Goal: Task Accomplishment & Management: Manage account settings

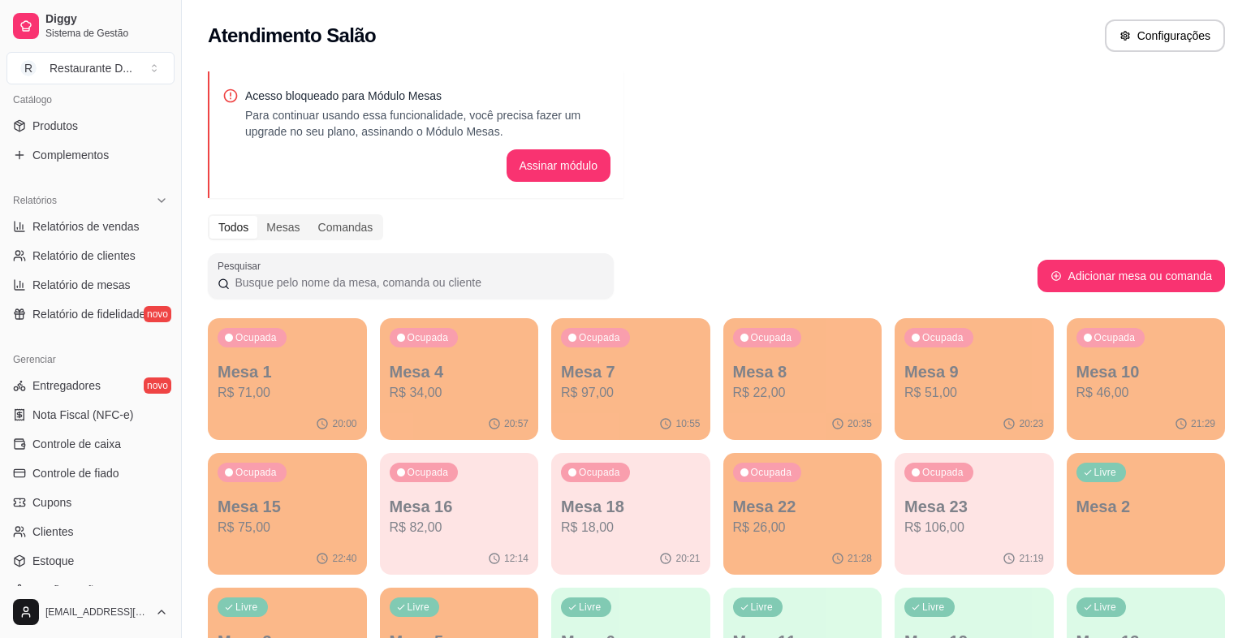
scroll to position [487, 0]
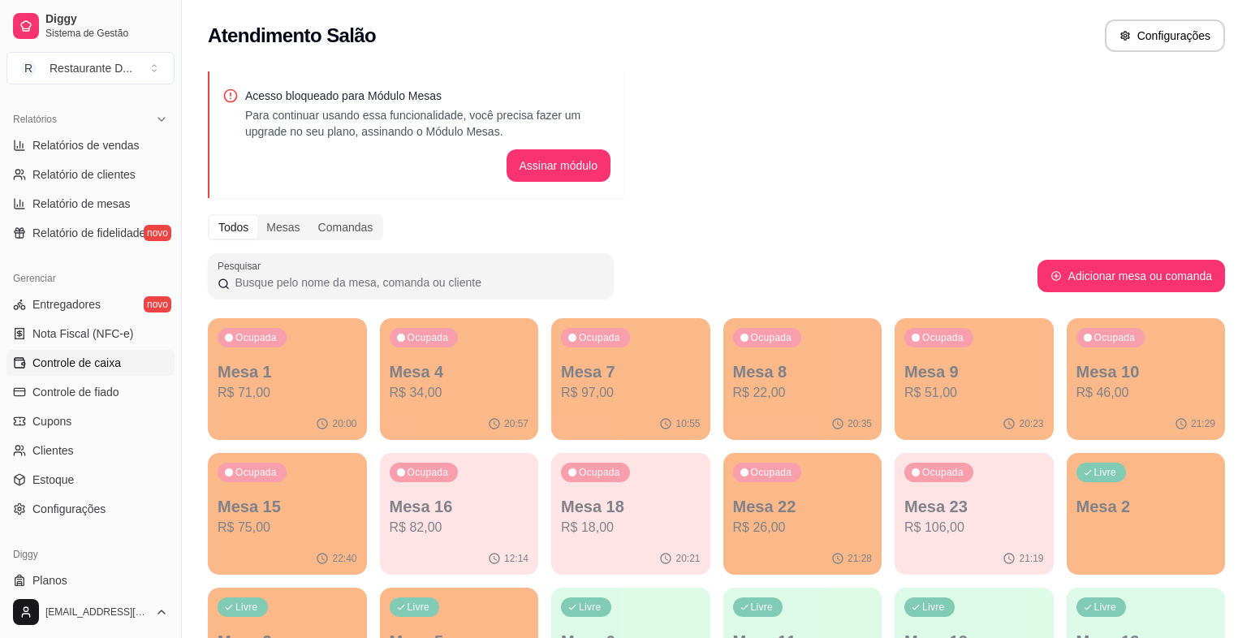
click at [68, 372] on link "Controle de caixa" at bounding box center [90, 363] width 168 height 26
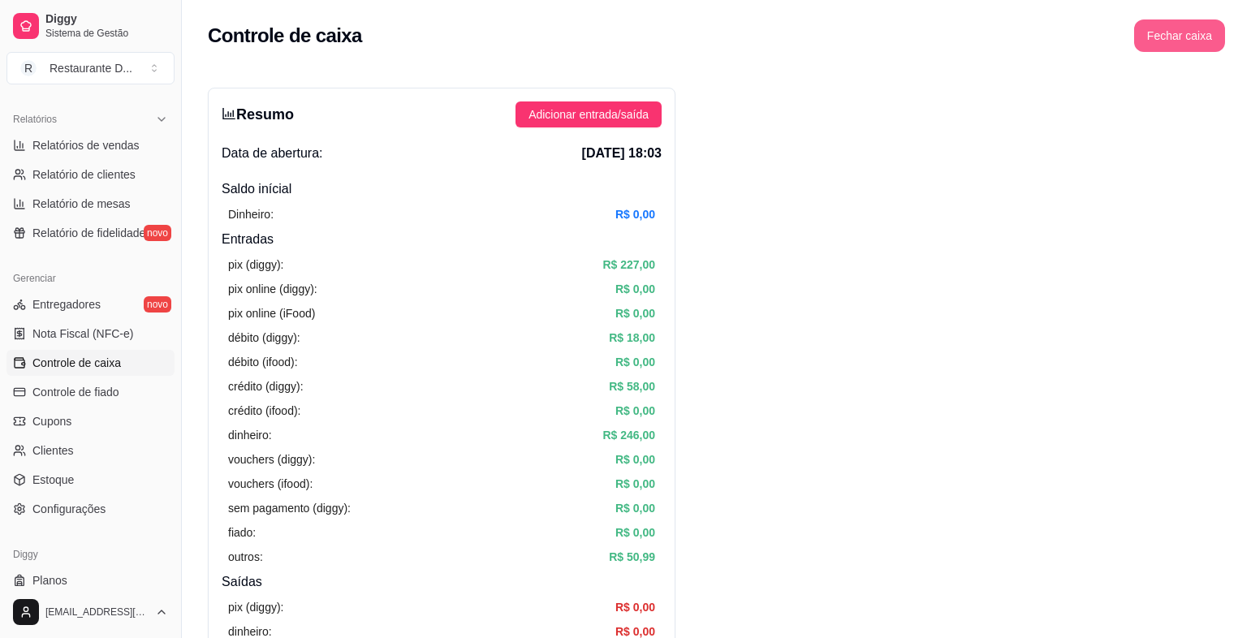
click at [1181, 29] on button "Fechar caixa" at bounding box center [1179, 35] width 91 height 32
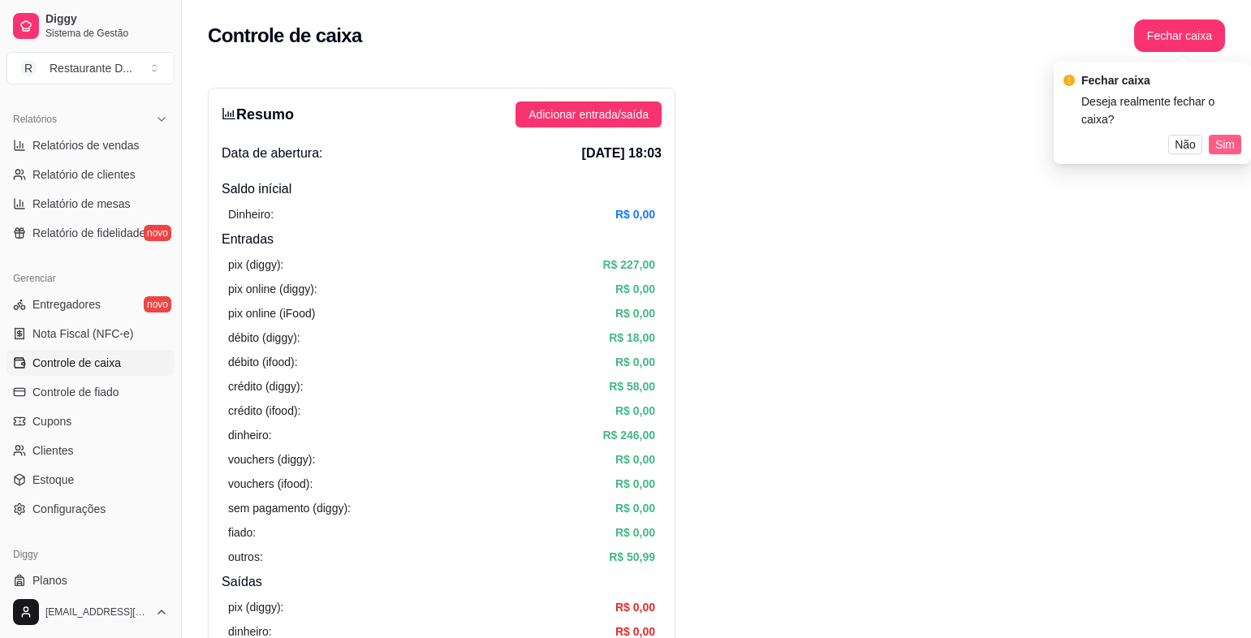
click at [1233, 136] on span "Sim" at bounding box center [1224, 145] width 19 height 18
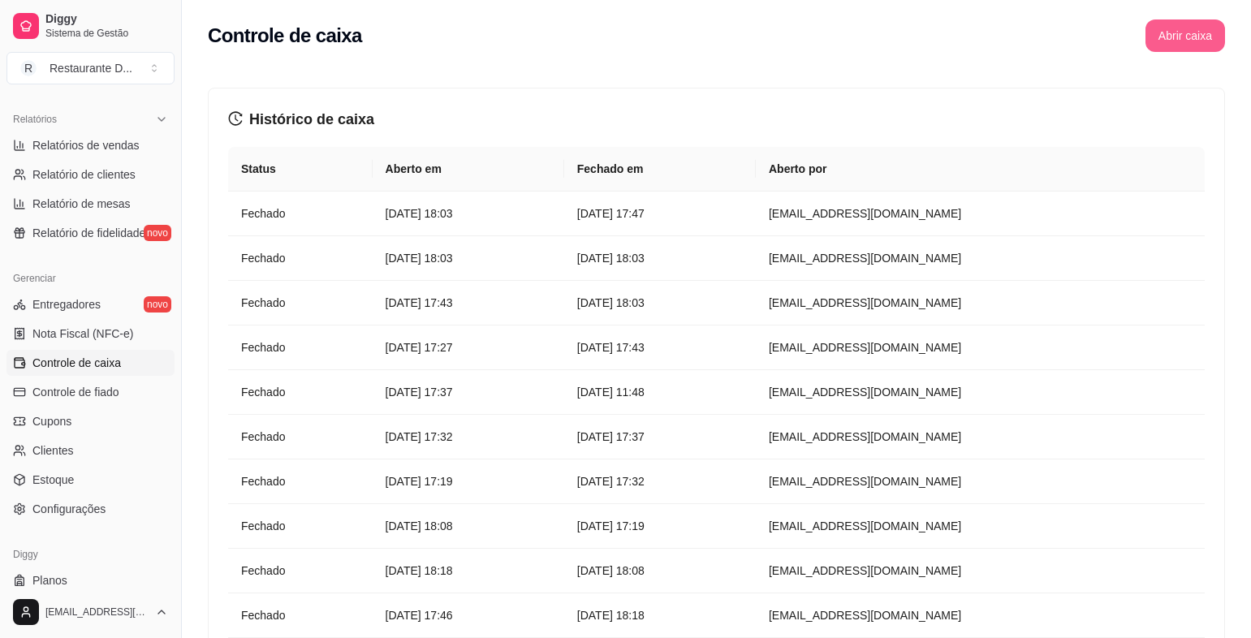
click at [1161, 48] on button "Abrir caixa" at bounding box center [1186, 35] width 80 height 32
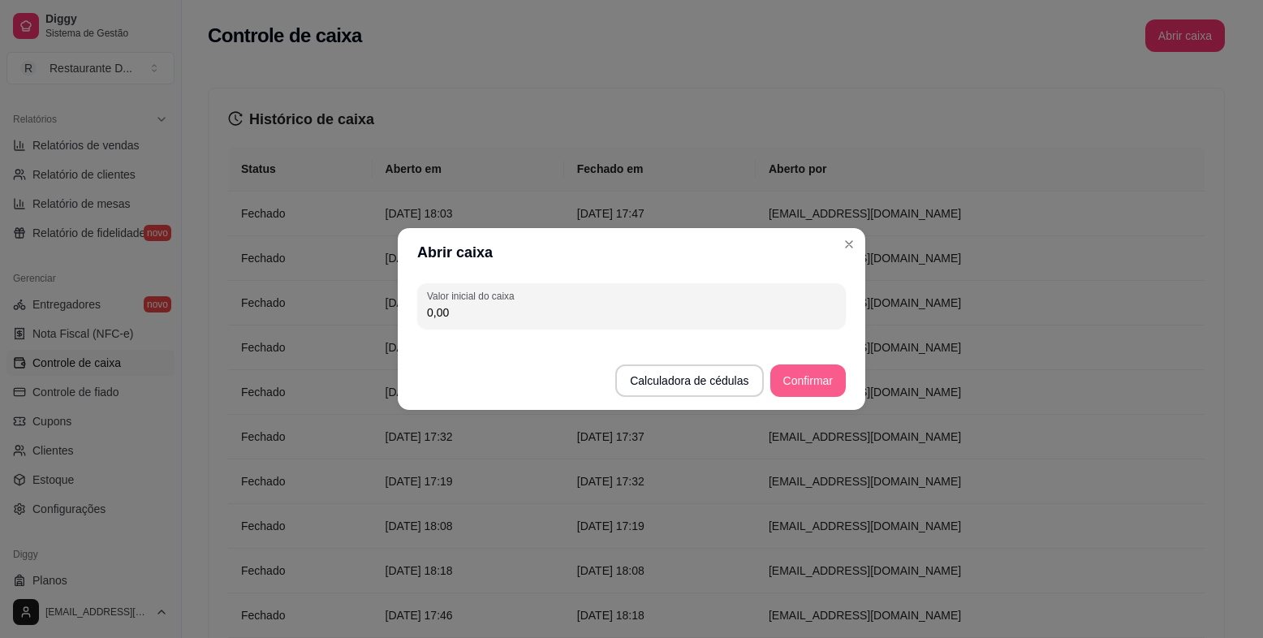
click at [801, 375] on button "Confirmar" at bounding box center [809, 381] width 76 height 32
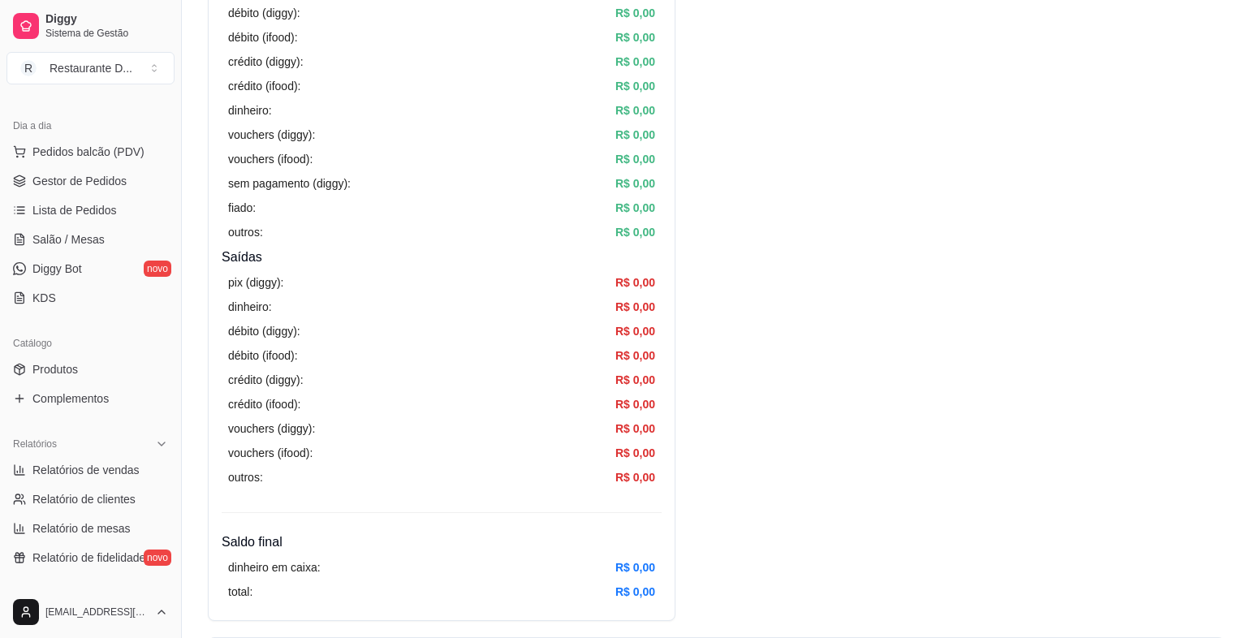
scroll to position [81, 0]
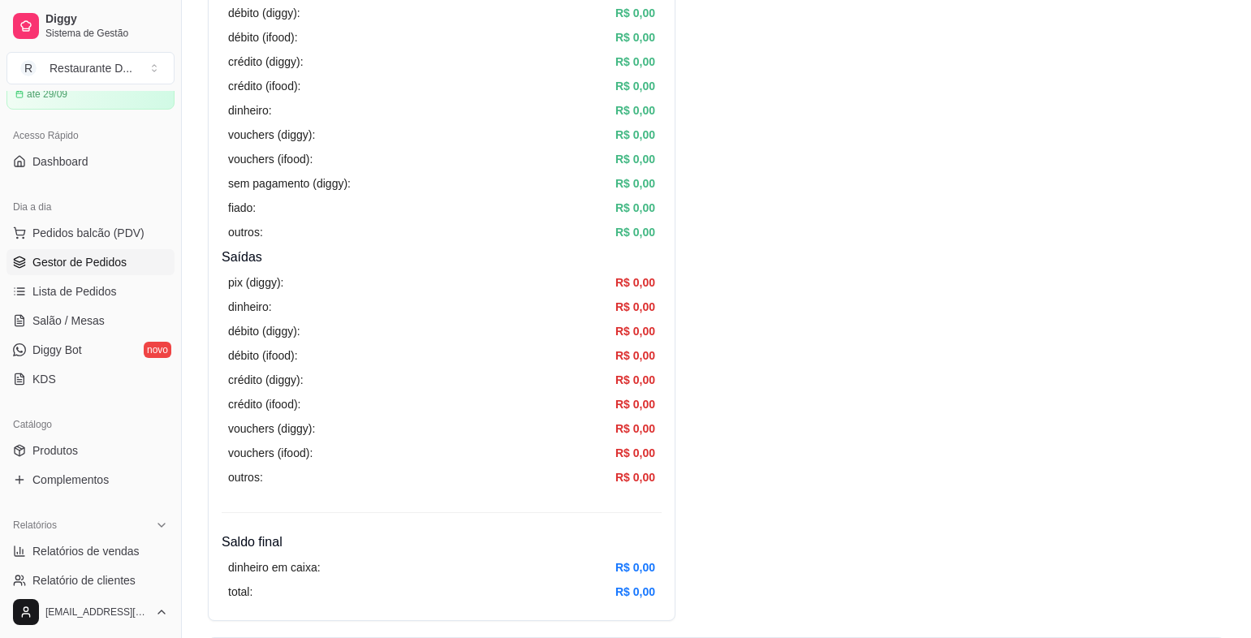
click at [108, 257] on span "Gestor de Pedidos" at bounding box center [79, 262] width 94 height 16
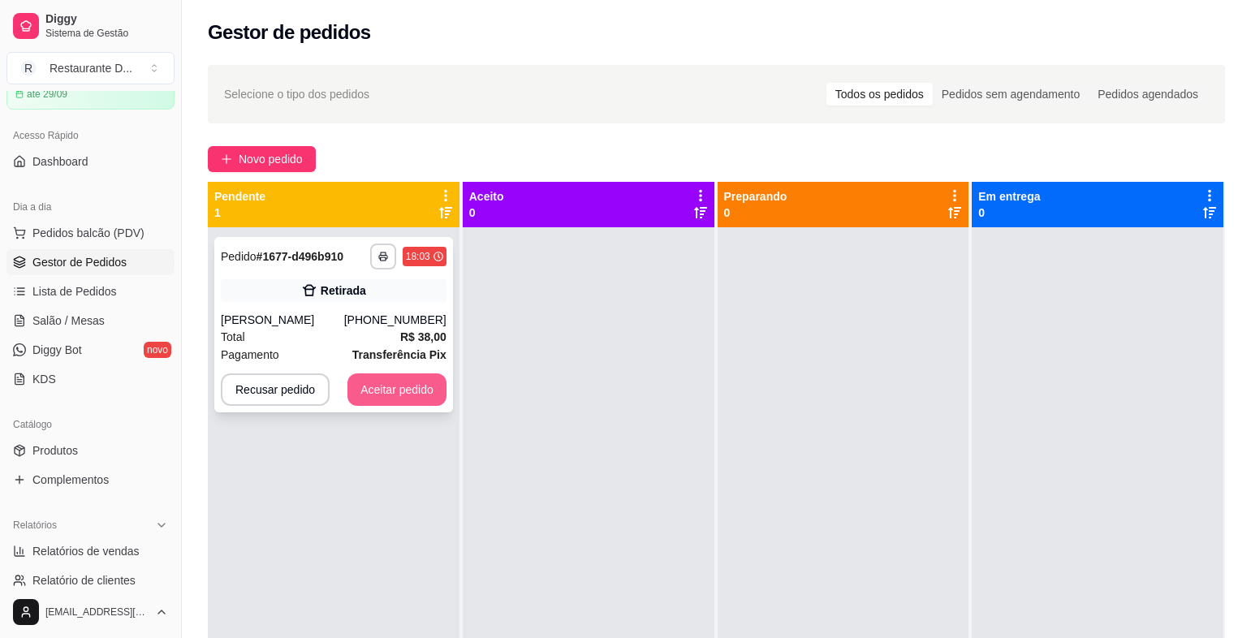
click at [396, 396] on button "Aceitar pedido" at bounding box center [397, 389] width 99 height 32
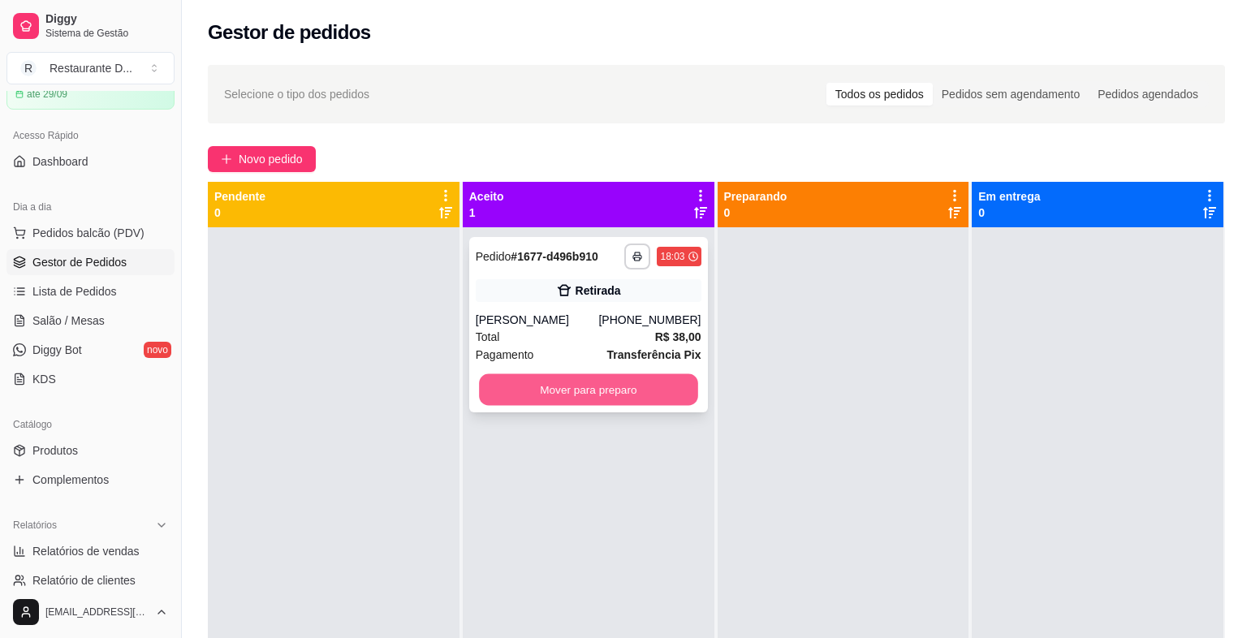
click at [581, 383] on button "Mover para preparo" at bounding box center [588, 390] width 218 height 32
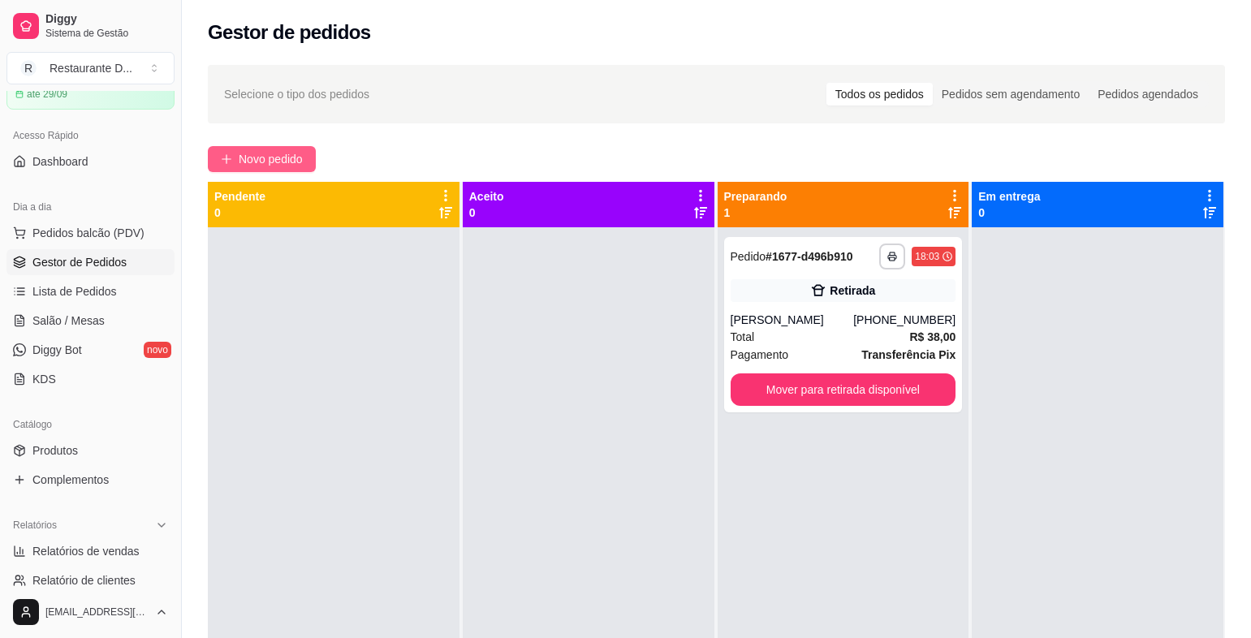
click at [270, 170] on button "Novo pedido" at bounding box center [262, 159] width 108 height 26
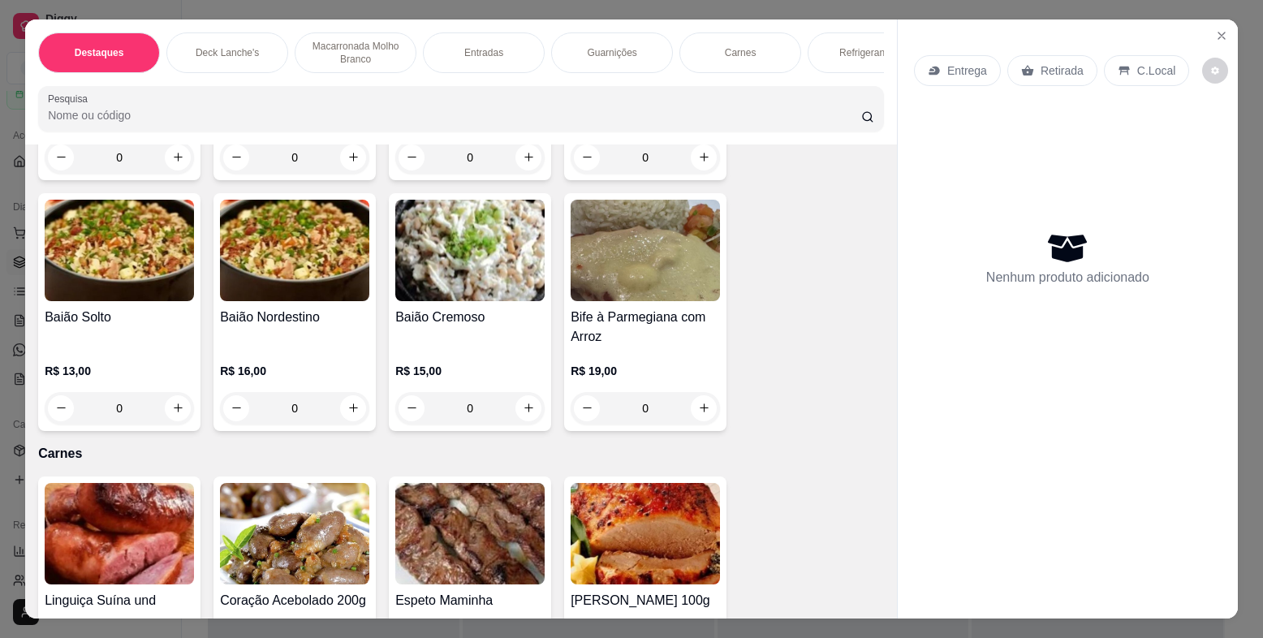
scroll to position [2679, 0]
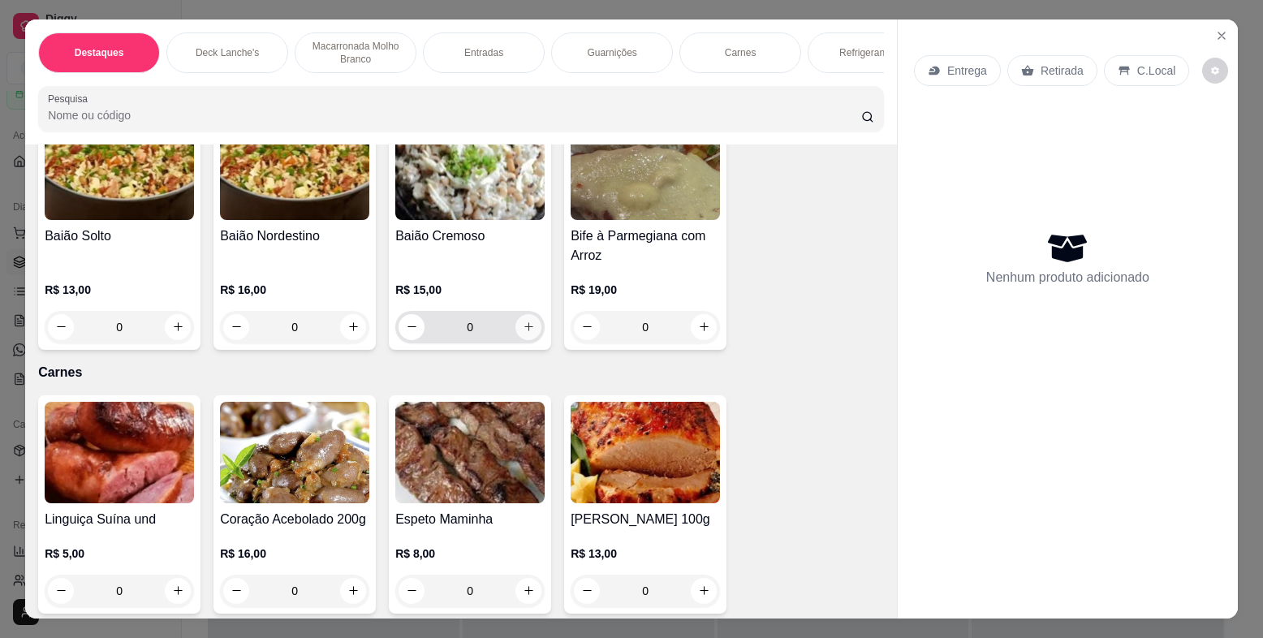
click at [531, 338] on button "increase-product-quantity" at bounding box center [529, 327] width 26 height 26
type input "1"
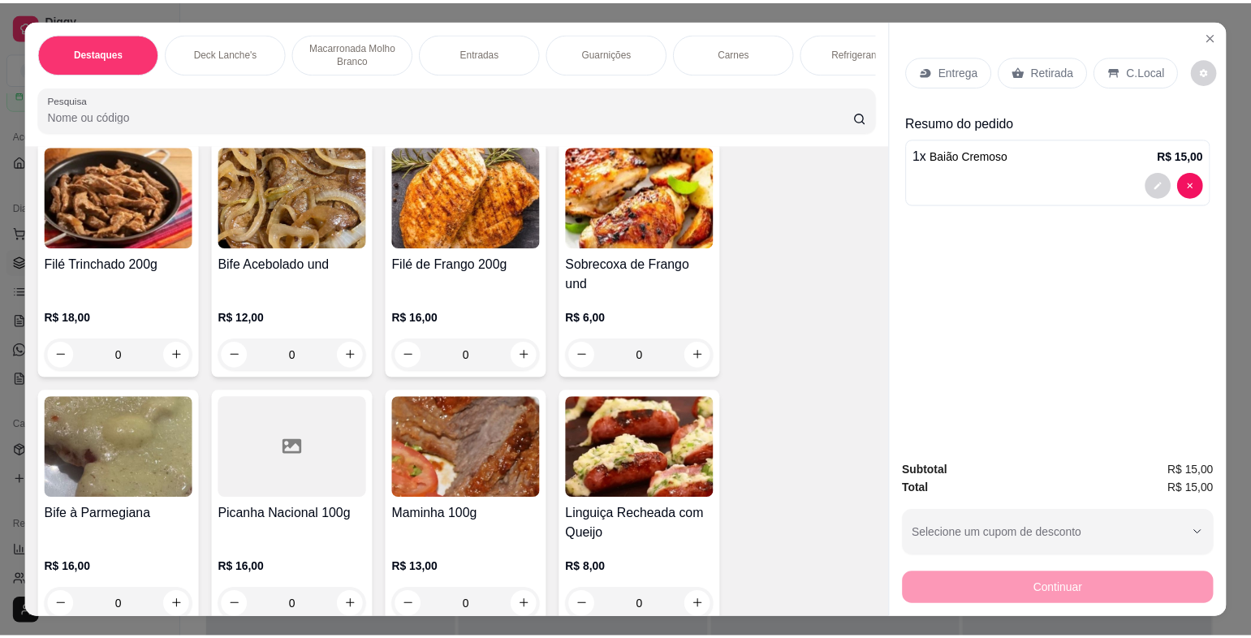
scroll to position [3085, 0]
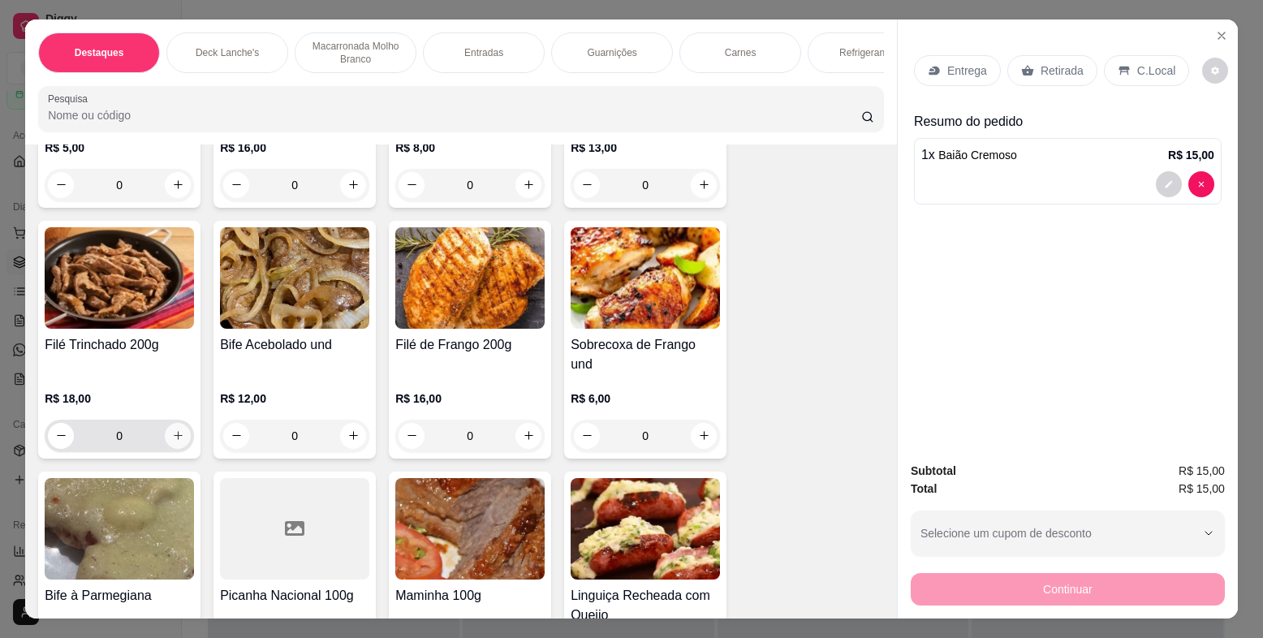
click at [179, 434] on button "increase-product-quantity" at bounding box center [178, 436] width 26 height 26
type input "1"
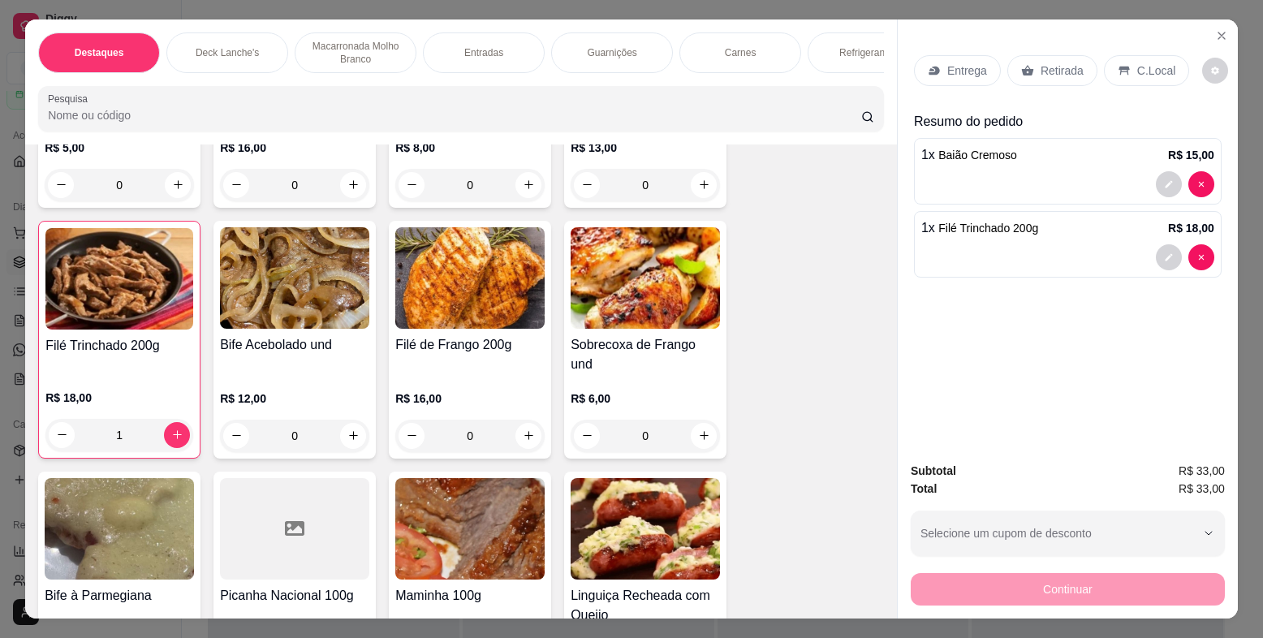
click at [960, 69] on p "Entrega" at bounding box center [968, 71] width 40 height 16
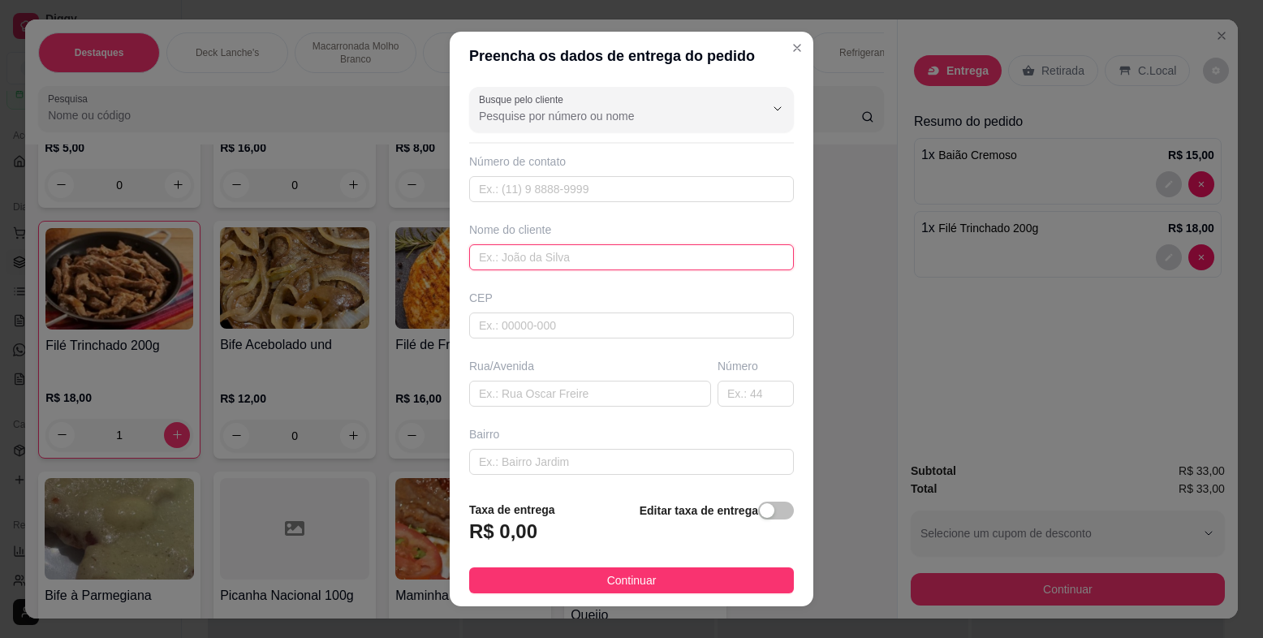
click at [499, 267] on input "text" at bounding box center [631, 257] width 325 height 26
type input "ALICE"
type input "LIBERALINO TEXEIRA"
type input "104"
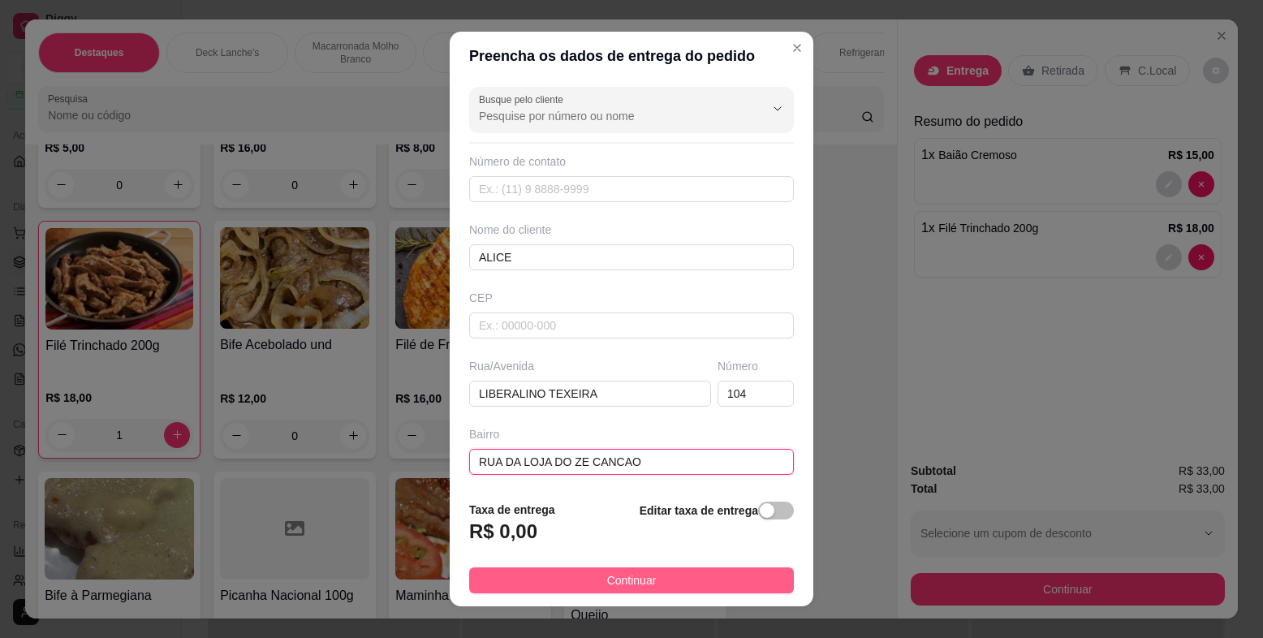
type input "RUA DA LOJA DO ZE CANCAO"
click at [697, 584] on button "Continuar" at bounding box center [631, 581] width 325 height 26
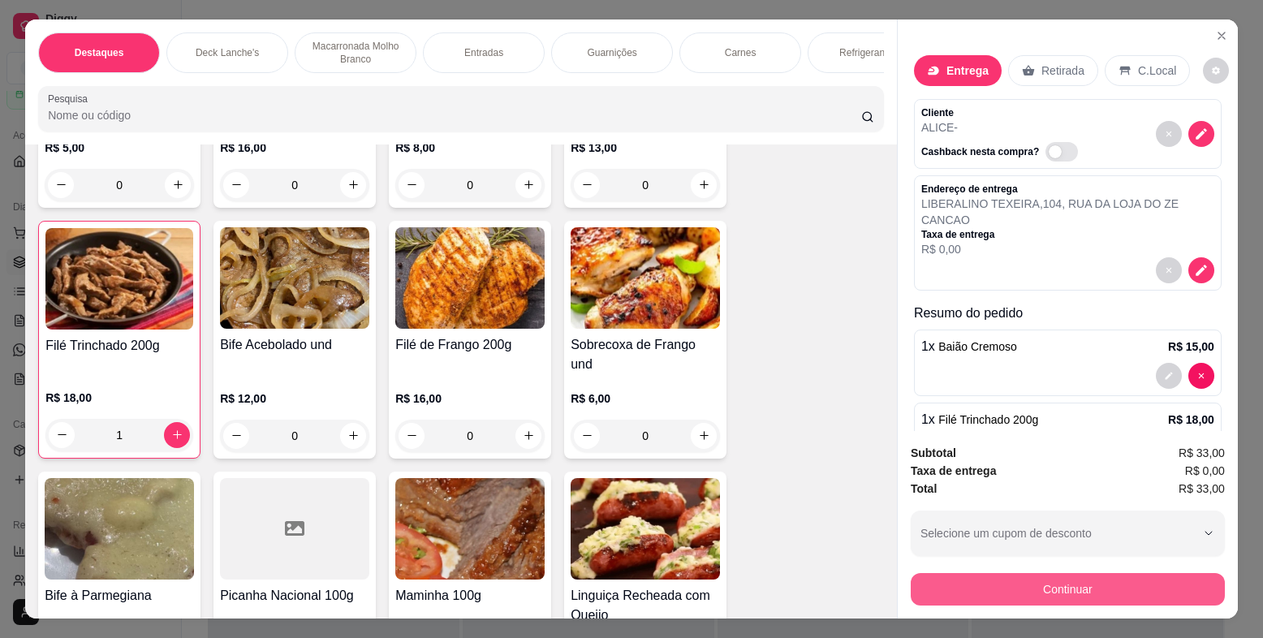
click at [1034, 594] on button "Continuar" at bounding box center [1068, 589] width 314 height 32
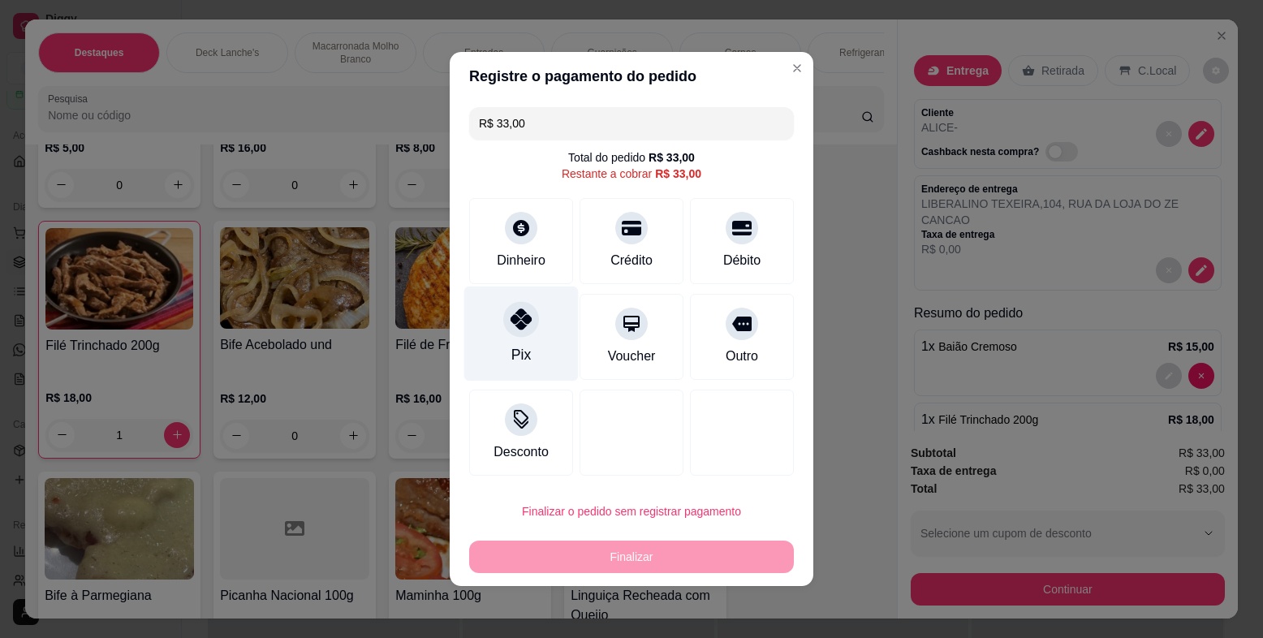
click at [534, 332] on div "Pix" at bounding box center [521, 334] width 114 height 95
type input "R$ 0,00"
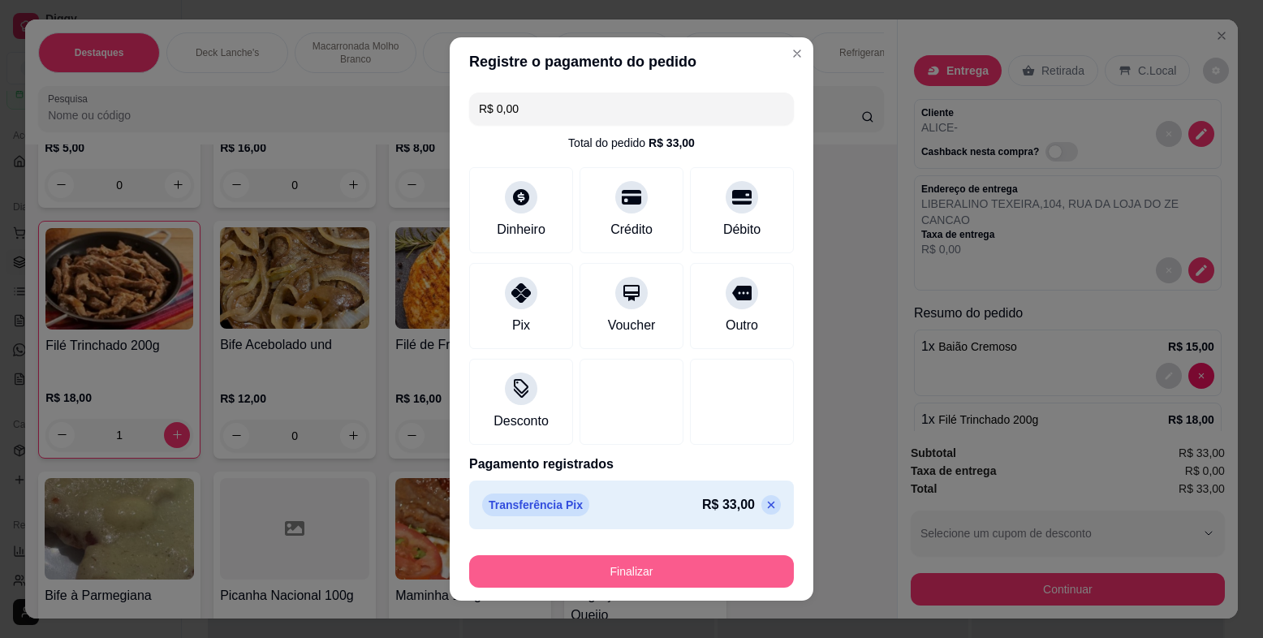
click at [626, 560] on button "Finalizar" at bounding box center [631, 571] width 325 height 32
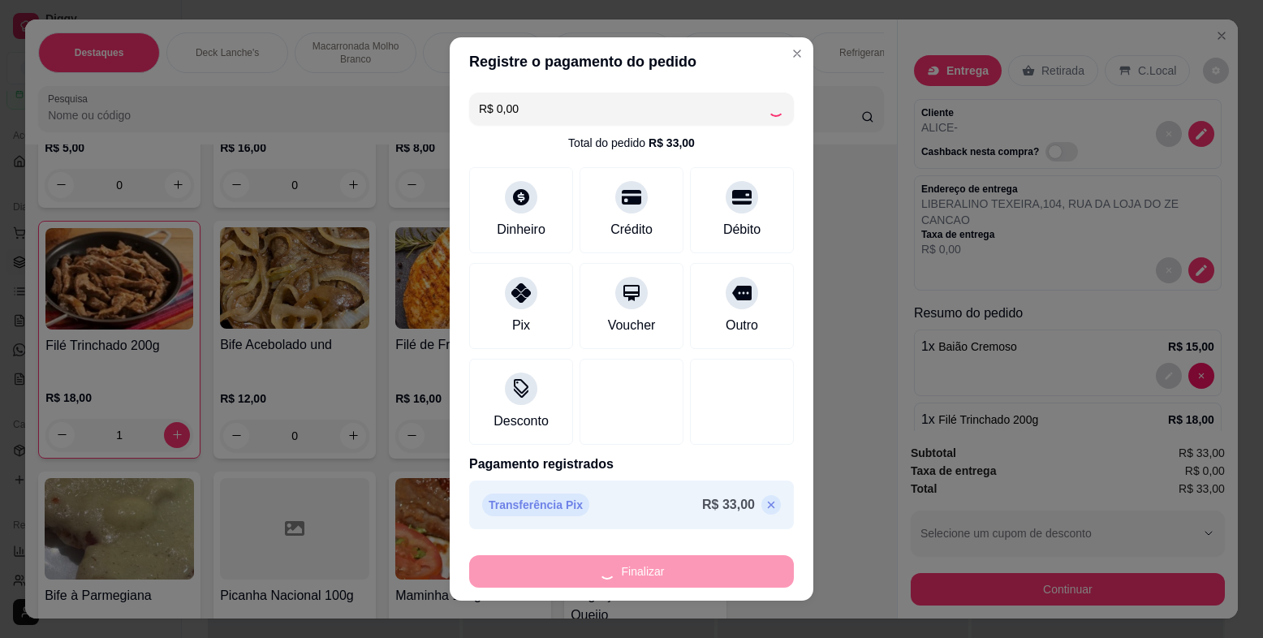
type input "0"
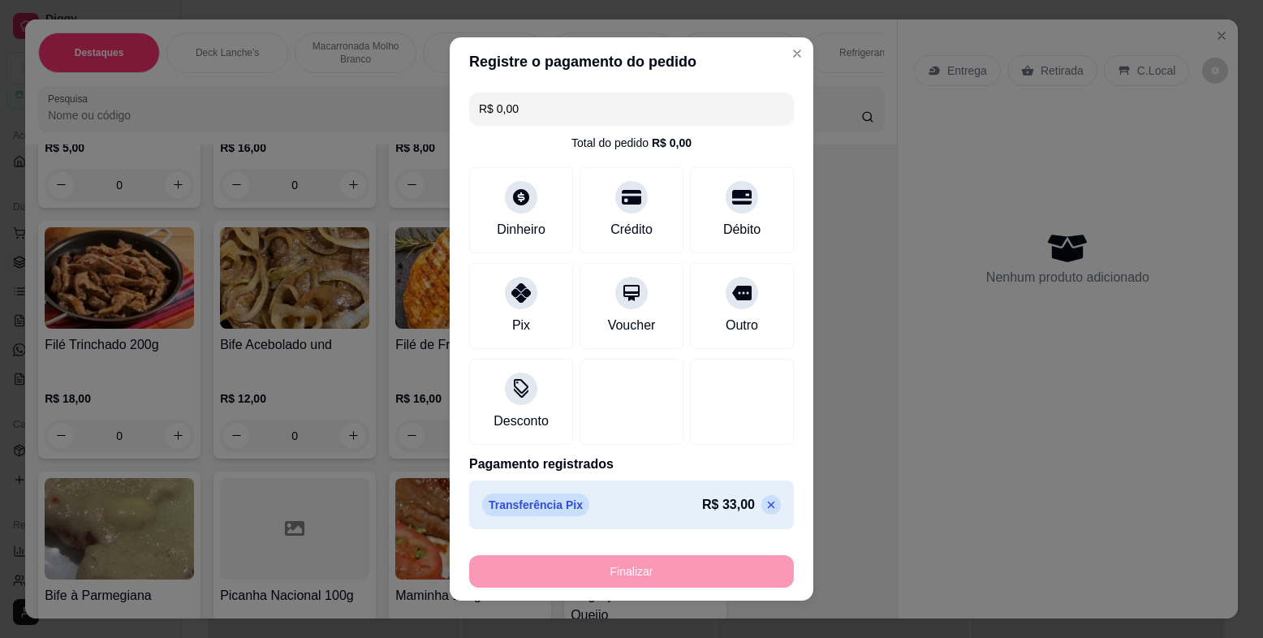
type input "-R$ 33,00"
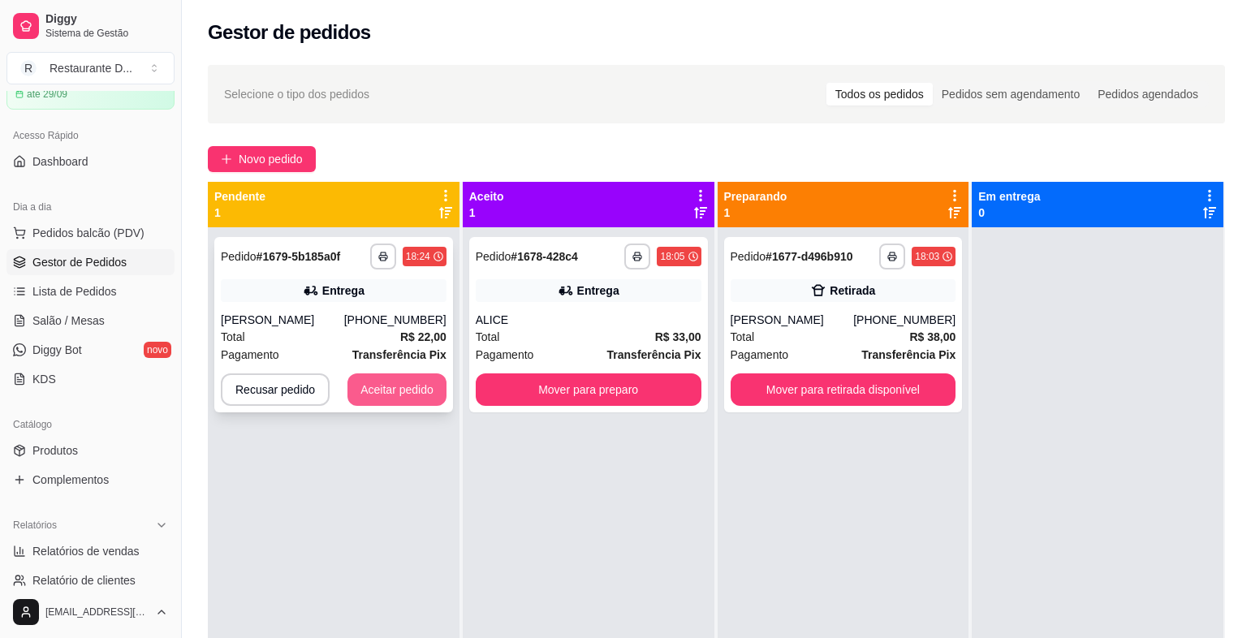
click at [399, 388] on button "Aceitar pedido" at bounding box center [397, 389] width 99 height 32
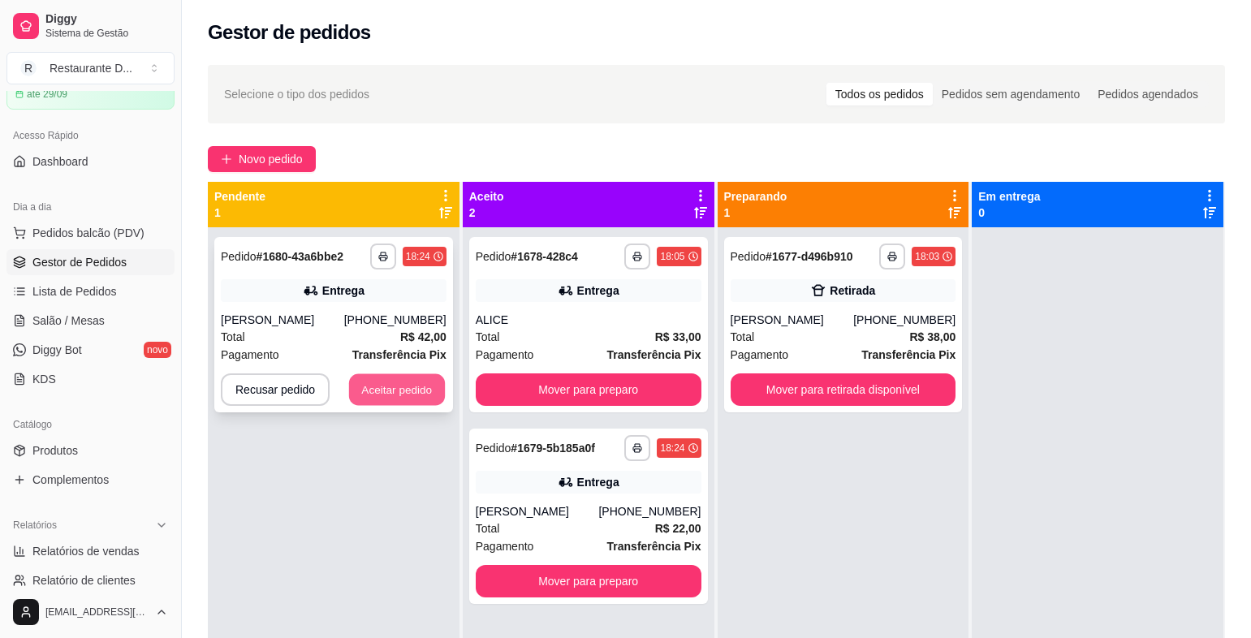
click at [386, 388] on button "Aceitar pedido" at bounding box center [397, 390] width 96 height 32
click at [417, 391] on button "Aceitar pedido" at bounding box center [397, 390] width 96 height 32
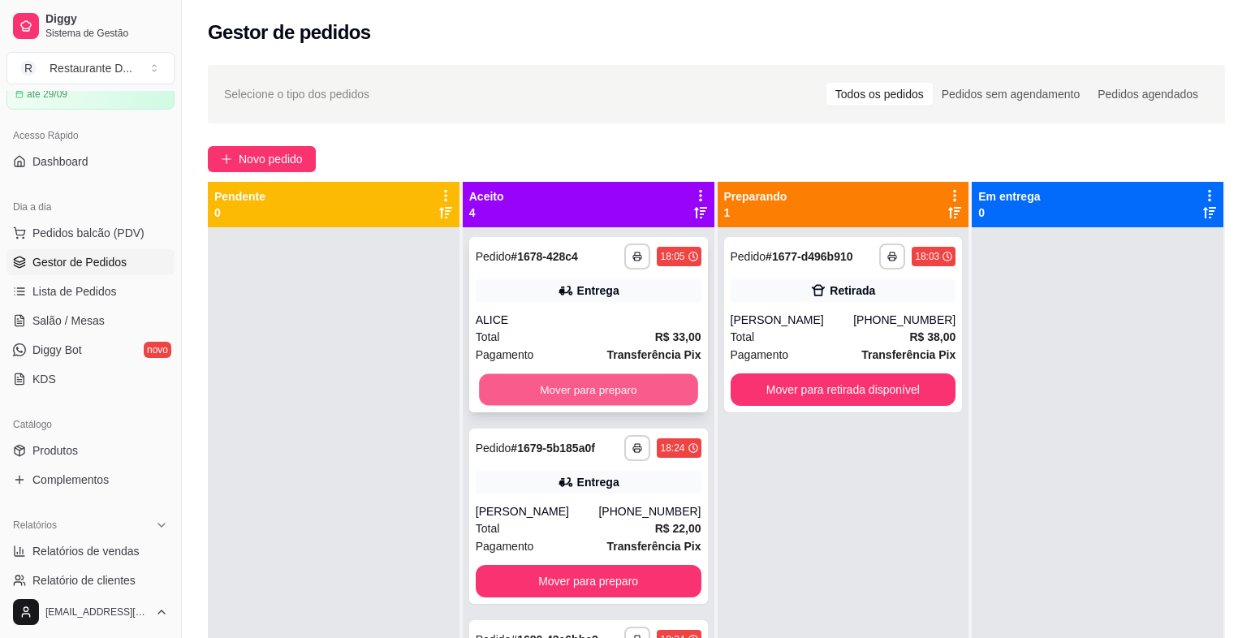
click at [580, 391] on button "Mover para preparo" at bounding box center [588, 390] width 218 height 32
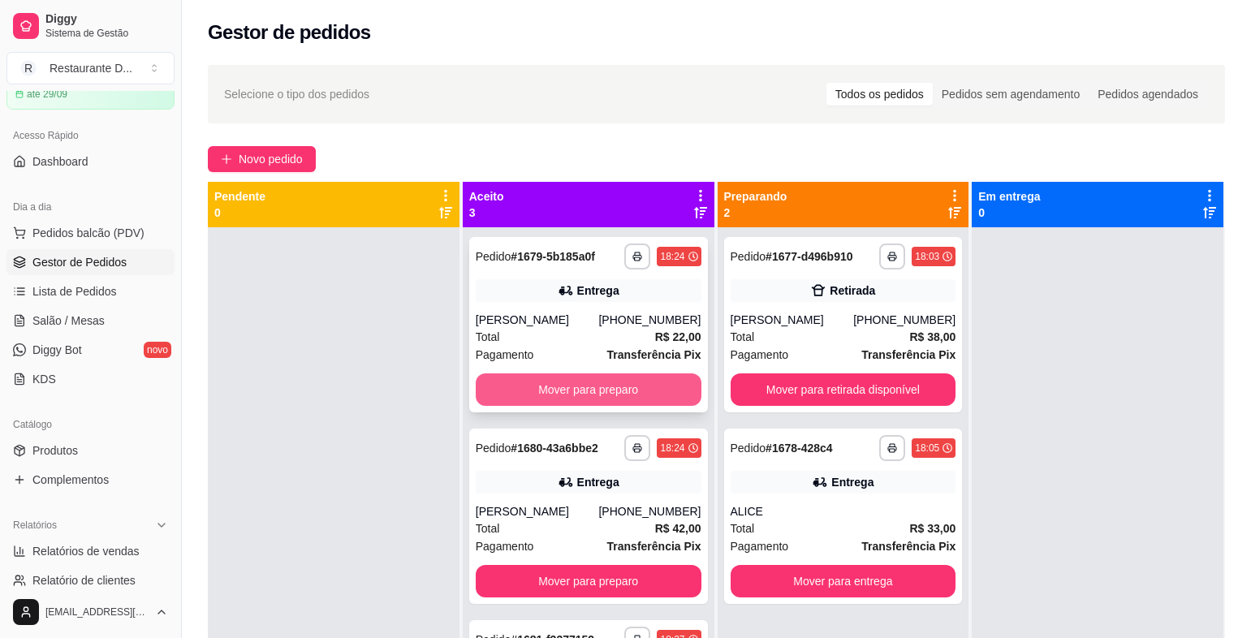
click at [595, 382] on button "Mover para preparo" at bounding box center [589, 389] width 226 height 32
click at [588, 385] on button "Mover para preparo" at bounding box center [589, 389] width 226 height 32
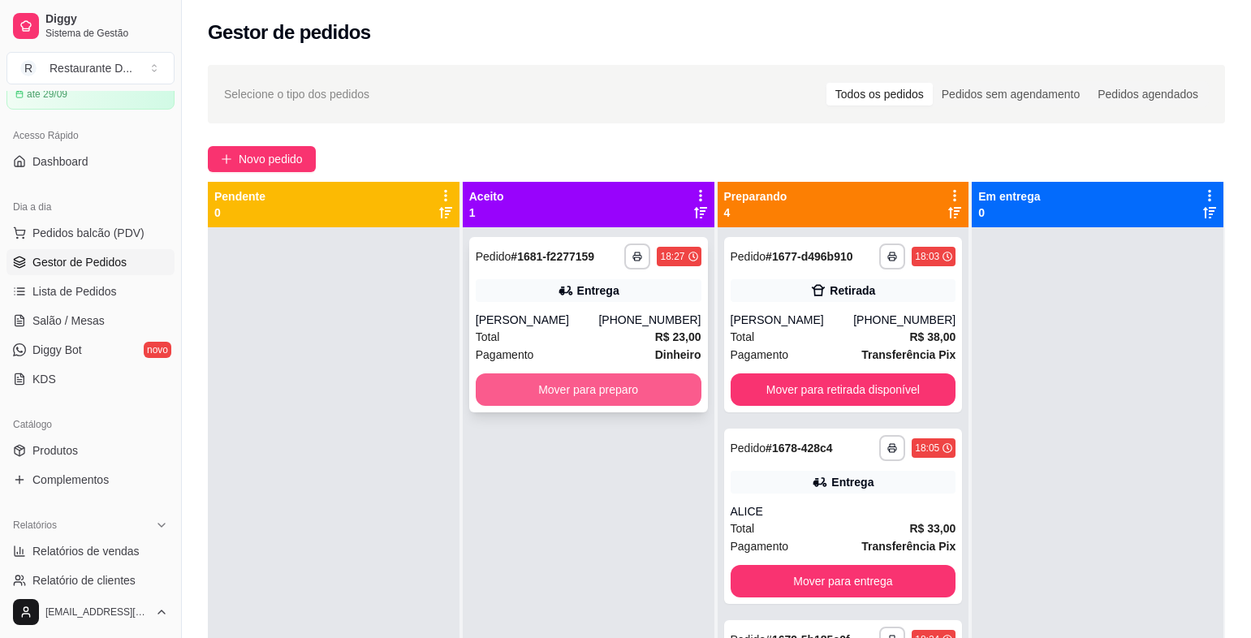
click at [588, 389] on button "Mover para preparo" at bounding box center [589, 389] width 226 height 32
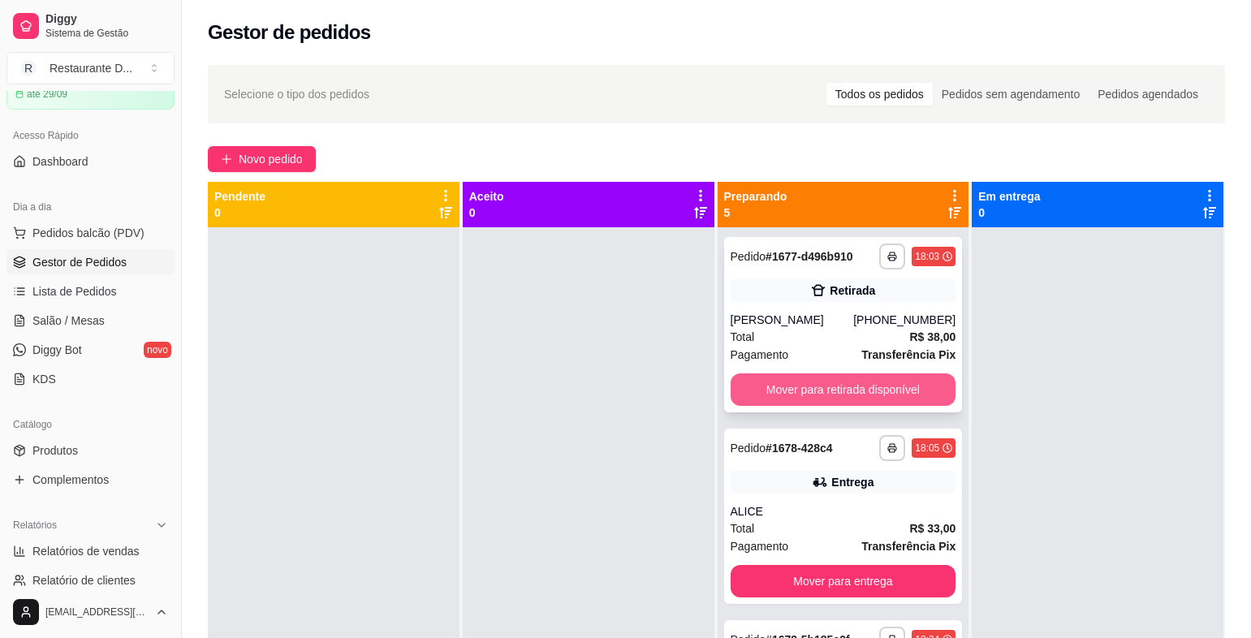
click at [804, 391] on button "Mover para retirada disponível" at bounding box center [844, 389] width 226 height 32
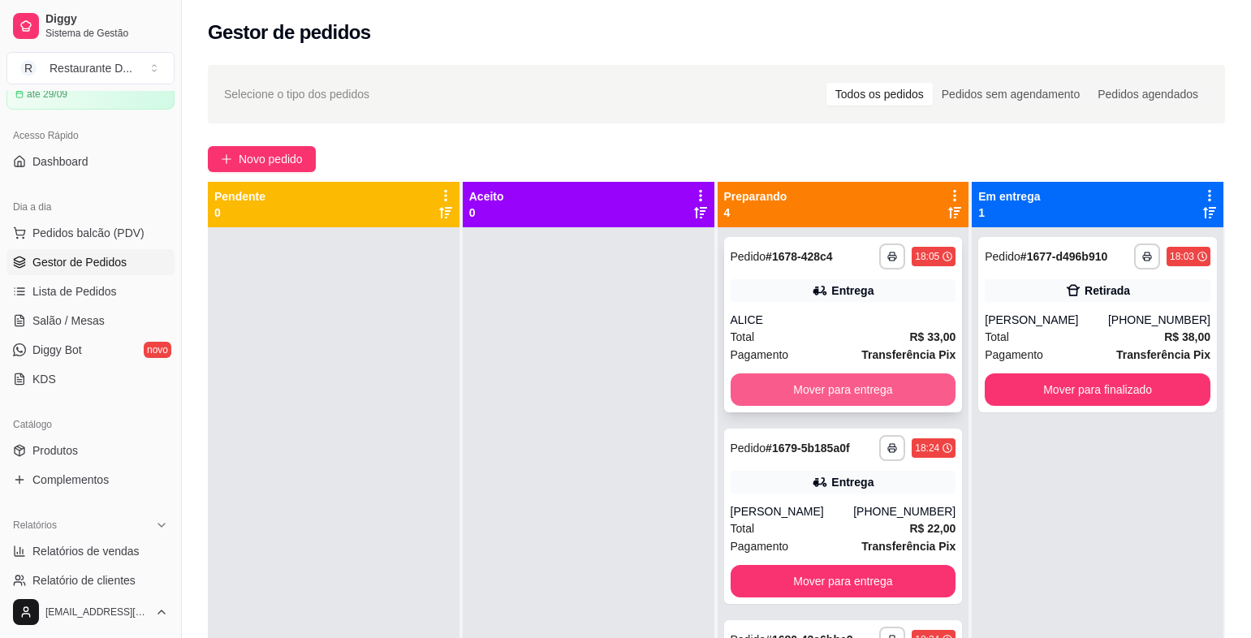
click at [803, 387] on button "Mover para entrega" at bounding box center [844, 389] width 226 height 32
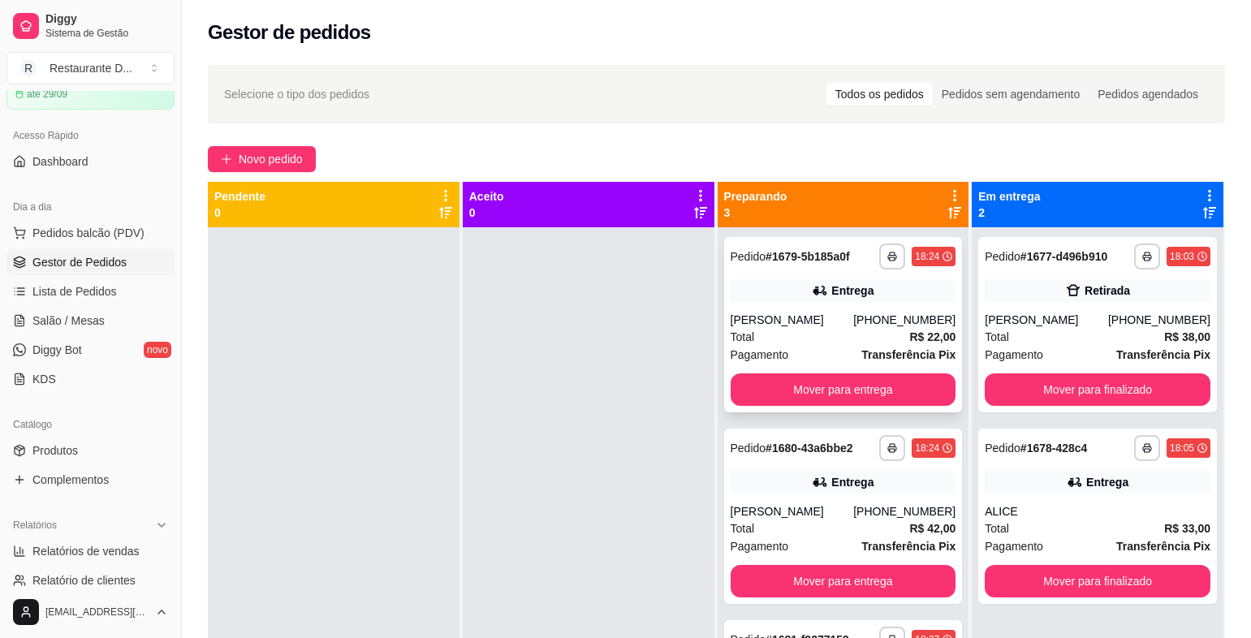
click at [803, 291] on div "Entrega" at bounding box center [844, 290] width 226 height 23
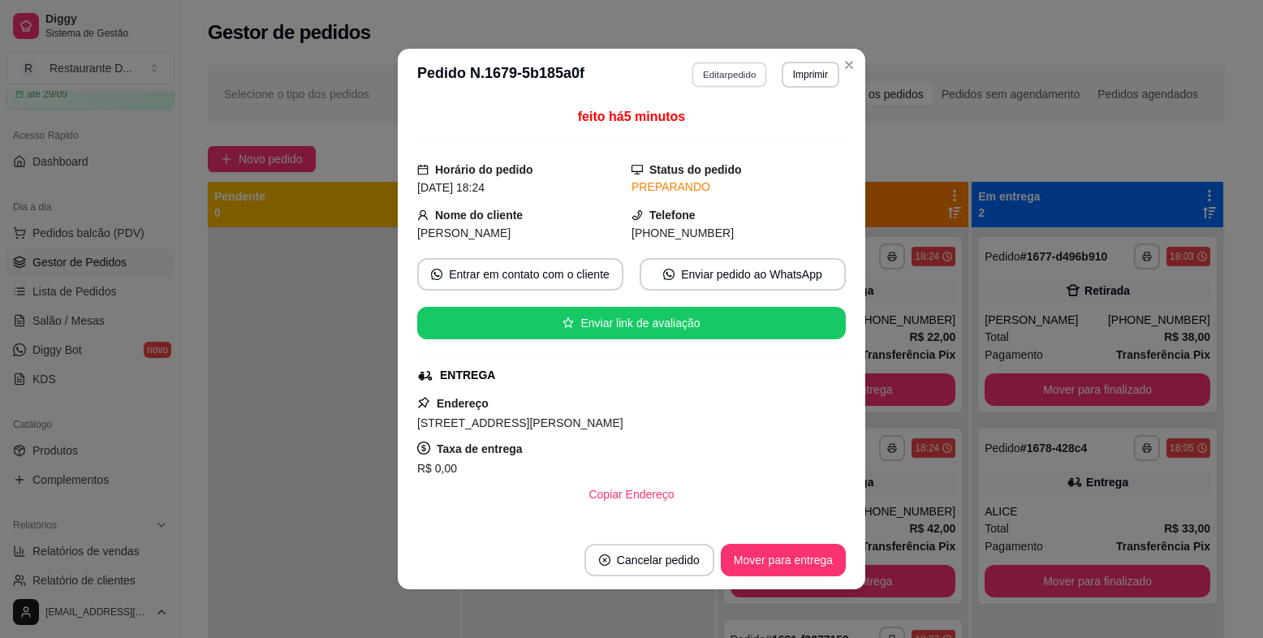
click at [719, 84] on button "Editar pedido" at bounding box center [731, 74] width 76 height 25
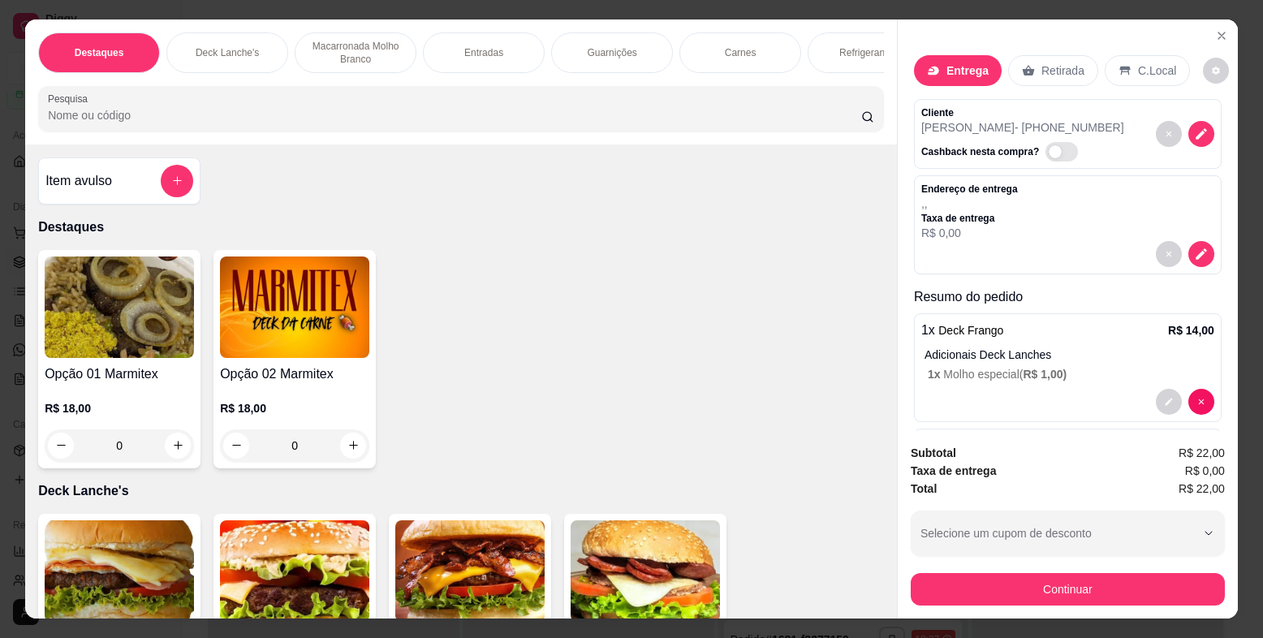
click at [852, 49] on p "Refrigerantes" at bounding box center [869, 52] width 58 height 13
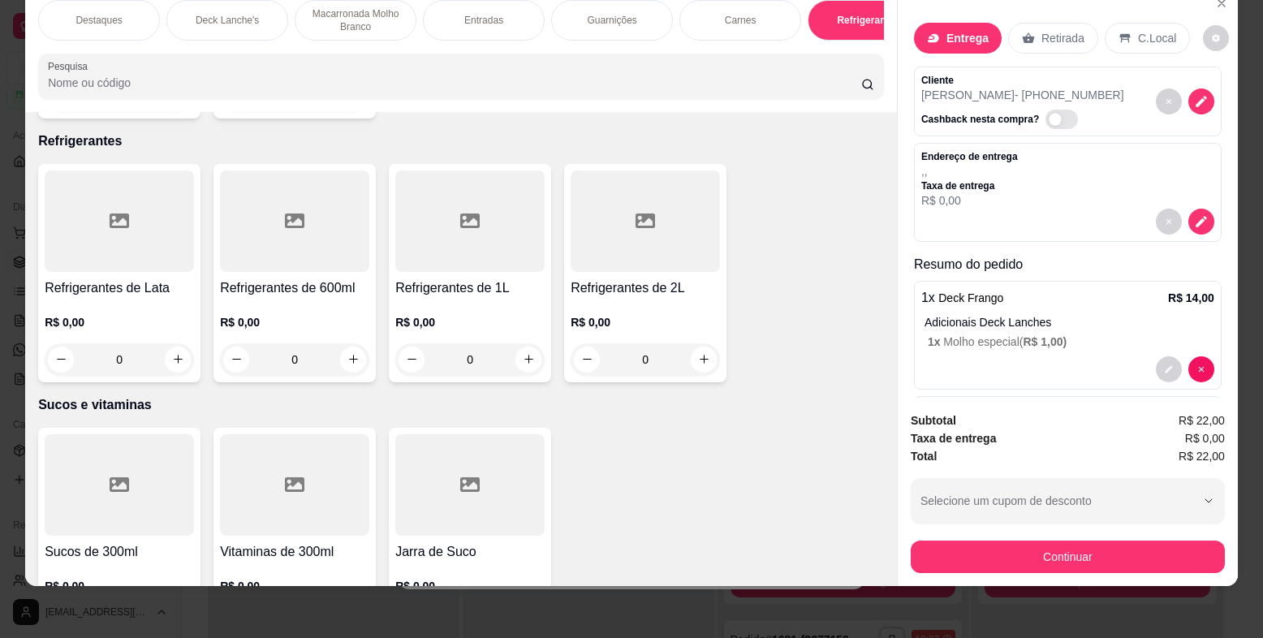
click at [79, 241] on div at bounding box center [119, 221] width 149 height 101
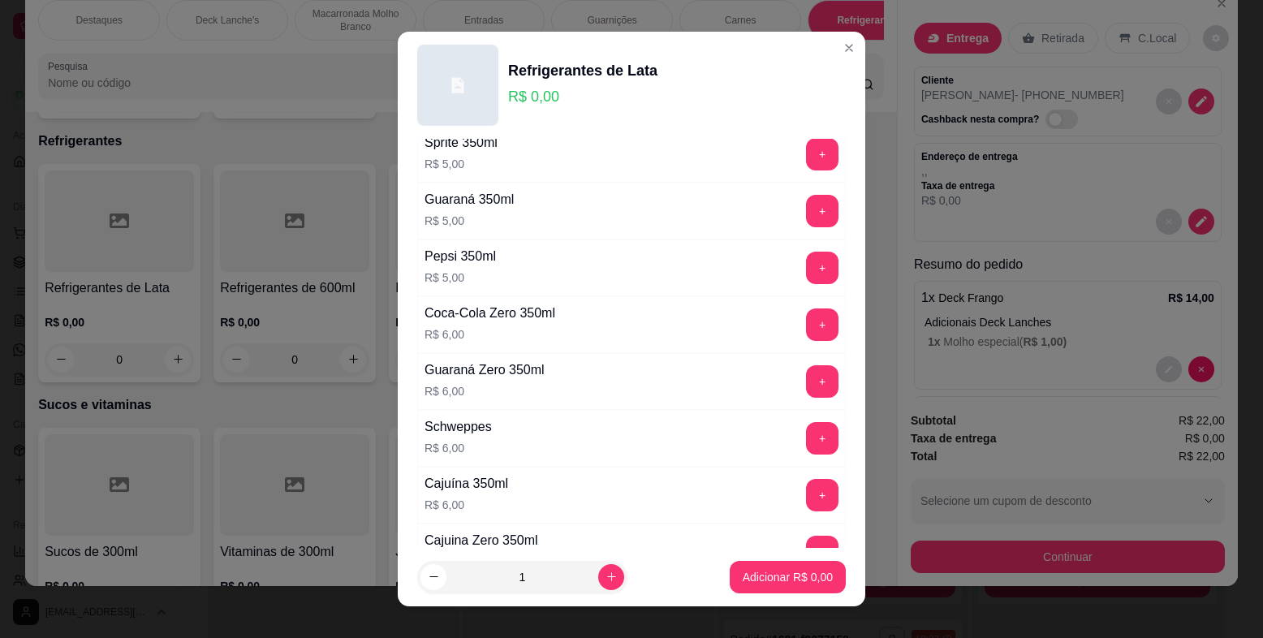
scroll to position [325, 0]
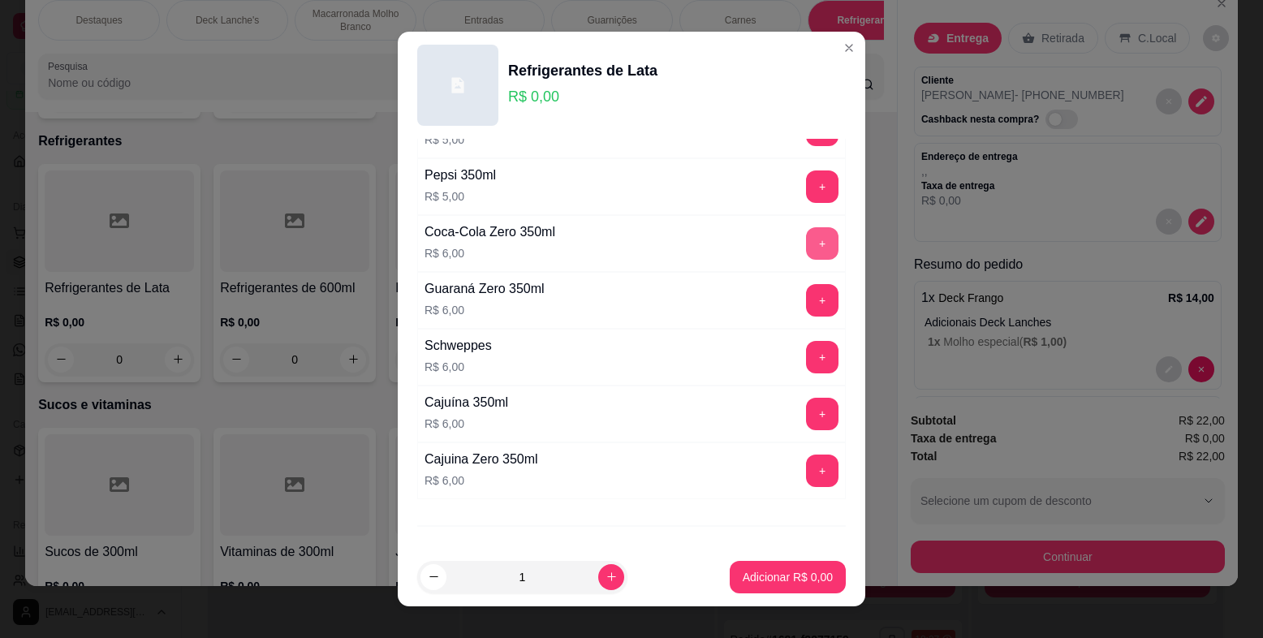
click at [806, 238] on button "+" at bounding box center [822, 243] width 32 height 32
click at [758, 563] on button "Adicionar R$ 6,00" at bounding box center [788, 577] width 113 height 32
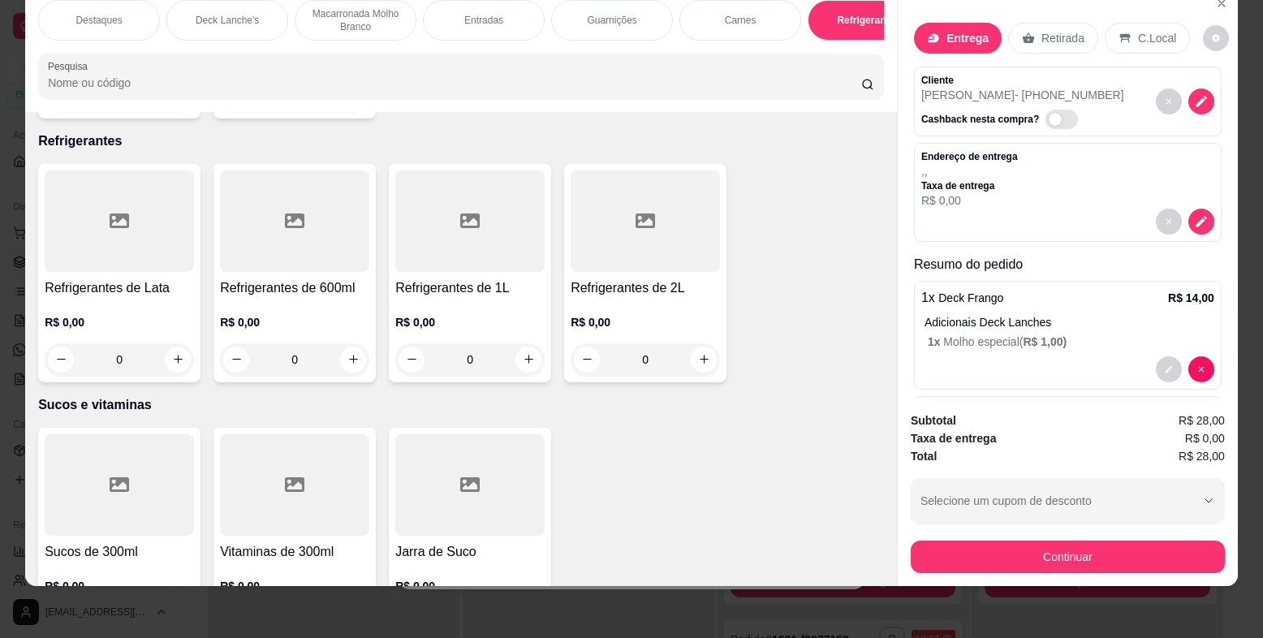
scroll to position [201, 0]
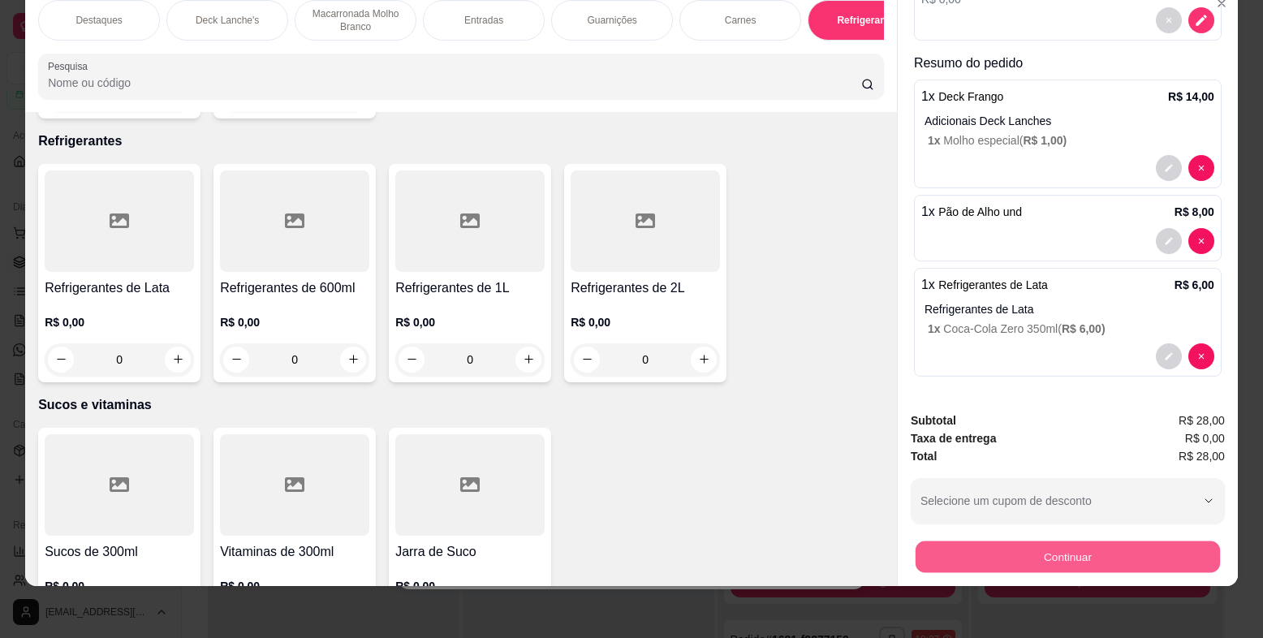
click at [1064, 554] on button "Continuar" at bounding box center [1068, 558] width 304 height 32
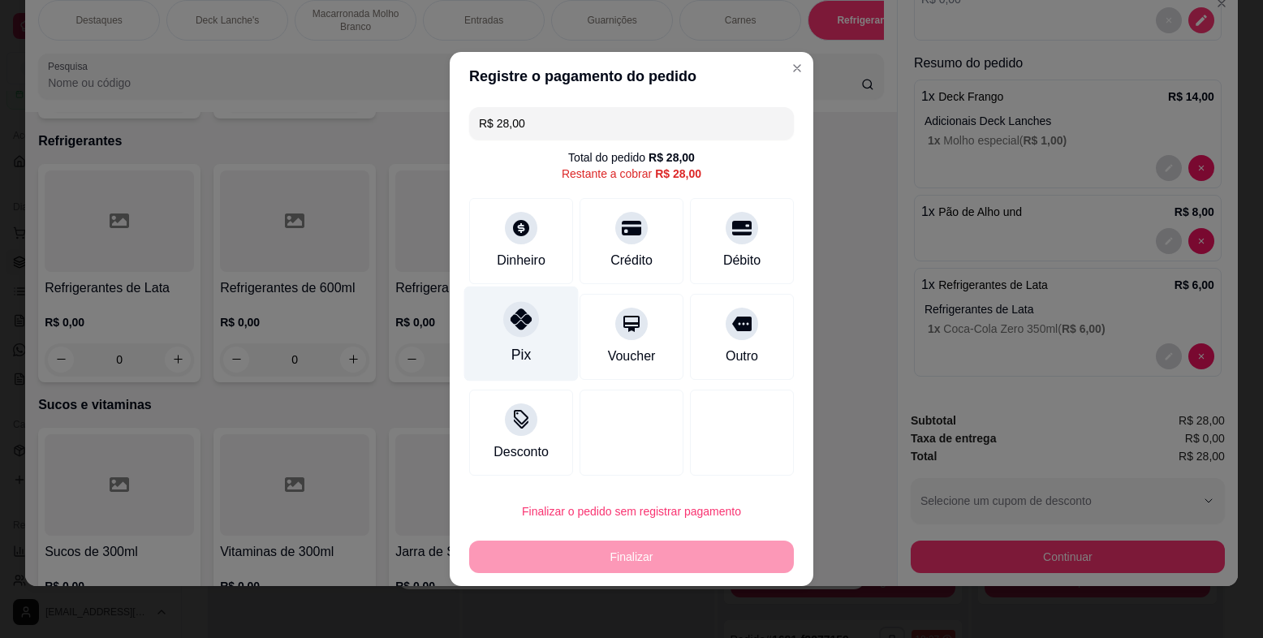
click at [517, 319] on icon at bounding box center [521, 319] width 21 height 21
type input "R$ 0,00"
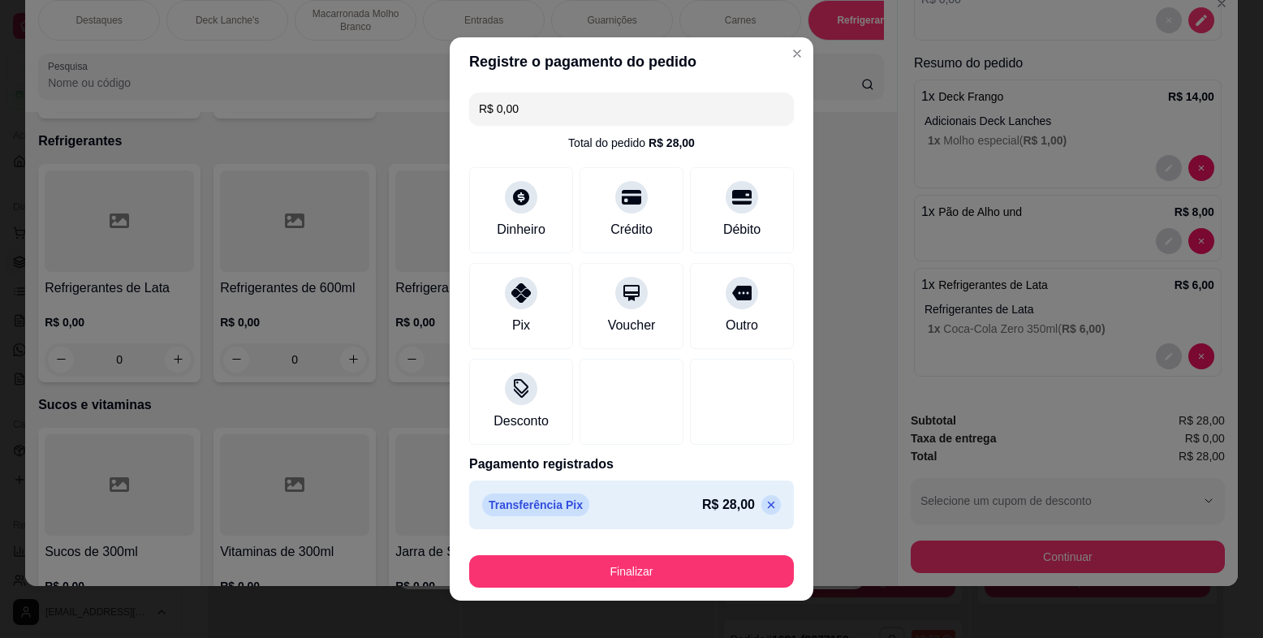
click at [632, 581] on button "Finalizar" at bounding box center [631, 571] width 325 height 32
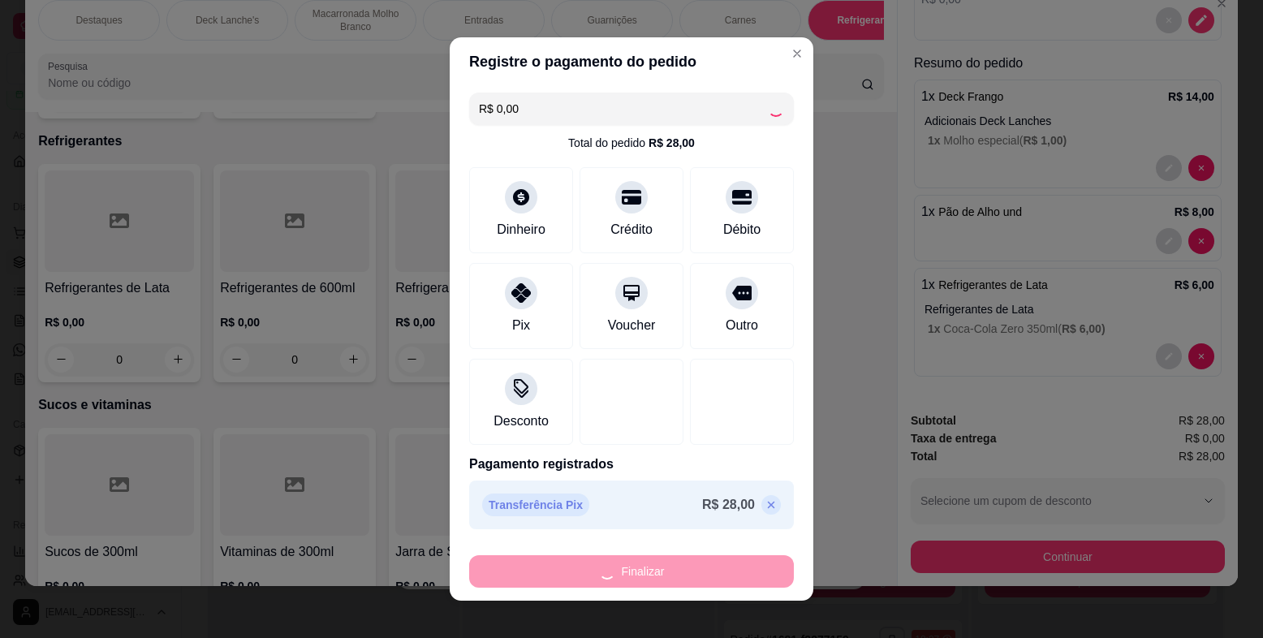
type input "0"
type input "-R$ 28,00"
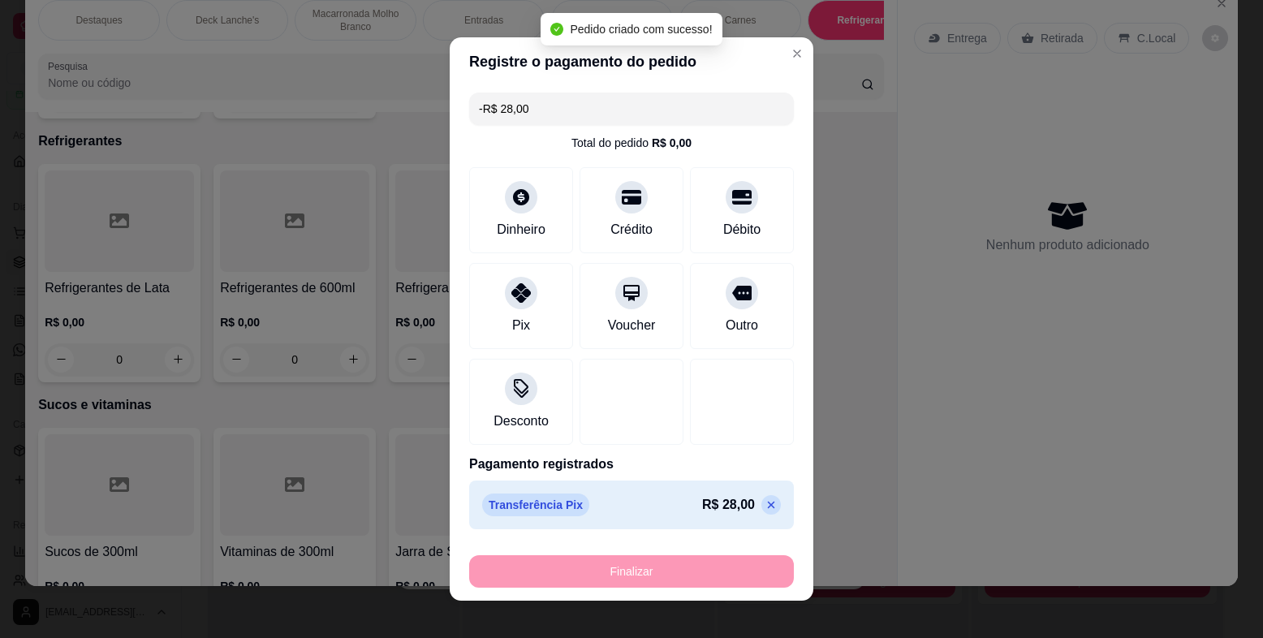
scroll to position [0, 0]
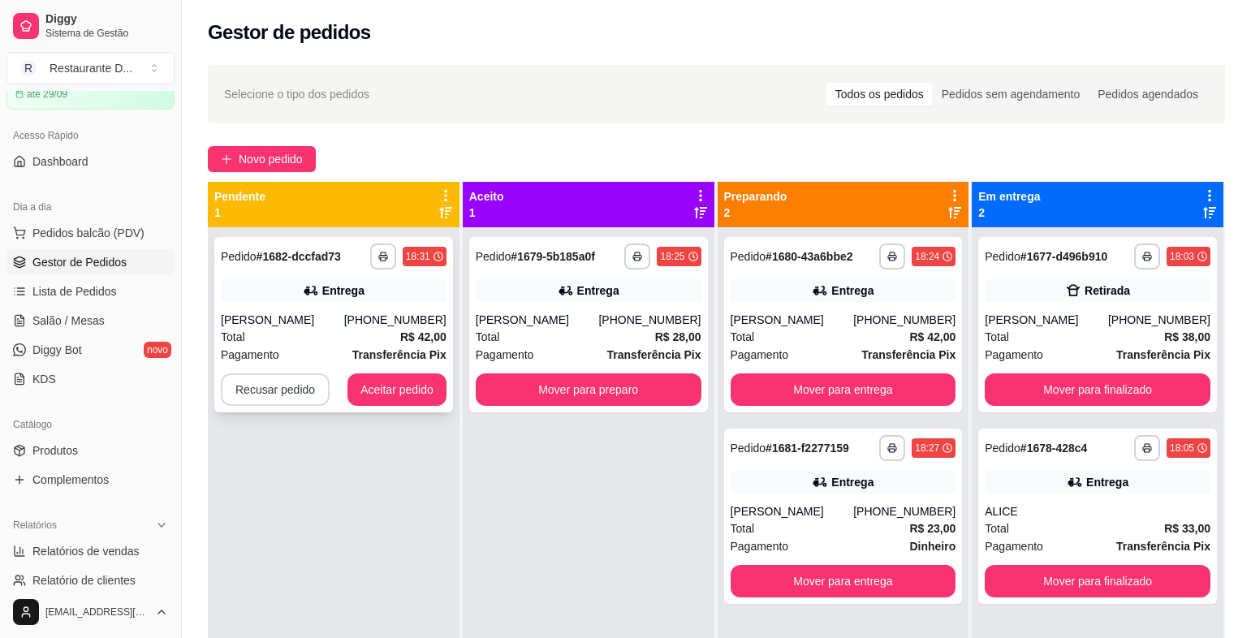
click at [267, 392] on button "Recusar pedido" at bounding box center [275, 389] width 109 height 32
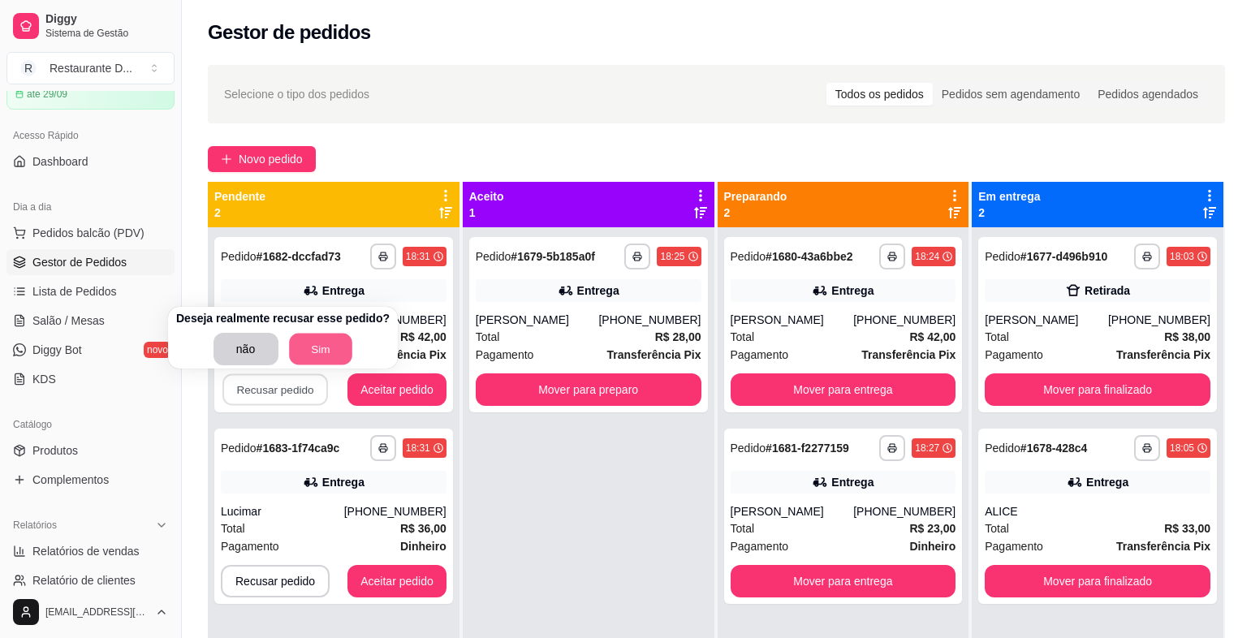
click at [312, 349] on button "Sim" at bounding box center [320, 350] width 63 height 32
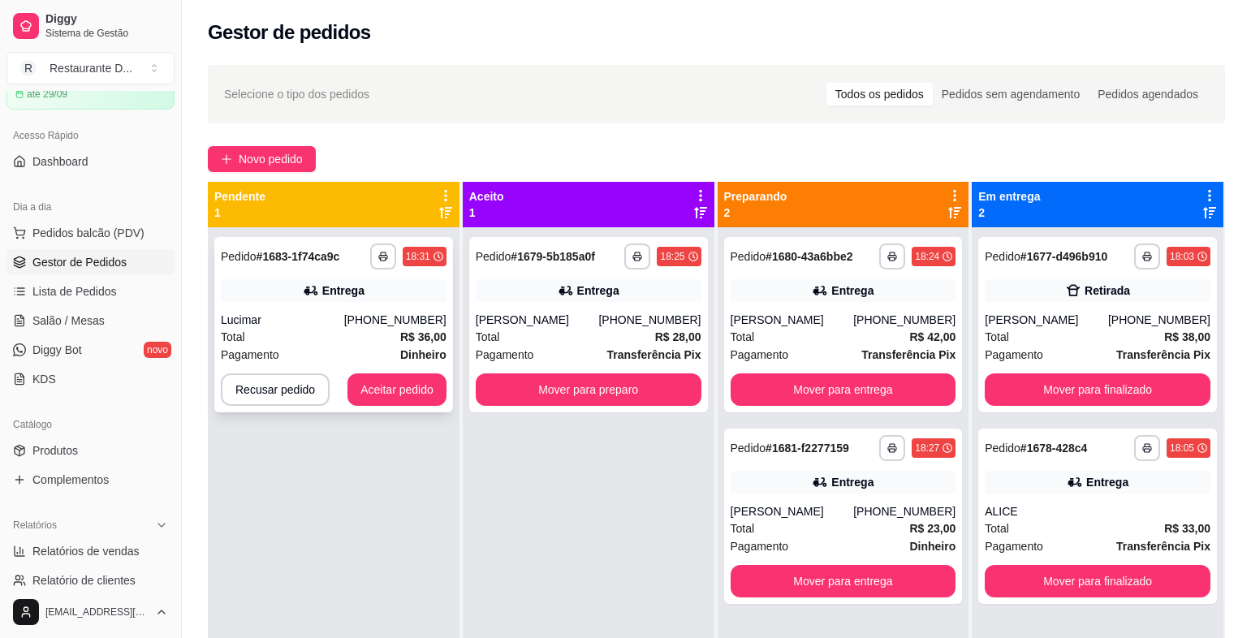
click at [347, 288] on div "Entrega" at bounding box center [343, 291] width 42 height 16
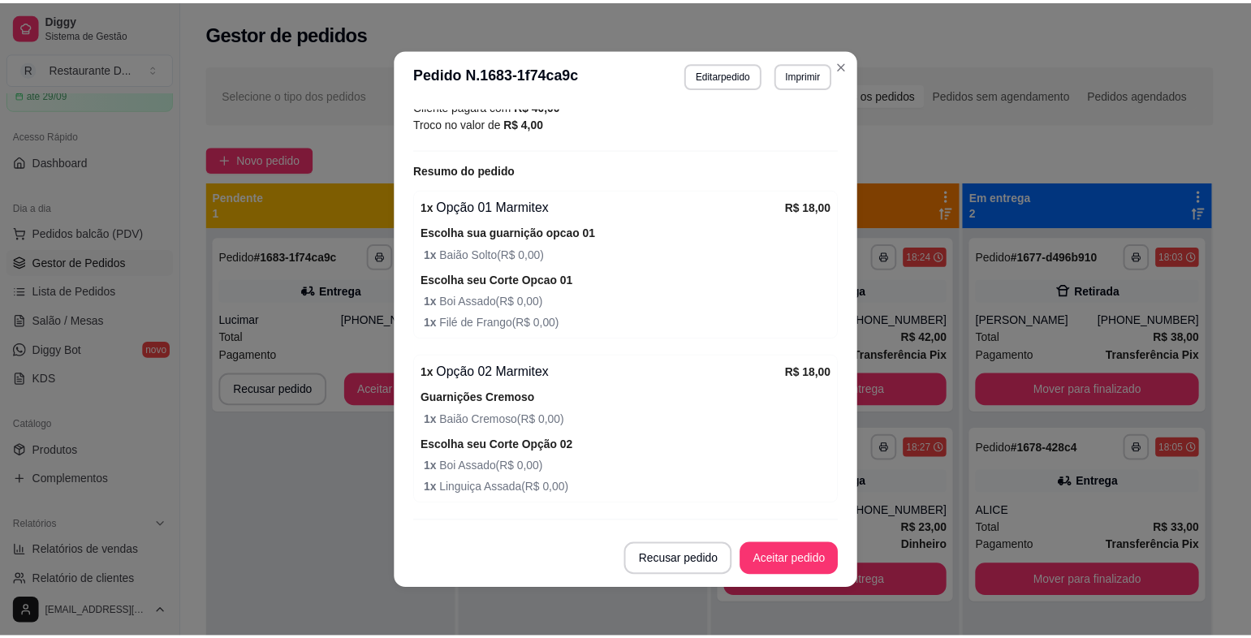
scroll to position [531, 0]
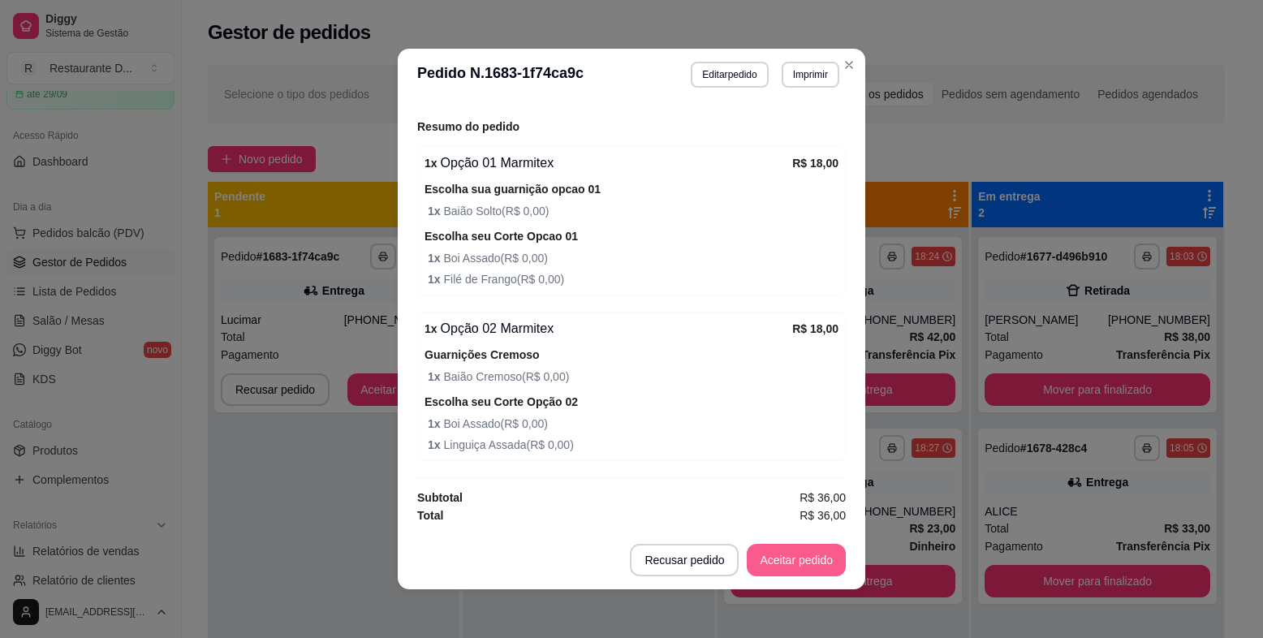
click at [798, 556] on button "Aceitar pedido" at bounding box center [796, 560] width 99 height 32
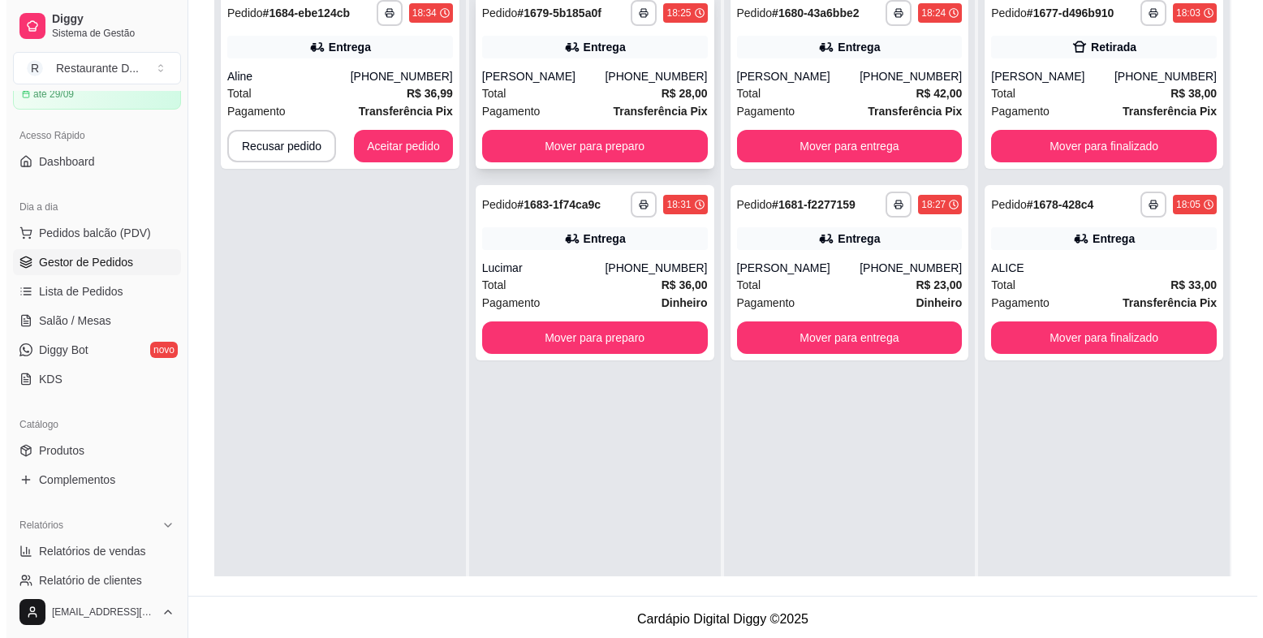
scroll to position [0, 0]
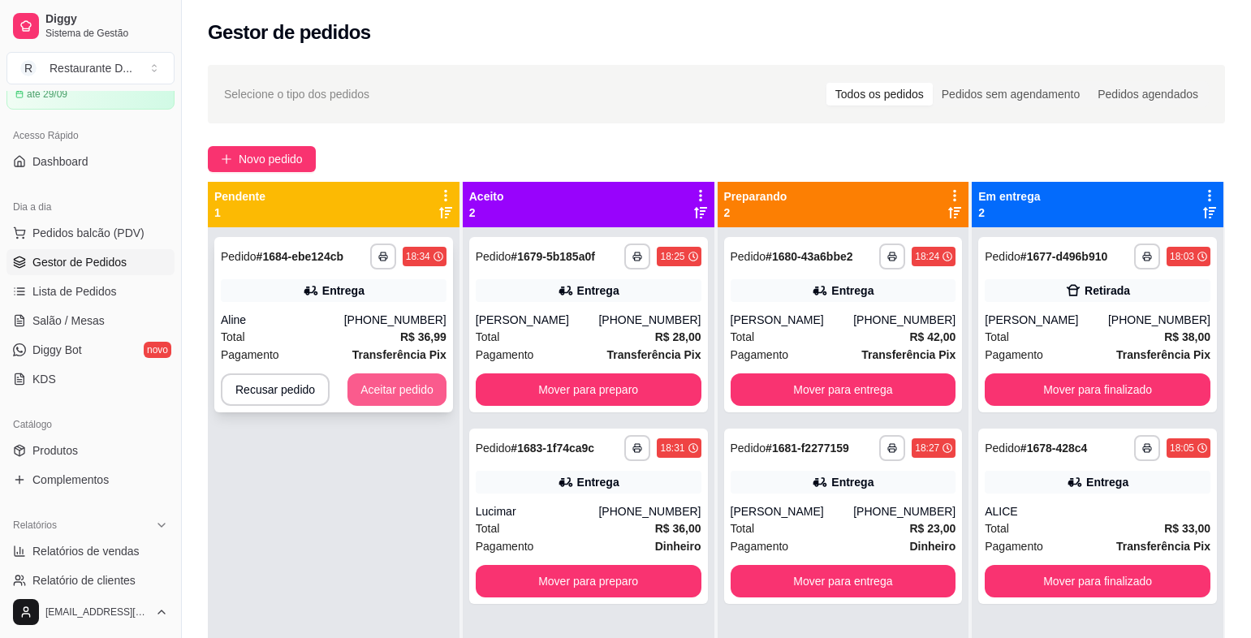
click at [382, 384] on button "Aceitar pedido" at bounding box center [397, 389] width 99 height 32
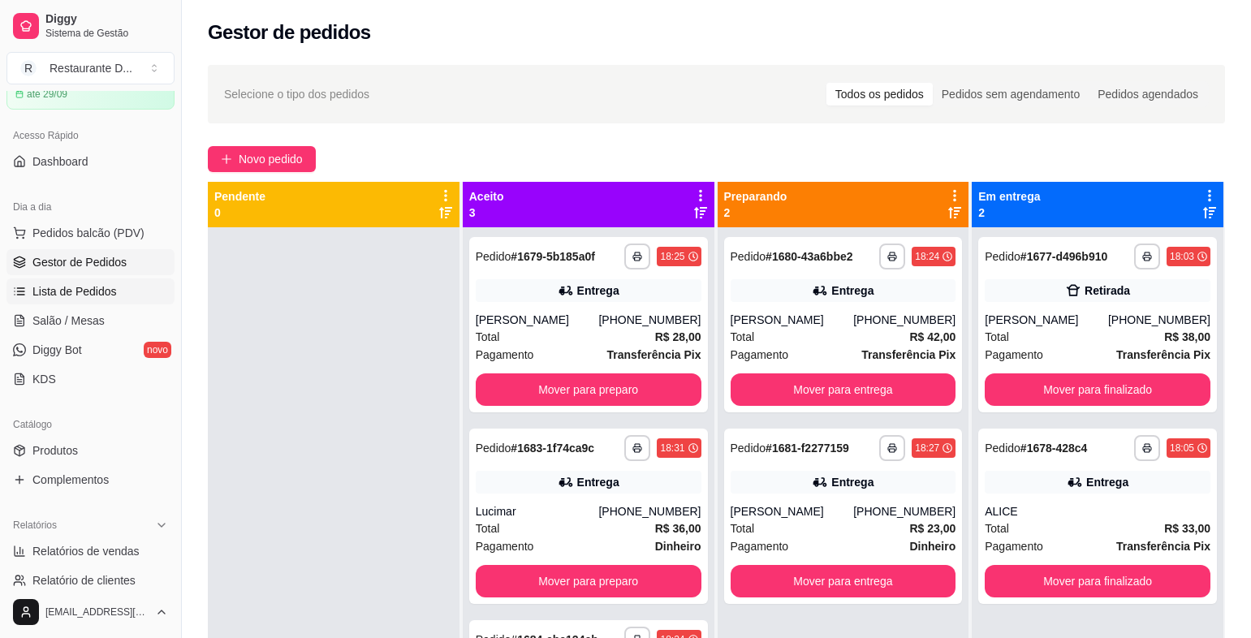
click at [108, 291] on span "Lista de Pedidos" at bounding box center [74, 291] width 84 height 16
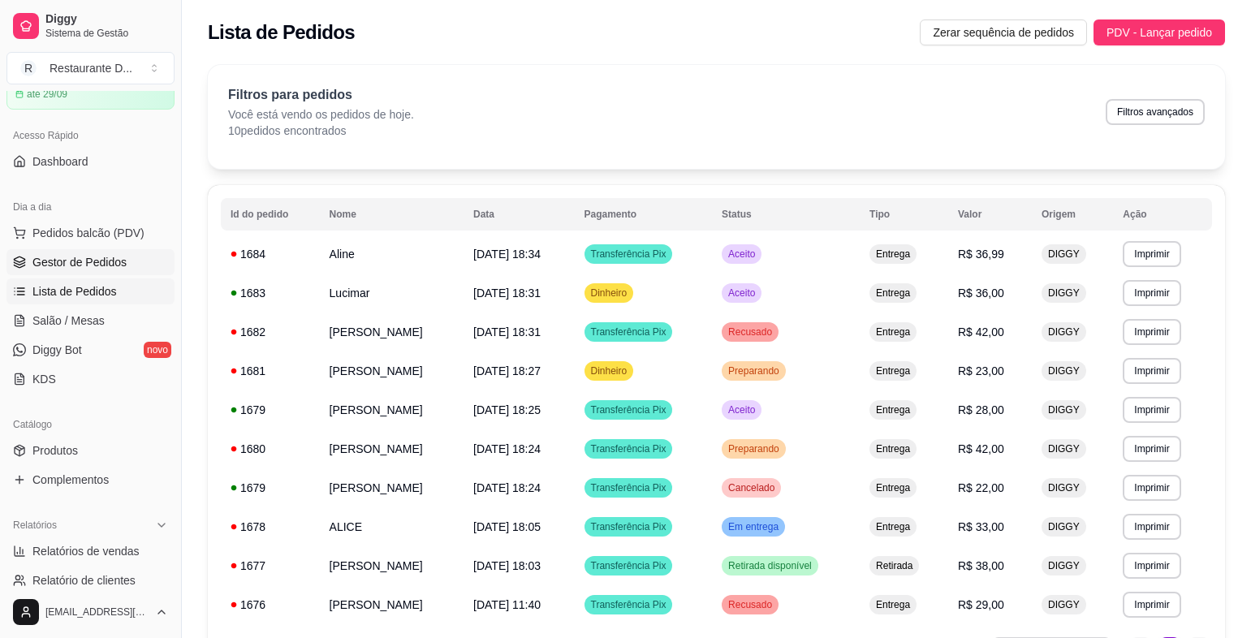
click at [77, 266] on span "Gestor de Pedidos" at bounding box center [79, 262] width 94 height 16
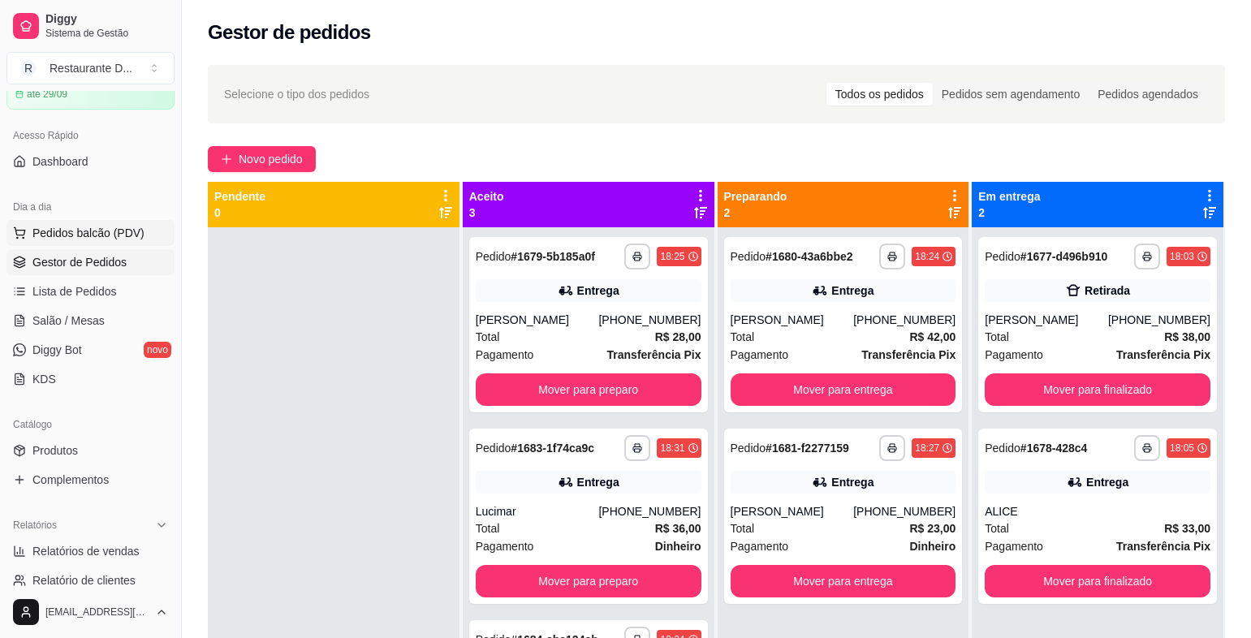
click at [78, 230] on span "Pedidos balcão (PDV)" at bounding box center [88, 233] width 112 height 16
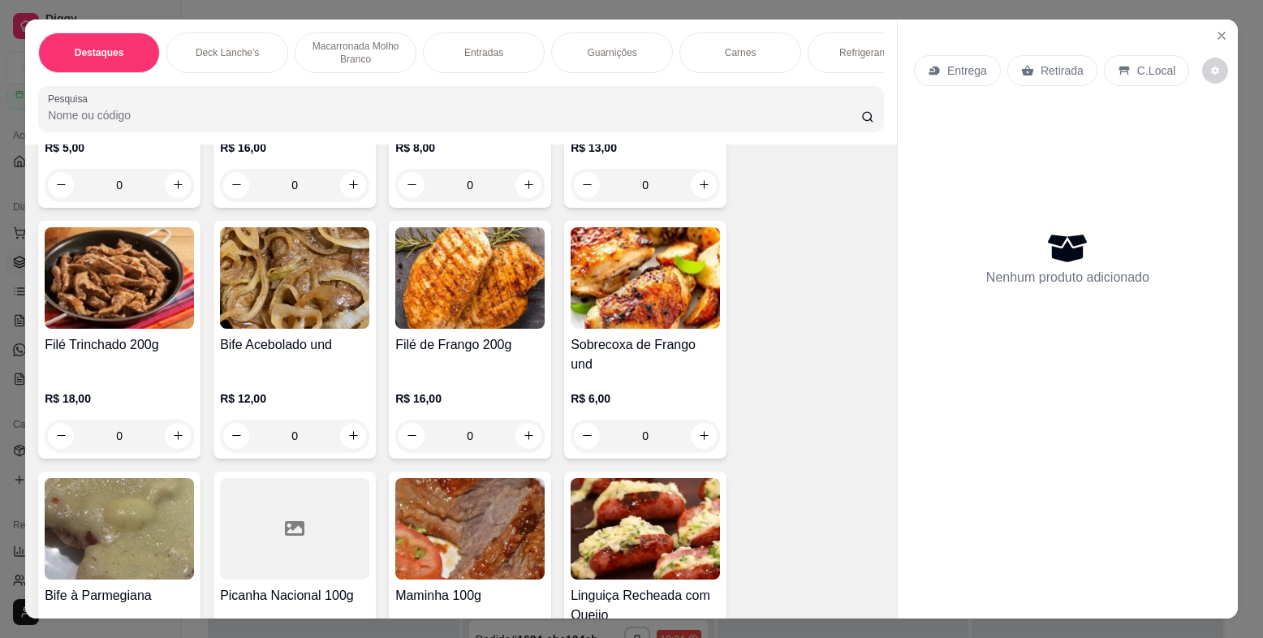
scroll to position [2923, 0]
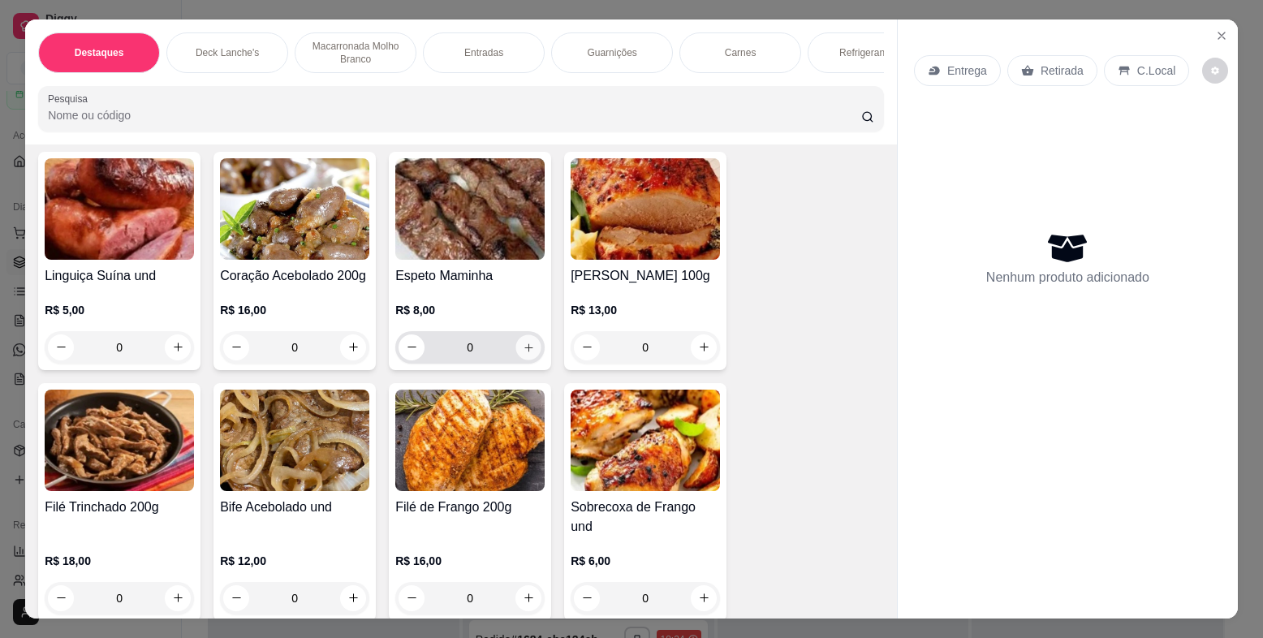
click at [529, 359] on button "increase-product-quantity" at bounding box center [528, 347] width 25 height 25
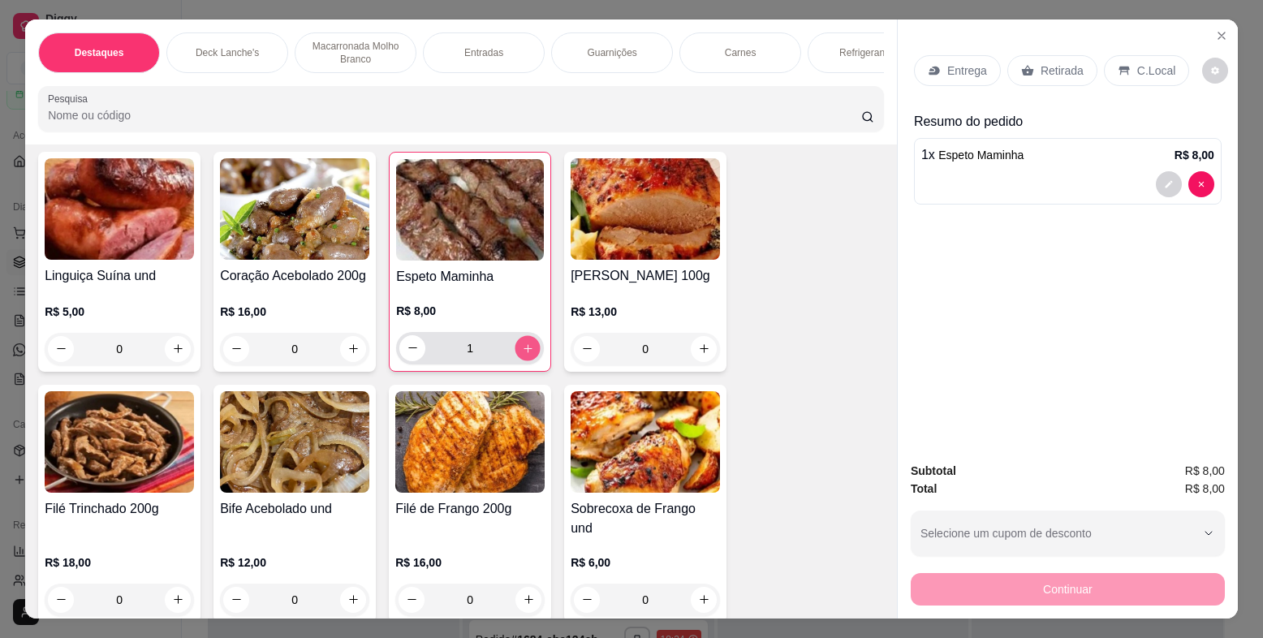
click at [529, 359] on button "increase-product-quantity" at bounding box center [528, 347] width 25 height 25
click at [529, 359] on button "increase-product-quantity" at bounding box center [528, 348] width 26 height 26
click at [529, 359] on button "increase-product-quantity" at bounding box center [528, 347] width 25 height 25
type input "5"
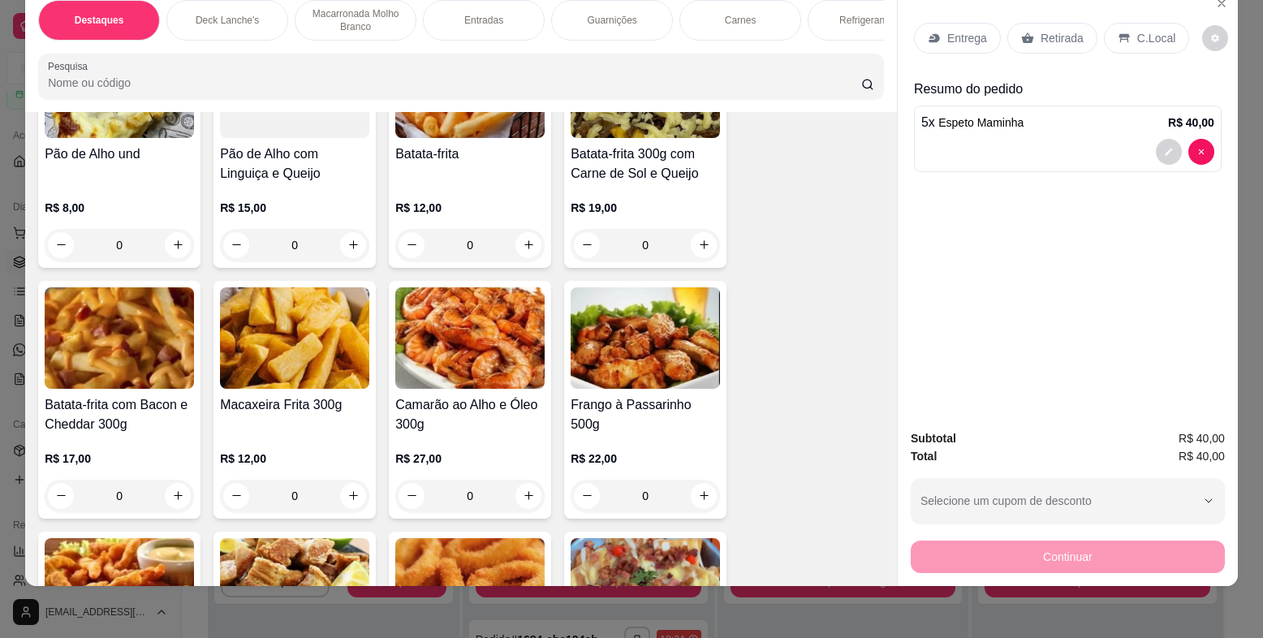
scroll to position [1129, 0]
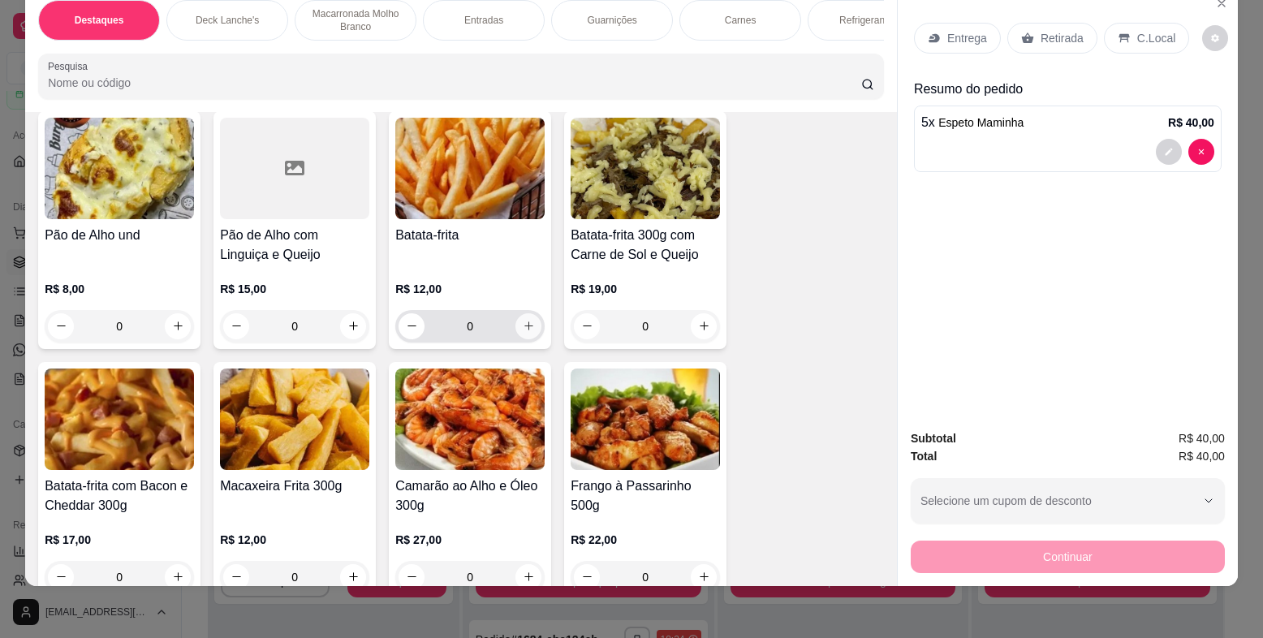
click at [523, 332] on icon "increase-product-quantity" at bounding box center [529, 326] width 12 height 12
type input "1"
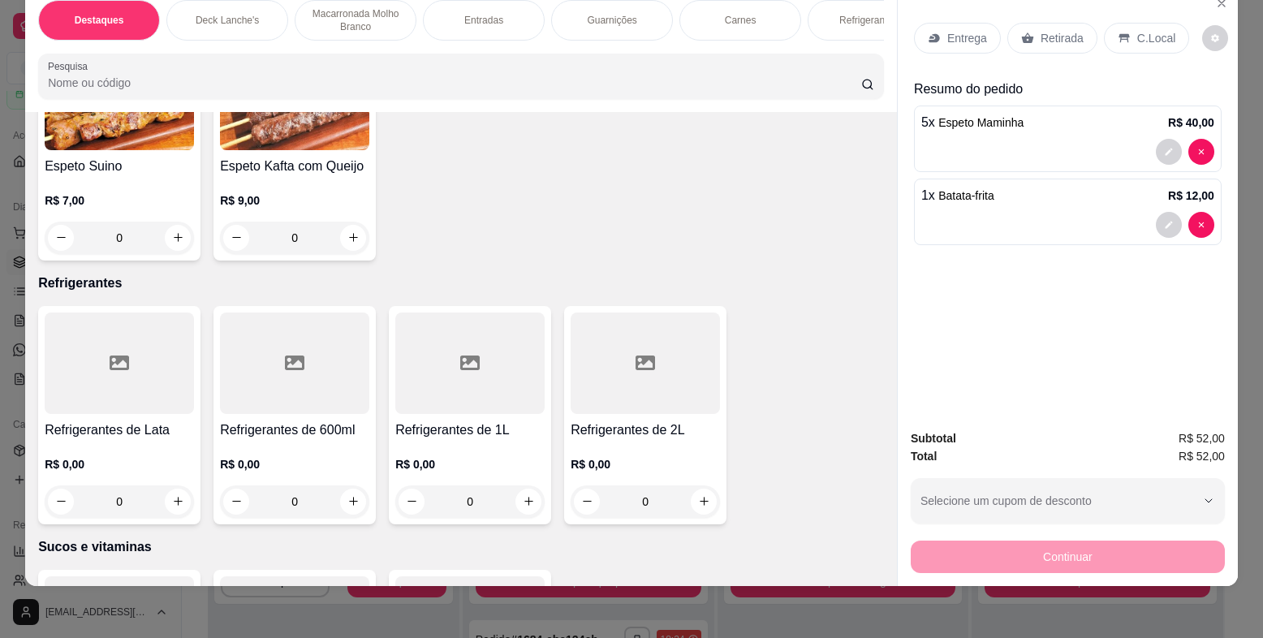
scroll to position [3816, 0]
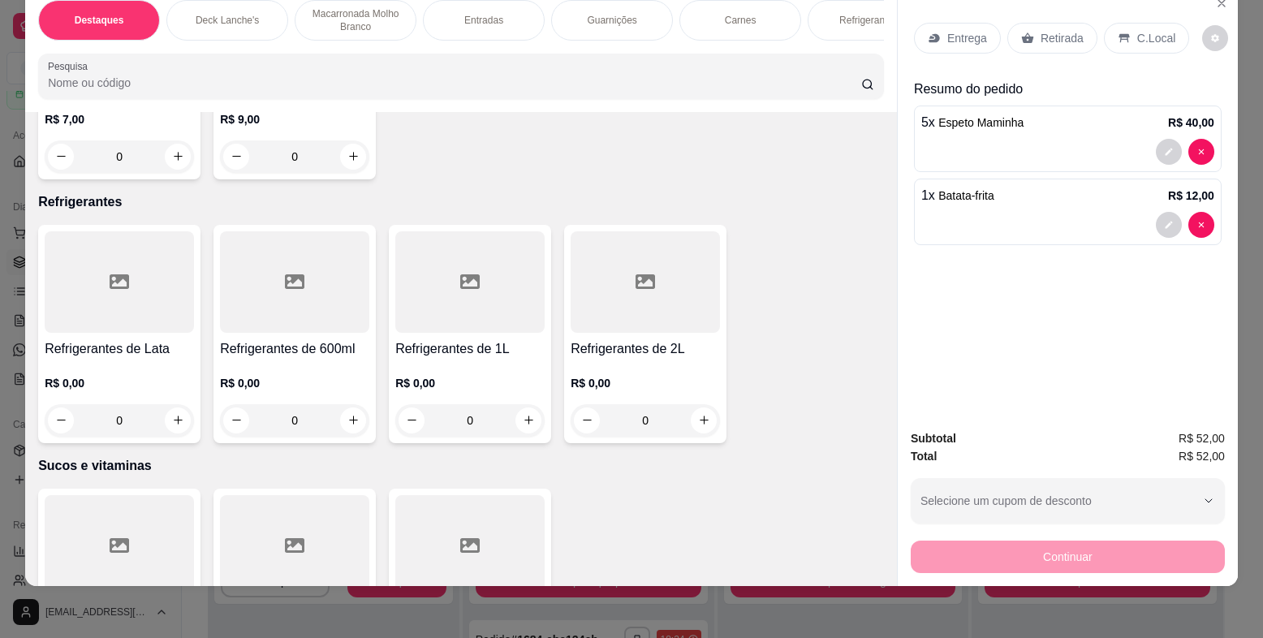
click at [517, 413] on div "0" at bounding box center [469, 420] width 149 height 32
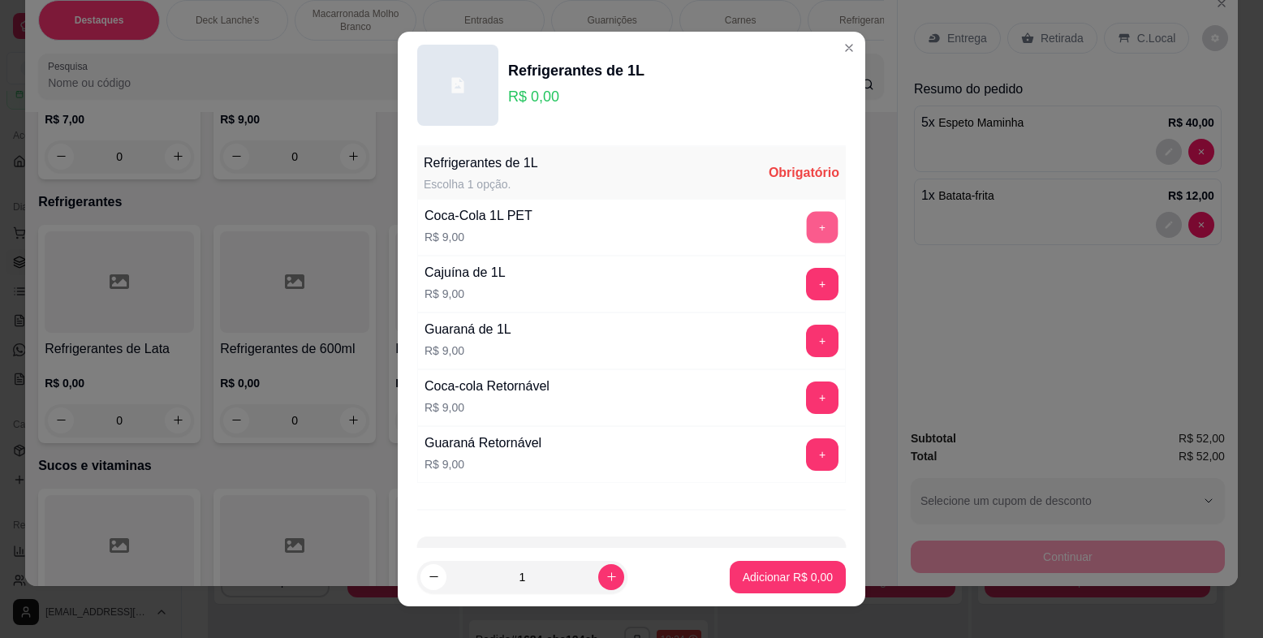
click at [807, 231] on button "+" at bounding box center [823, 228] width 32 height 32
click at [780, 573] on p "Adicionar R$ 9,00" at bounding box center [788, 576] width 88 height 15
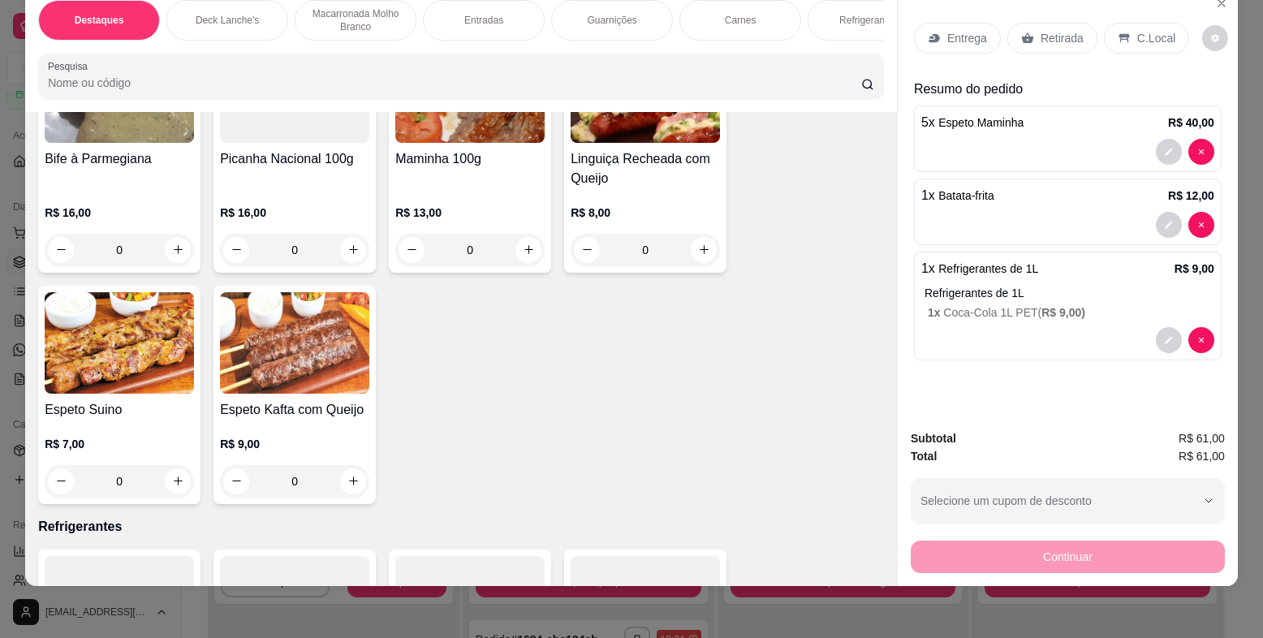
scroll to position [3572, 0]
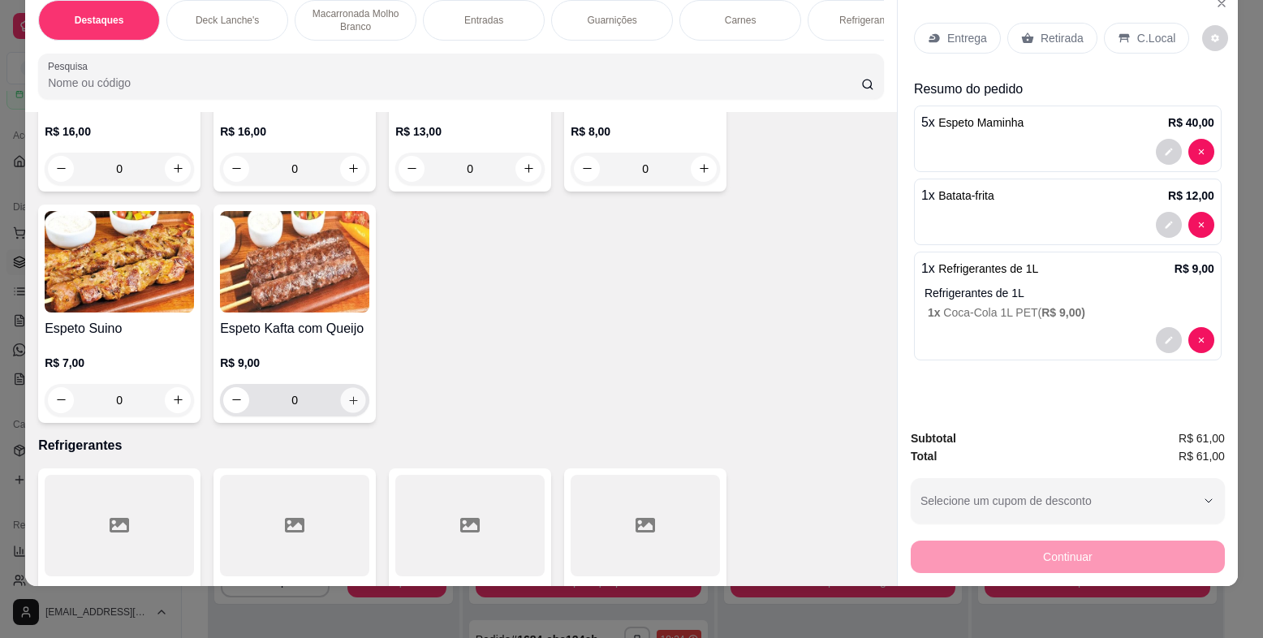
click at [351, 405] on button "increase-product-quantity" at bounding box center [353, 399] width 25 height 25
type input "1"
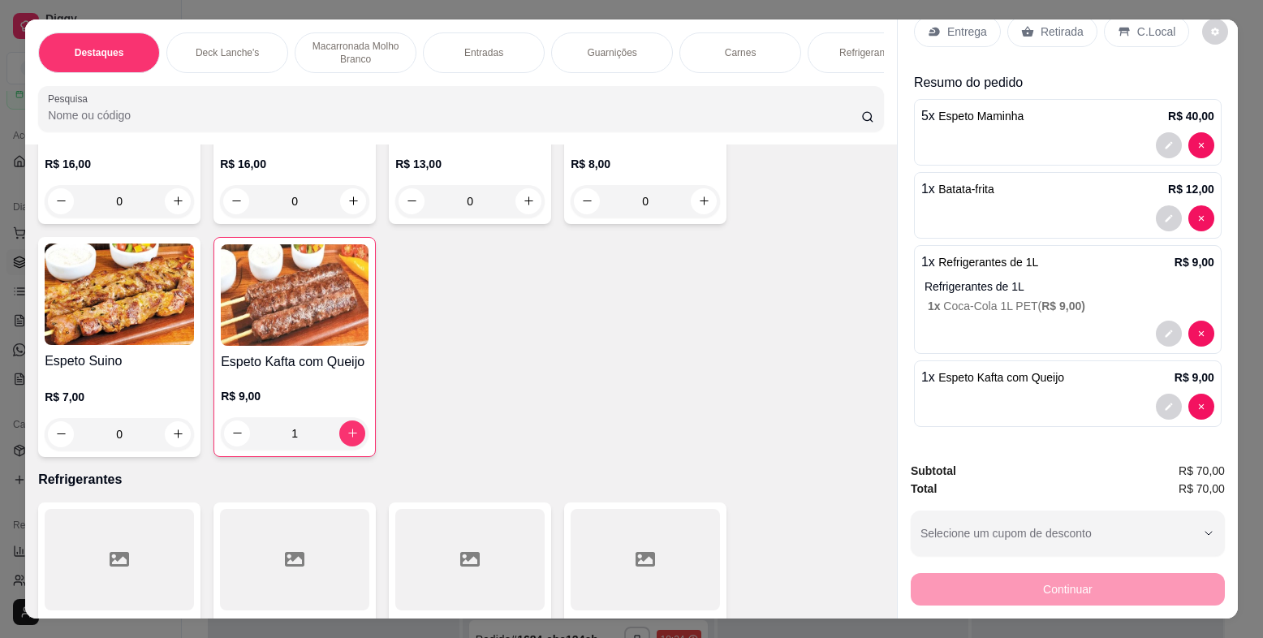
scroll to position [0, 0]
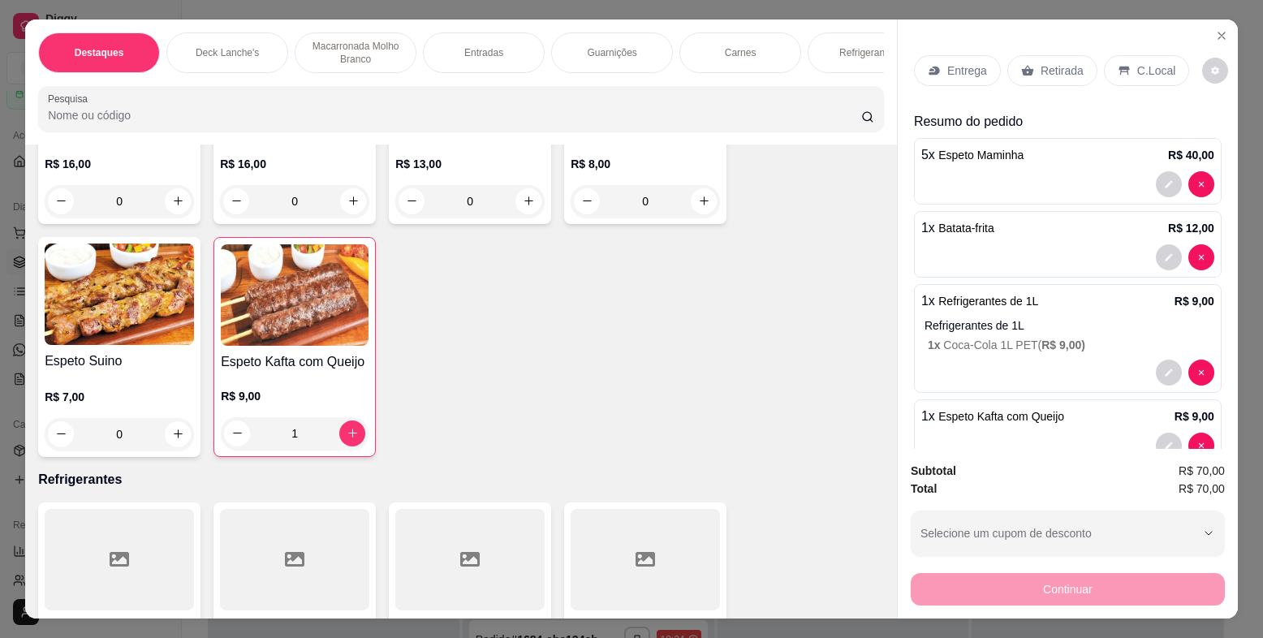
click at [966, 74] on p "Entrega" at bounding box center [968, 71] width 40 height 16
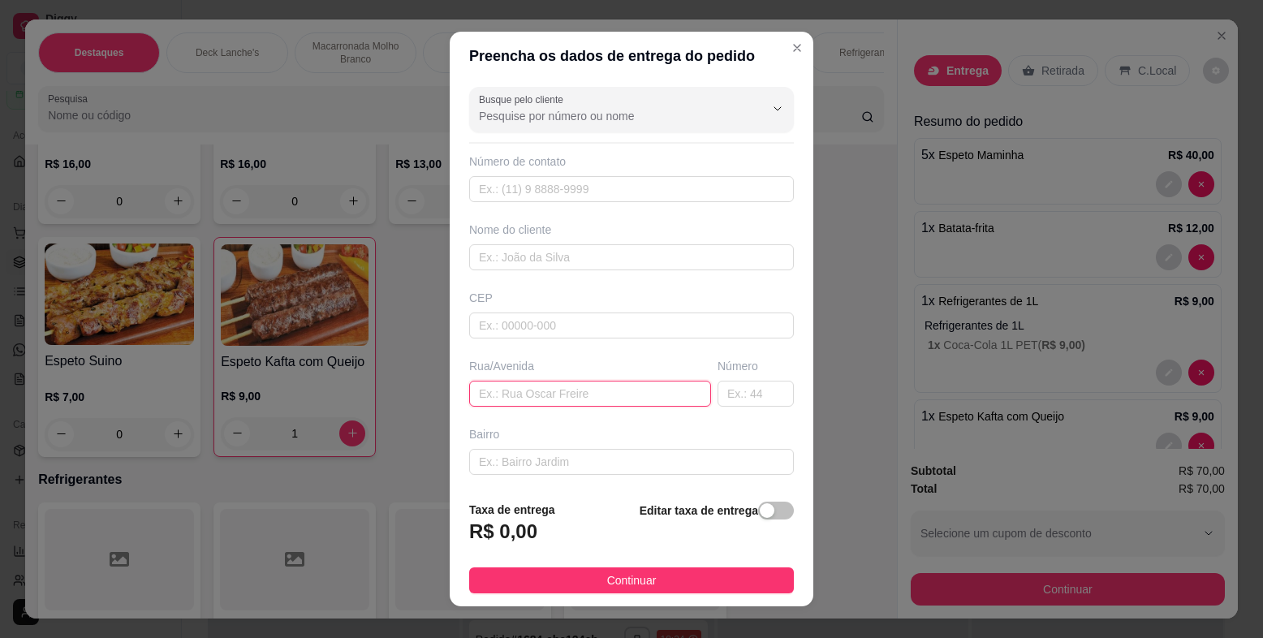
click at [513, 382] on input "text" at bounding box center [590, 394] width 242 height 26
type input "[PERSON_NAME]"
click at [723, 399] on input "text" at bounding box center [756, 394] width 76 height 26
type input "214"
click at [593, 396] on input "[PERSON_NAME]" at bounding box center [590, 394] width 242 height 26
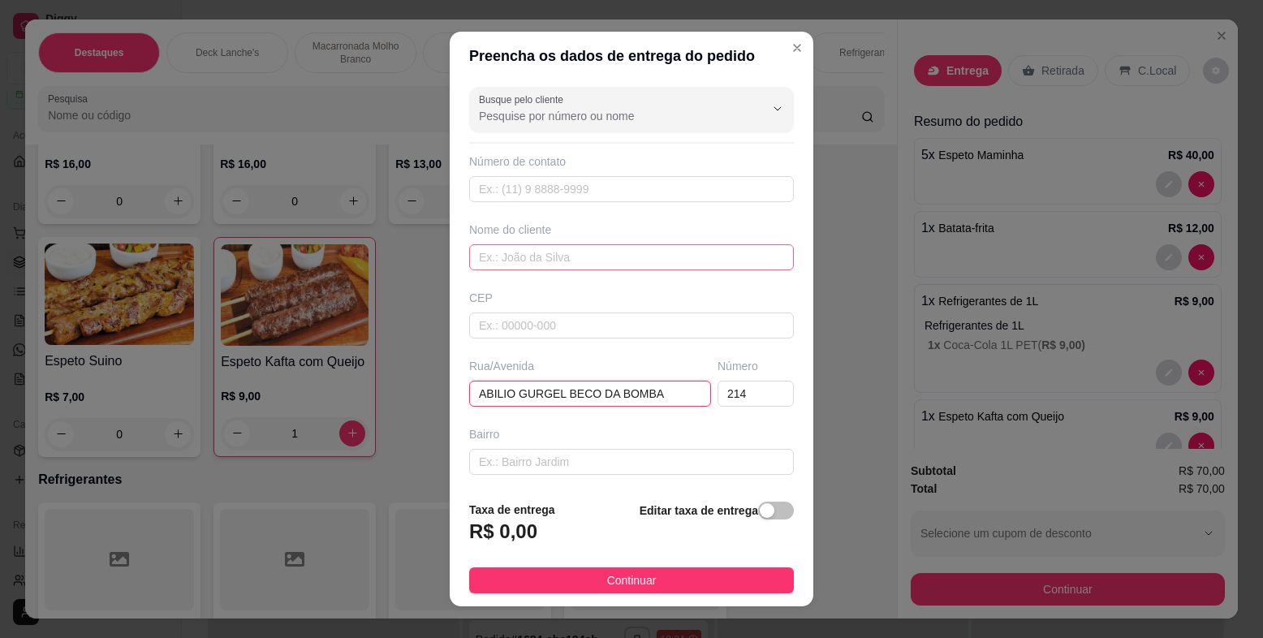
type input "ABILIO GURGEL BECO DA BOMBA"
click at [496, 255] on input "text" at bounding box center [631, 257] width 325 height 26
type input "C"
type input "[PERSON_NAME]"
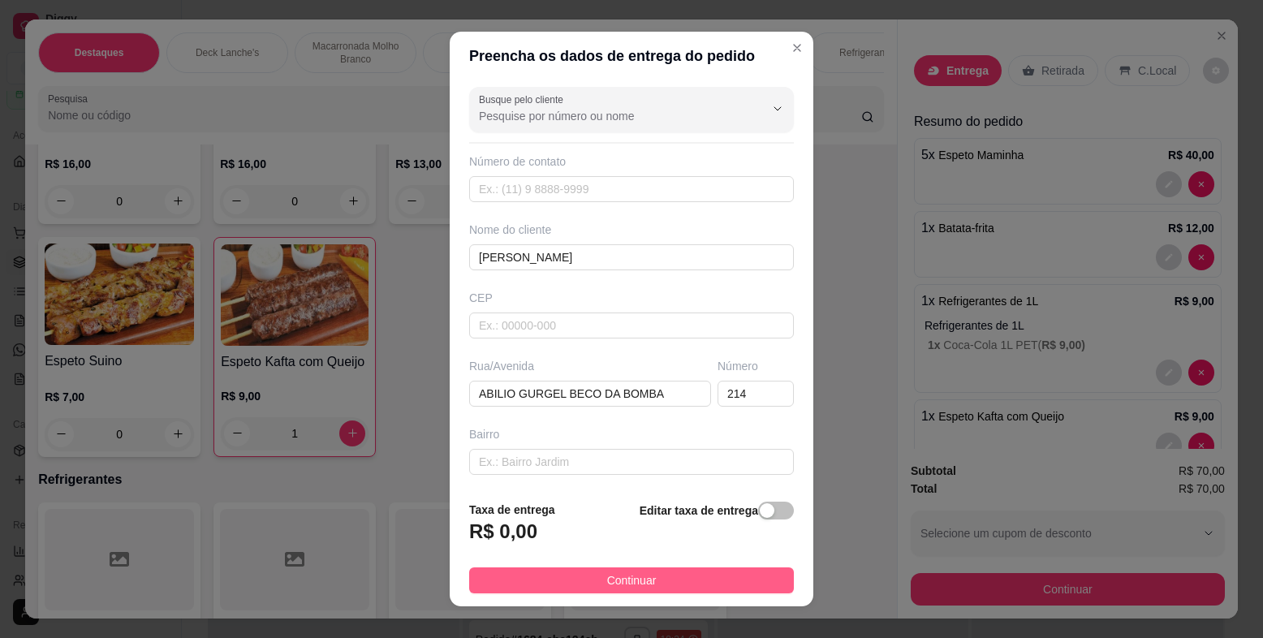
click at [663, 580] on button "Continuar" at bounding box center [631, 581] width 325 height 26
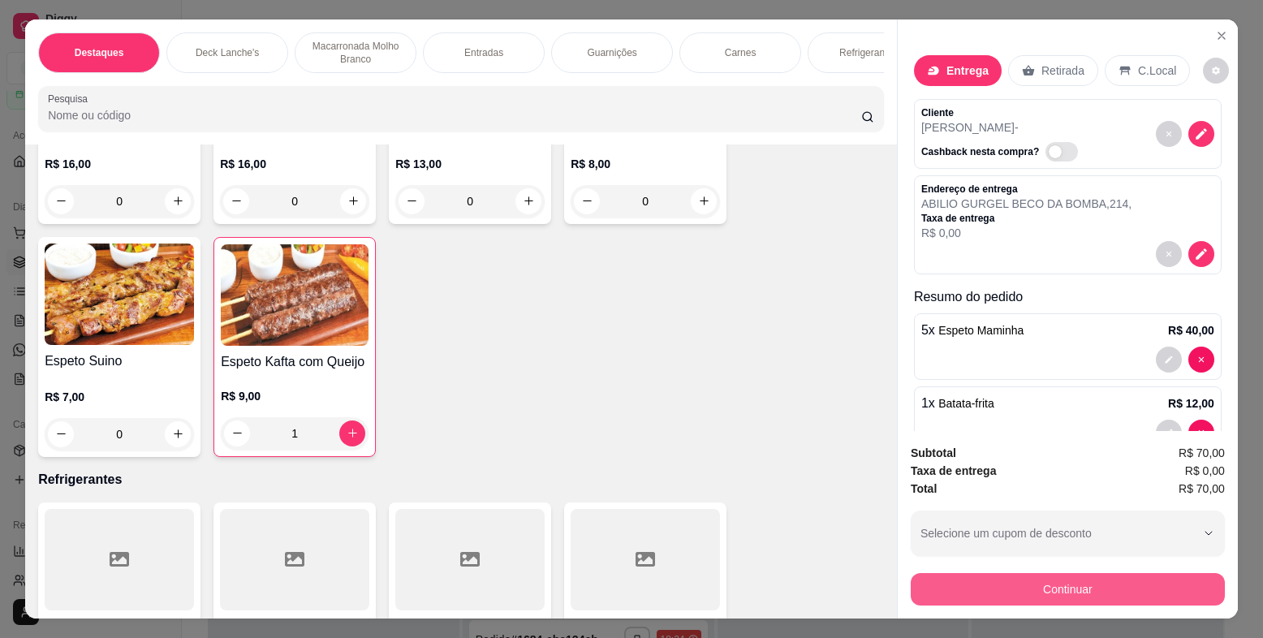
click at [915, 592] on button "Continuar" at bounding box center [1068, 589] width 314 height 32
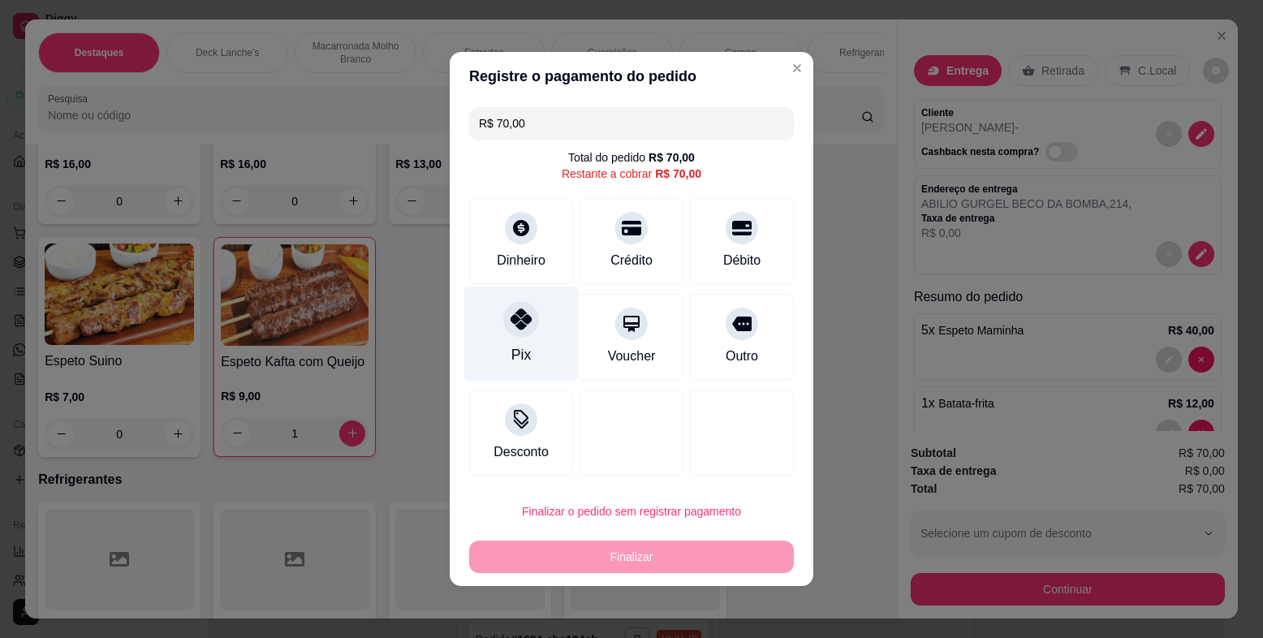
click at [523, 338] on div "Pix" at bounding box center [521, 334] width 114 height 95
type input "R$ 0,00"
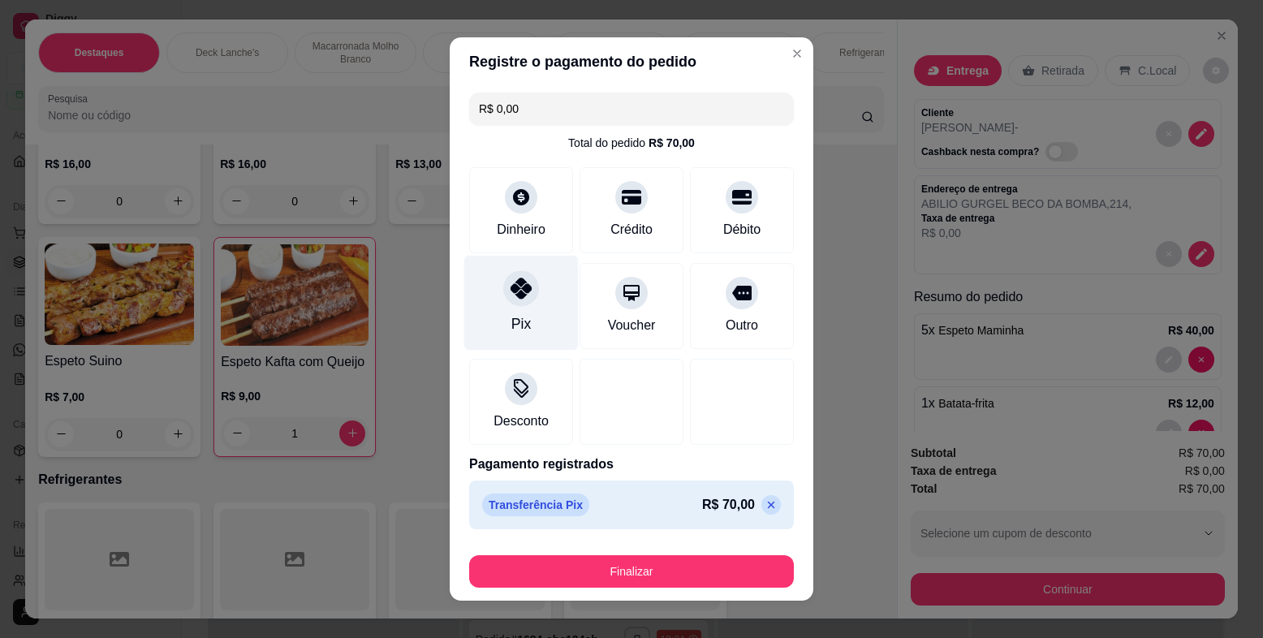
click at [511, 307] on div "Pix" at bounding box center [521, 303] width 114 height 95
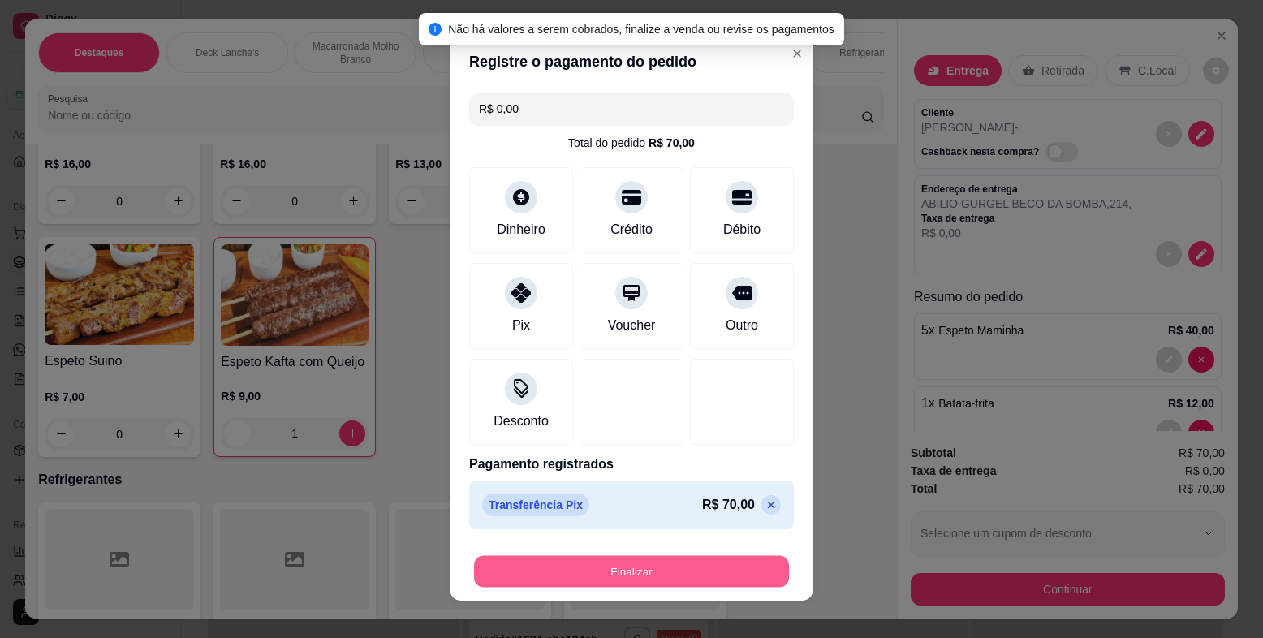
click at [585, 574] on button "Finalizar" at bounding box center [631, 572] width 315 height 32
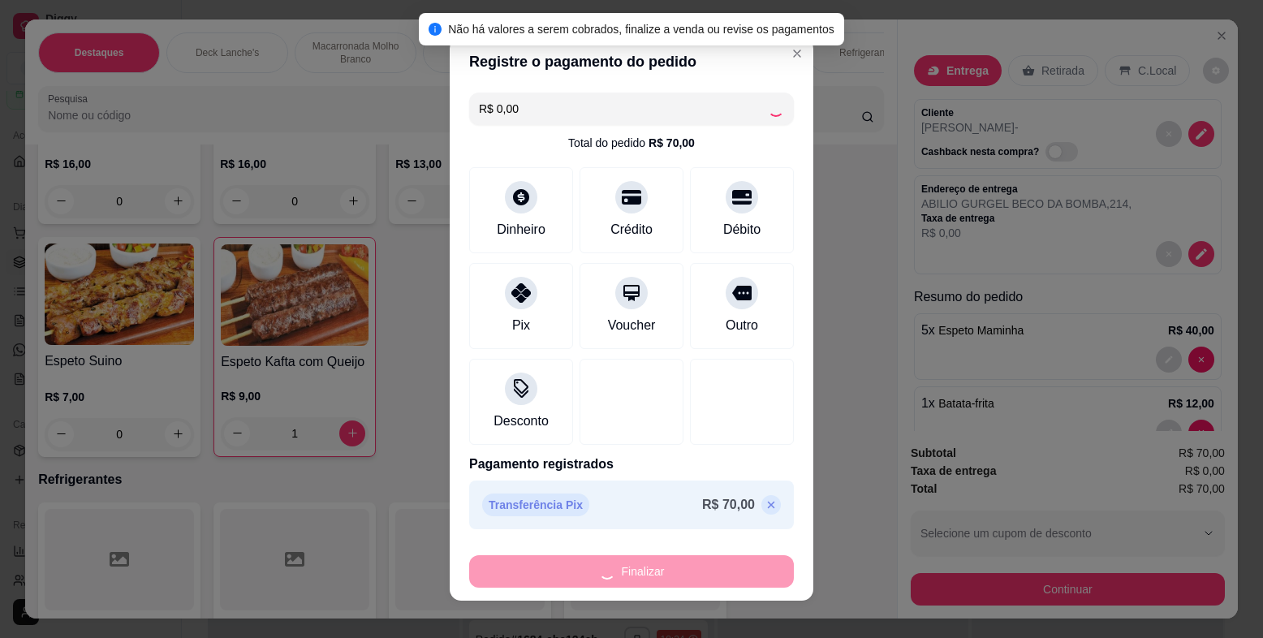
type input "0"
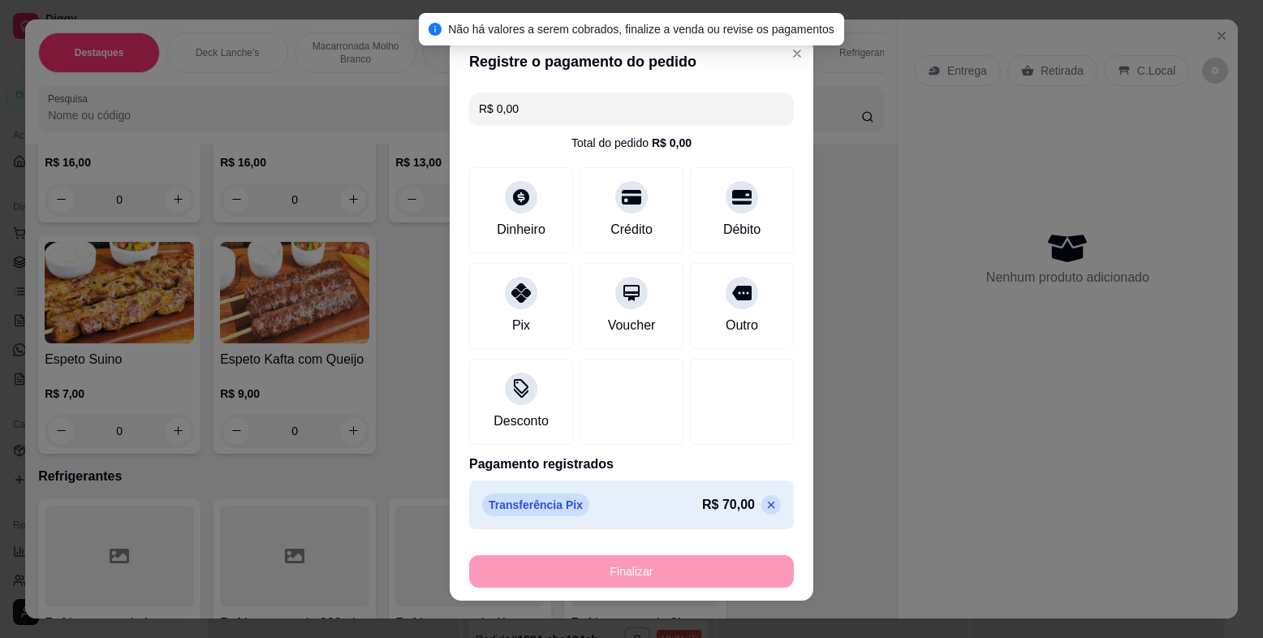
type input "-R$ 70,00"
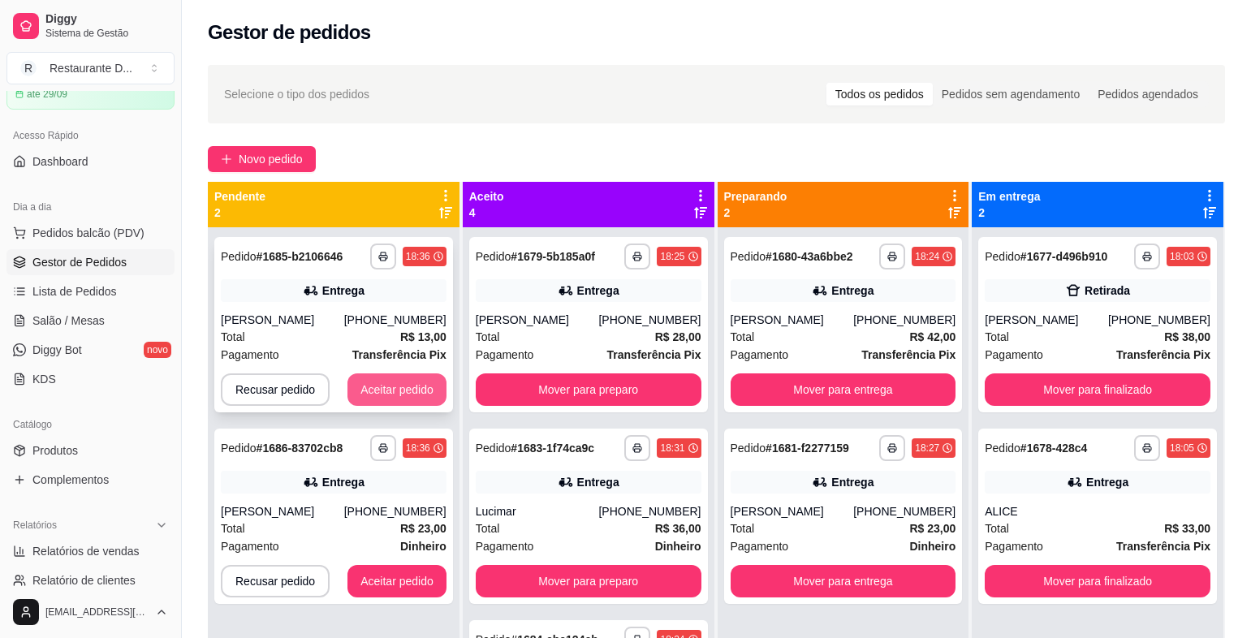
click at [406, 398] on button "Aceitar pedido" at bounding box center [397, 389] width 99 height 32
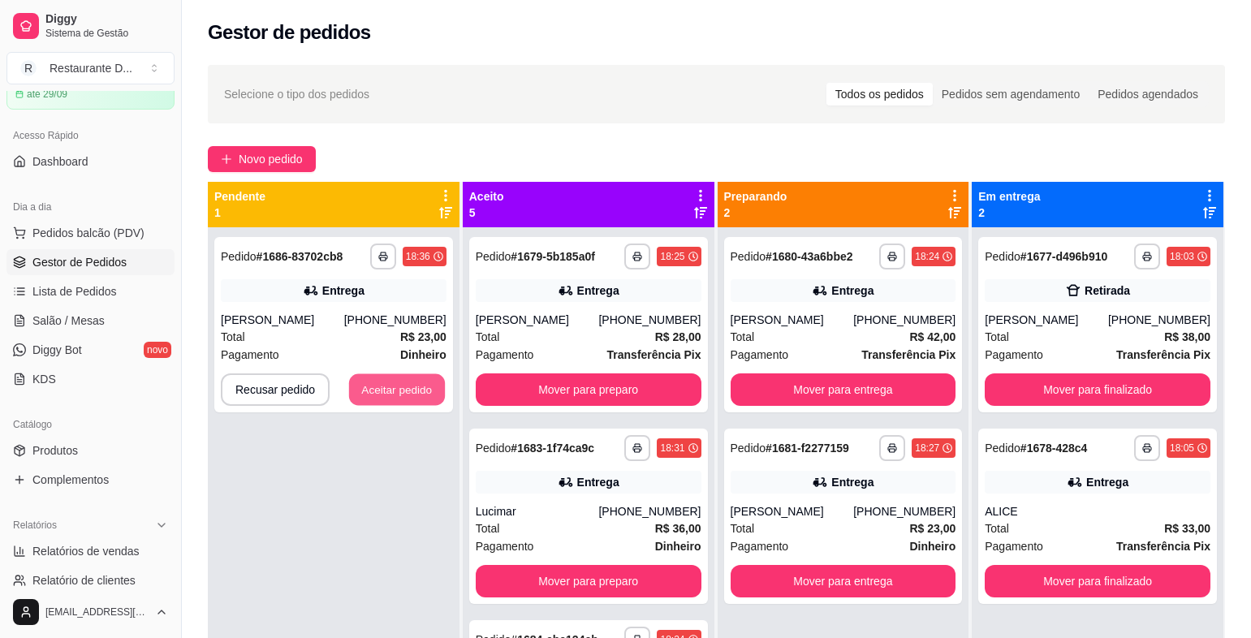
click at [406, 397] on button "Aceitar pedido" at bounding box center [397, 390] width 96 height 32
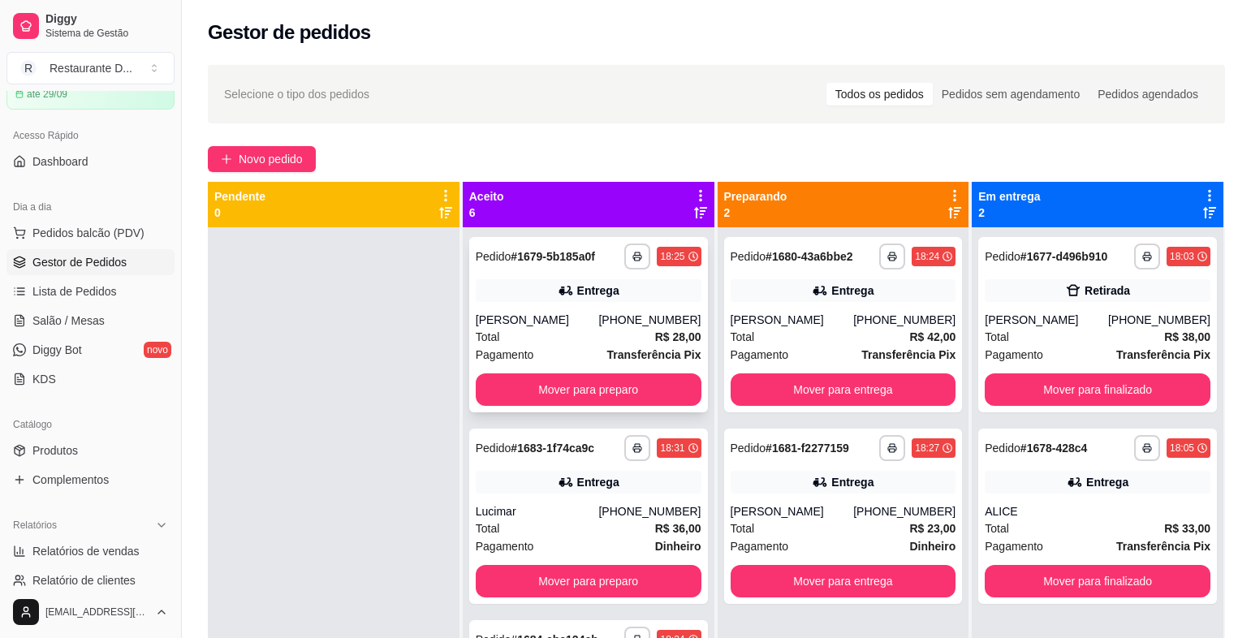
click at [570, 368] on div "**********" at bounding box center [588, 324] width 239 height 175
click at [573, 384] on button "Mover para preparo" at bounding box center [589, 389] width 226 height 32
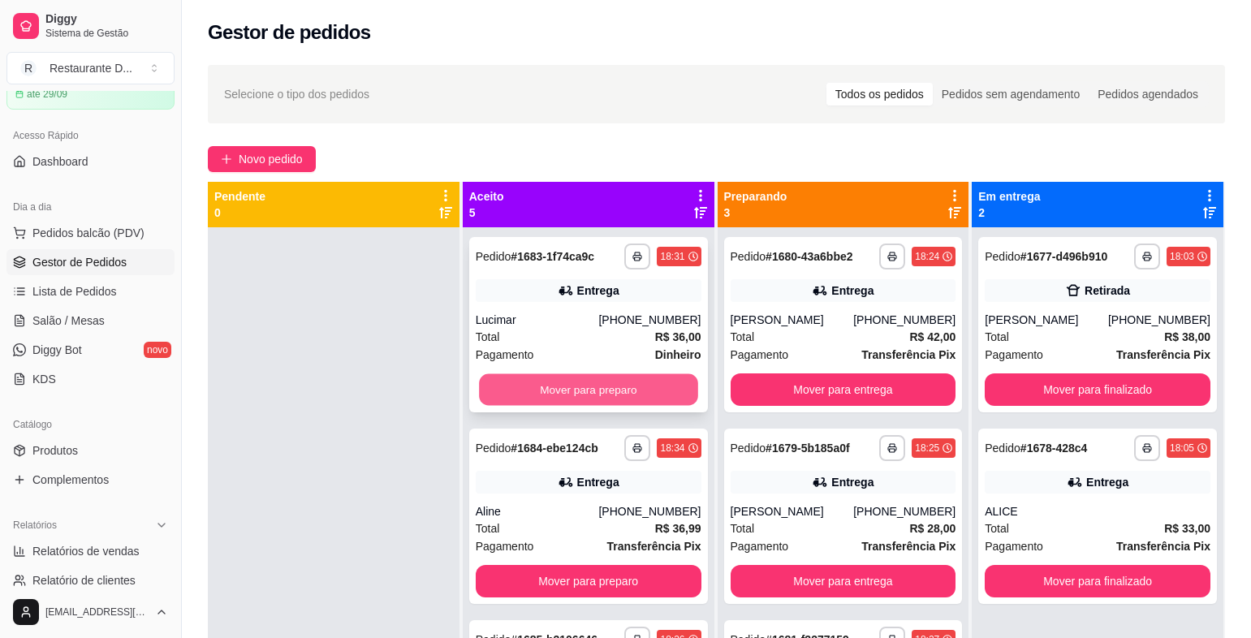
click at [569, 387] on button "Mover para preparo" at bounding box center [588, 390] width 218 height 32
click at [569, 387] on button "Mover para preparo" at bounding box center [589, 389] width 226 height 32
click at [569, 387] on button "Mover para preparo" at bounding box center [588, 390] width 218 height 32
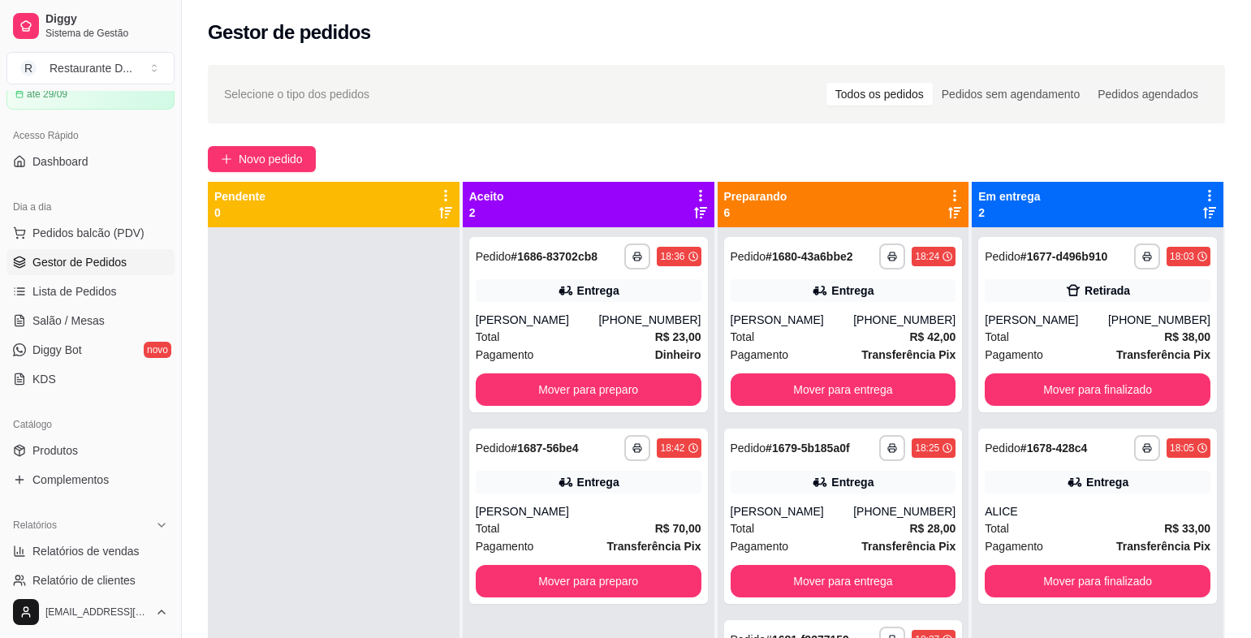
click at [569, 387] on div "**********" at bounding box center [588, 324] width 239 height 175
click at [507, 386] on div "**********" at bounding box center [588, 324] width 239 height 175
click at [531, 406] on button "Mover para preparo" at bounding box center [589, 389] width 226 height 32
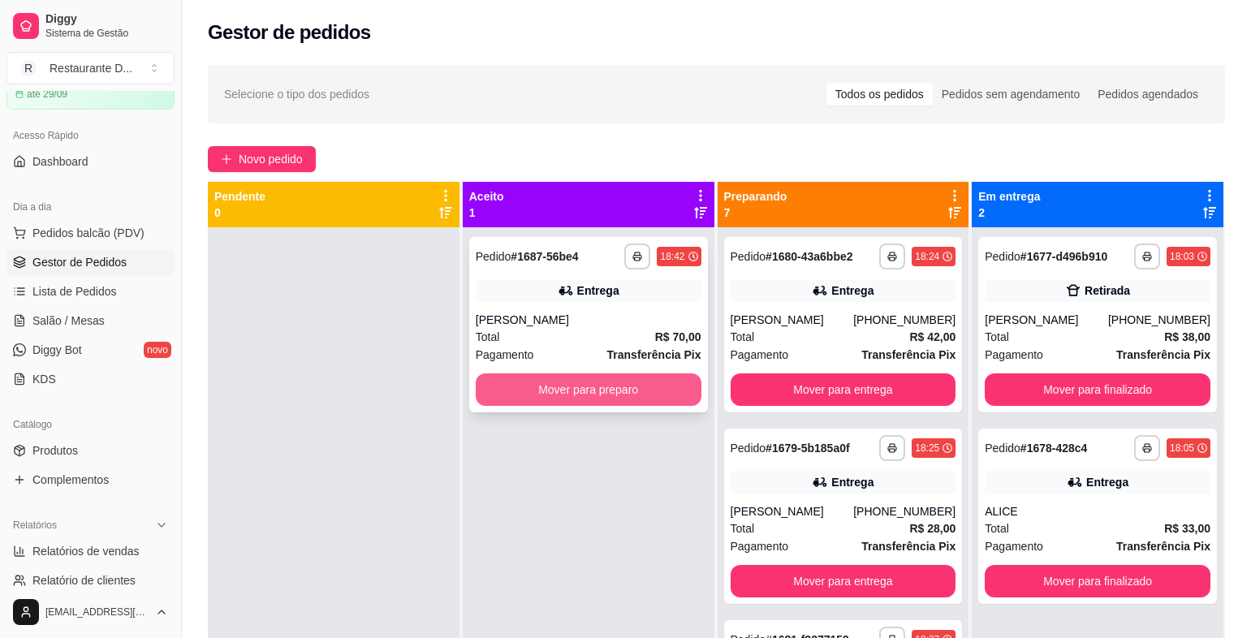
click at [531, 399] on button "Mover para preparo" at bounding box center [589, 389] width 226 height 32
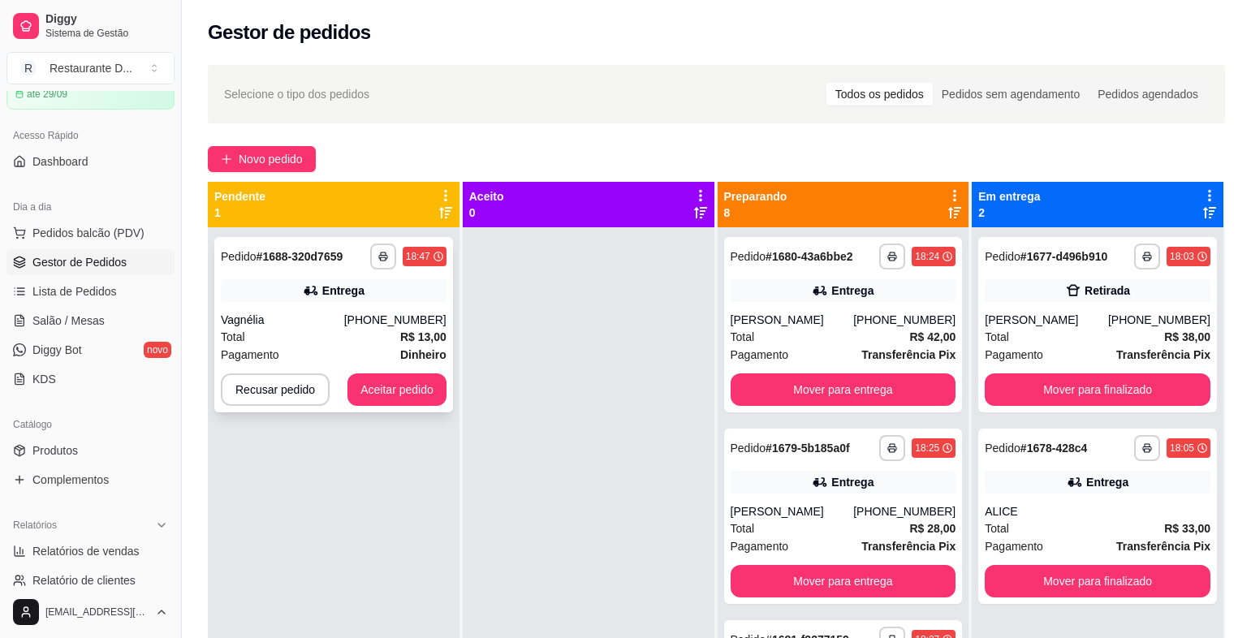
click at [380, 329] on div "Total R$ 13,00" at bounding box center [334, 337] width 226 height 18
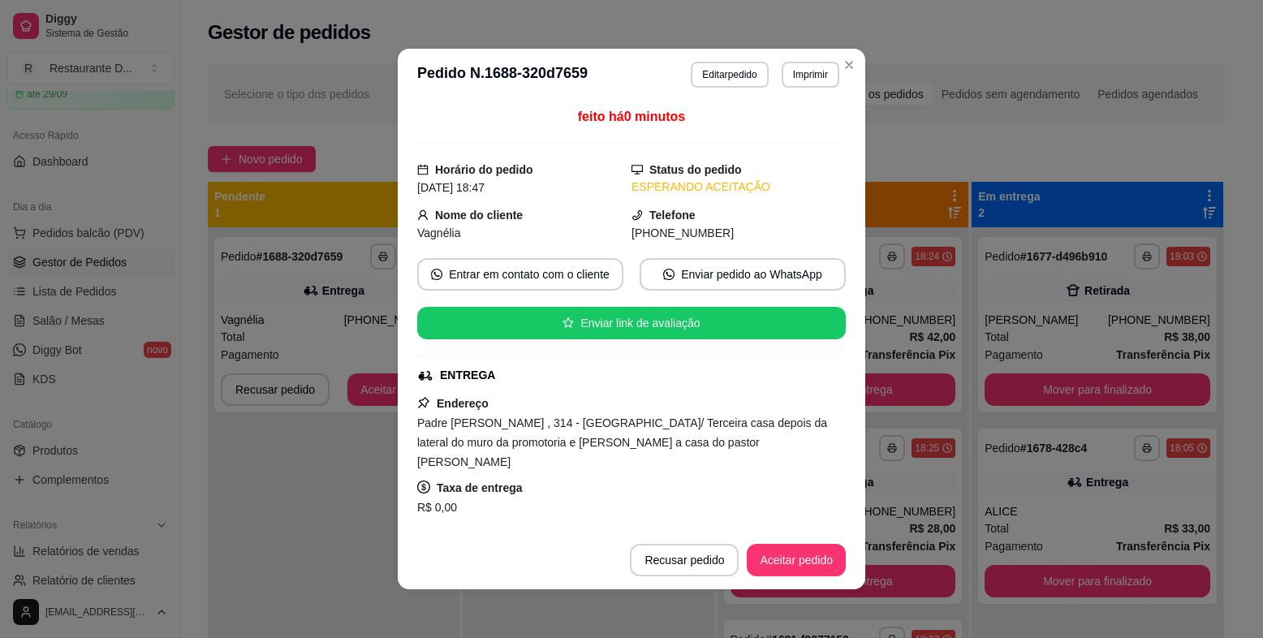
scroll to position [281, 0]
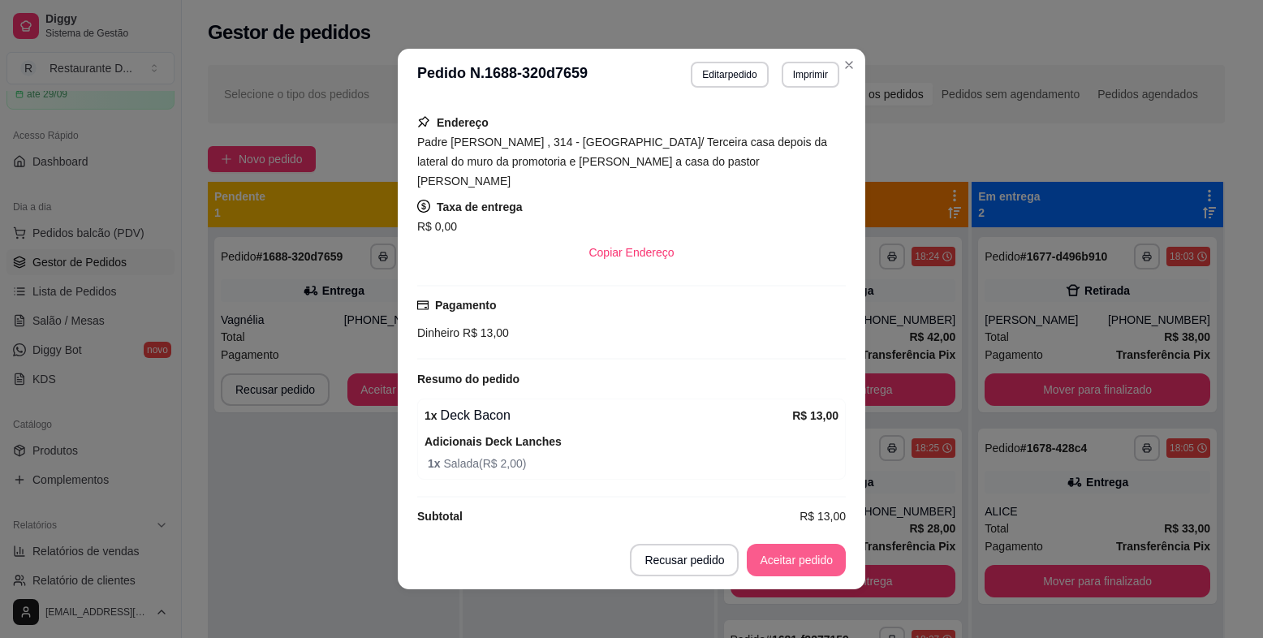
click at [818, 560] on button "Aceitar pedido" at bounding box center [796, 560] width 99 height 32
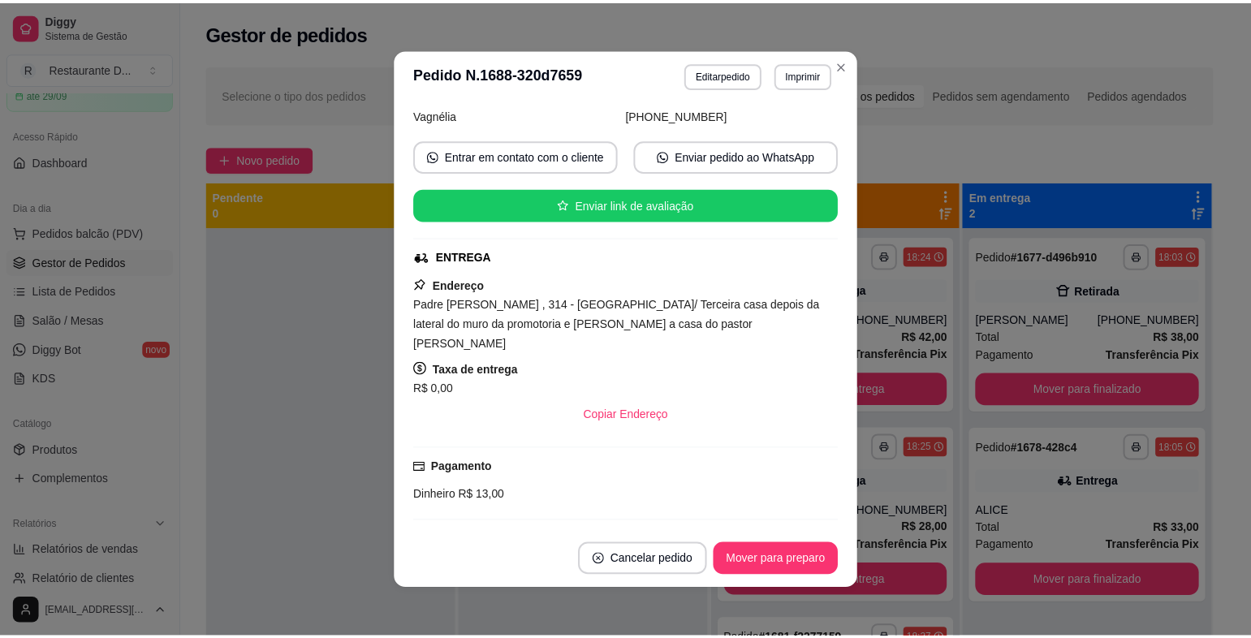
scroll to position [0, 0]
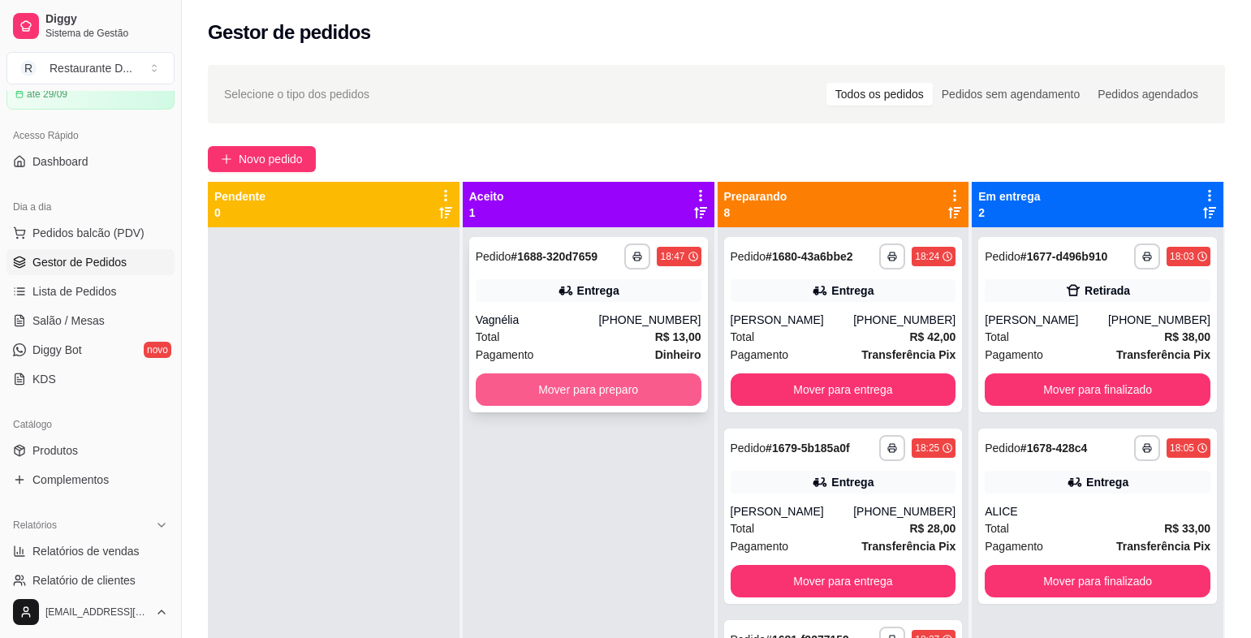
click at [633, 401] on button "Mover para preparo" at bounding box center [589, 389] width 226 height 32
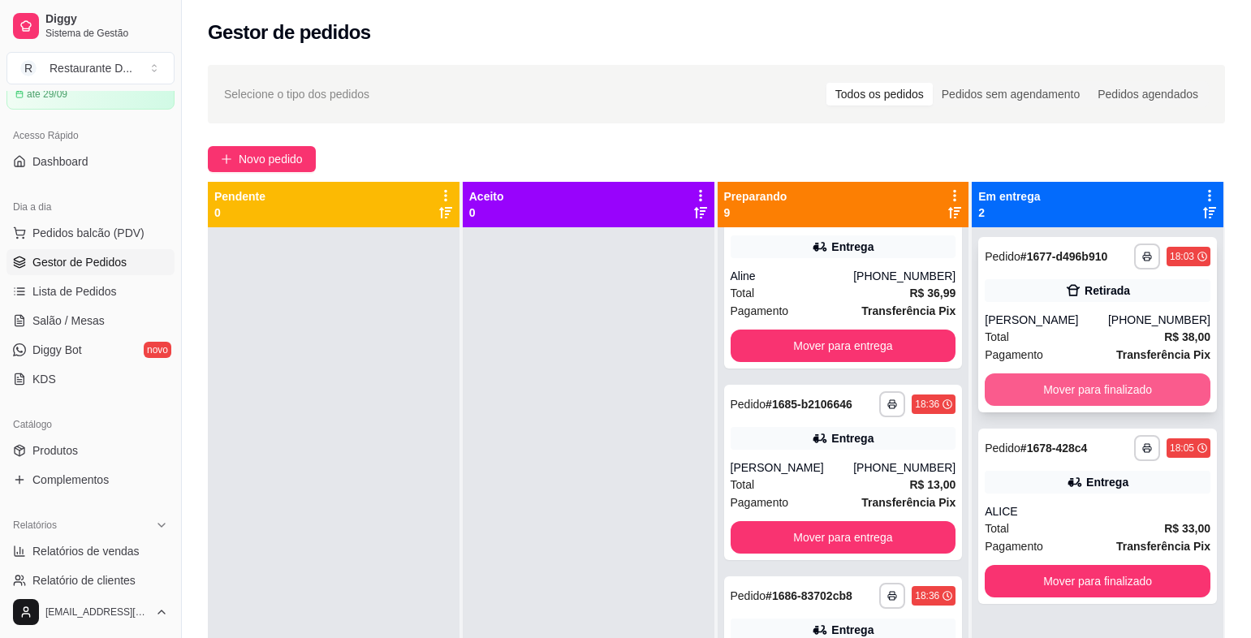
click at [1122, 378] on button "Mover para finalizado" at bounding box center [1098, 389] width 226 height 32
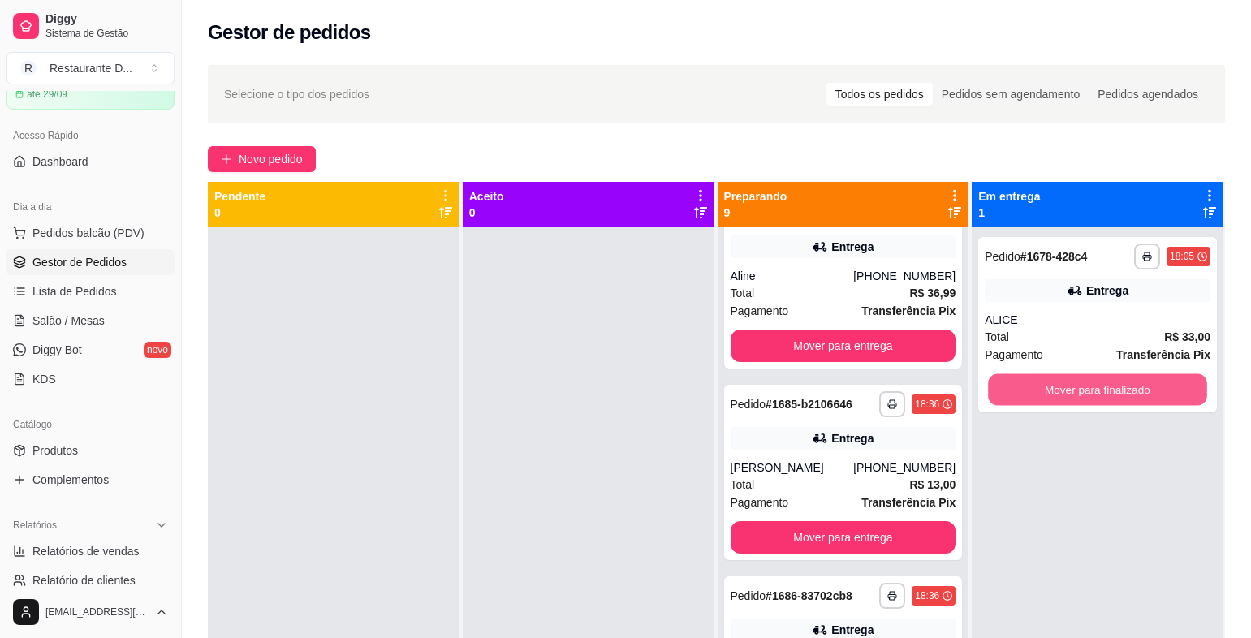
click at [1122, 378] on button "Mover para finalizado" at bounding box center [1097, 390] width 218 height 32
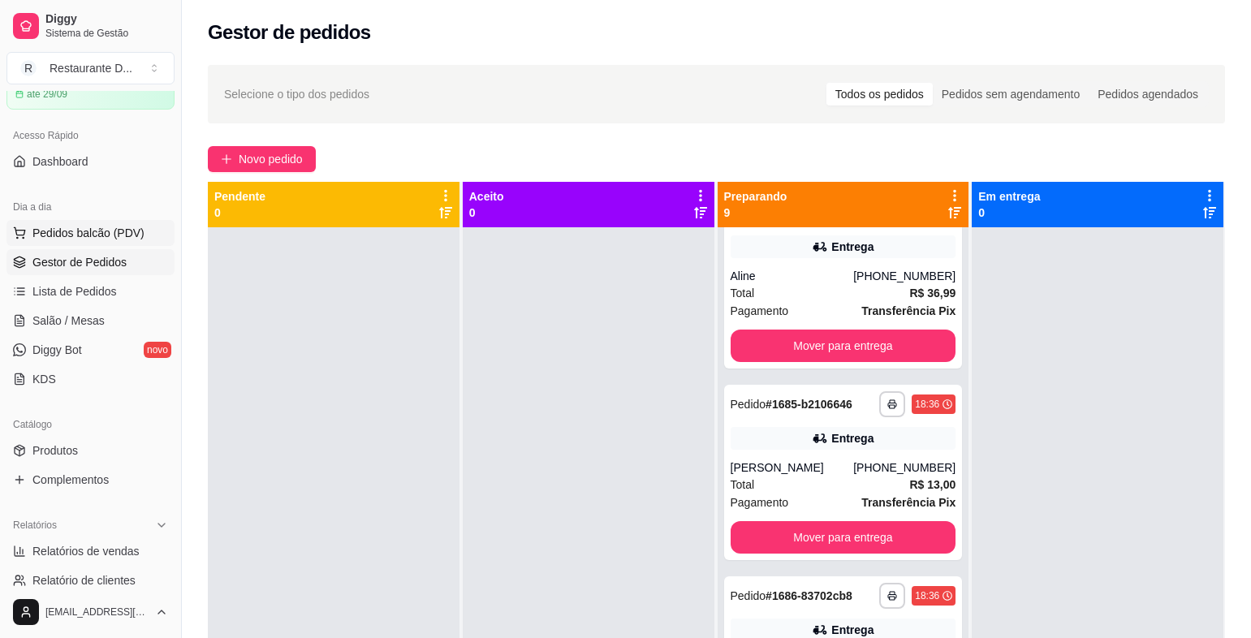
click at [110, 228] on span "Pedidos balcão (PDV)" at bounding box center [88, 233] width 112 height 16
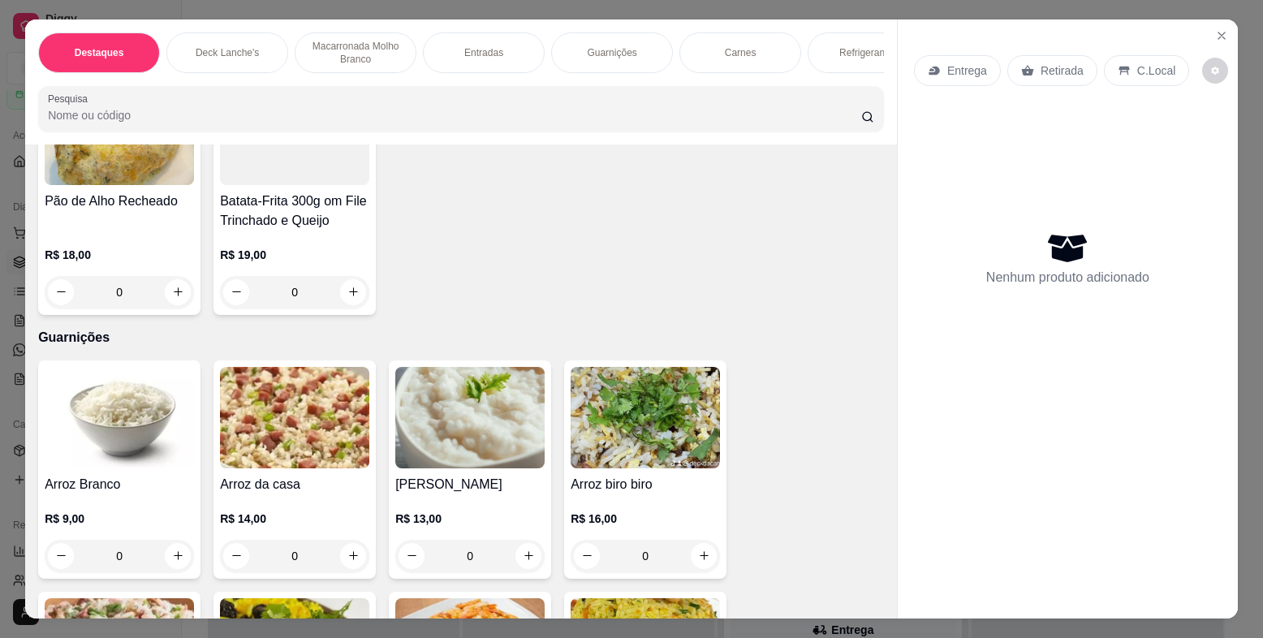
scroll to position [2111, 0]
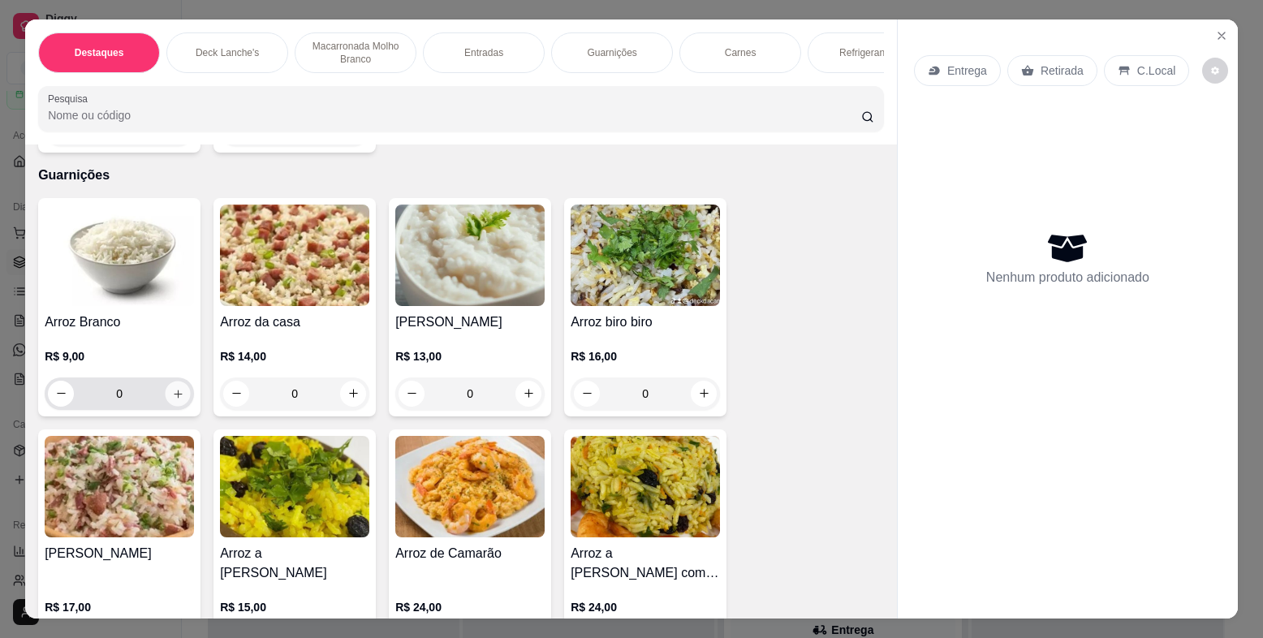
click at [174, 398] on icon "increase-product-quantity" at bounding box center [178, 394] width 8 height 8
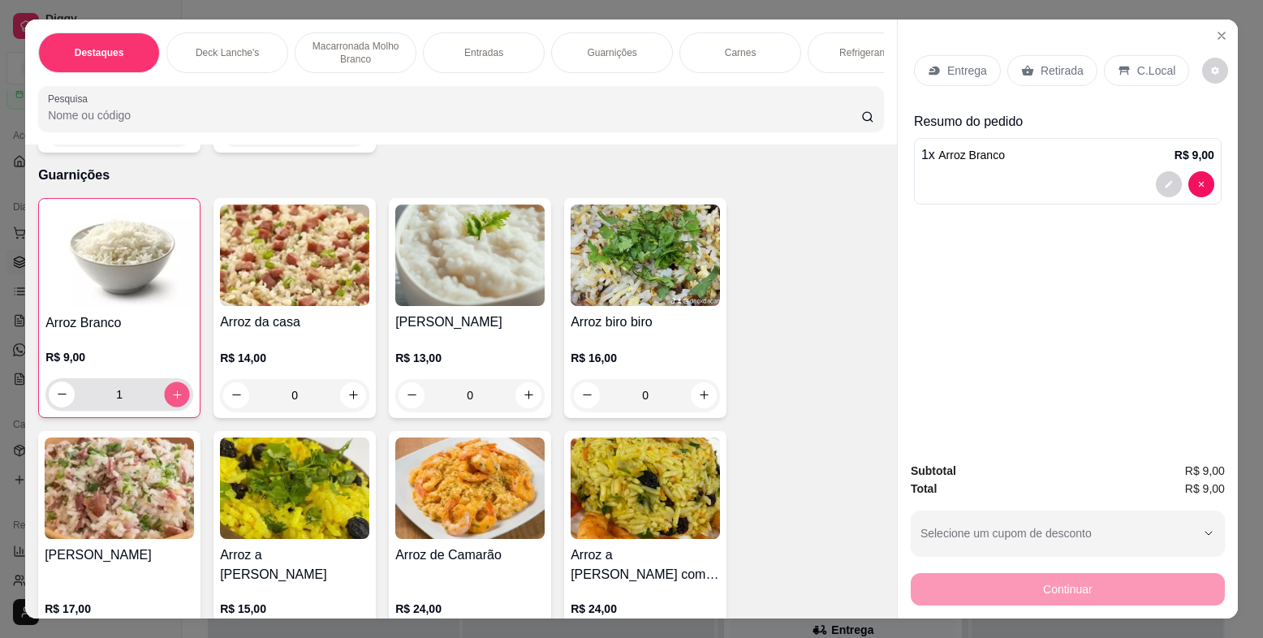
click at [174, 400] on icon "increase-product-quantity" at bounding box center [177, 394] width 12 height 12
click at [56, 400] on icon "decrease-product-quantity" at bounding box center [62, 394] width 12 height 12
type input "2"
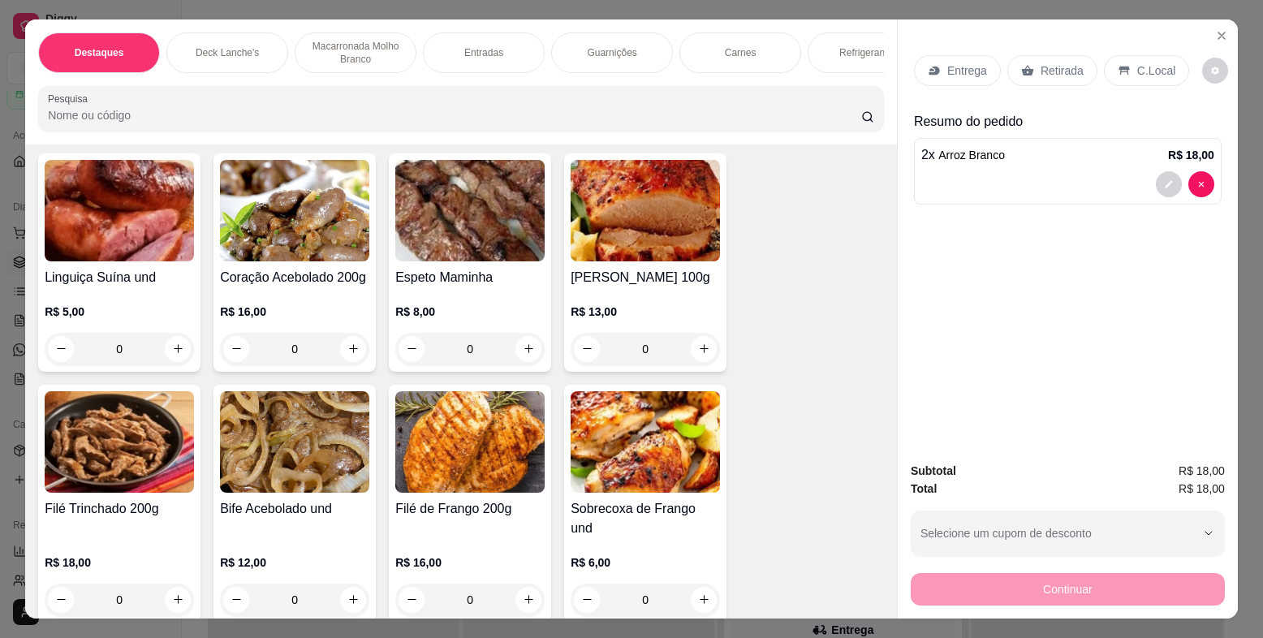
scroll to position [3004, 0]
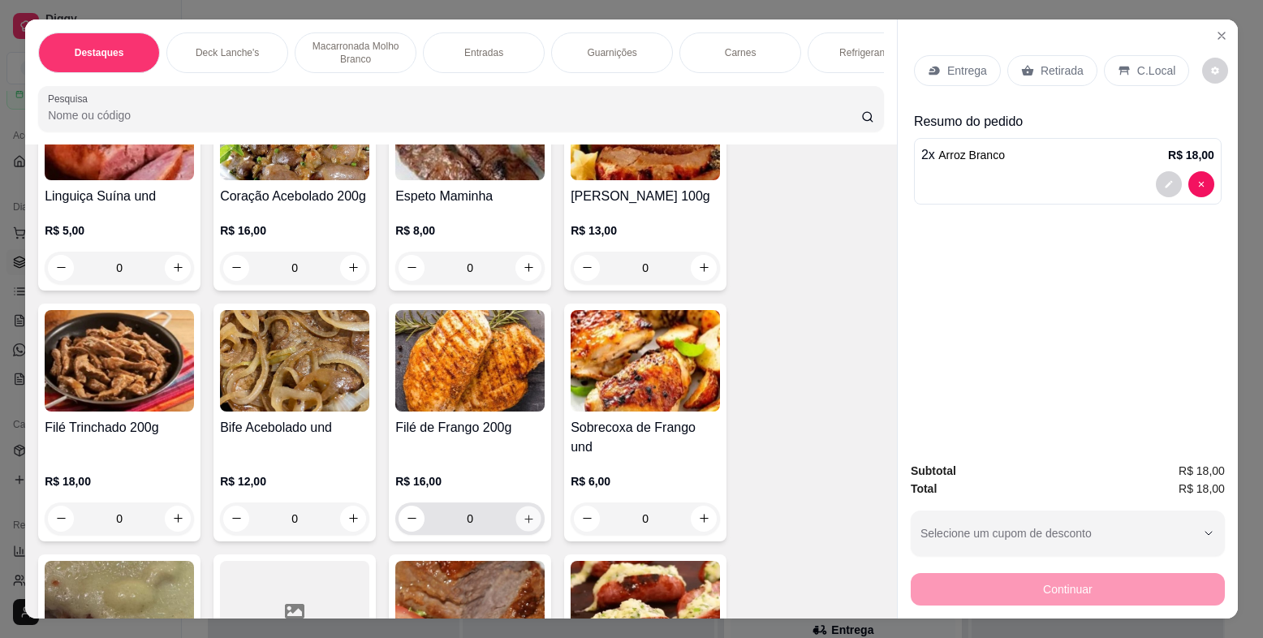
click at [524, 512] on icon "increase-product-quantity" at bounding box center [529, 518] width 12 height 12
type input "1"
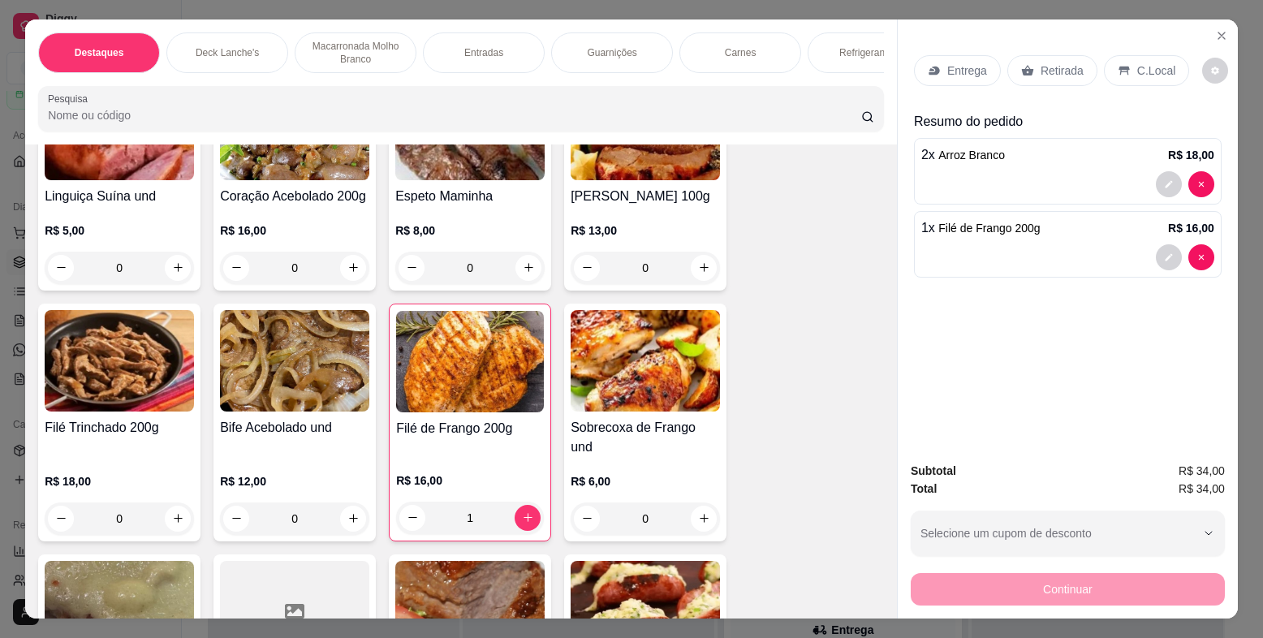
click at [939, 71] on div "Entrega" at bounding box center [957, 70] width 87 height 31
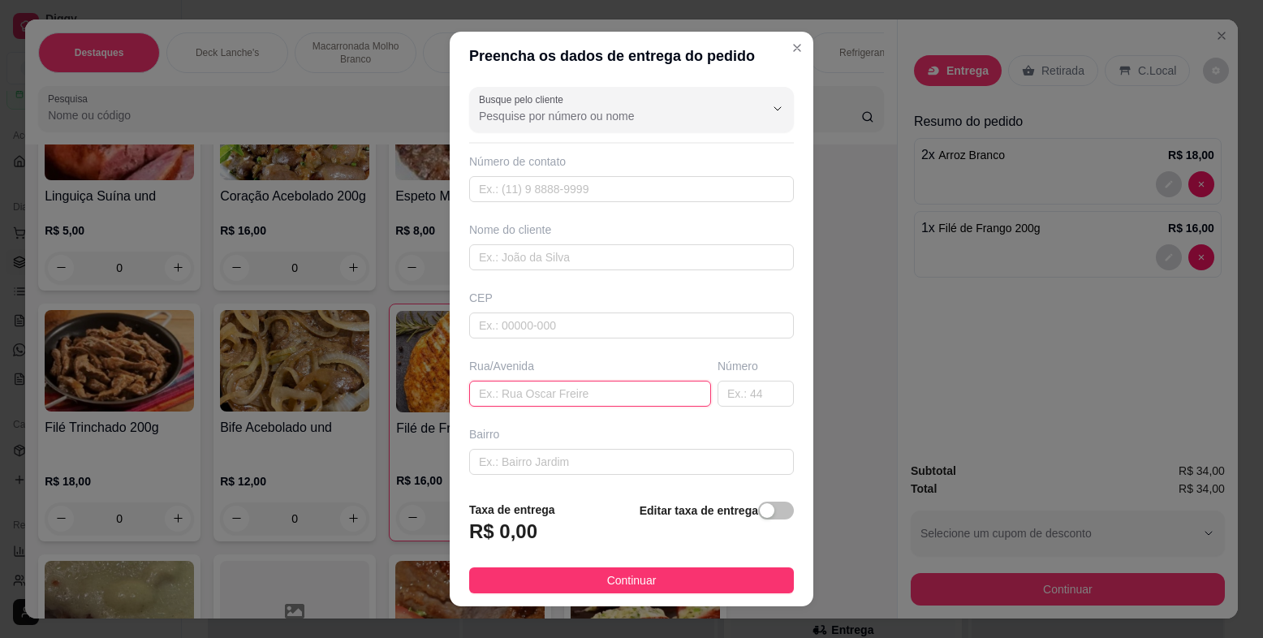
click at [522, 386] on input "text" at bounding box center [590, 394] width 242 height 26
type input "travessa professora maze de sa"
click at [740, 396] on input "text" at bounding box center [756, 394] width 76 height 26
type input "23"
click at [563, 454] on input "text" at bounding box center [631, 462] width 325 height 26
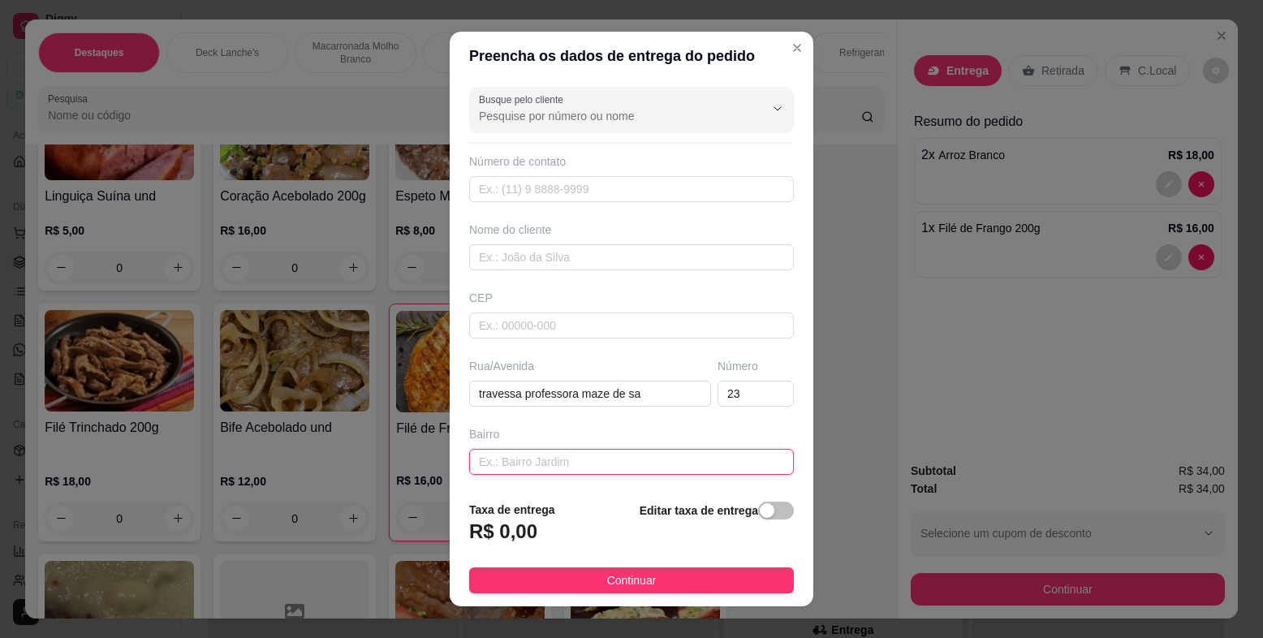
type input "p"
type input "padaria da princesinha"
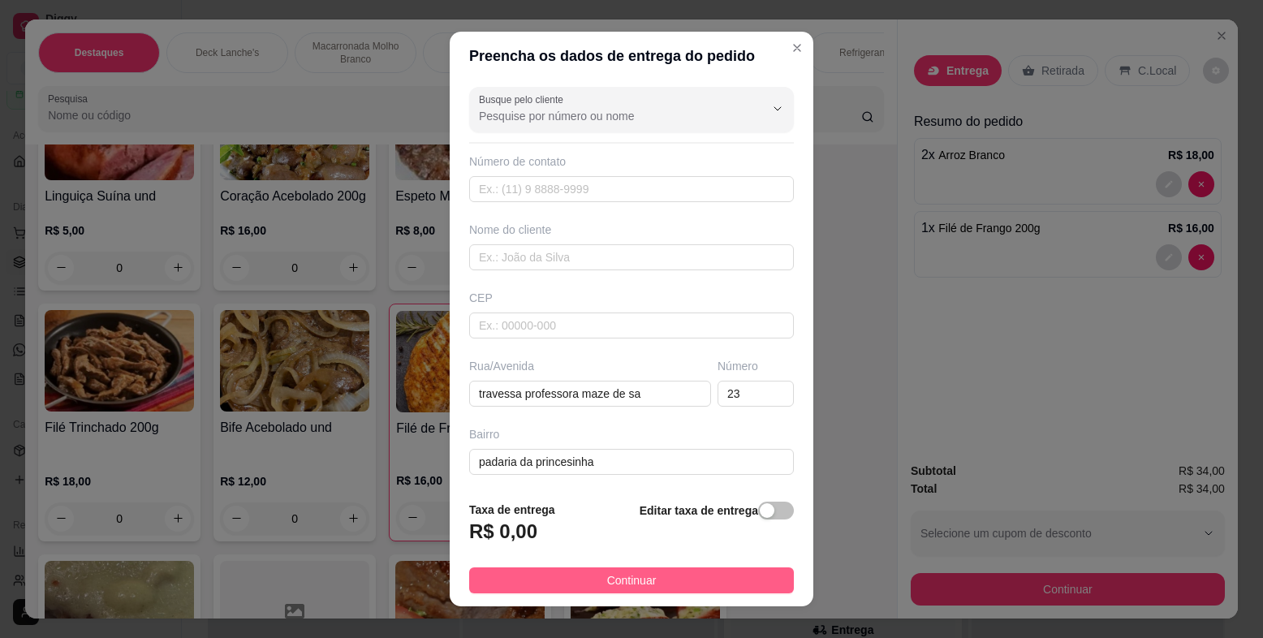
click at [688, 584] on button "Continuar" at bounding box center [631, 581] width 325 height 26
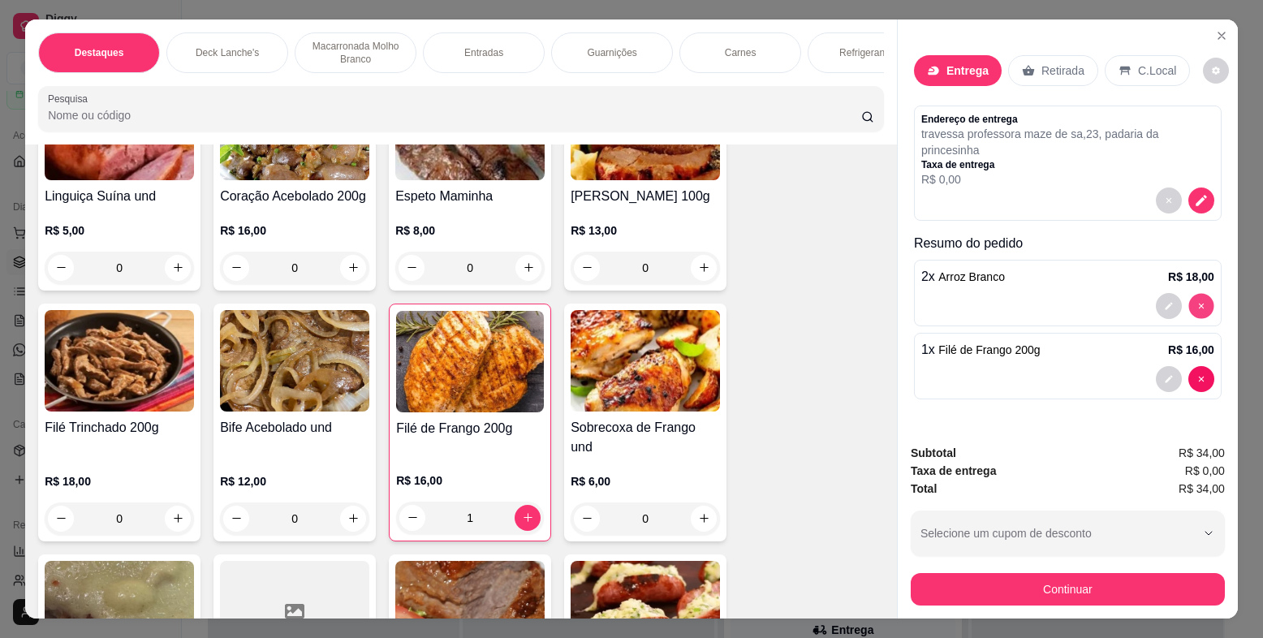
type input "0"
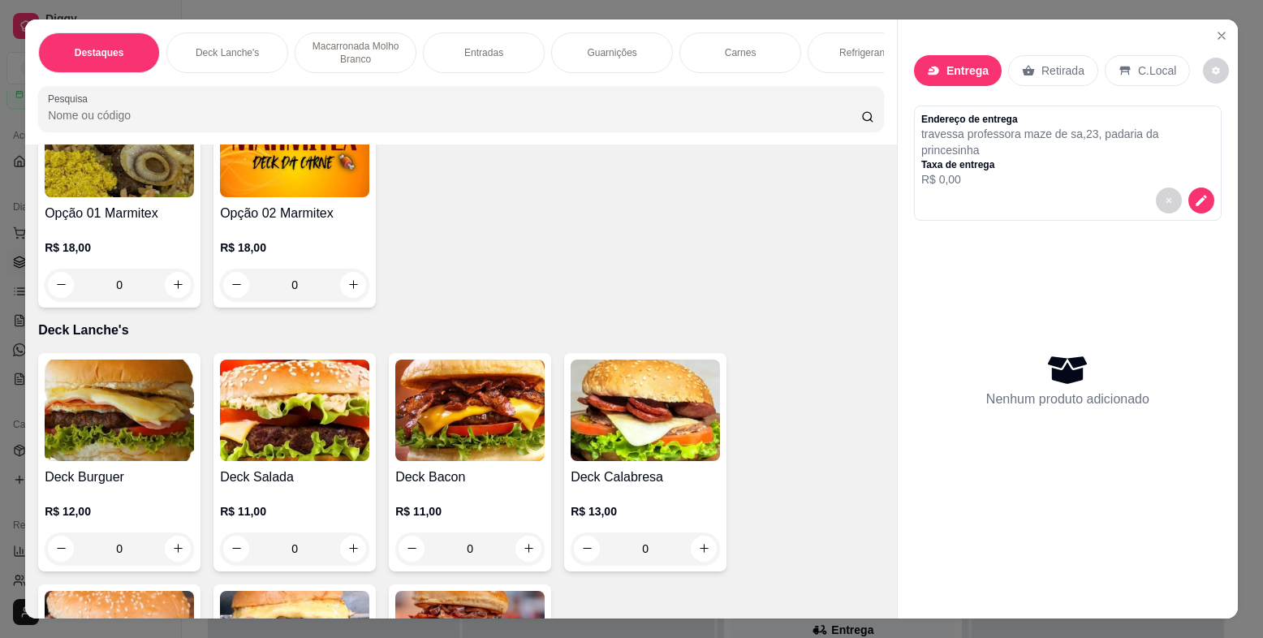
scroll to position [0, 0]
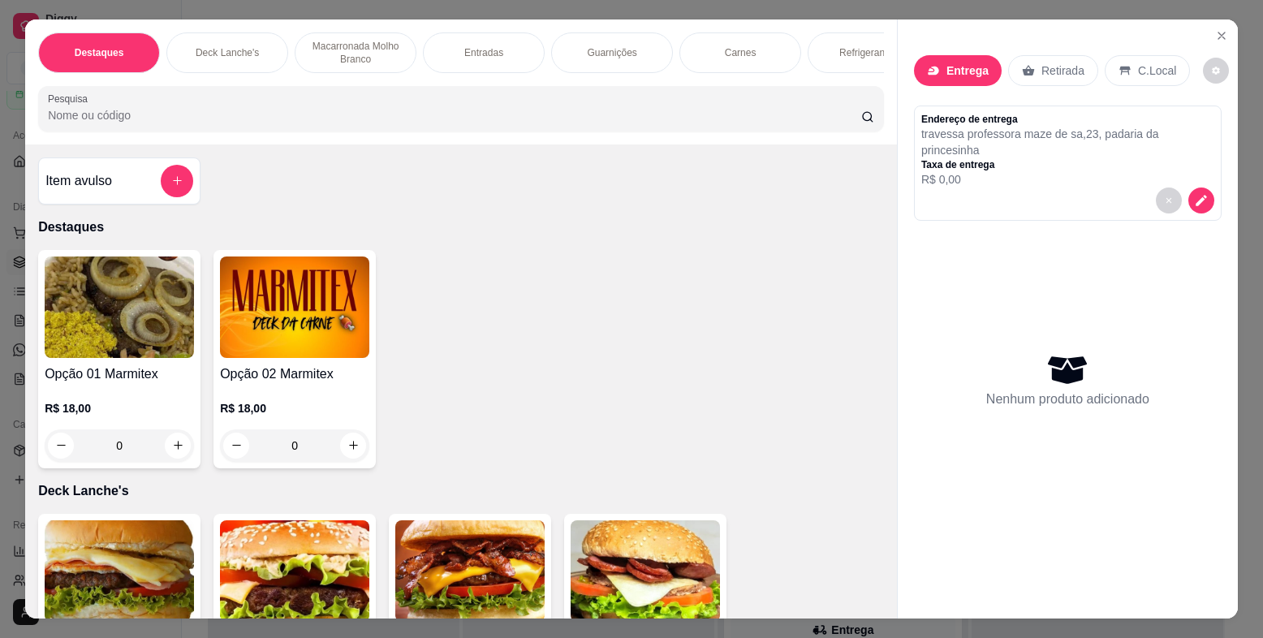
click at [176, 451] on div "0" at bounding box center [119, 446] width 149 height 32
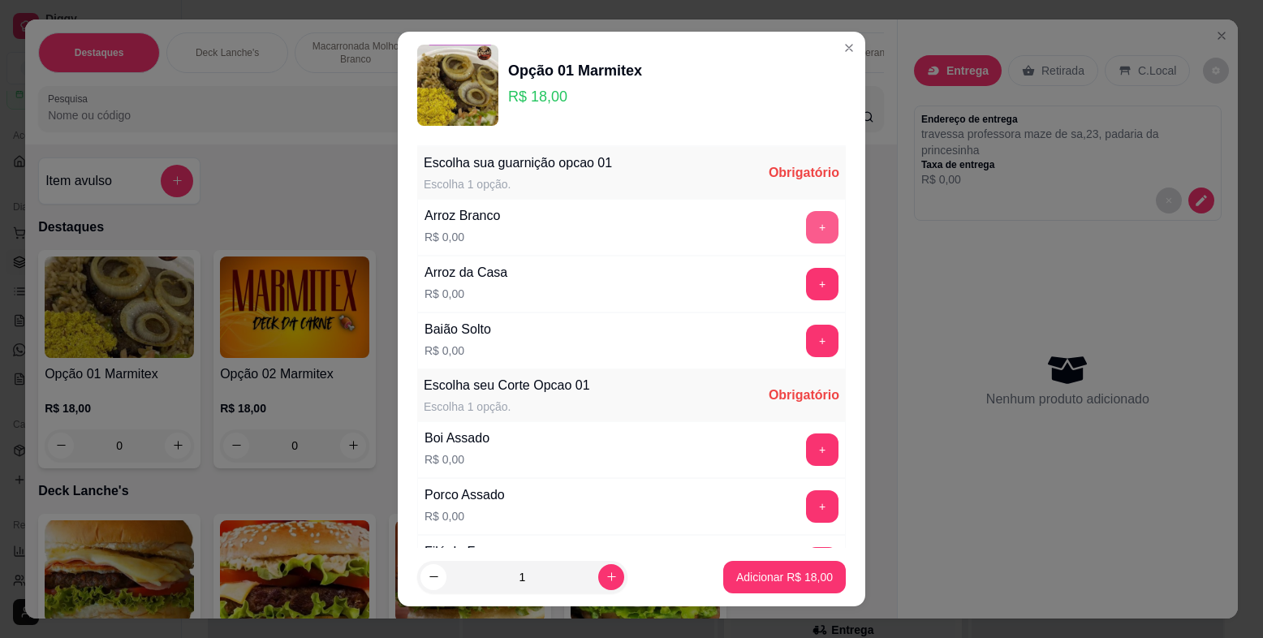
click at [806, 228] on button "+" at bounding box center [822, 227] width 32 height 32
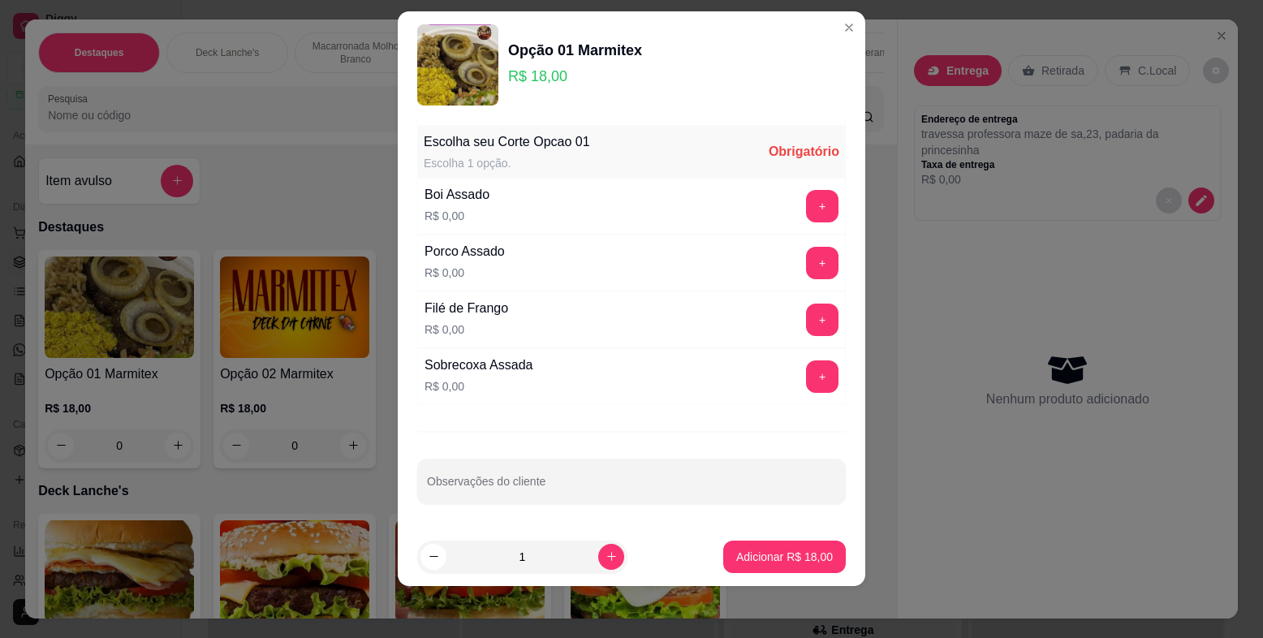
scroll to position [222, 0]
click at [807, 322] on button "+" at bounding box center [823, 321] width 32 height 32
click at [807, 199] on button "+" at bounding box center [823, 208] width 32 height 32
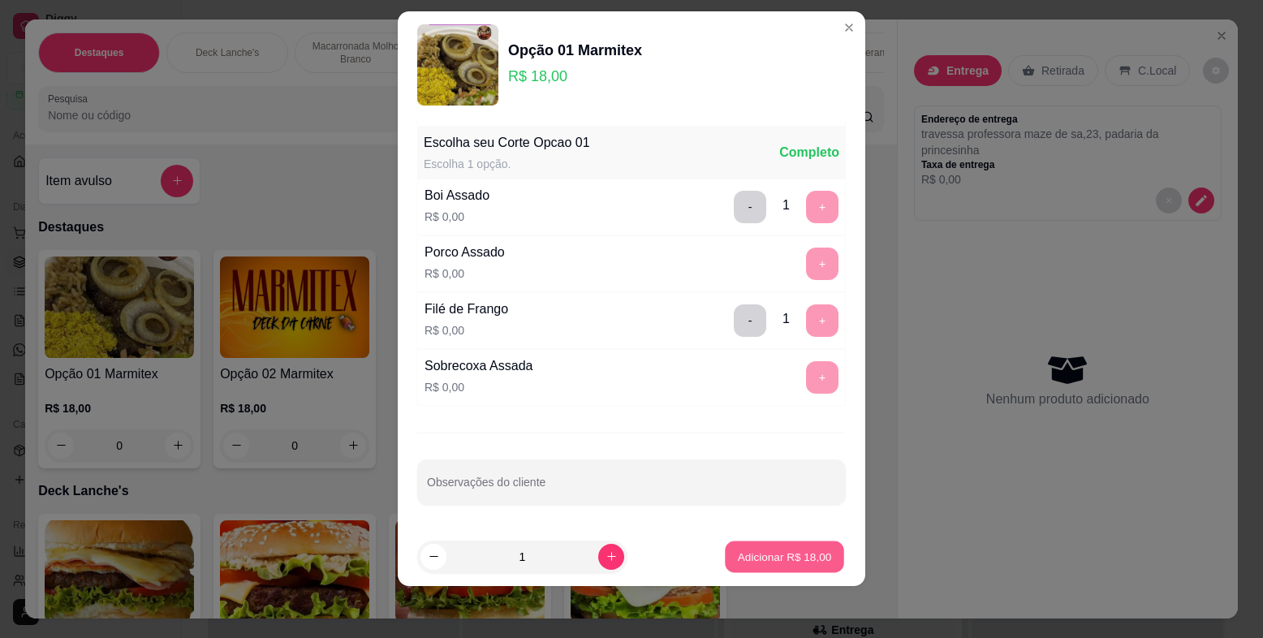
click at [804, 554] on p "Adicionar R$ 18,00" at bounding box center [785, 556] width 94 height 15
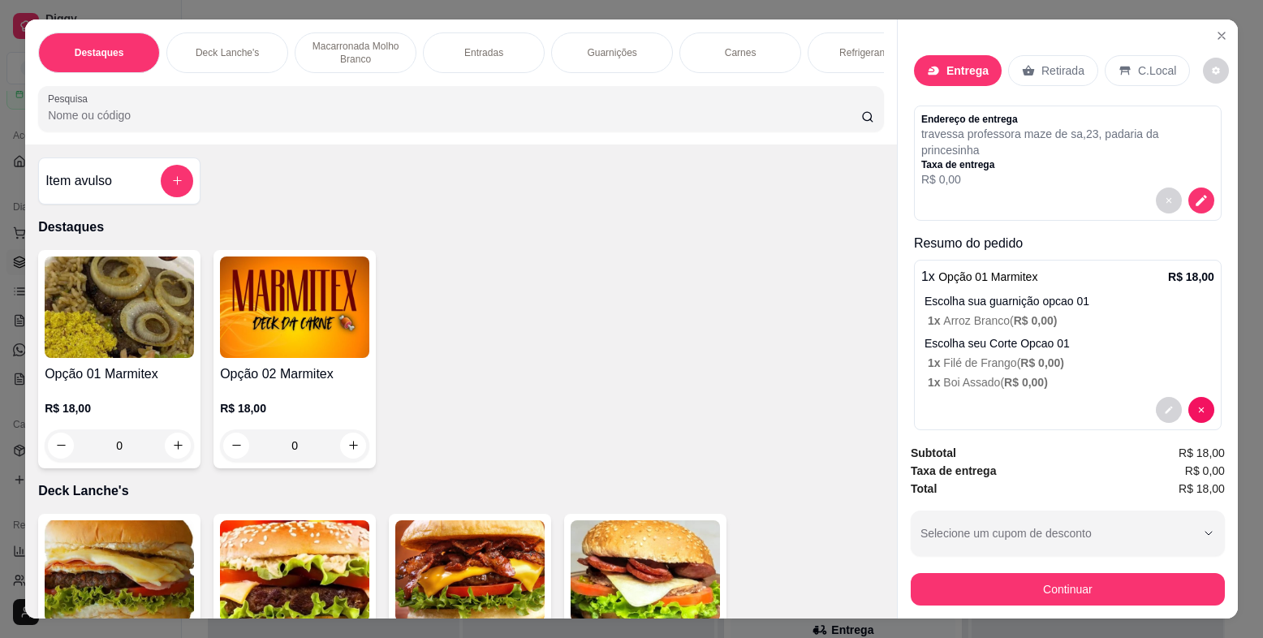
click at [153, 322] on img at bounding box center [119, 307] width 149 height 101
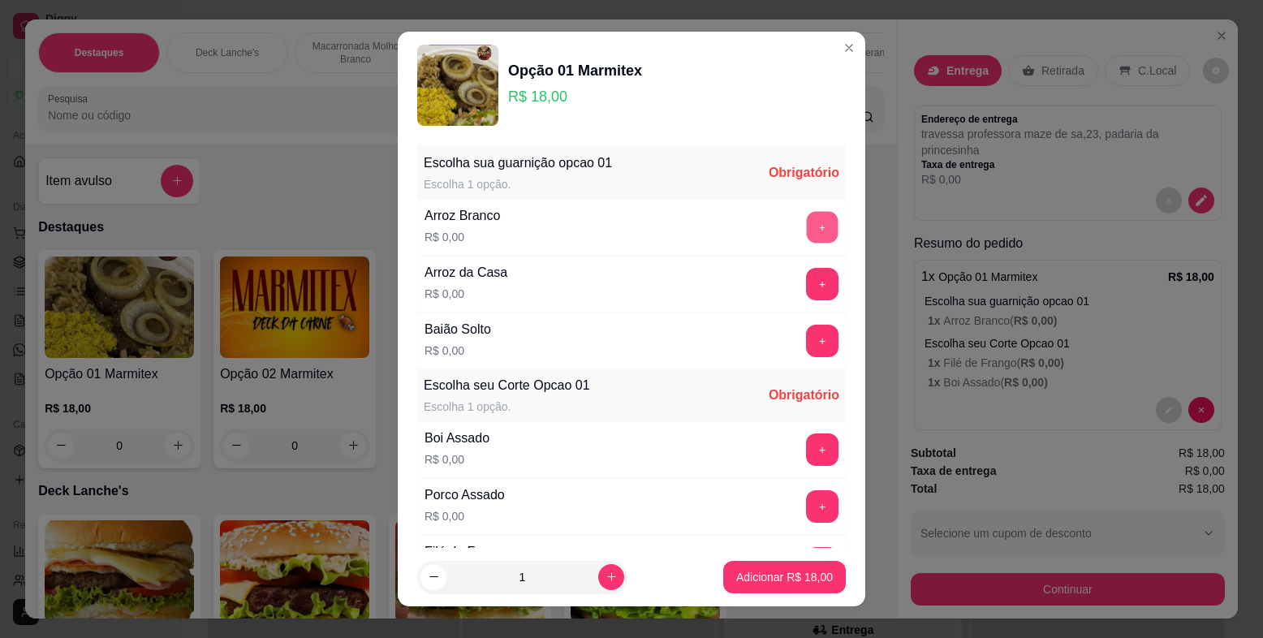
click at [807, 227] on button "+" at bounding box center [823, 228] width 32 height 32
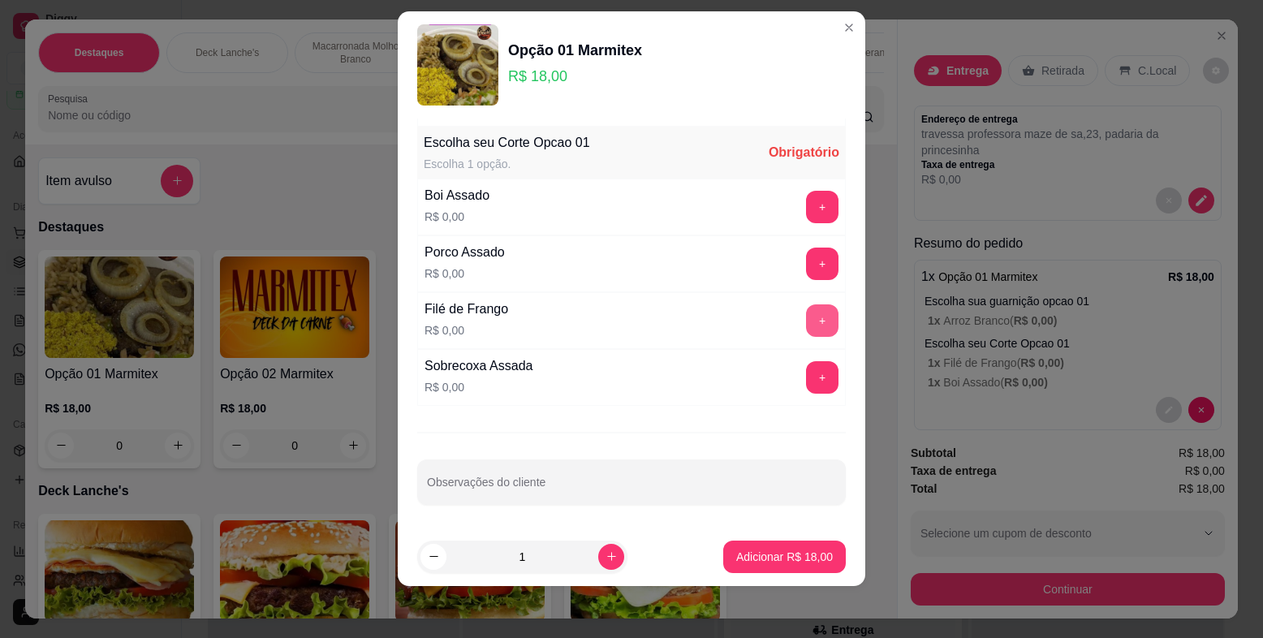
click at [806, 327] on button "+" at bounding box center [822, 320] width 32 height 32
click at [807, 213] on button "+" at bounding box center [823, 208] width 32 height 32
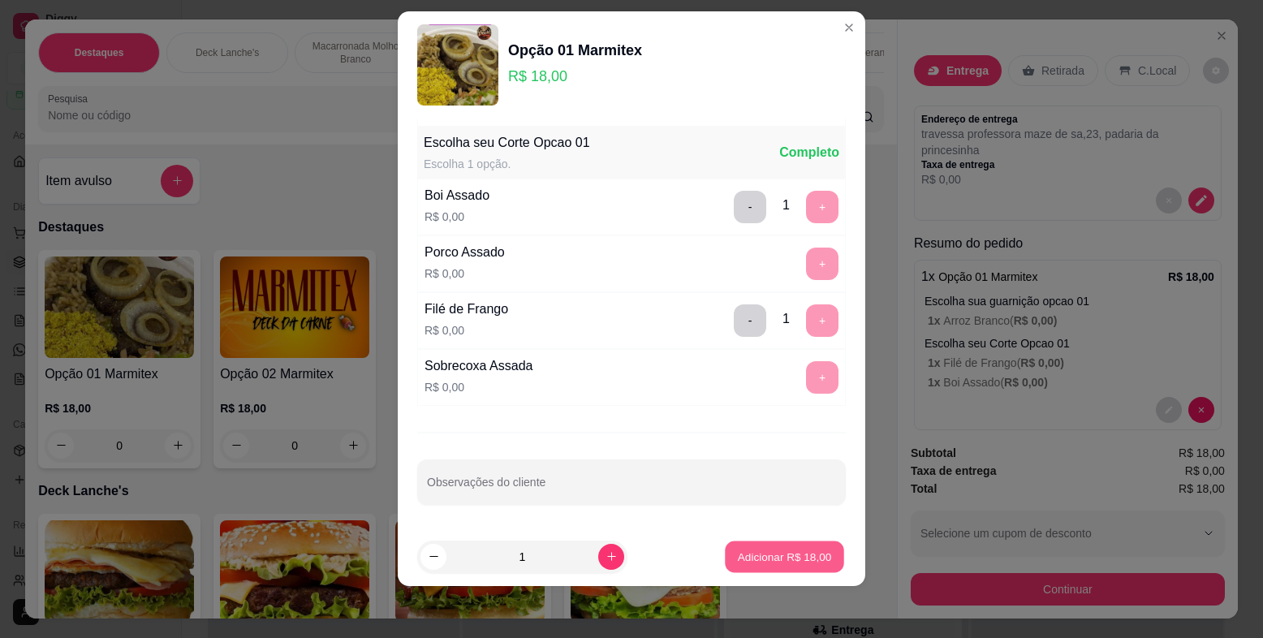
click at [801, 552] on p "Adicionar R$ 18,00" at bounding box center [785, 556] width 94 height 15
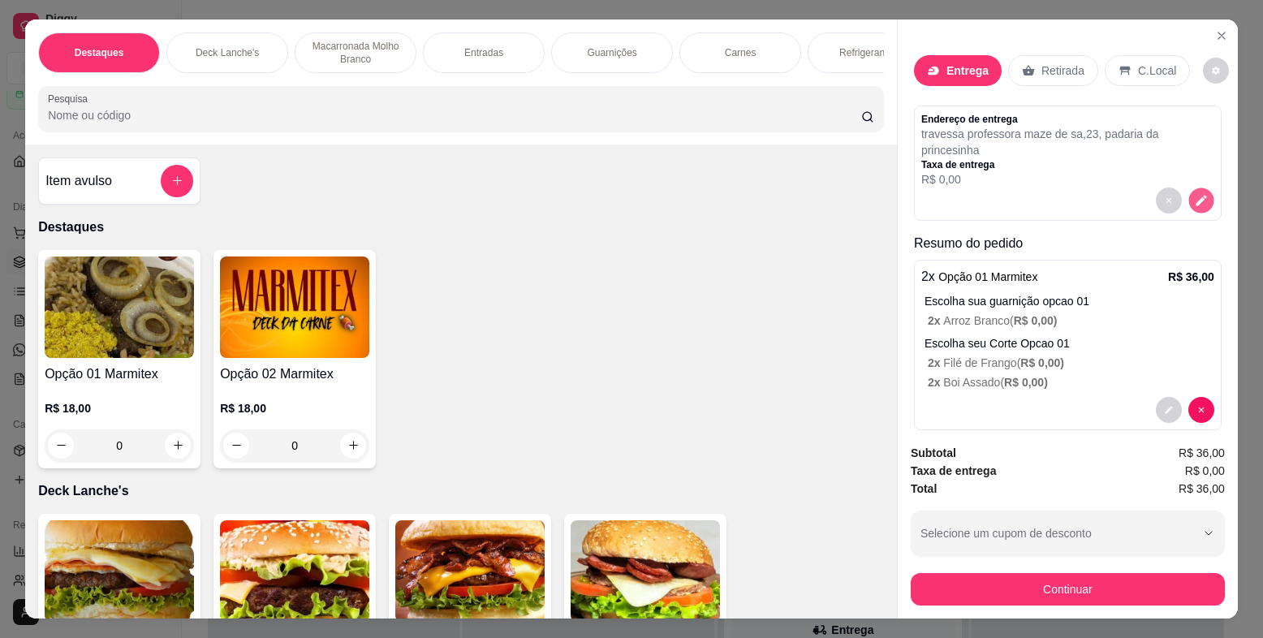
click at [1194, 194] on icon "decrease-product-quantity" at bounding box center [1201, 200] width 14 height 14
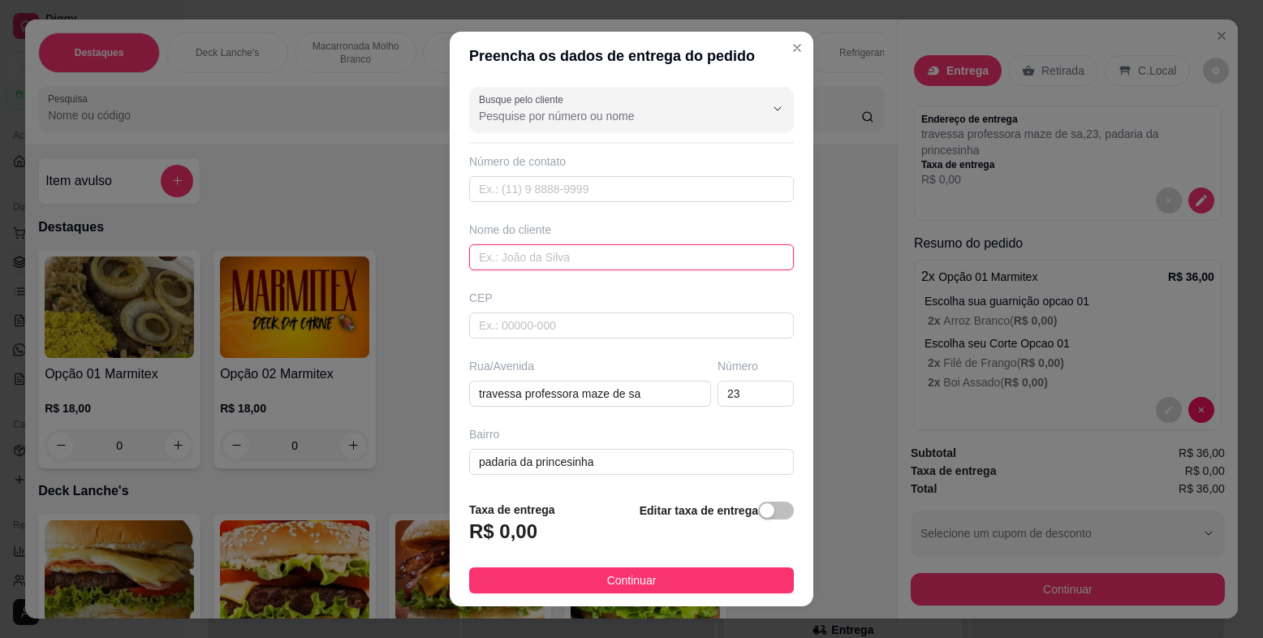
click at [584, 261] on input "text" at bounding box center [631, 257] width 325 height 26
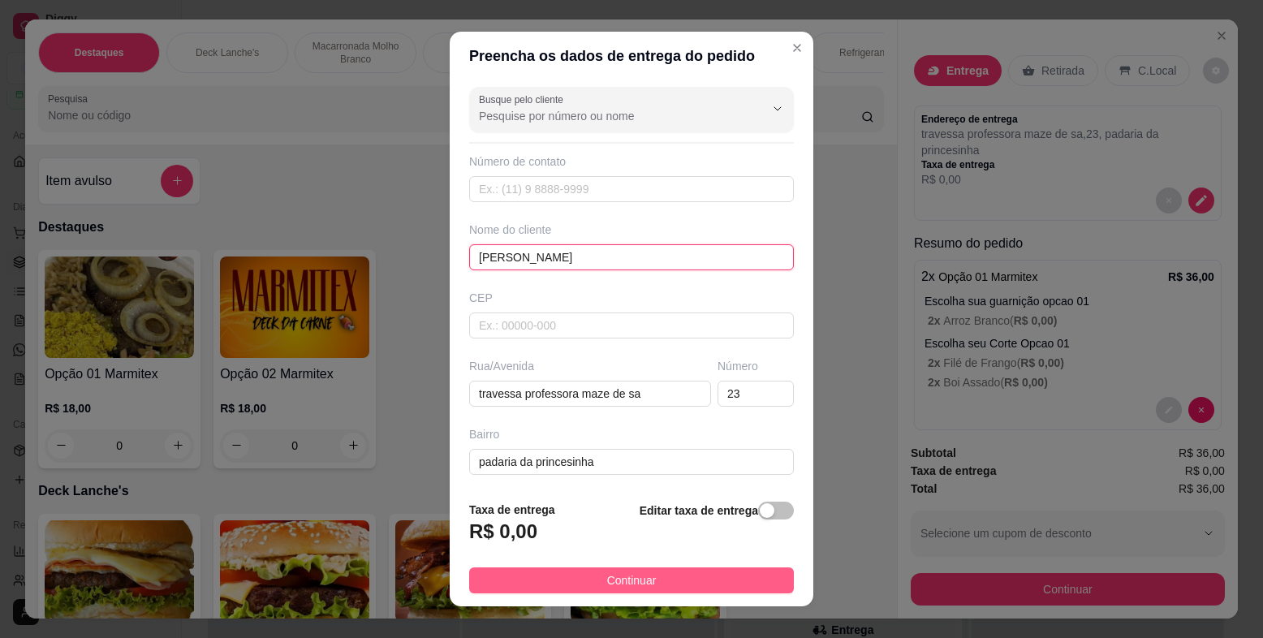
type input "[PERSON_NAME]"
click at [641, 581] on span "Continuar" at bounding box center [632, 581] width 50 height 18
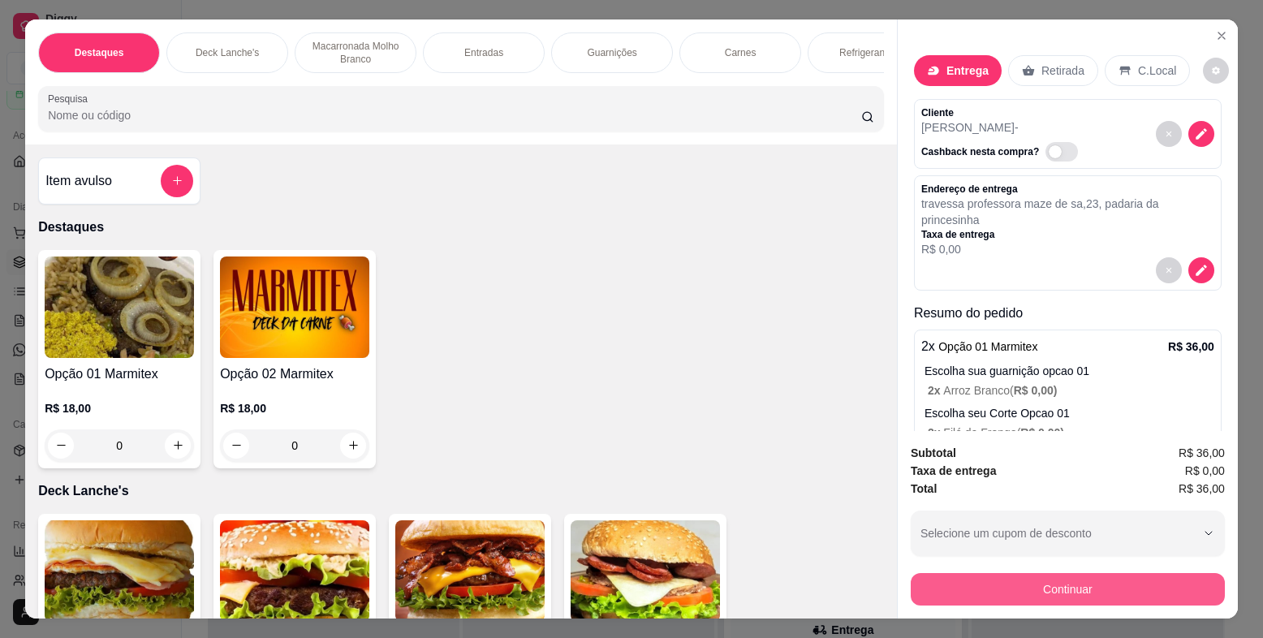
click at [1088, 589] on button "Continuar" at bounding box center [1068, 589] width 314 height 32
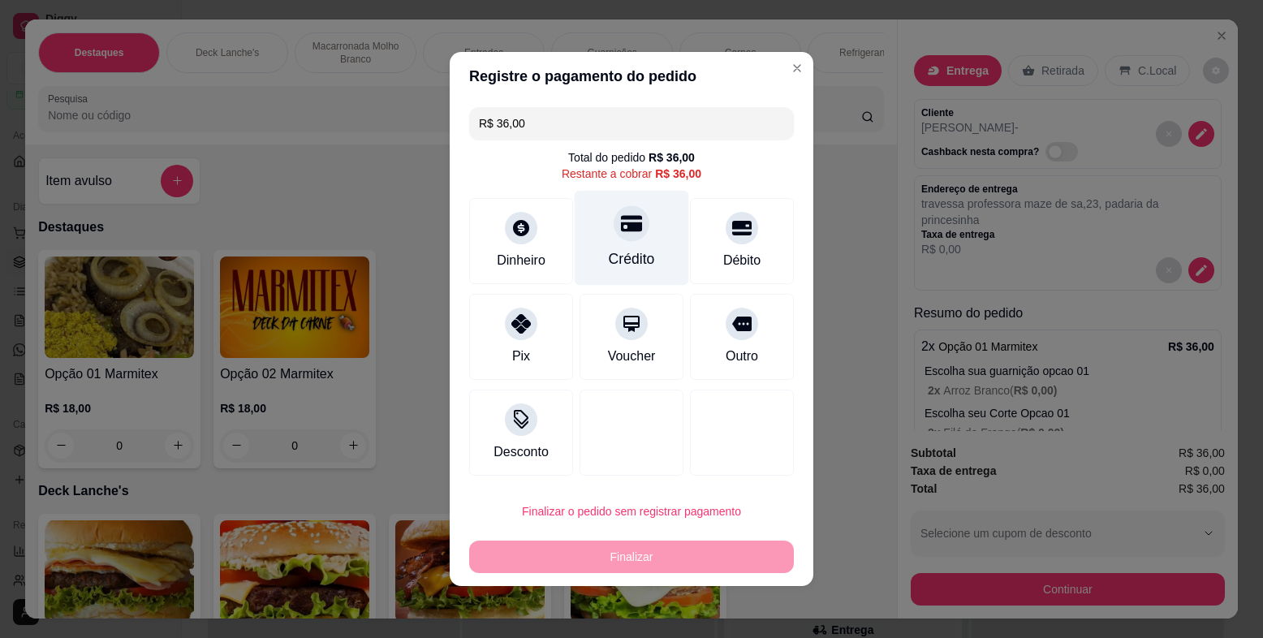
click at [626, 221] on icon at bounding box center [631, 223] width 21 height 21
click at [626, 248] on div "Crédito" at bounding box center [632, 258] width 46 height 21
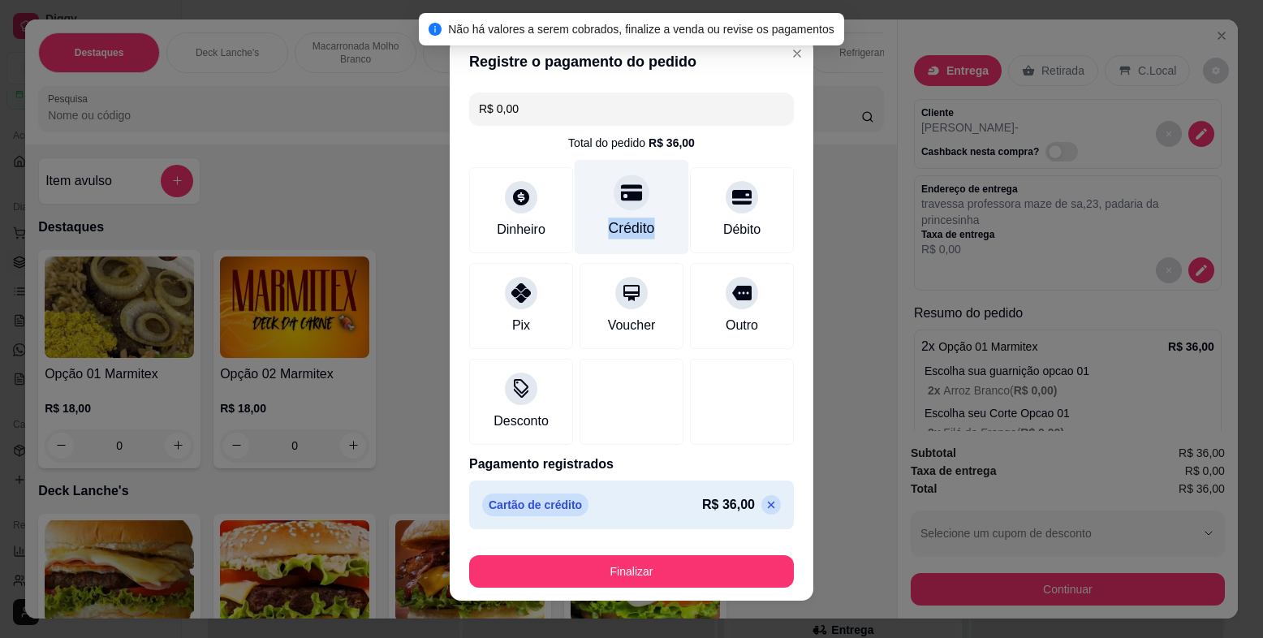
click at [613, 224] on div "Crédito" at bounding box center [632, 228] width 46 height 21
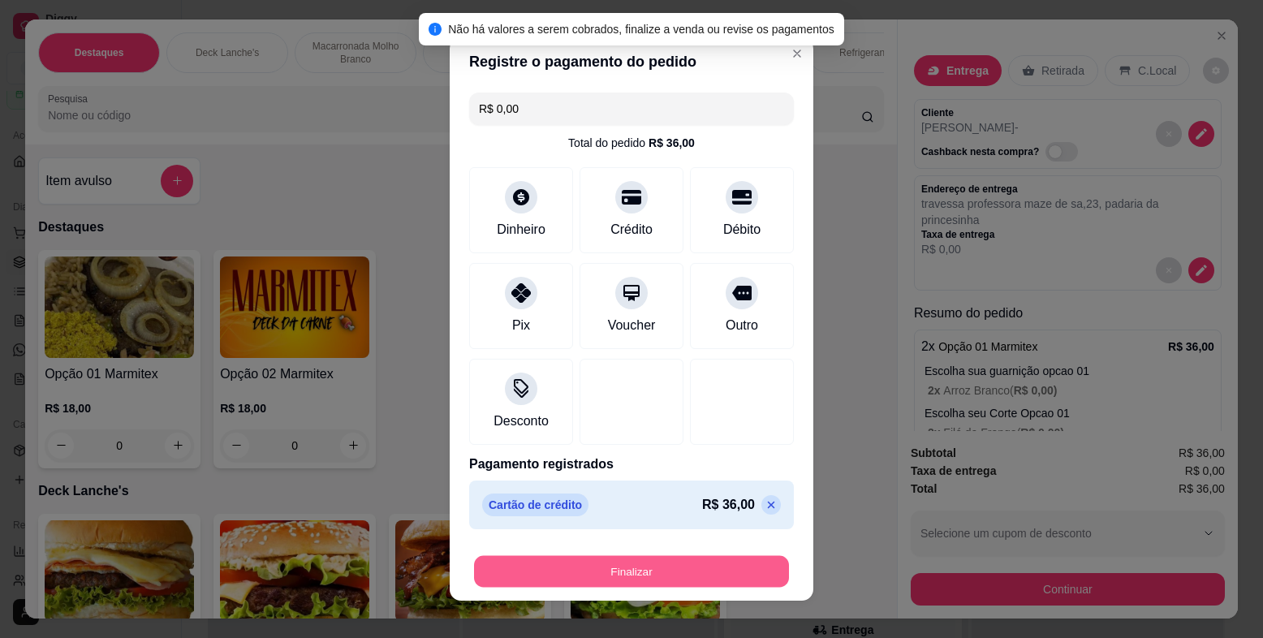
click at [681, 579] on button "Finalizar" at bounding box center [631, 572] width 315 height 32
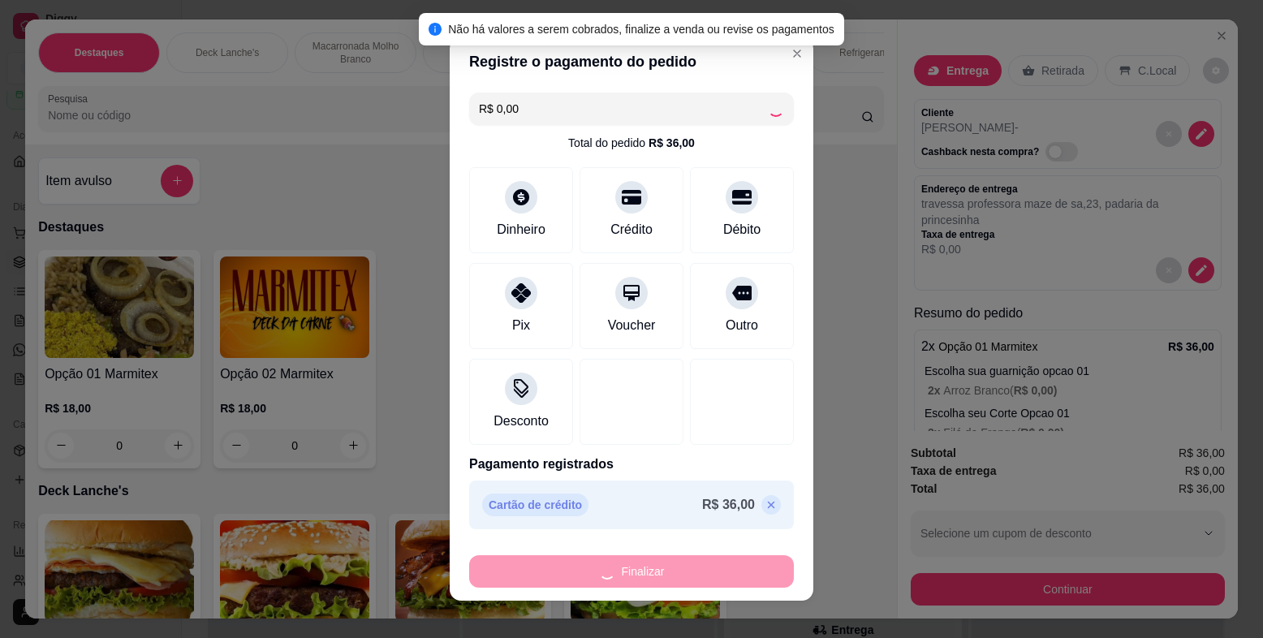
type input "-R$ 36,00"
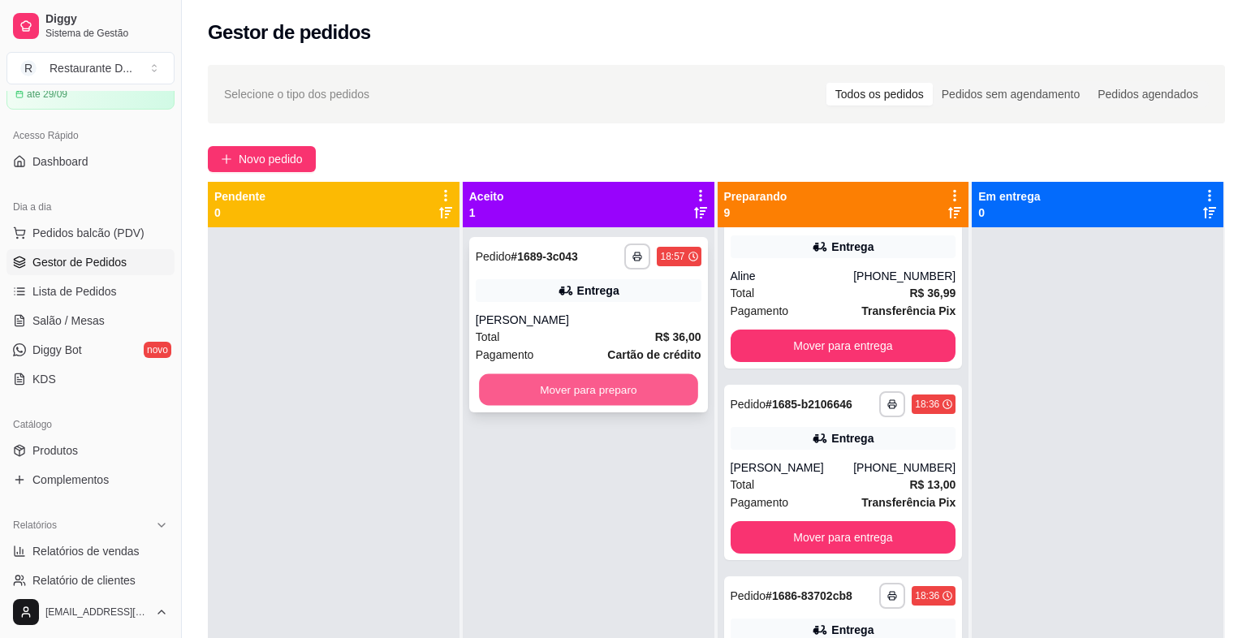
click at [603, 391] on button "Mover para preparo" at bounding box center [588, 390] width 218 height 32
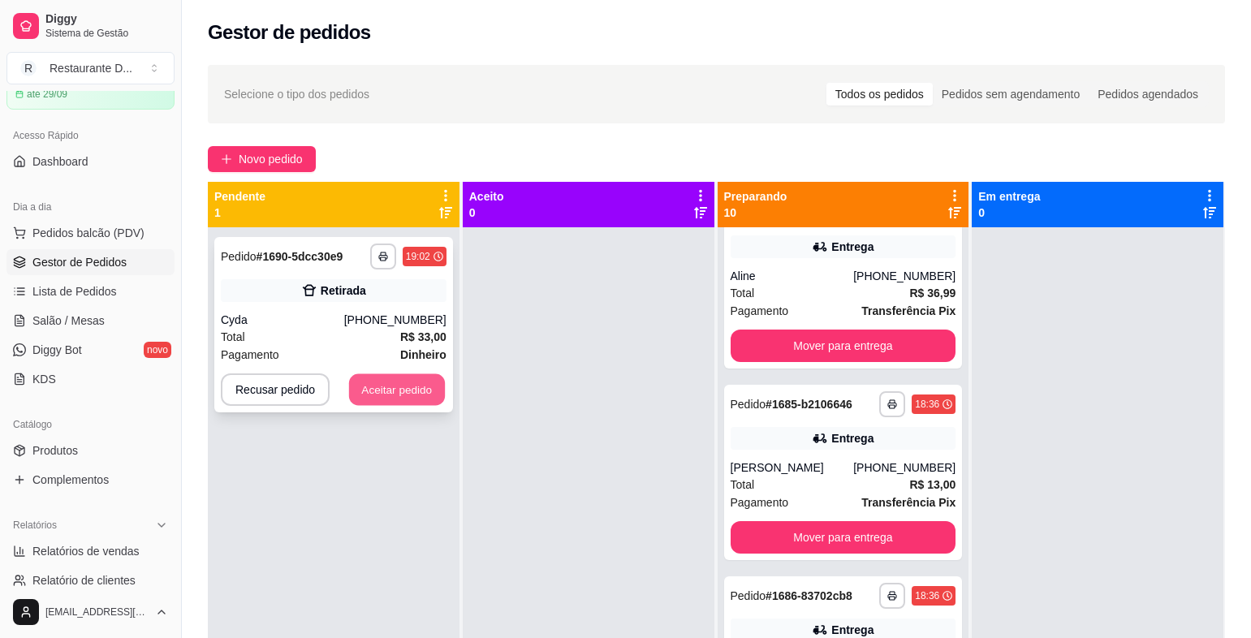
click at [407, 387] on button "Aceitar pedido" at bounding box center [397, 390] width 96 height 32
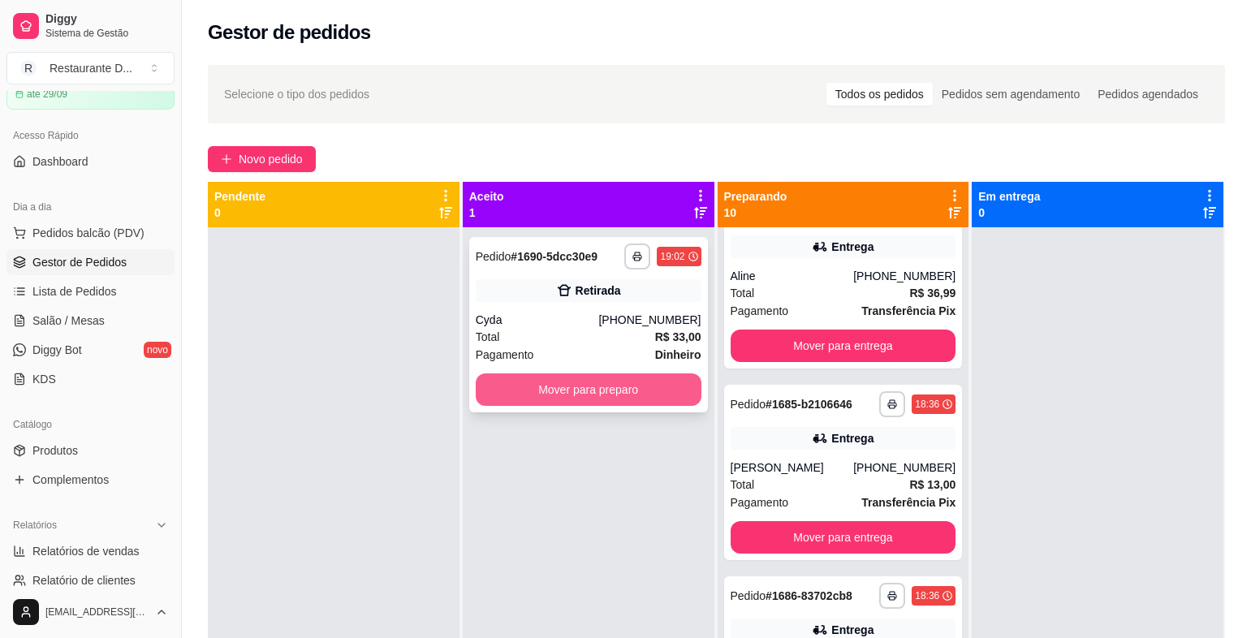
click at [554, 399] on button "Mover para preparo" at bounding box center [589, 389] width 226 height 32
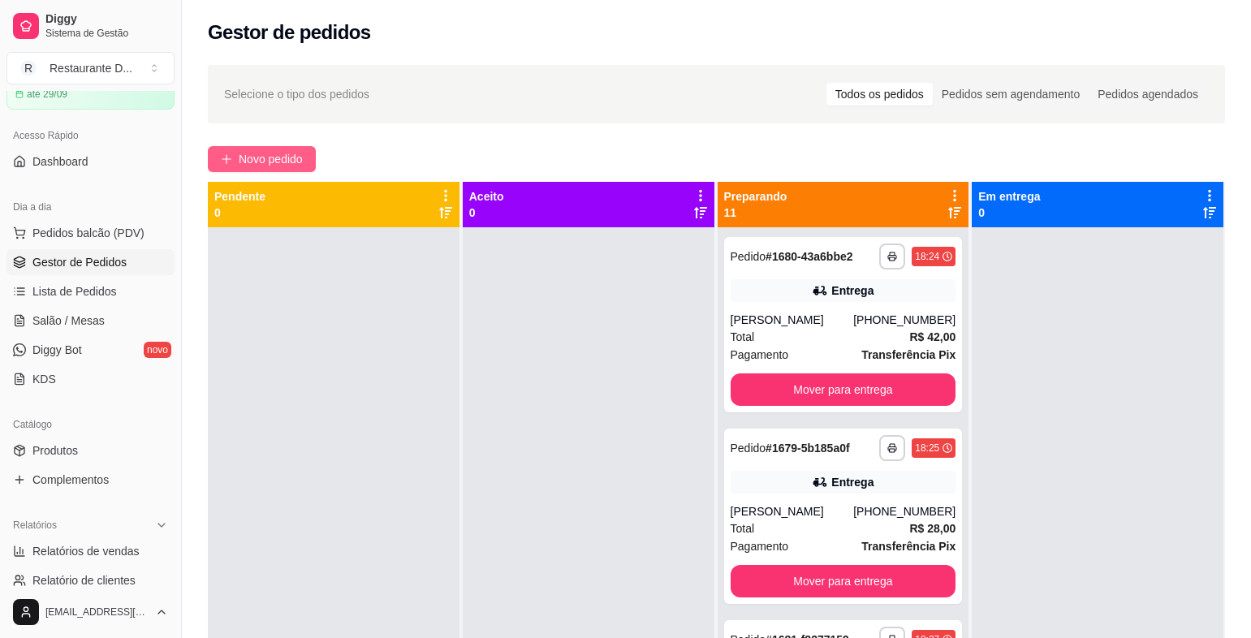
click at [243, 159] on span "Novo pedido" at bounding box center [271, 159] width 64 height 18
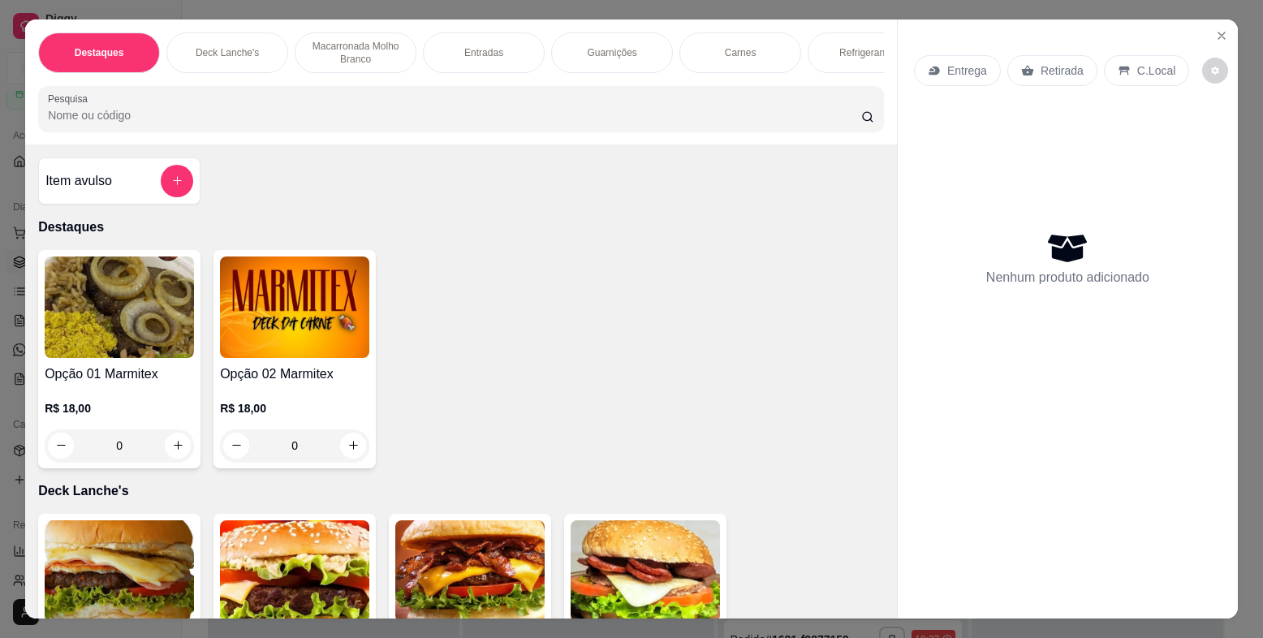
click at [303, 334] on img at bounding box center [294, 307] width 149 height 101
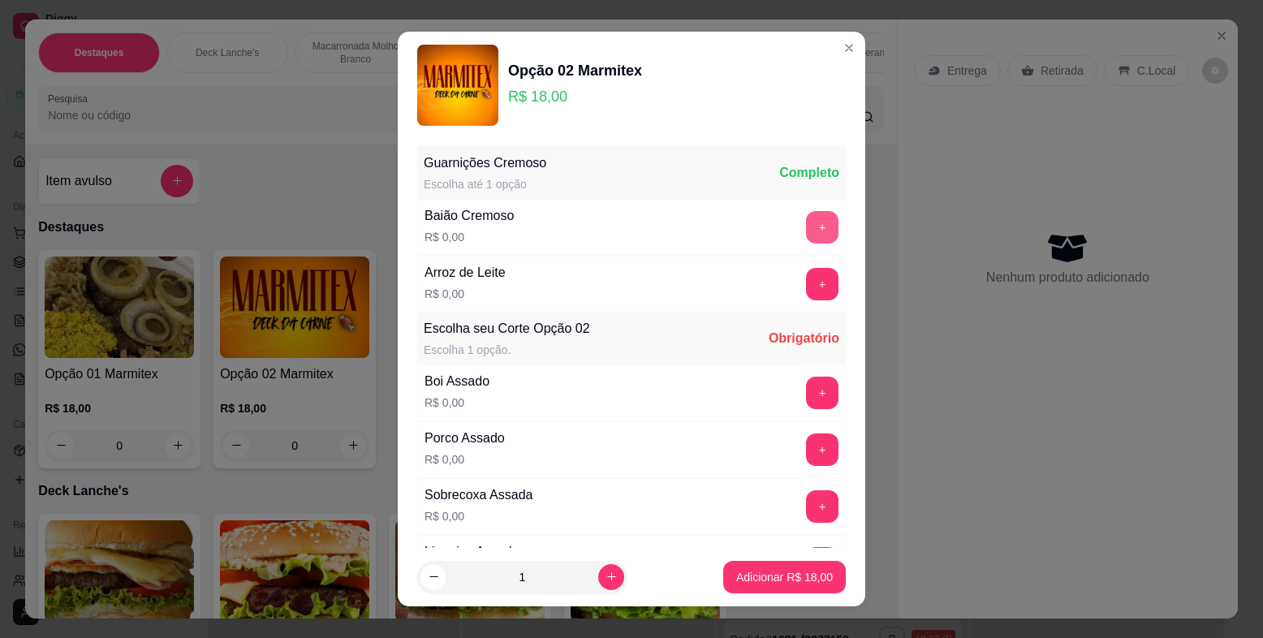
click at [806, 217] on button "+" at bounding box center [822, 227] width 32 height 32
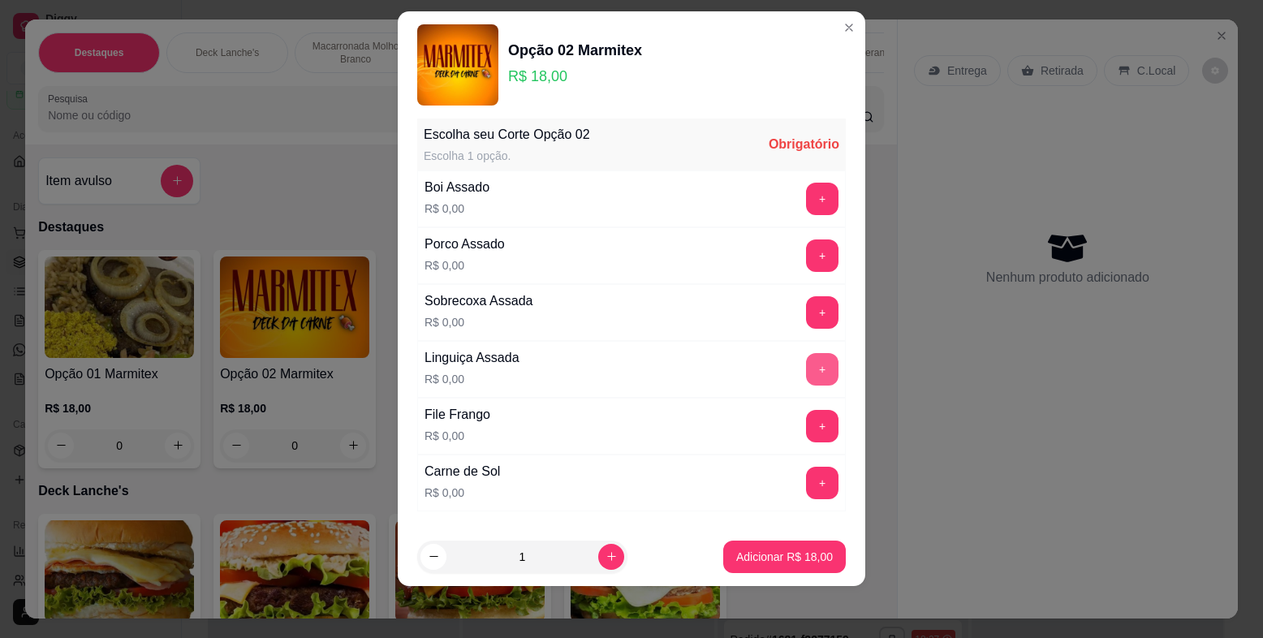
click at [806, 370] on button "+" at bounding box center [822, 369] width 32 height 32
click at [806, 363] on button "+" at bounding box center [822, 369] width 32 height 32
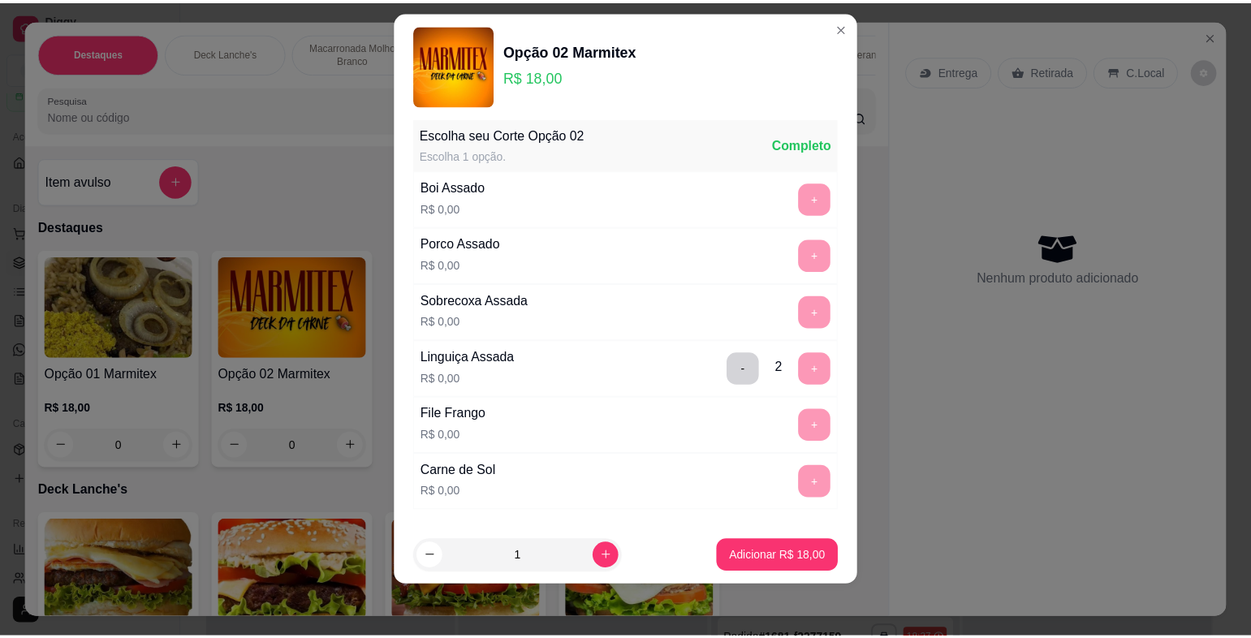
scroll to position [279, 0]
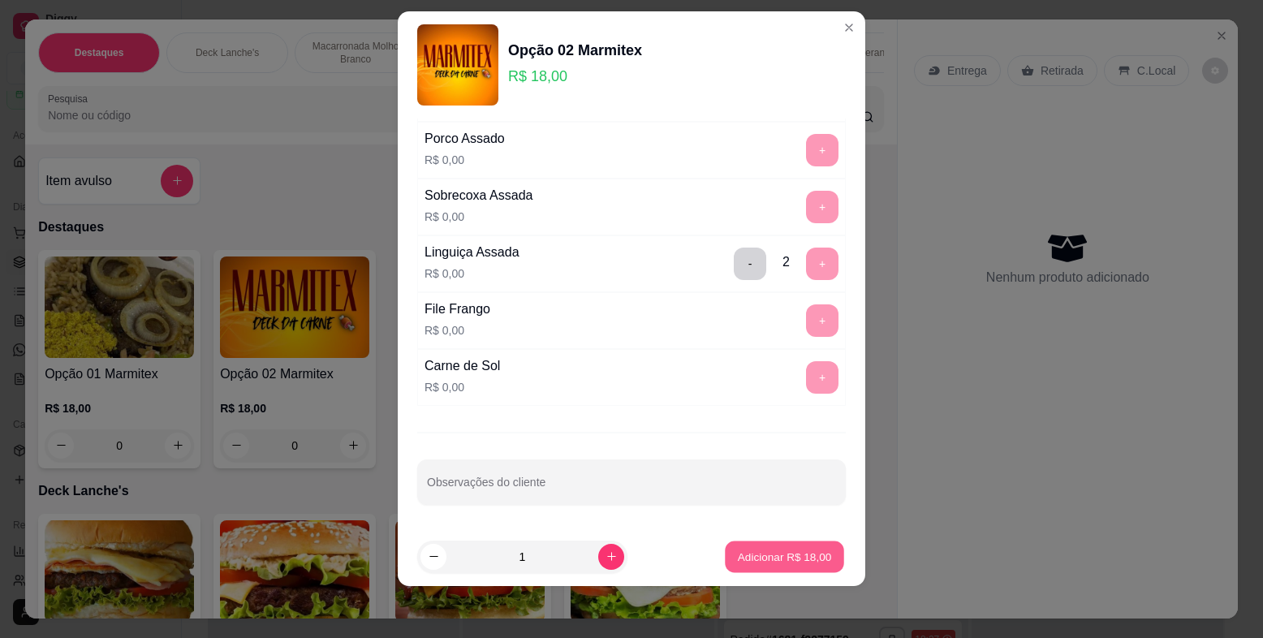
click at [738, 560] on p "Adicionar R$ 18,00" at bounding box center [785, 556] width 94 height 15
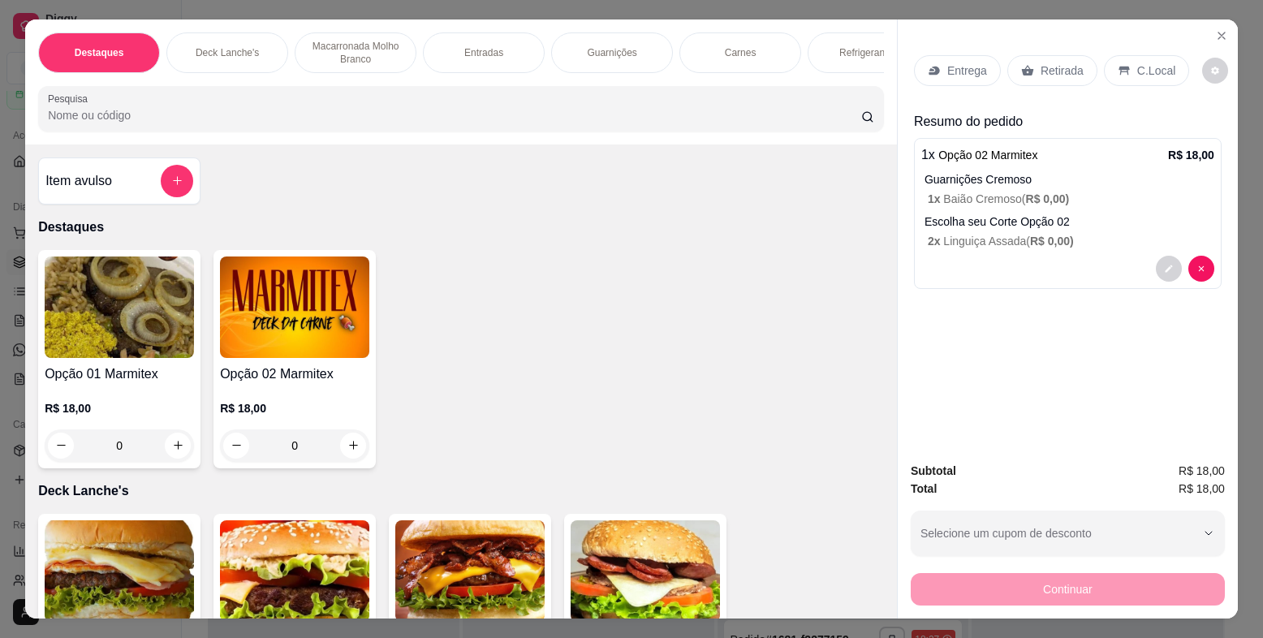
click at [951, 71] on p "Entrega" at bounding box center [968, 71] width 40 height 16
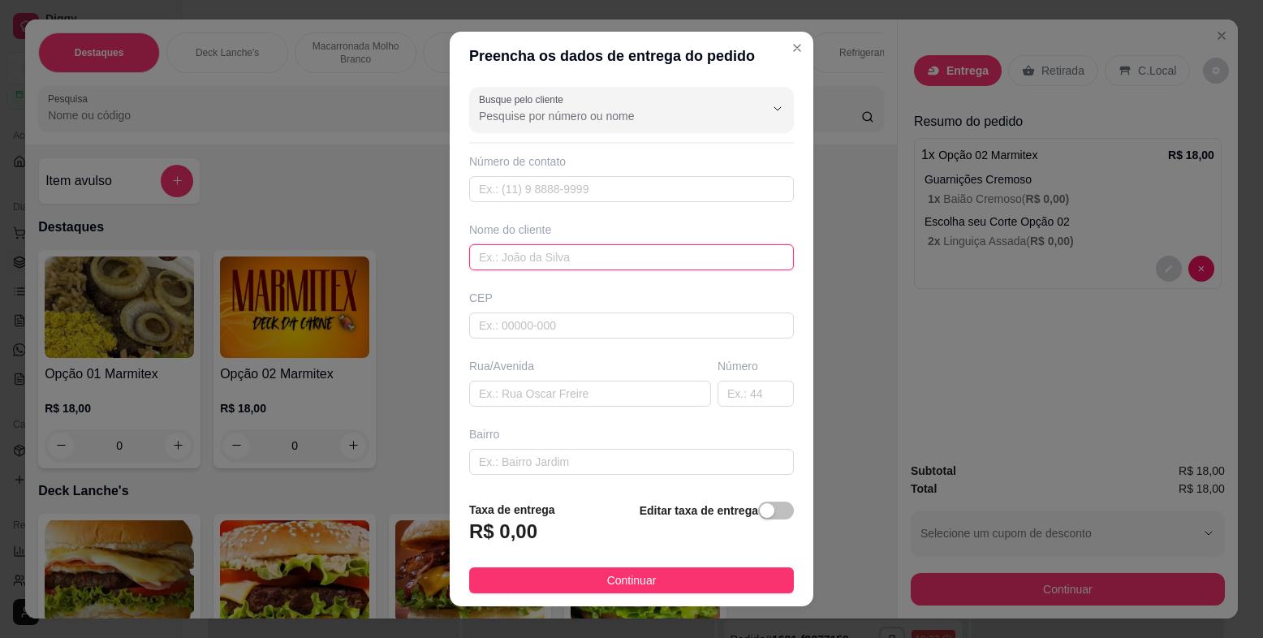
click at [542, 253] on input "text" at bounding box center [631, 257] width 325 height 26
click at [590, 258] on input "text" at bounding box center [631, 257] width 325 height 26
click at [606, 257] on input "text" at bounding box center [631, 257] width 325 height 26
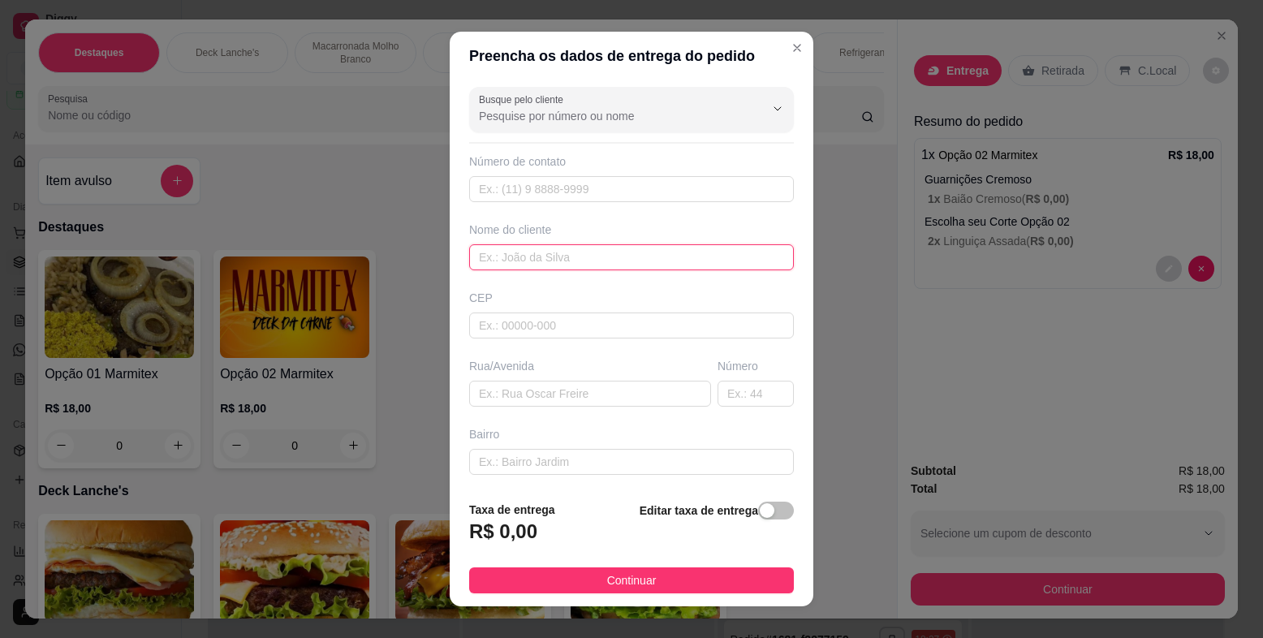
click at [606, 257] on input "text" at bounding box center [631, 257] width 325 height 26
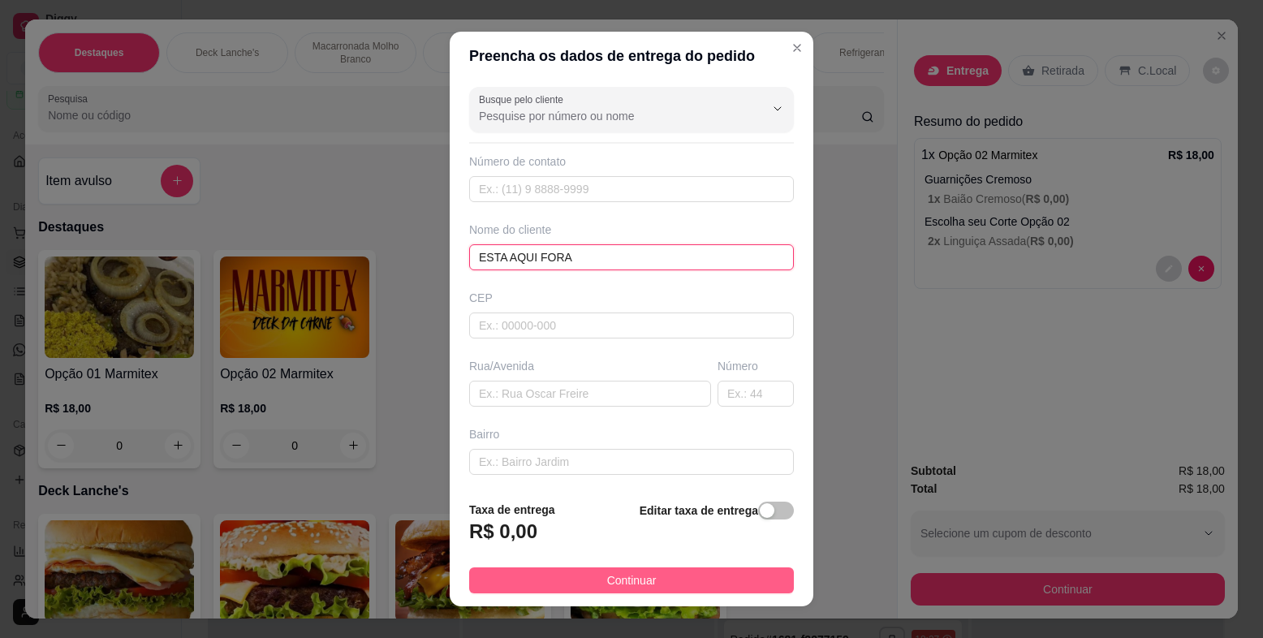
type input "ESTA AQUI FORA"
click at [585, 585] on button "Continuar" at bounding box center [631, 581] width 325 height 26
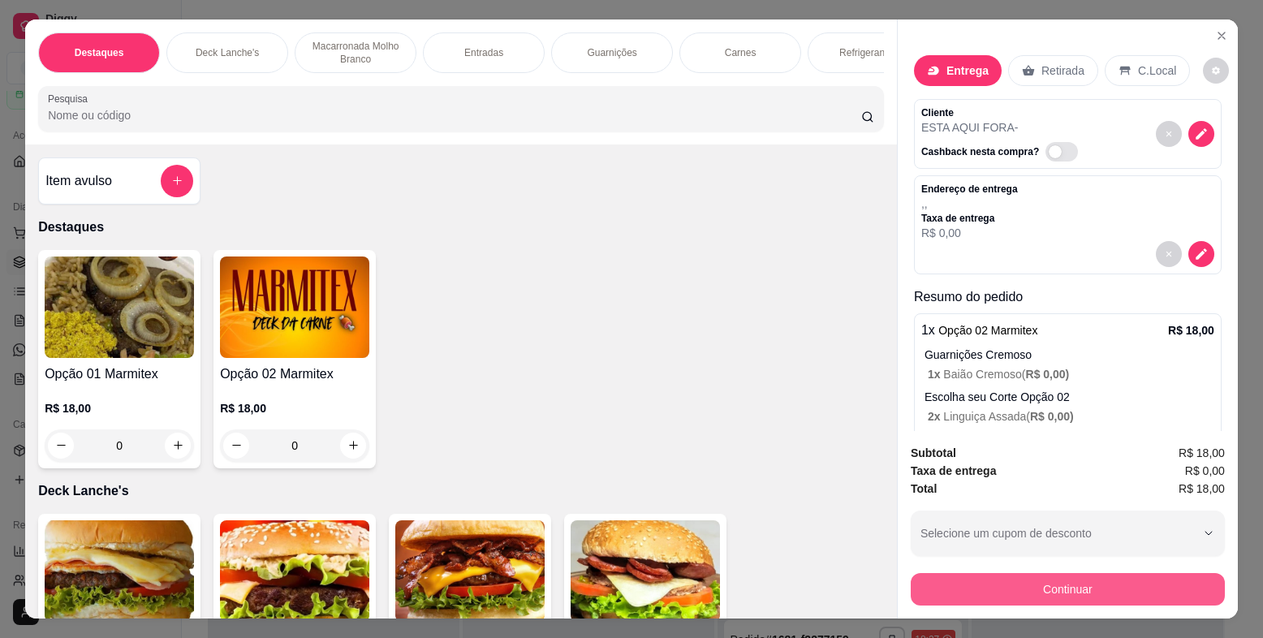
click at [1053, 583] on button "Continuar" at bounding box center [1068, 589] width 314 height 32
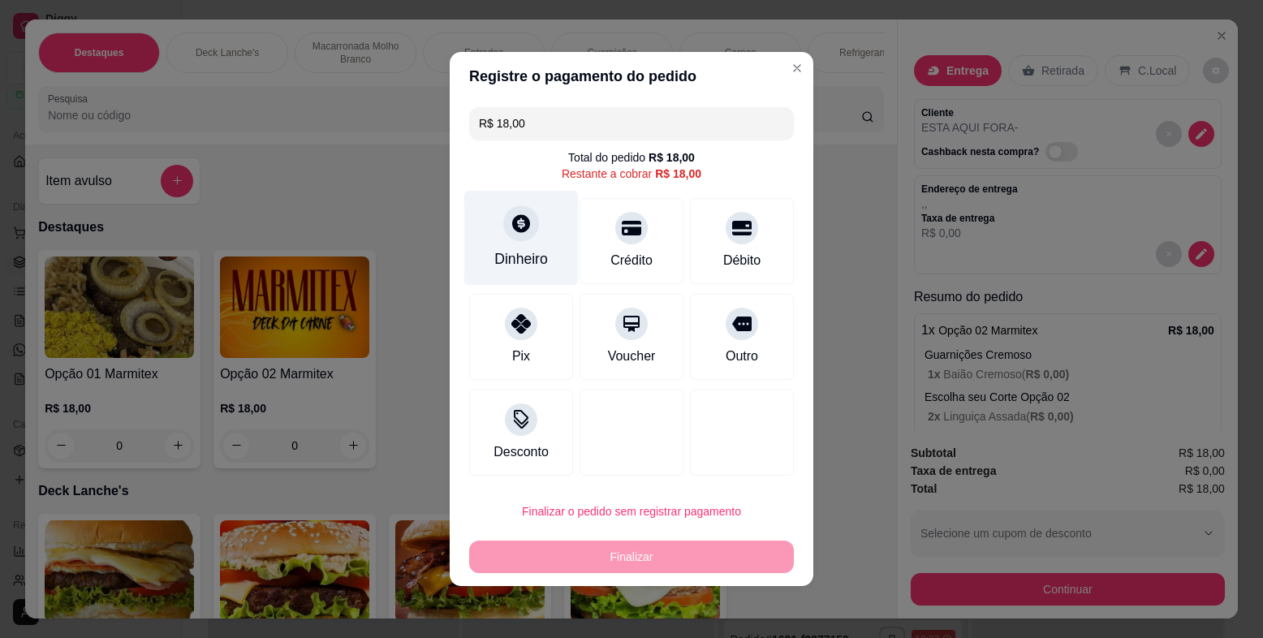
click at [539, 218] on div "Dinheiro" at bounding box center [521, 238] width 114 height 95
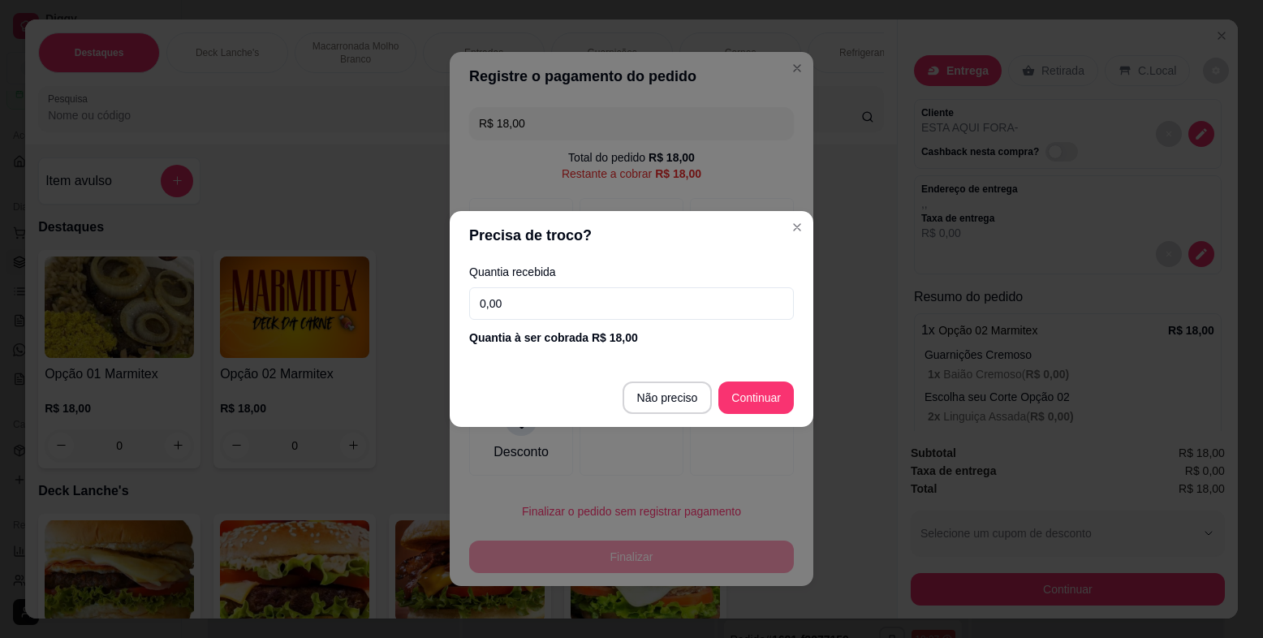
click at [582, 314] on input "0,00" at bounding box center [631, 303] width 325 height 32
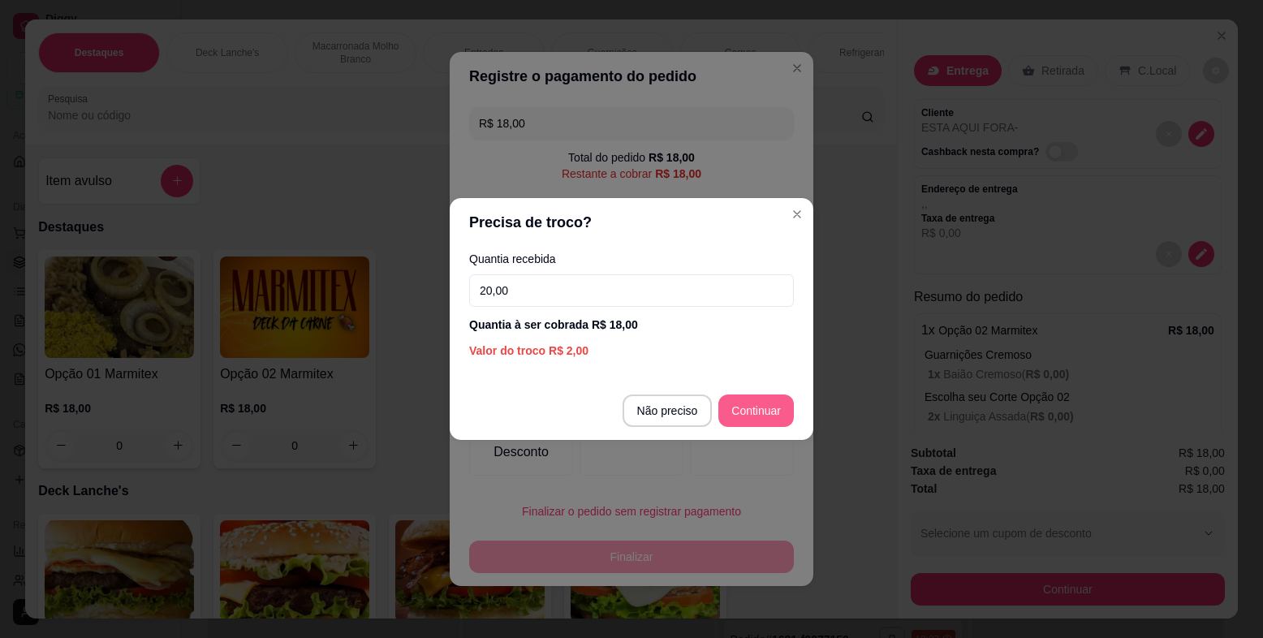
type input "20,00"
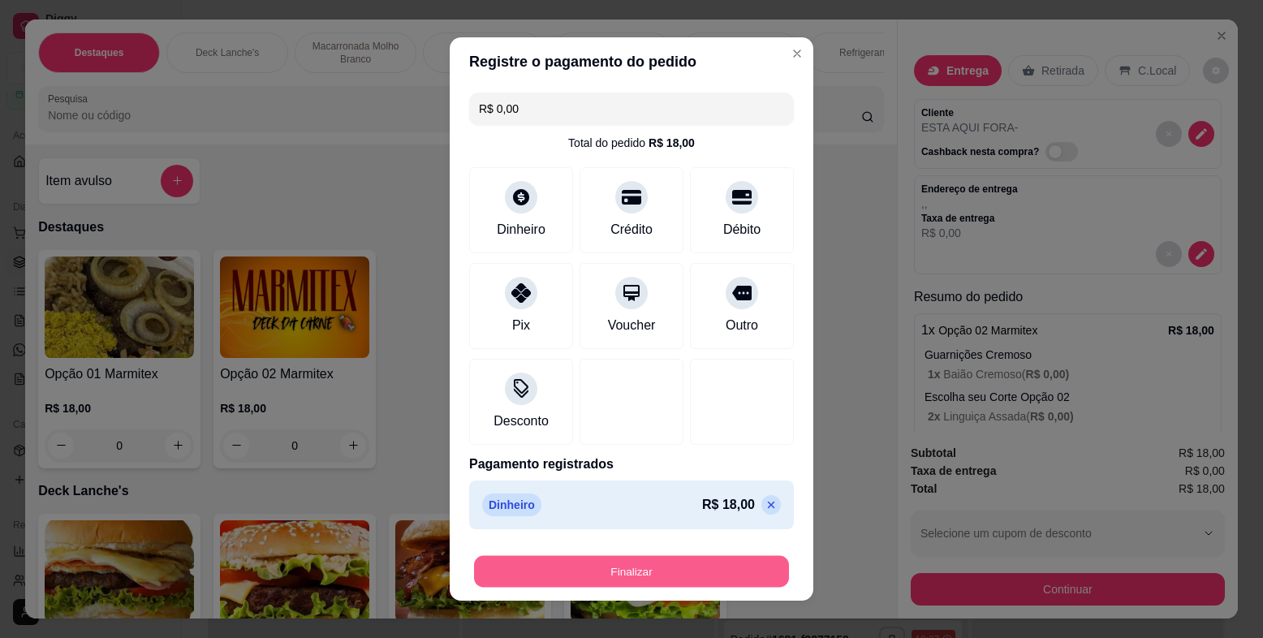
click at [698, 558] on button "Finalizar" at bounding box center [631, 572] width 315 height 32
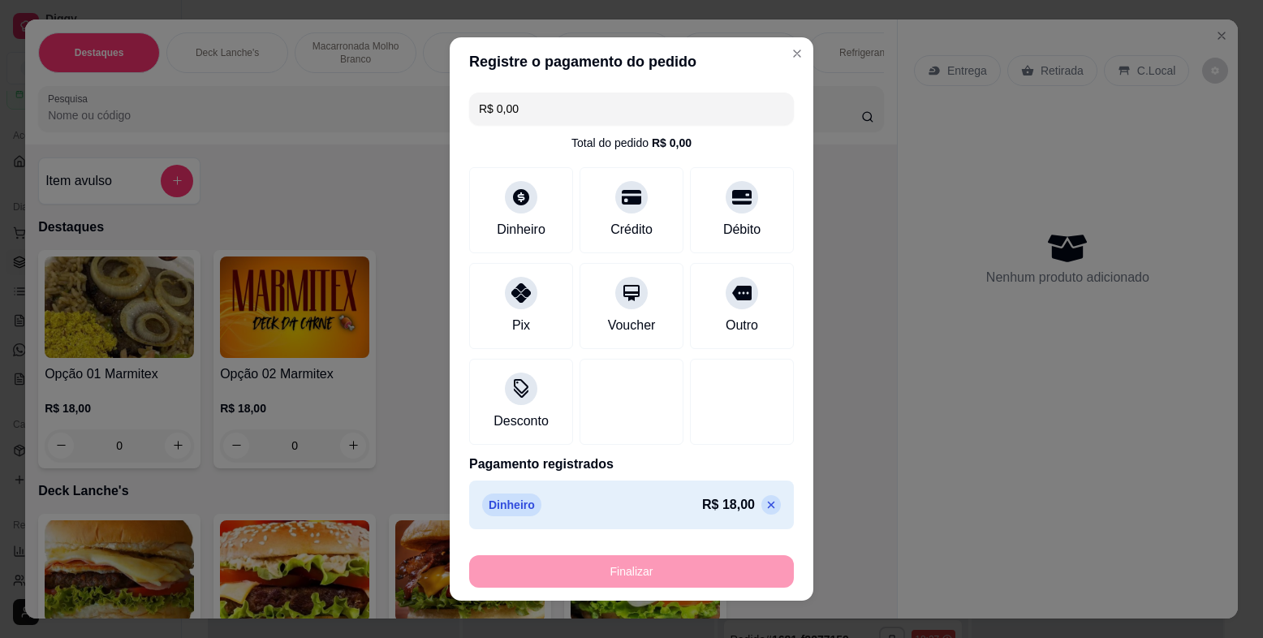
type input "-R$ 18,00"
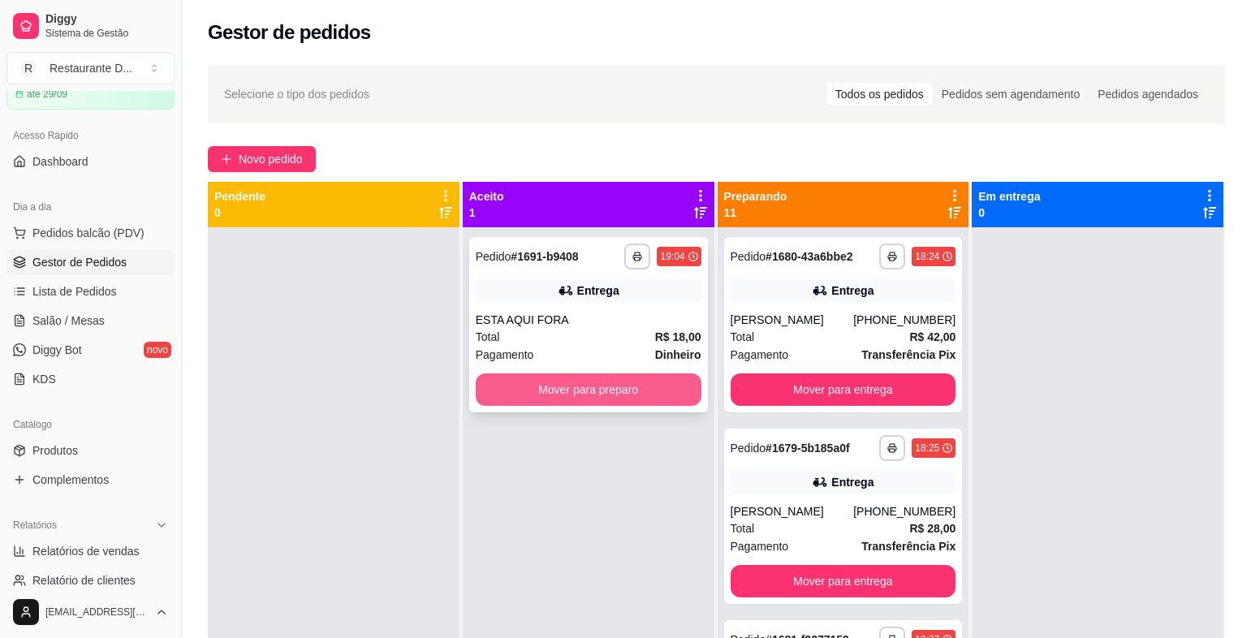
scroll to position [45, 0]
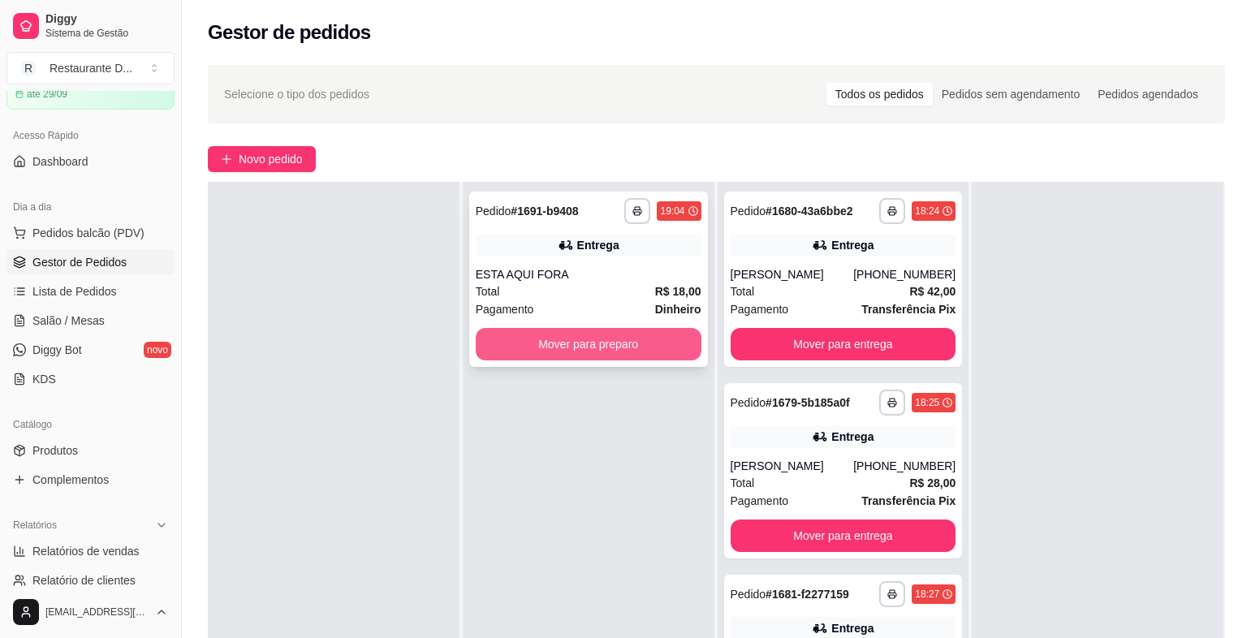
click at [576, 343] on button "Mover para preparo" at bounding box center [589, 344] width 226 height 32
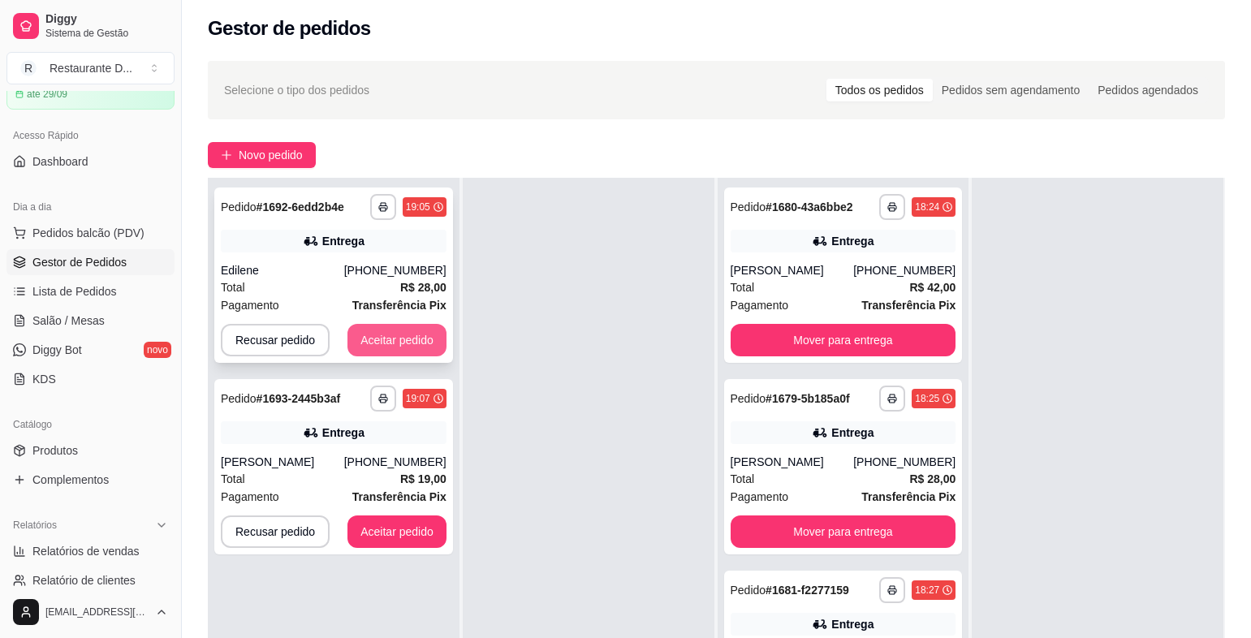
click at [408, 334] on button "Aceitar pedido" at bounding box center [397, 340] width 99 height 32
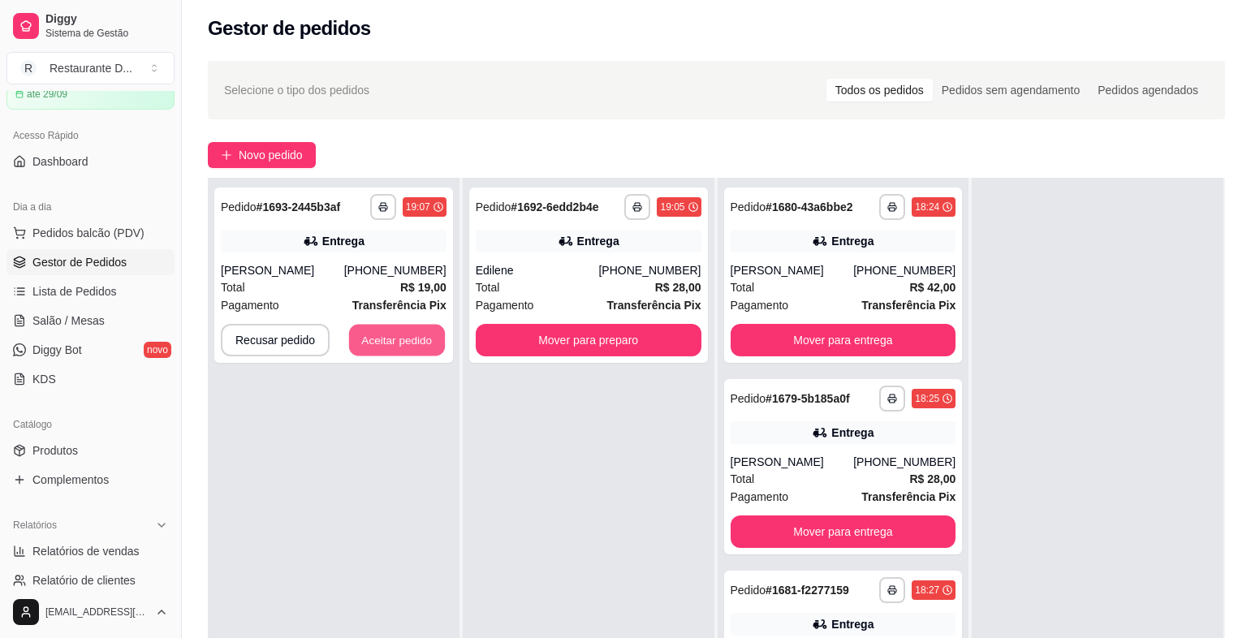
click at [408, 334] on button "Aceitar pedido" at bounding box center [397, 341] width 96 height 32
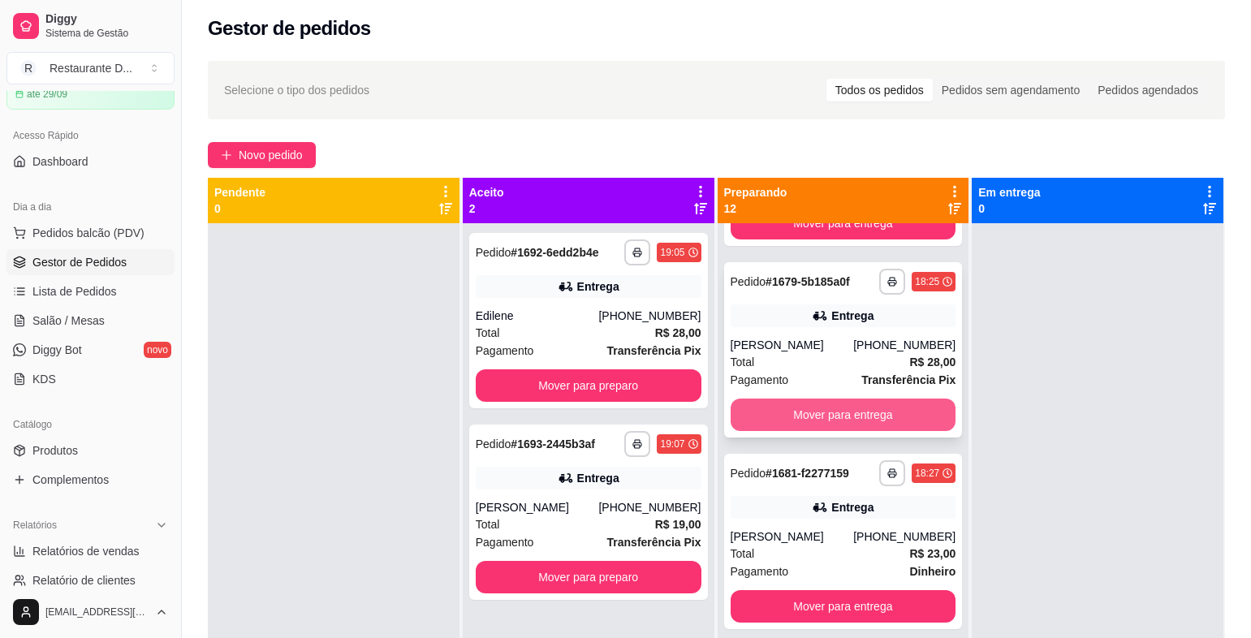
scroll to position [244, 0]
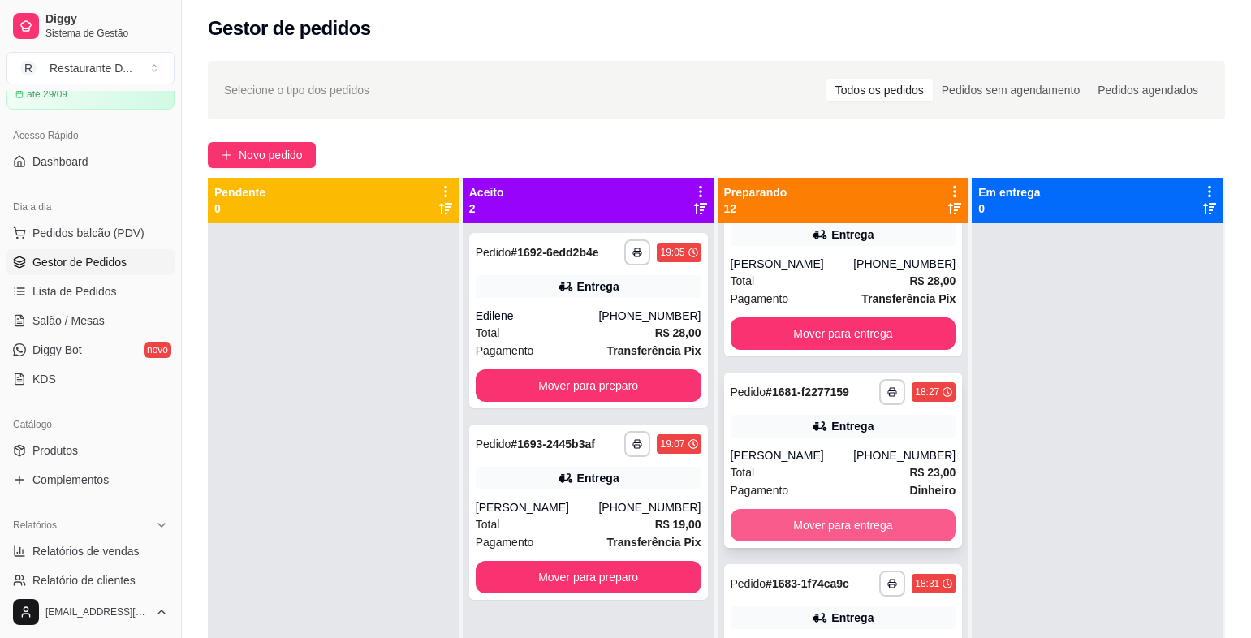
click at [861, 528] on button "Mover para entrega" at bounding box center [844, 525] width 226 height 32
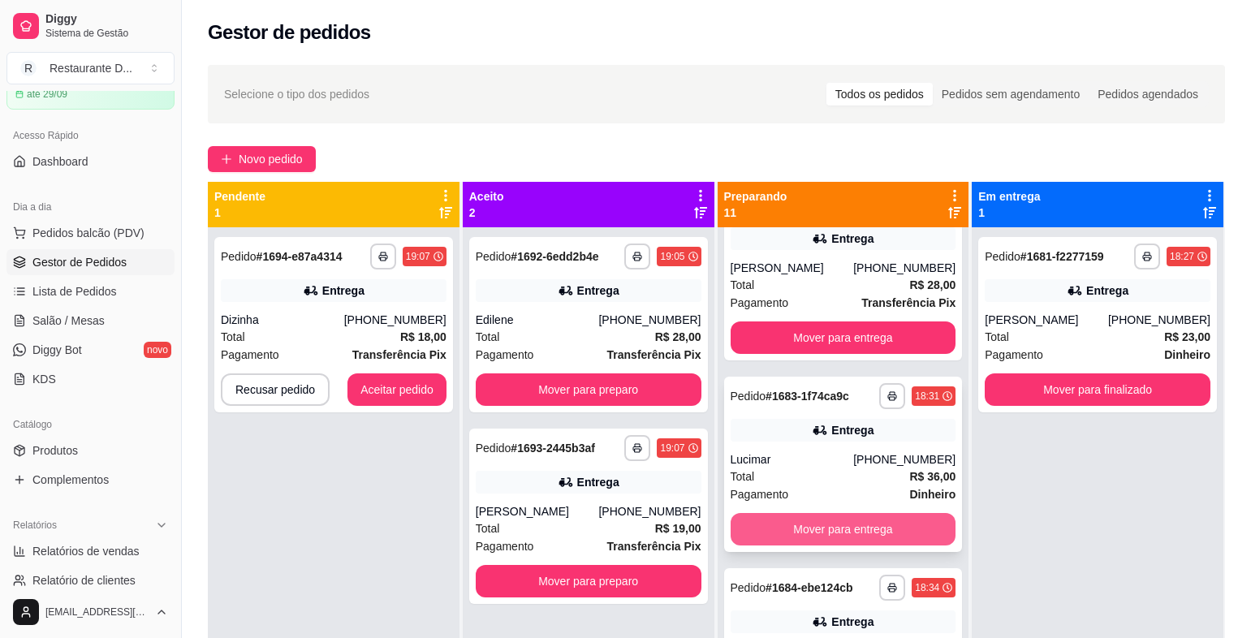
click at [867, 520] on button "Mover para entrega" at bounding box center [844, 529] width 226 height 32
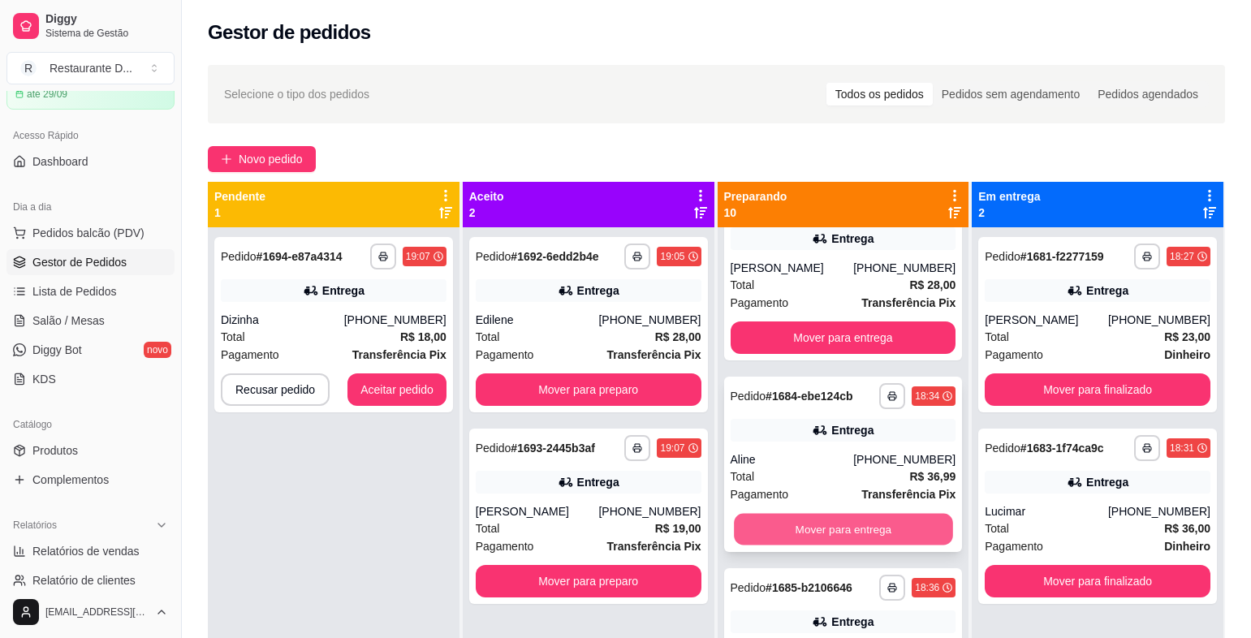
click at [836, 535] on button "Mover para entrega" at bounding box center [843, 530] width 218 height 32
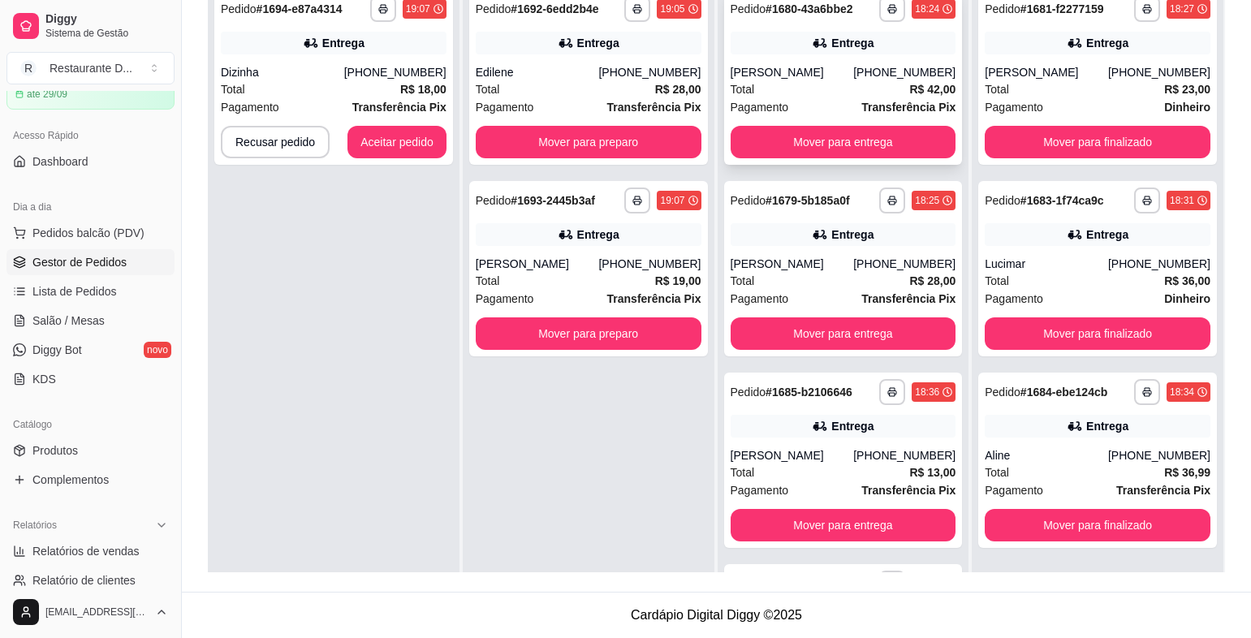
scroll to position [85, 0]
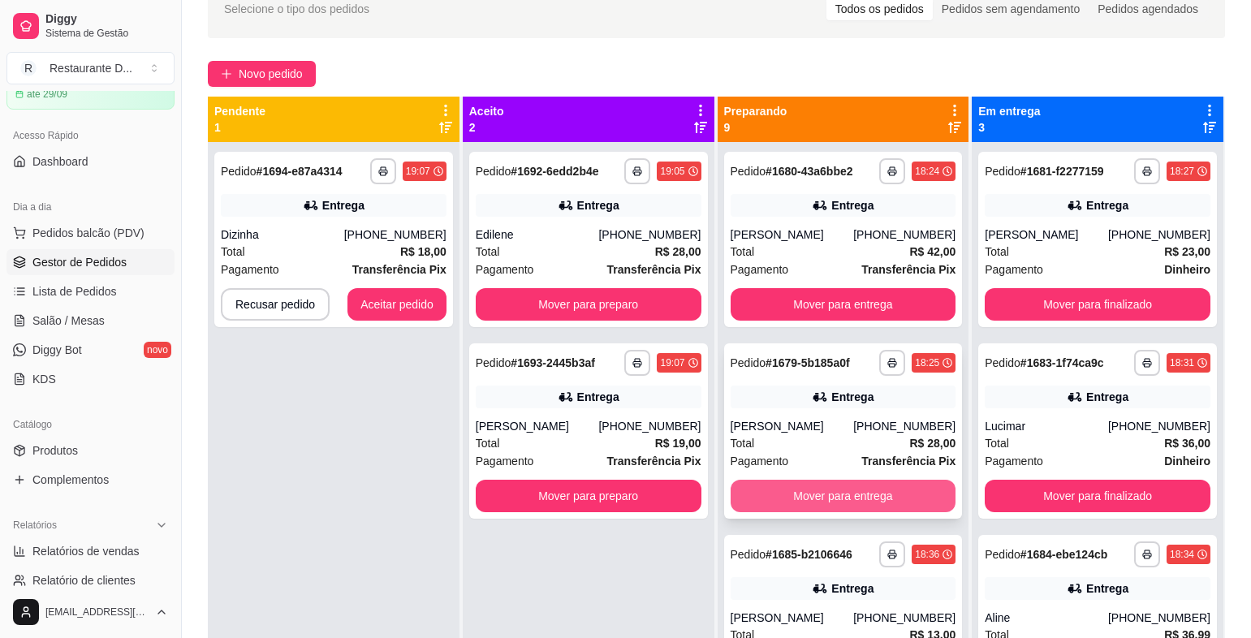
click at [837, 488] on button "Mover para entrega" at bounding box center [844, 496] width 226 height 32
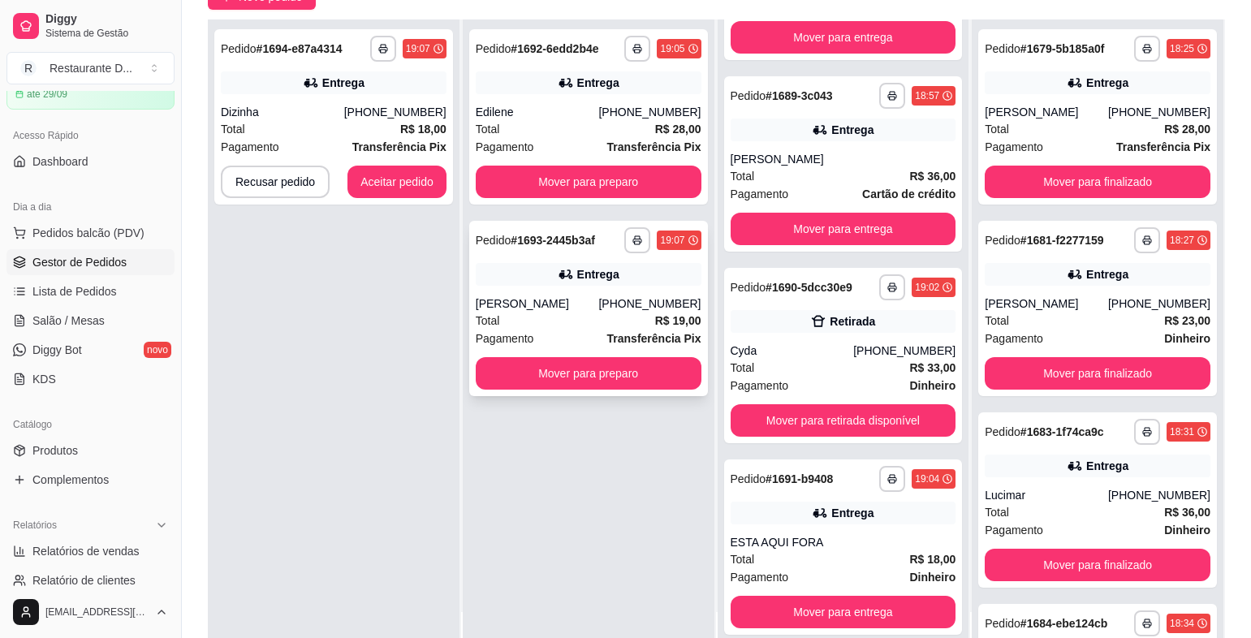
scroll to position [0, 0]
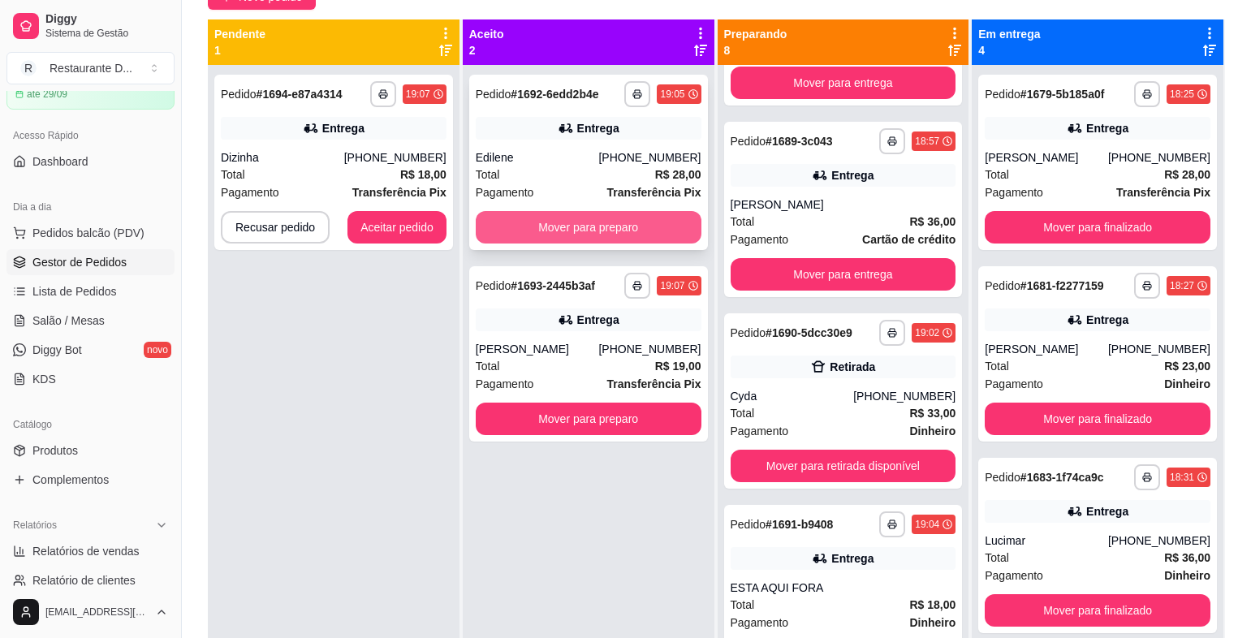
click at [563, 225] on button "Mover para preparo" at bounding box center [589, 227] width 226 height 32
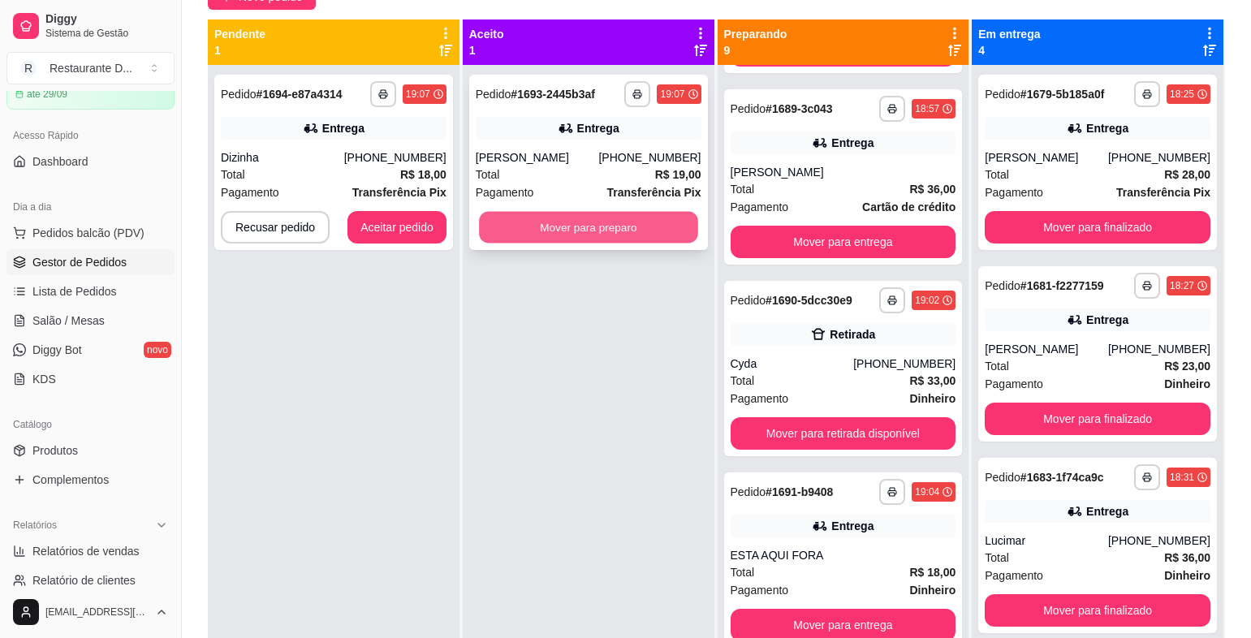
click at [589, 238] on button "Mover para preparo" at bounding box center [588, 228] width 218 height 32
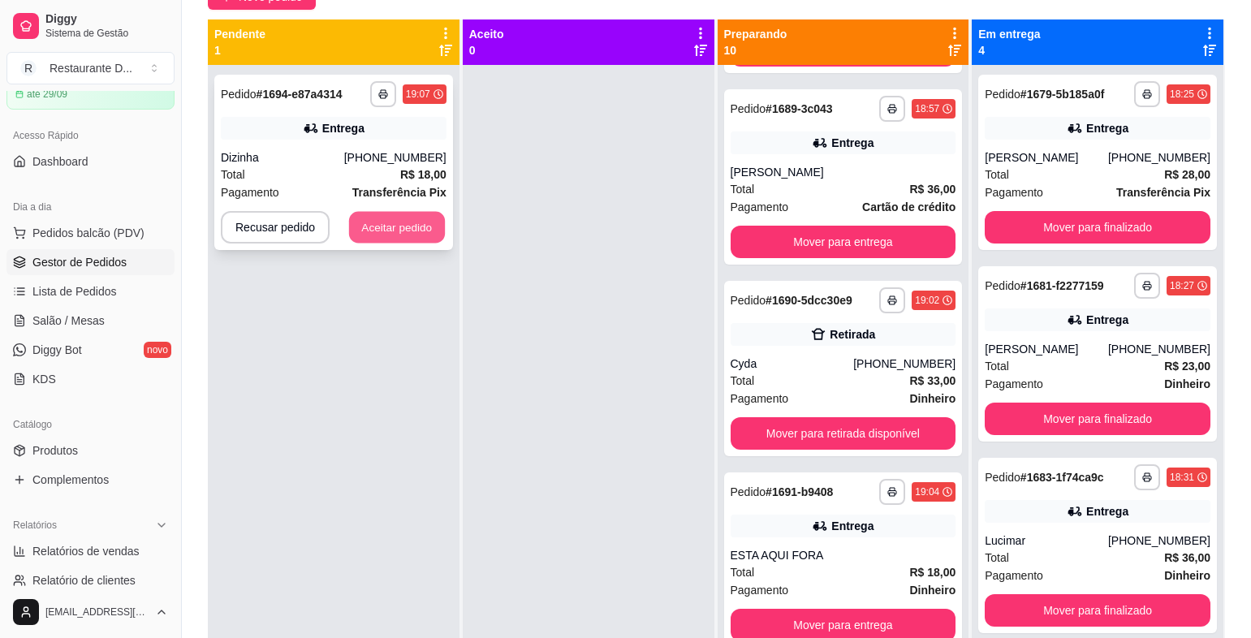
click at [423, 214] on button "Aceitar pedido" at bounding box center [397, 228] width 96 height 32
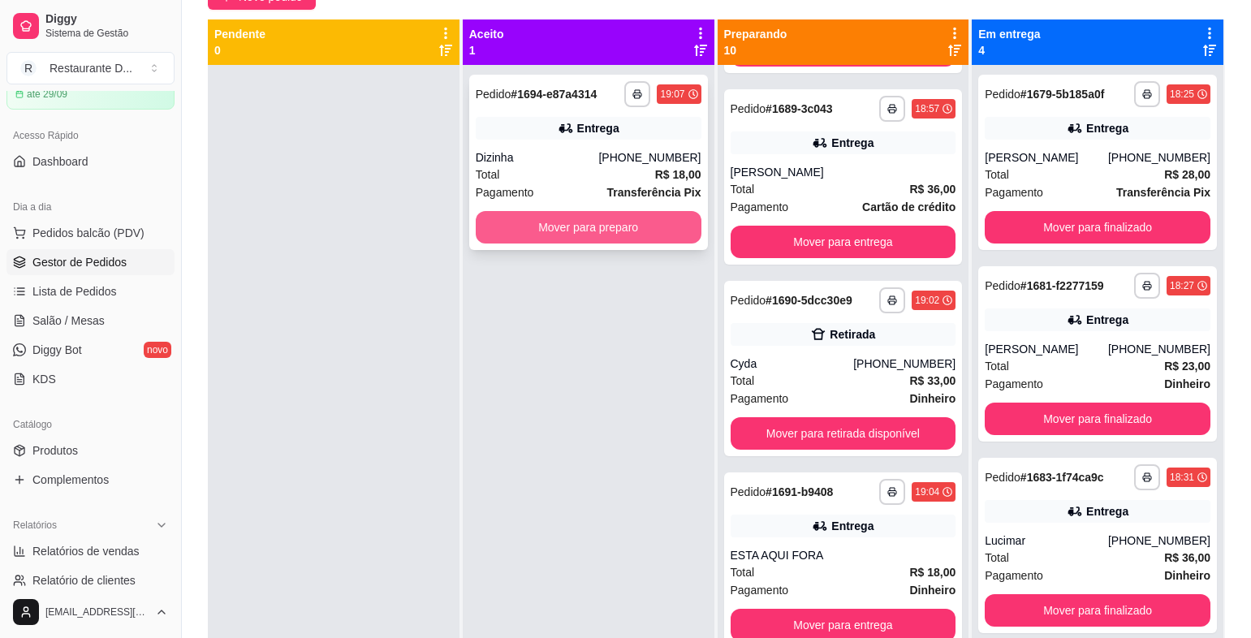
click at [520, 226] on button "Mover para preparo" at bounding box center [589, 227] width 226 height 32
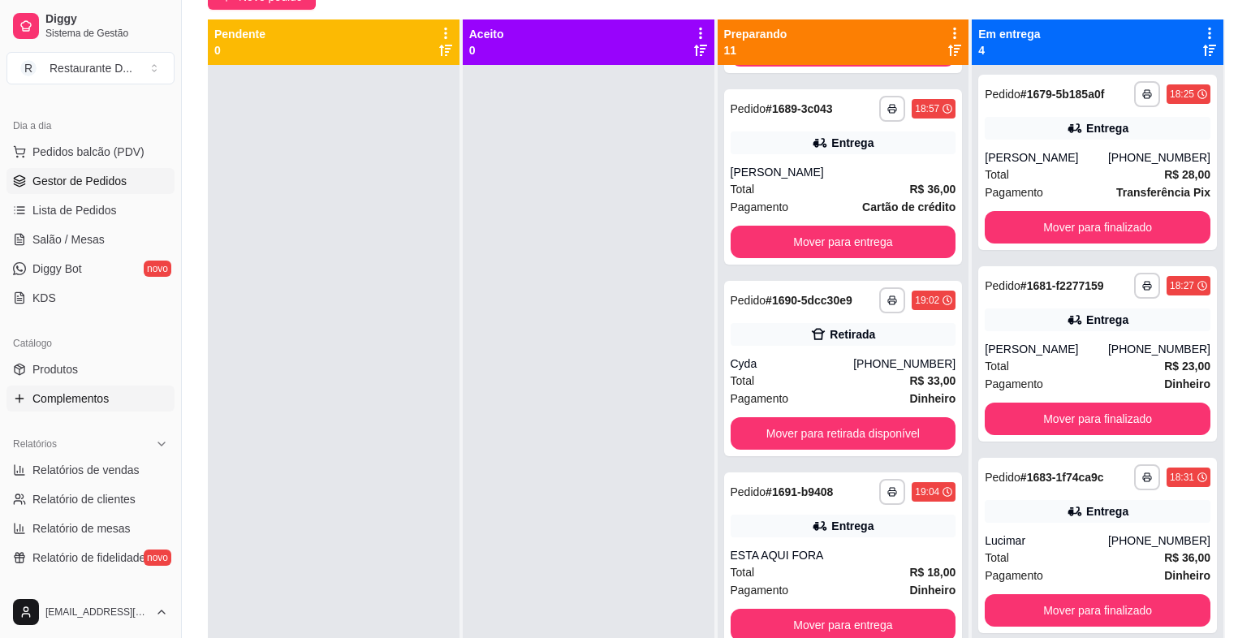
scroll to position [244, 0]
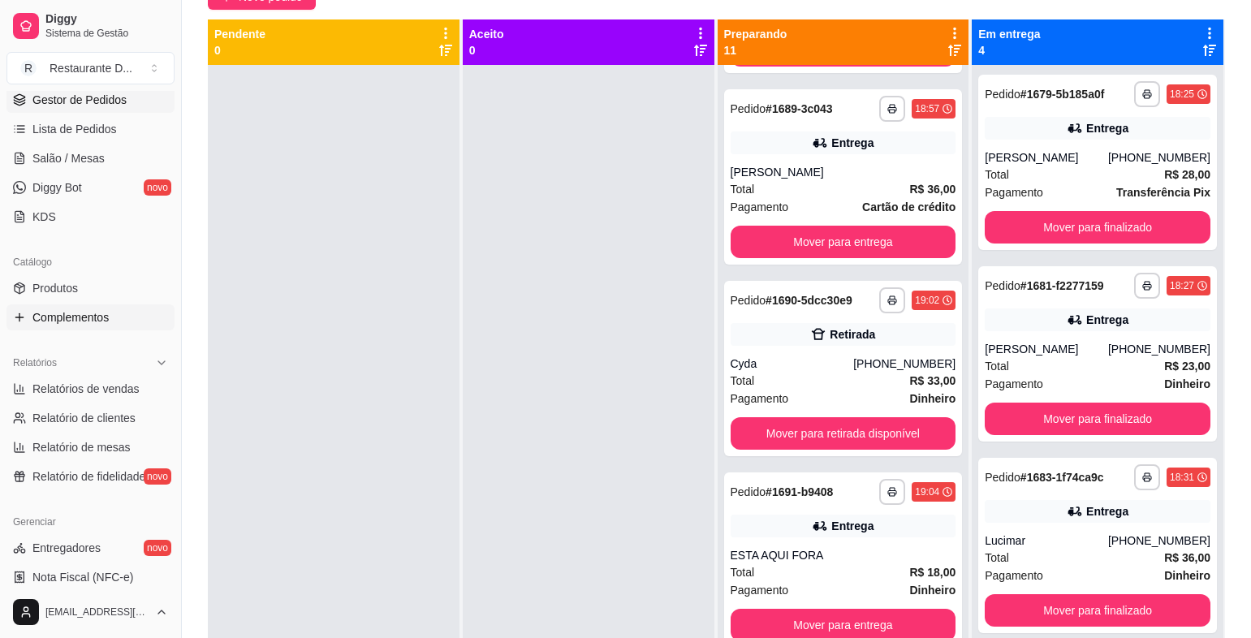
click at [86, 328] on link "Complementos" at bounding box center [90, 317] width 168 height 26
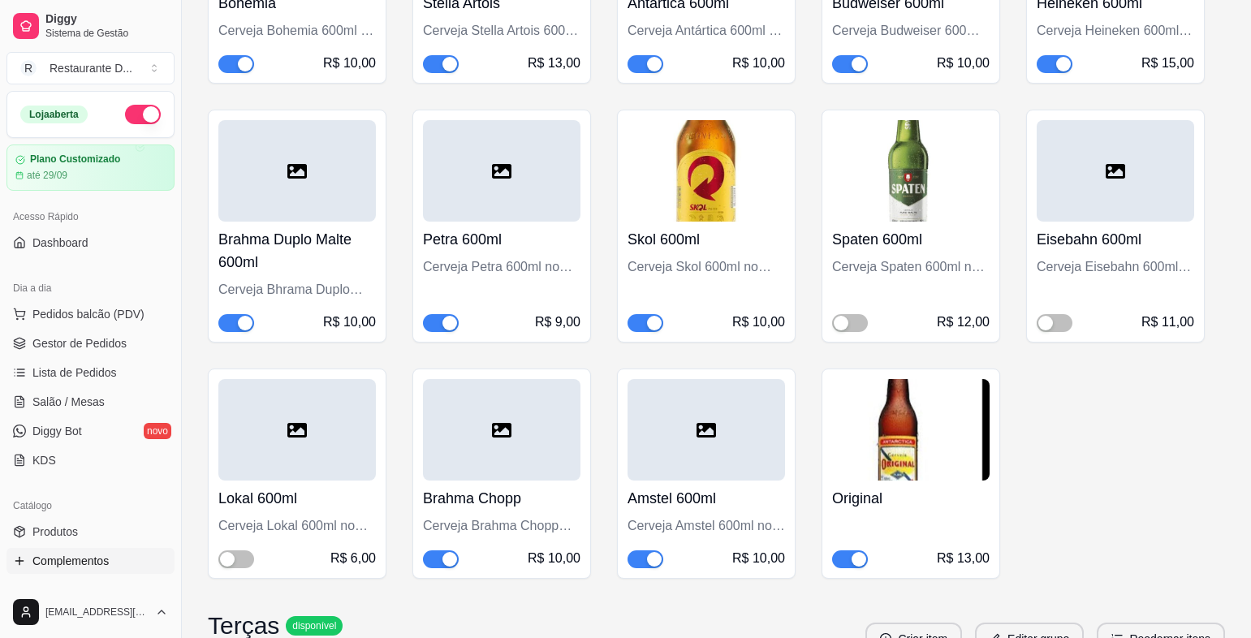
scroll to position [5196, 0]
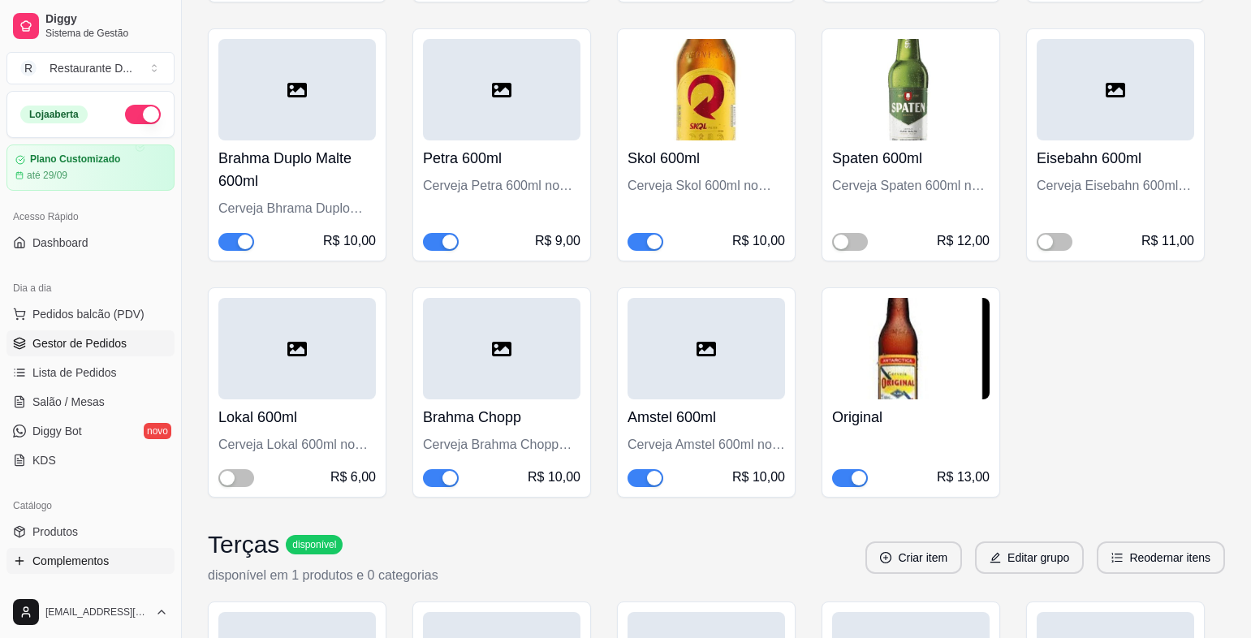
click at [58, 346] on span "Gestor de Pedidos" at bounding box center [79, 343] width 94 height 16
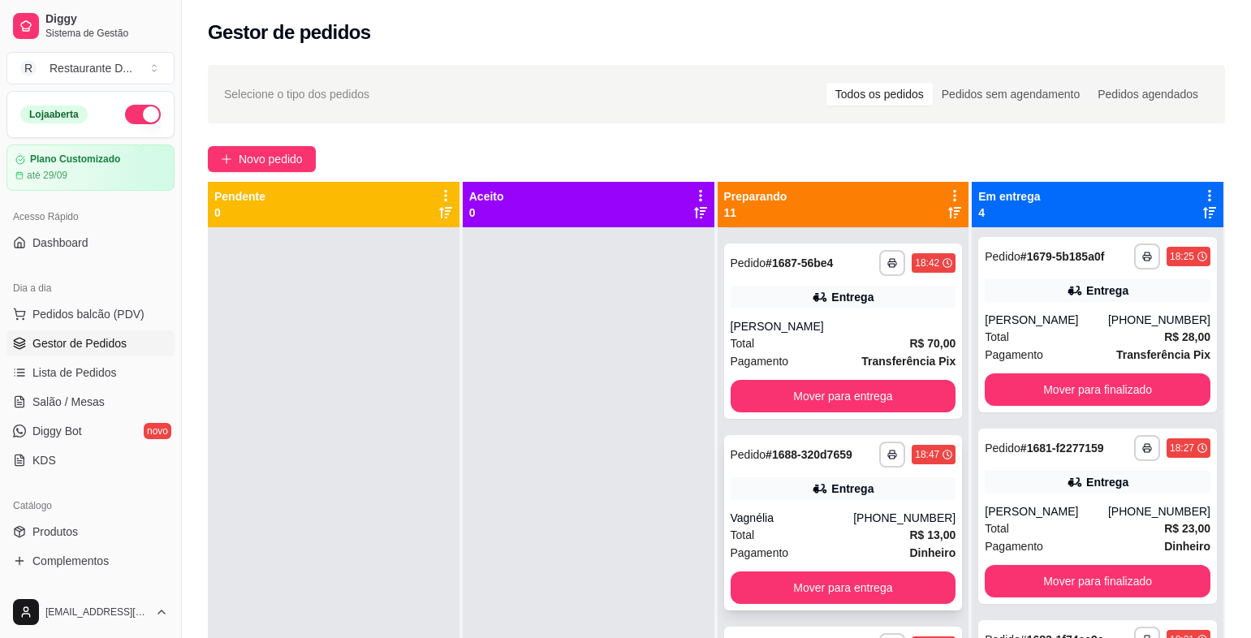
scroll to position [650, 0]
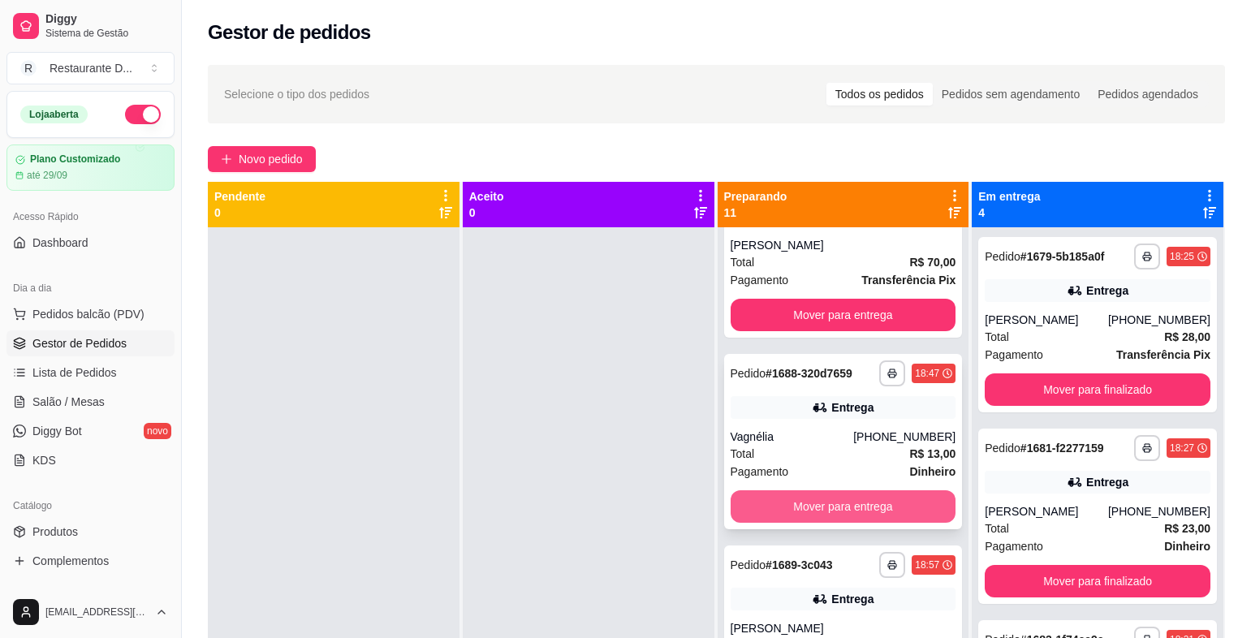
click at [815, 523] on button "Mover para entrega" at bounding box center [844, 506] width 226 height 32
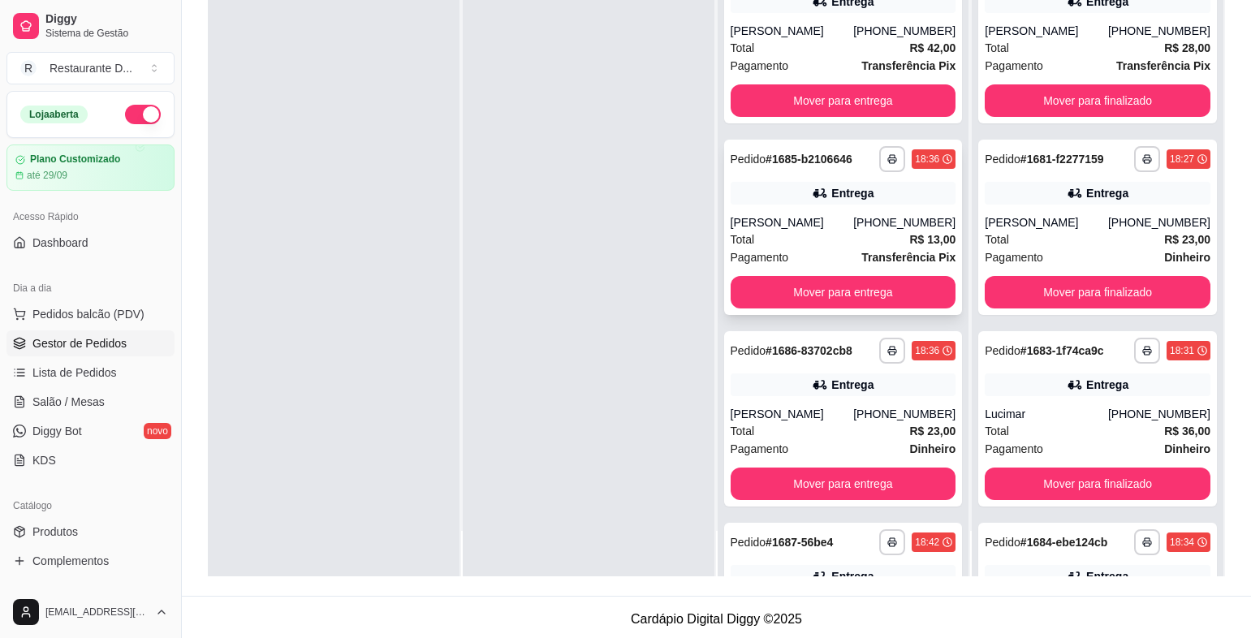
scroll to position [0, 0]
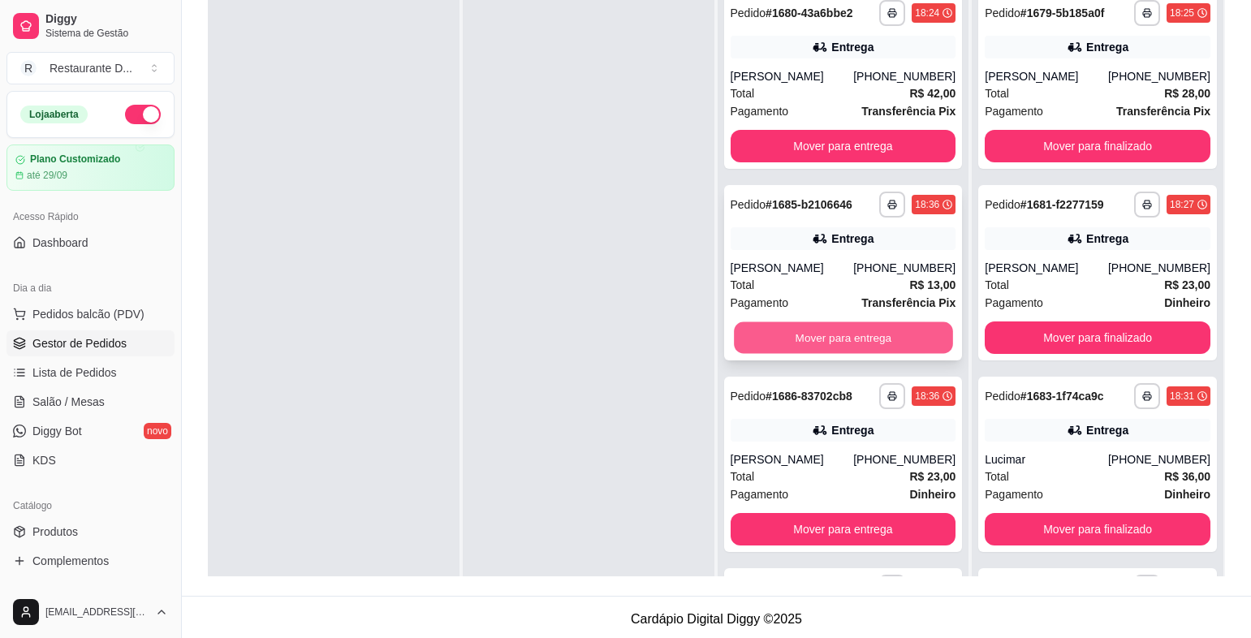
click at [838, 340] on button "Mover para entrega" at bounding box center [843, 338] width 218 height 32
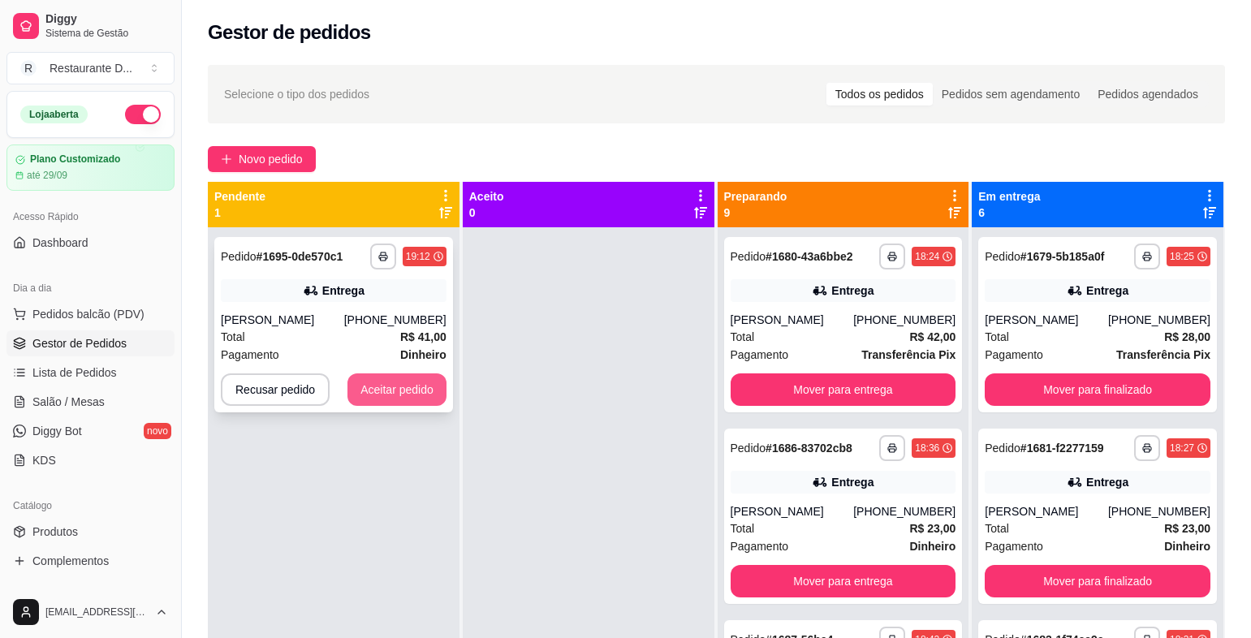
click at [395, 392] on button "Aceitar pedido" at bounding box center [397, 389] width 99 height 32
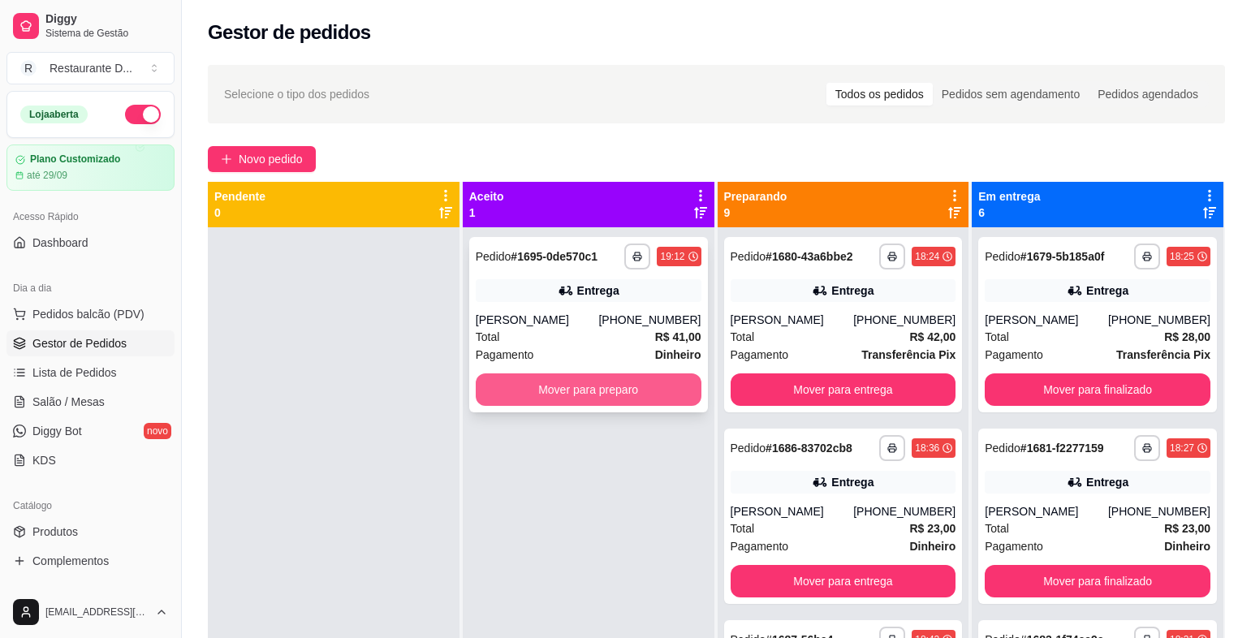
click at [525, 378] on button "Mover para preparo" at bounding box center [589, 389] width 226 height 32
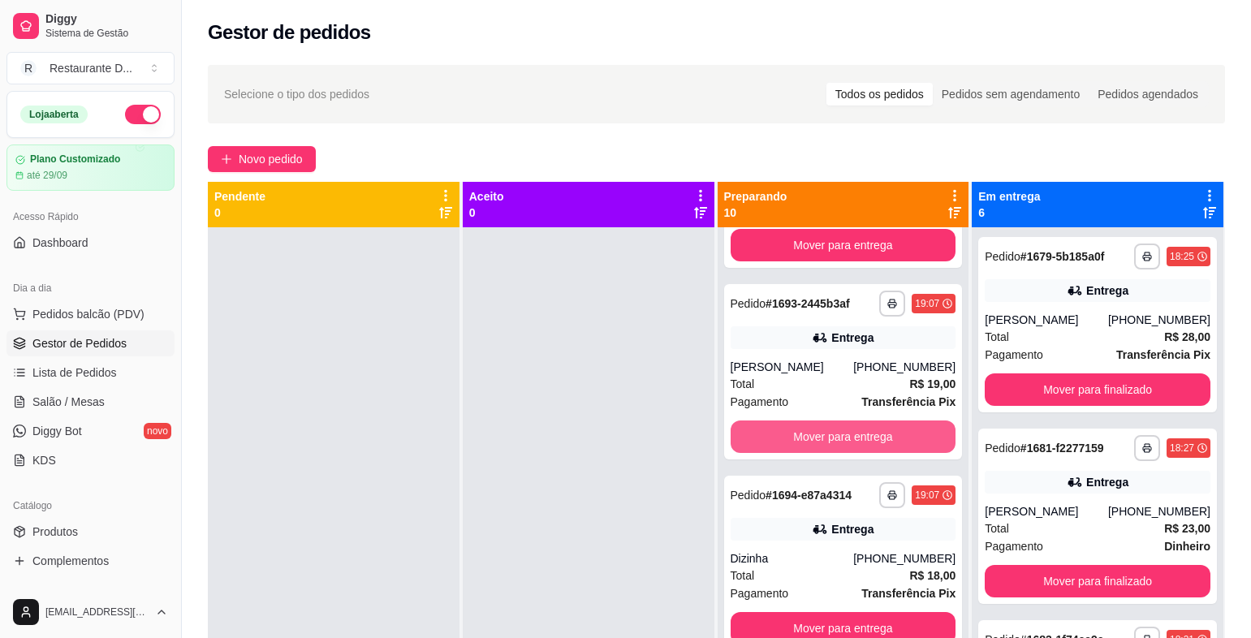
scroll to position [45, 0]
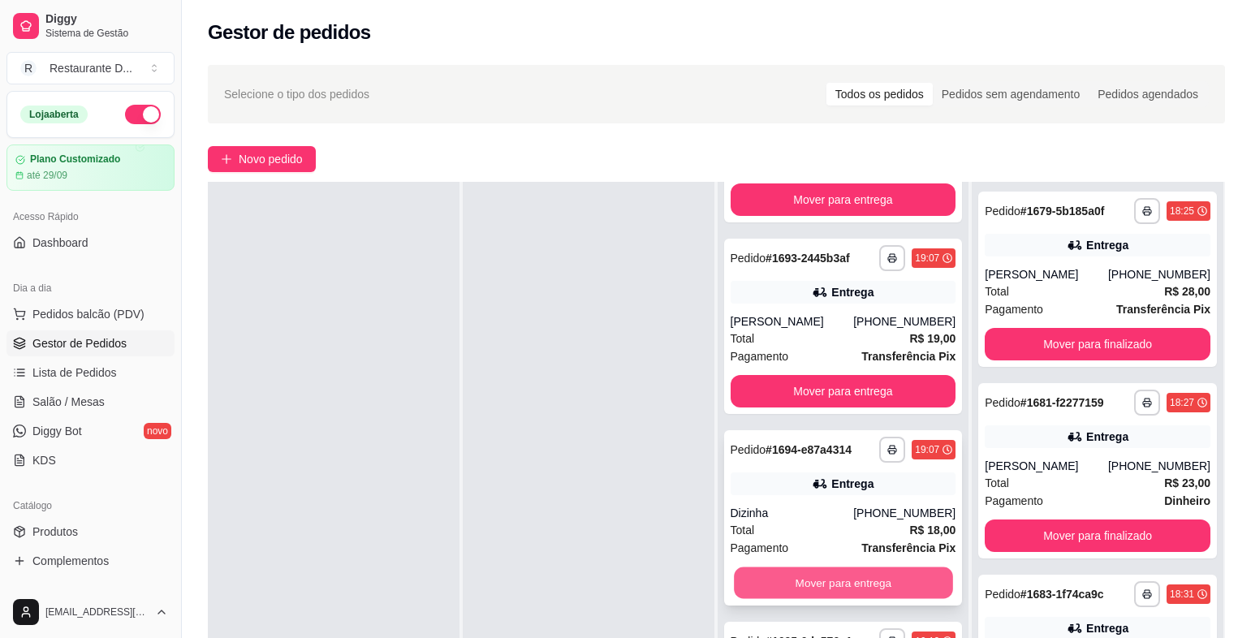
click at [817, 574] on button "Mover para entrega" at bounding box center [843, 584] width 218 height 32
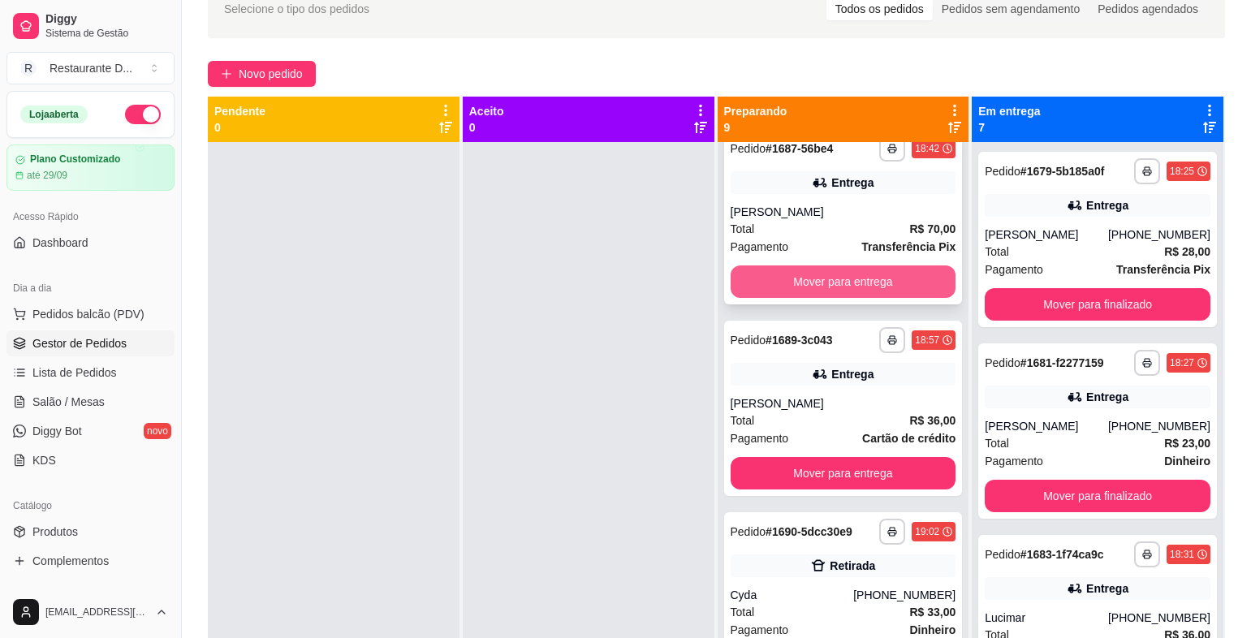
scroll to position [487, 0]
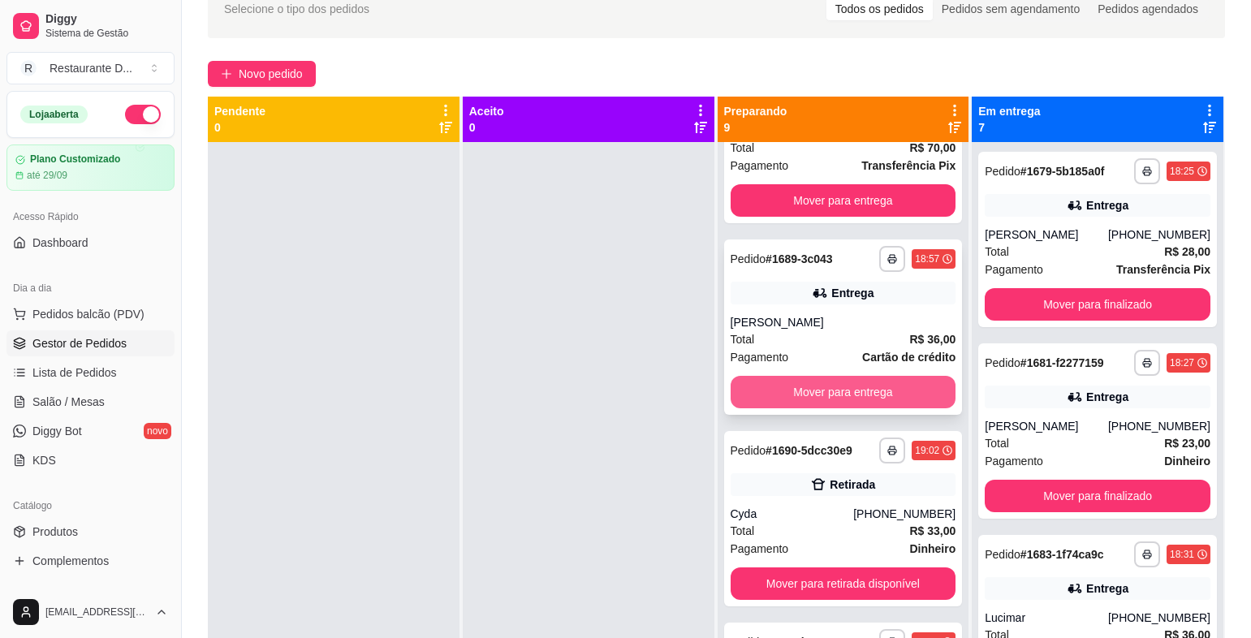
click at [825, 408] on button "Mover para entrega" at bounding box center [844, 392] width 226 height 32
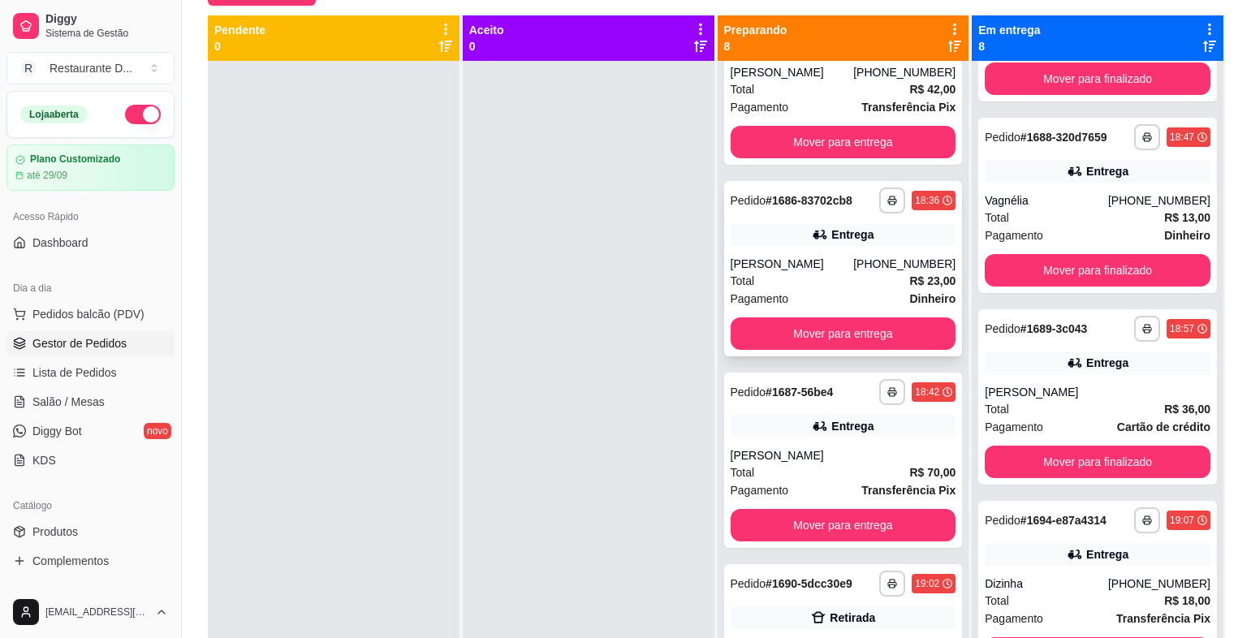
scroll to position [162, 0]
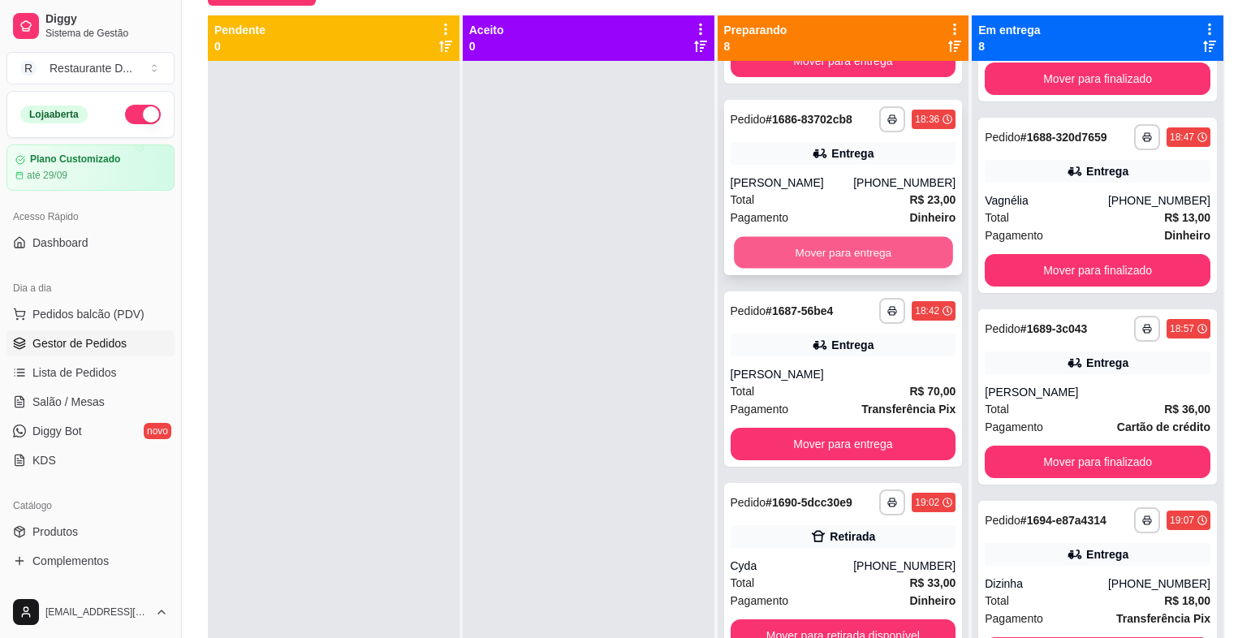
click at [838, 269] on button "Mover para entrega" at bounding box center [843, 253] width 218 height 32
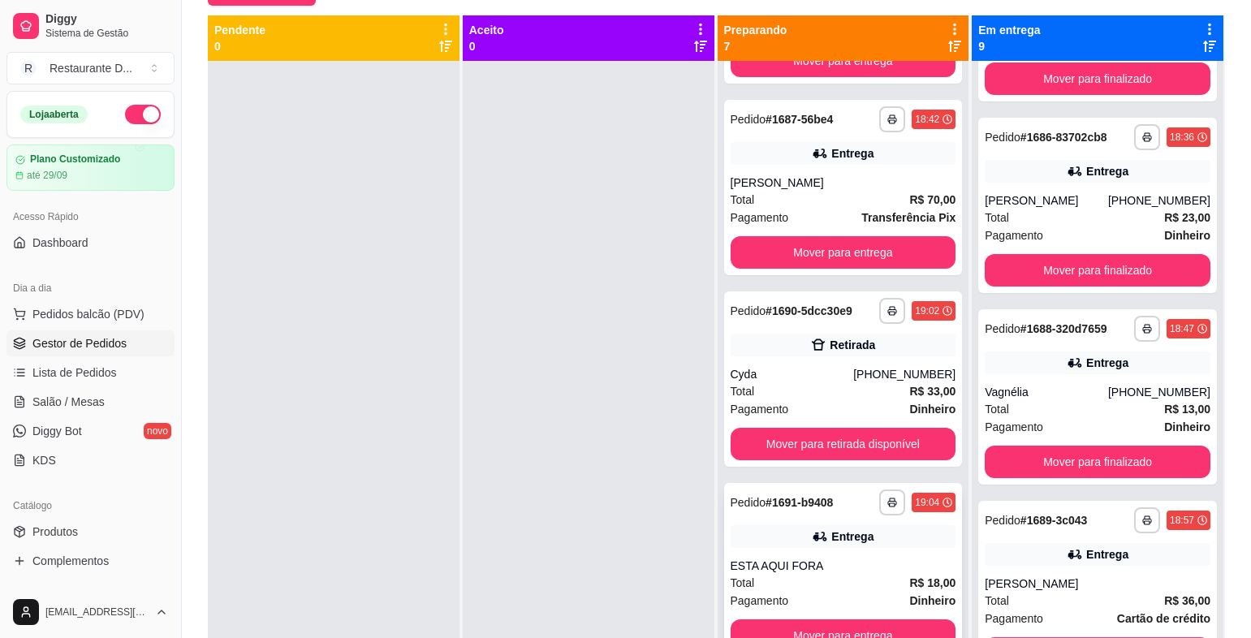
scroll to position [325, 0]
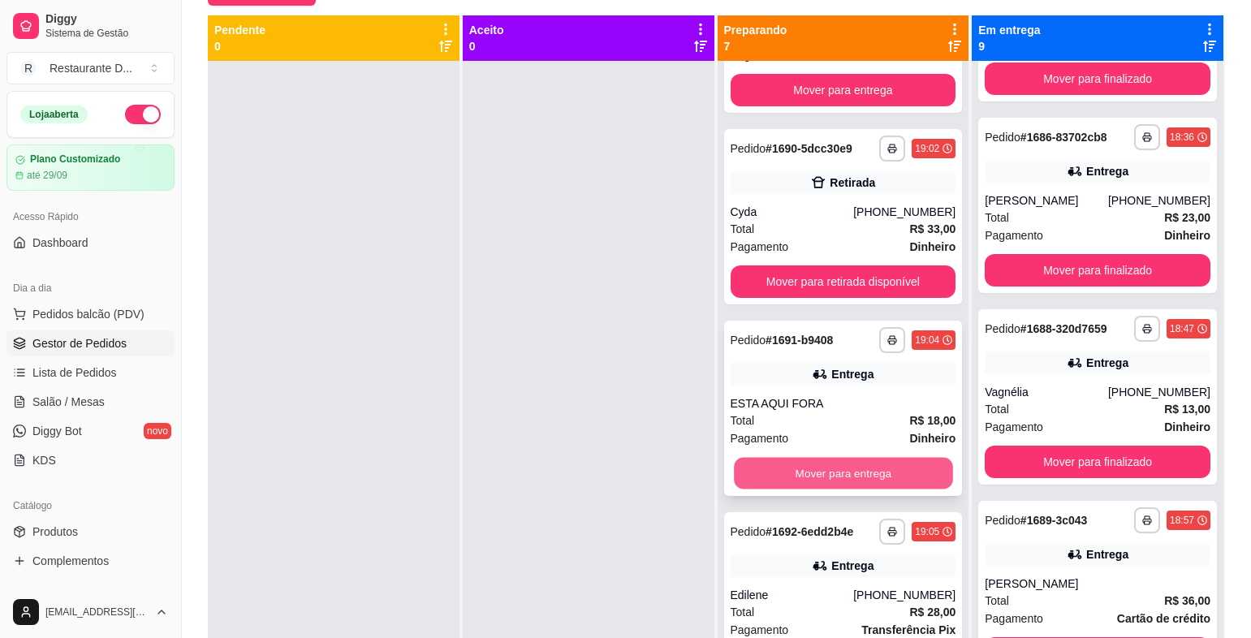
click at [802, 465] on button "Mover para entrega" at bounding box center [843, 474] width 218 height 32
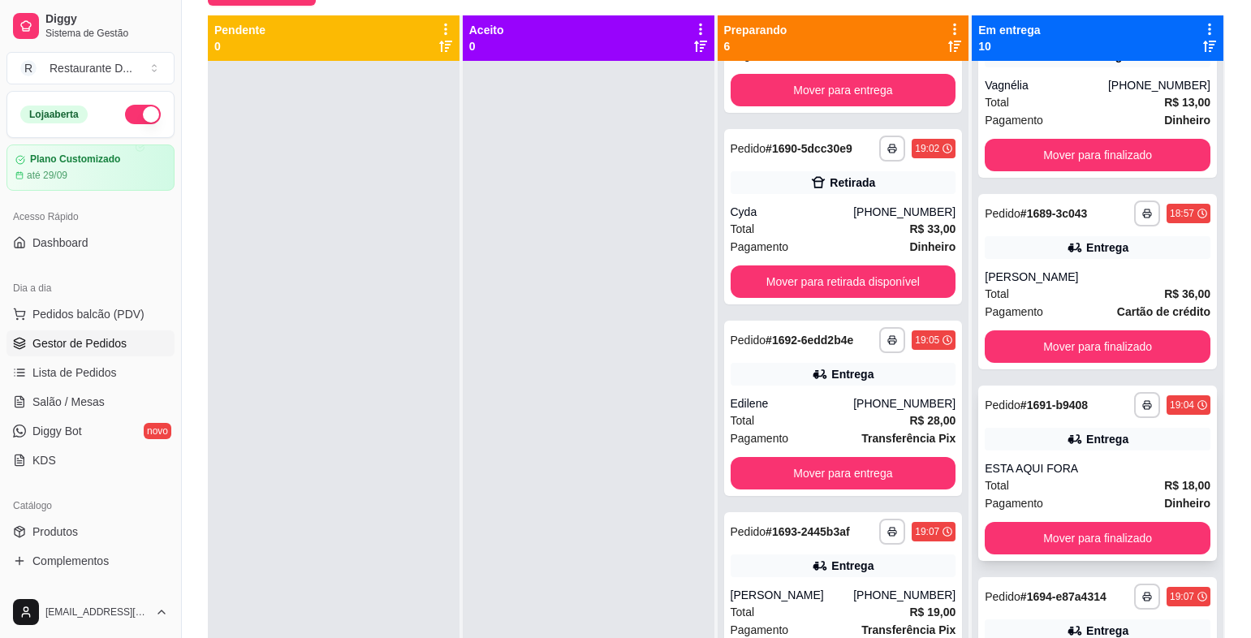
scroll to position [1299, 0]
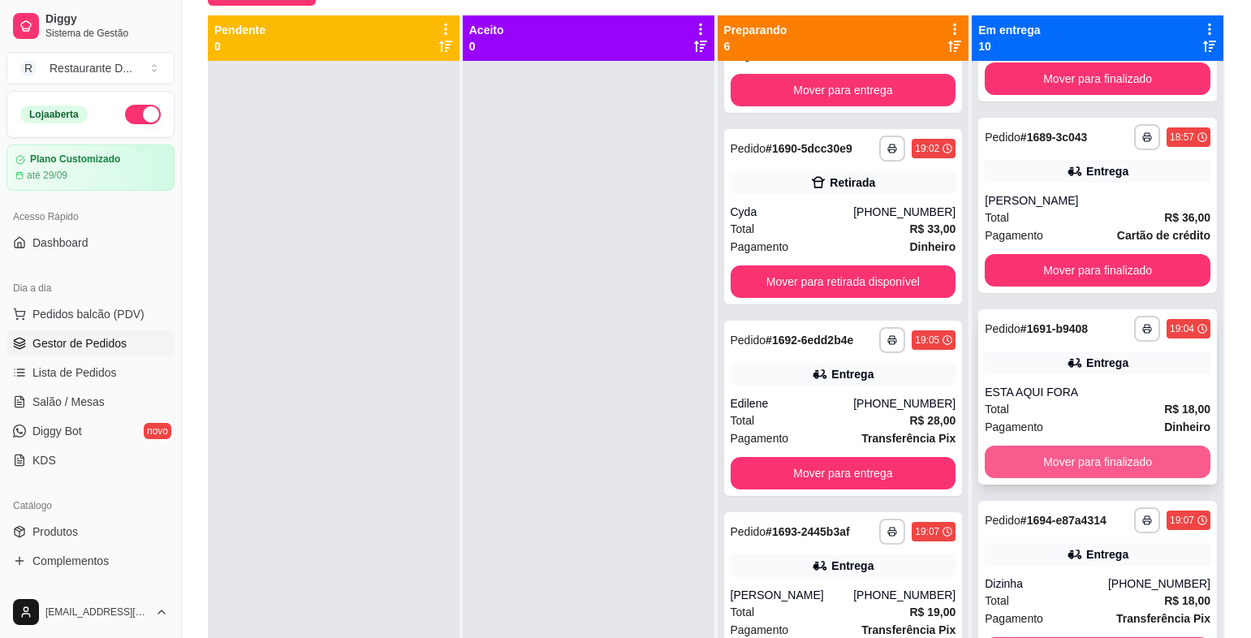
click at [1060, 478] on button "Mover para finalizado" at bounding box center [1098, 462] width 226 height 32
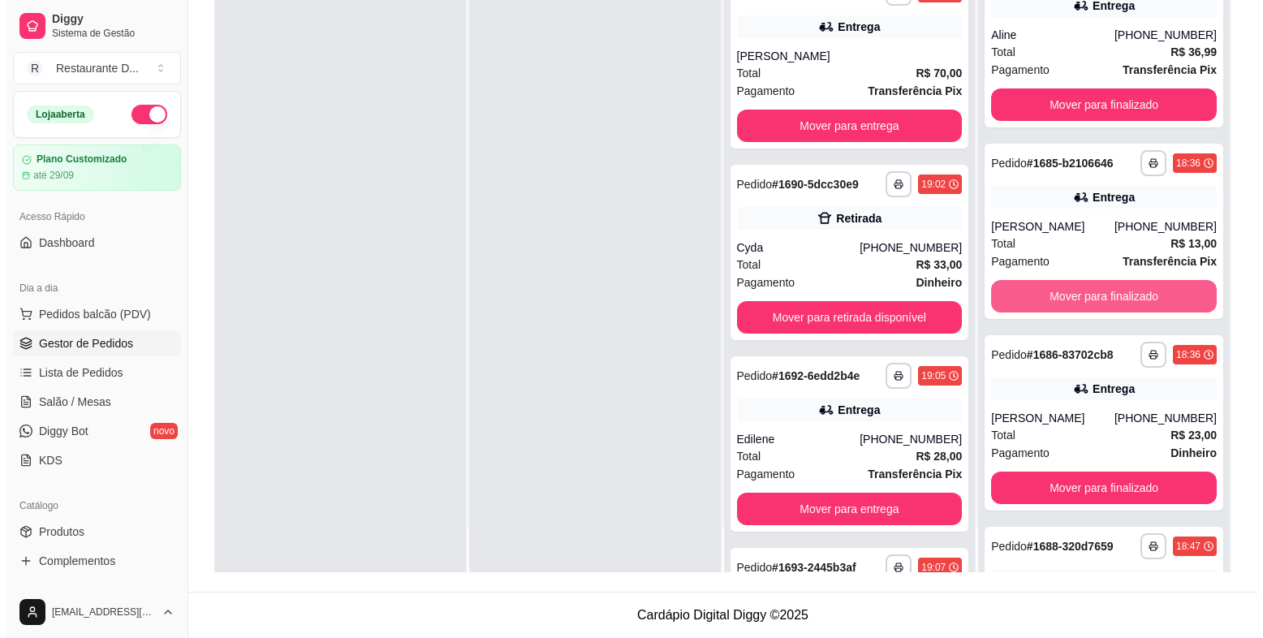
scroll to position [486, 0]
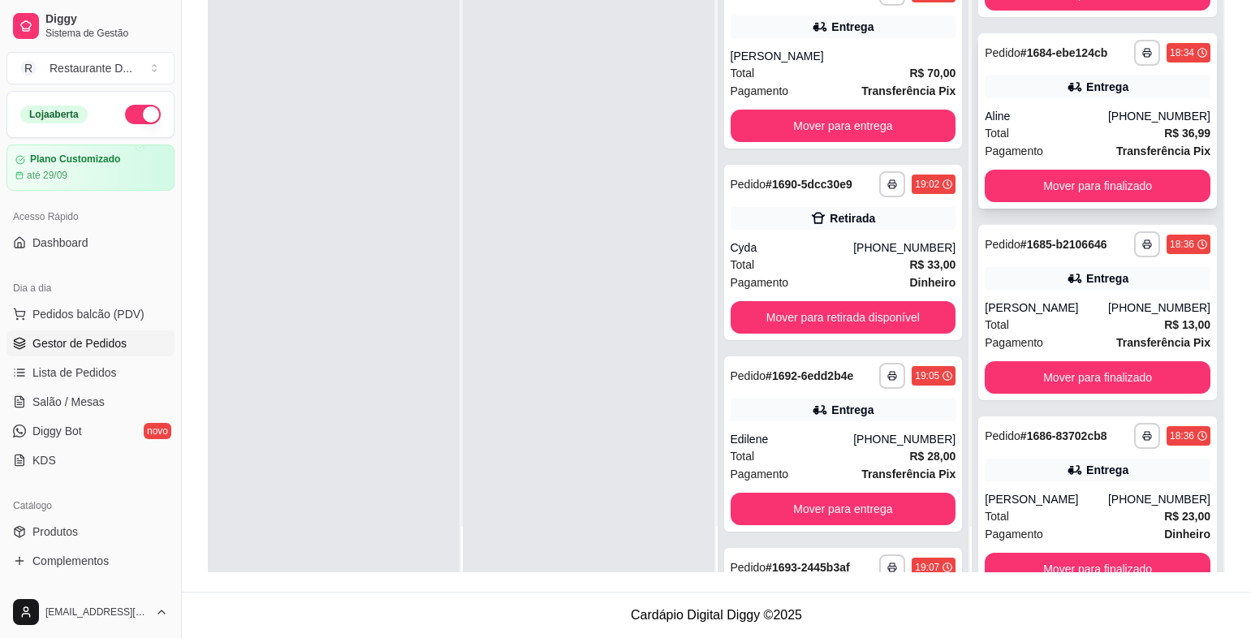
click at [1069, 103] on div "**********" at bounding box center [1097, 120] width 239 height 175
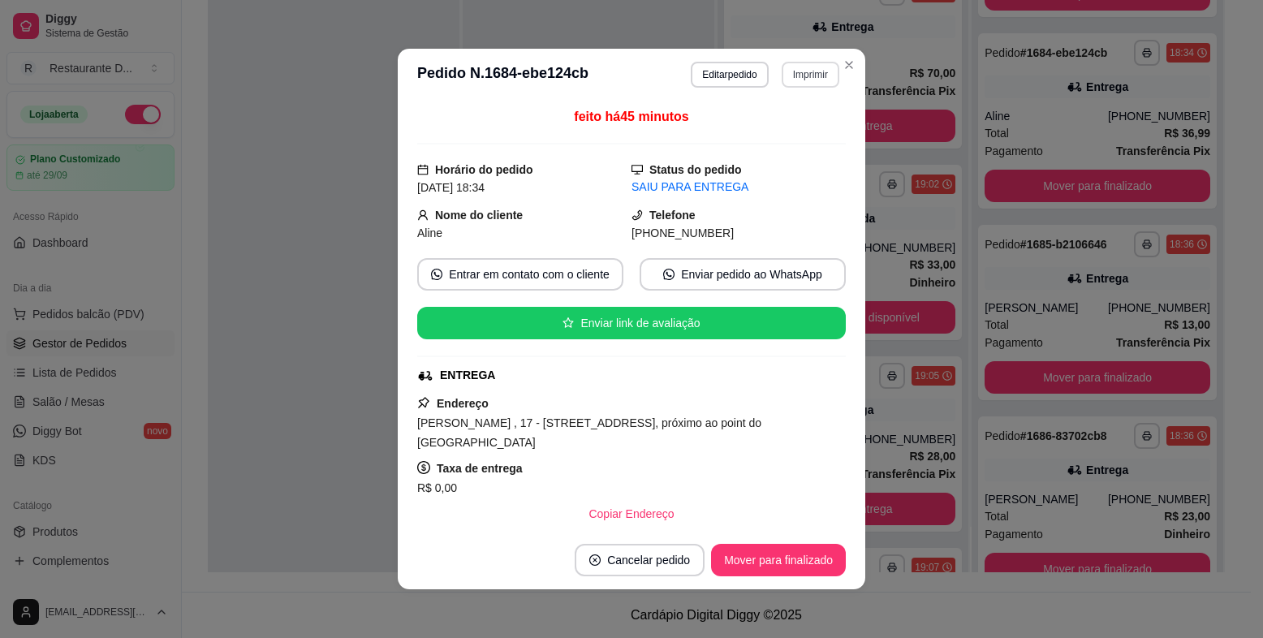
click at [785, 70] on button "Imprimir" at bounding box center [811, 75] width 58 height 26
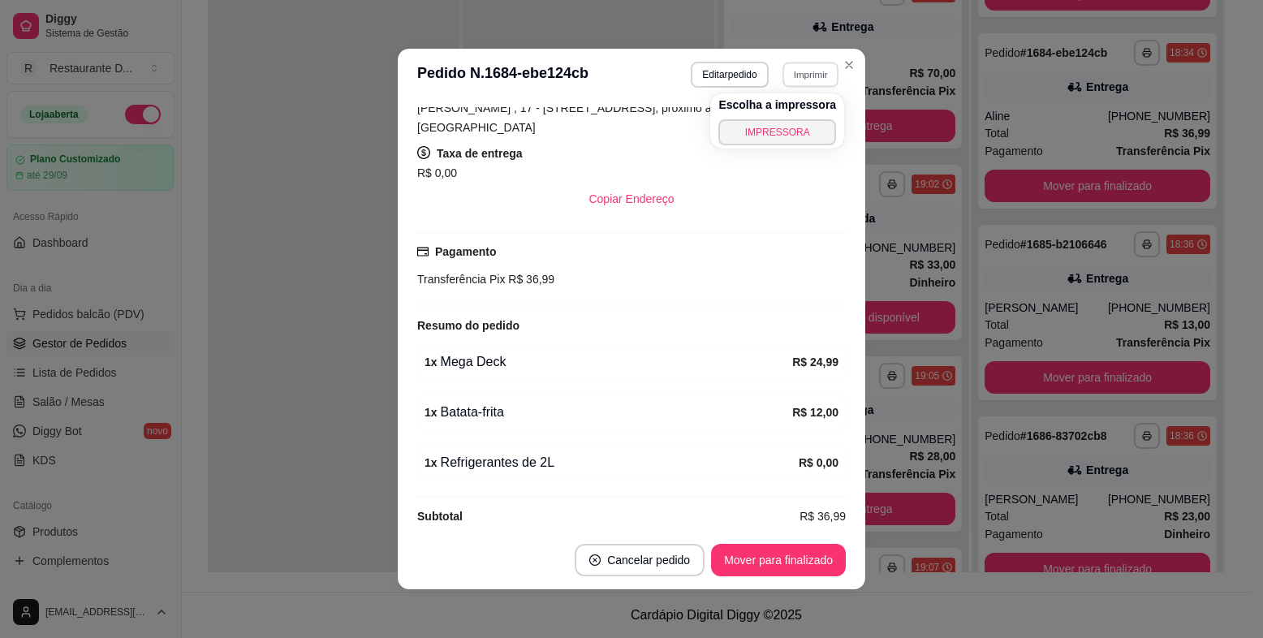
scroll to position [3, 0]
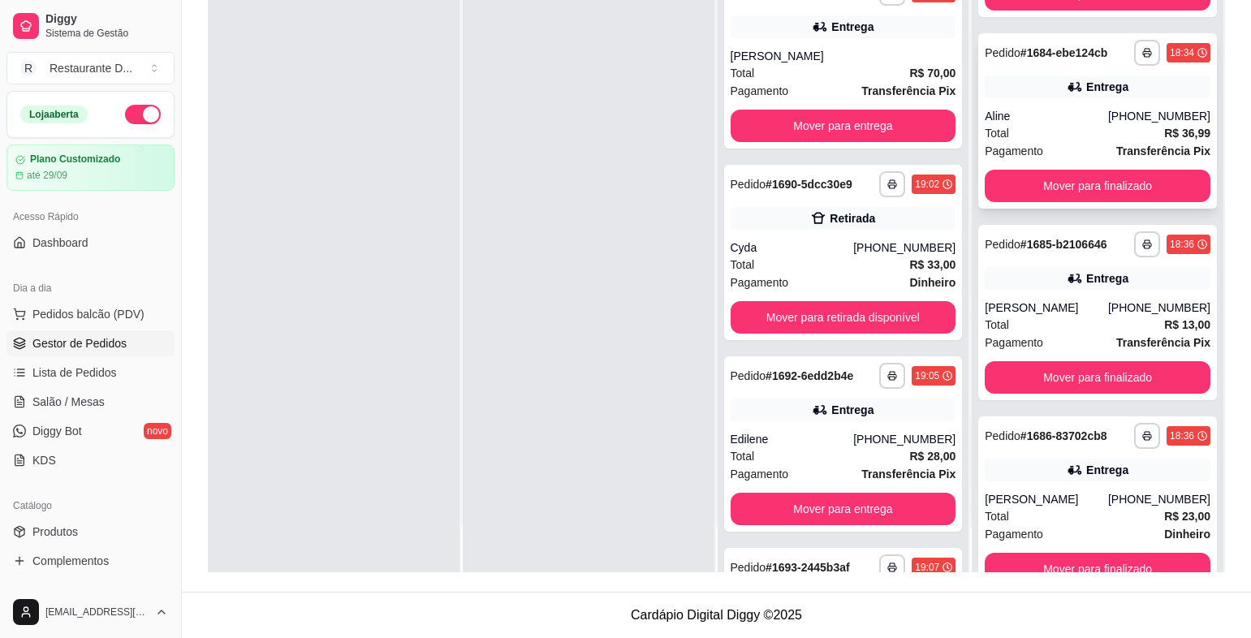
click at [1081, 126] on div "Total R$ 36,99" at bounding box center [1098, 133] width 226 height 18
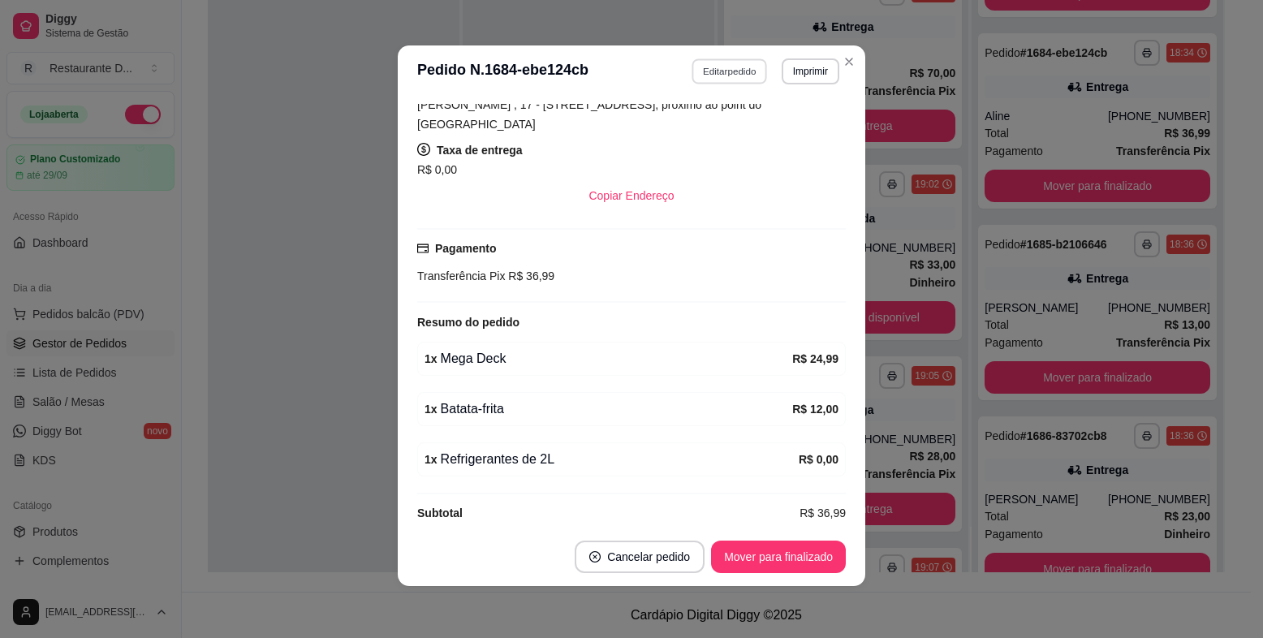
click at [709, 71] on button "Editar pedido" at bounding box center [731, 70] width 76 height 25
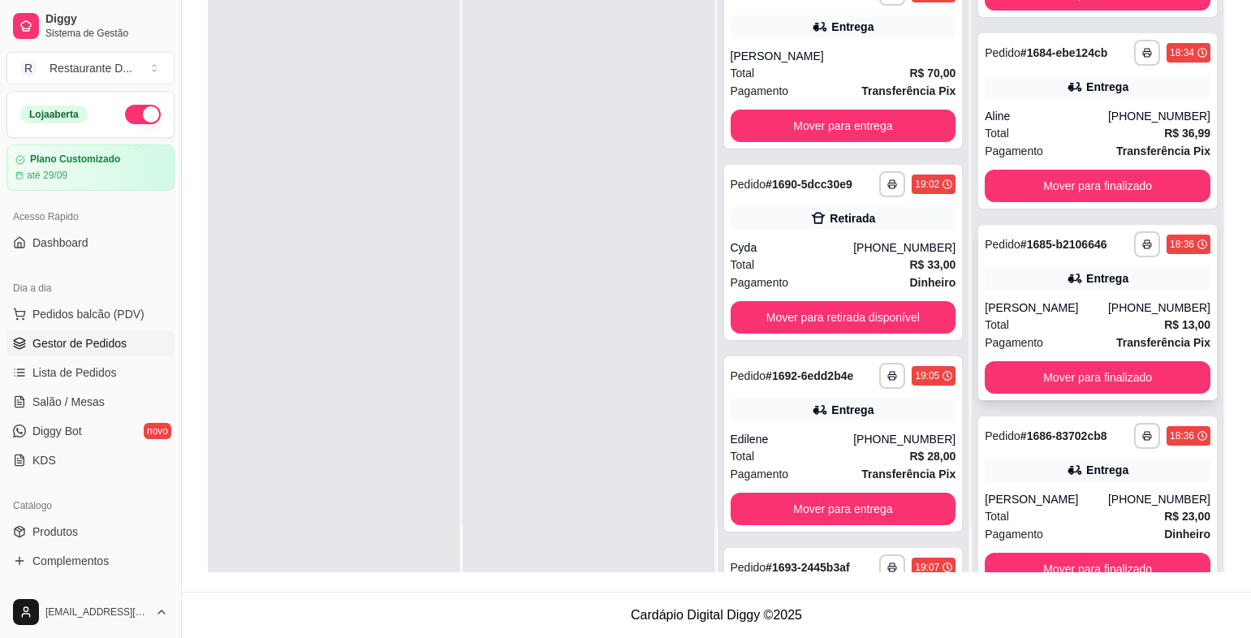
scroll to position [323, 0]
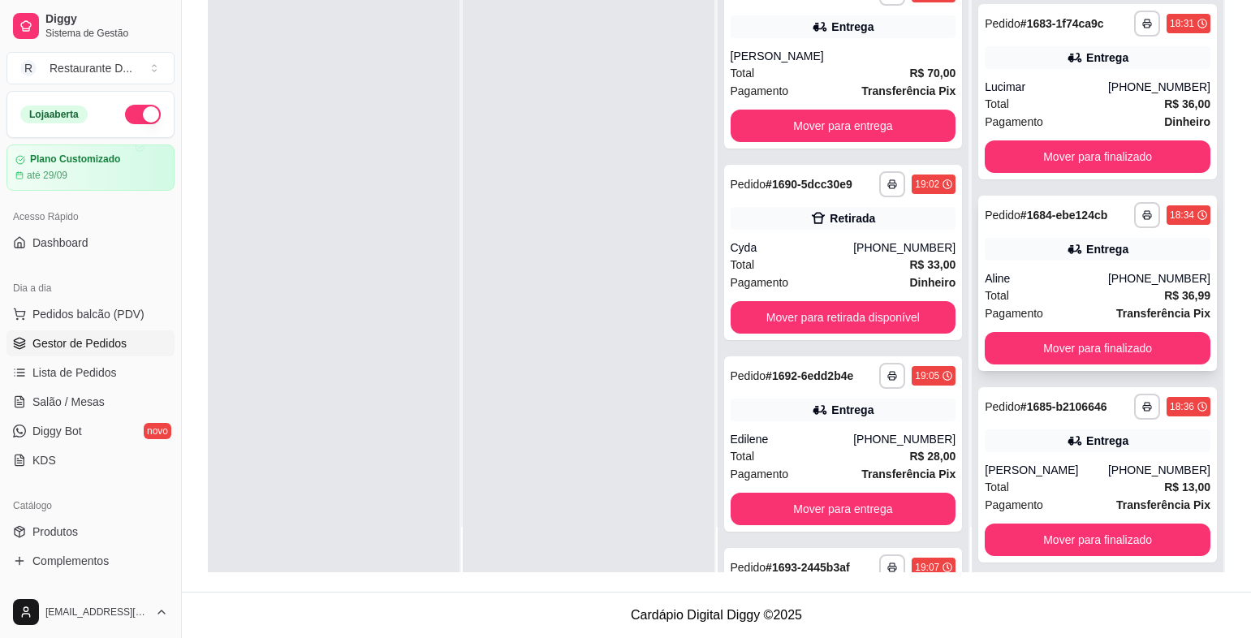
click at [1017, 277] on div "Aline" at bounding box center [1046, 278] width 123 height 16
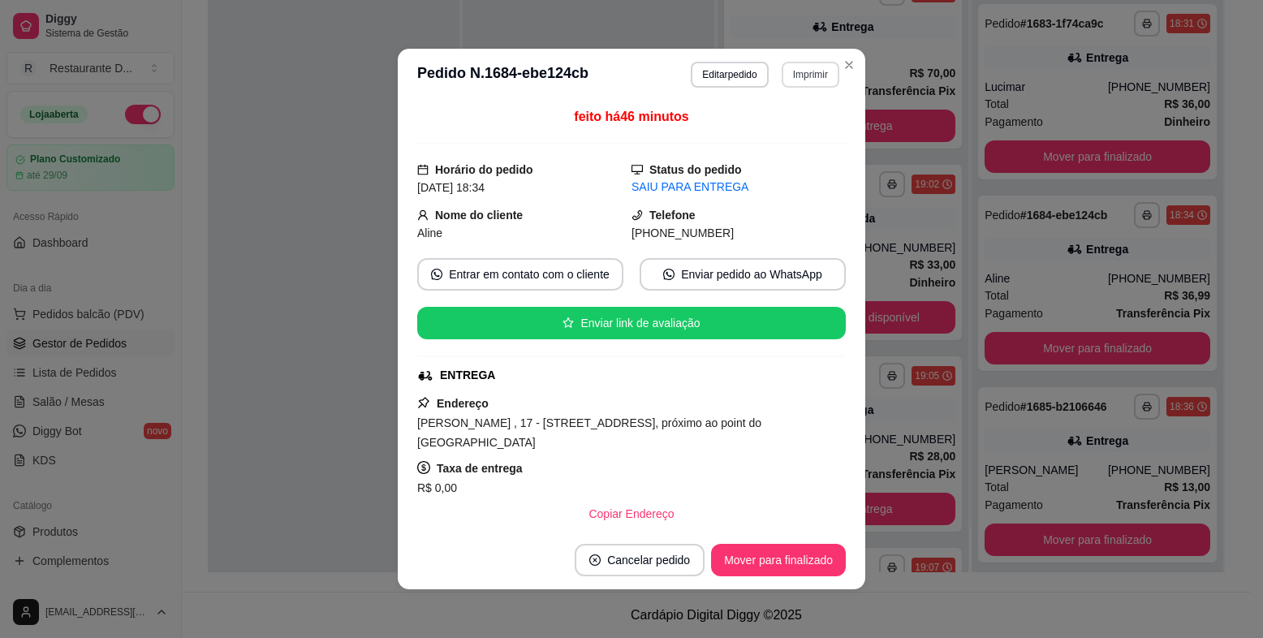
click at [796, 68] on button "Imprimir" at bounding box center [811, 75] width 58 height 26
click at [775, 131] on button "IMPRESSORA" at bounding box center [778, 132] width 118 height 26
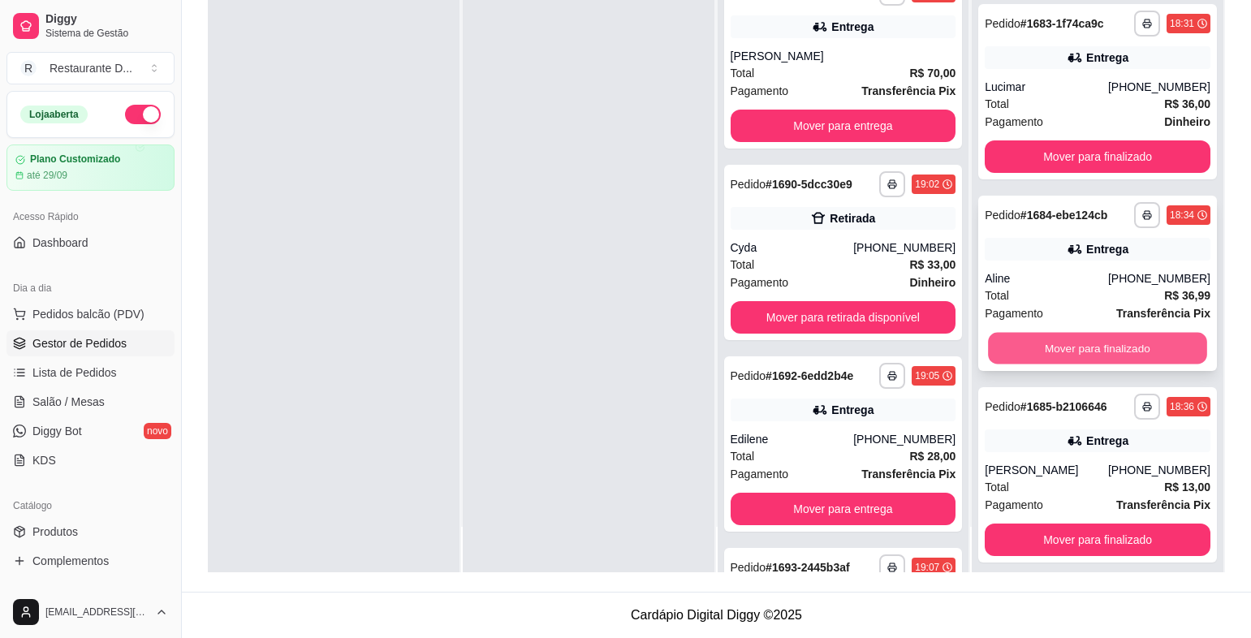
click at [1131, 337] on button "Mover para finalizado" at bounding box center [1097, 349] width 218 height 32
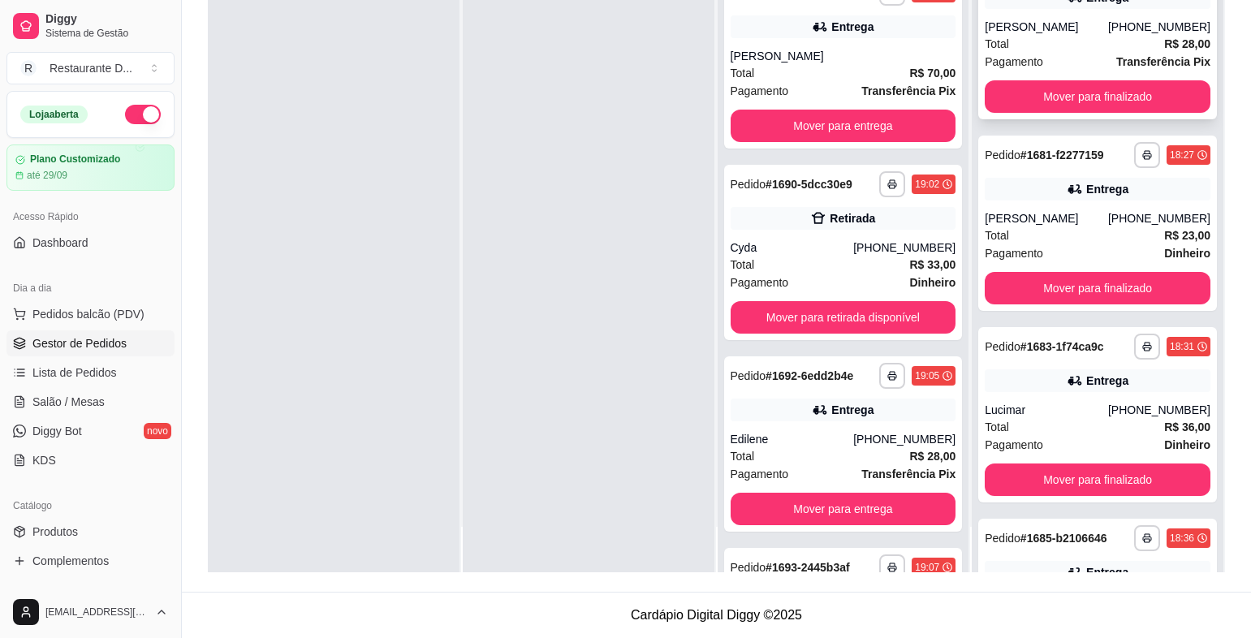
scroll to position [0, 0]
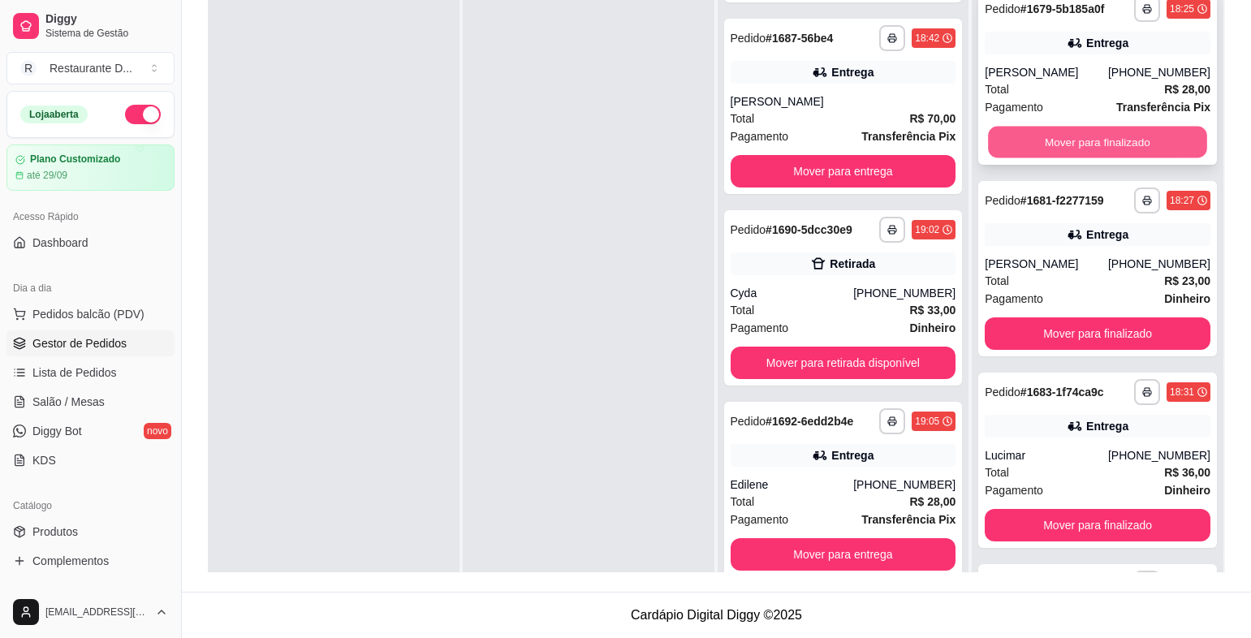
click at [1112, 154] on button "Mover para finalizado" at bounding box center [1097, 143] width 218 height 32
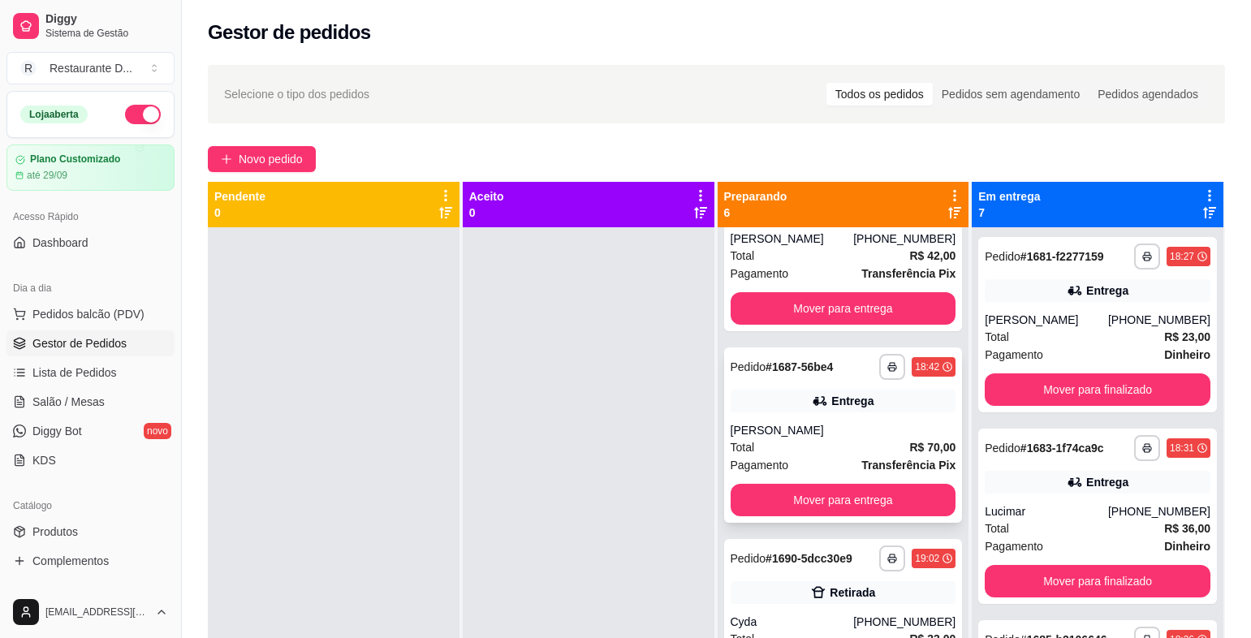
scroll to position [162, 0]
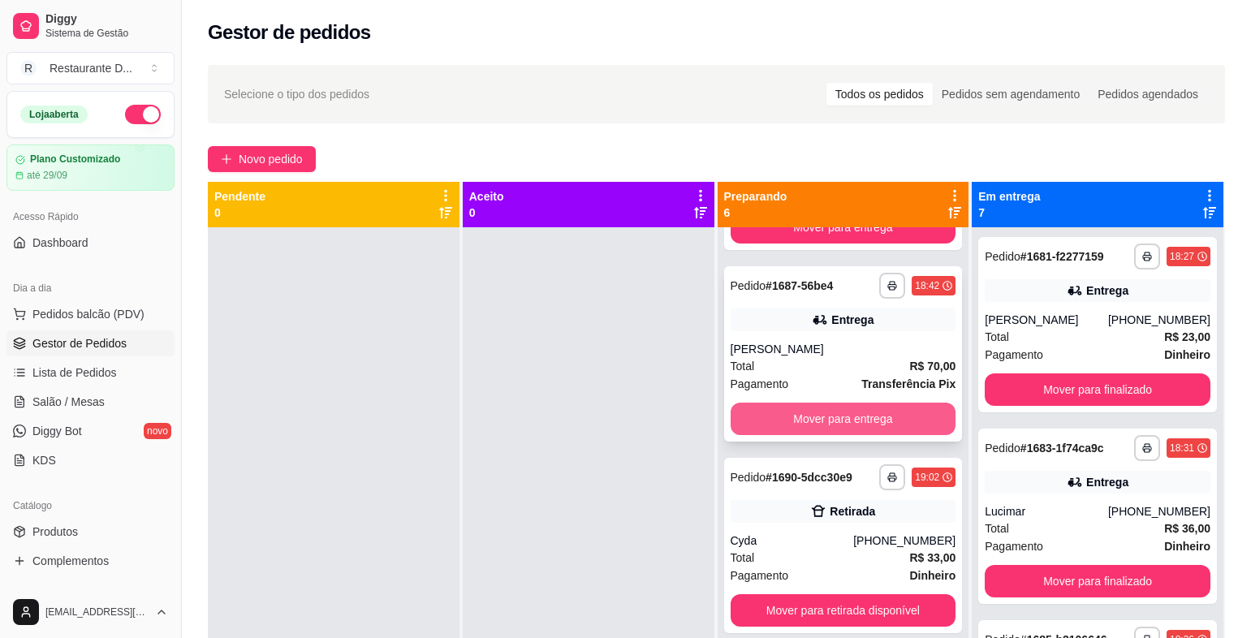
click at [860, 419] on button "Mover para entrega" at bounding box center [844, 419] width 226 height 32
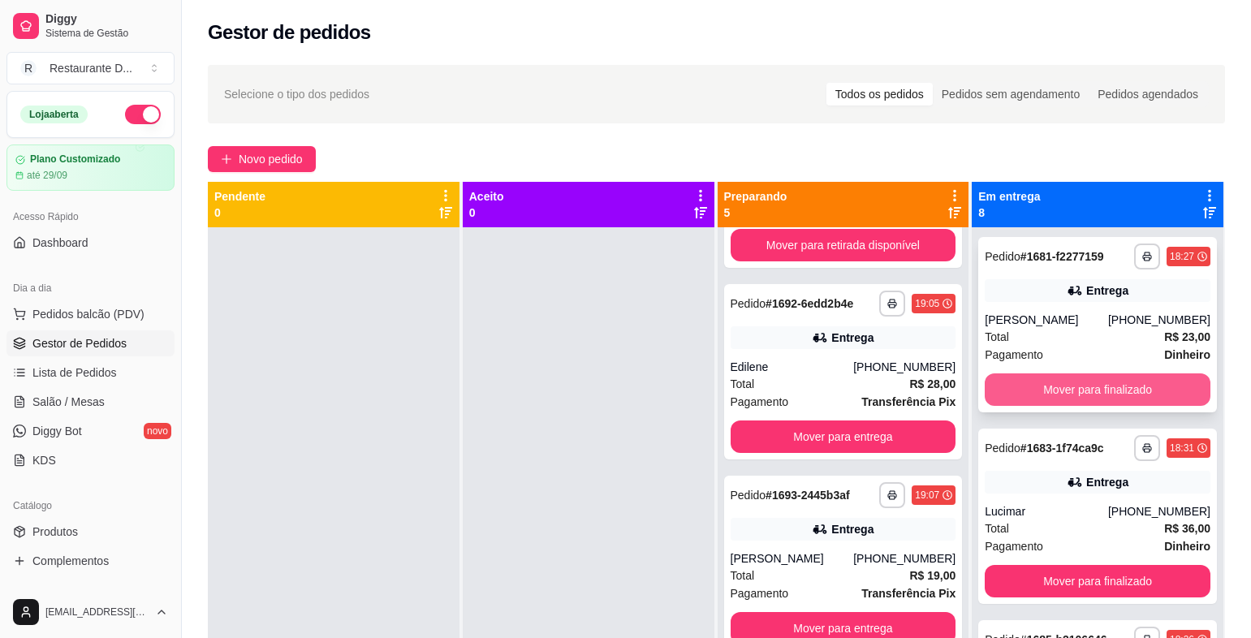
scroll to position [81, 0]
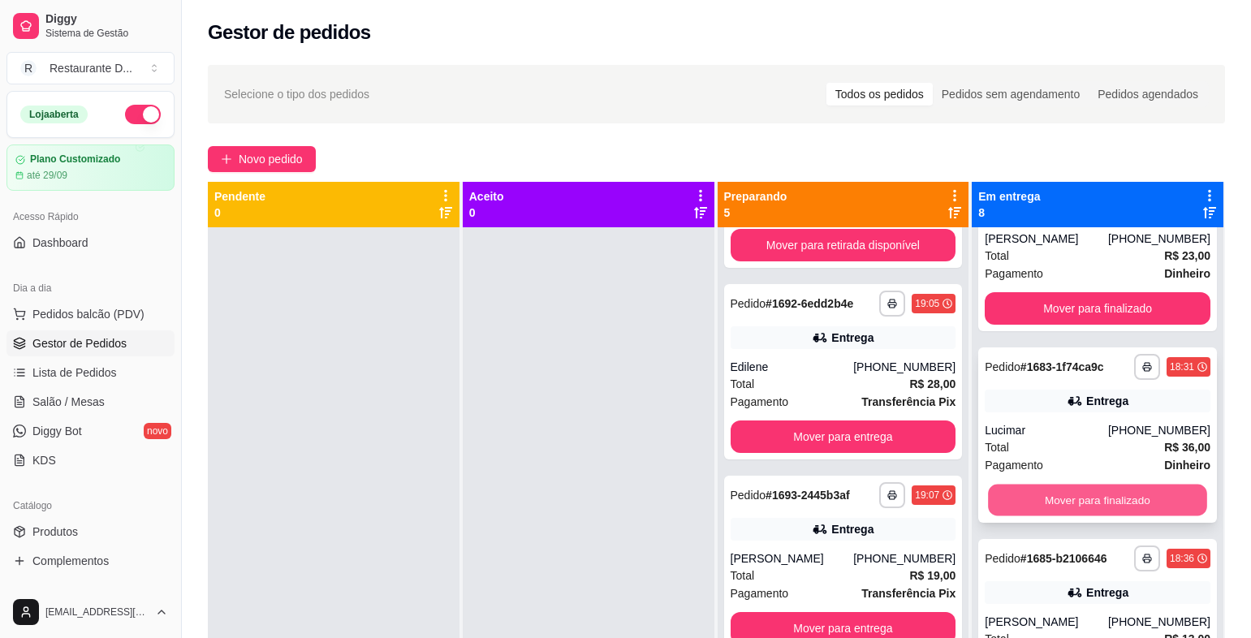
click at [1094, 496] on button "Mover para finalizado" at bounding box center [1097, 501] width 218 height 32
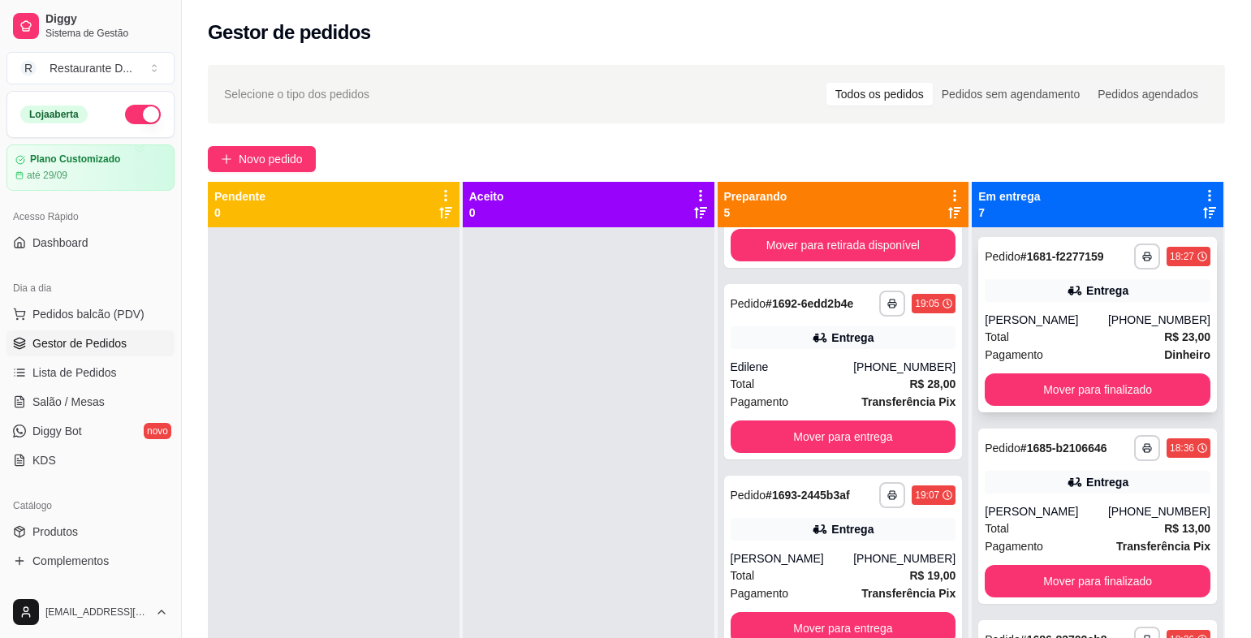
click at [1040, 285] on div "Entrega" at bounding box center [1098, 290] width 226 height 23
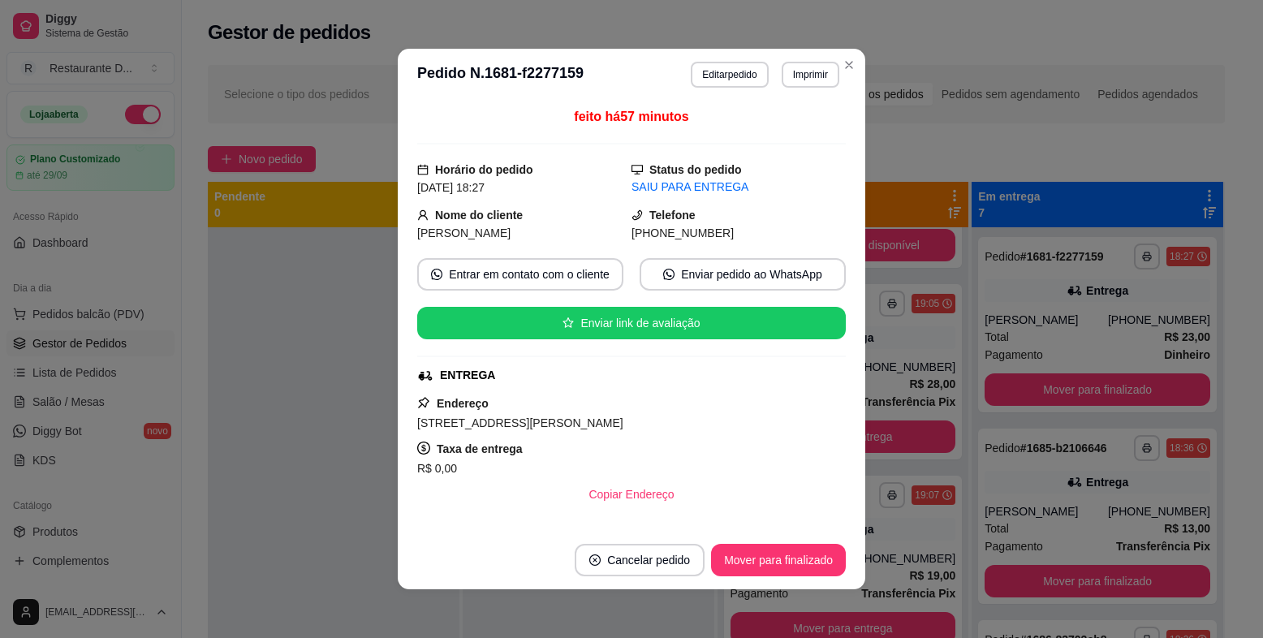
click at [676, 542] on footer "Cancelar pedido Mover para finalizado" at bounding box center [632, 560] width 468 height 58
click at [675, 569] on button "Cancelar pedido" at bounding box center [640, 560] width 130 height 32
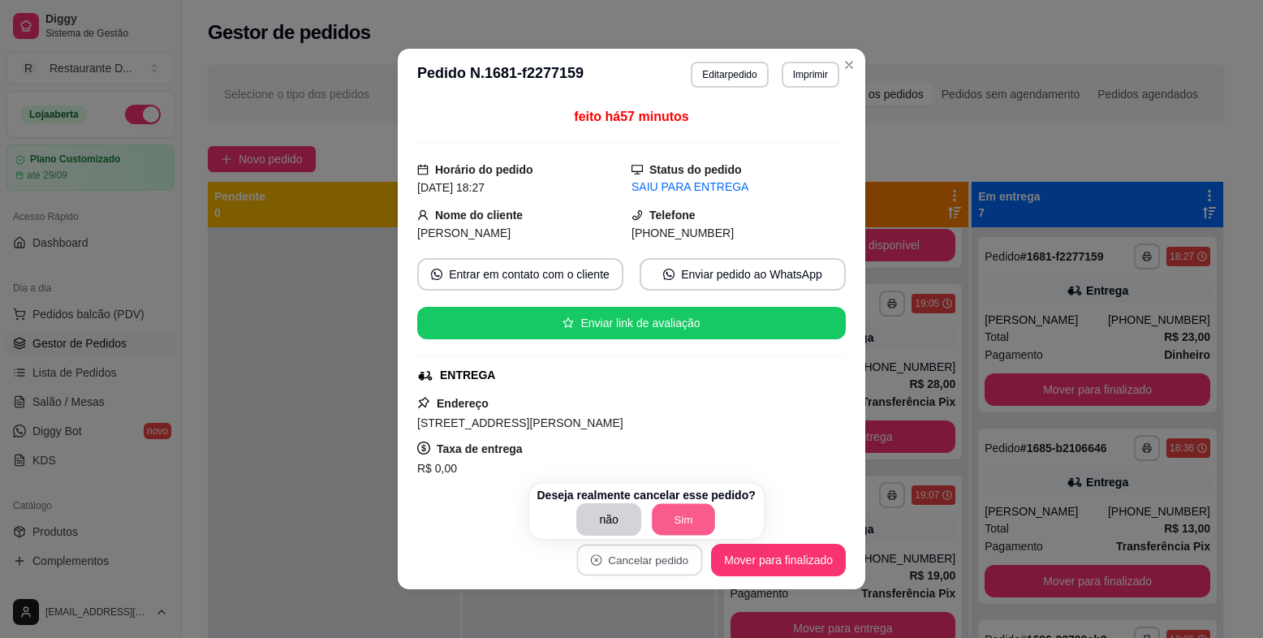
click at [703, 520] on button "Sim" at bounding box center [683, 520] width 63 height 32
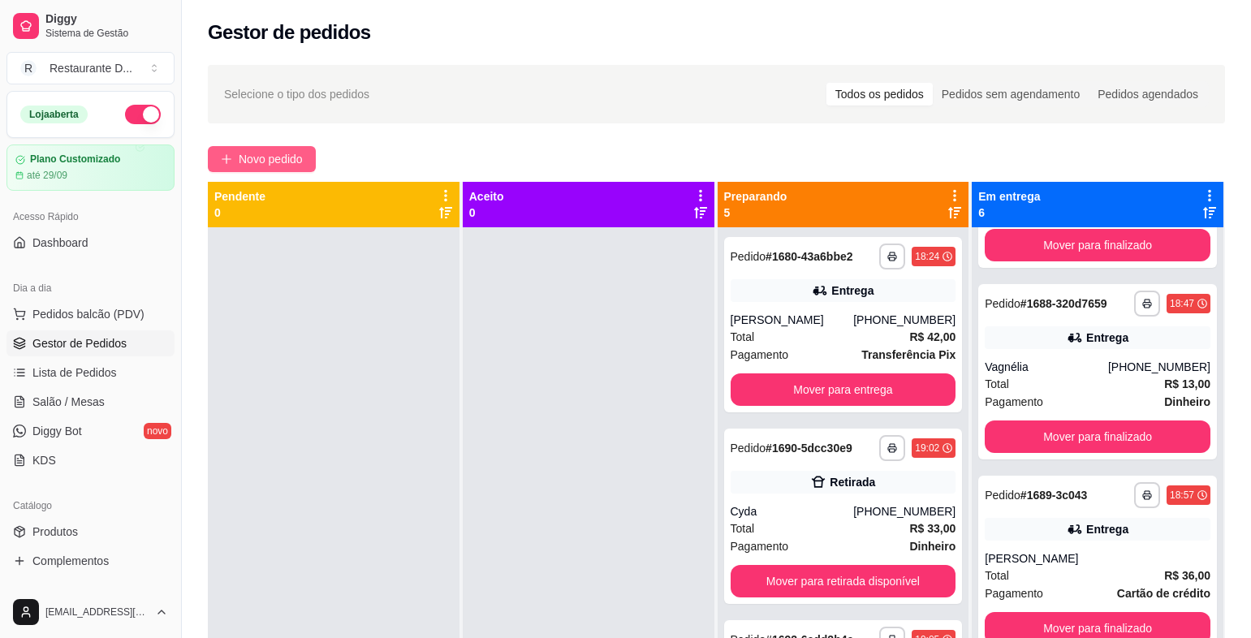
click at [304, 154] on button "Novo pedido" at bounding box center [262, 159] width 108 height 26
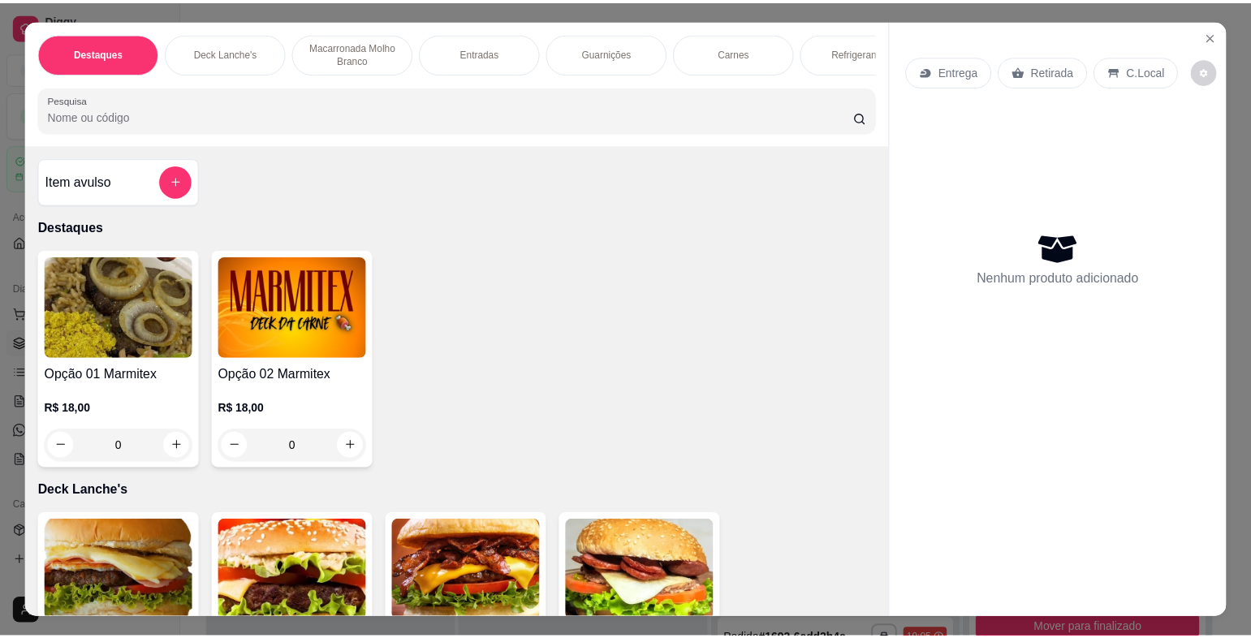
scroll to position [325, 0]
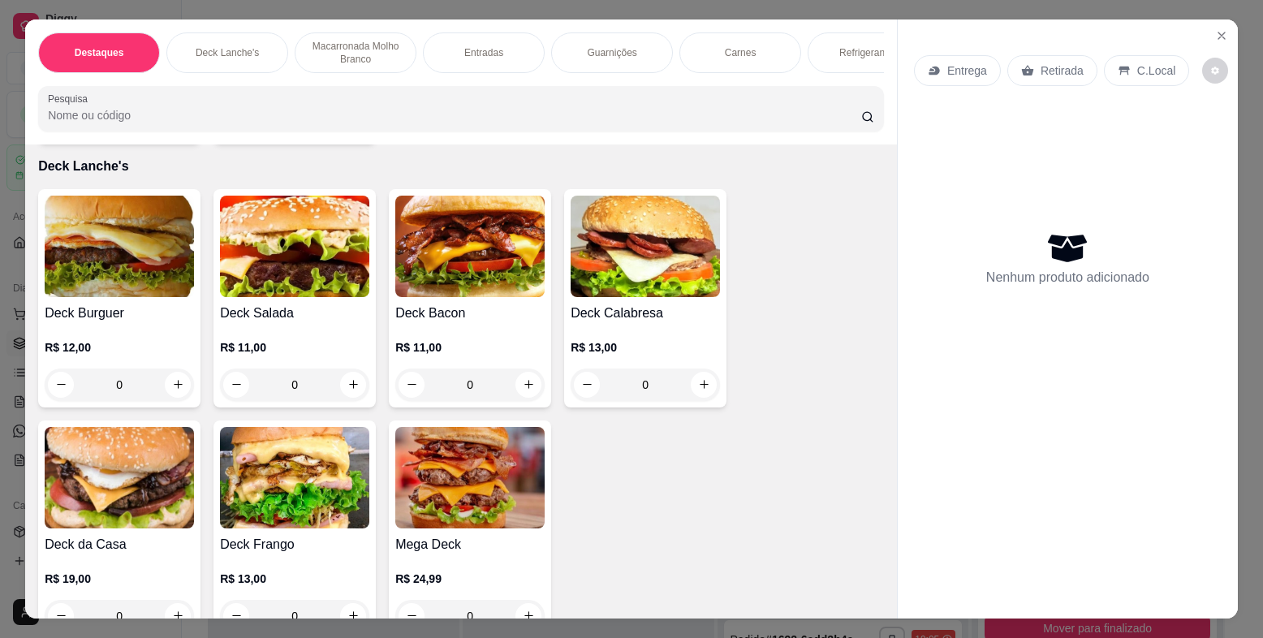
click at [84, 284] on img at bounding box center [119, 246] width 149 height 101
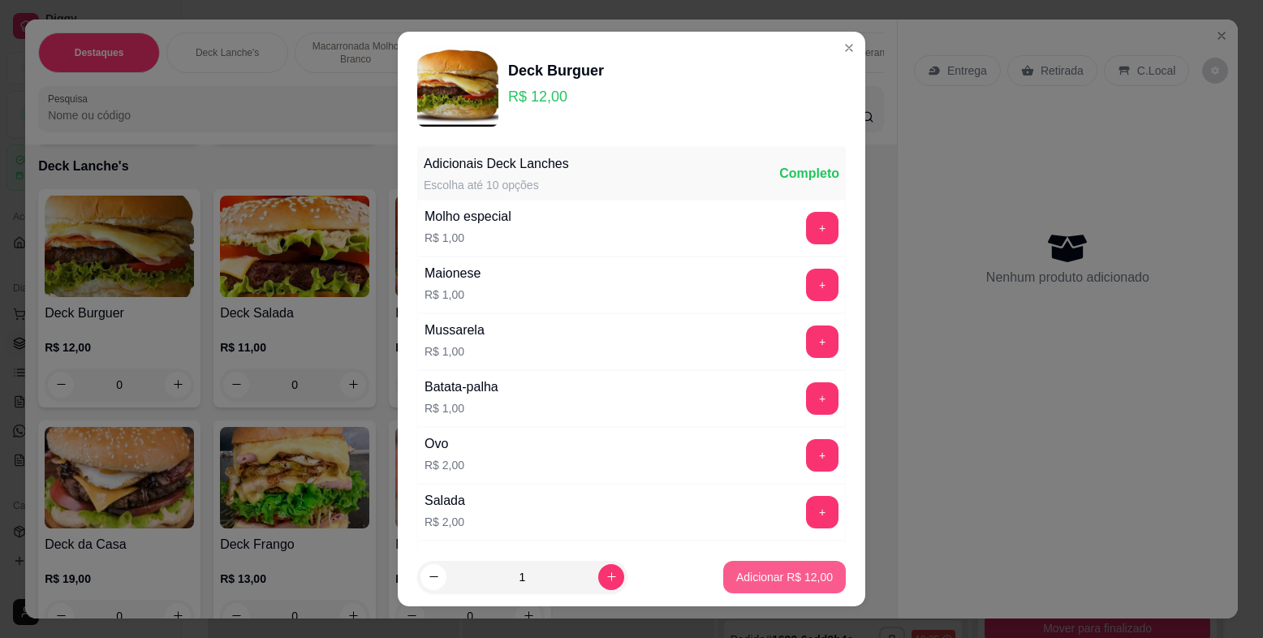
click at [778, 580] on p "Adicionar R$ 12,00" at bounding box center [784, 577] width 97 height 16
type input "1"
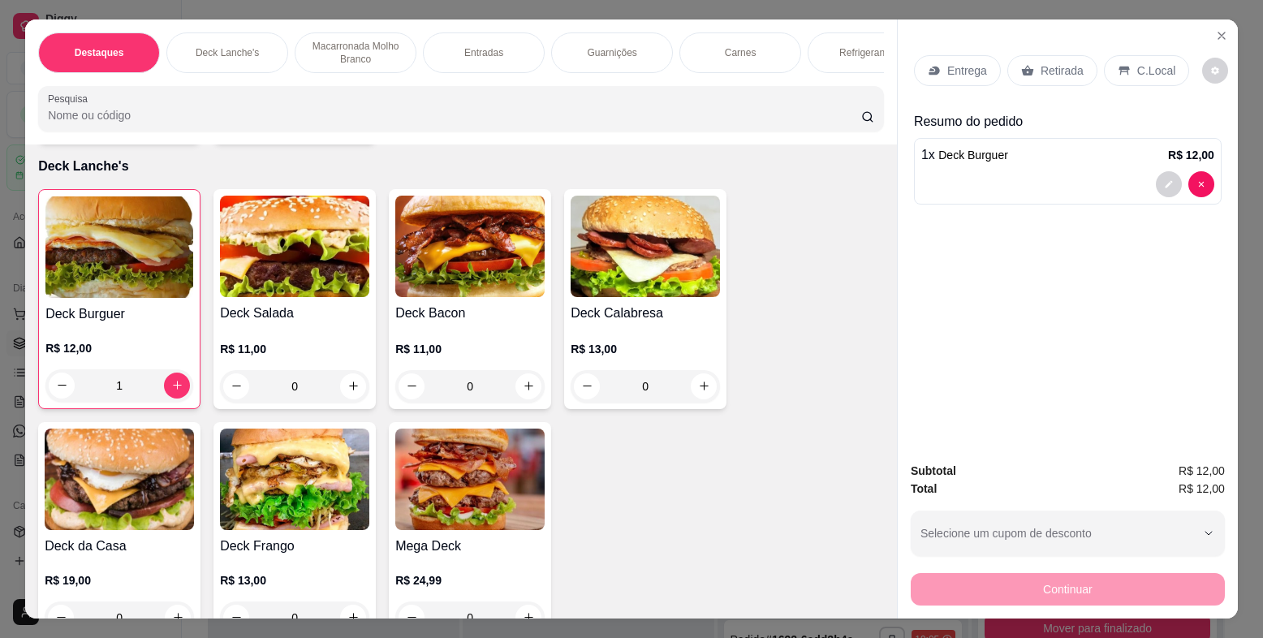
click at [941, 80] on div "Entrega" at bounding box center [957, 70] width 87 height 31
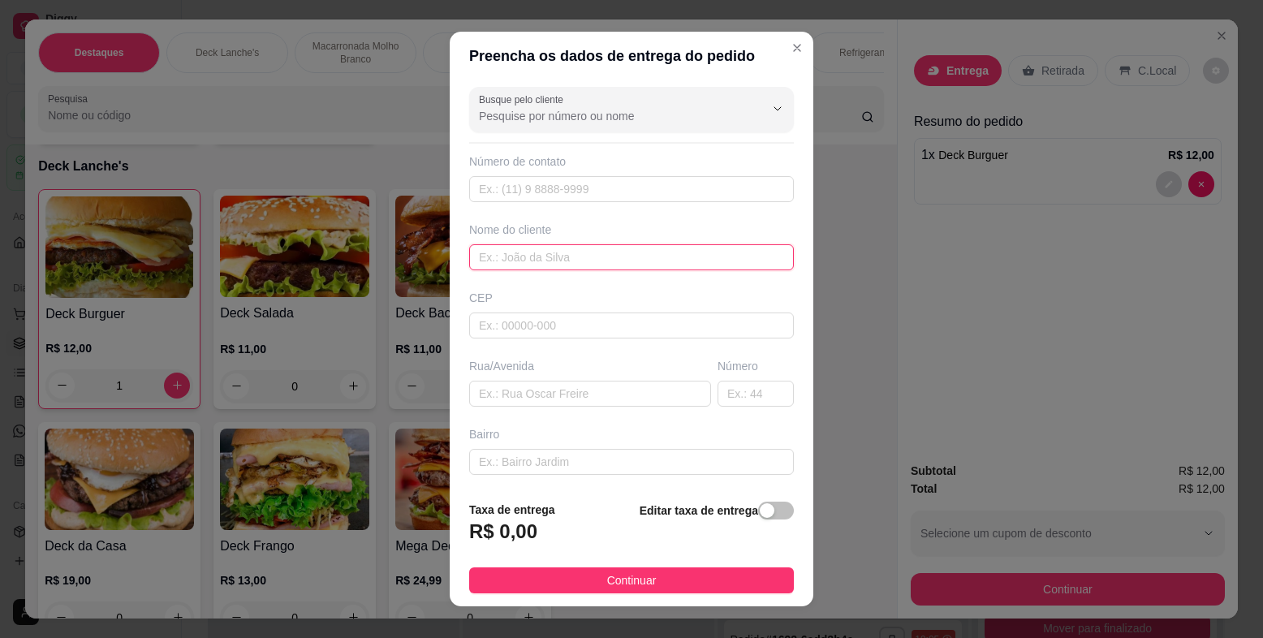
click at [609, 262] on input "text" at bounding box center [631, 257] width 325 height 26
type input "MARCIONILIA"
click at [594, 380] on div "Rua/Avenida" at bounding box center [590, 382] width 248 height 49
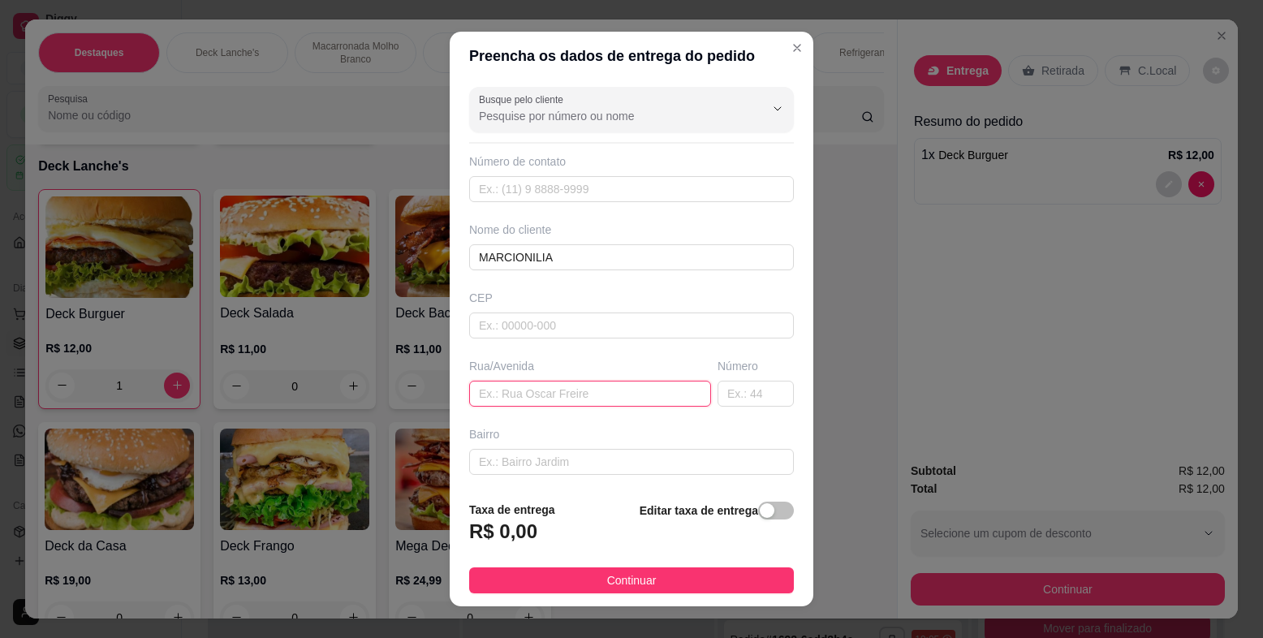
drag, startPoint x: 589, startPoint y: 382, endPoint x: 589, endPoint y: 394, distance: 11.4
click at [589, 393] on input "text" at bounding box center [590, 394] width 242 height 26
type input "[PERSON_NAME]"
click at [706, 419] on div "Busque pelo cliente Número de contato Nome do cliente MARCIONILIA CEP Rua/[GEOG…" at bounding box center [632, 283] width 364 height 407
click at [718, 395] on input "text" at bounding box center [756, 394] width 76 height 26
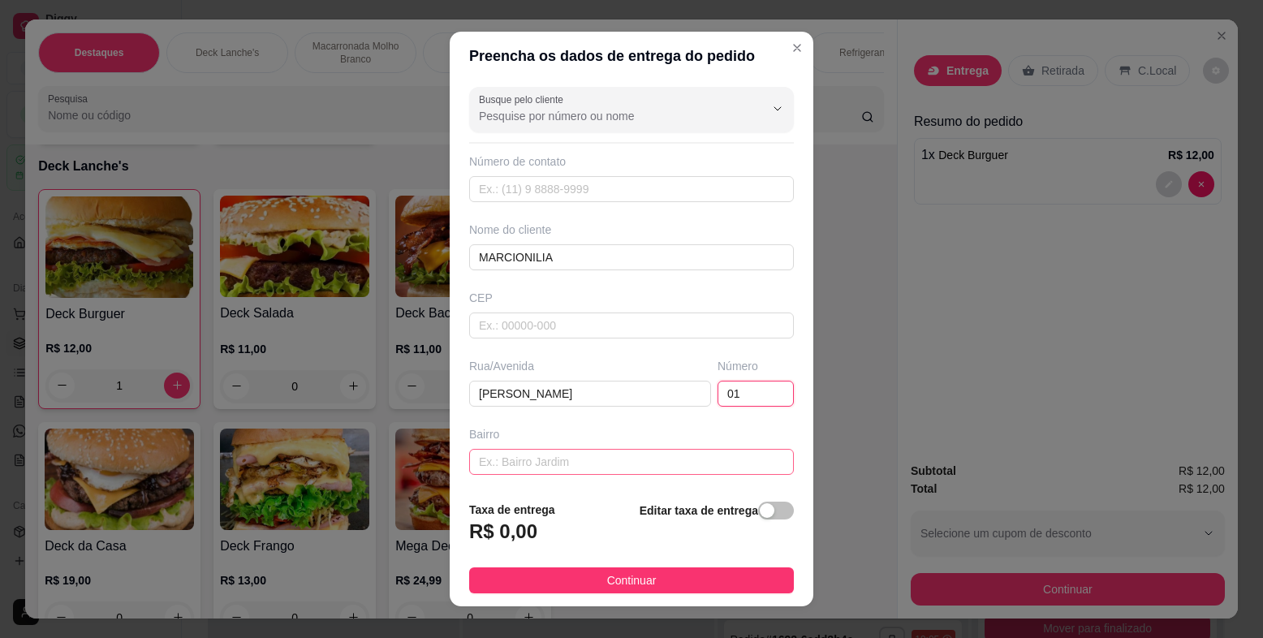
type input "01"
click at [577, 466] on input "text" at bounding box center [631, 462] width 325 height 26
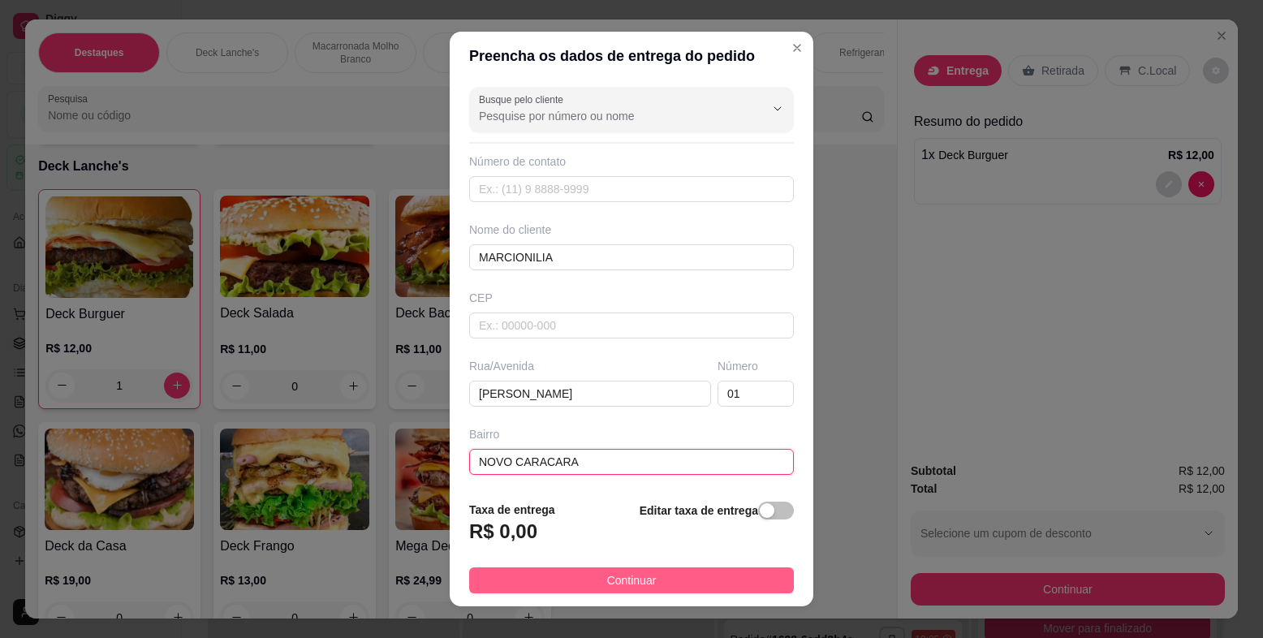
type input "NOVO CARACARA"
click at [655, 586] on button "Continuar" at bounding box center [631, 581] width 325 height 26
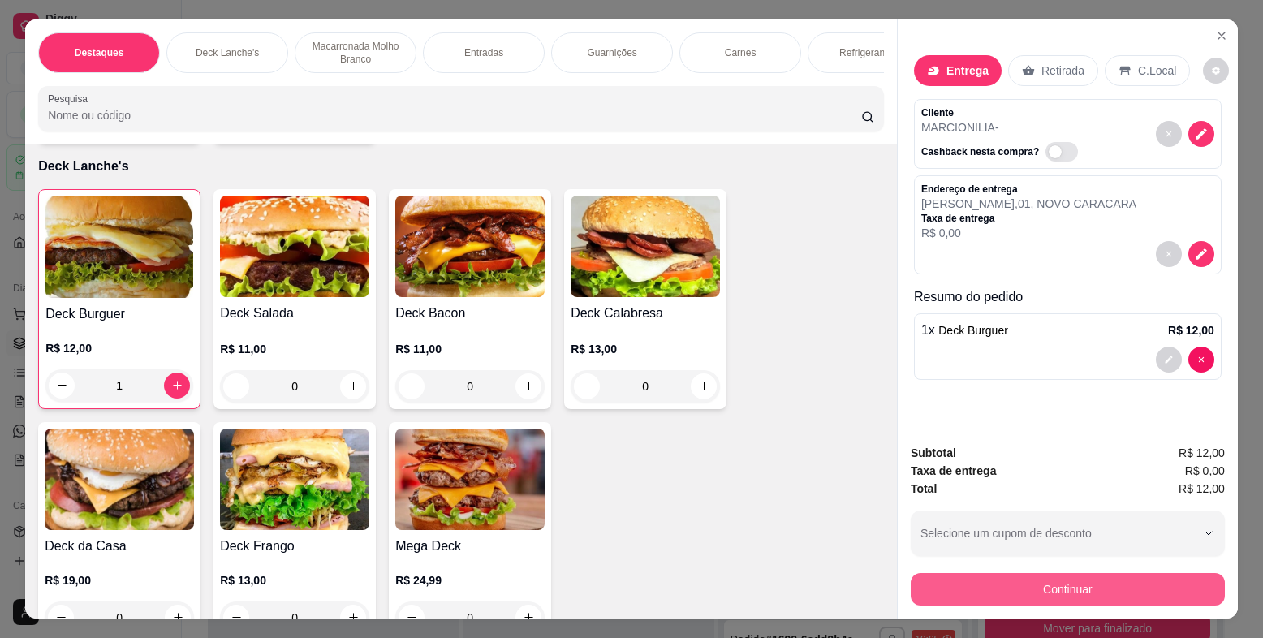
click at [1030, 576] on button "Continuar" at bounding box center [1068, 589] width 314 height 32
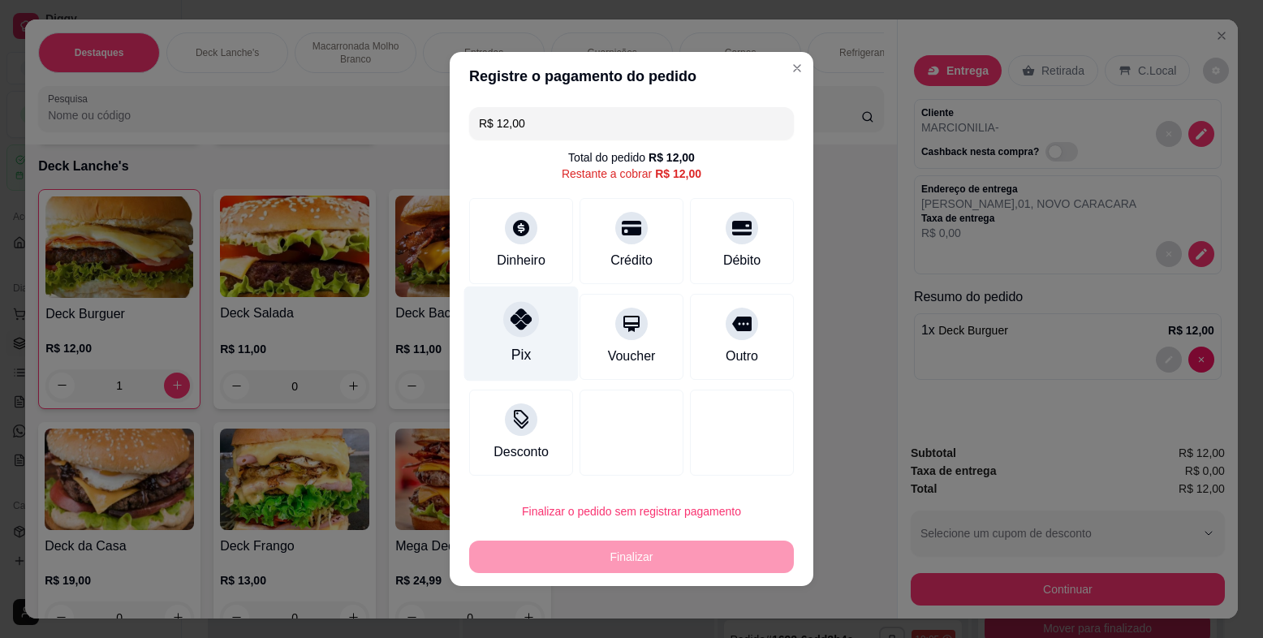
click at [518, 325] on icon at bounding box center [521, 319] width 21 height 21
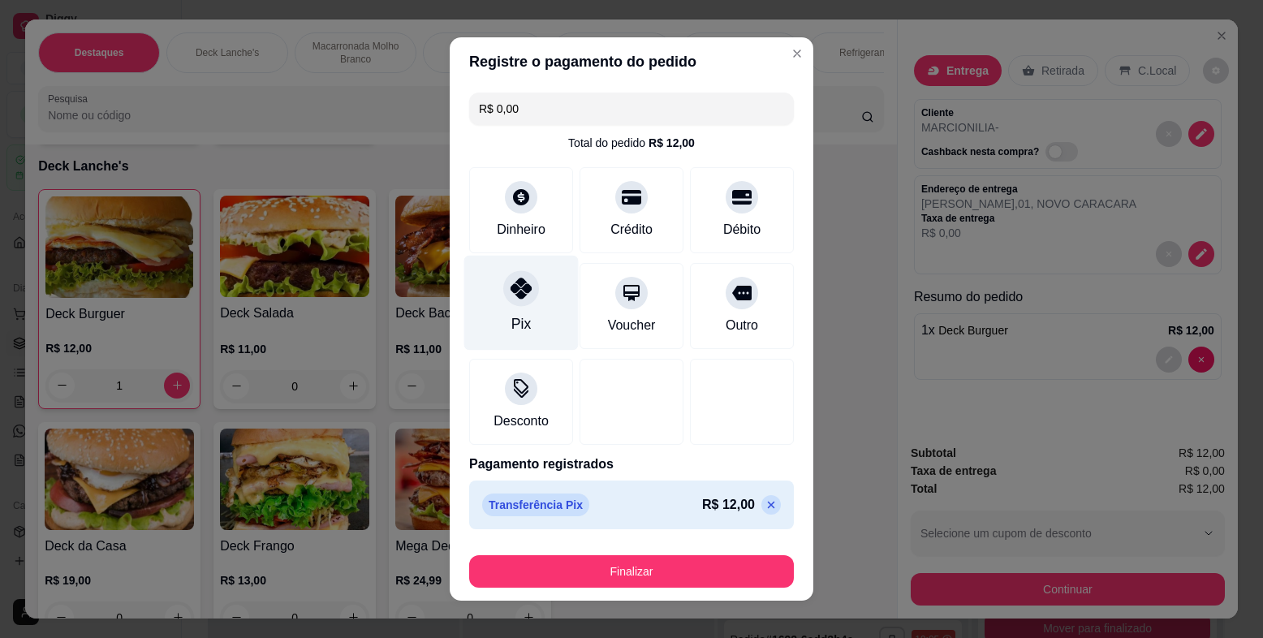
type input "R$ 0,00"
click at [514, 298] on icon at bounding box center [521, 288] width 21 height 21
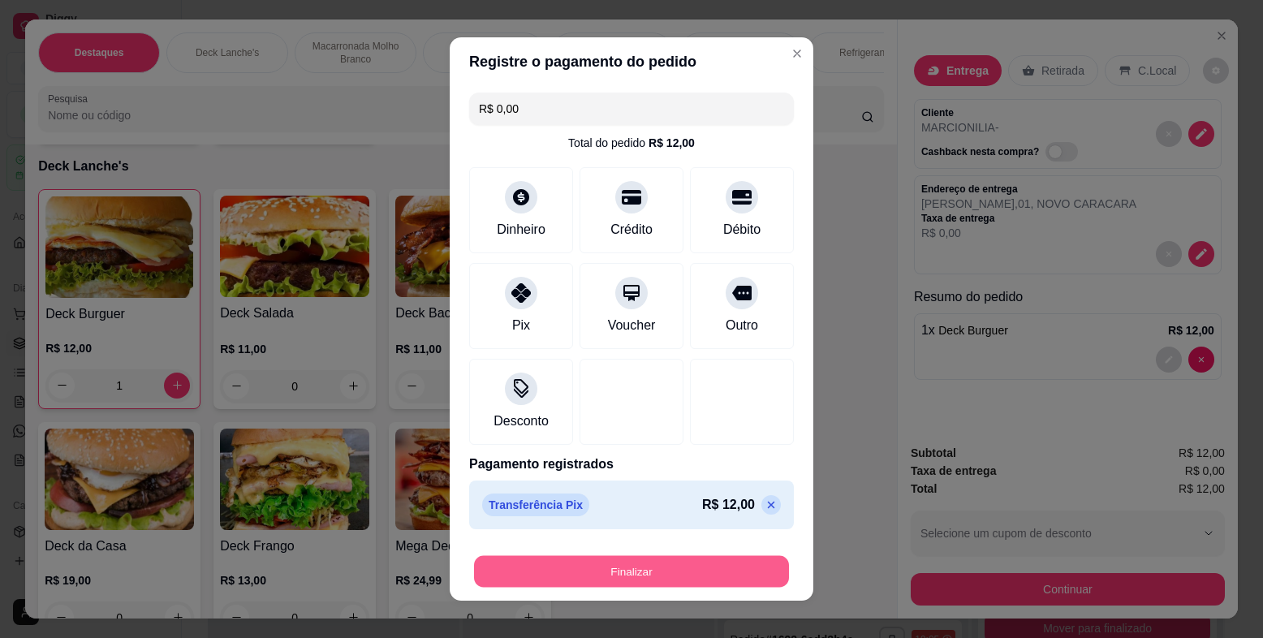
click at [658, 580] on button "Finalizar" at bounding box center [631, 572] width 315 height 32
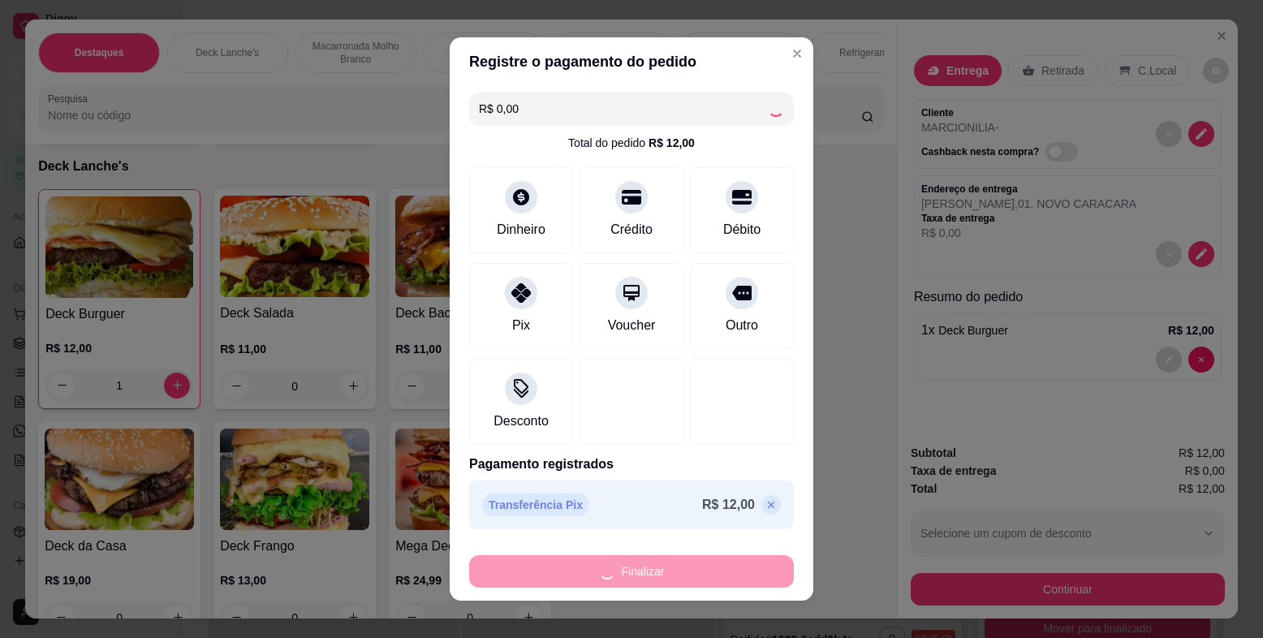
type input "0"
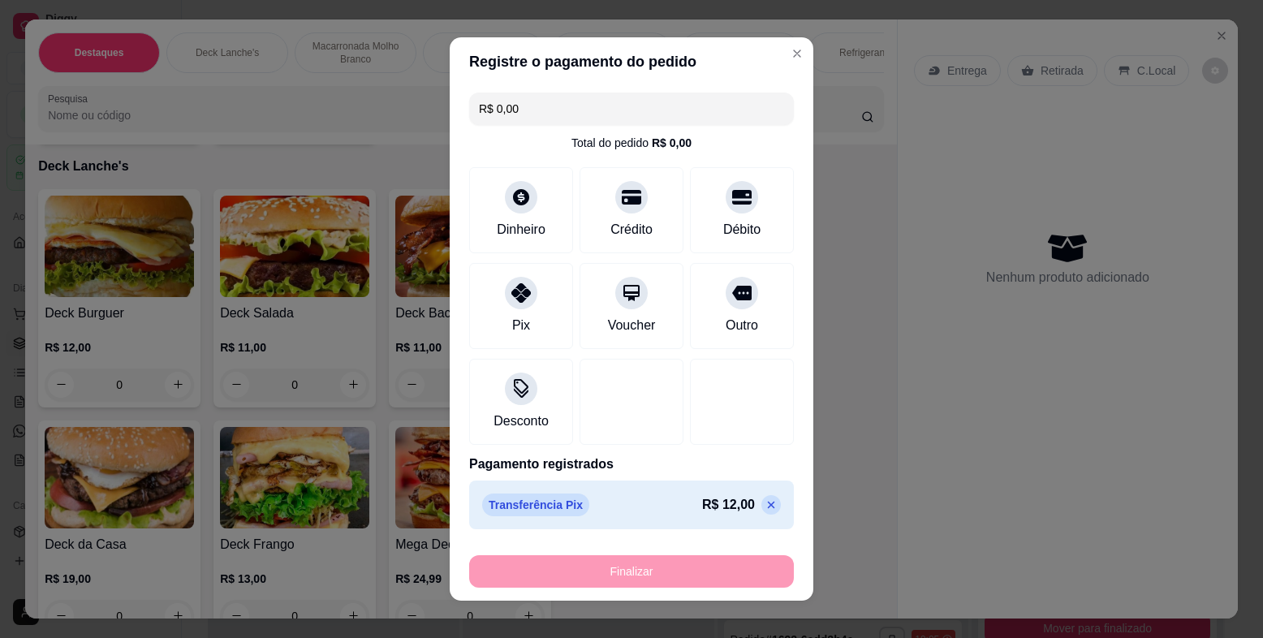
type input "-R$ 12,00"
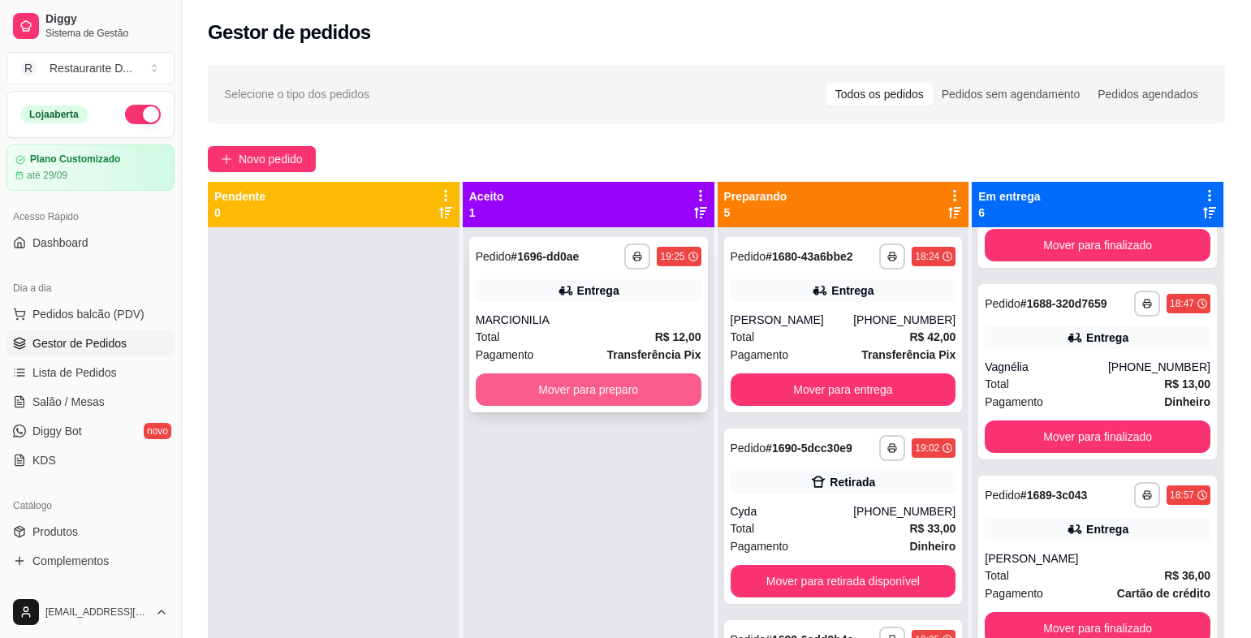
click at [628, 398] on button "Mover para preparo" at bounding box center [589, 389] width 226 height 32
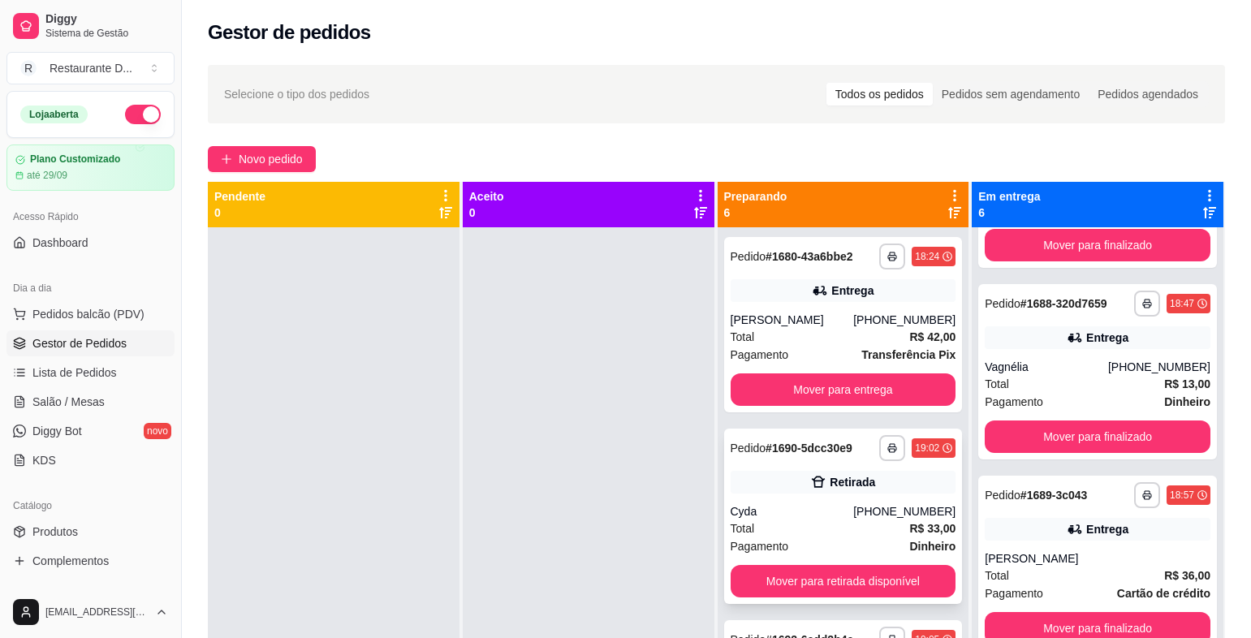
scroll to position [81, 0]
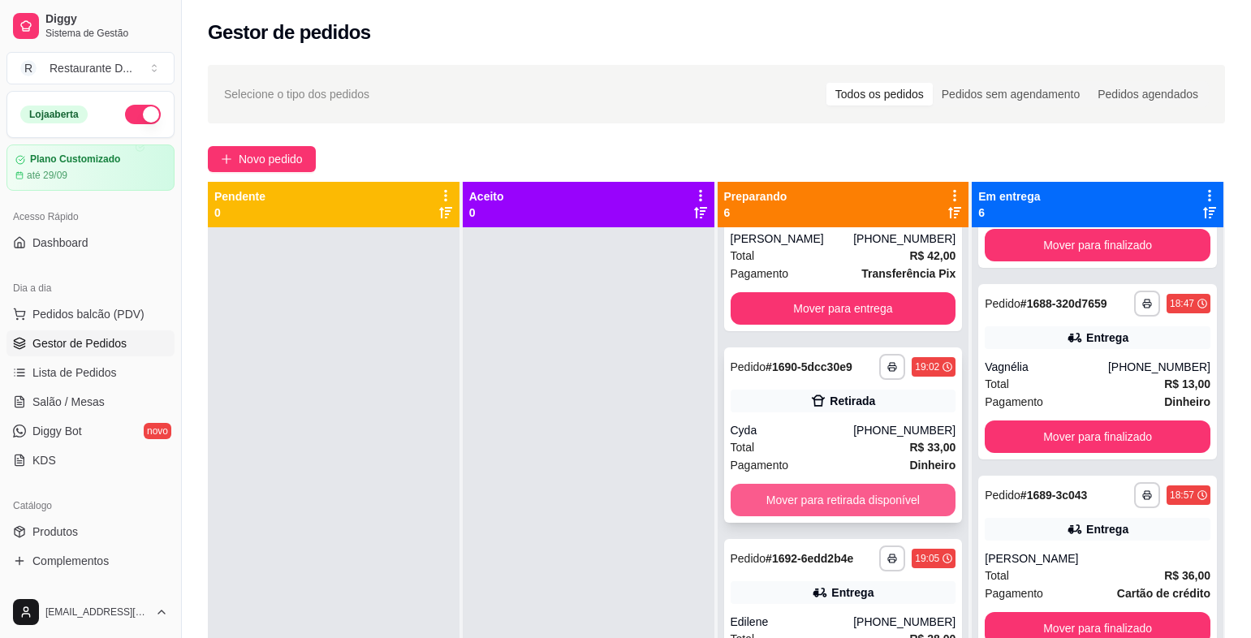
click at [822, 496] on button "Mover para retirada disponível" at bounding box center [844, 500] width 226 height 32
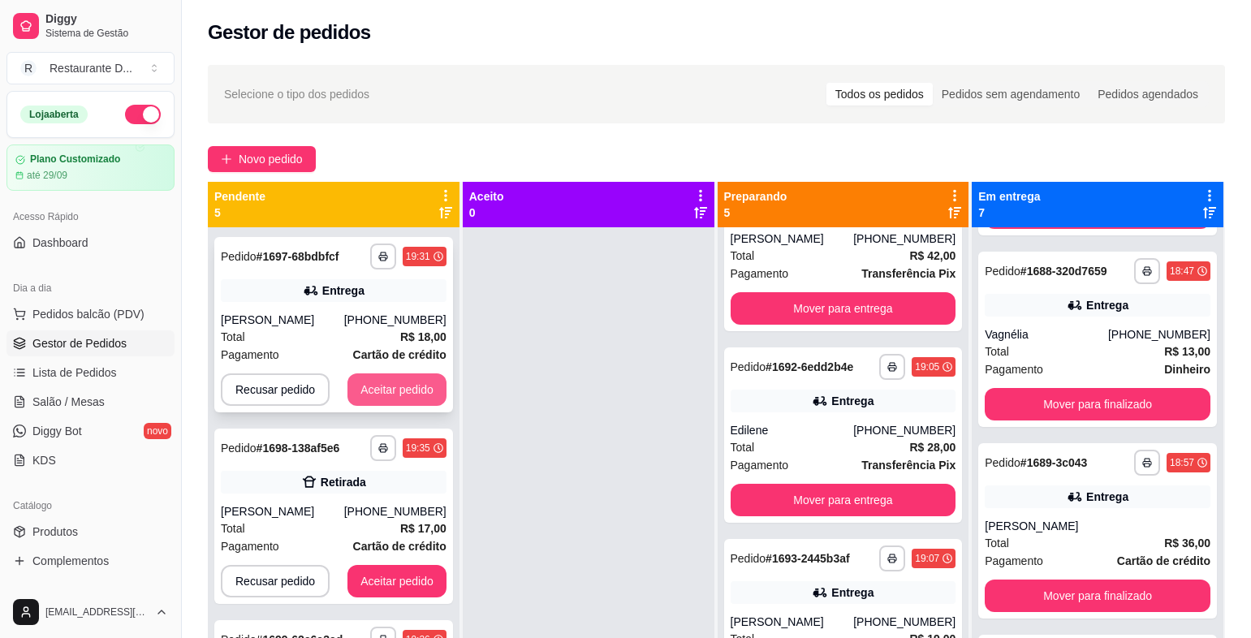
click at [334, 386] on div "Recusar pedido Aceitar pedido" at bounding box center [334, 389] width 226 height 32
click at [389, 389] on button "Aceitar pedido" at bounding box center [397, 389] width 99 height 32
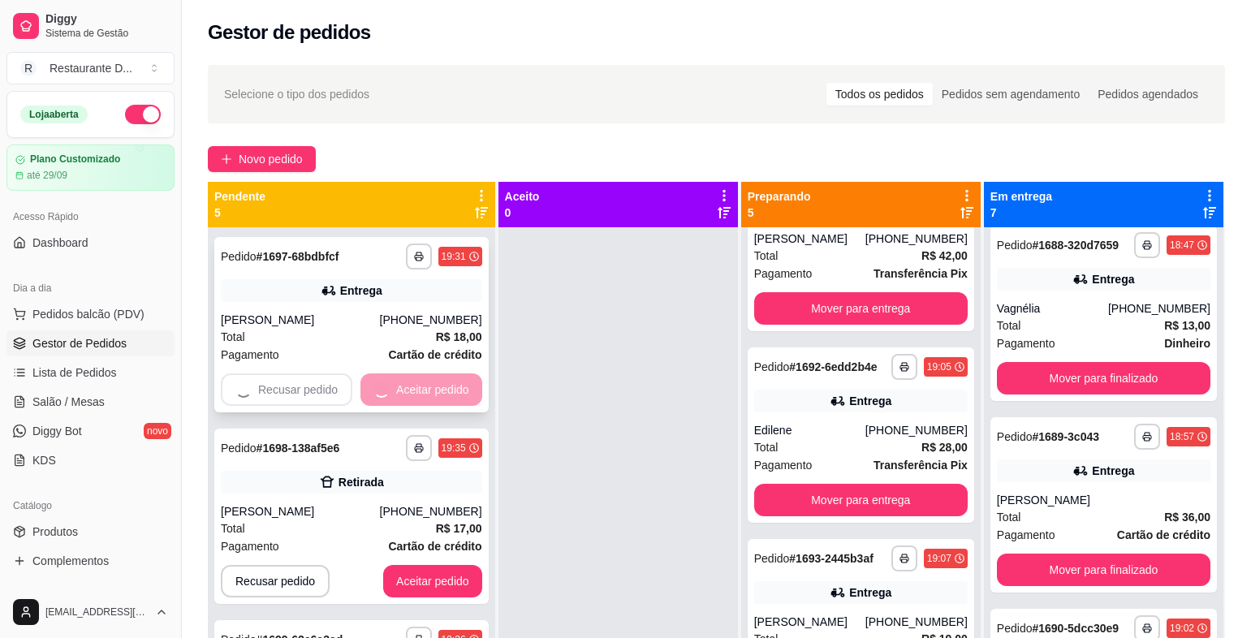
scroll to position [560, 0]
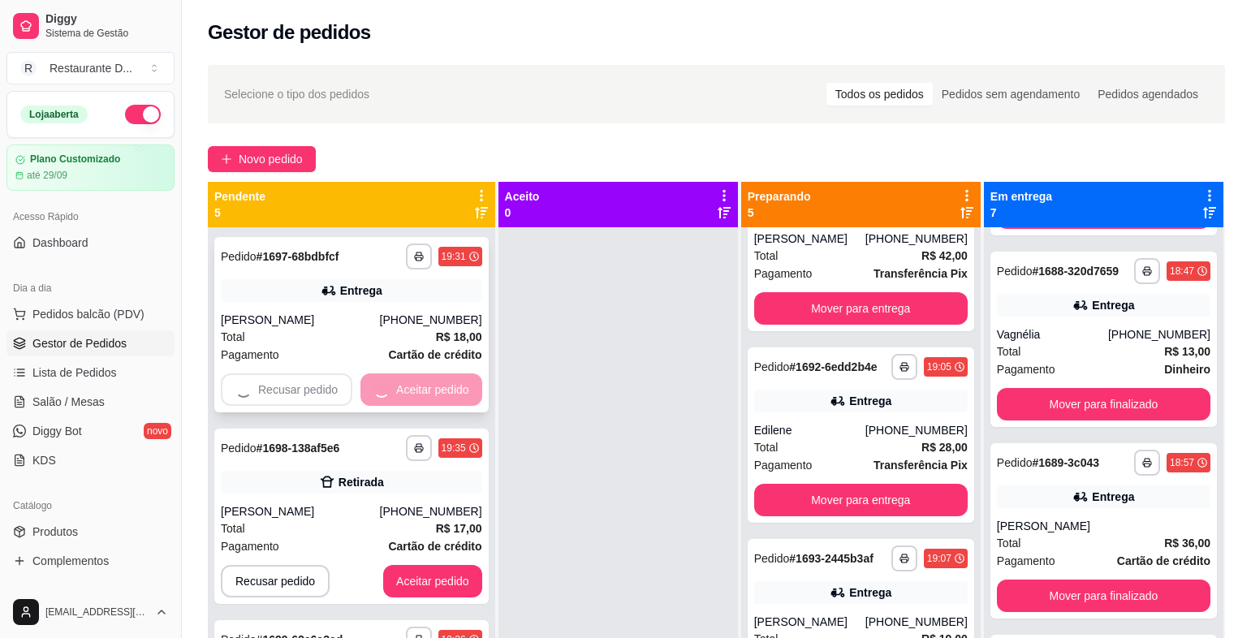
click at [389, 429] on div "**********" at bounding box center [351, 516] width 274 height 175
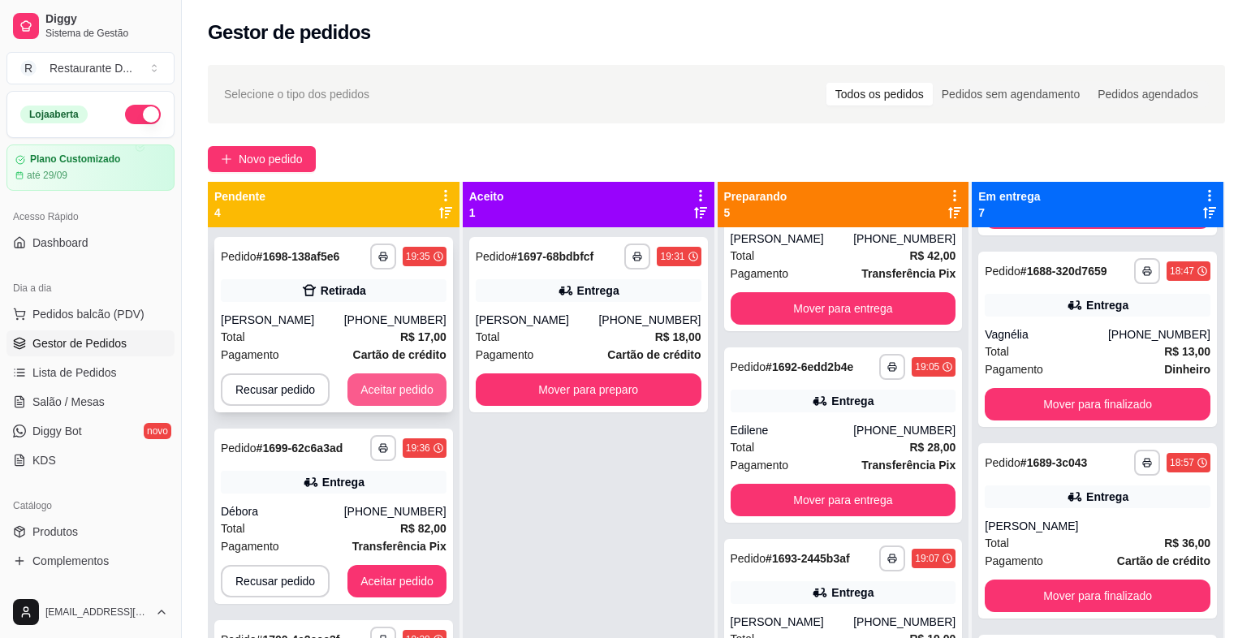
click at [379, 404] on button "Aceitar pedido" at bounding box center [397, 389] width 99 height 32
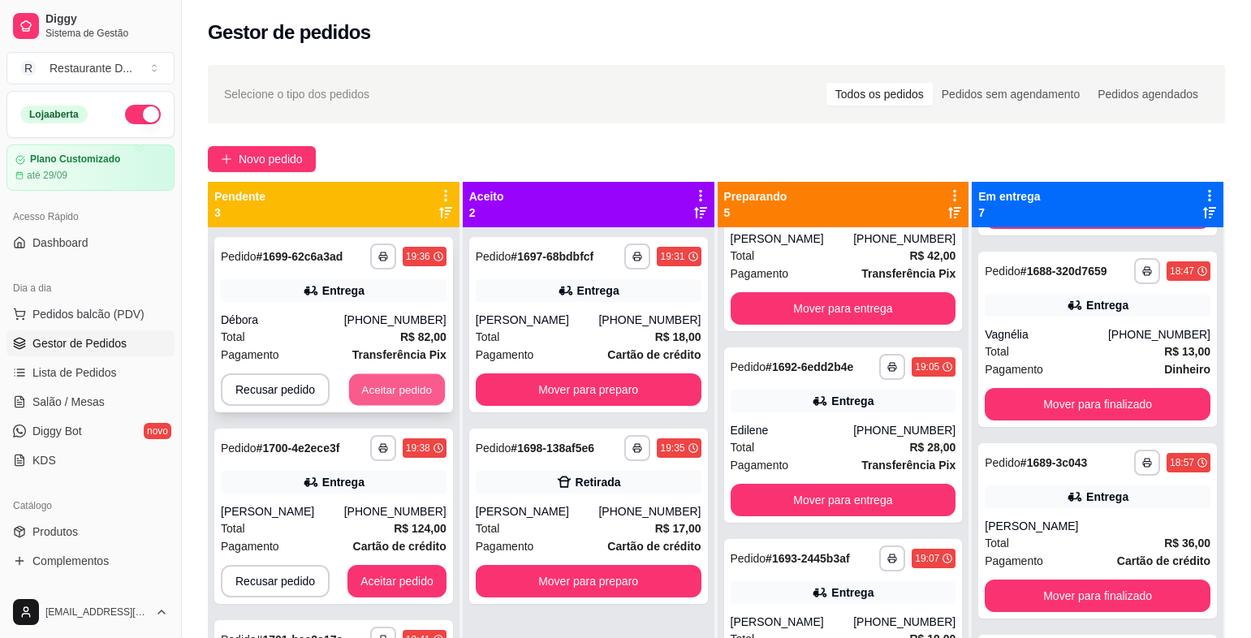
click at [389, 395] on button "Aceitar pedido" at bounding box center [397, 390] width 96 height 32
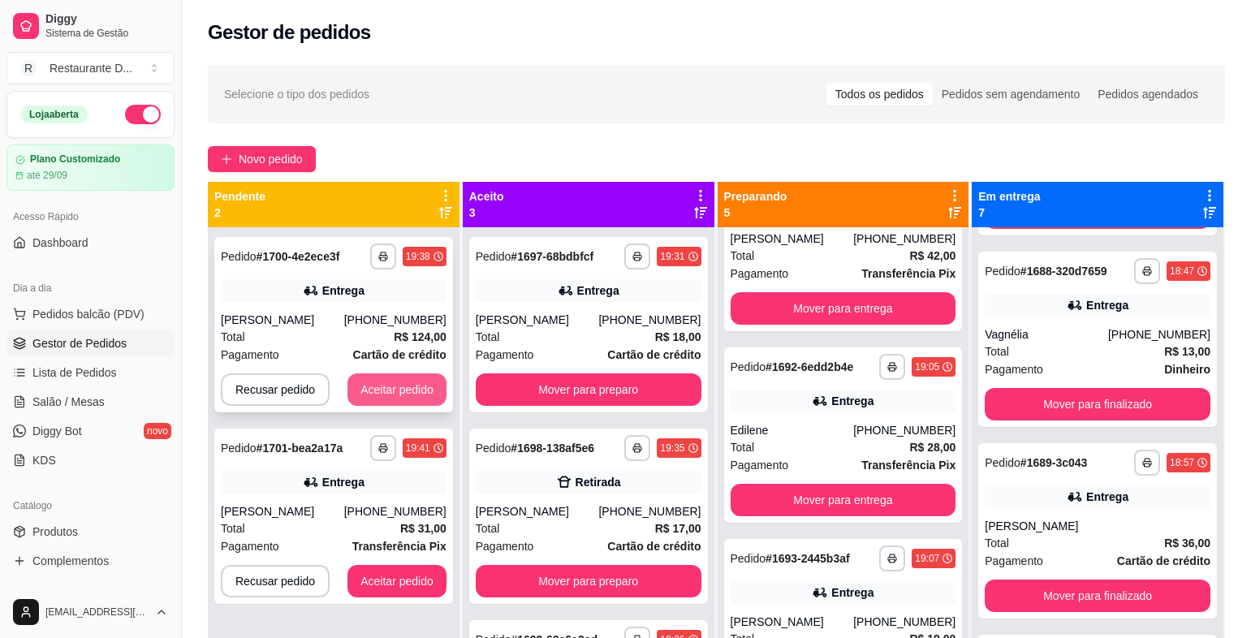
click at [417, 394] on button "Aceitar pedido" at bounding box center [397, 389] width 99 height 32
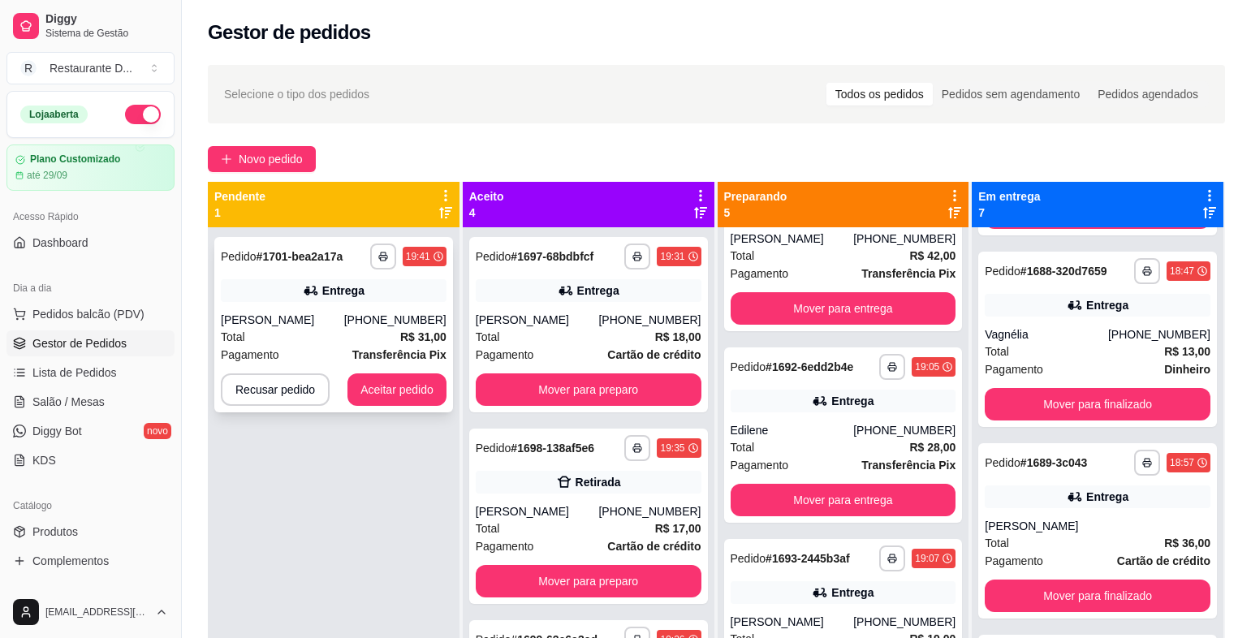
click at [395, 408] on div "**********" at bounding box center [333, 324] width 239 height 175
click at [405, 378] on button "Aceitar pedido" at bounding box center [397, 390] width 96 height 32
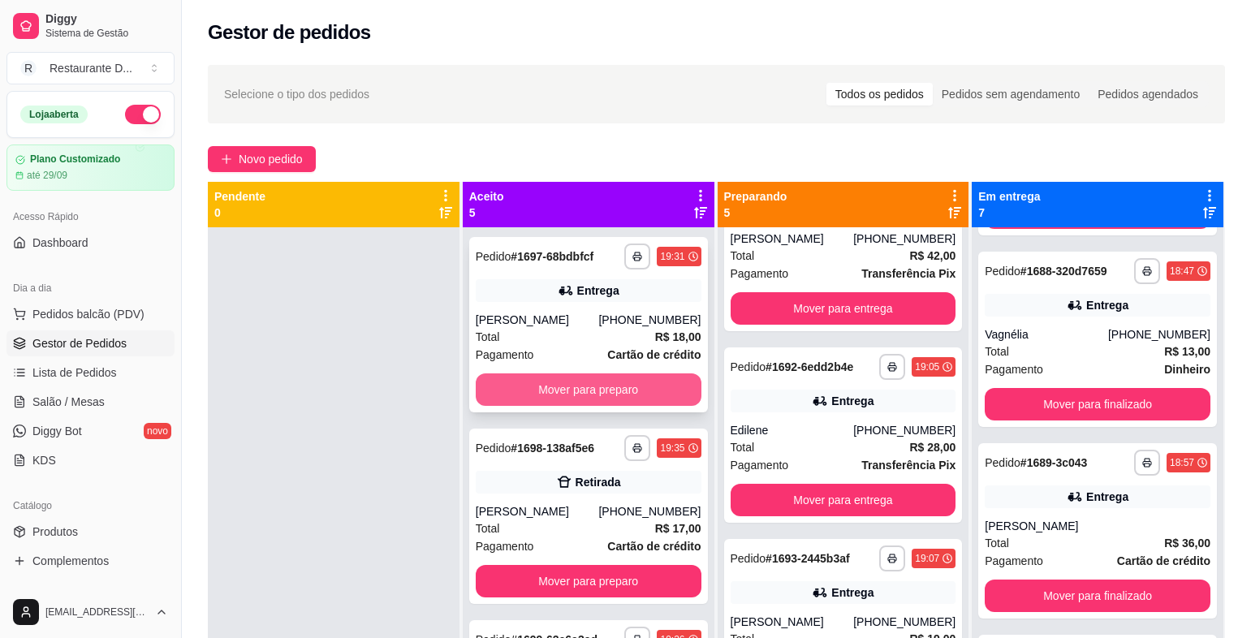
click at [530, 374] on button "Mover para preparo" at bounding box center [589, 389] width 226 height 32
click at [526, 399] on button "Mover para preparo" at bounding box center [589, 389] width 226 height 32
click at [527, 391] on button "Mover para preparo" at bounding box center [589, 389] width 226 height 32
click at [541, 396] on button "Mover para preparo" at bounding box center [588, 390] width 218 height 32
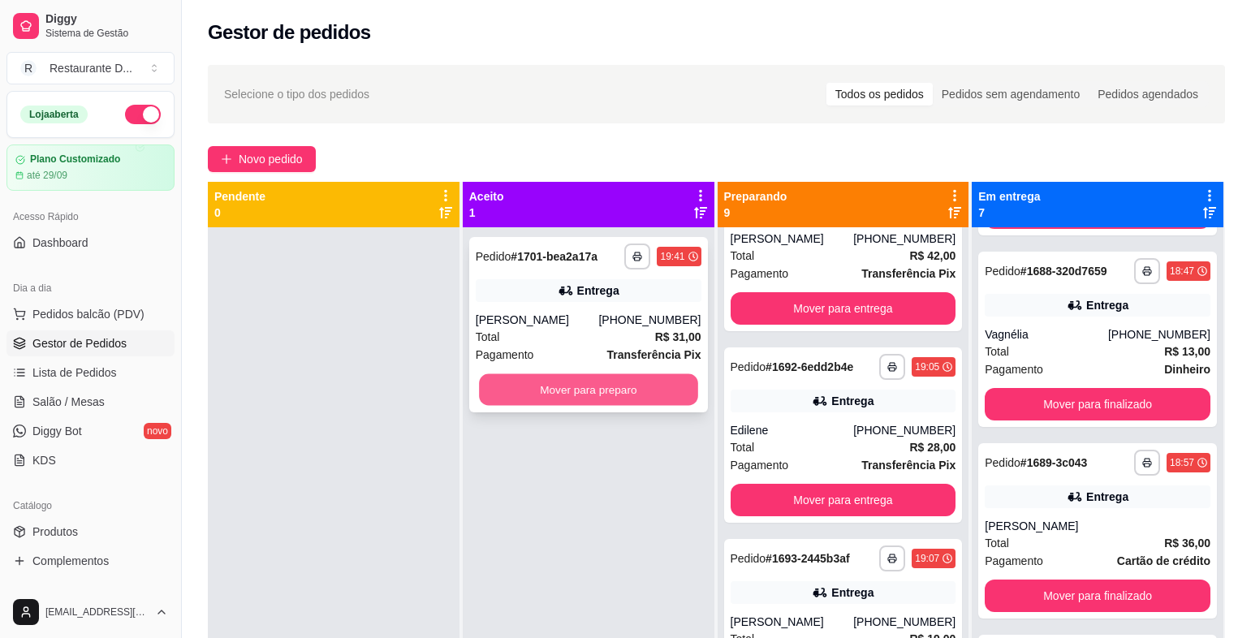
click at [542, 389] on button "Mover para preparo" at bounding box center [588, 390] width 218 height 32
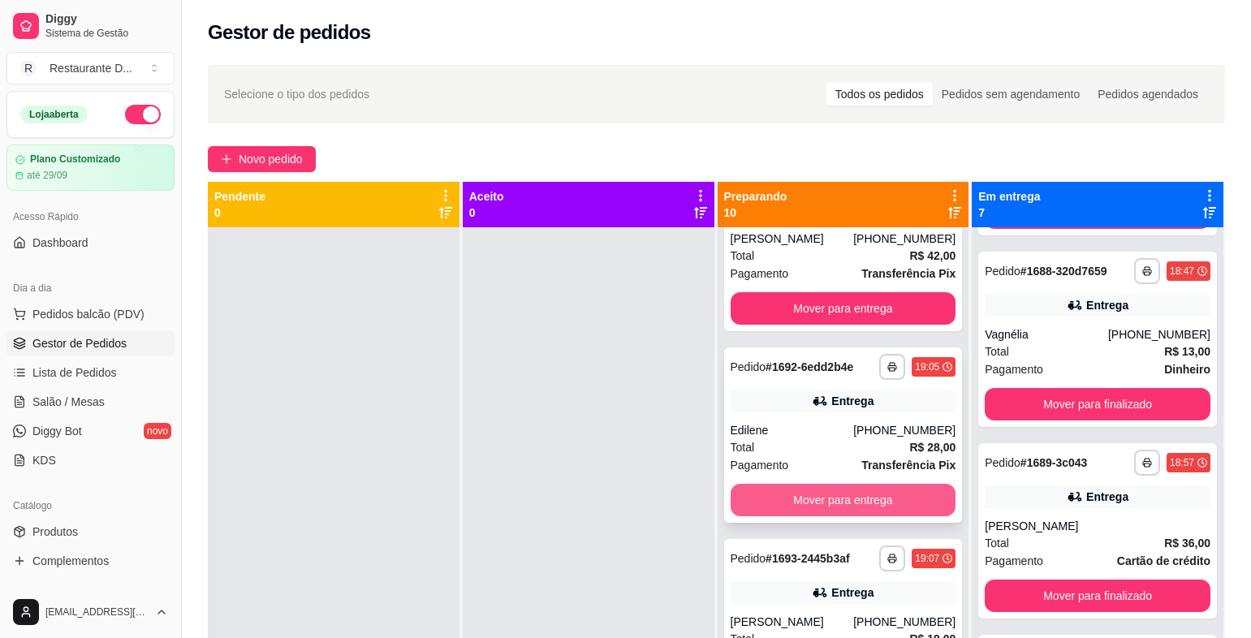
click at [805, 499] on button "Mover para entrega" at bounding box center [844, 500] width 226 height 32
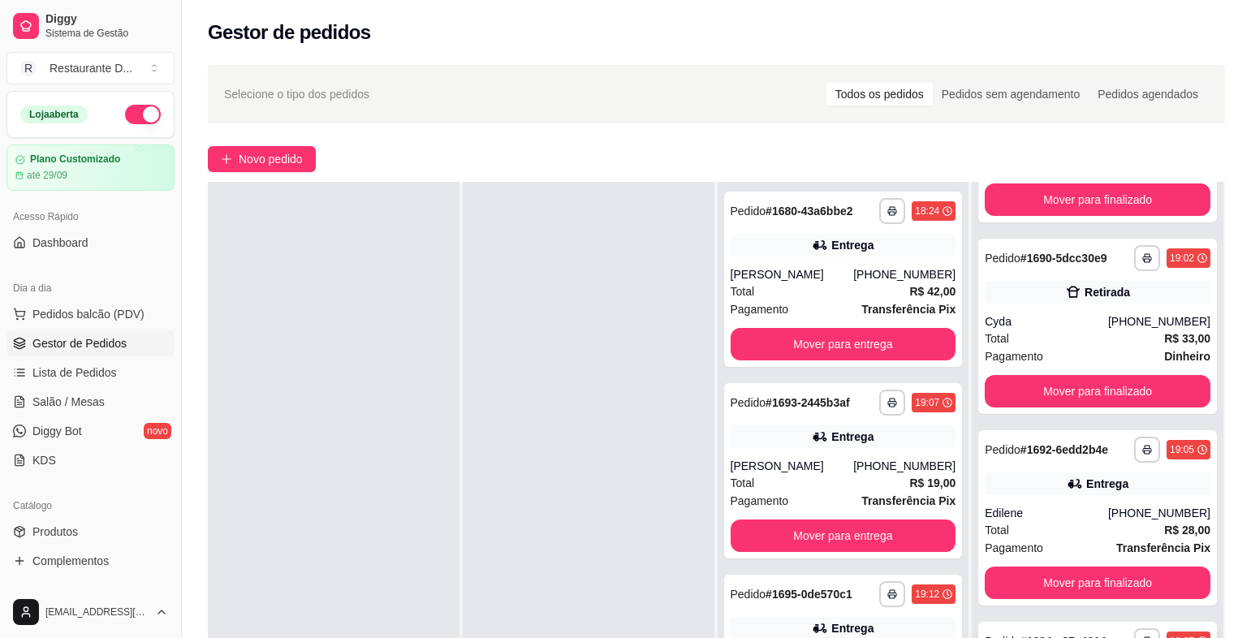
scroll to position [162, 0]
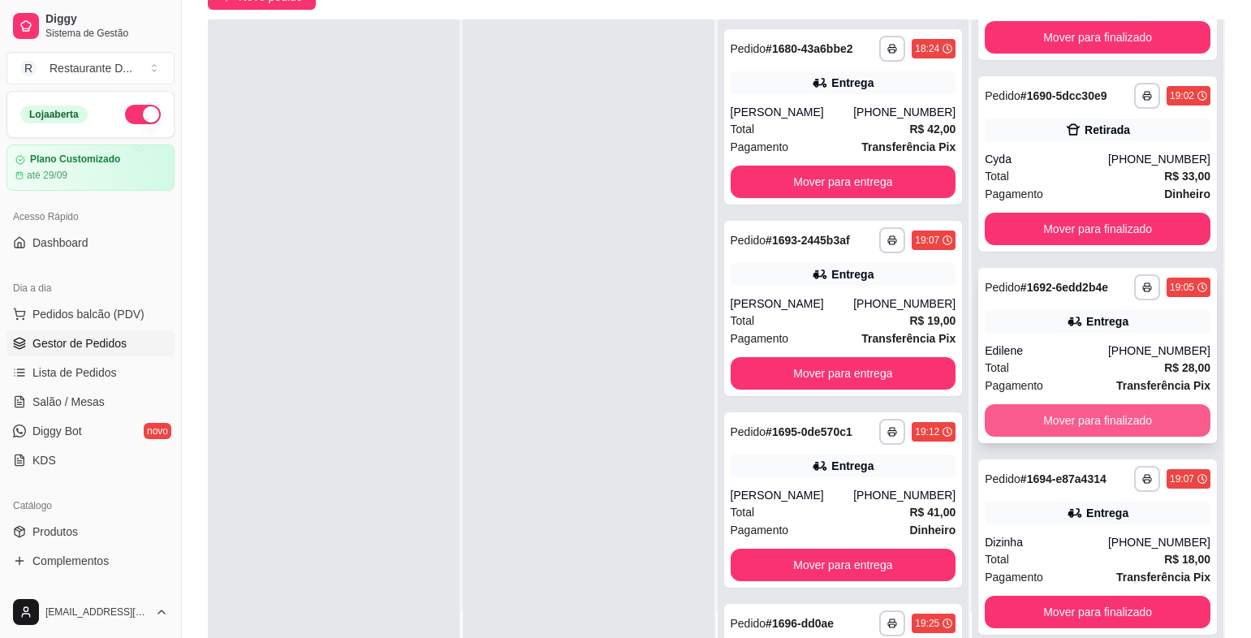
click at [1044, 429] on button "Mover para finalizado" at bounding box center [1098, 420] width 226 height 32
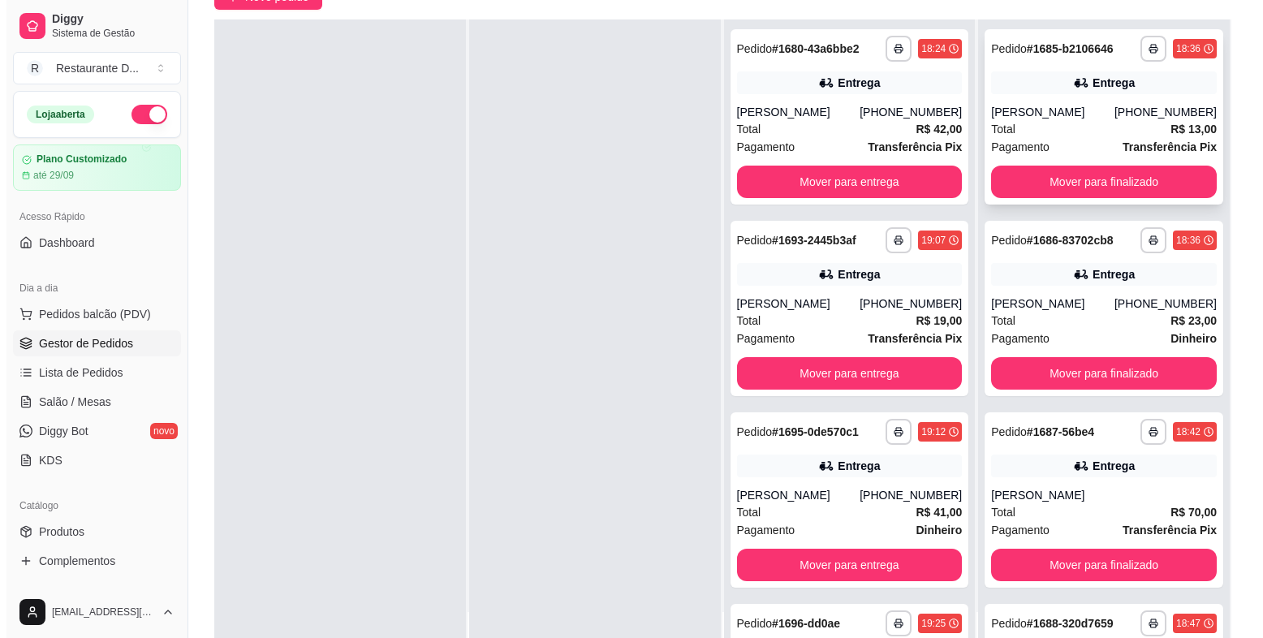
scroll to position [0, 0]
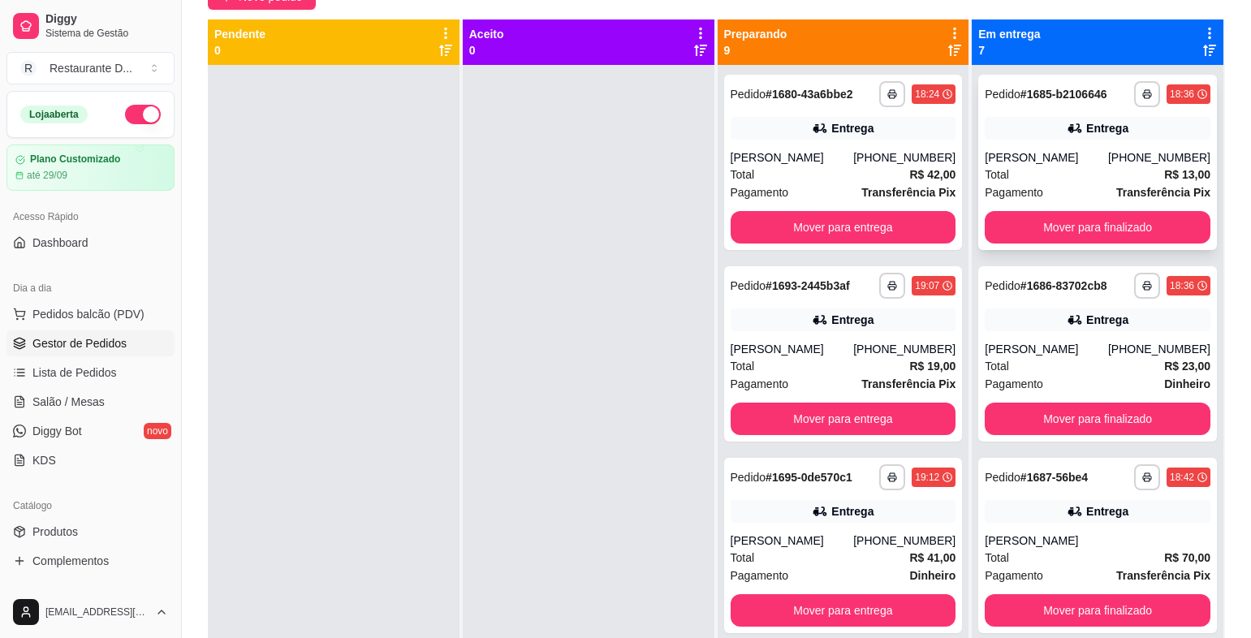
click at [1039, 169] on div "Total R$ 13,00" at bounding box center [1098, 175] width 226 height 18
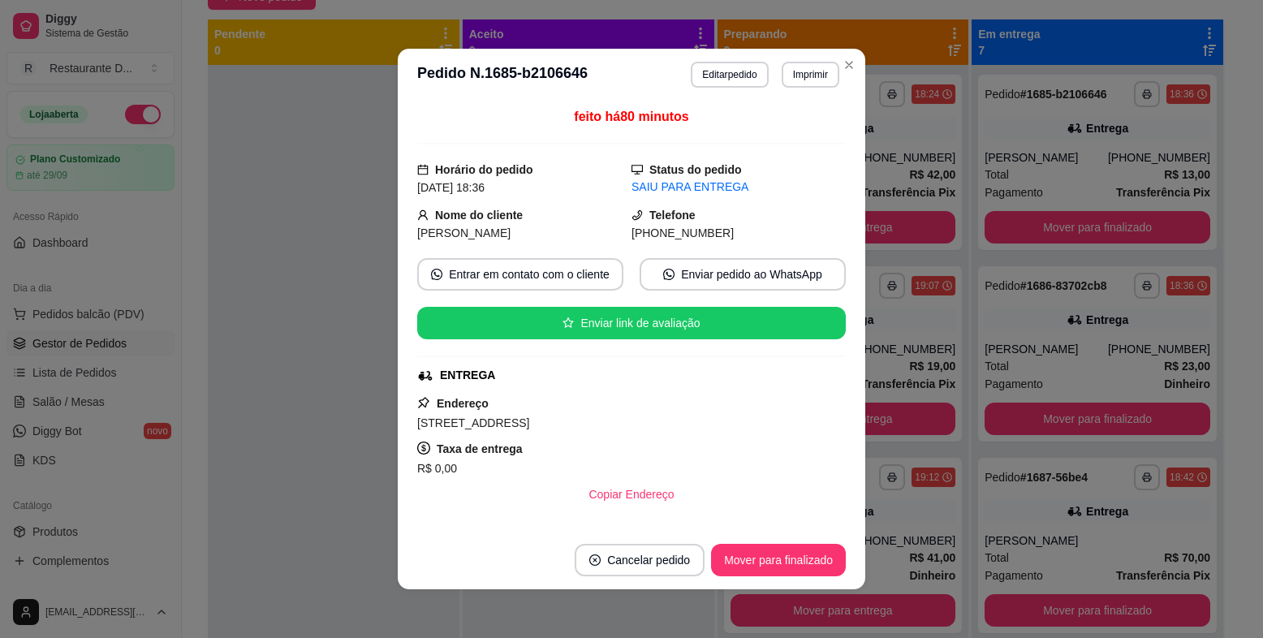
scroll to position [81, 0]
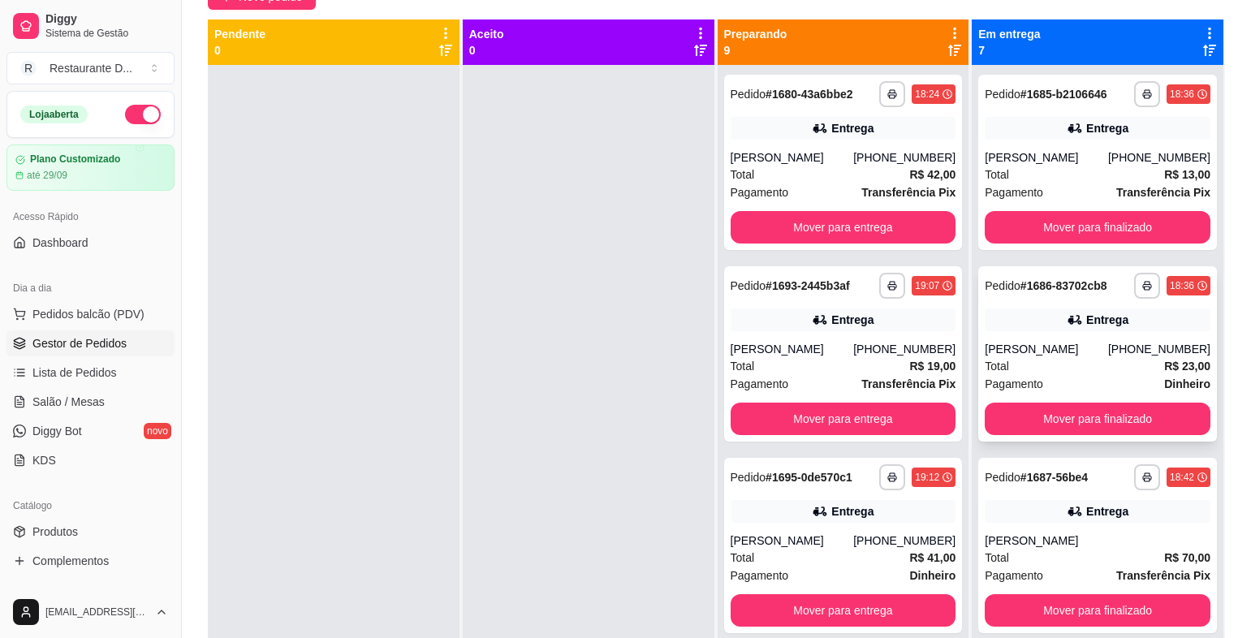
click at [1023, 342] on div "[PERSON_NAME]" at bounding box center [1046, 349] width 123 height 16
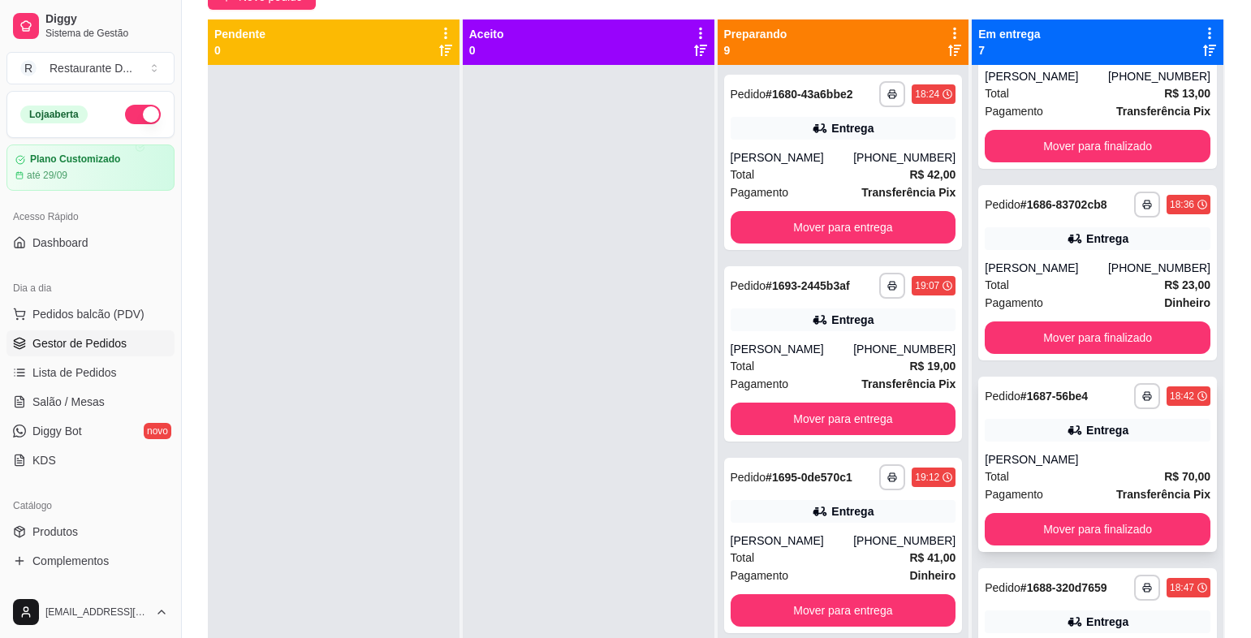
click at [1069, 442] on div "Entrega" at bounding box center [1098, 430] width 226 height 23
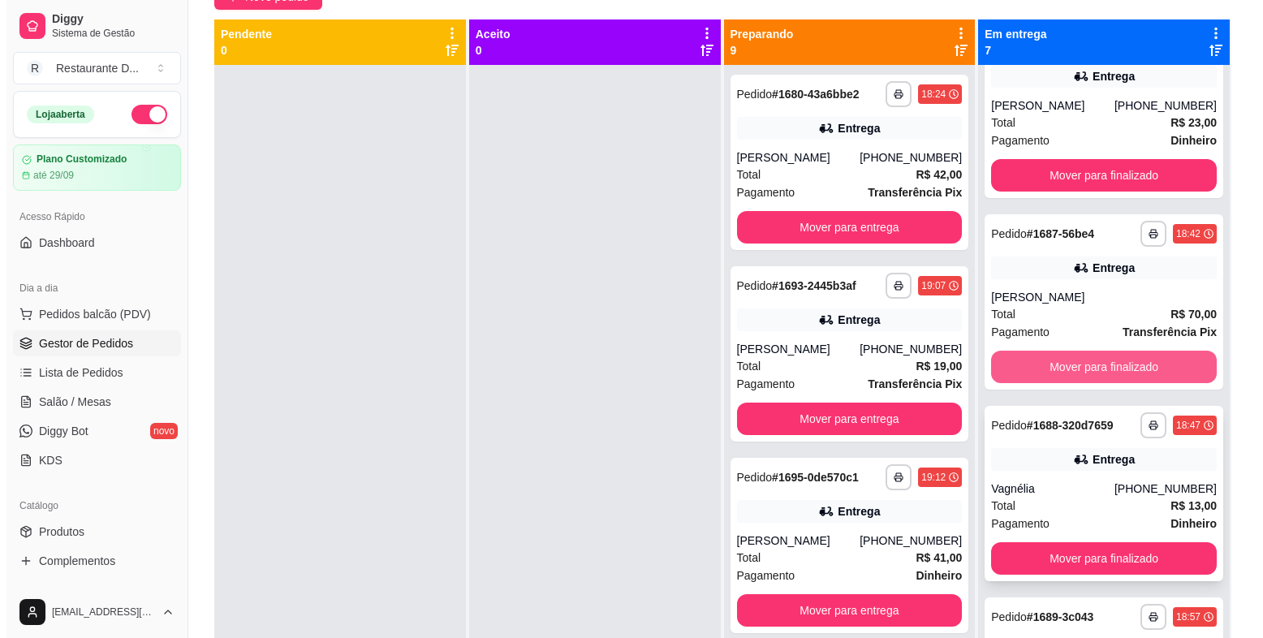
scroll to position [325, 0]
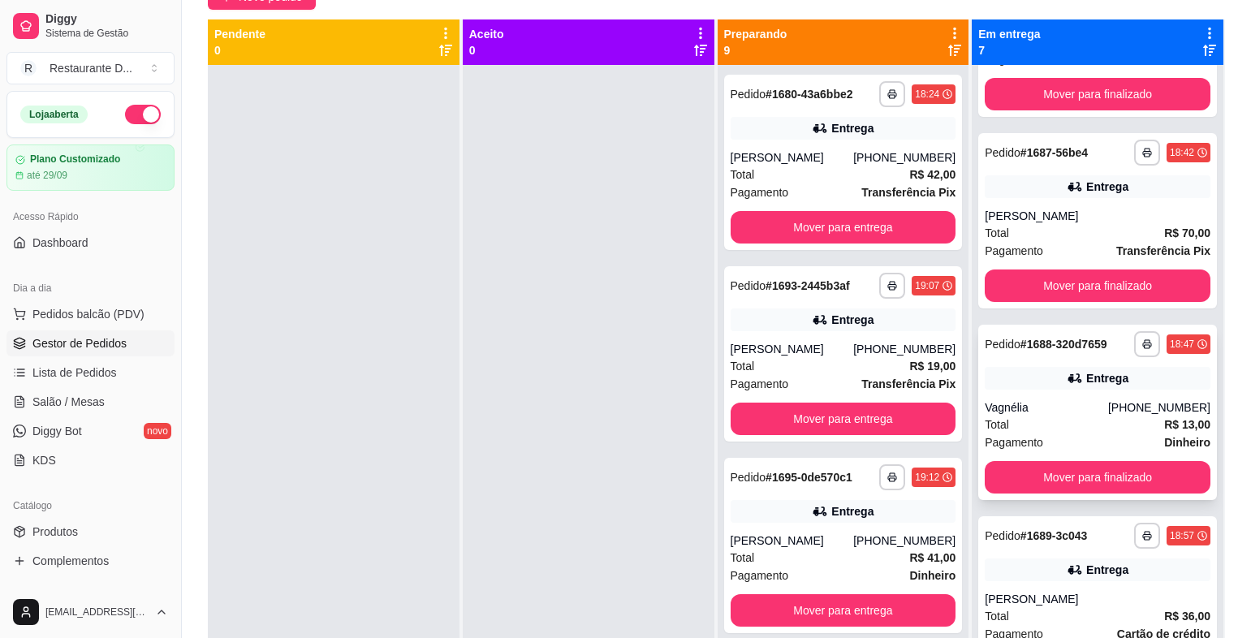
click at [1087, 434] on div "Total R$ 13,00" at bounding box center [1098, 425] width 226 height 18
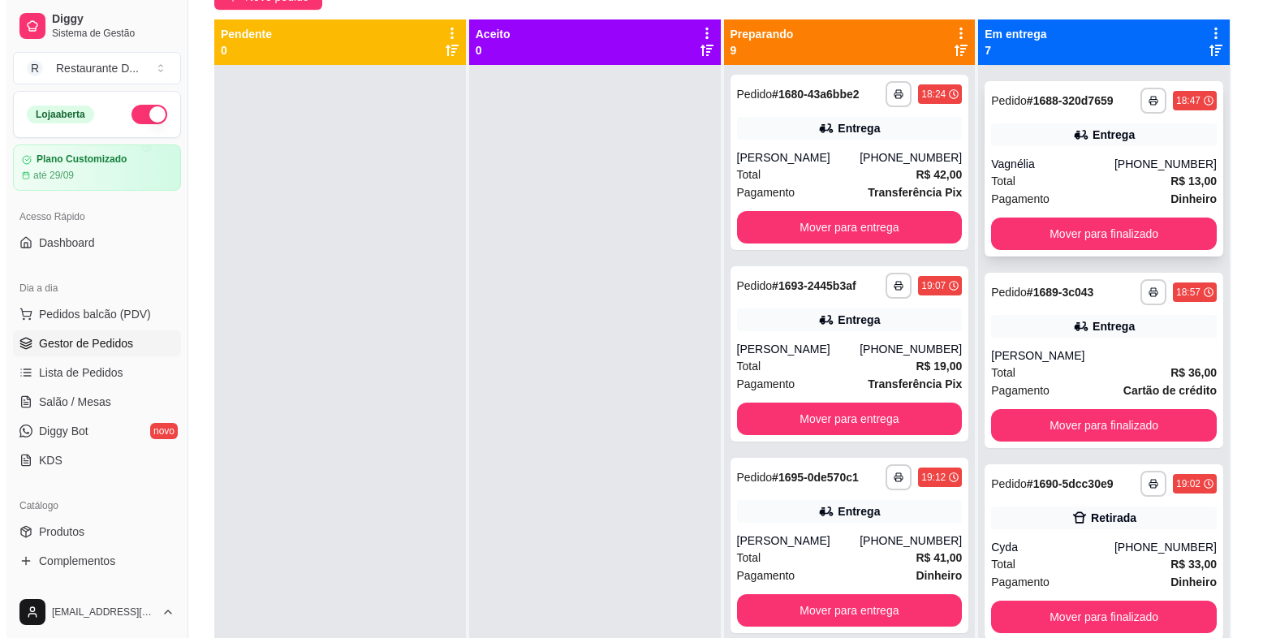
scroll to position [650, 0]
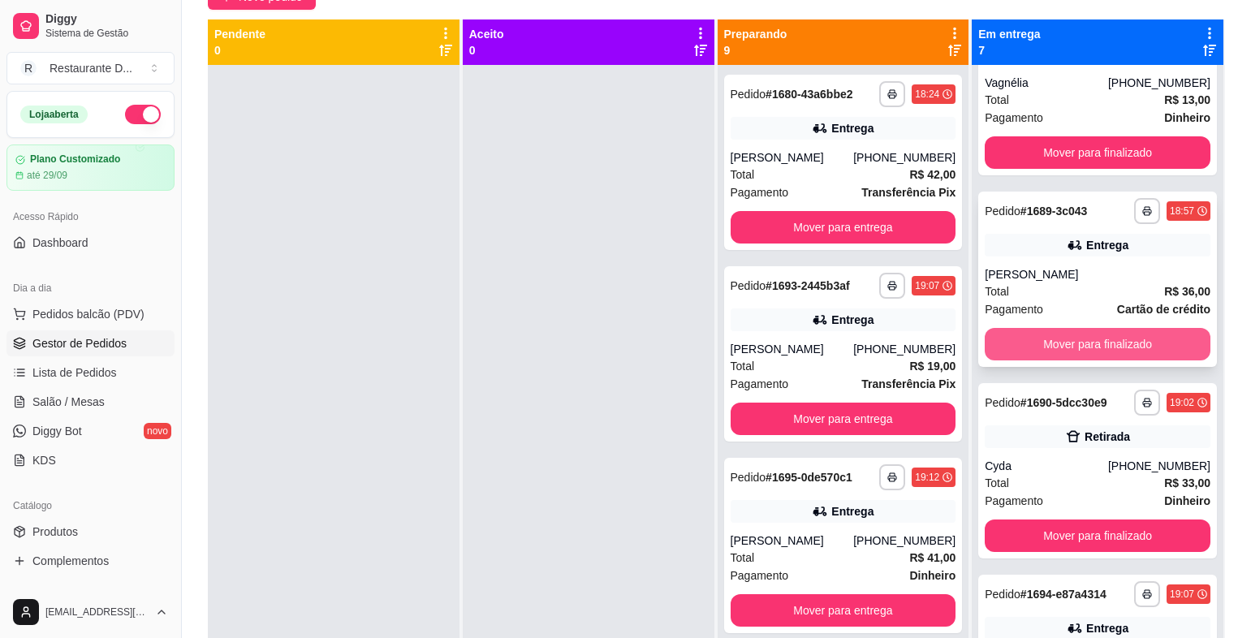
click at [1049, 283] on div "[PERSON_NAME]" at bounding box center [1098, 274] width 226 height 16
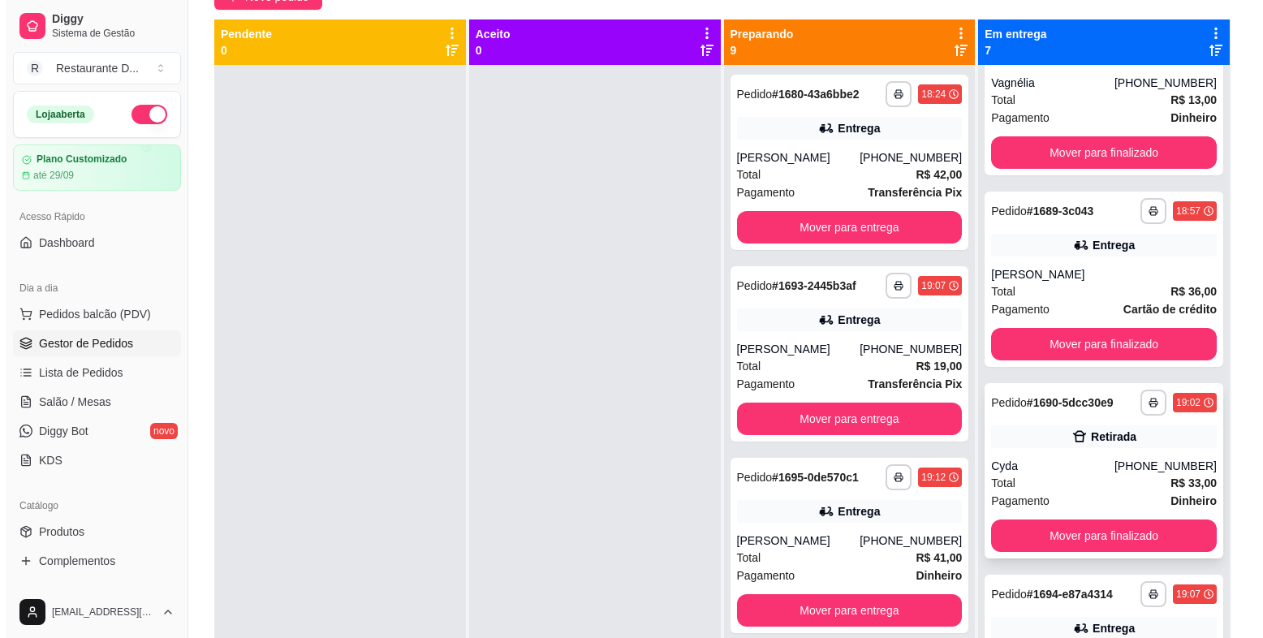
scroll to position [752, 0]
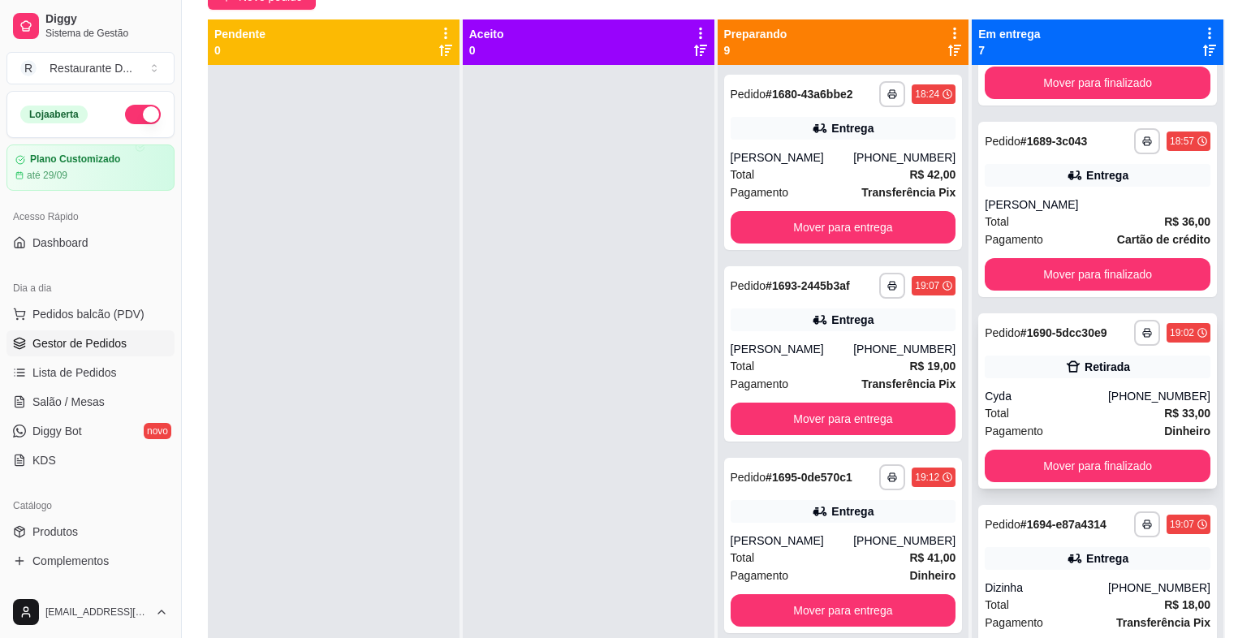
click at [1108, 396] on div "[PHONE_NUMBER]" at bounding box center [1159, 396] width 102 height 16
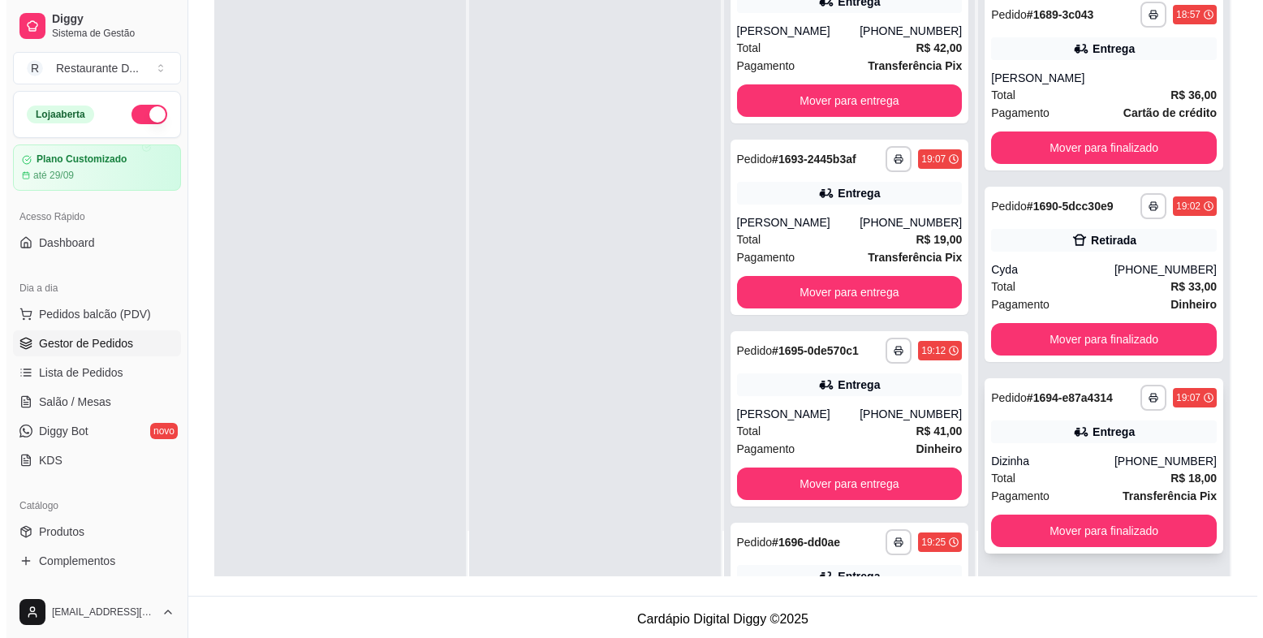
scroll to position [248, 0]
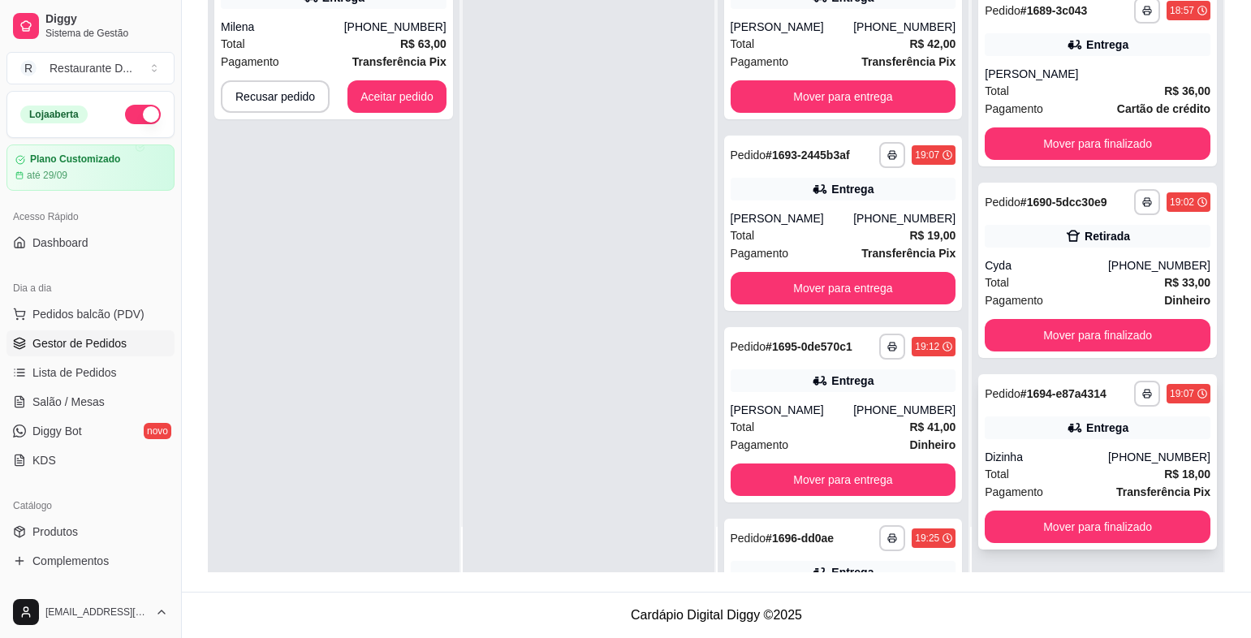
click at [1069, 411] on div "**********" at bounding box center [1097, 461] width 239 height 175
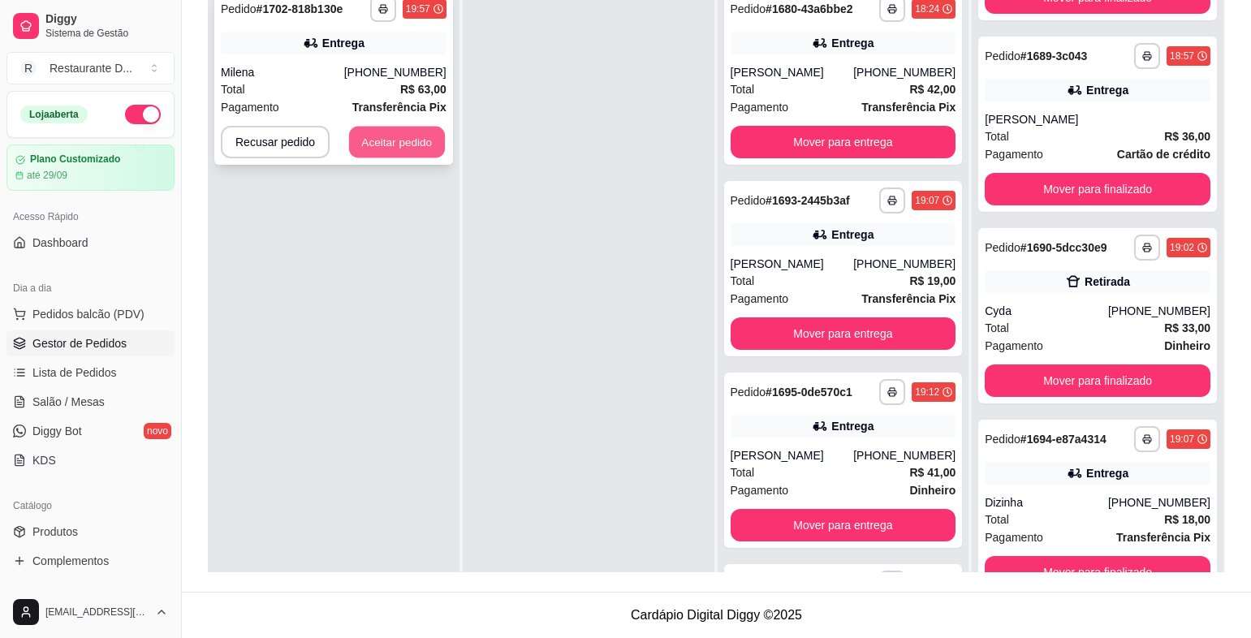
click at [397, 134] on button "Aceitar pedido" at bounding box center [397, 143] width 96 height 32
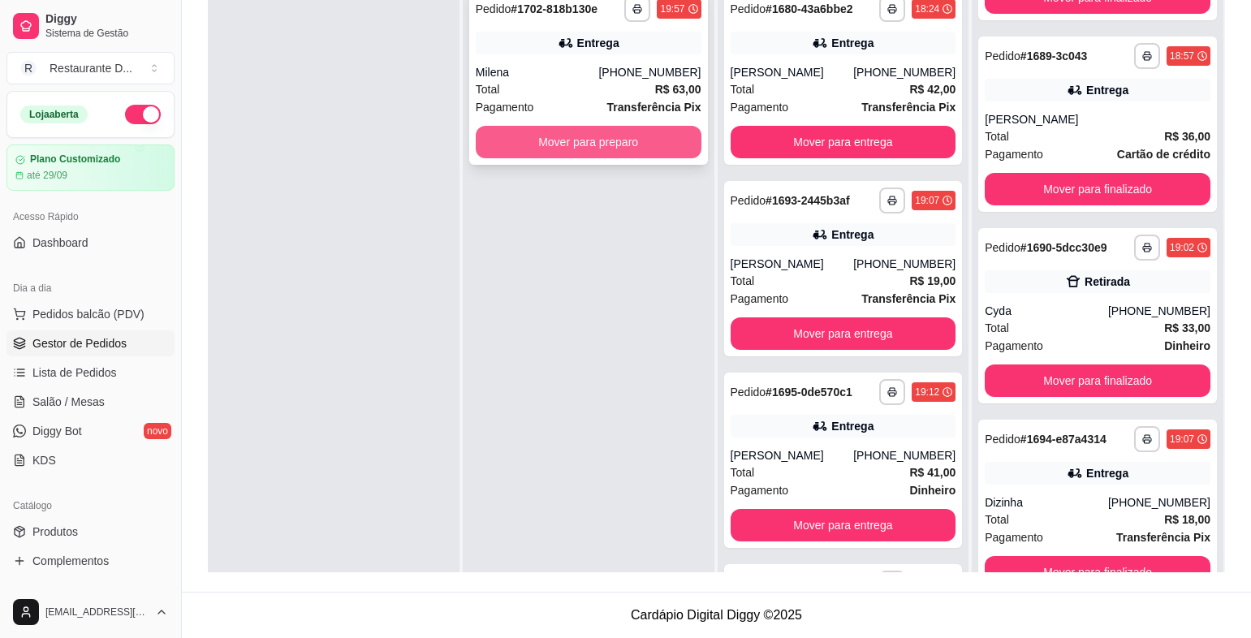
click at [539, 143] on button "Mover para preparo" at bounding box center [589, 142] width 226 height 32
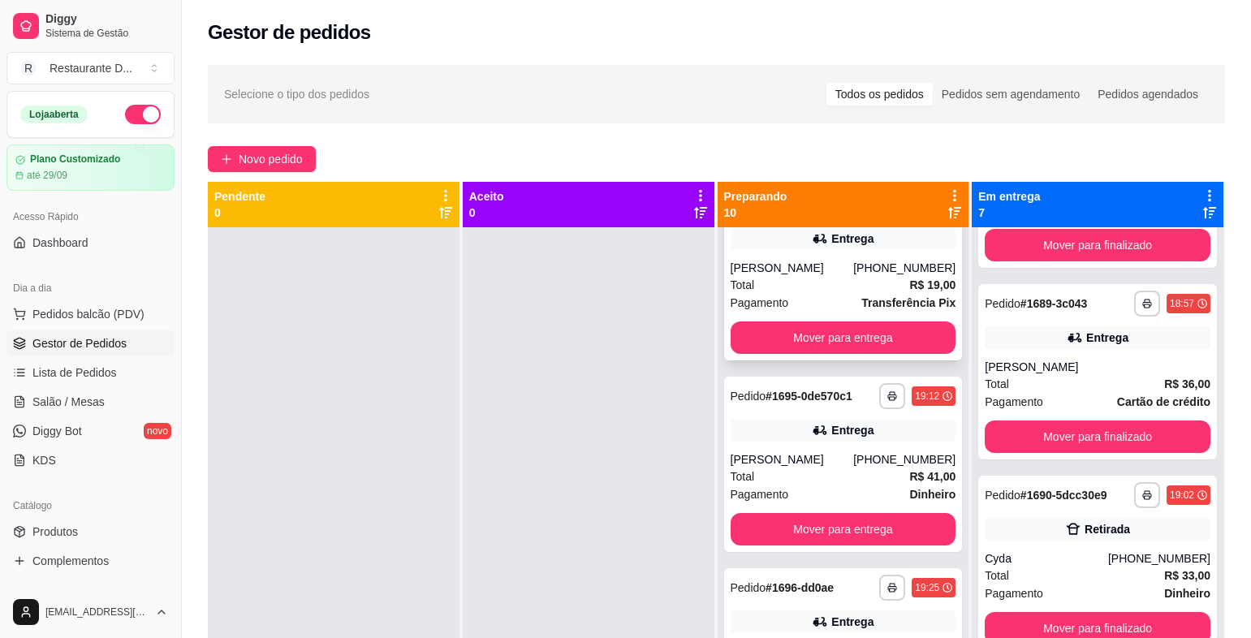
click at [879, 339] on button "Mover para entrega" at bounding box center [844, 338] width 226 height 32
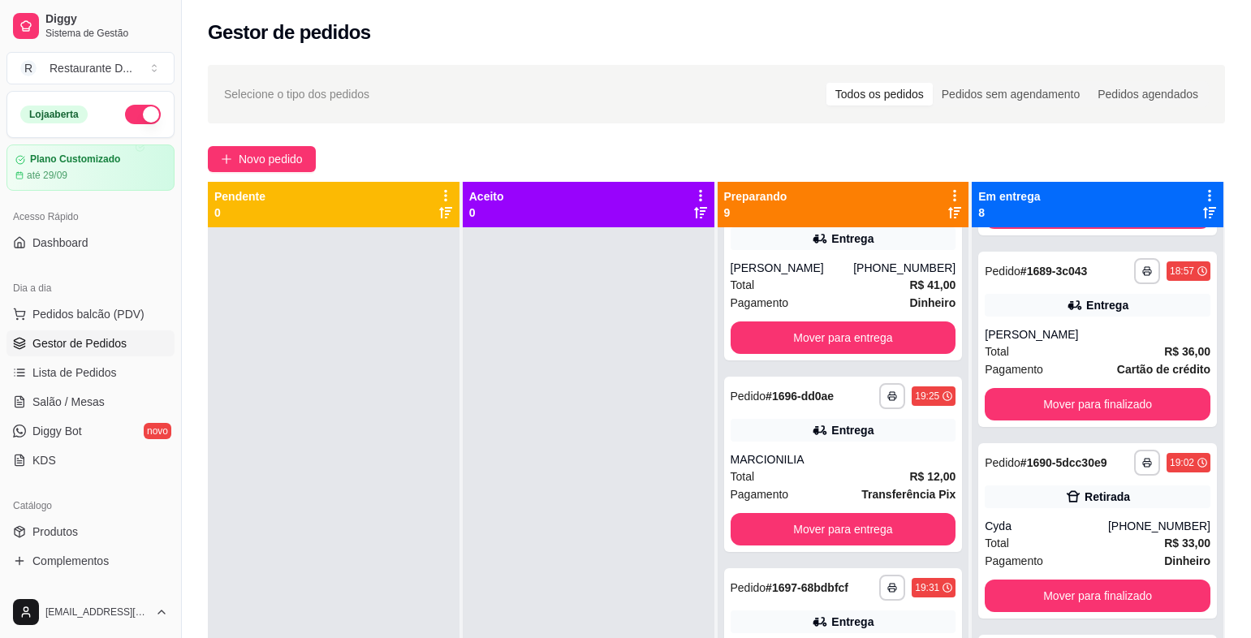
scroll to position [52, 0]
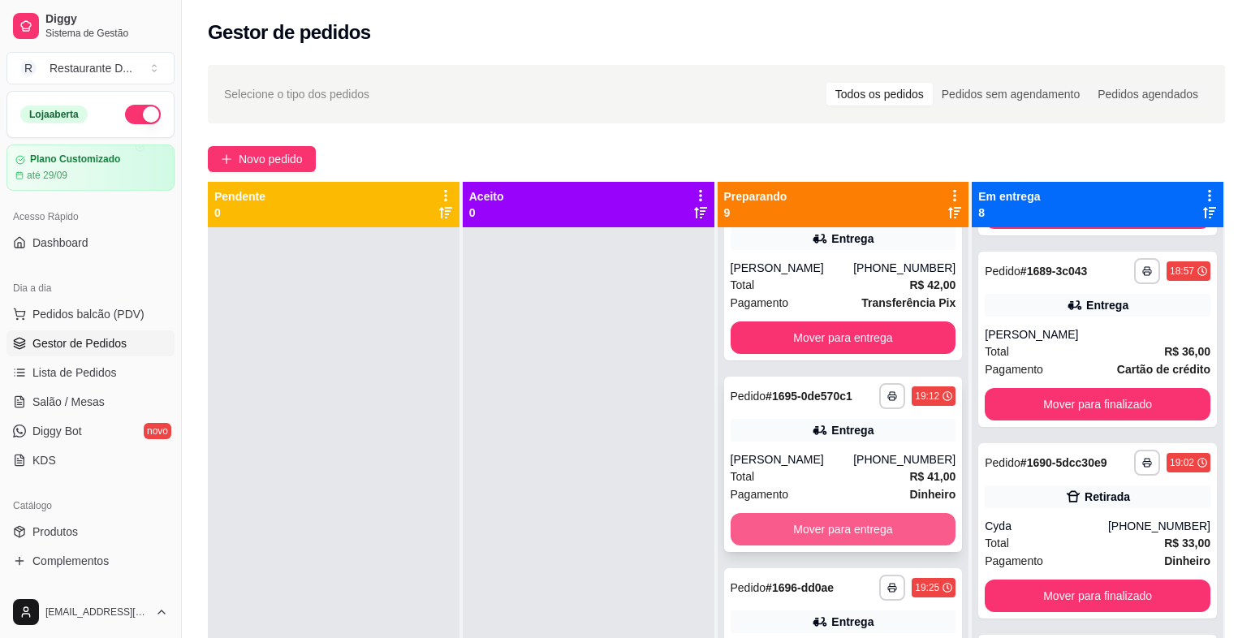
click at [836, 537] on button "Mover para entrega" at bounding box center [844, 529] width 226 height 32
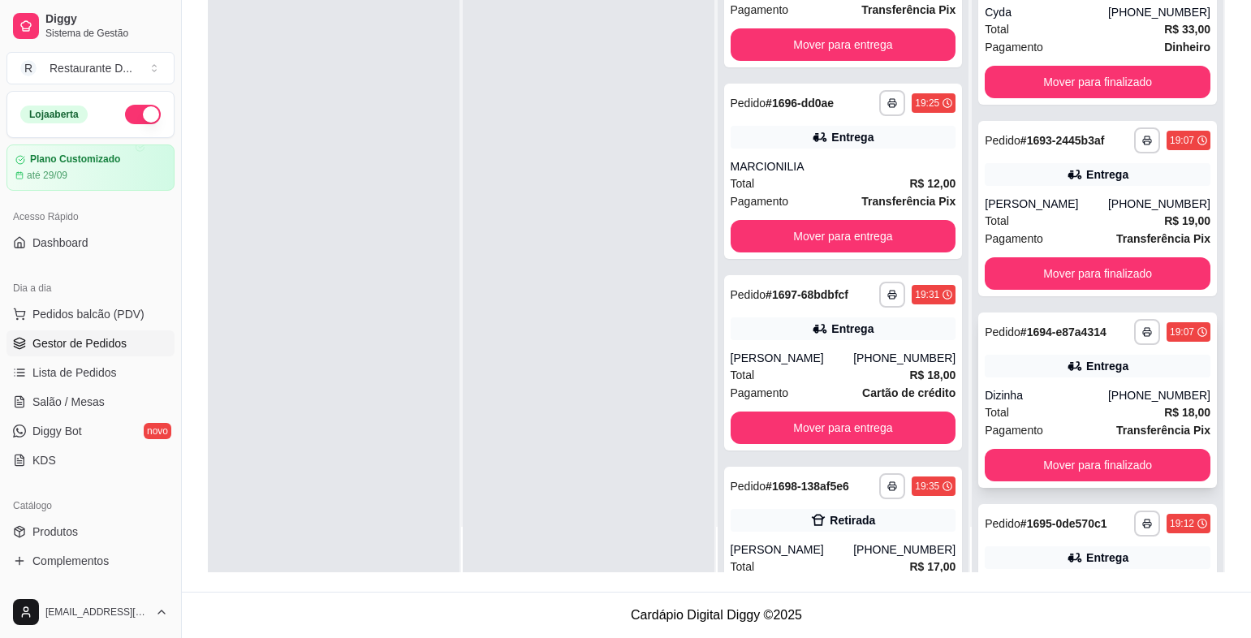
scroll to position [810, 0]
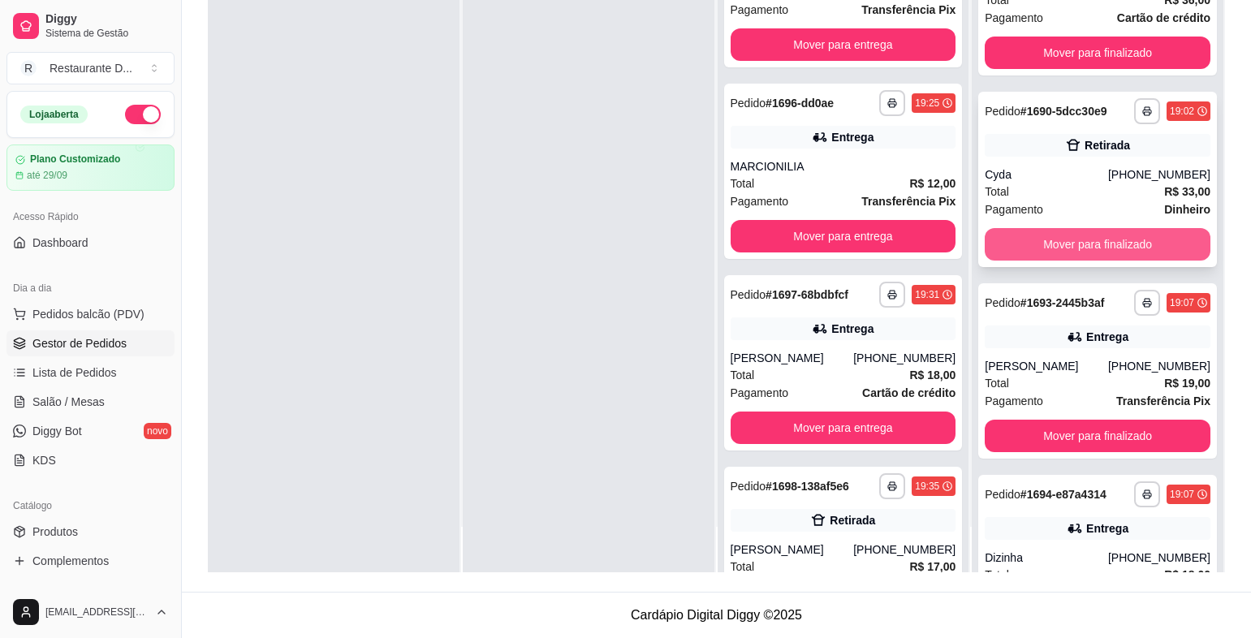
click at [1084, 261] on button "Mover para finalizado" at bounding box center [1098, 244] width 226 height 32
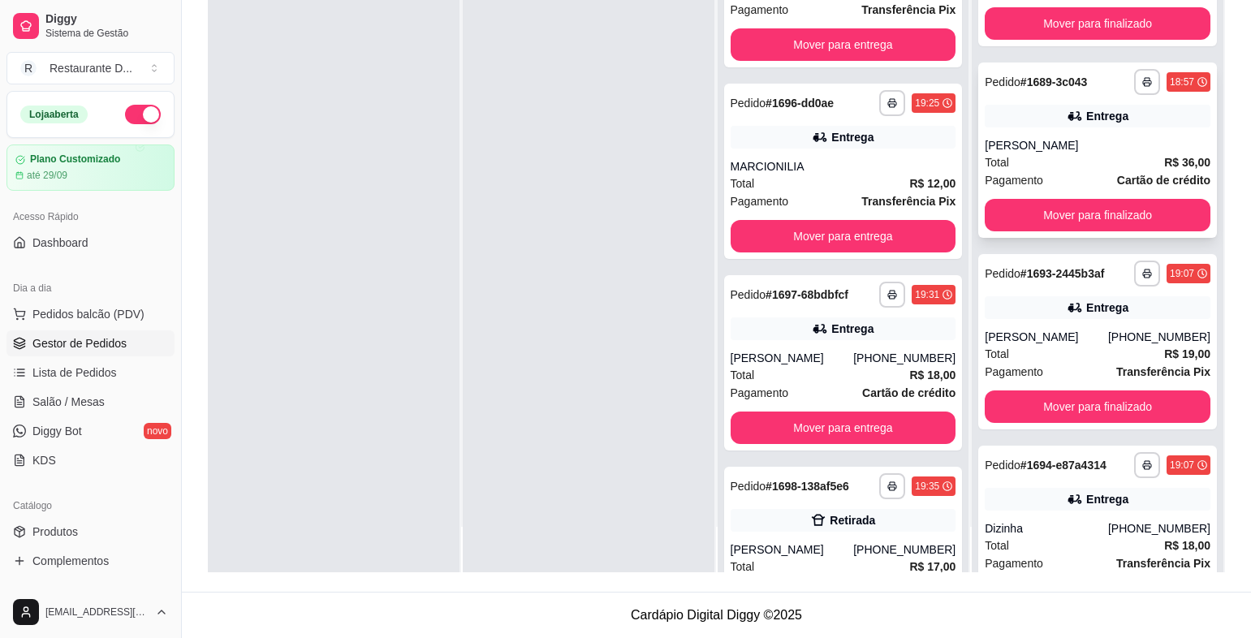
scroll to position [567, 0]
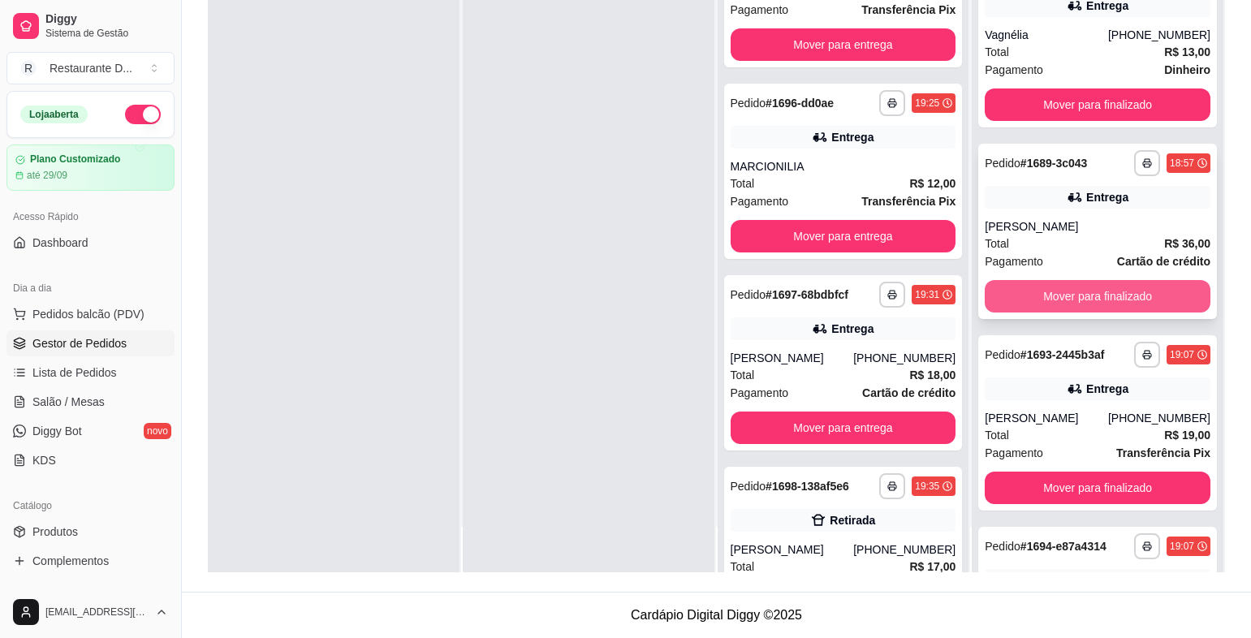
click at [1055, 313] on button "Mover para finalizado" at bounding box center [1098, 296] width 226 height 32
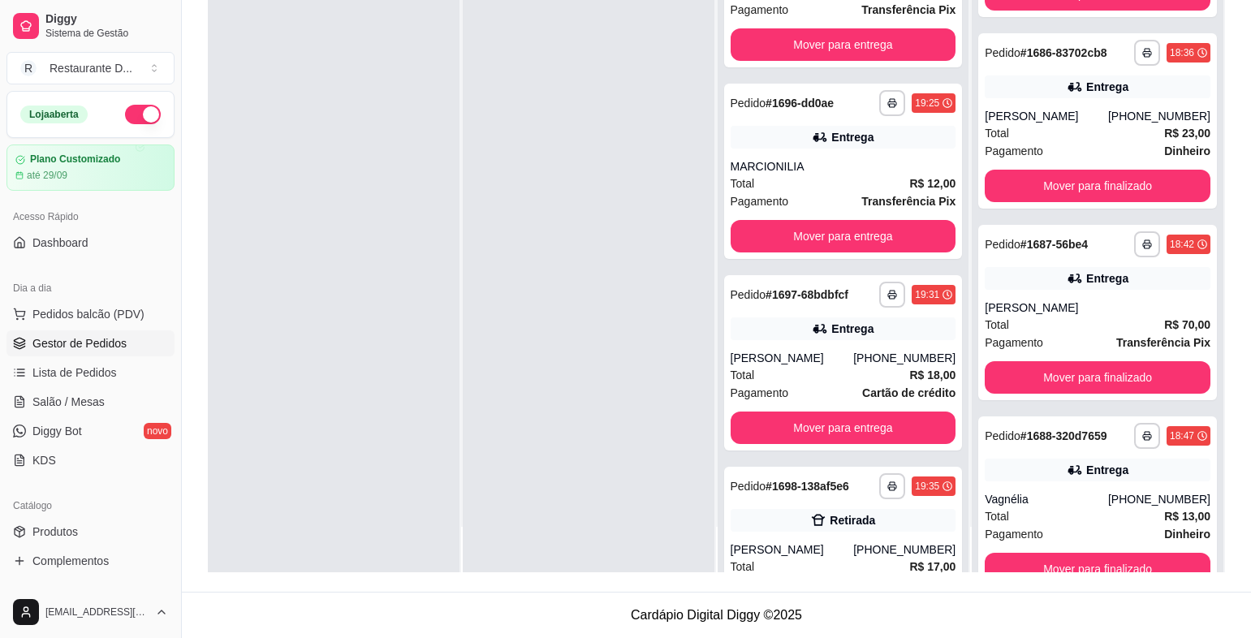
scroll to position [0, 0]
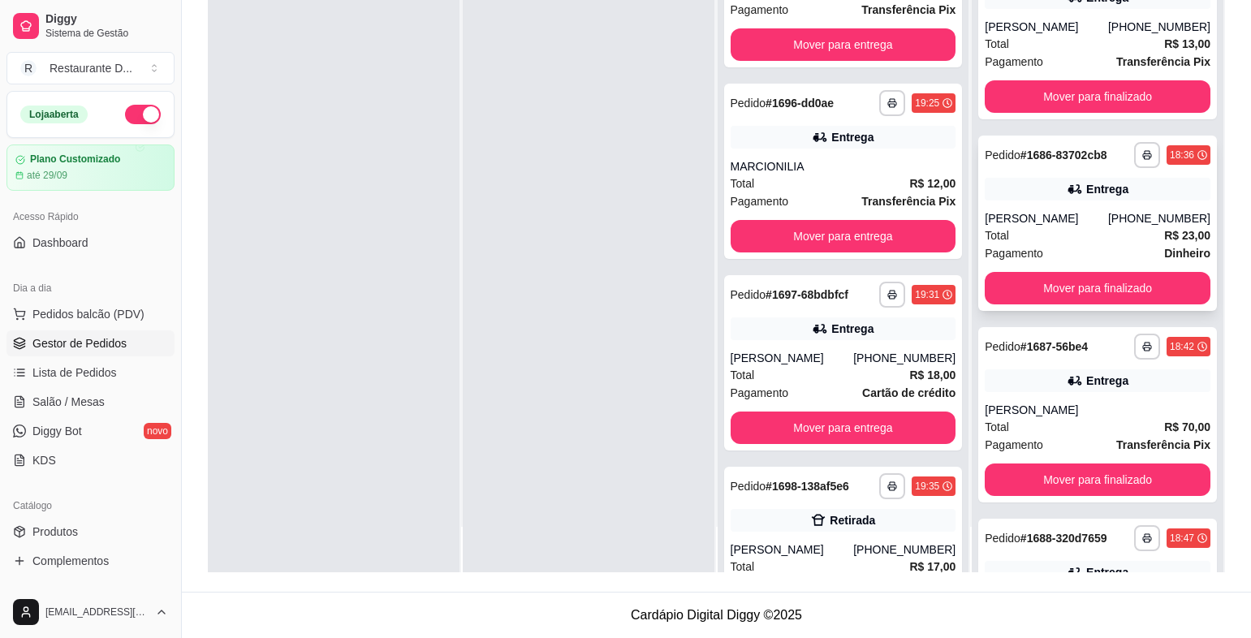
click at [1096, 304] on div "**********" at bounding box center [1097, 223] width 239 height 175
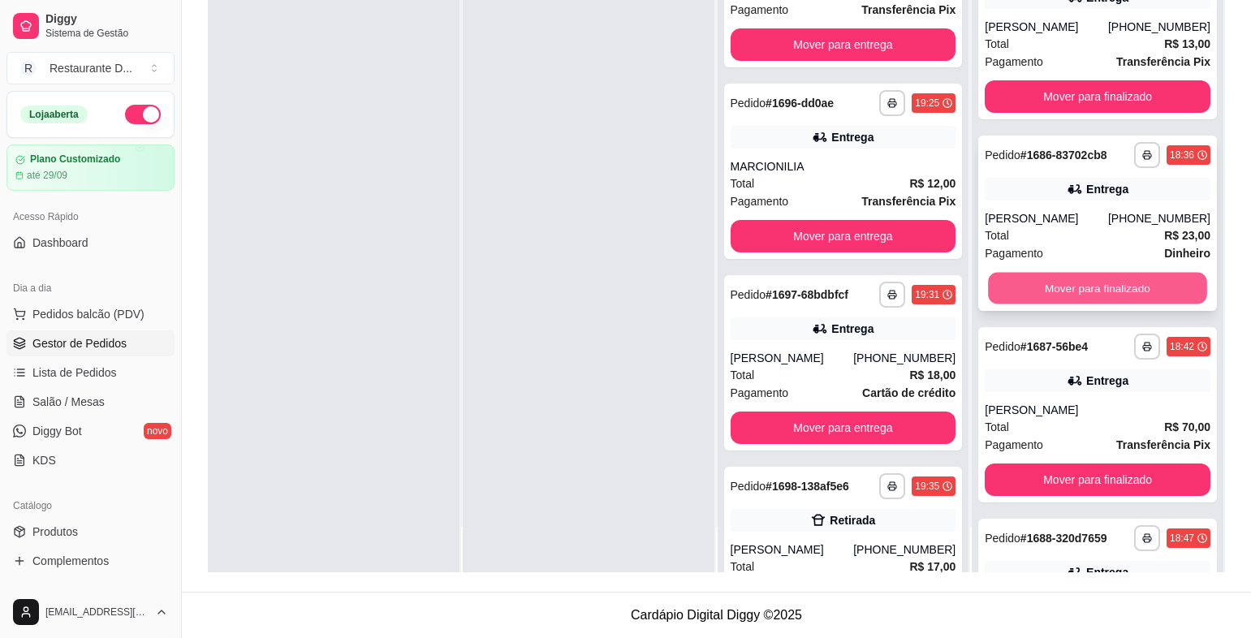
click at [1096, 304] on button "Mover para finalizado" at bounding box center [1097, 289] width 218 height 32
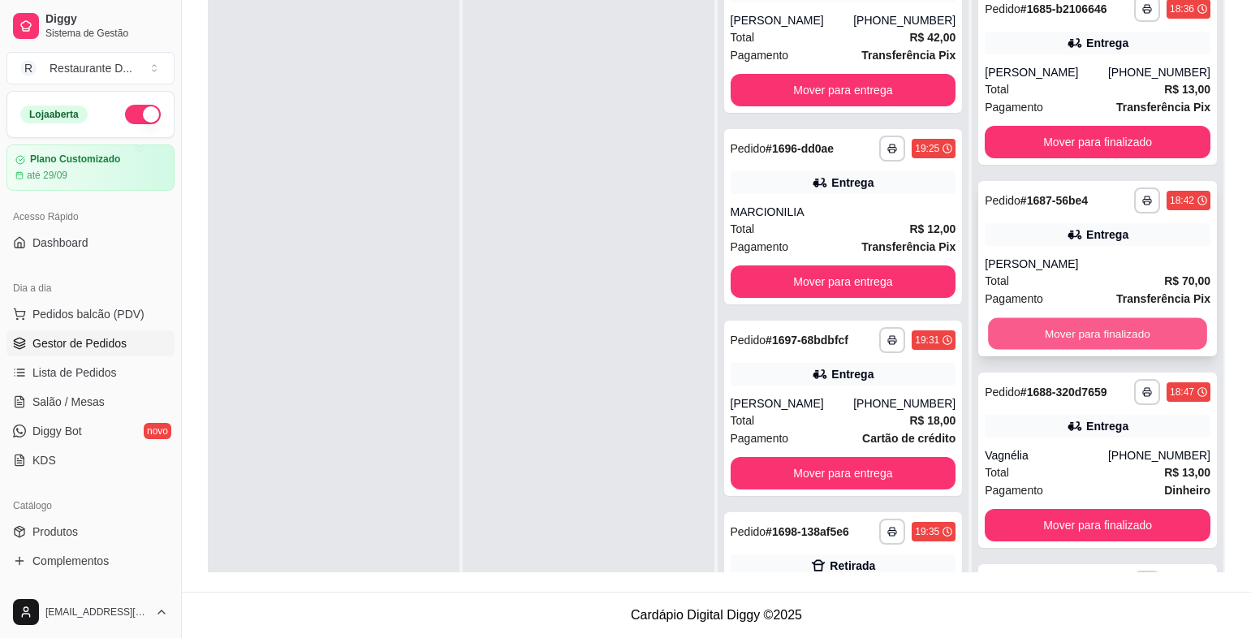
click at [1127, 327] on button "Mover para finalizado" at bounding box center [1097, 334] width 218 height 32
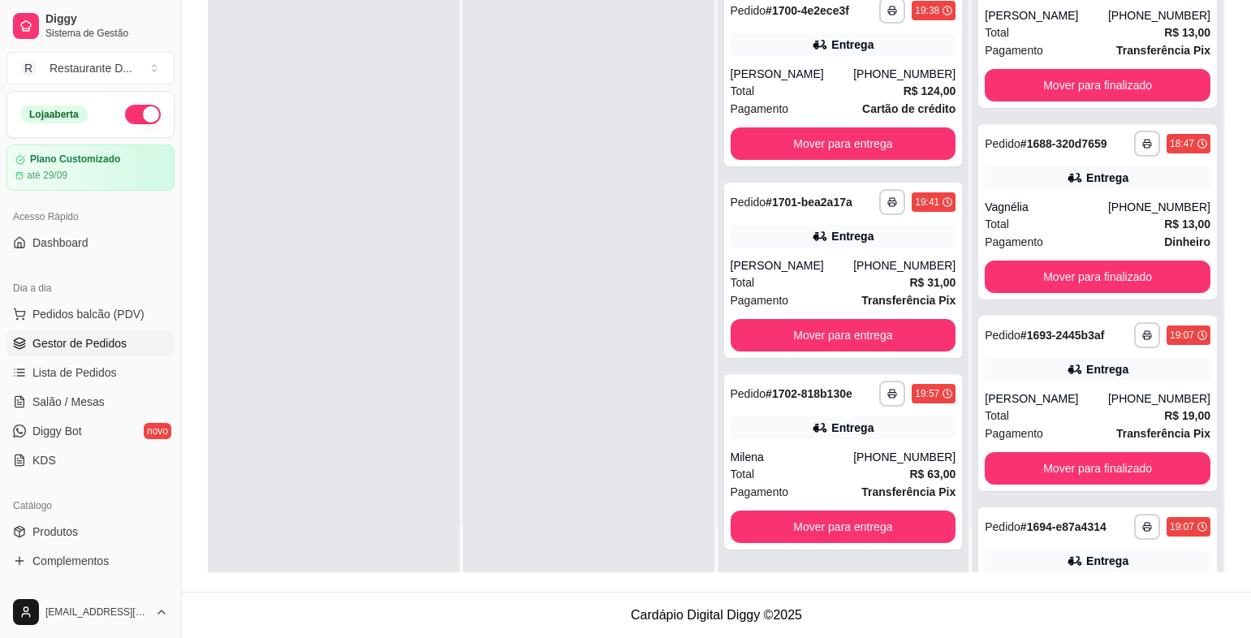
scroll to position [336, 0]
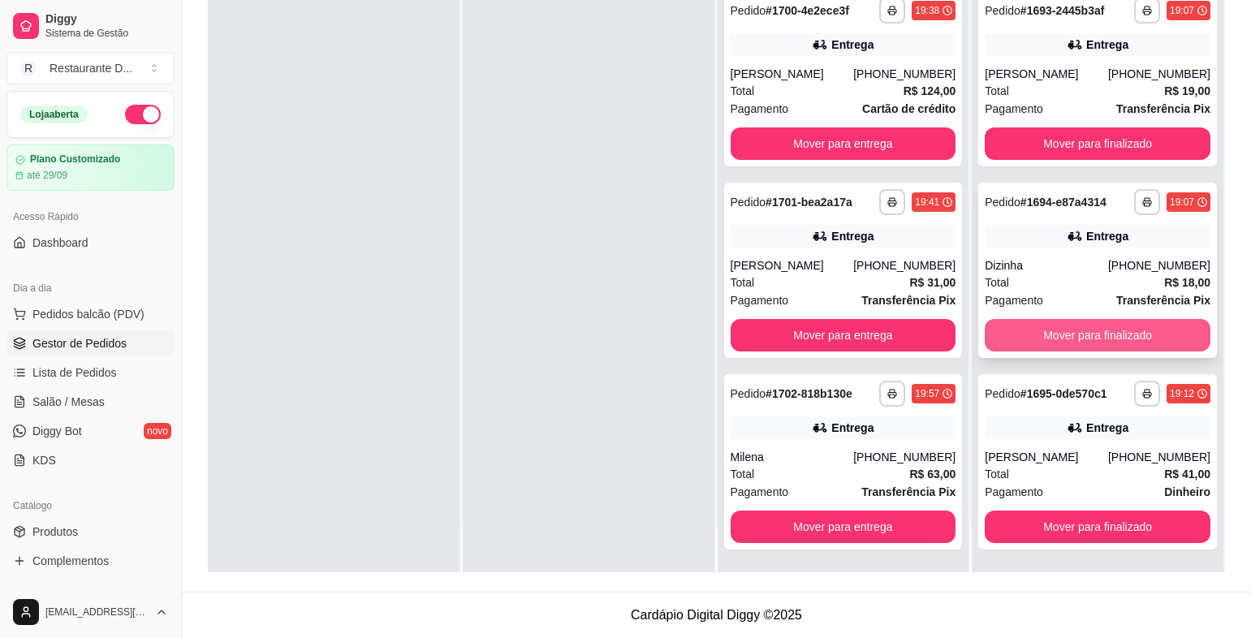
click at [1105, 334] on button "Mover para finalizado" at bounding box center [1098, 335] width 226 height 32
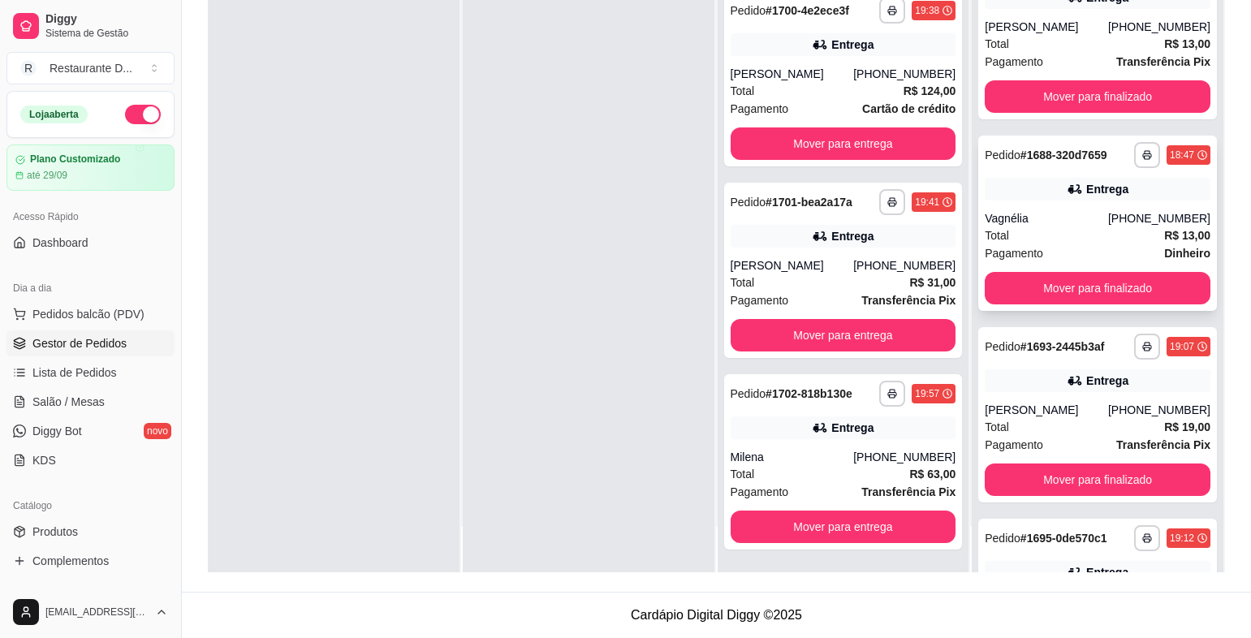
scroll to position [0, 0]
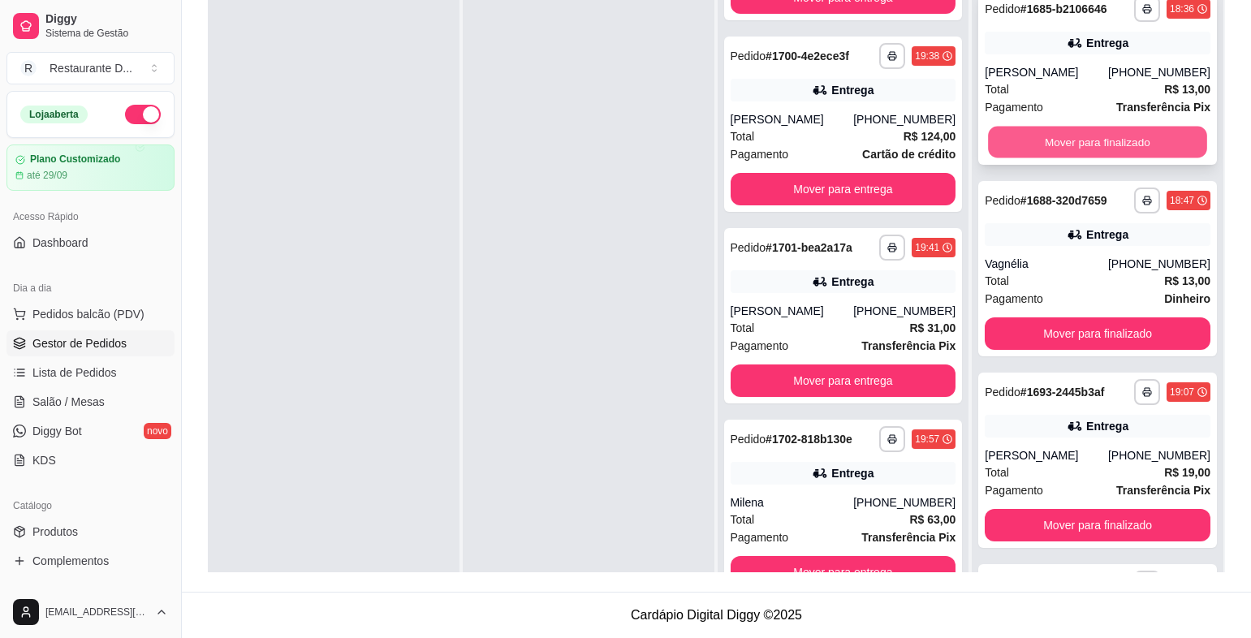
click at [1104, 140] on button "Mover para finalizado" at bounding box center [1097, 143] width 218 height 32
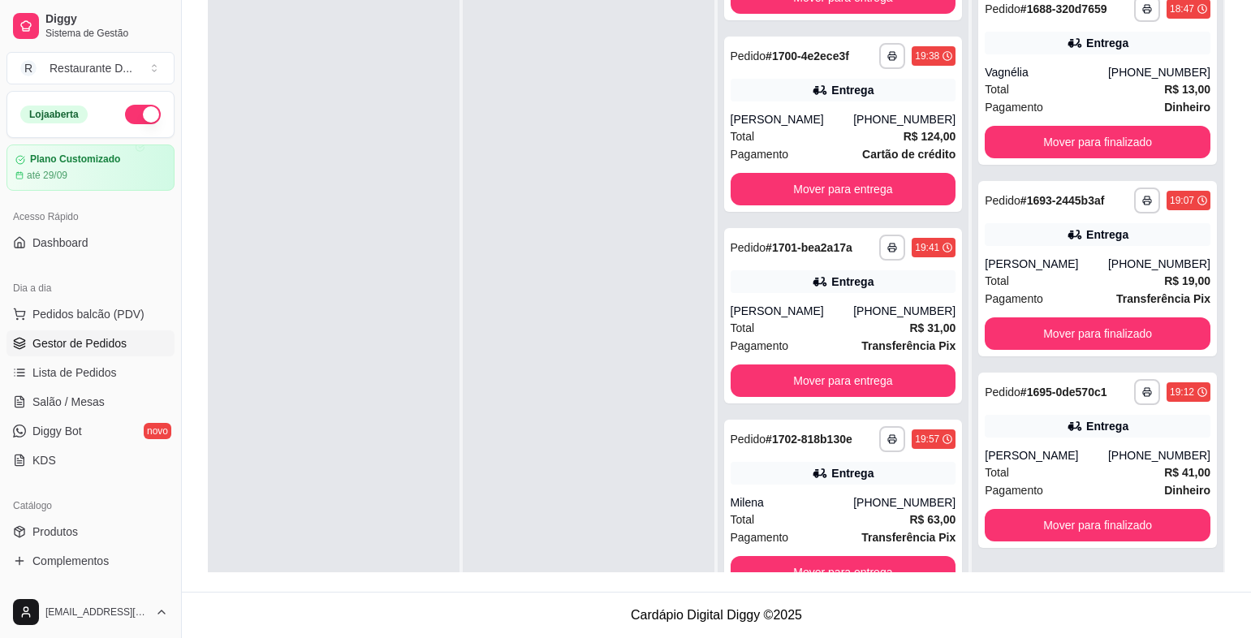
scroll to position [85, 0]
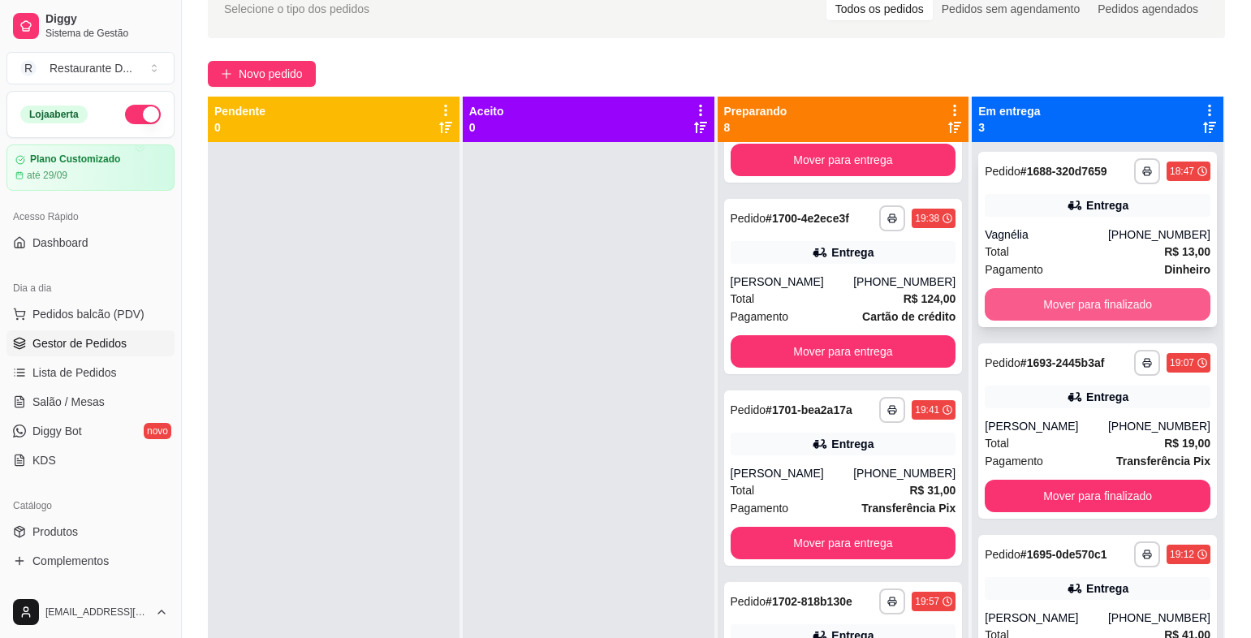
click at [1137, 297] on button "Mover para finalizado" at bounding box center [1098, 304] width 226 height 32
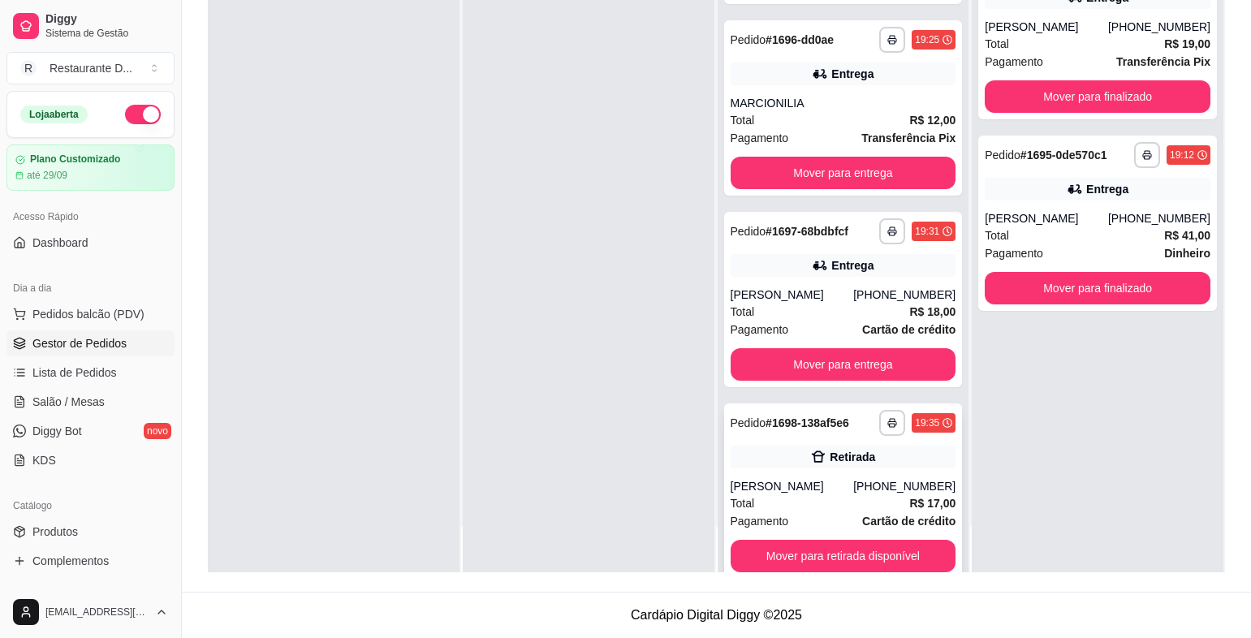
scroll to position [0, 0]
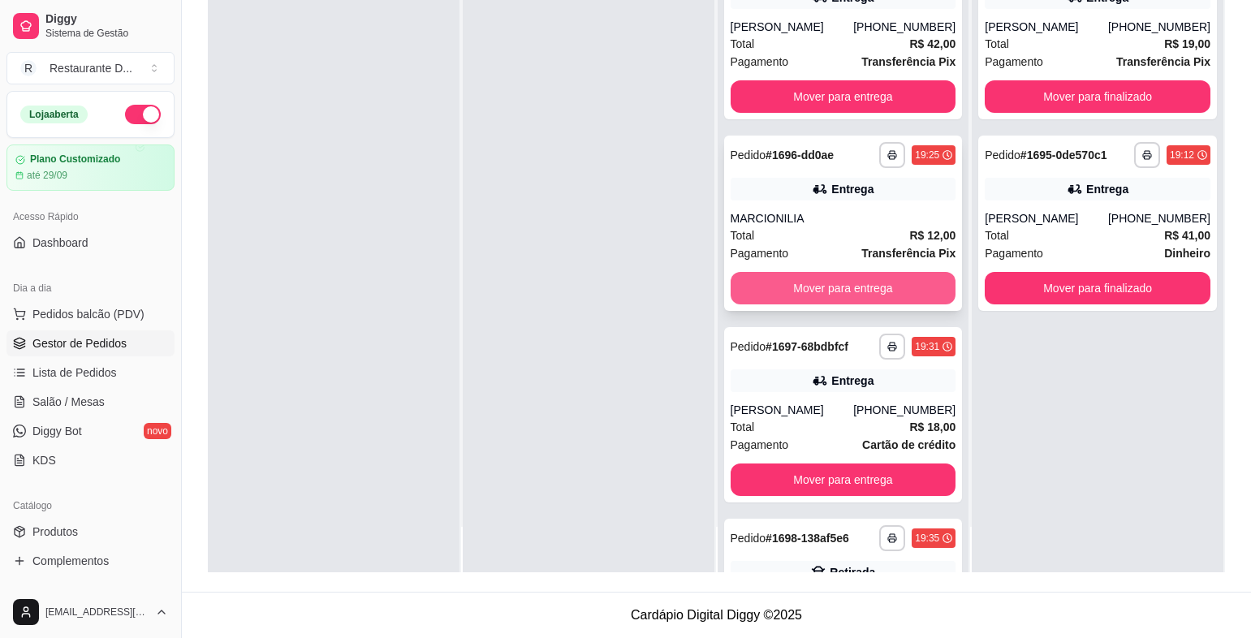
click at [836, 291] on button "Mover para entrega" at bounding box center [844, 288] width 226 height 32
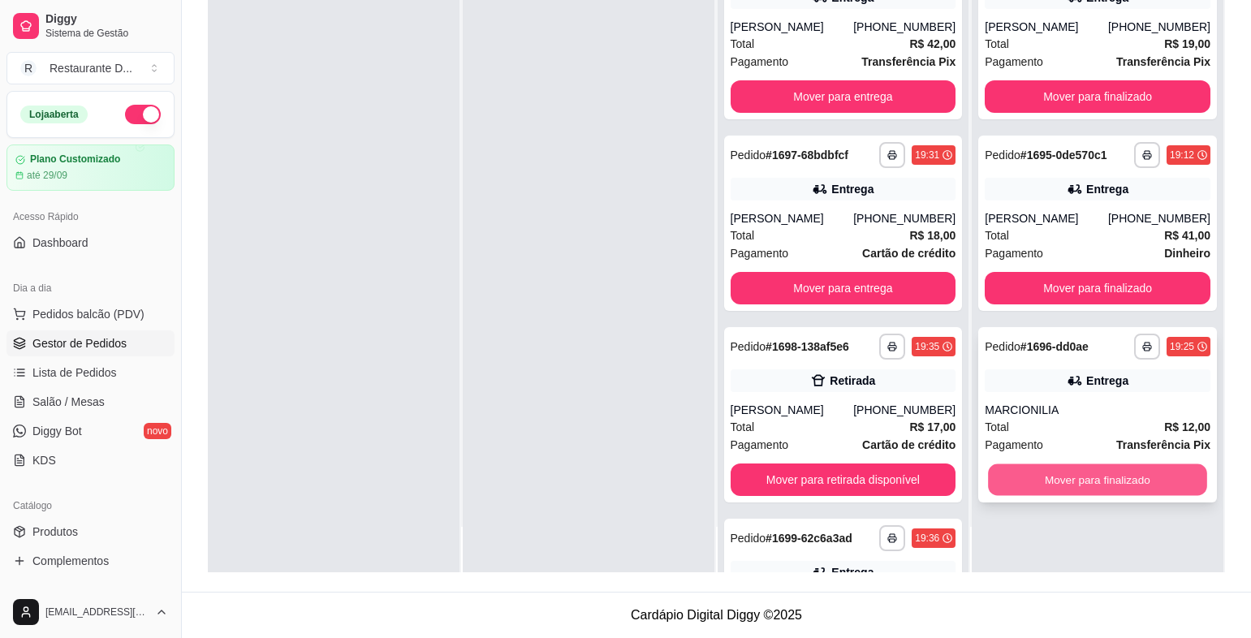
click at [1099, 479] on button "Mover para finalizado" at bounding box center [1097, 480] width 218 height 32
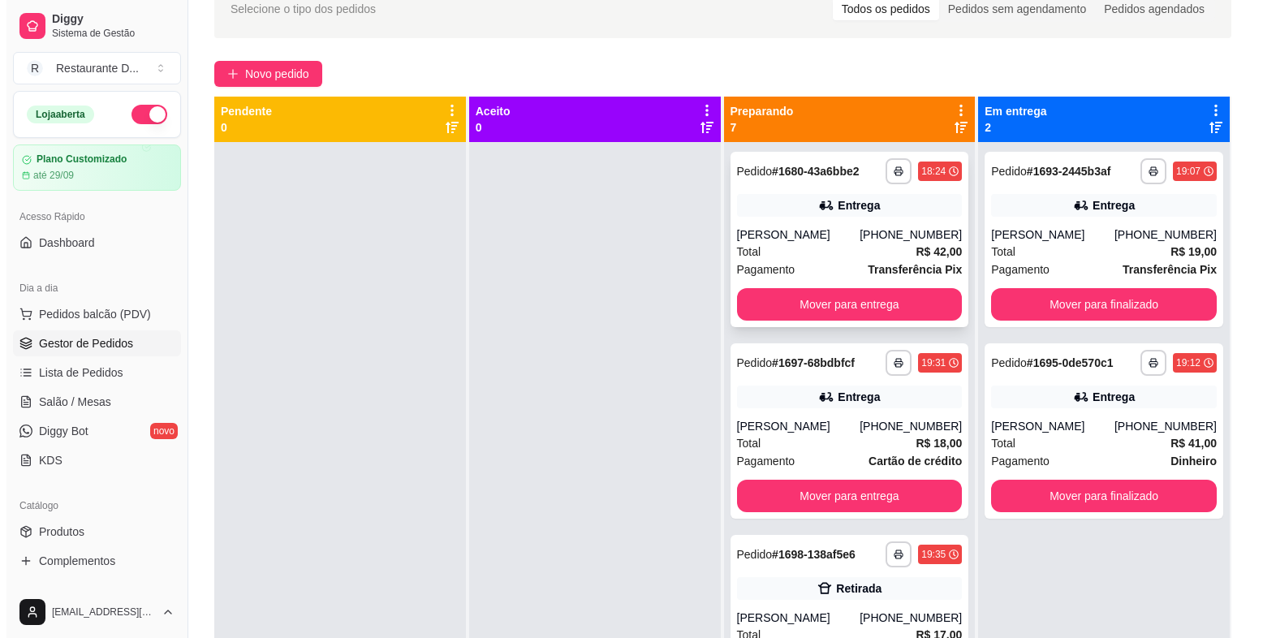
scroll to position [4, 0]
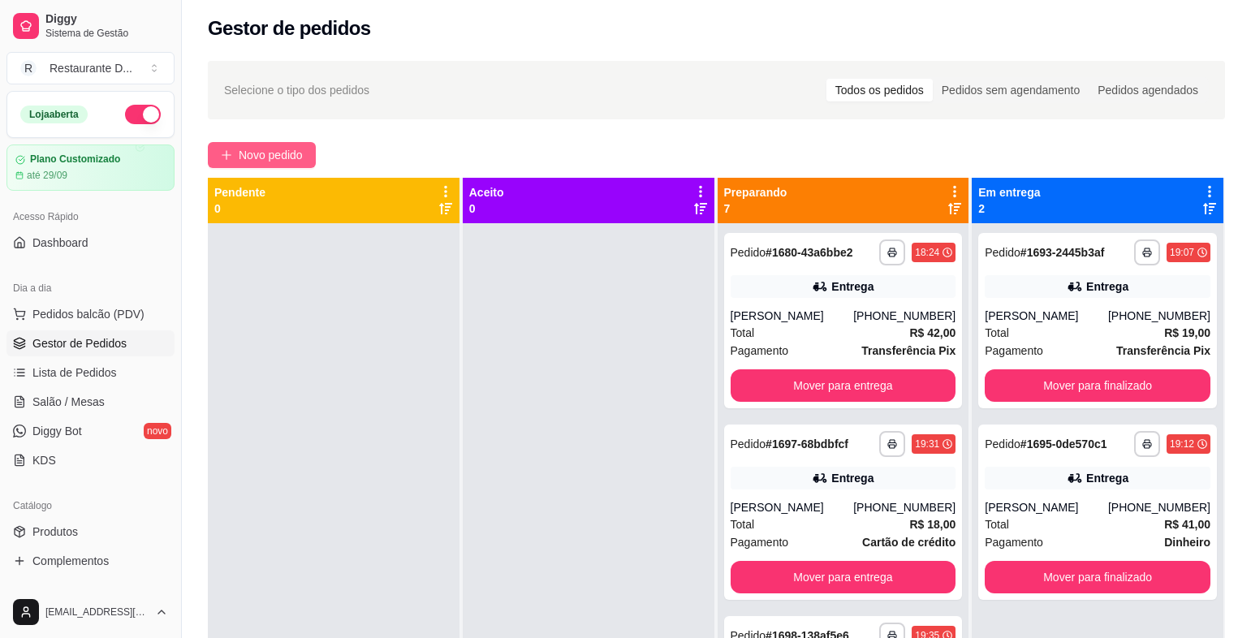
click at [278, 149] on span "Novo pedido" at bounding box center [271, 155] width 64 height 18
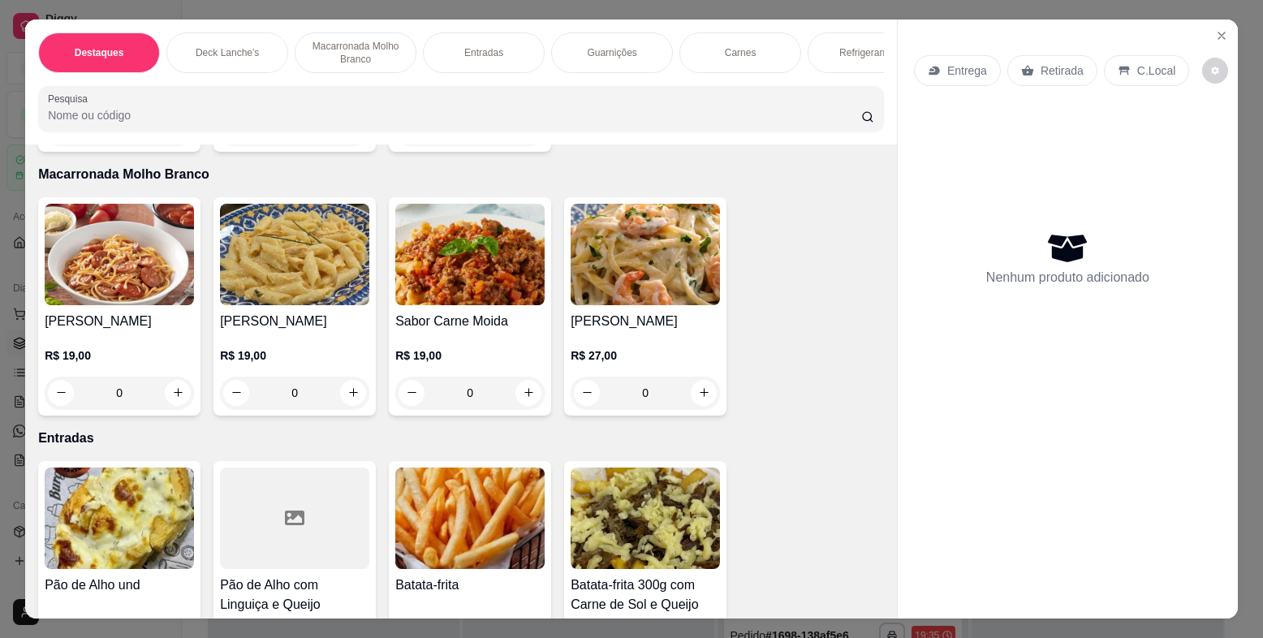
scroll to position [893, 0]
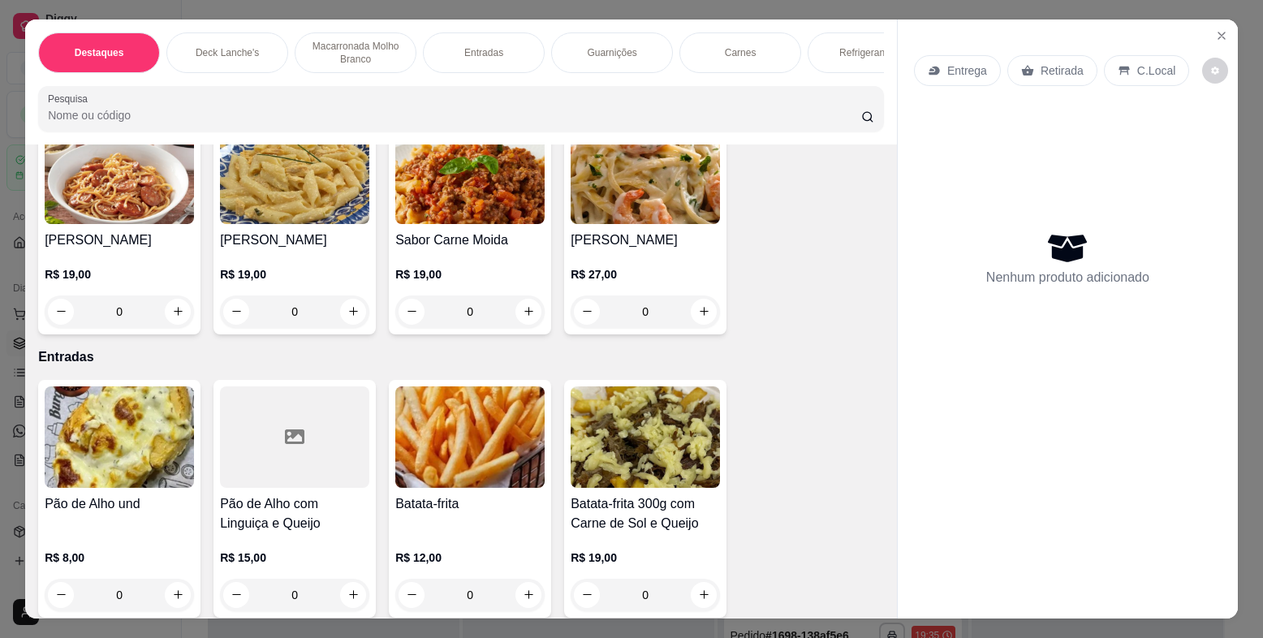
click at [310, 244] on h4 "[PERSON_NAME]" at bounding box center [294, 240] width 149 height 19
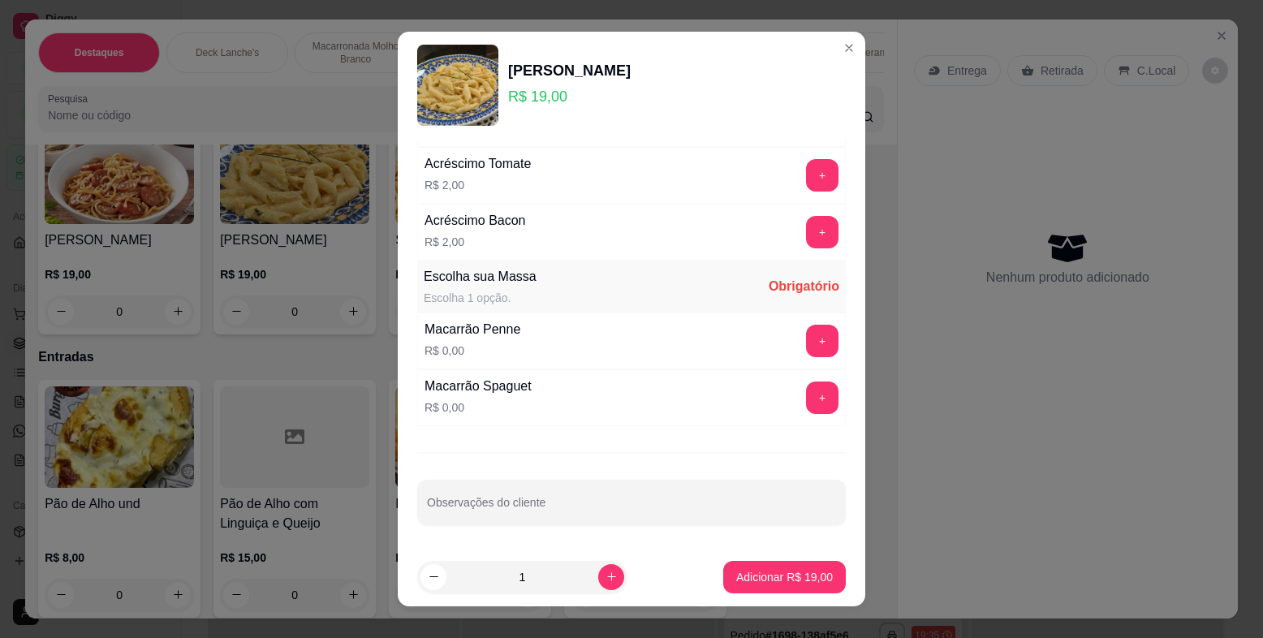
scroll to position [20, 0]
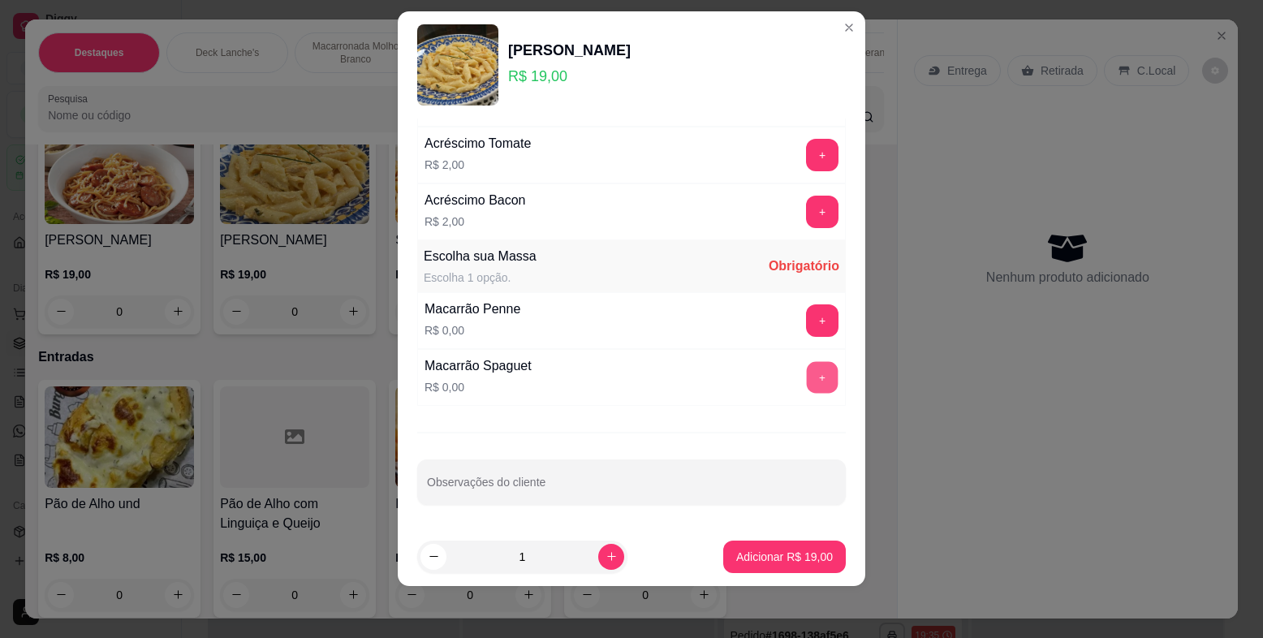
click at [807, 384] on button "+" at bounding box center [823, 378] width 32 height 32
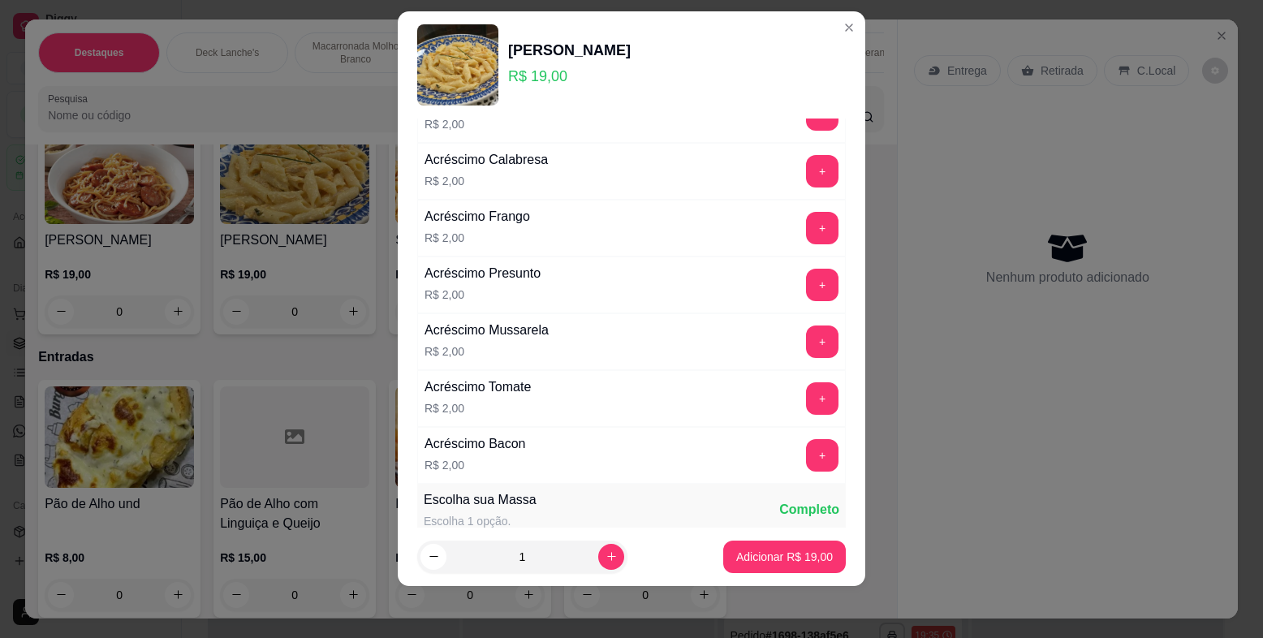
scroll to position [0, 0]
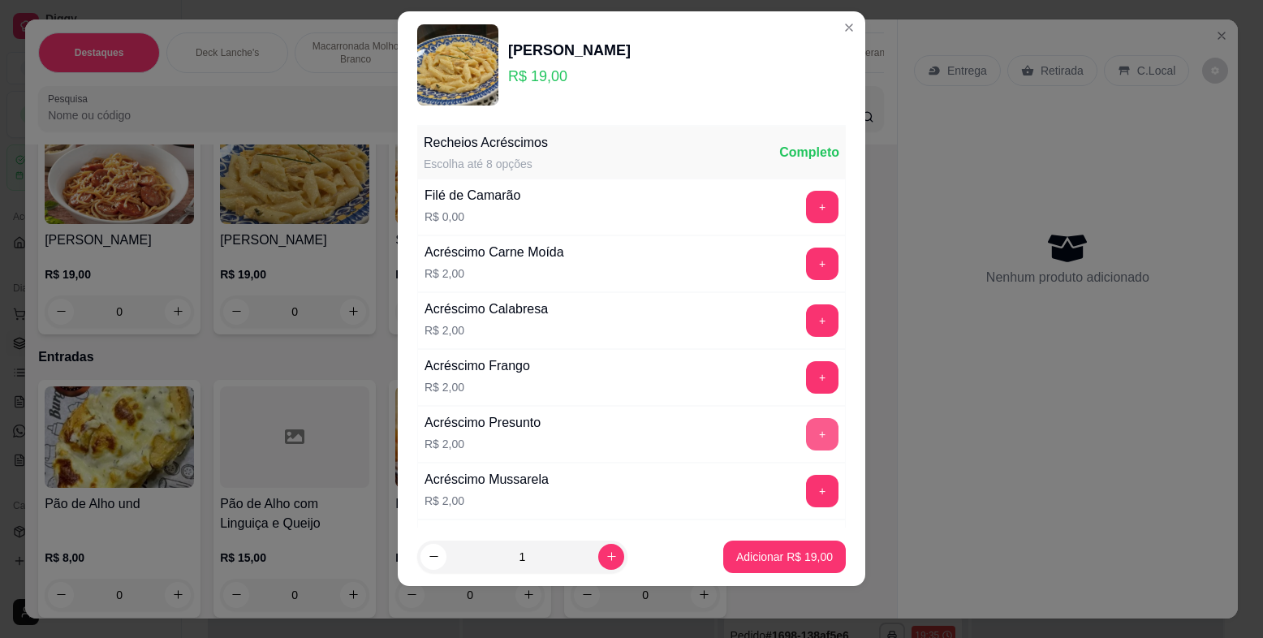
click at [806, 432] on button "+" at bounding box center [822, 434] width 32 height 32
click at [807, 494] on button "+" at bounding box center [823, 492] width 32 height 32
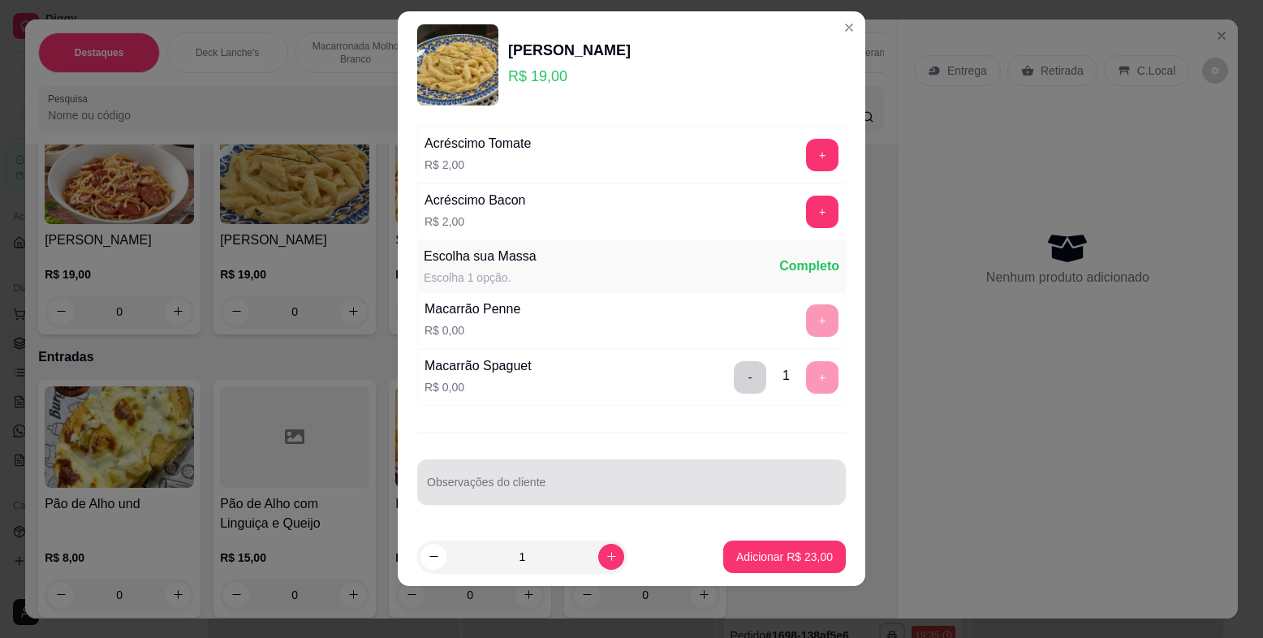
click at [637, 490] on input "Observações do cliente" at bounding box center [631, 489] width 409 height 16
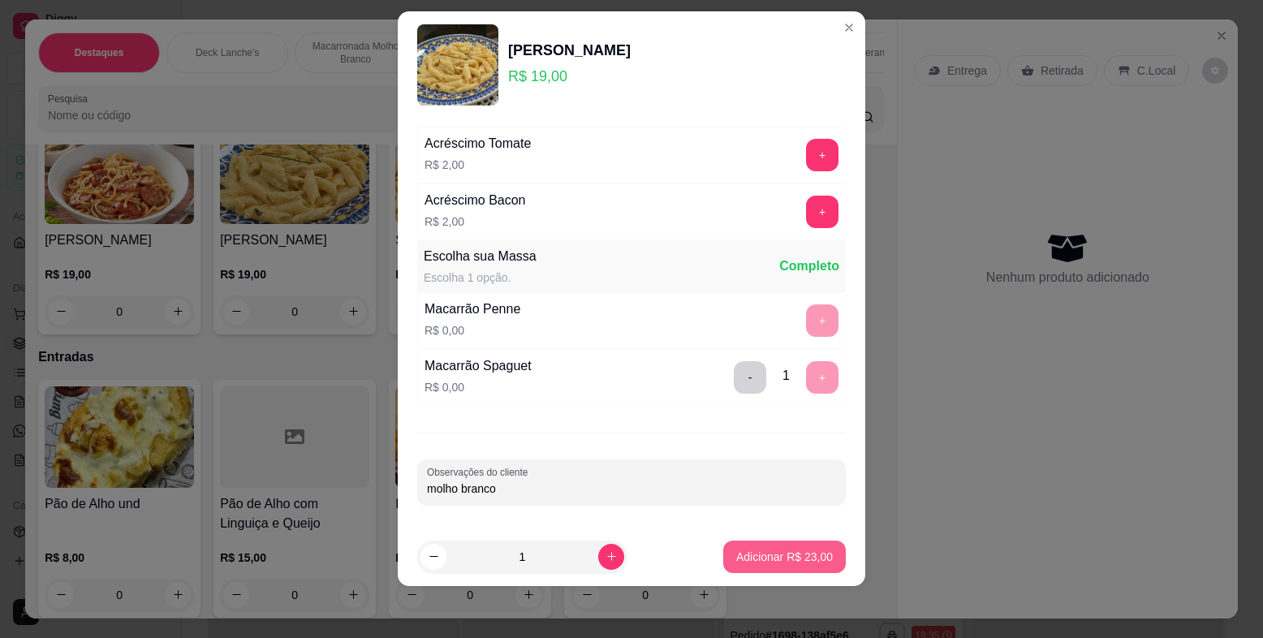
type input "molho branco"
click at [775, 550] on p "Adicionar R$ 23,00" at bounding box center [784, 557] width 97 height 16
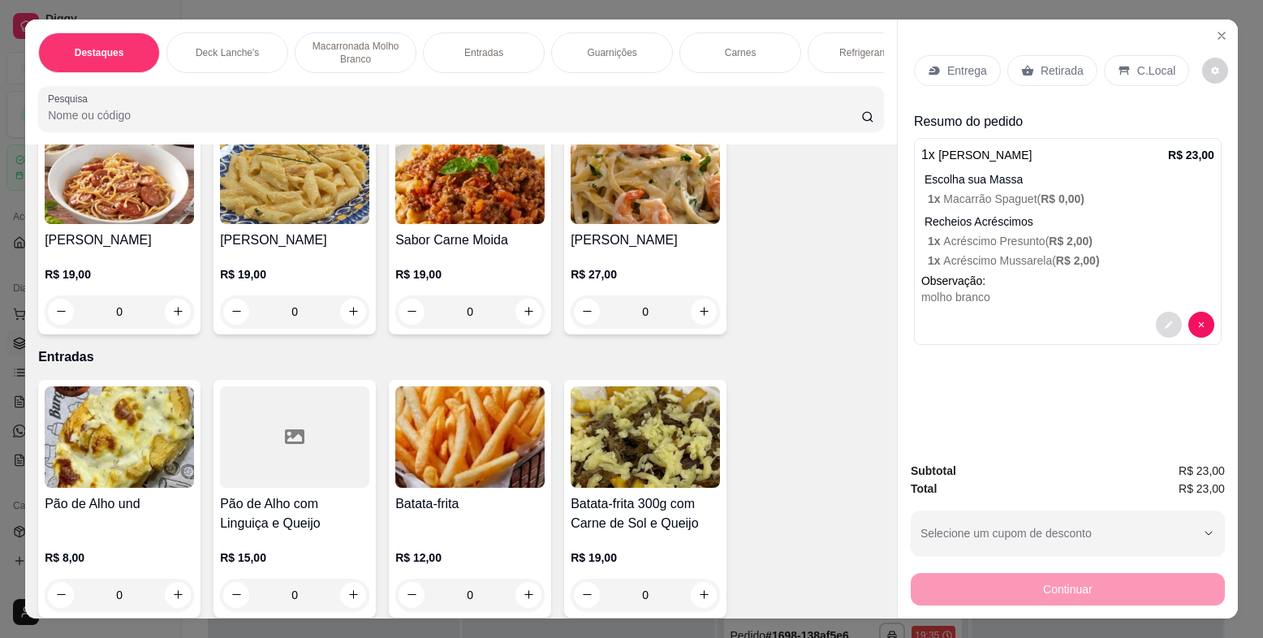
click at [1165, 322] on icon "decrease-product-quantity" at bounding box center [1168, 324] width 7 height 7
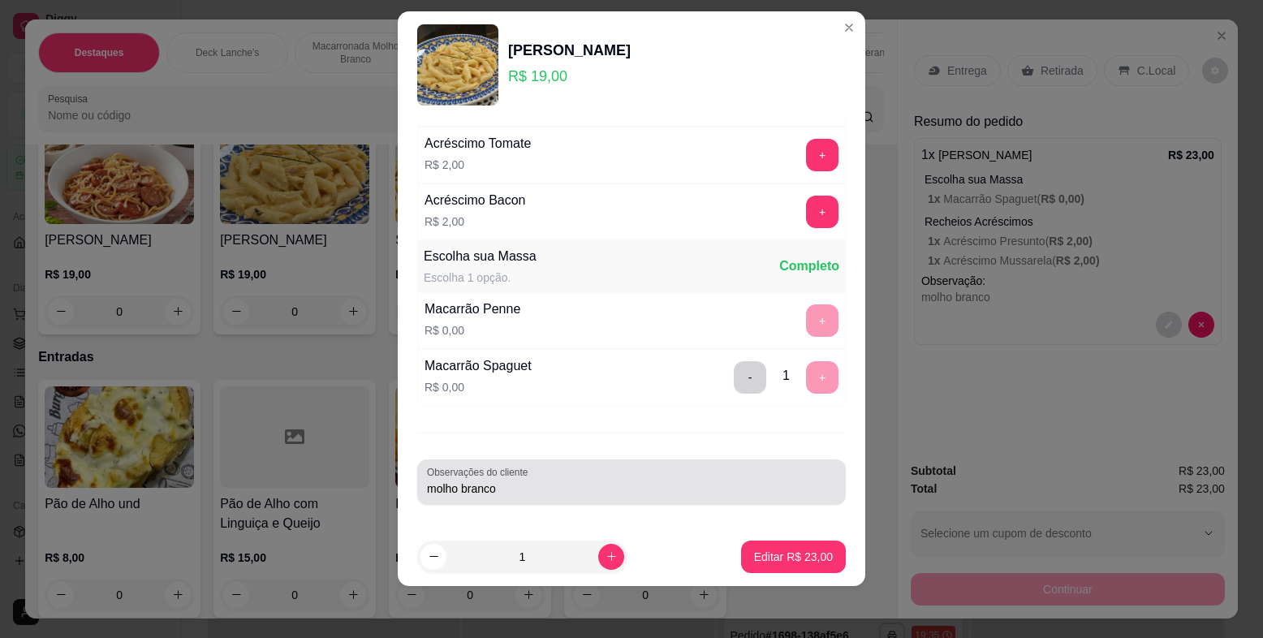
click at [692, 496] on input "molho branco" at bounding box center [631, 489] width 409 height 16
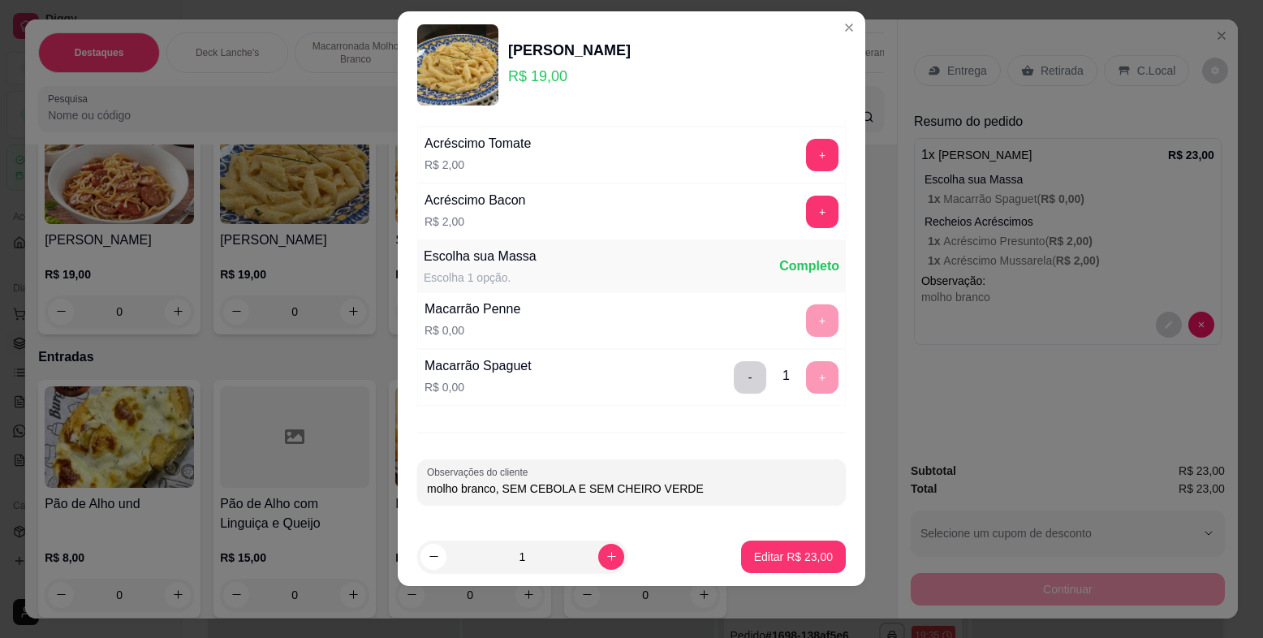
type input "molho branco, SEM CEBOLA E SEM CHEIRO VERDE"
click at [758, 549] on p "Editar R$ 23,00" at bounding box center [793, 556] width 76 height 15
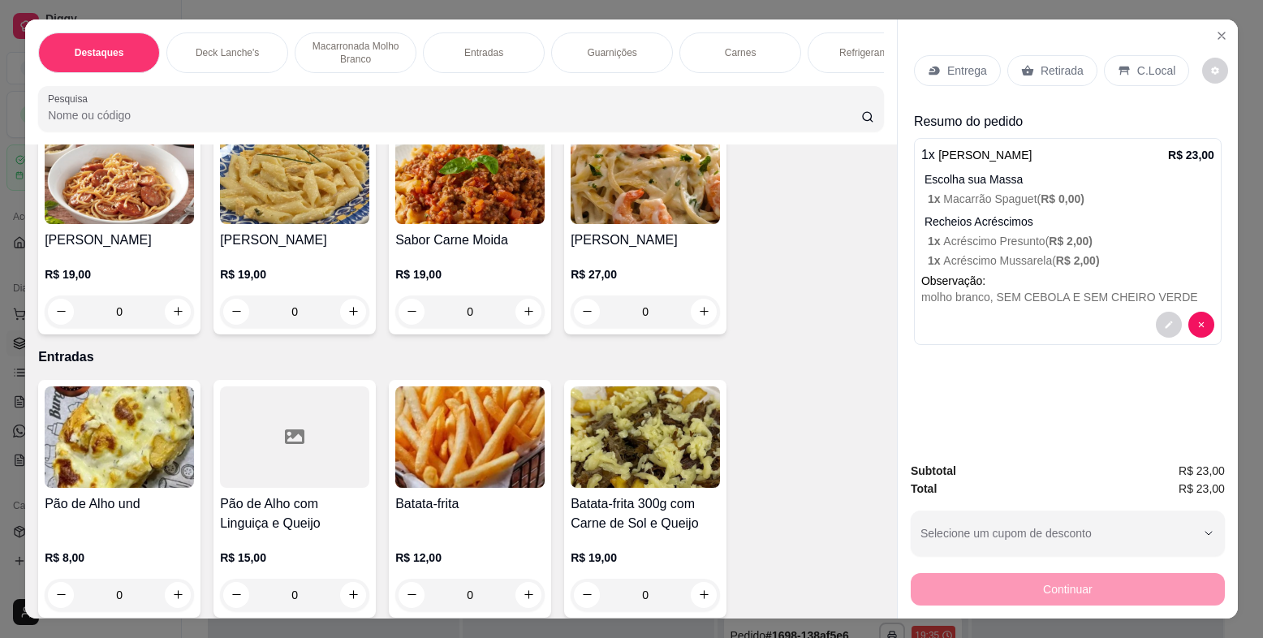
click at [961, 66] on p "Entrega" at bounding box center [968, 71] width 40 height 16
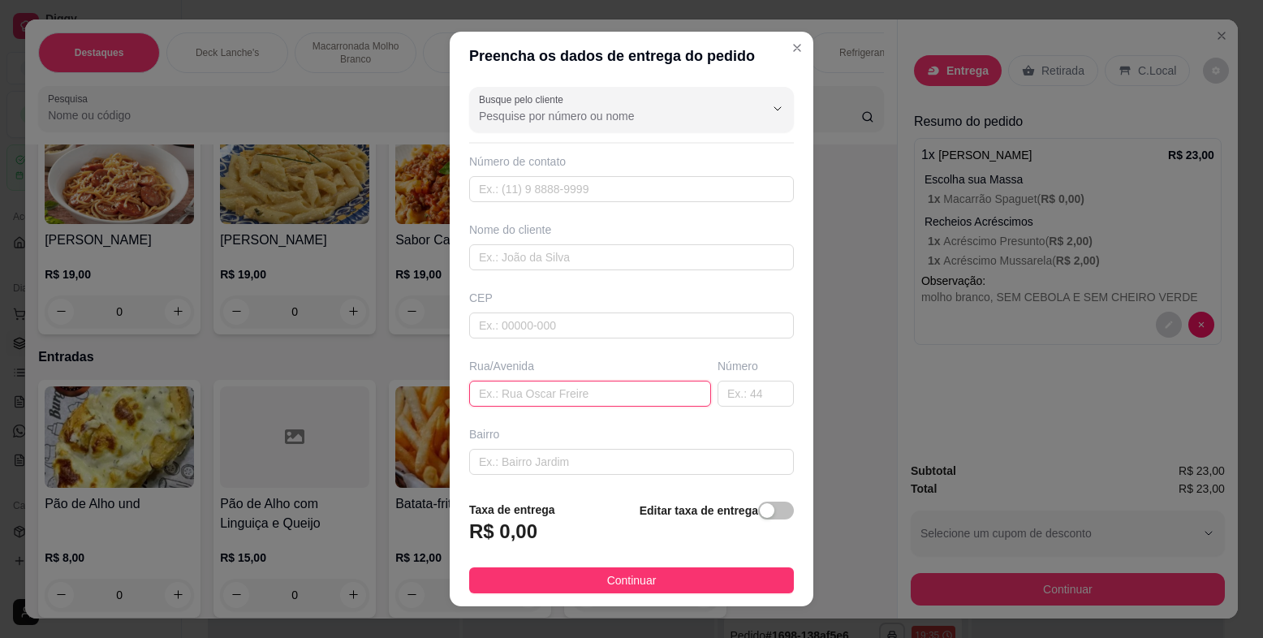
click at [528, 386] on input "text" at bounding box center [590, 394] width 242 height 26
click at [544, 392] on input "PADRE [PERSON_NAME]" at bounding box center [590, 394] width 242 height 26
type input "PADRE [PERSON_NAME]"
click at [752, 394] on input "text" at bounding box center [756, 394] width 76 height 26
type input "334"
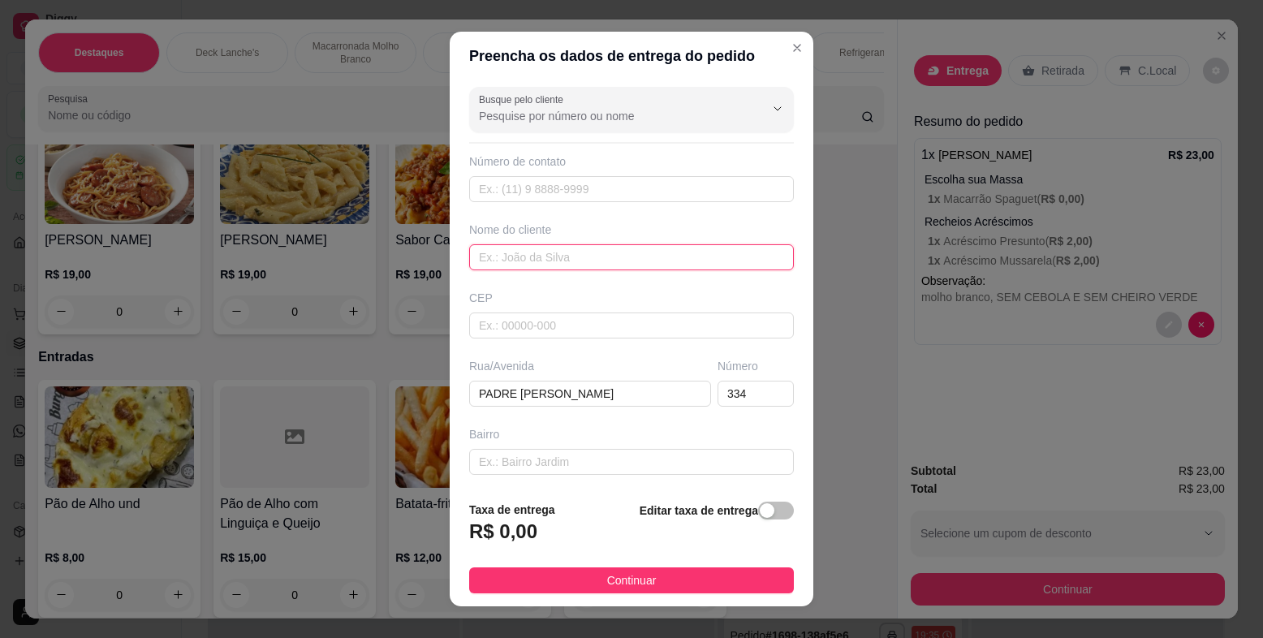
click at [481, 266] on input "text" at bounding box center [631, 257] width 325 height 26
type input "IDIRLANIA"
click at [591, 465] on input "text" at bounding box center [631, 462] width 325 height 26
paste input "prox a praça do cemiterio"
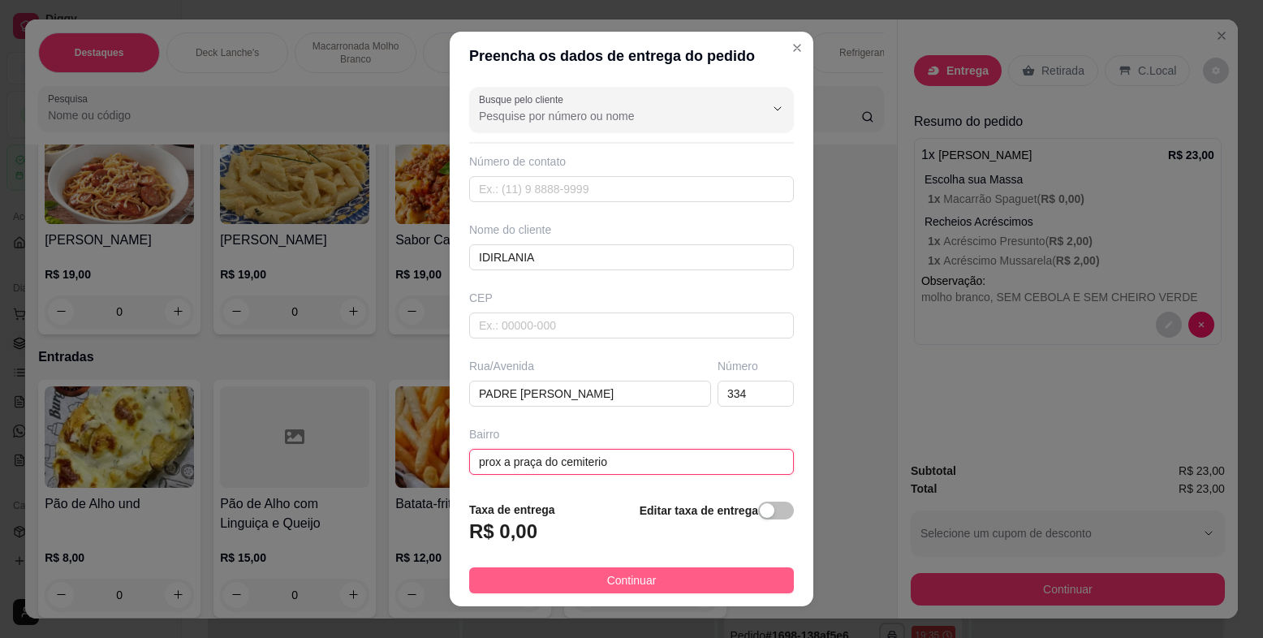
type input "prox a praça do cemiterio"
click at [568, 585] on button "Continuar" at bounding box center [631, 581] width 325 height 26
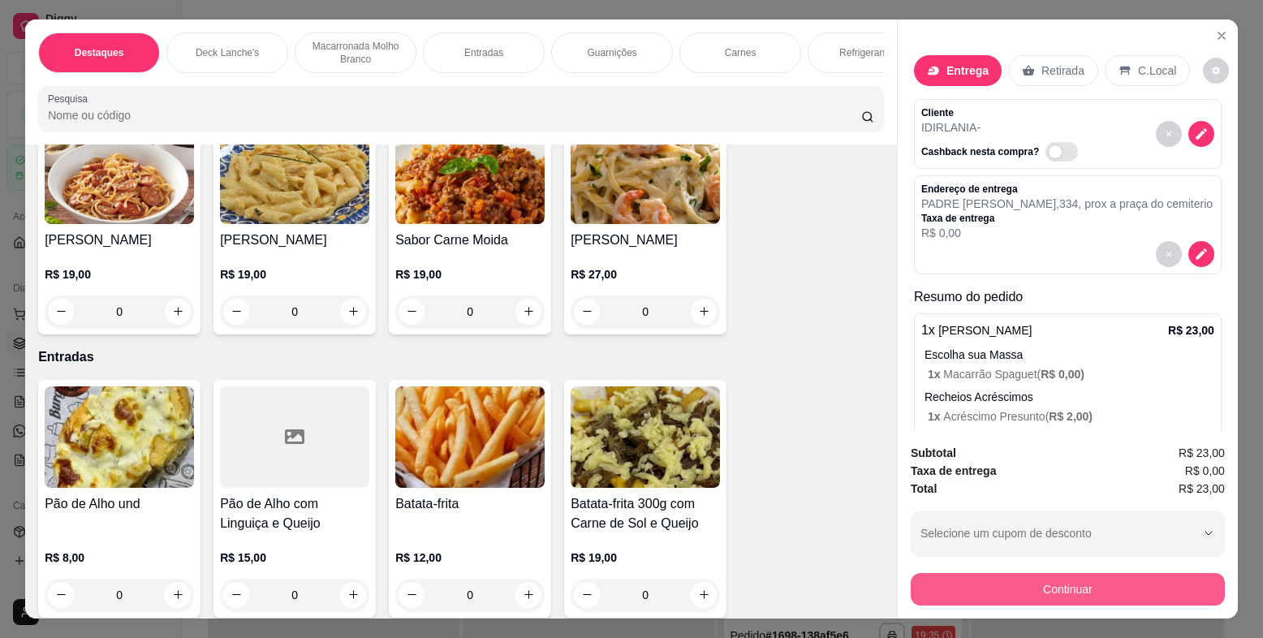
click at [930, 584] on button "Continuar" at bounding box center [1068, 589] width 314 height 32
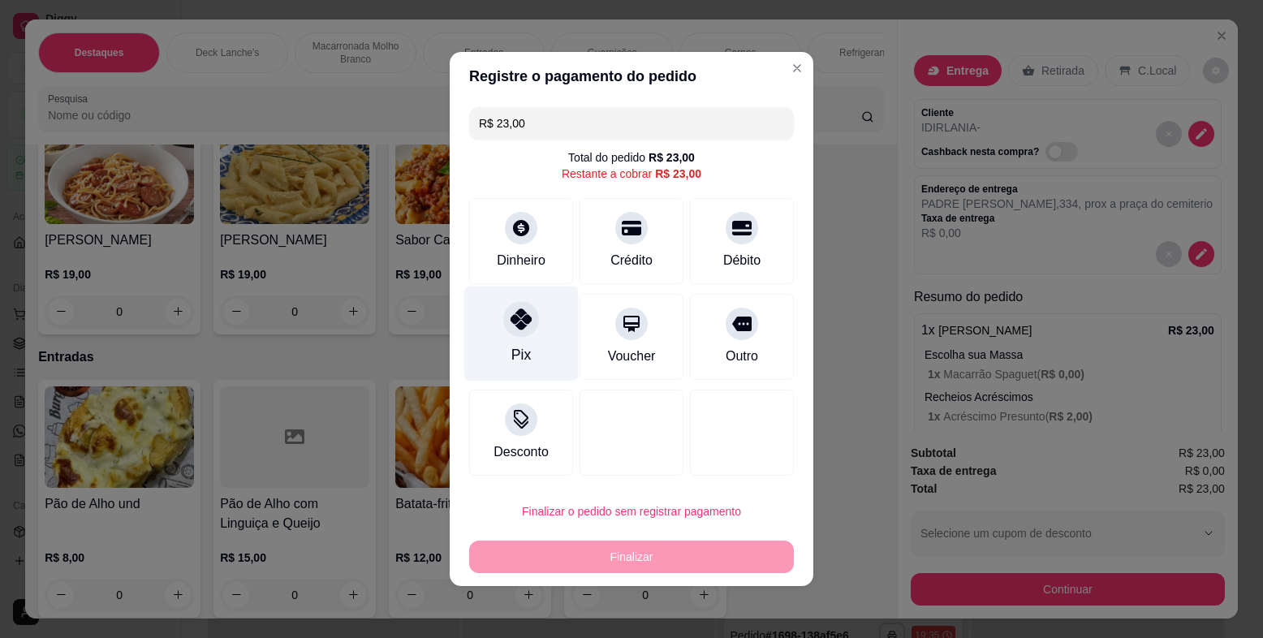
click at [531, 326] on div at bounding box center [521, 319] width 36 height 36
type input "R$ 0,00"
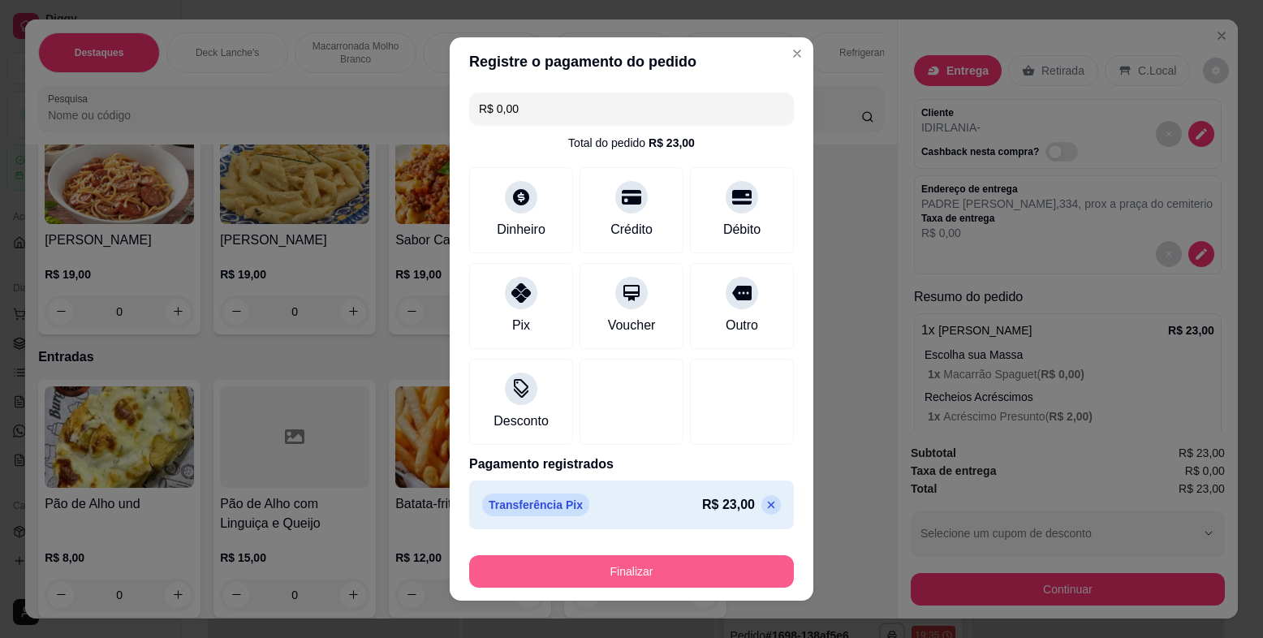
click at [554, 566] on button "Finalizar" at bounding box center [631, 571] width 325 height 32
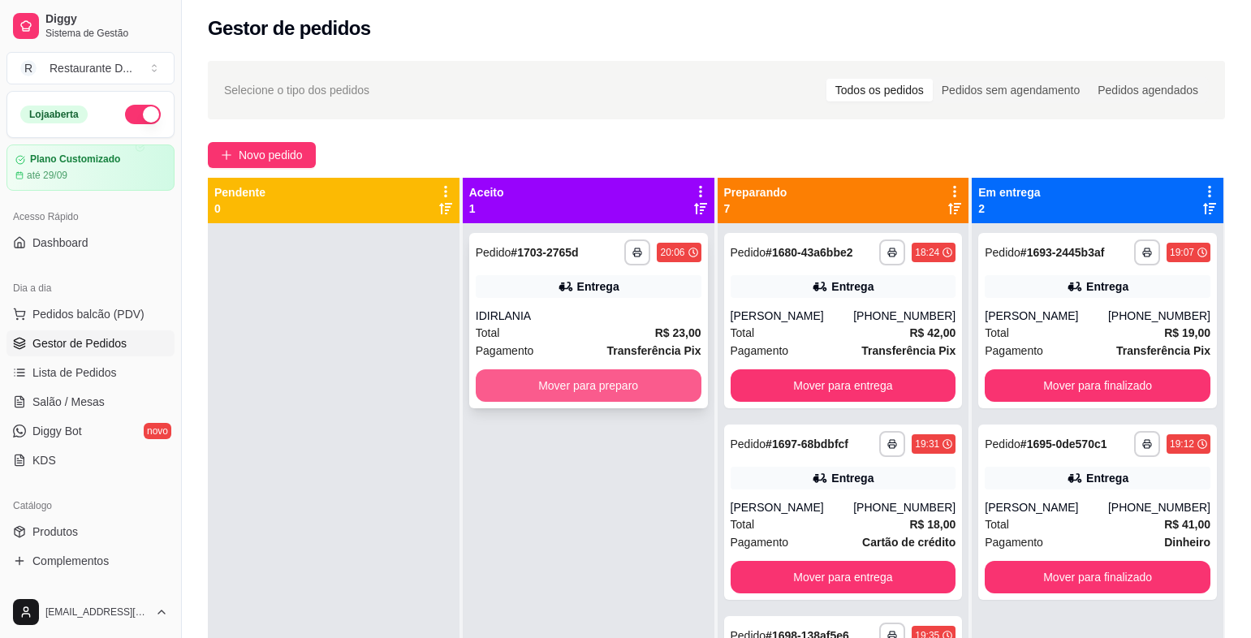
click at [530, 379] on button "Mover para preparo" at bounding box center [589, 385] width 226 height 32
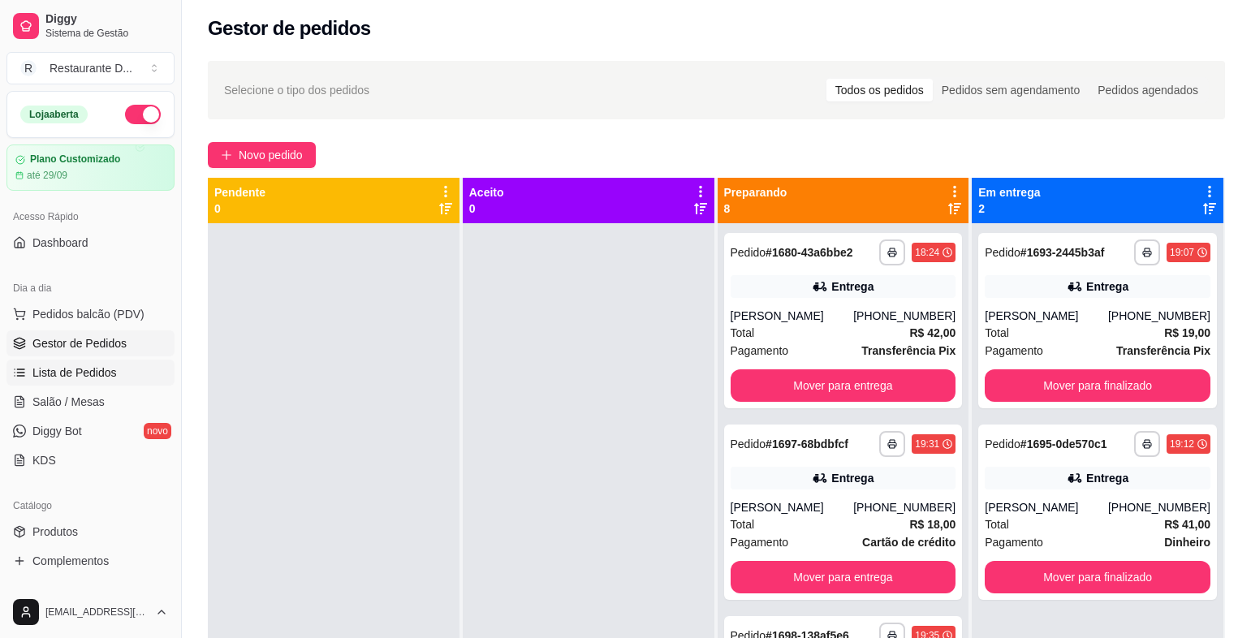
scroll to position [162, 0]
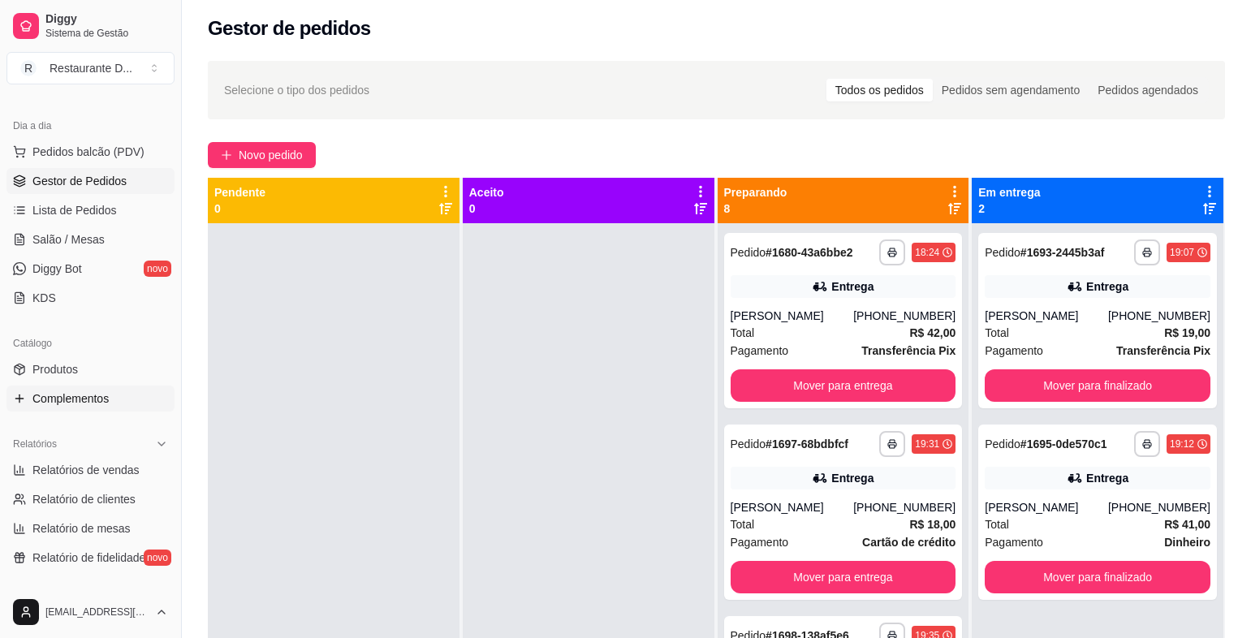
click at [95, 408] on link "Complementos" at bounding box center [90, 399] width 168 height 26
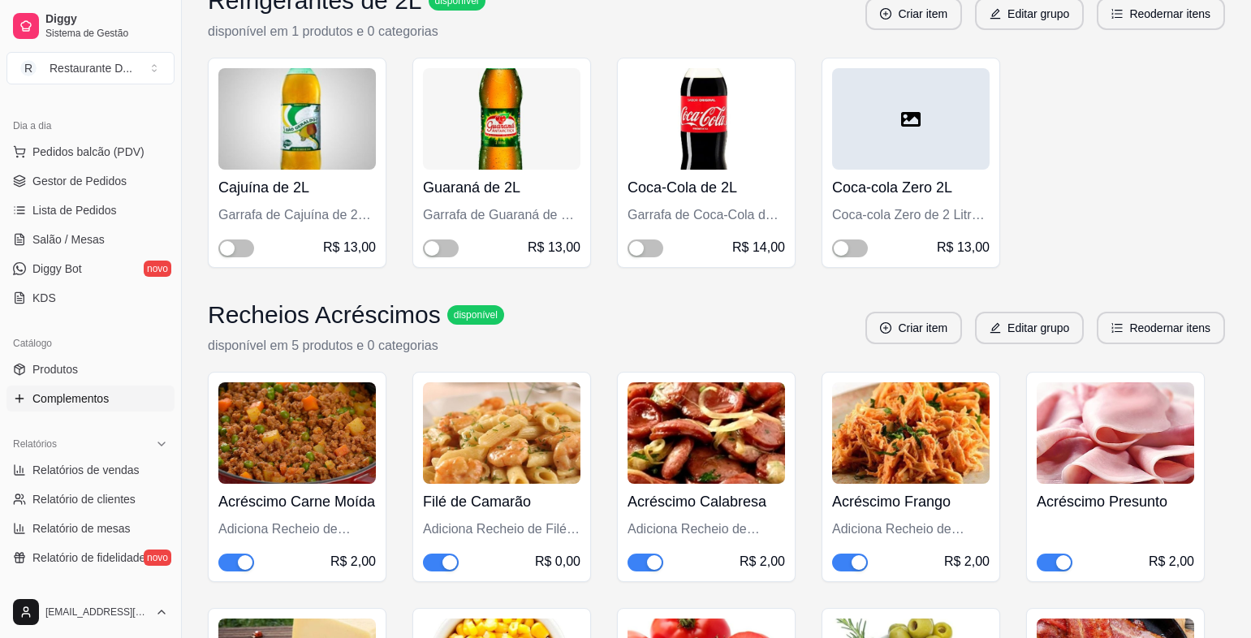
scroll to position [3004, 0]
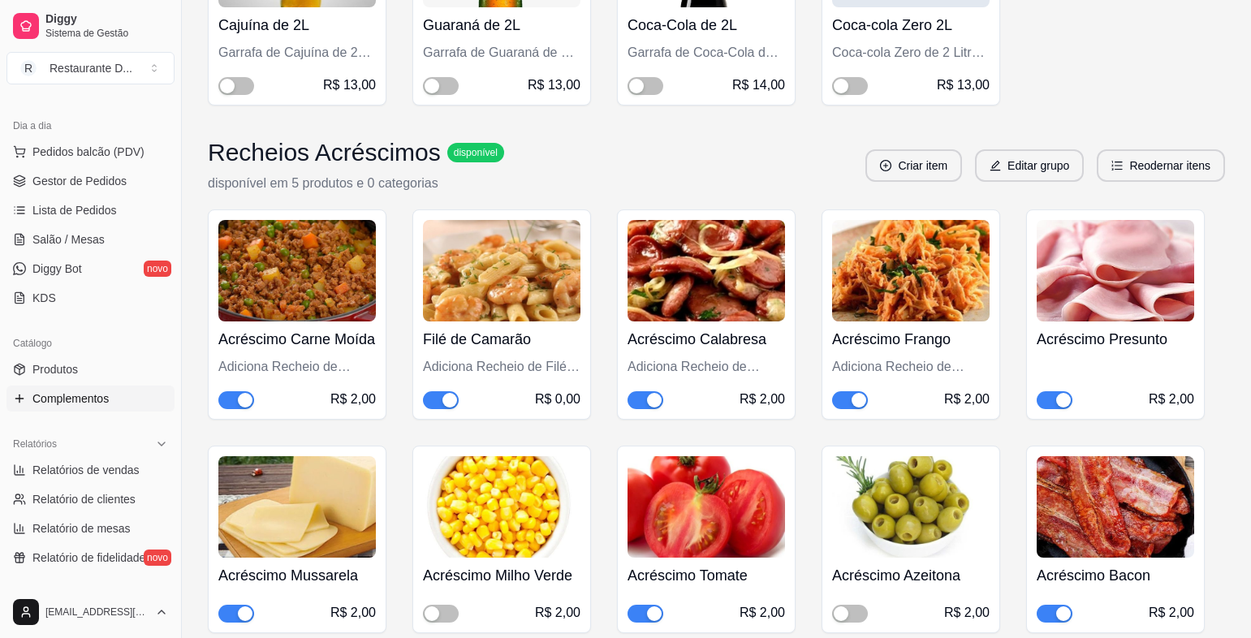
click at [246, 403] on div "button" at bounding box center [245, 400] width 15 height 15
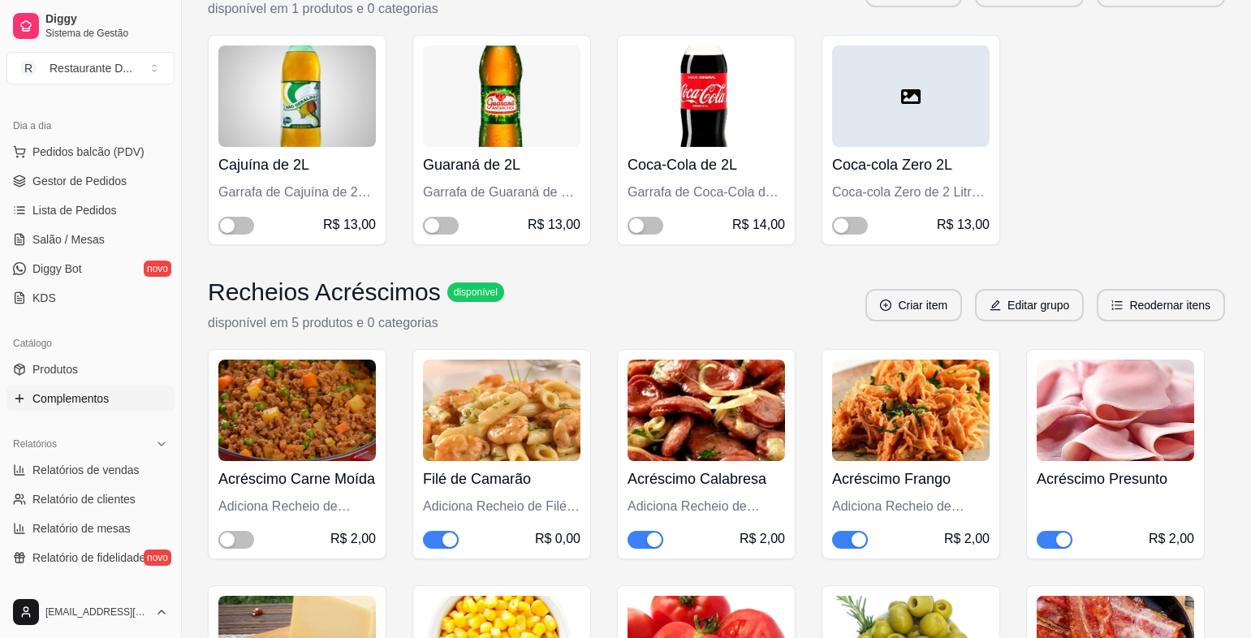
scroll to position [2946, 0]
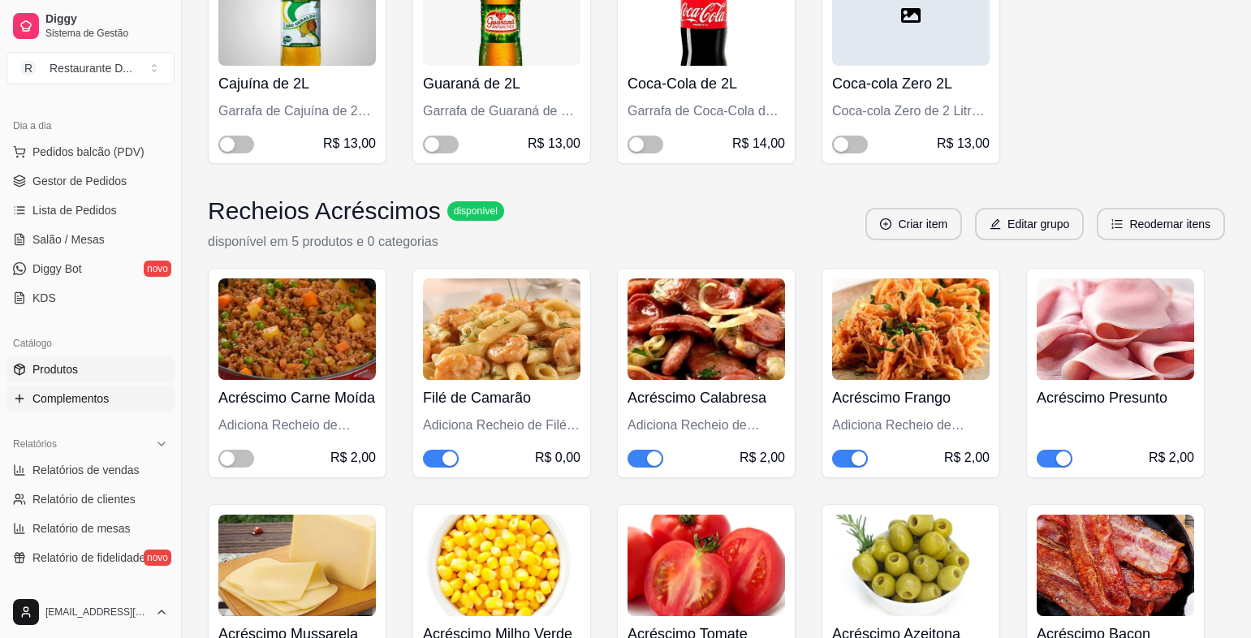
click at [71, 366] on span "Produtos" at bounding box center [54, 369] width 45 height 16
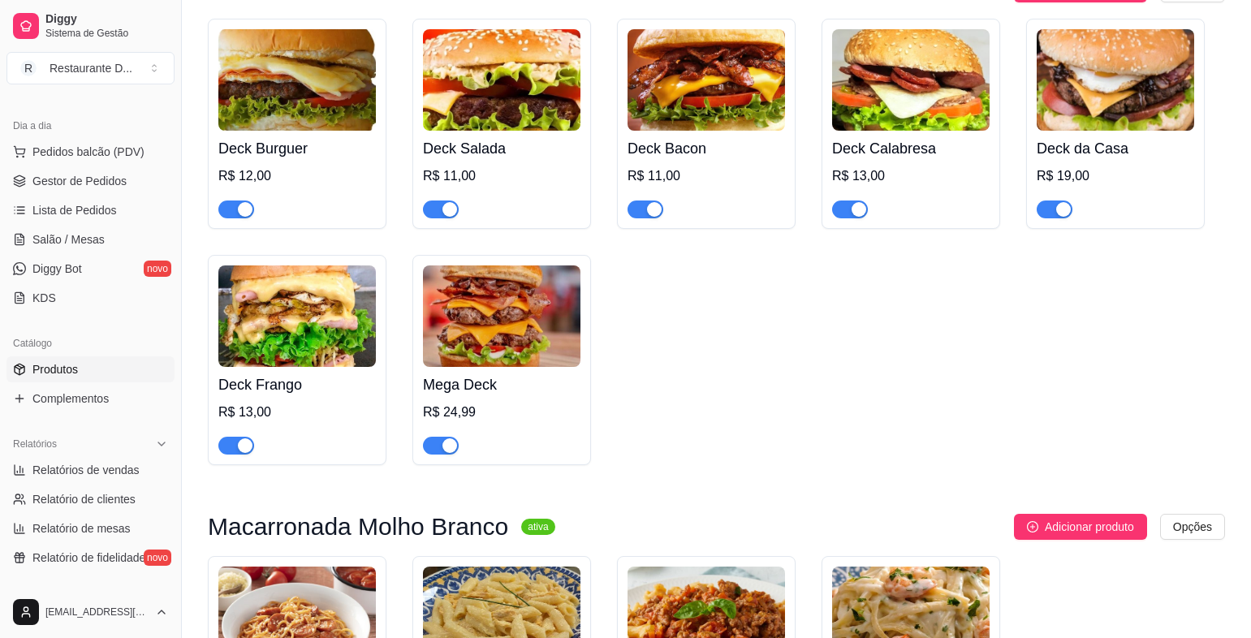
scroll to position [893, 0]
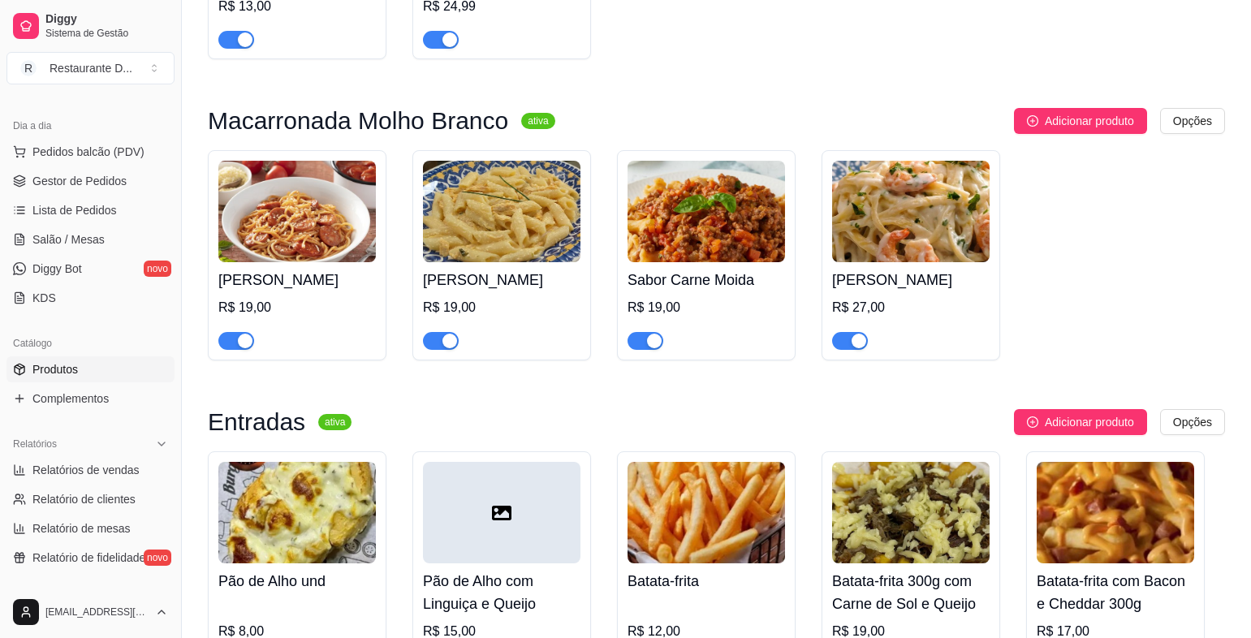
click at [653, 348] on div "button" at bounding box center [654, 341] width 15 height 15
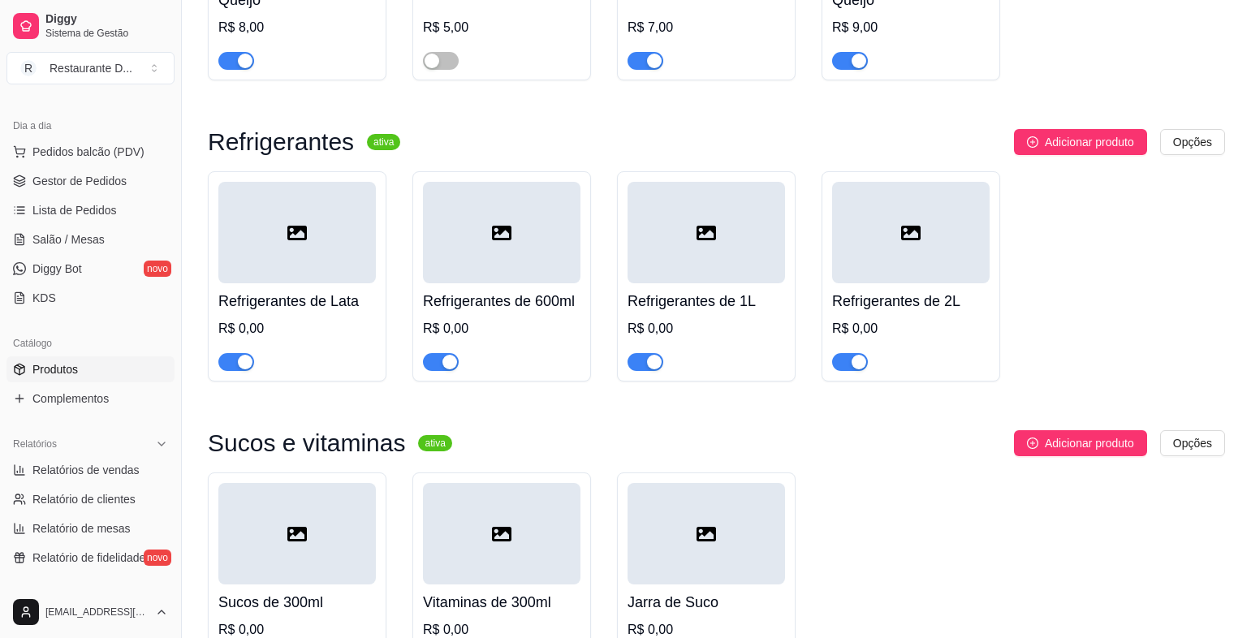
scroll to position [4872, 0]
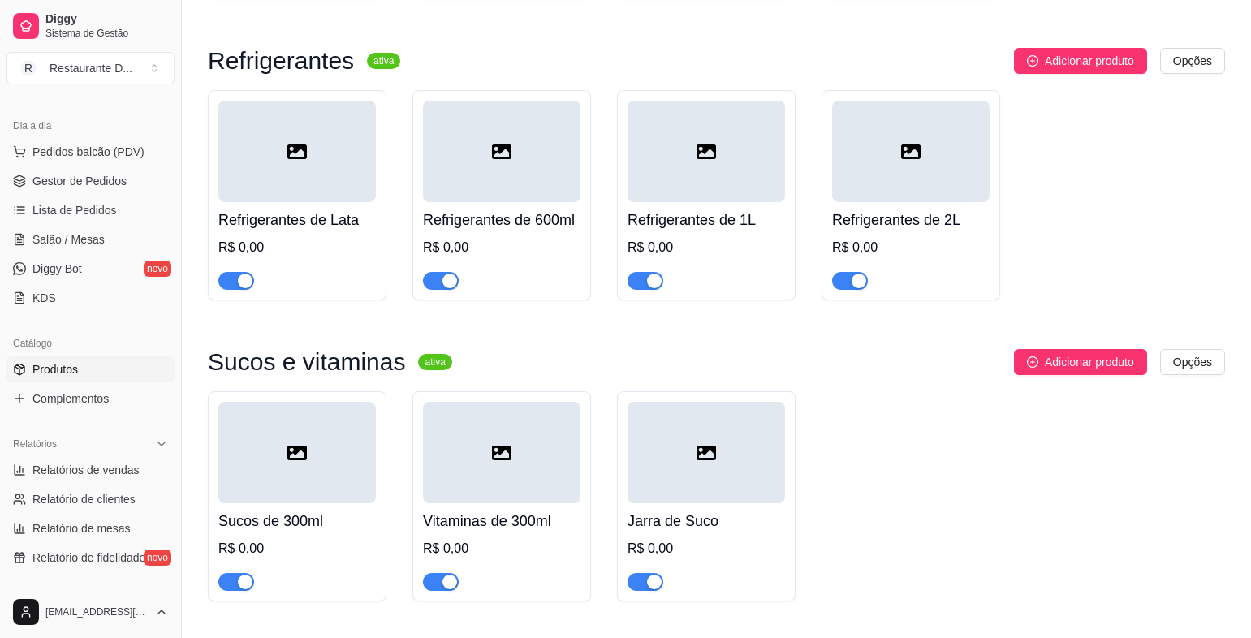
click at [848, 285] on span "button" at bounding box center [850, 281] width 36 height 18
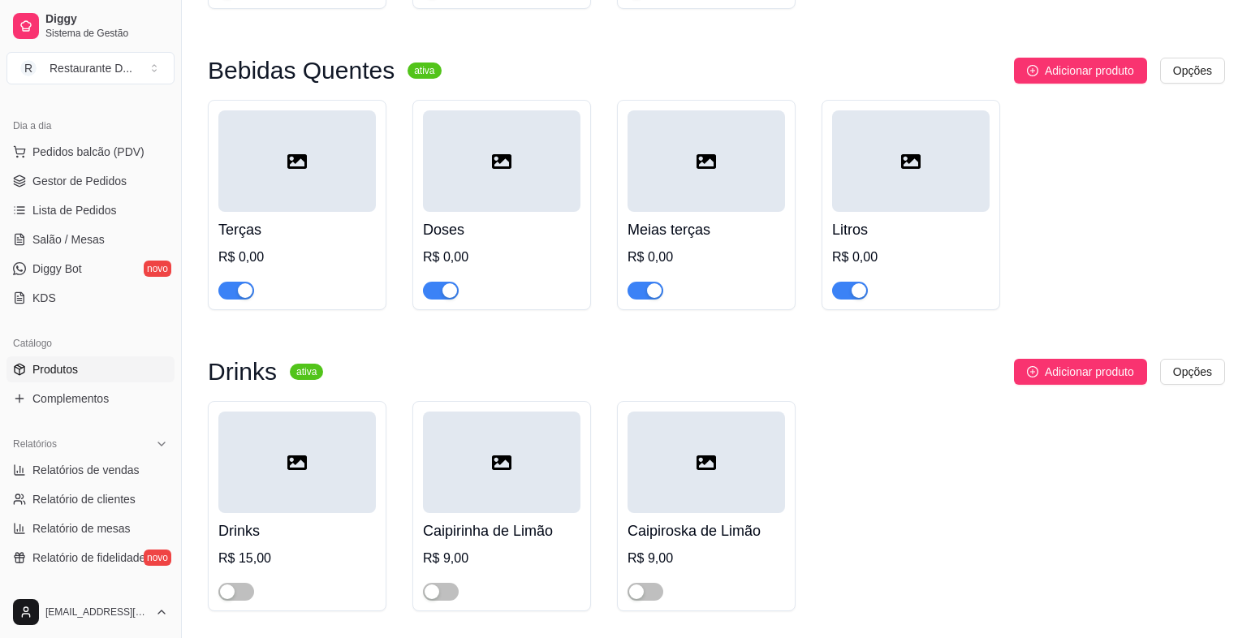
scroll to position [6147, 0]
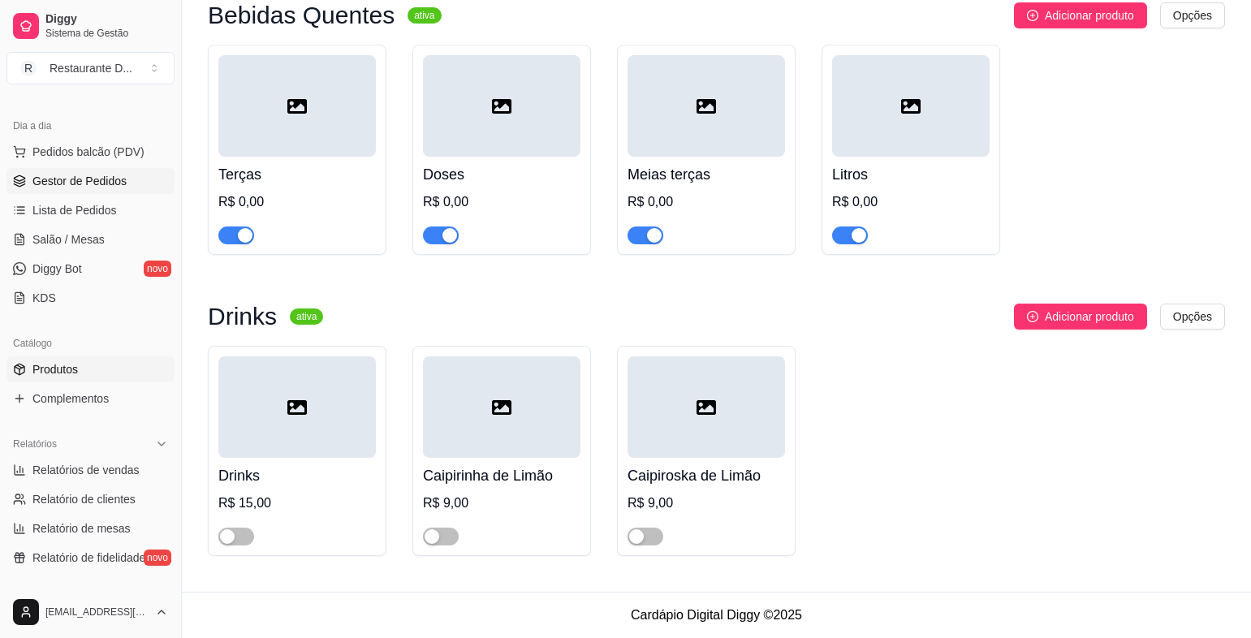
click at [113, 182] on span "Gestor de Pedidos" at bounding box center [79, 181] width 94 height 16
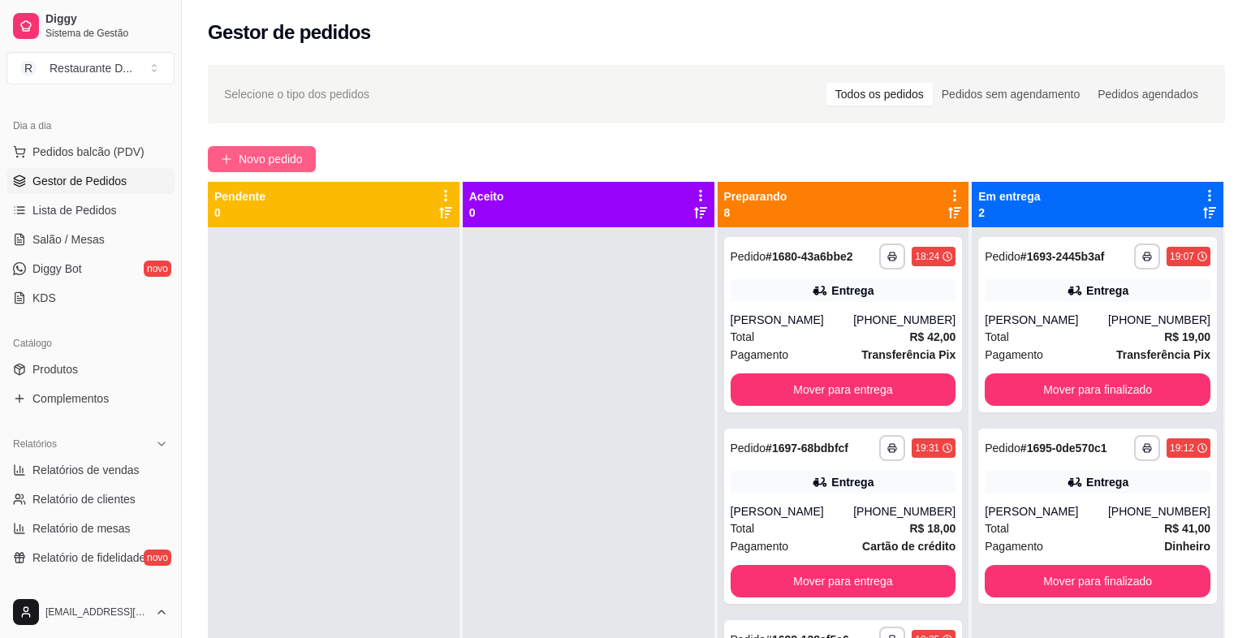
click at [244, 161] on span "Novo pedido" at bounding box center [271, 159] width 64 height 18
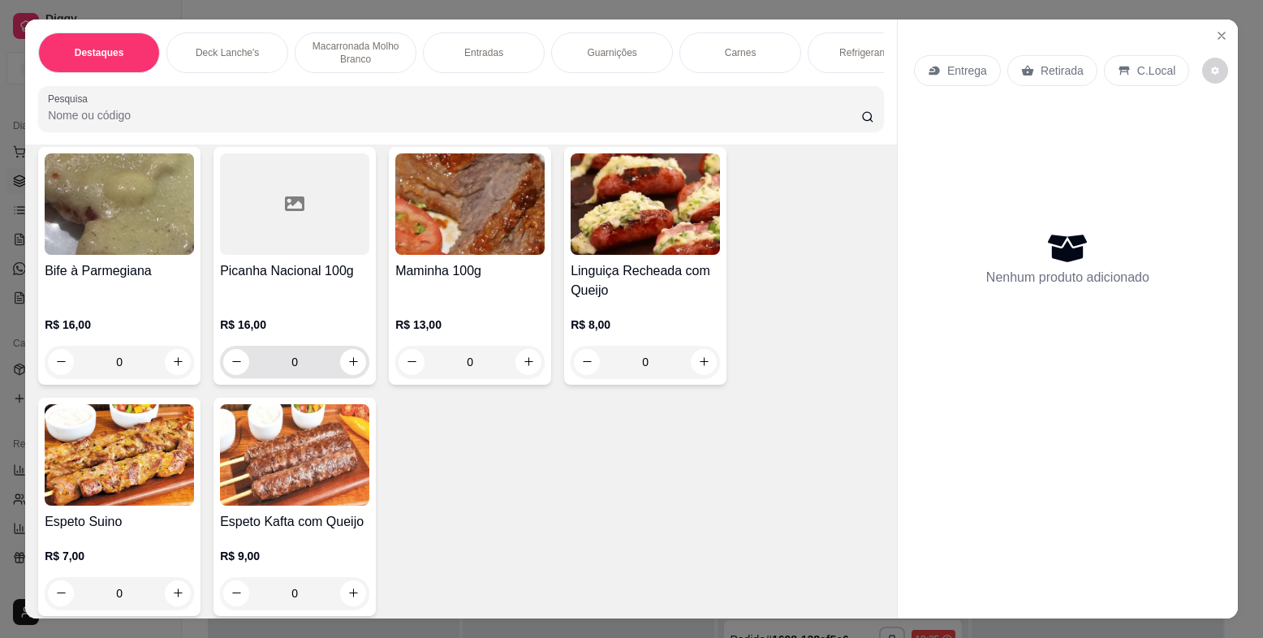
scroll to position [3897, 0]
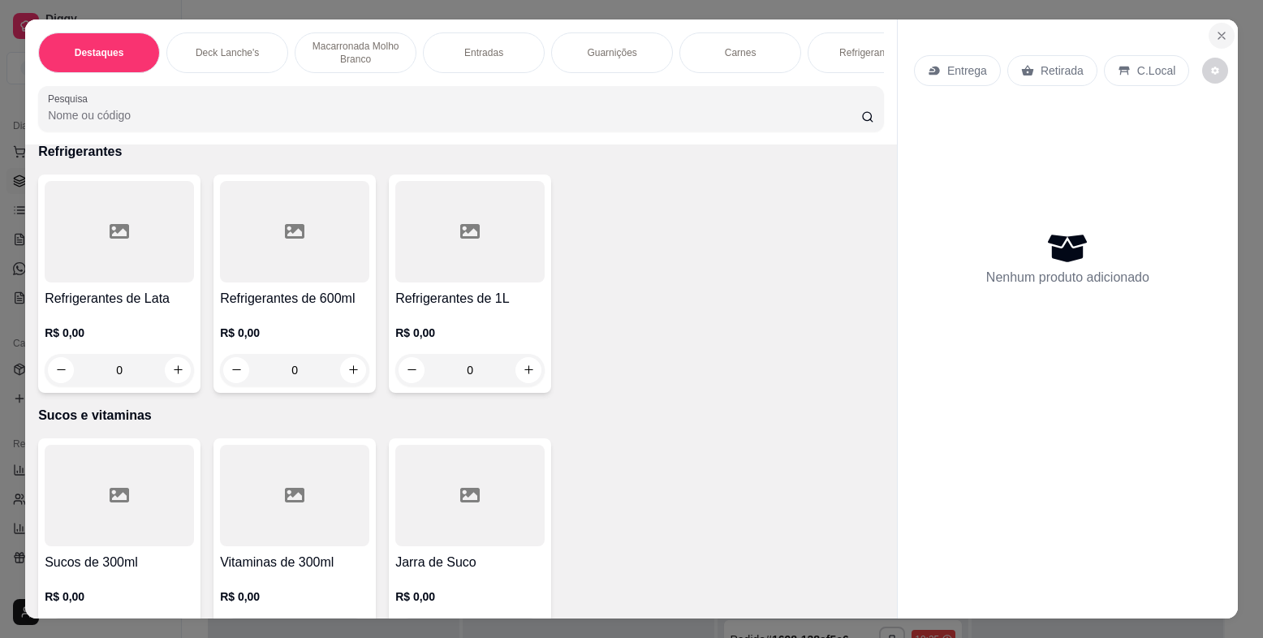
click at [1215, 37] on icon "Close" at bounding box center [1221, 35] width 13 height 13
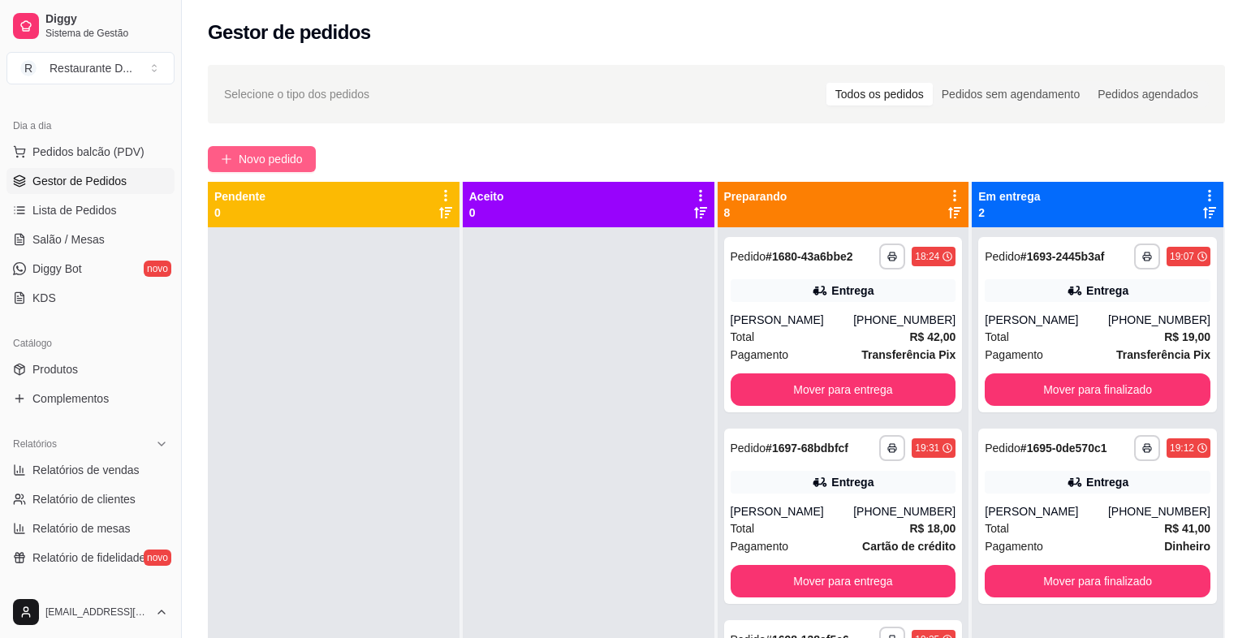
click at [300, 153] on span "Novo pedido" at bounding box center [271, 159] width 64 height 18
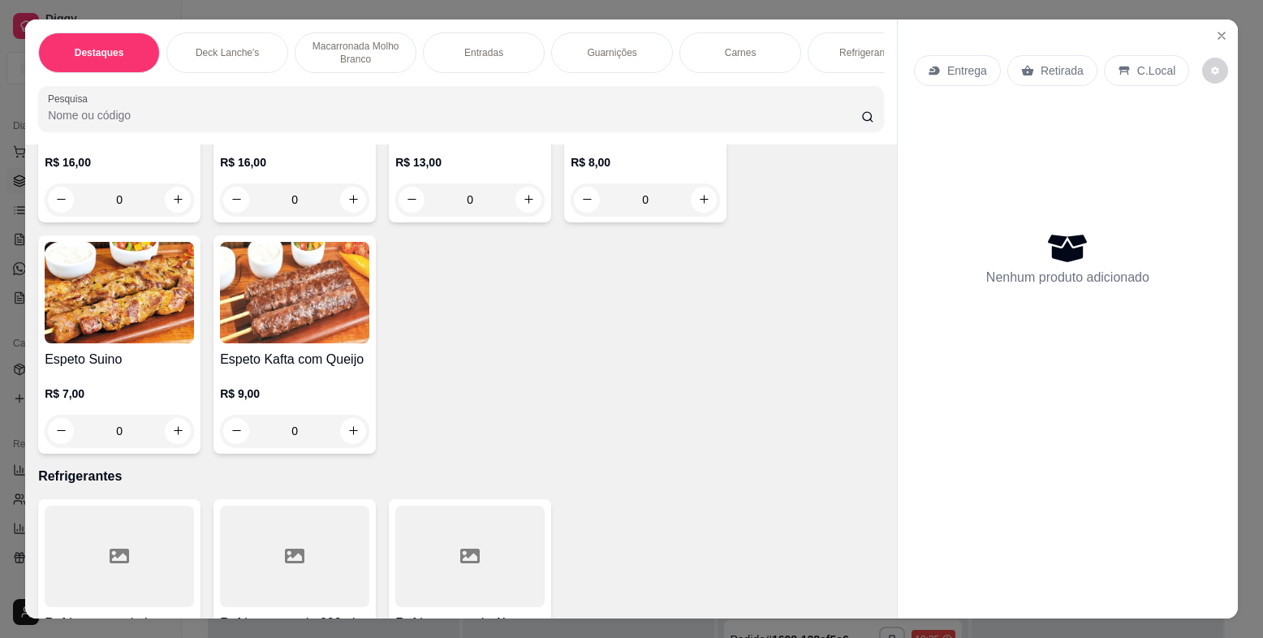
scroll to position [3735, 0]
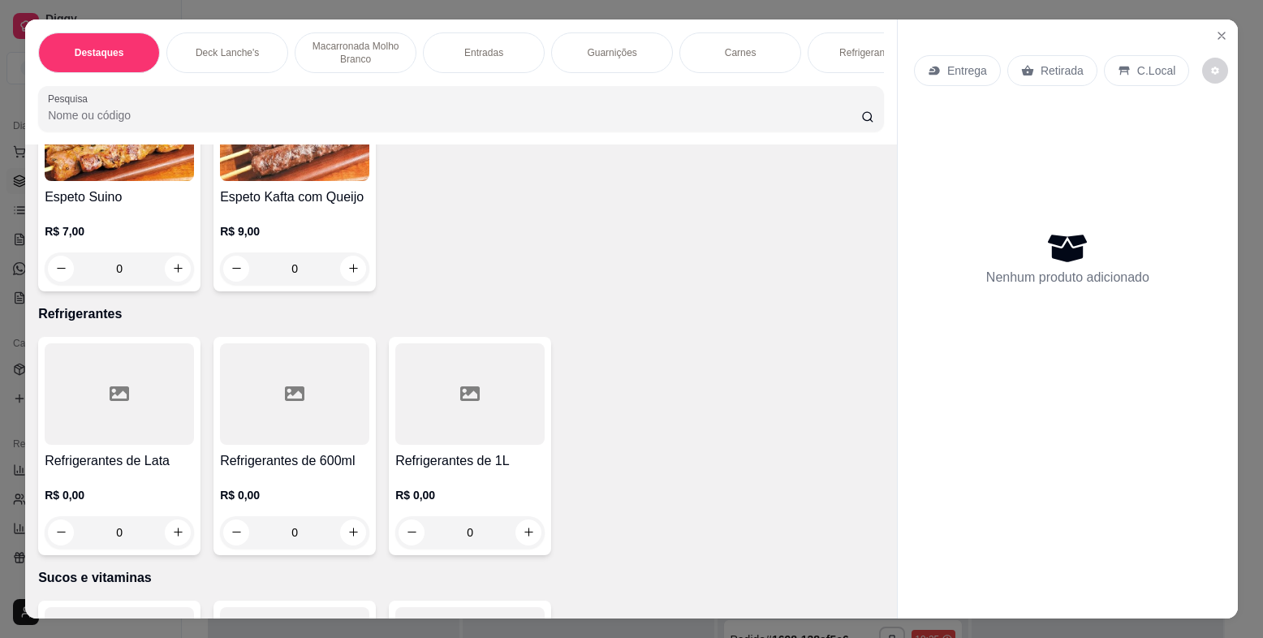
click at [69, 373] on div at bounding box center [119, 393] width 149 height 101
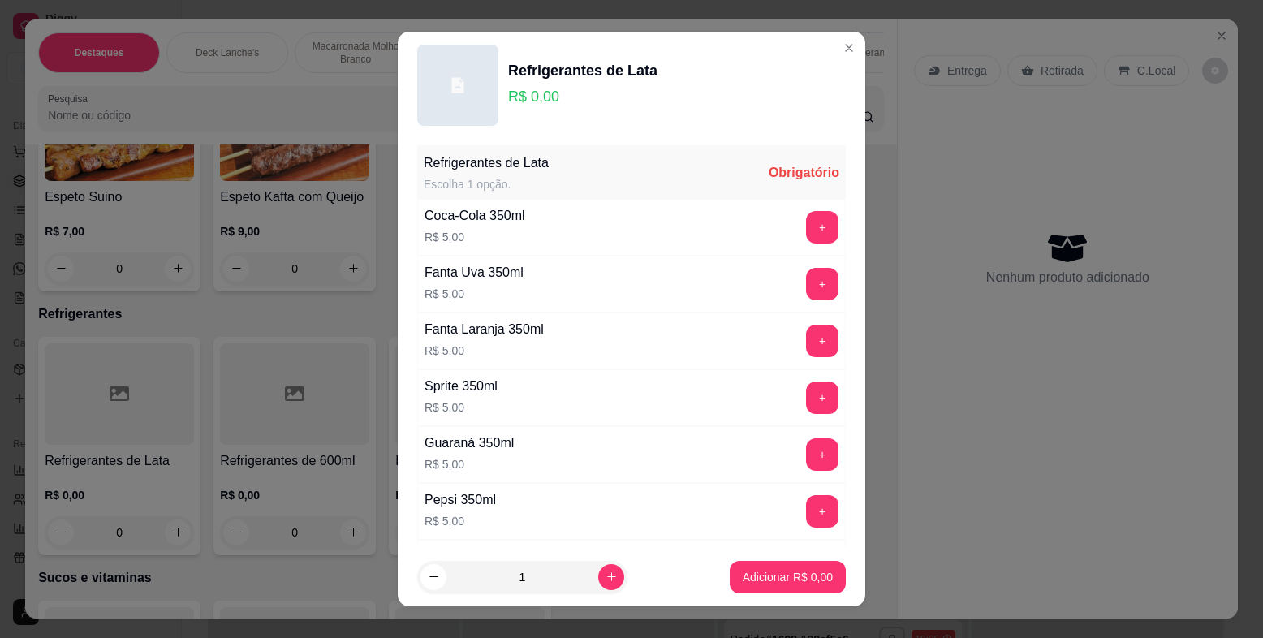
click at [431, 82] on div at bounding box center [457, 85] width 81 height 81
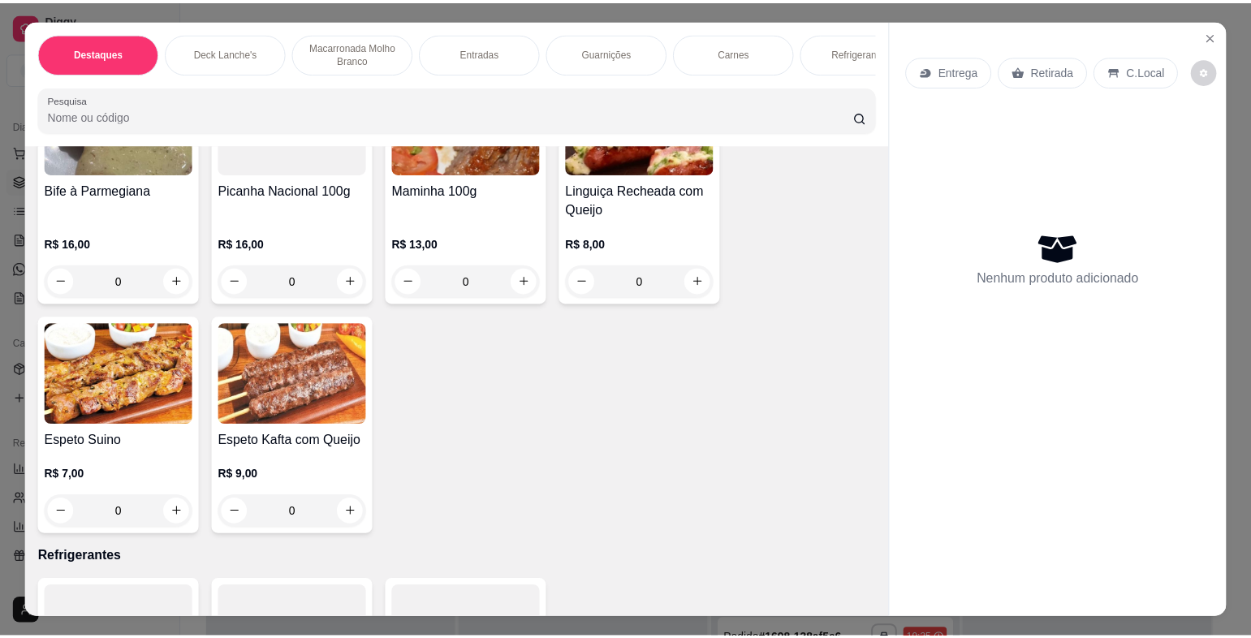
scroll to position [3410, 0]
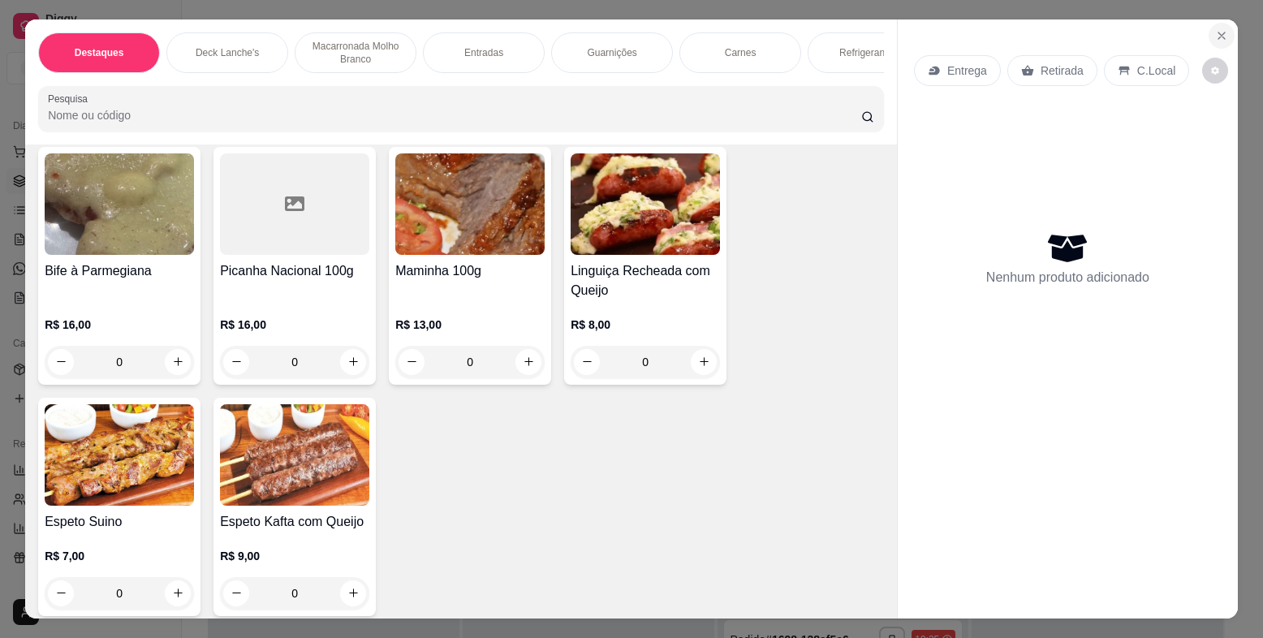
click at [1215, 33] on icon "Close" at bounding box center [1221, 35] width 13 height 13
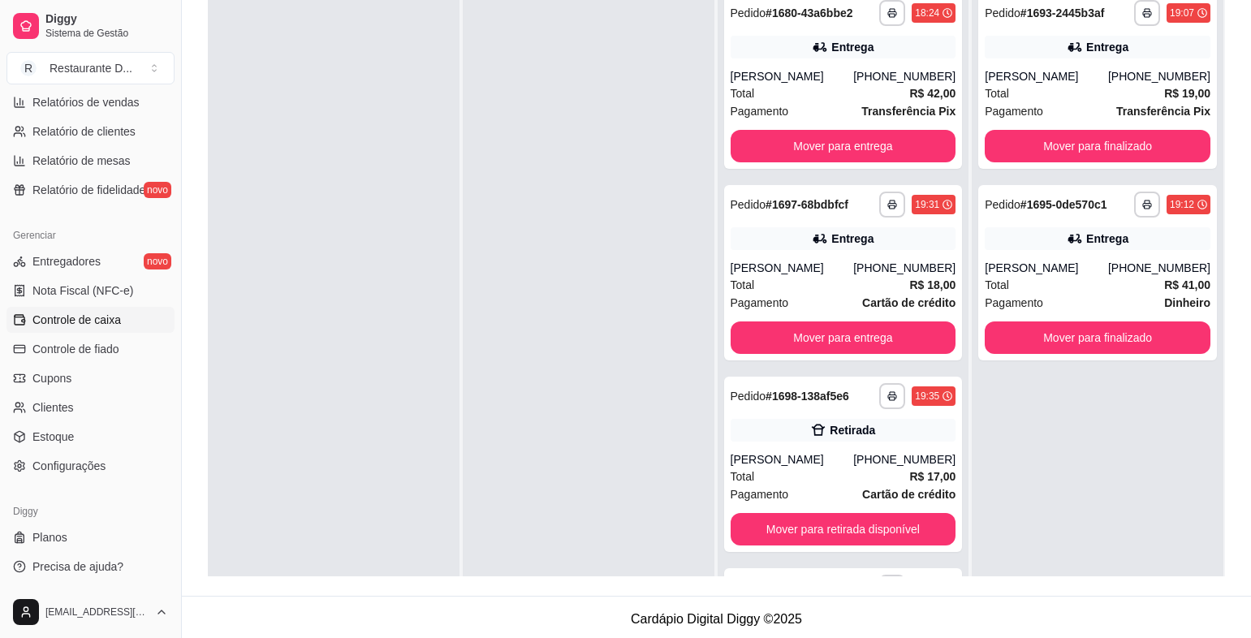
scroll to position [248, 0]
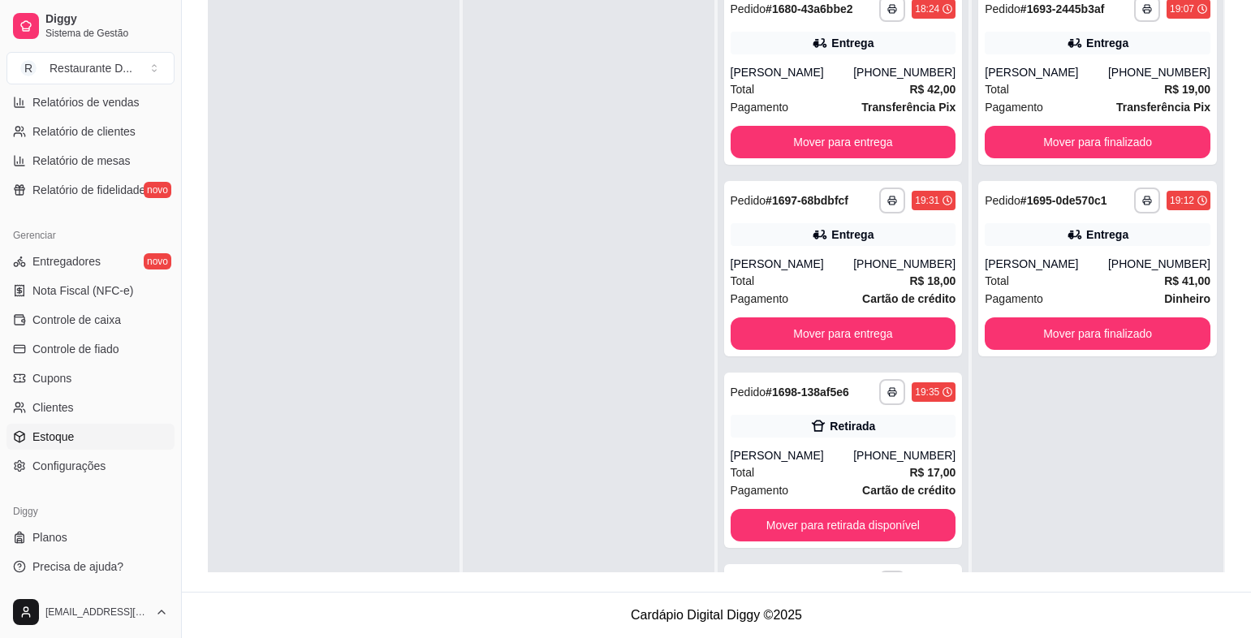
click at [44, 435] on span "Estoque" at bounding box center [52, 437] width 41 height 16
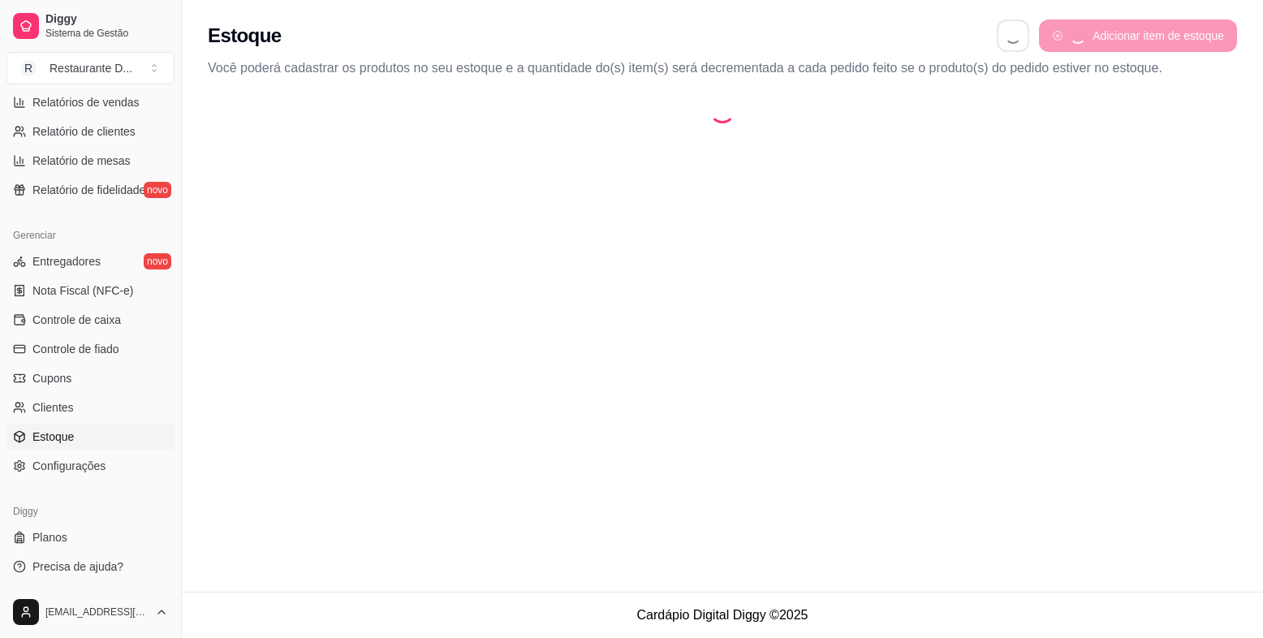
select select "QUANTITY_ORDER"
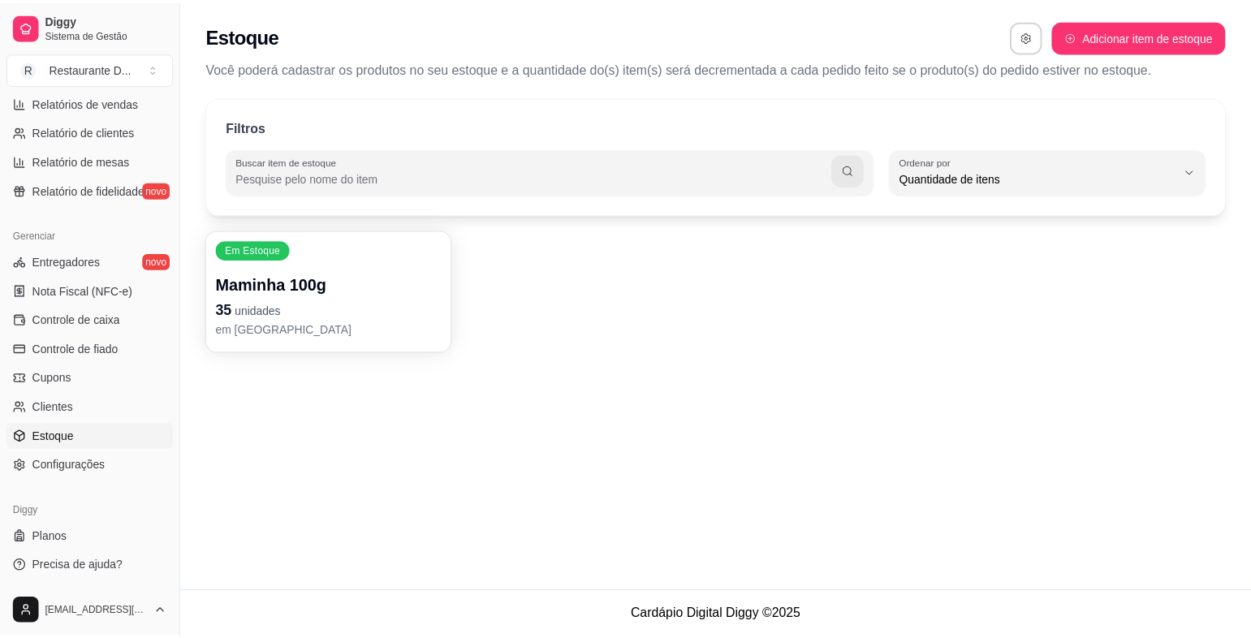
scroll to position [15, 0]
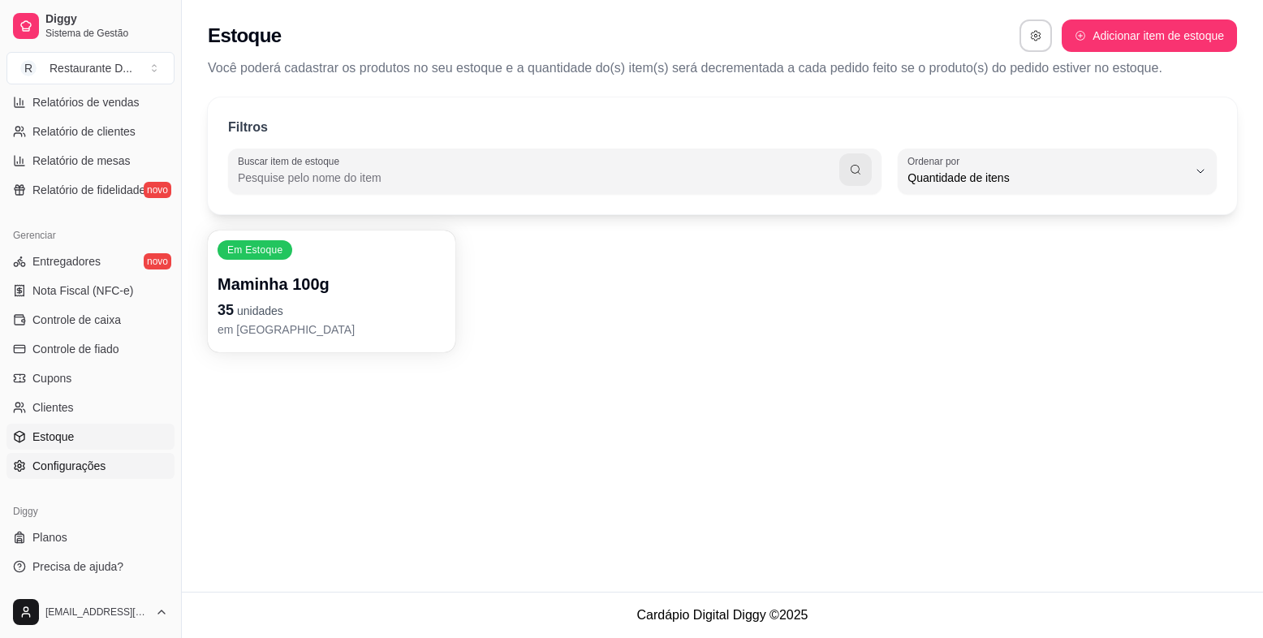
click at [101, 468] on span "Configurações" at bounding box center [68, 466] width 73 height 16
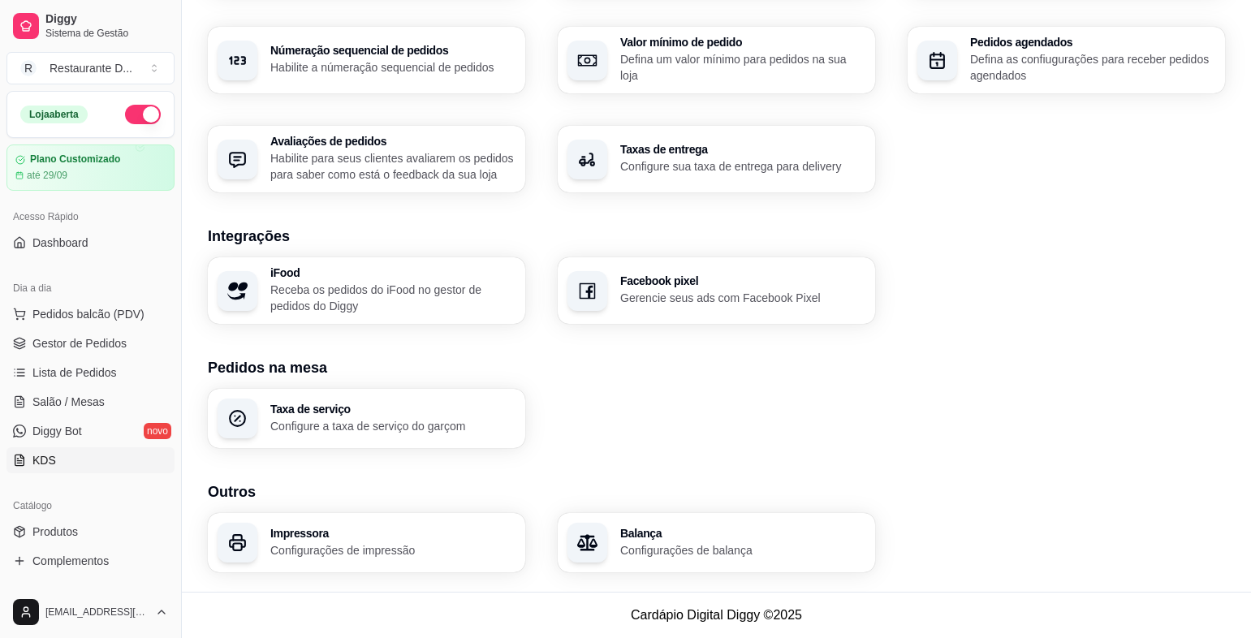
scroll to position [81, 0]
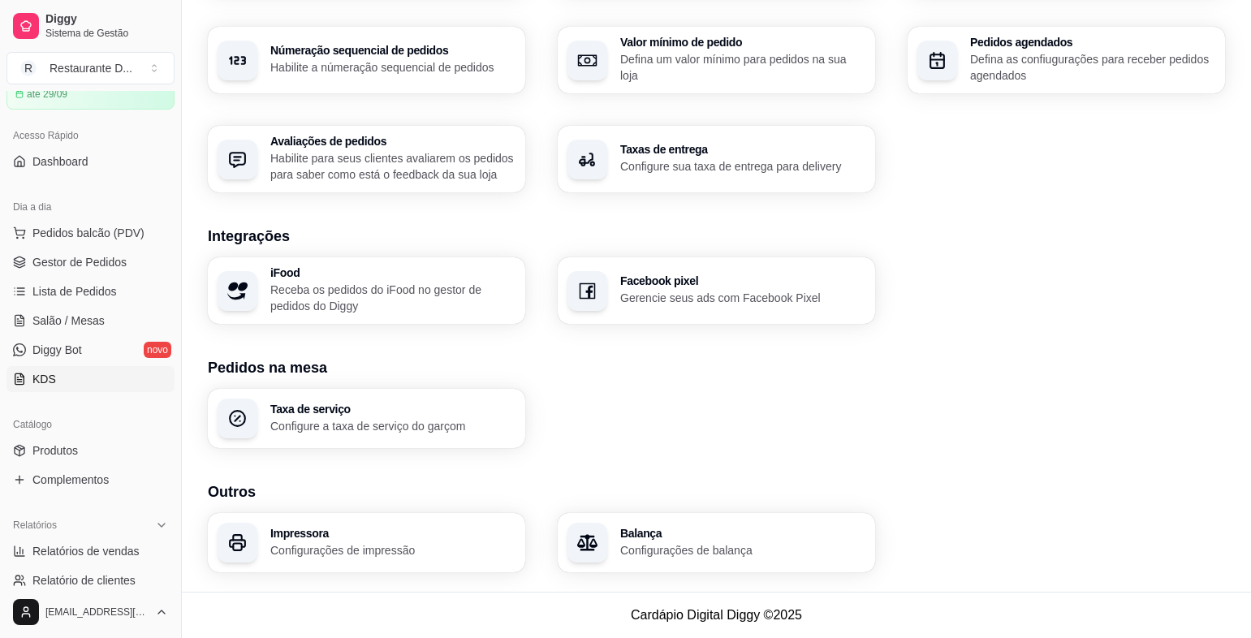
click at [77, 458] on span "Produtos" at bounding box center [54, 451] width 45 height 16
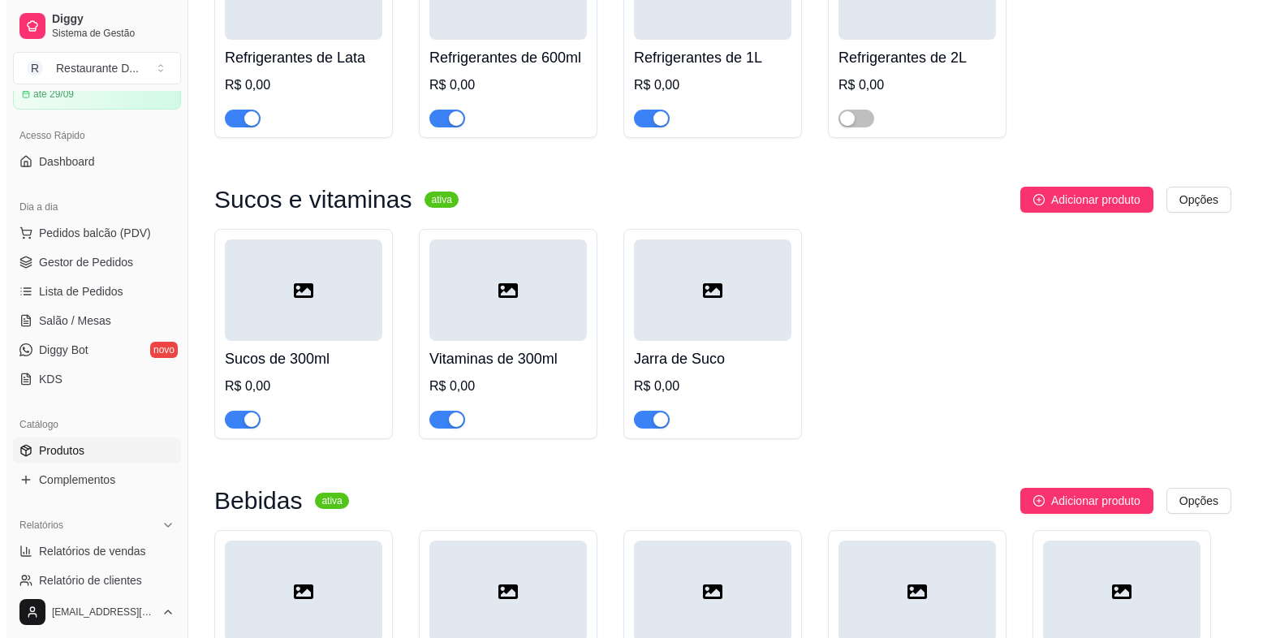
scroll to position [4790, 0]
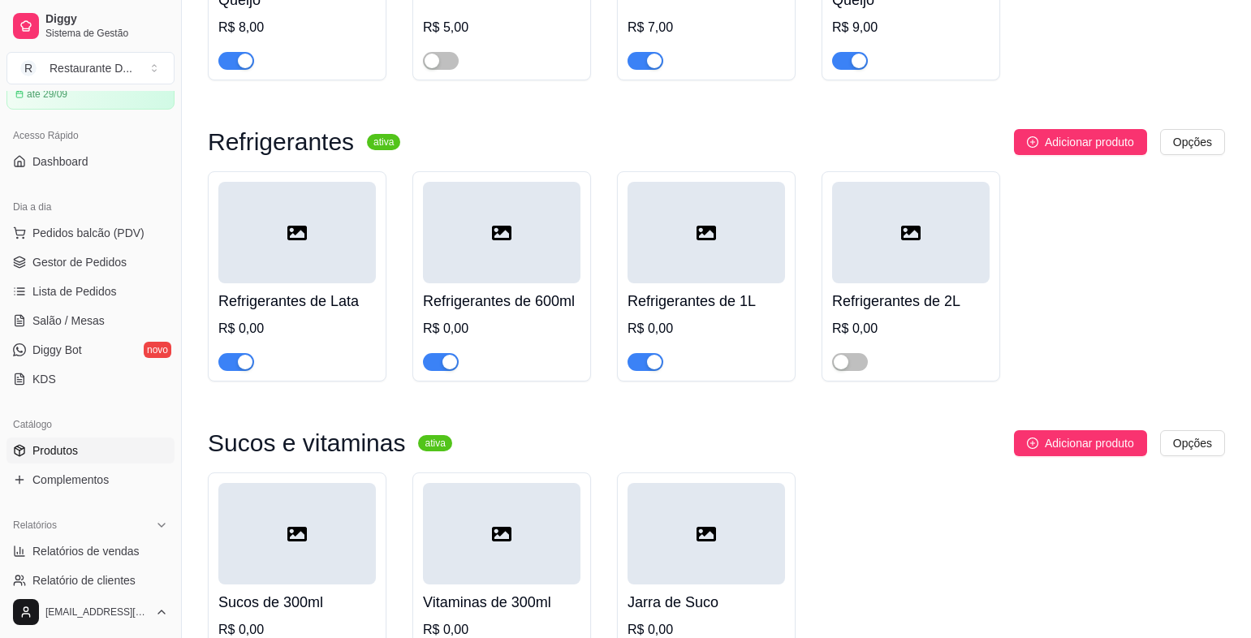
click at [263, 222] on div at bounding box center [297, 232] width 158 height 101
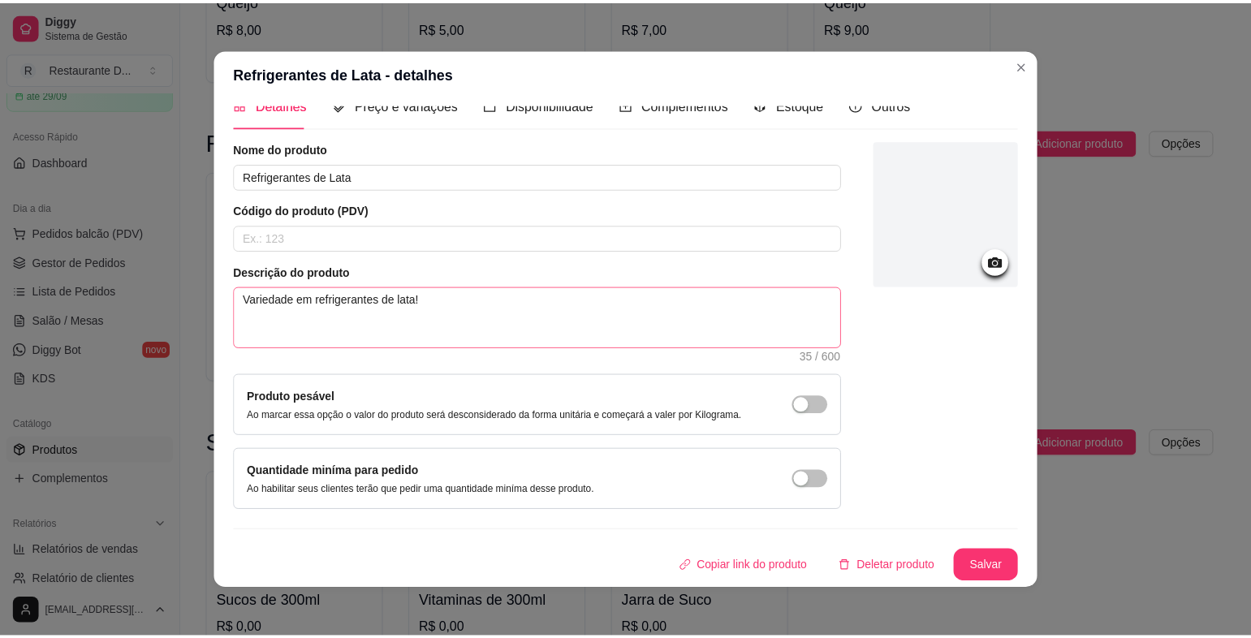
scroll to position [3, 0]
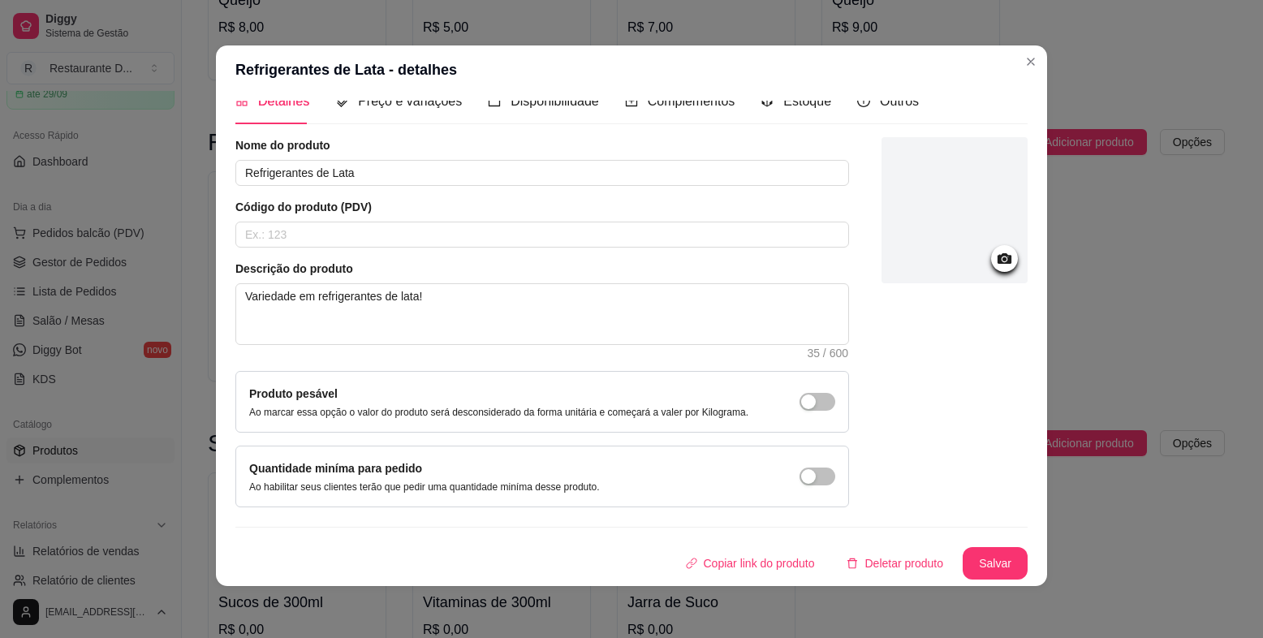
click at [995, 261] on icon at bounding box center [1004, 258] width 19 height 19
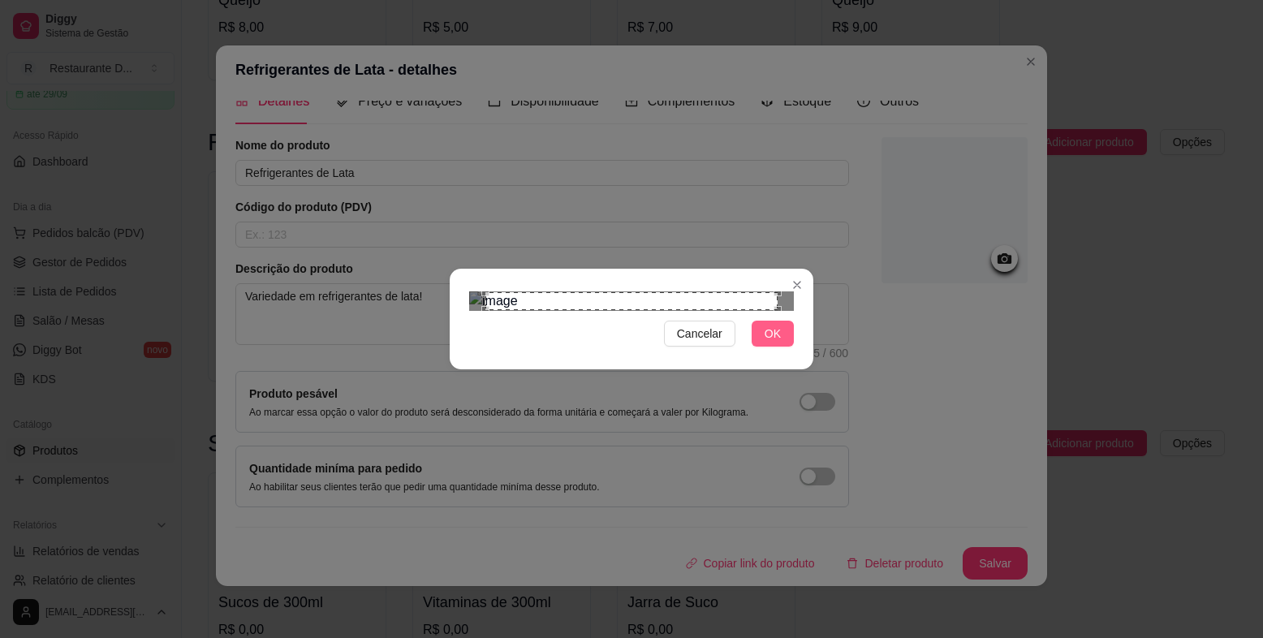
click at [767, 343] on span "OK" at bounding box center [773, 334] width 16 height 18
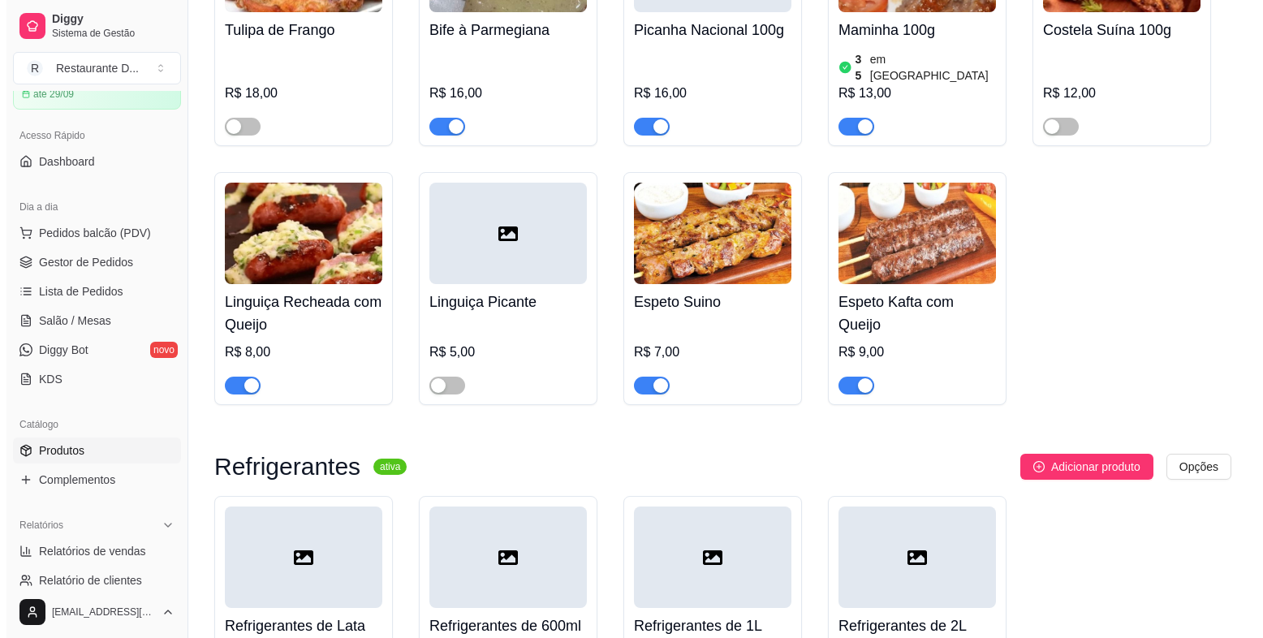
scroll to position [4709, 0]
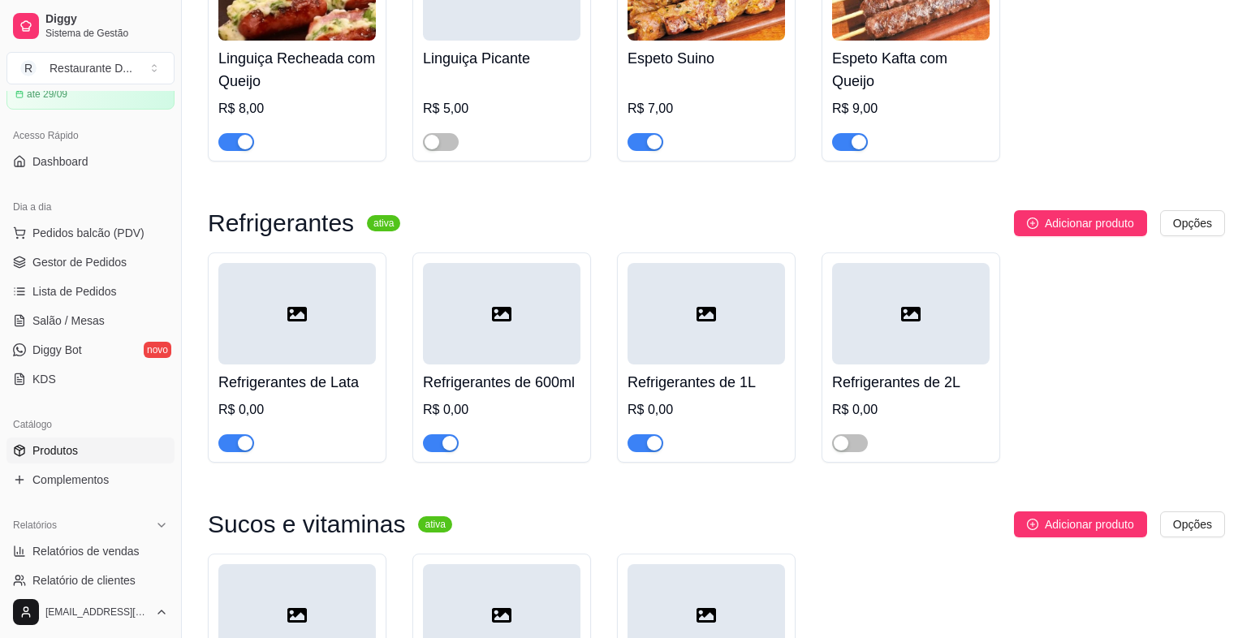
click at [101, 247] on ul "Pedidos balcão (PDV) Gestor de Pedidos Lista de Pedidos Salão / Mesas Diggy Bot…" at bounding box center [90, 306] width 168 height 172
click at [105, 241] on button "Pedidos balcão (PDV)" at bounding box center [90, 233] width 168 height 26
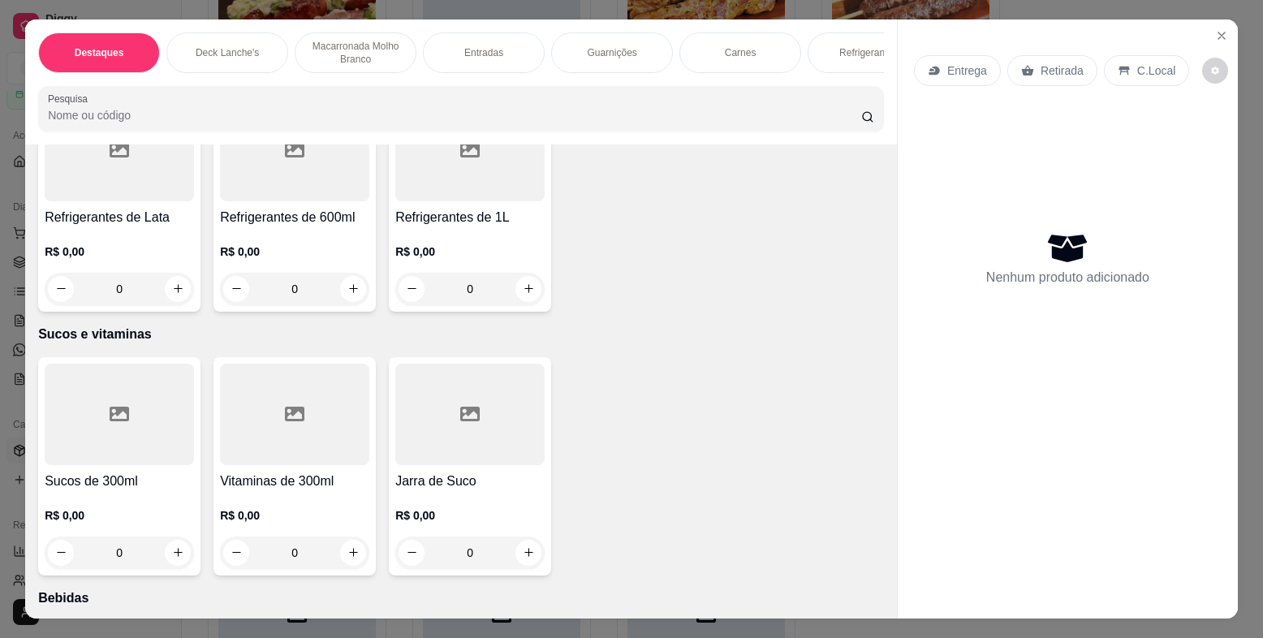
scroll to position [3816, 0]
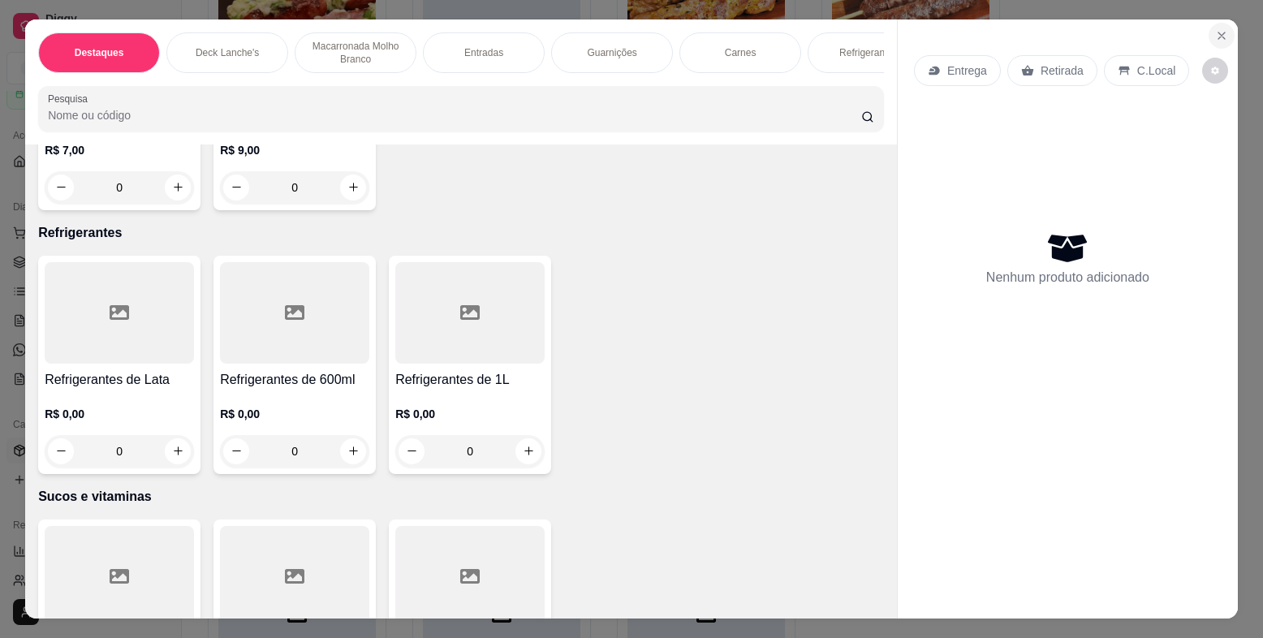
click at [1220, 37] on icon "Close" at bounding box center [1221, 35] width 13 height 13
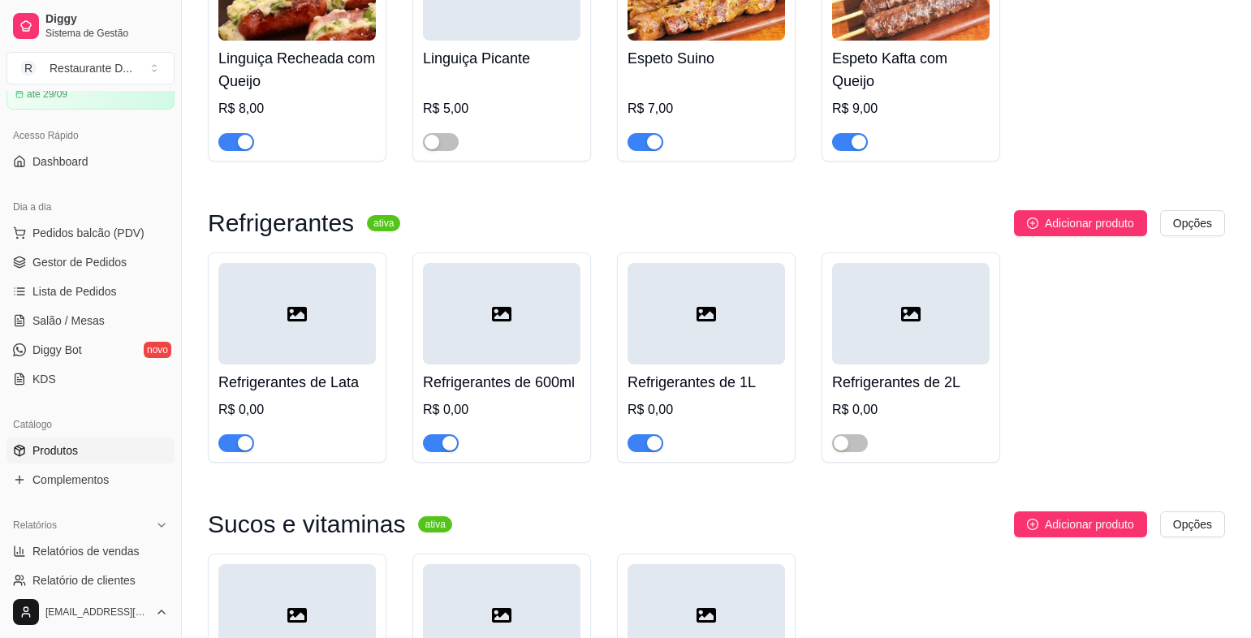
click at [282, 326] on div at bounding box center [297, 313] width 158 height 101
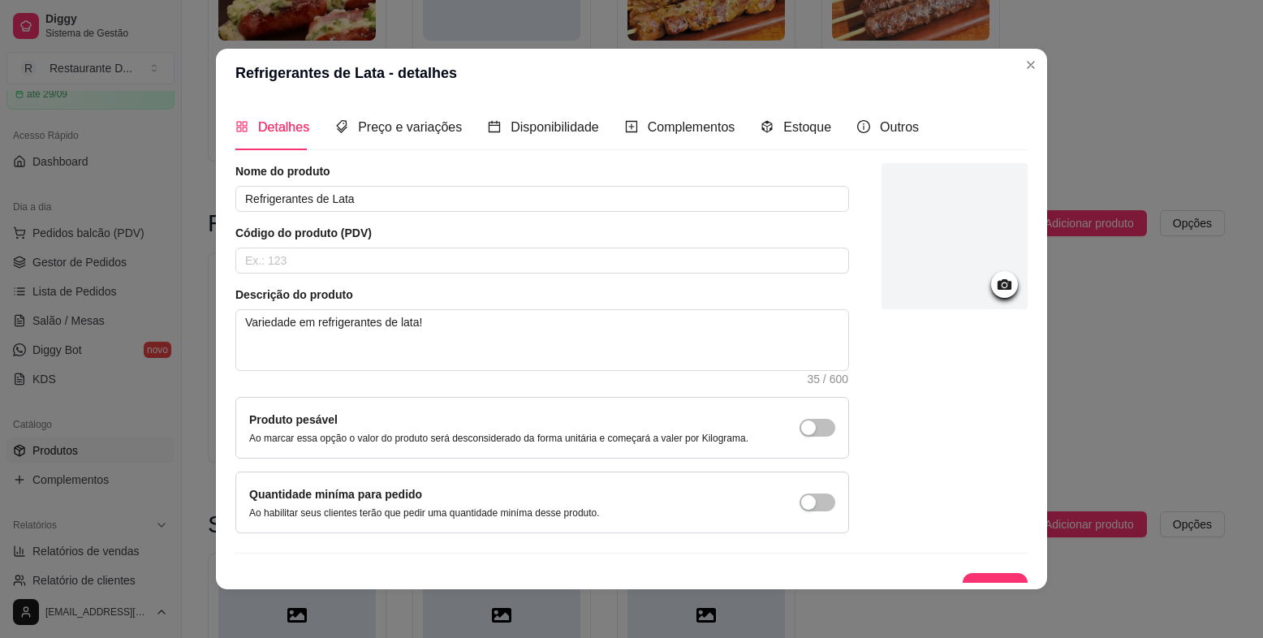
click at [999, 287] on div at bounding box center [1004, 284] width 27 height 27
click at [995, 287] on icon at bounding box center [1004, 284] width 19 height 19
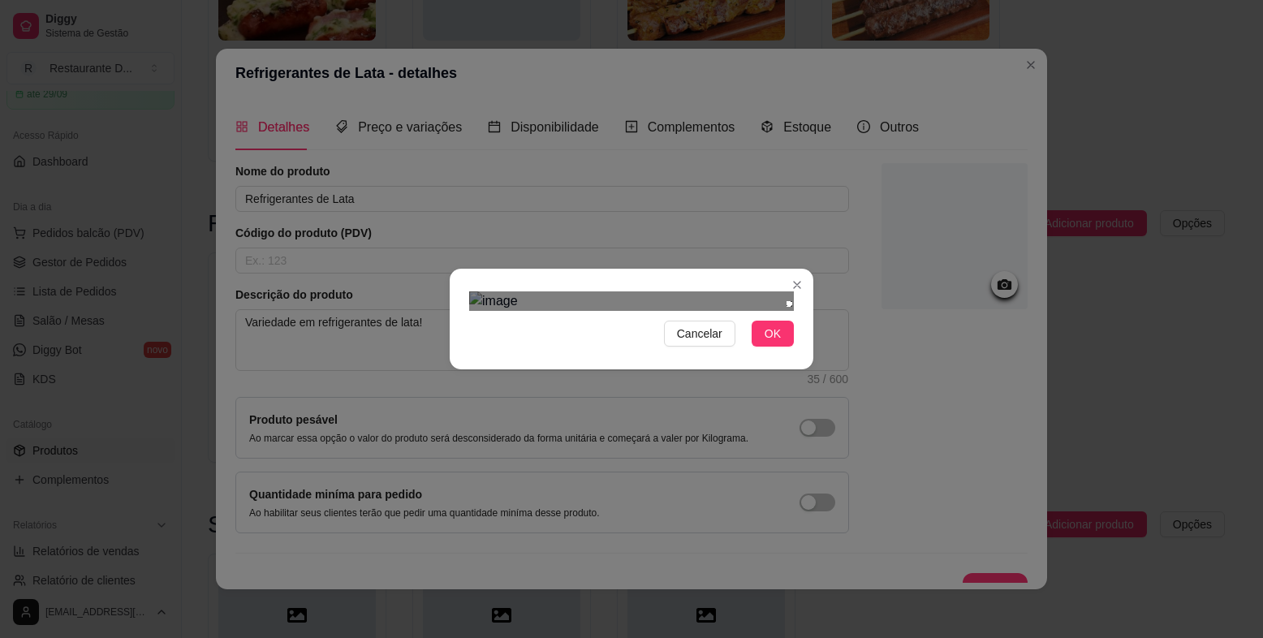
click at [792, 291] on img at bounding box center [631, 300] width 325 height 19
click at [300, 455] on div "Cancelar OK" at bounding box center [631, 319] width 1263 height 638
click at [765, 347] on button "OK" at bounding box center [773, 334] width 42 height 26
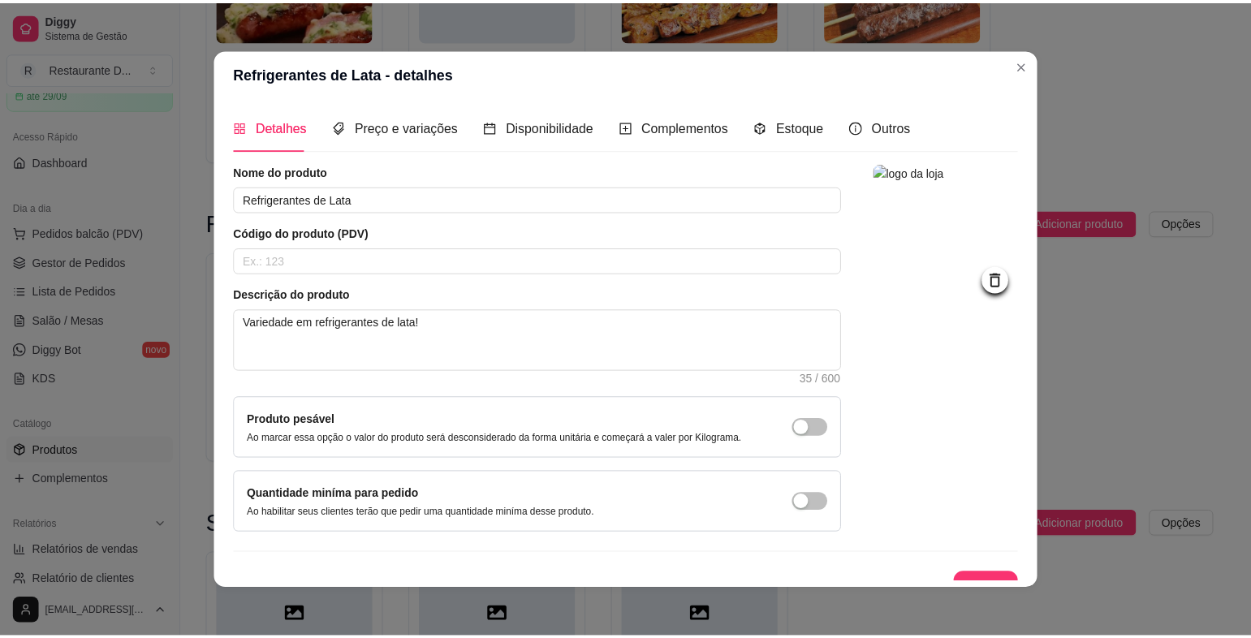
scroll to position [23, 0]
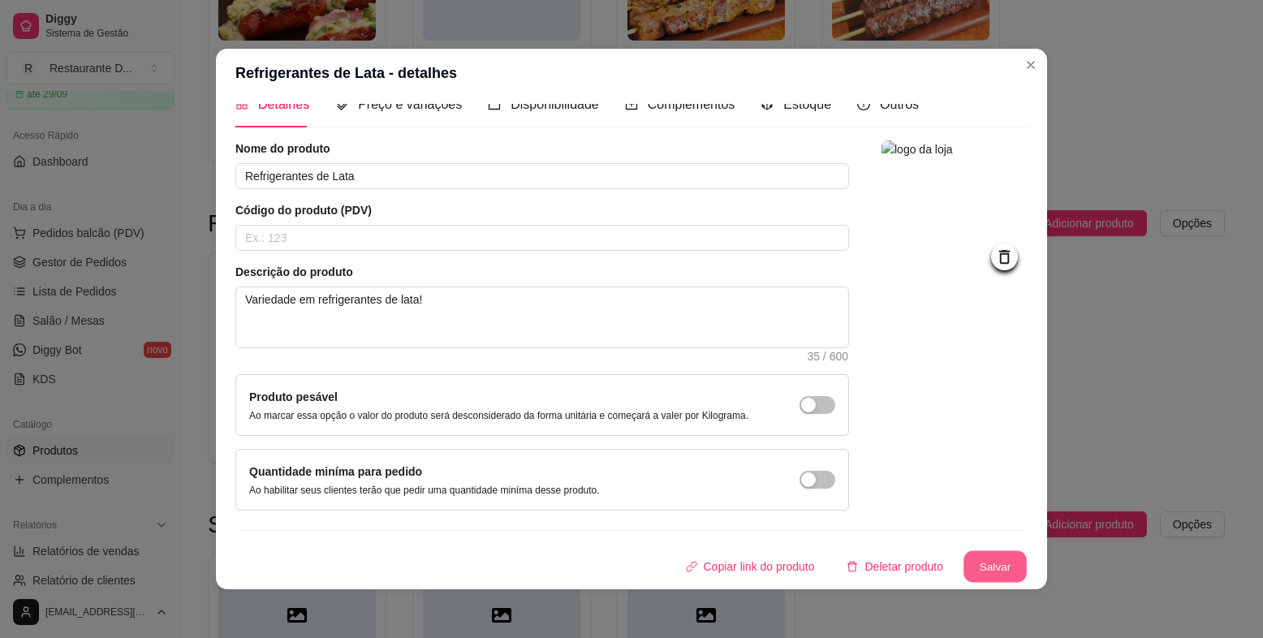
click at [983, 562] on button "Salvar" at bounding box center [995, 567] width 63 height 32
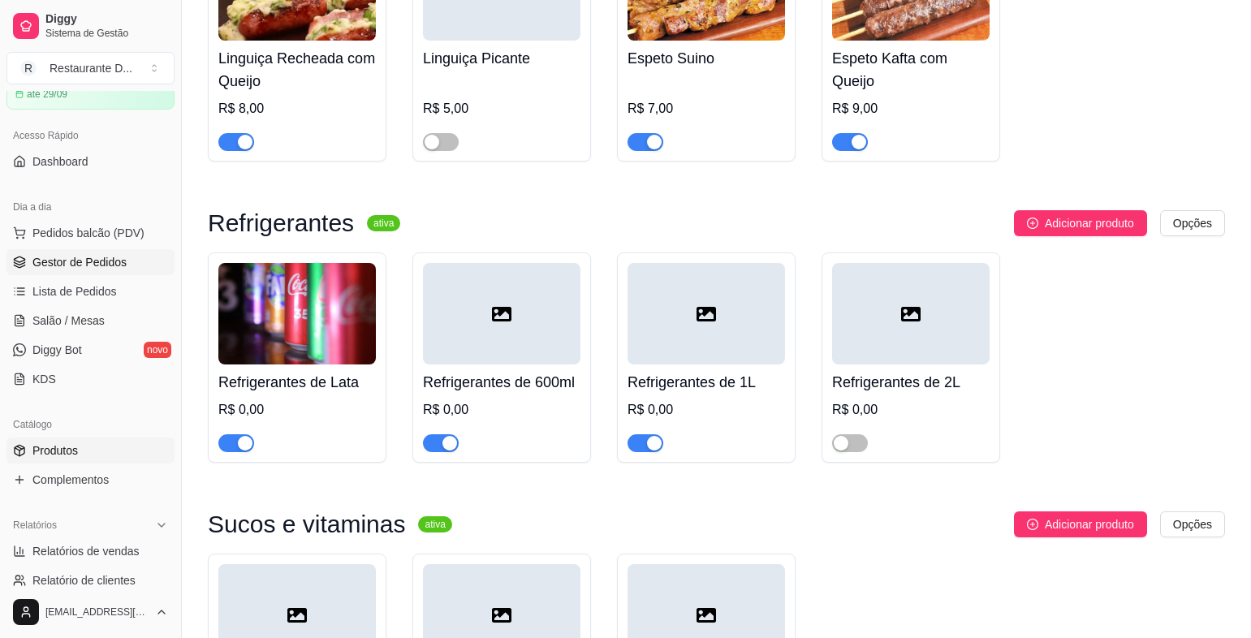
click at [105, 256] on span "Gestor de Pedidos" at bounding box center [79, 262] width 94 height 16
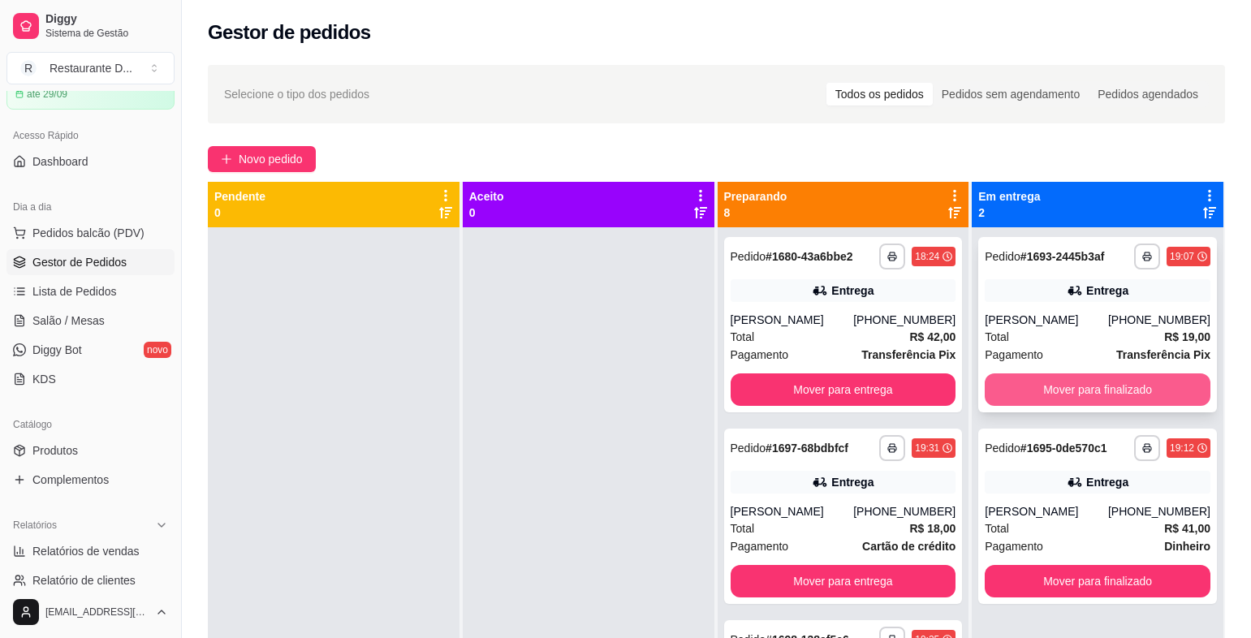
click at [1148, 387] on button "Mover para finalizado" at bounding box center [1098, 389] width 226 height 32
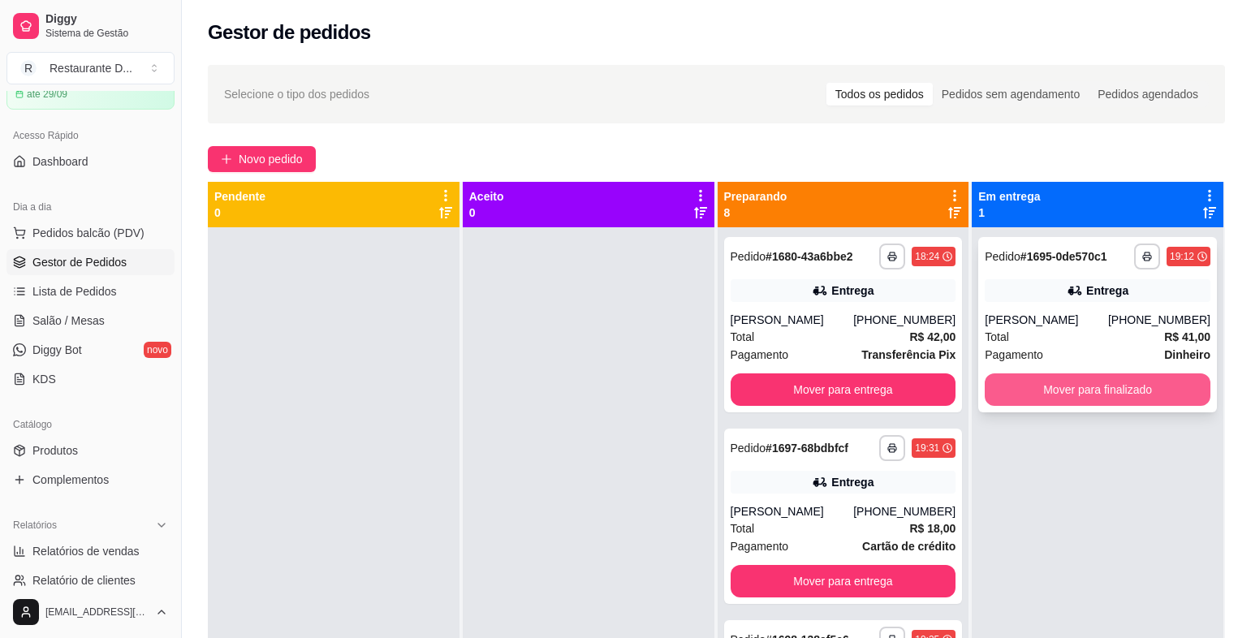
click at [1143, 398] on button "Mover para finalizado" at bounding box center [1098, 389] width 226 height 32
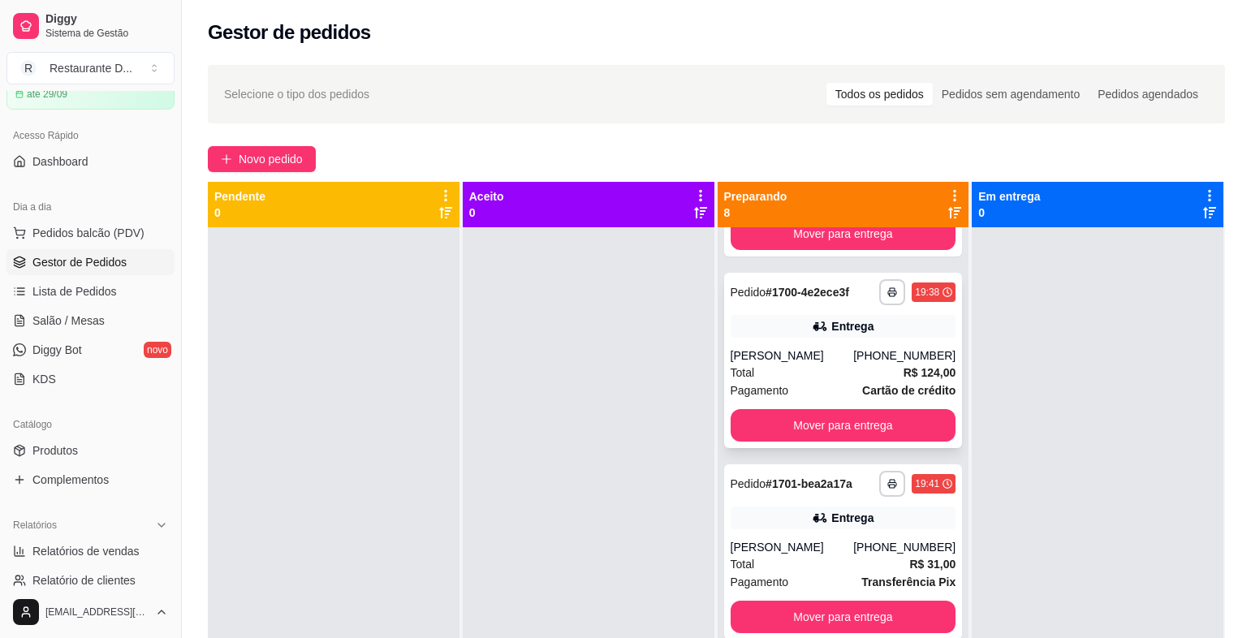
scroll to position [927, 0]
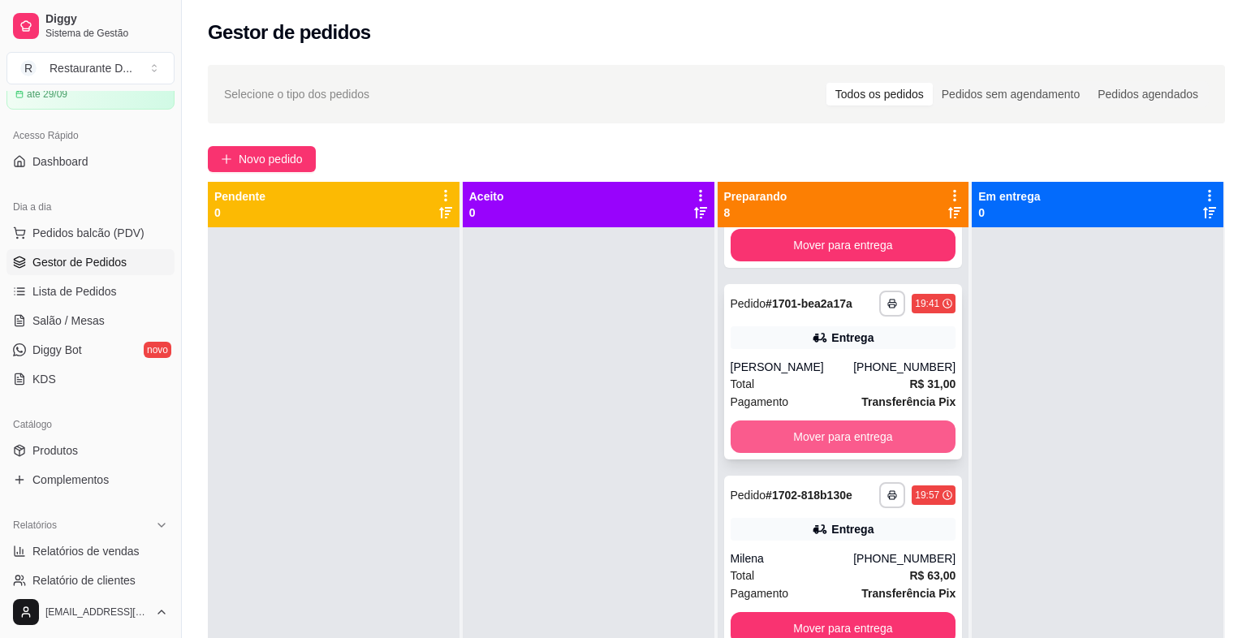
click at [866, 433] on button "Mover para entrega" at bounding box center [844, 437] width 226 height 32
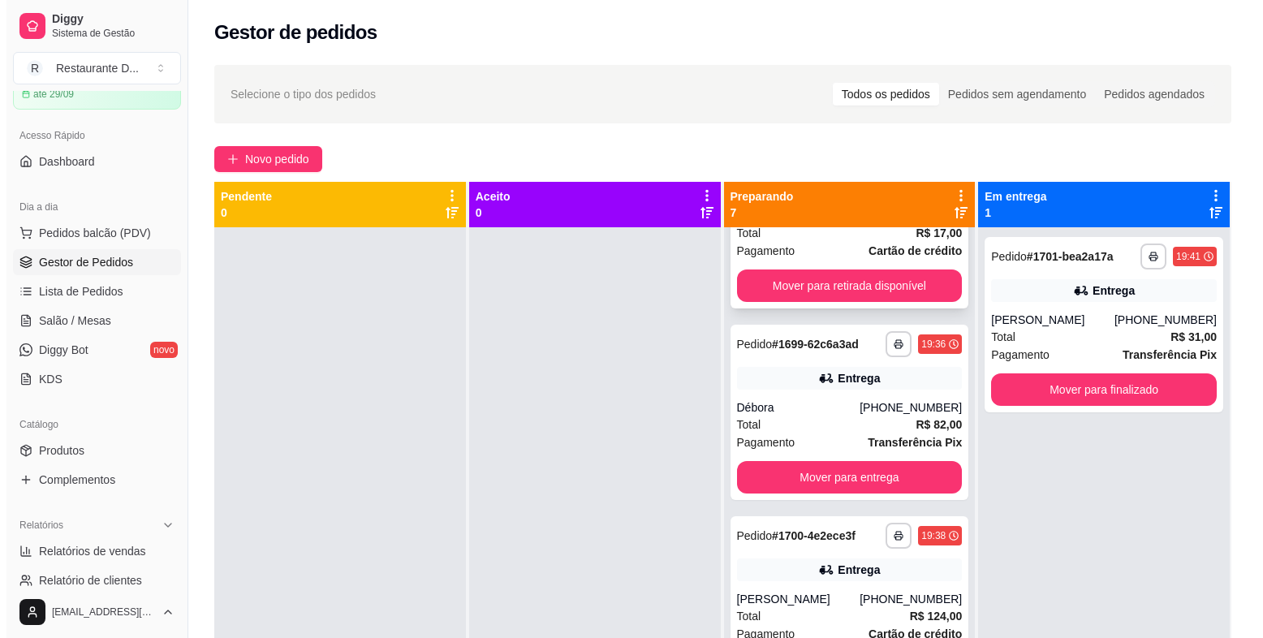
scroll to position [325, 0]
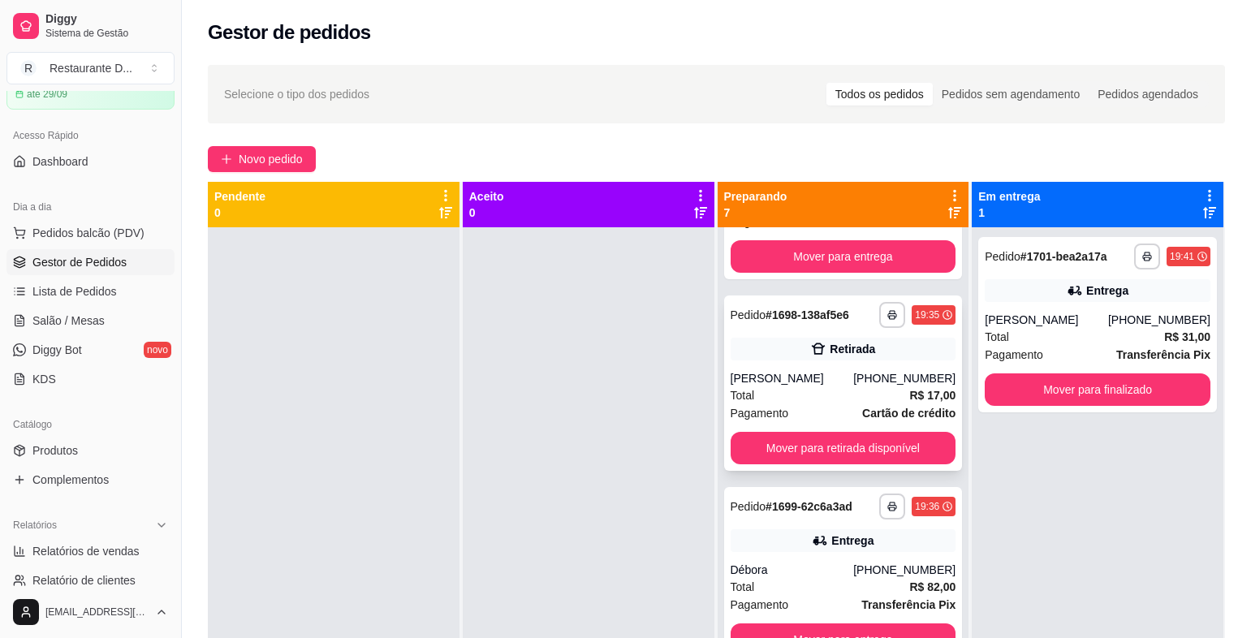
click at [855, 386] on div "[PHONE_NUMBER]" at bounding box center [904, 378] width 102 height 16
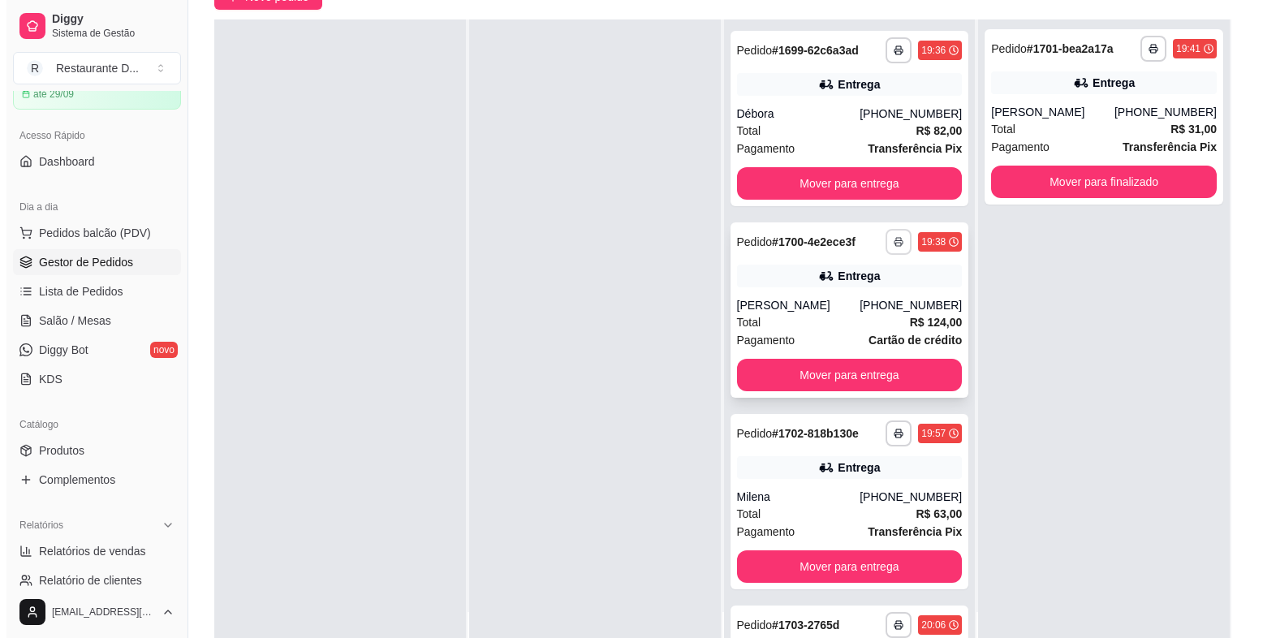
scroll to position [330, 0]
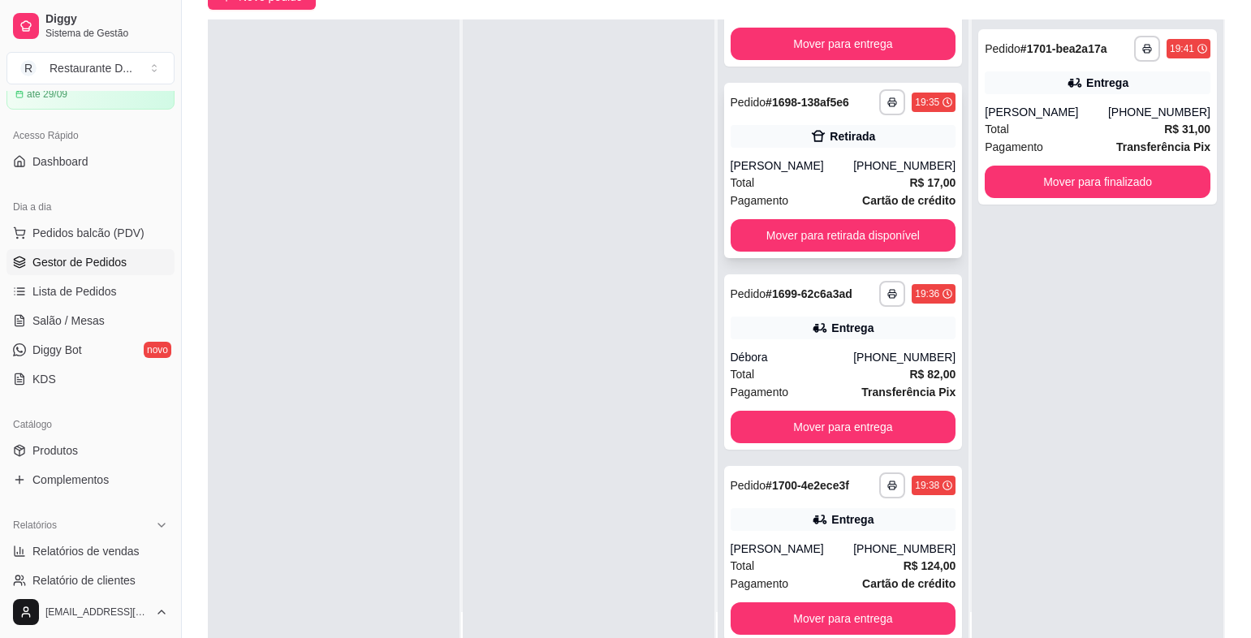
click at [853, 174] on div "[PHONE_NUMBER]" at bounding box center [904, 166] width 102 height 16
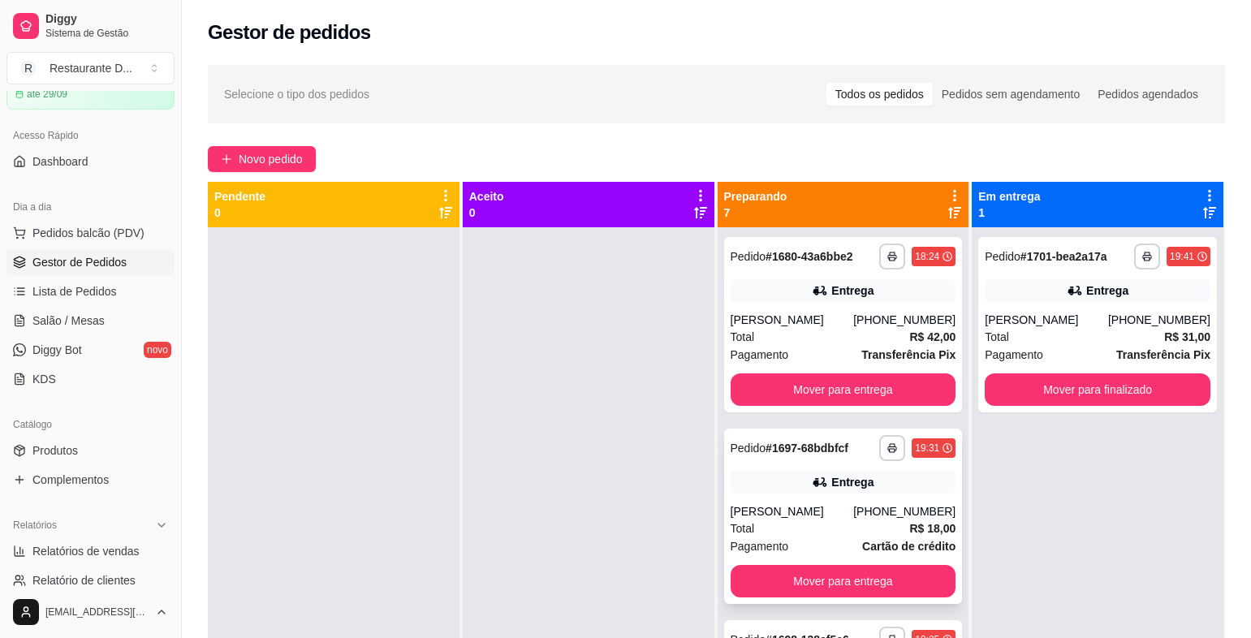
scroll to position [162, 0]
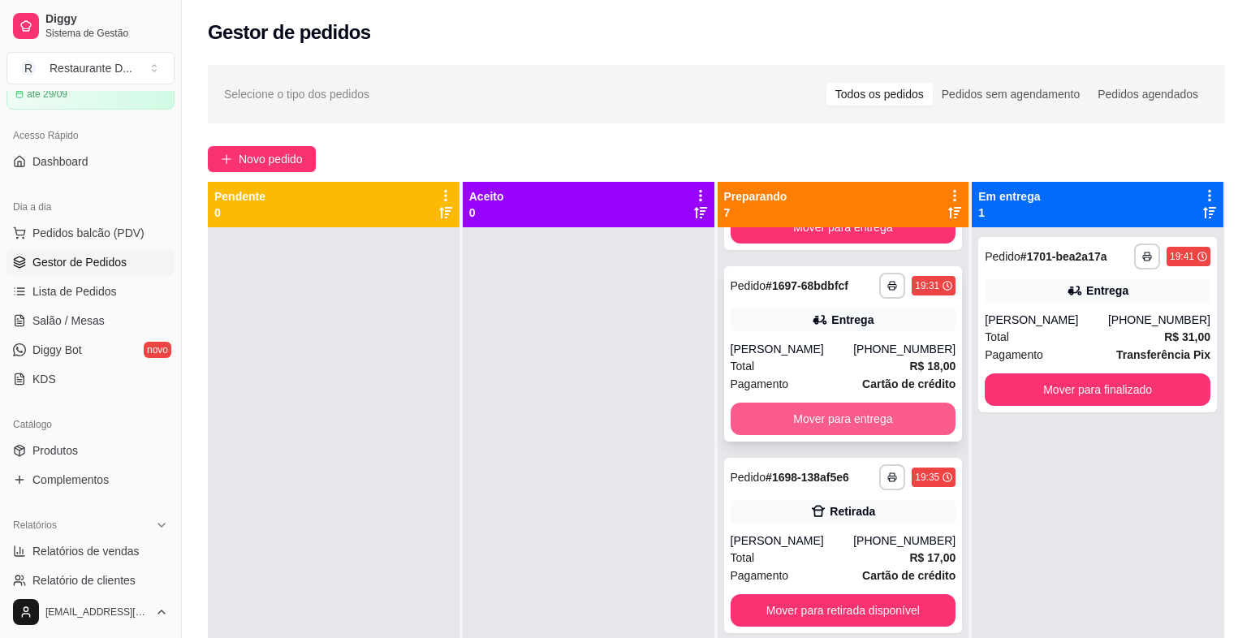
click at [872, 425] on button "Mover para entrega" at bounding box center [844, 419] width 226 height 32
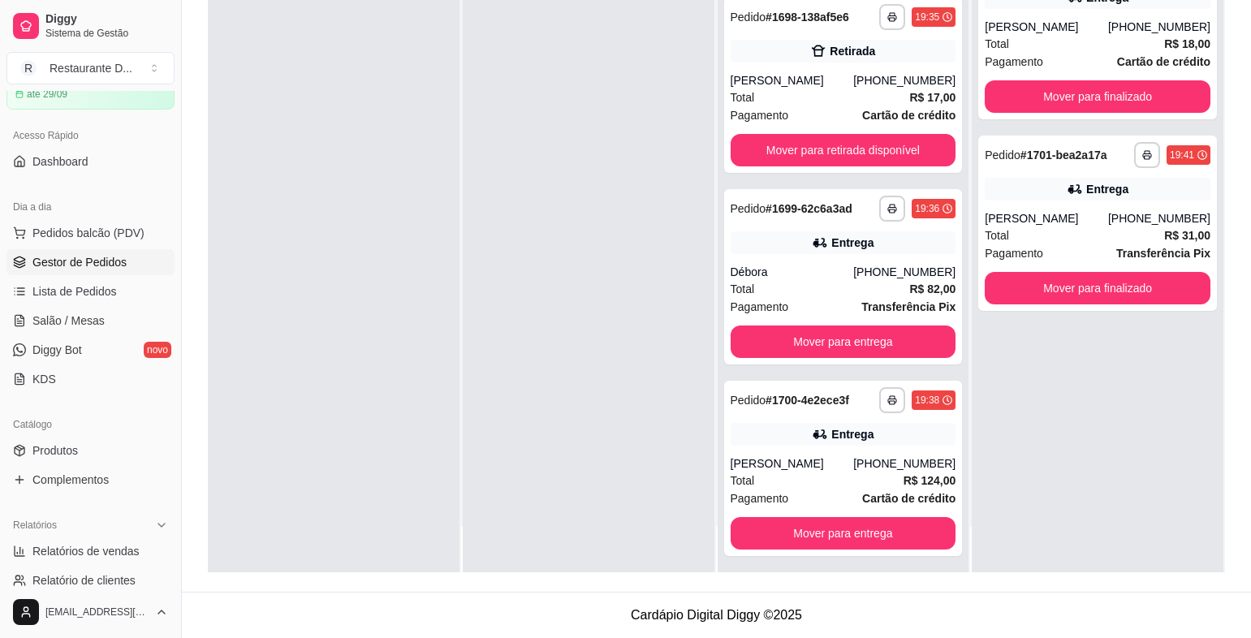
scroll to position [0, 0]
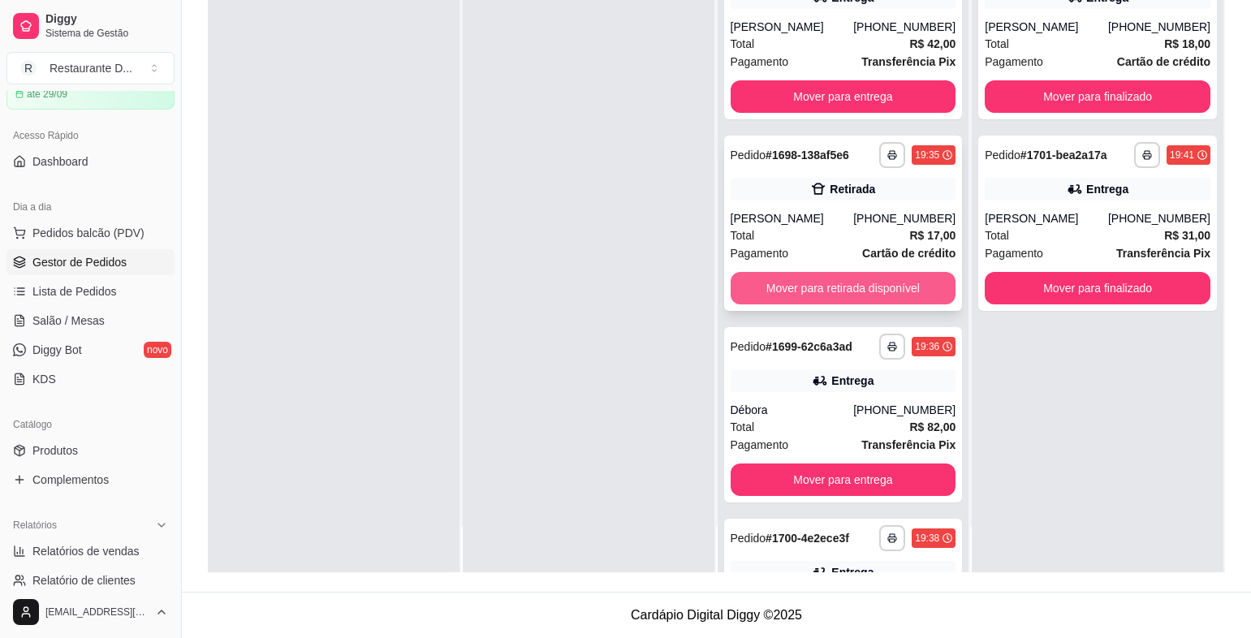
click at [846, 303] on button "Mover para retirada disponível" at bounding box center [844, 288] width 226 height 32
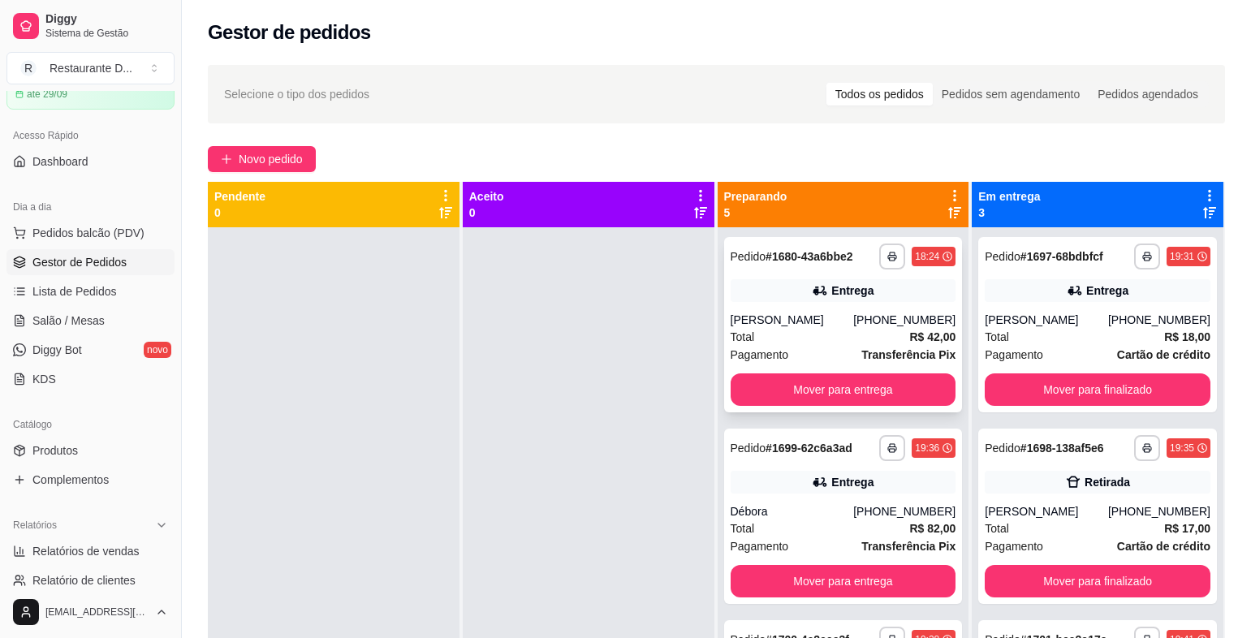
click at [821, 303] on div "**********" at bounding box center [843, 324] width 239 height 175
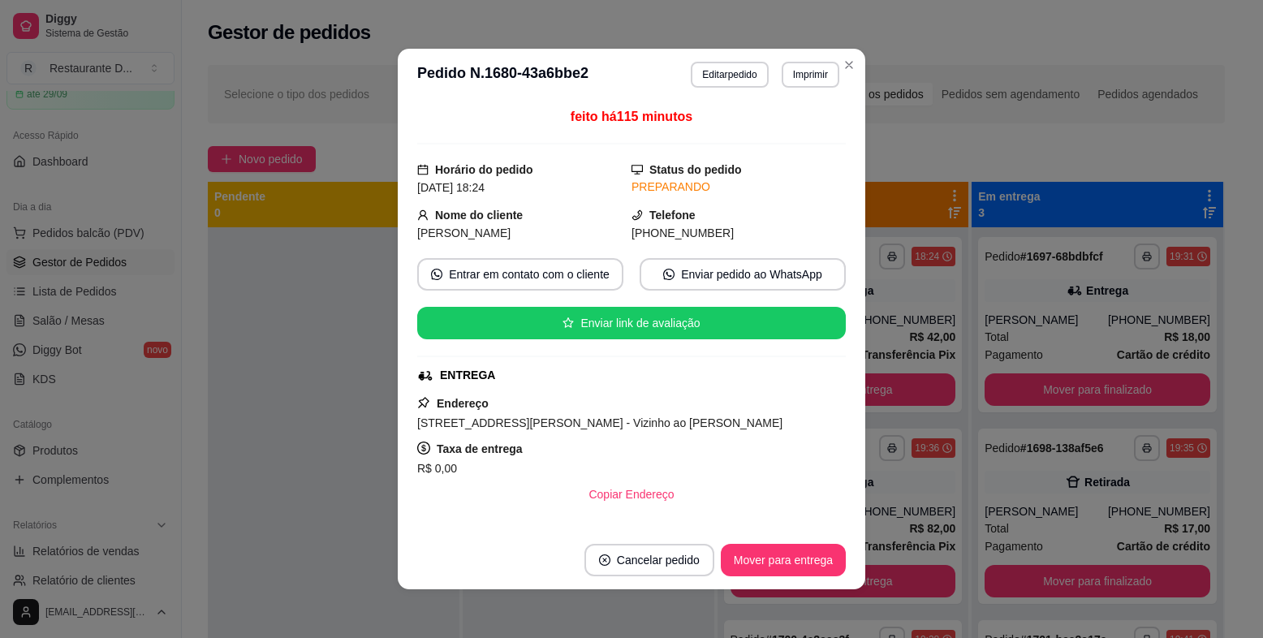
scroll to position [81, 0]
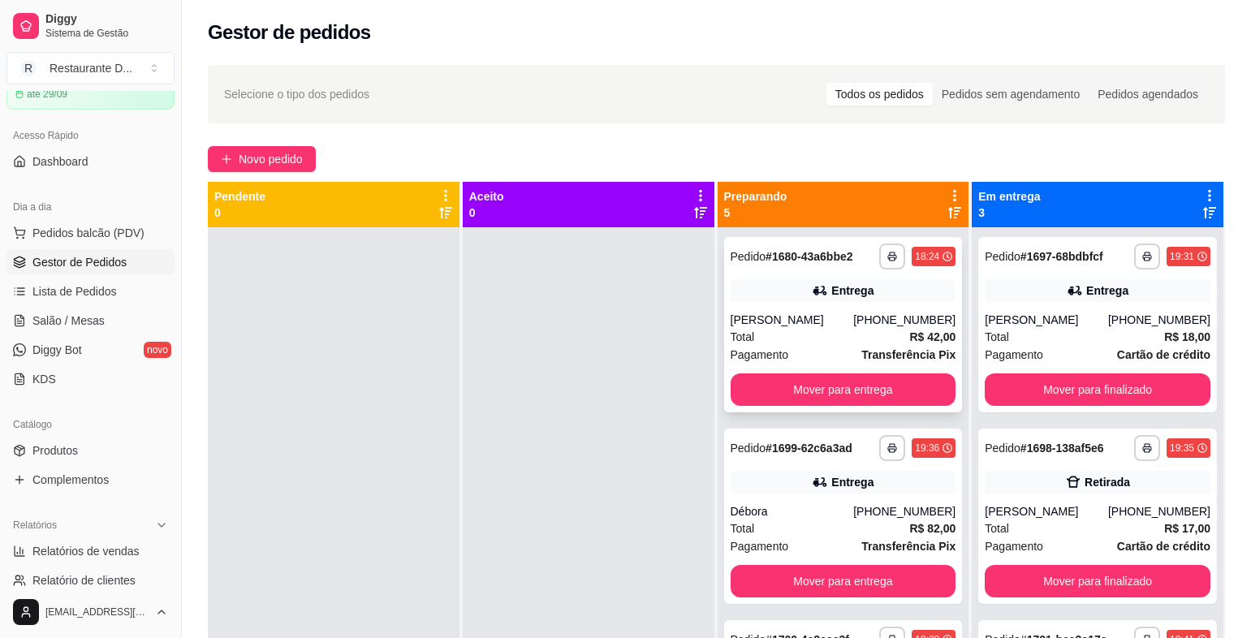
click at [846, 351] on div "Pagamento Transferência Pix" at bounding box center [844, 355] width 226 height 18
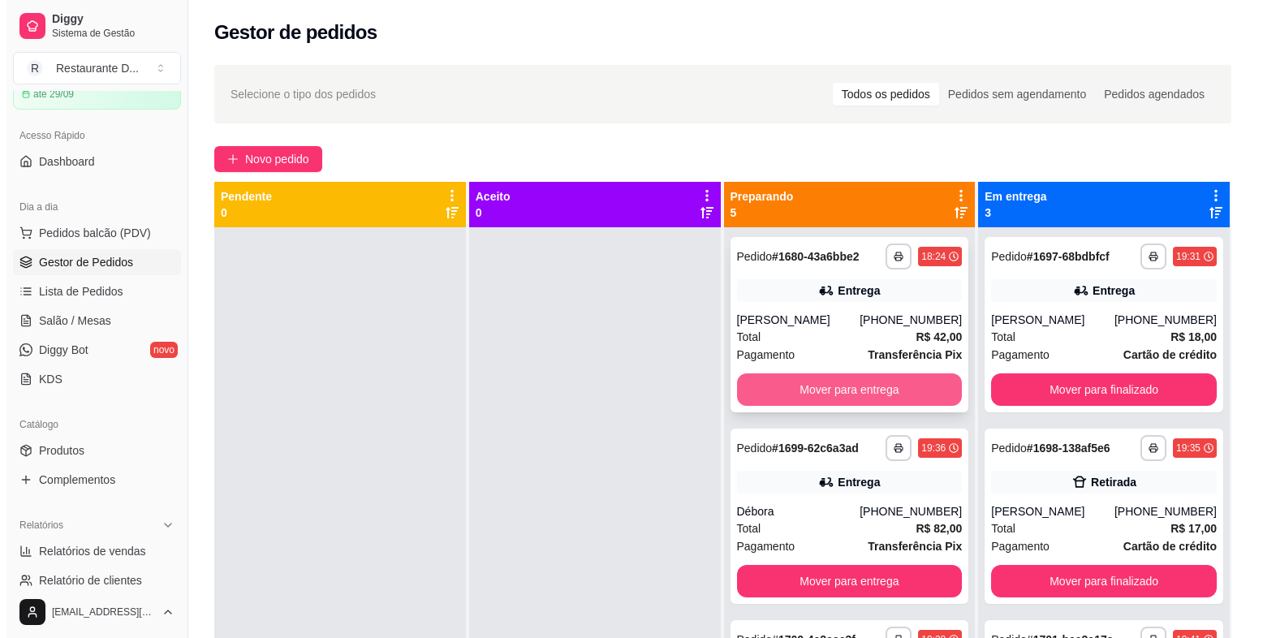
scroll to position [162, 0]
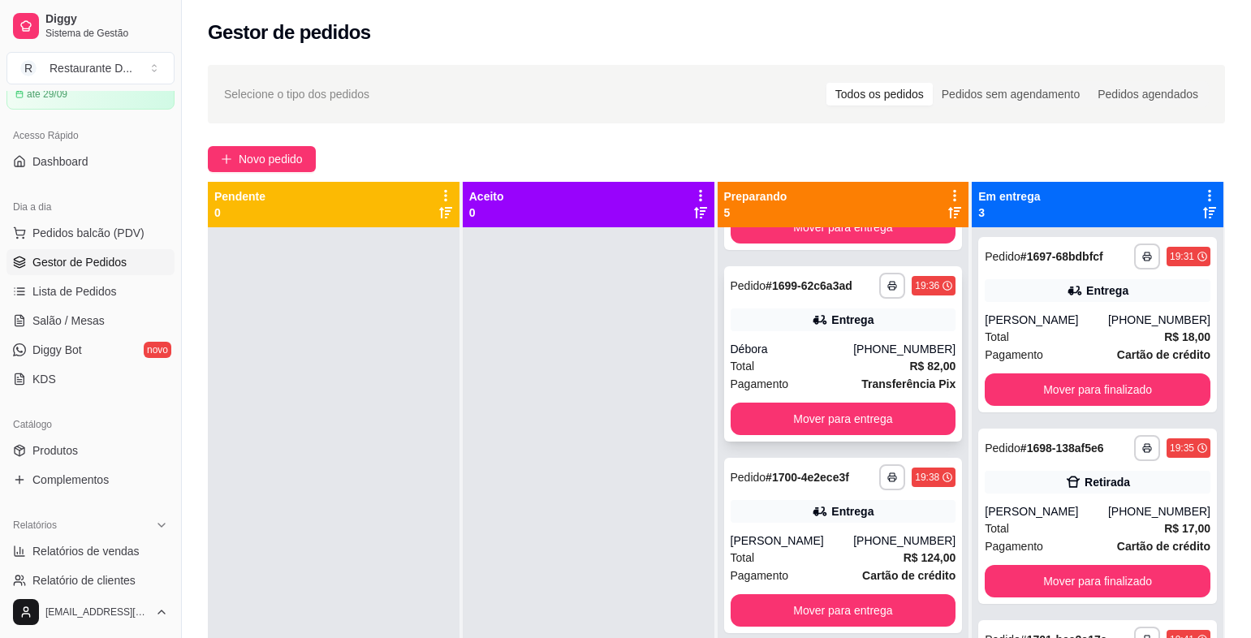
click at [841, 357] on div "Total R$ 82,00" at bounding box center [844, 366] width 226 height 18
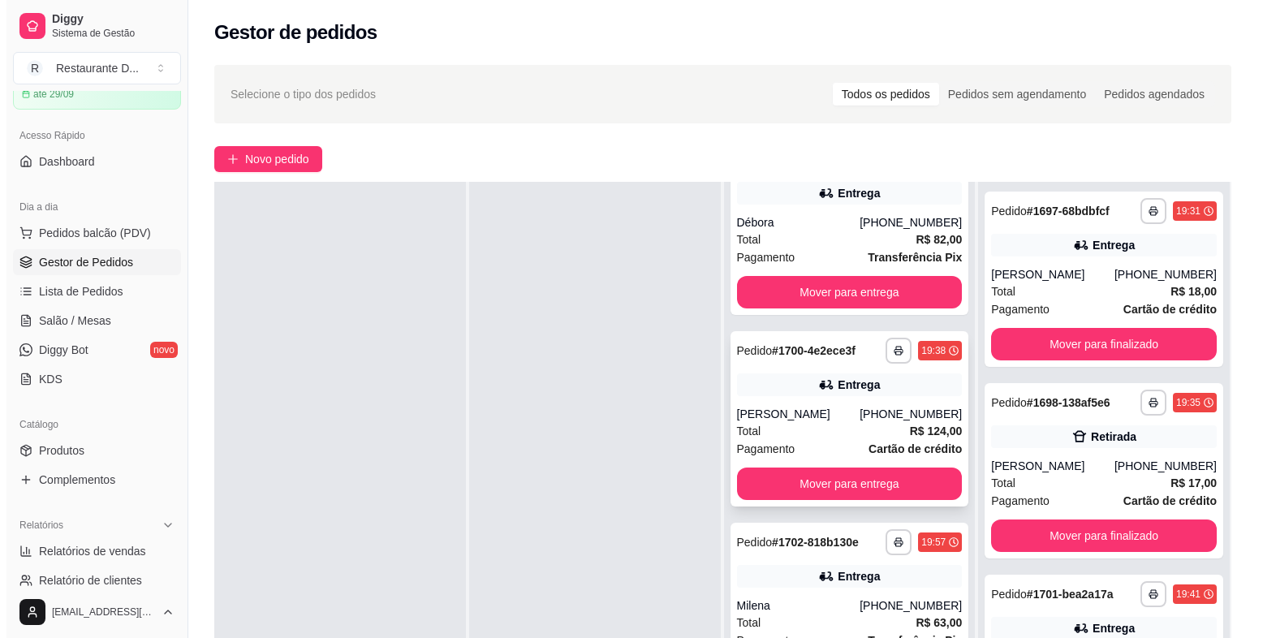
scroll to position [325, 0]
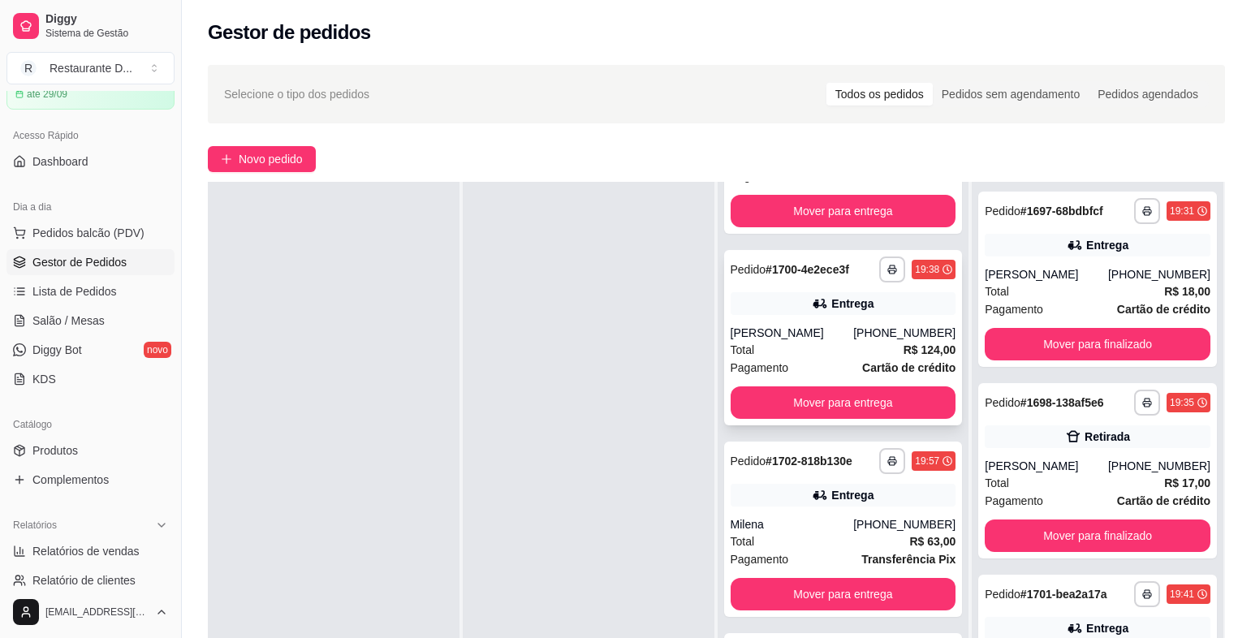
click at [891, 380] on div "**********" at bounding box center [843, 337] width 239 height 175
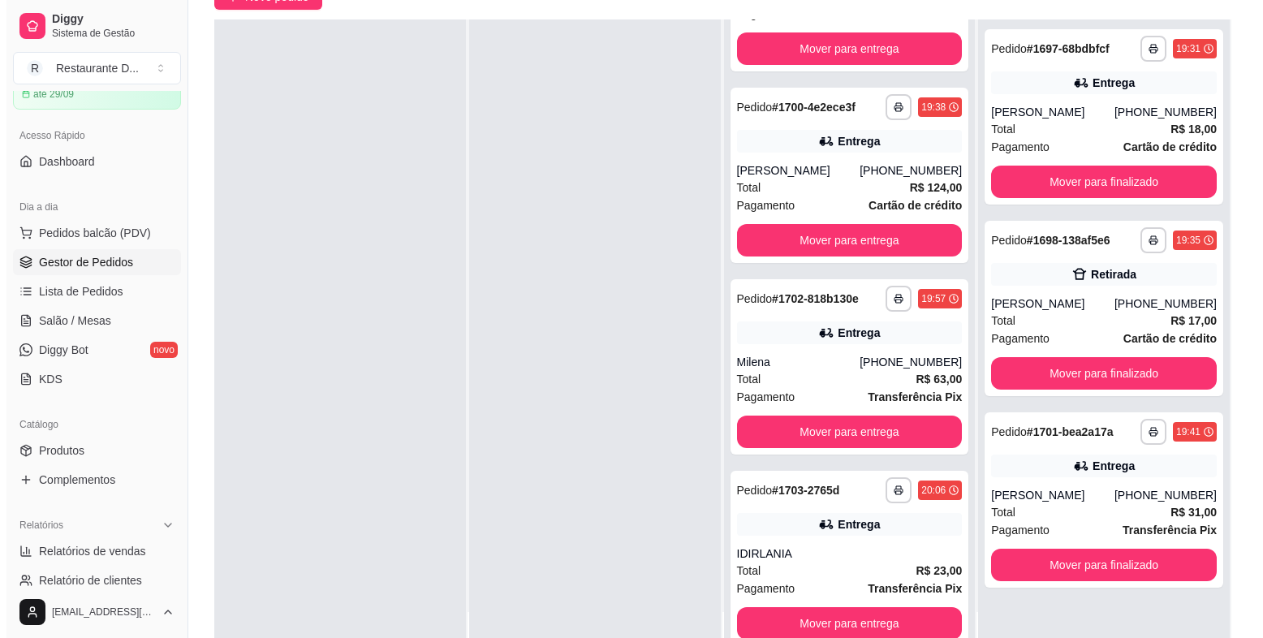
scroll to position [244, 0]
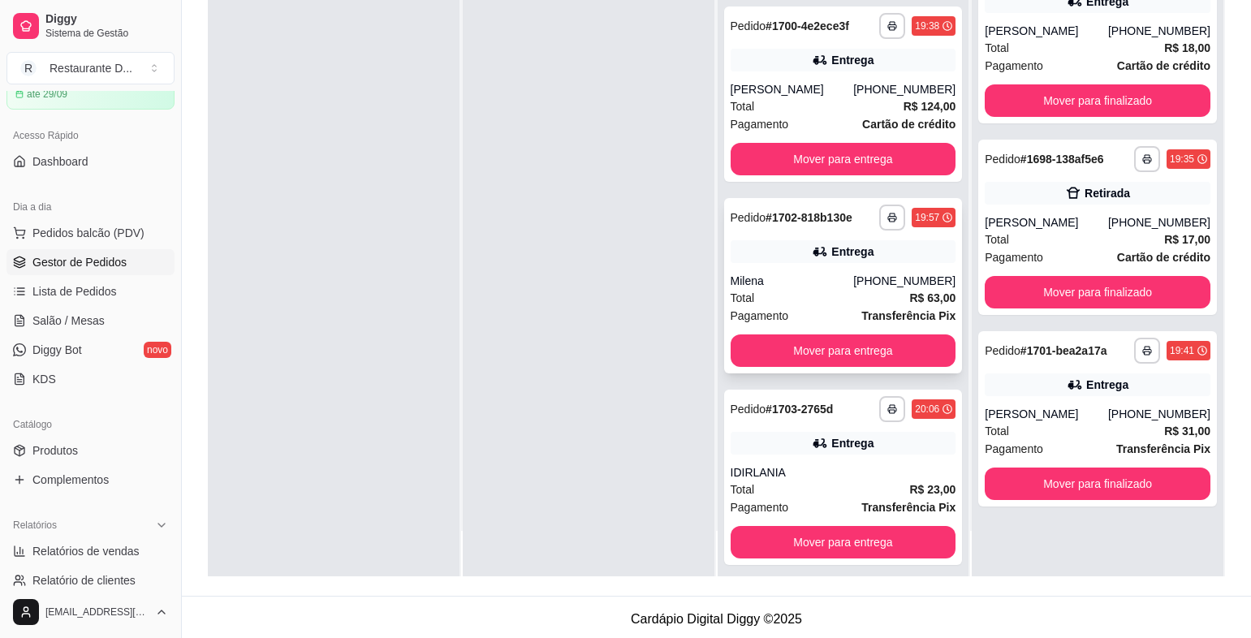
click at [831, 245] on div "Entrega" at bounding box center [852, 252] width 42 height 16
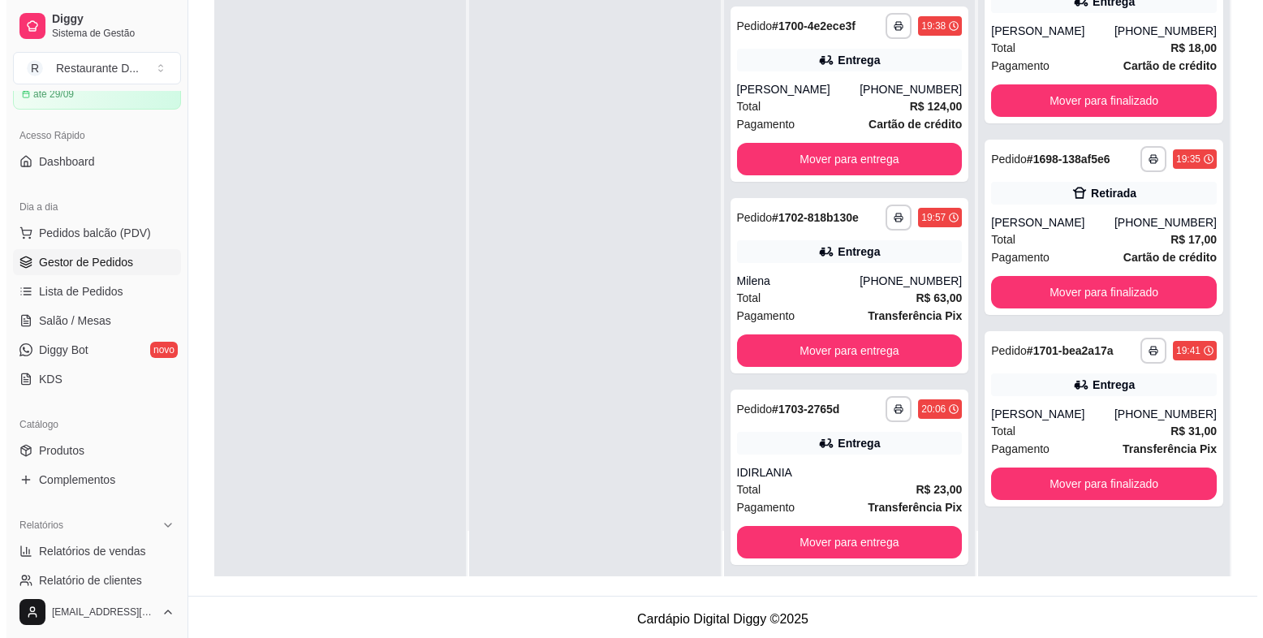
scroll to position [248, 0]
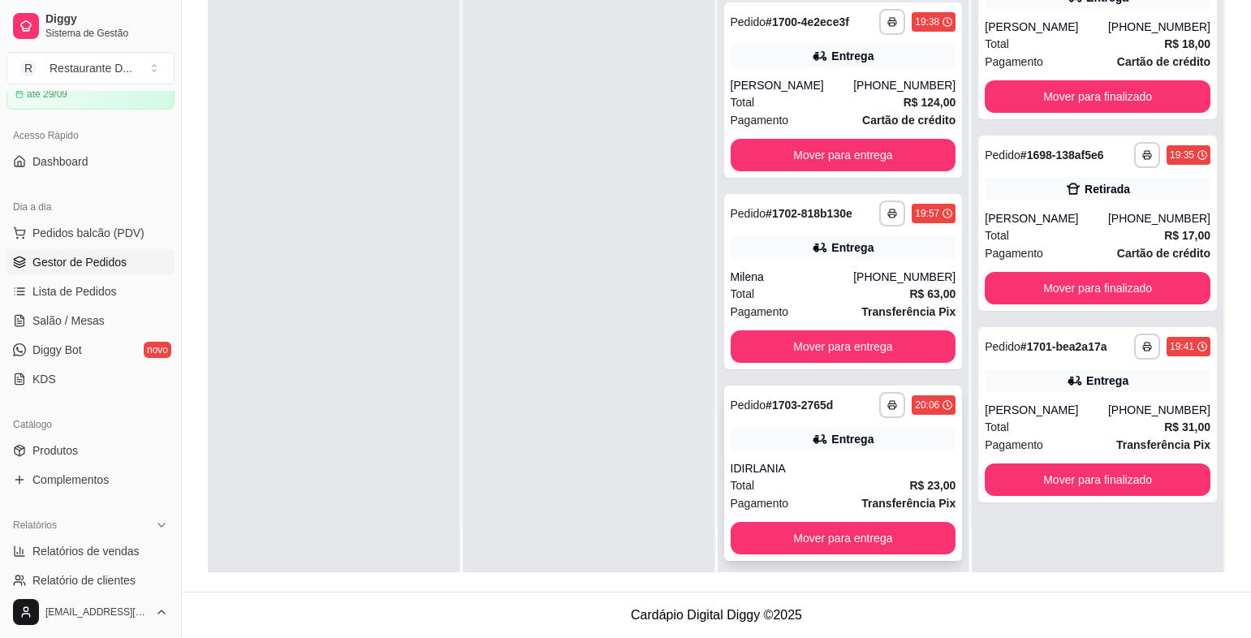
click at [763, 475] on div "IDIRLANIA" at bounding box center [844, 468] width 226 height 16
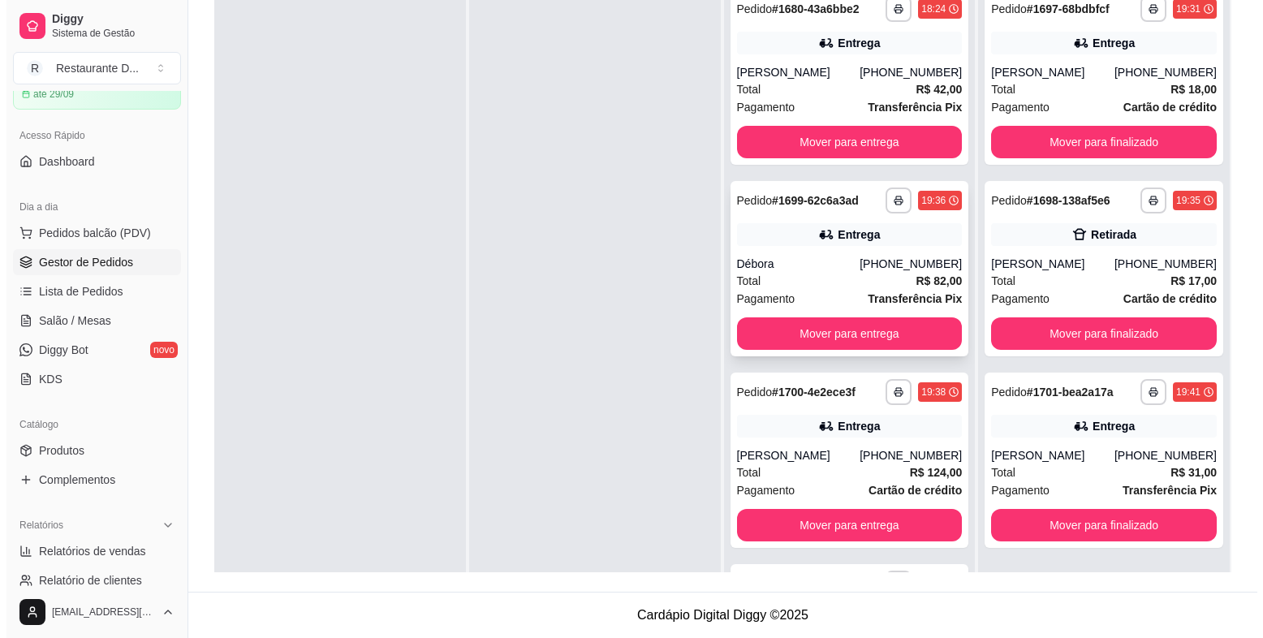
scroll to position [0, 0]
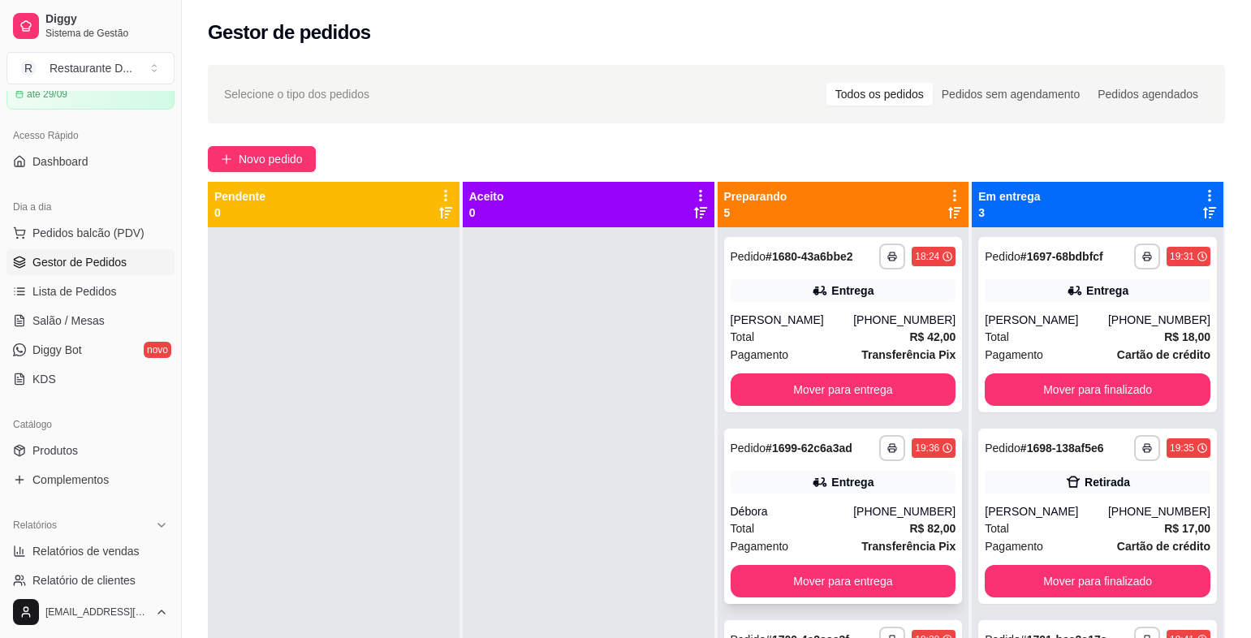
click at [770, 309] on div "**********" at bounding box center [843, 324] width 239 height 175
click at [289, 165] on span "Novo pedido" at bounding box center [271, 159] width 64 height 18
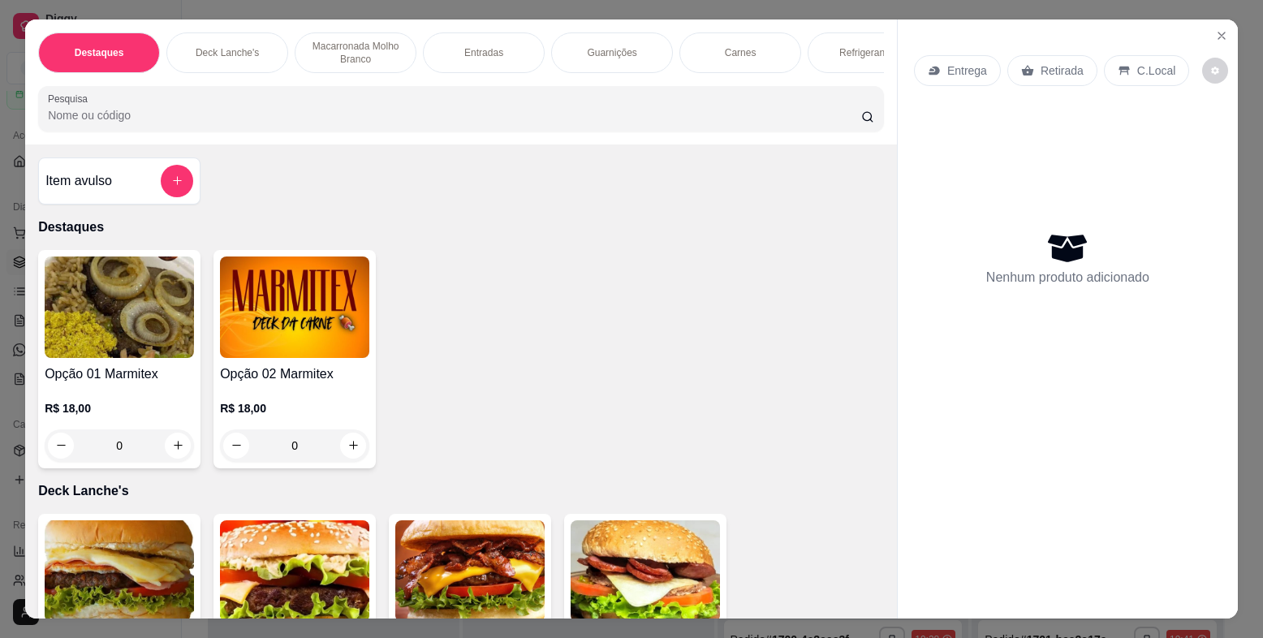
click at [127, 339] on img at bounding box center [119, 307] width 149 height 101
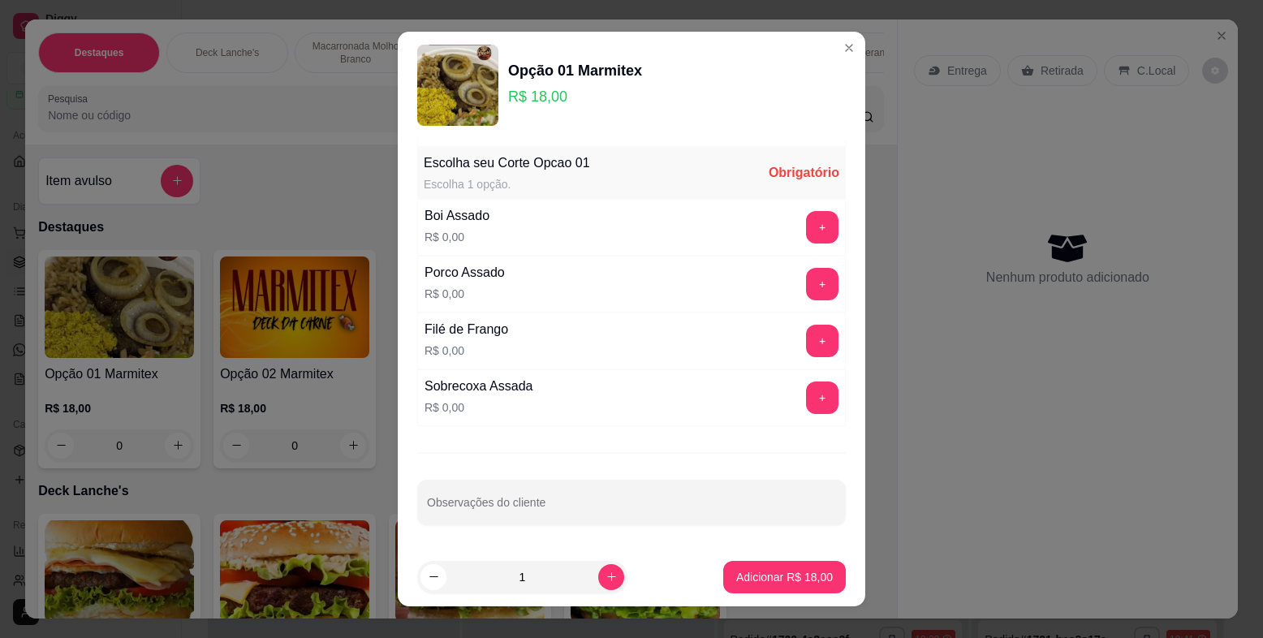
scroll to position [141, 0]
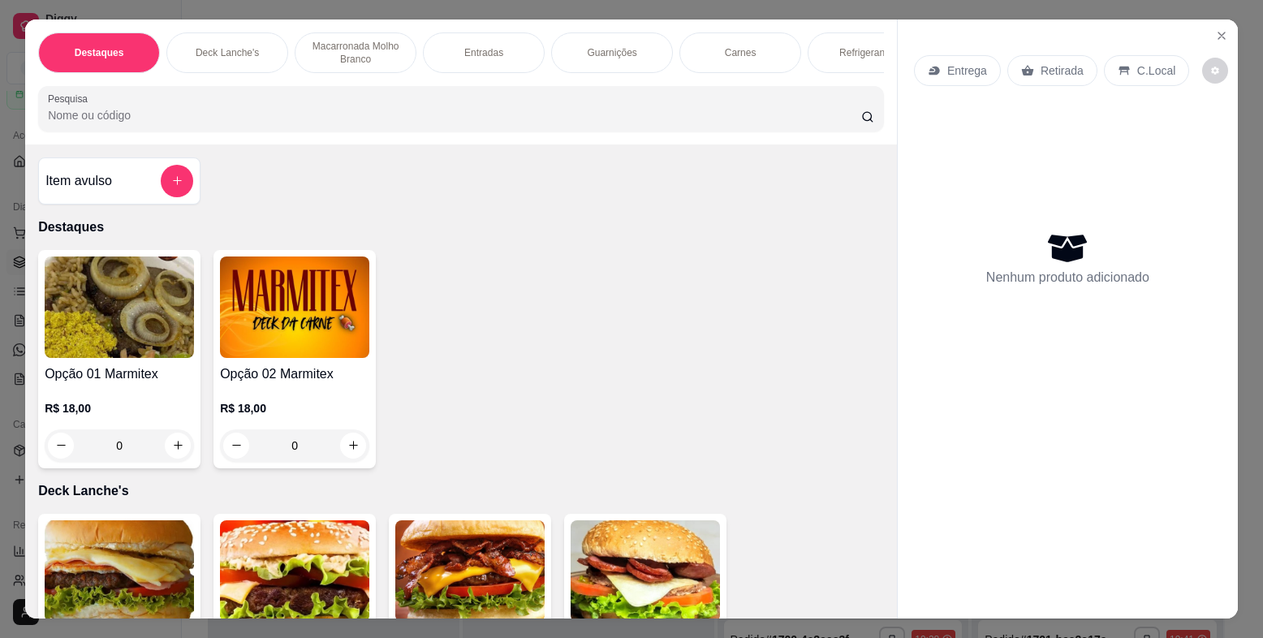
click at [336, 328] on img at bounding box center [294, 307] width 149 height 101
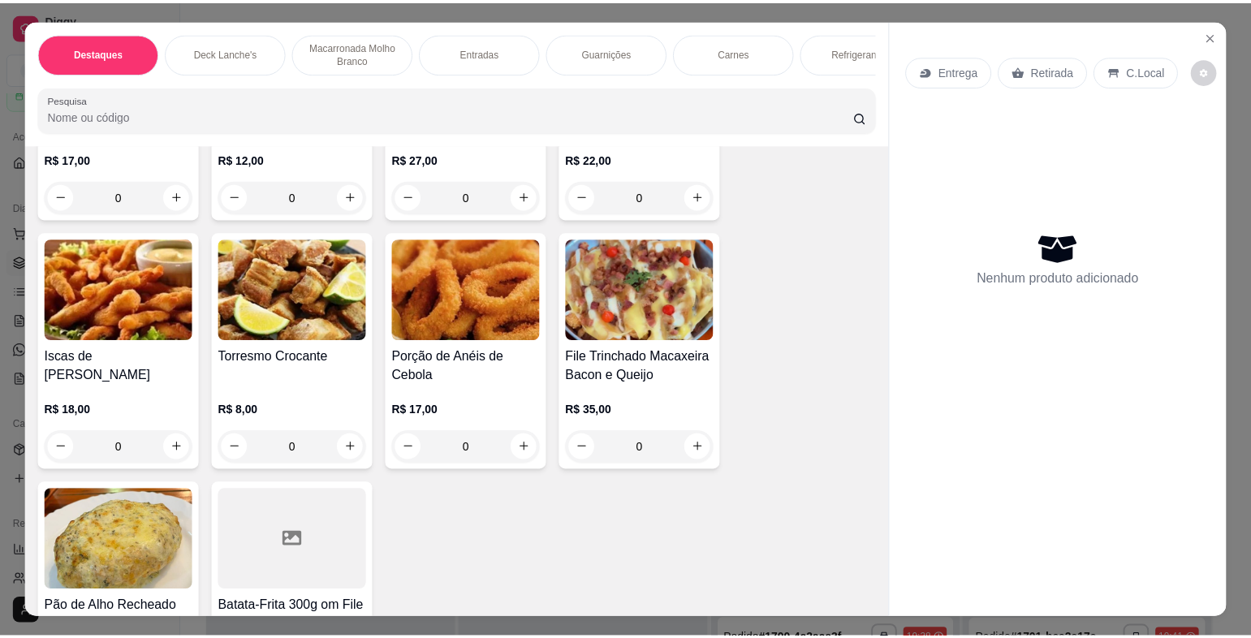
scroll to position [1624, 0]
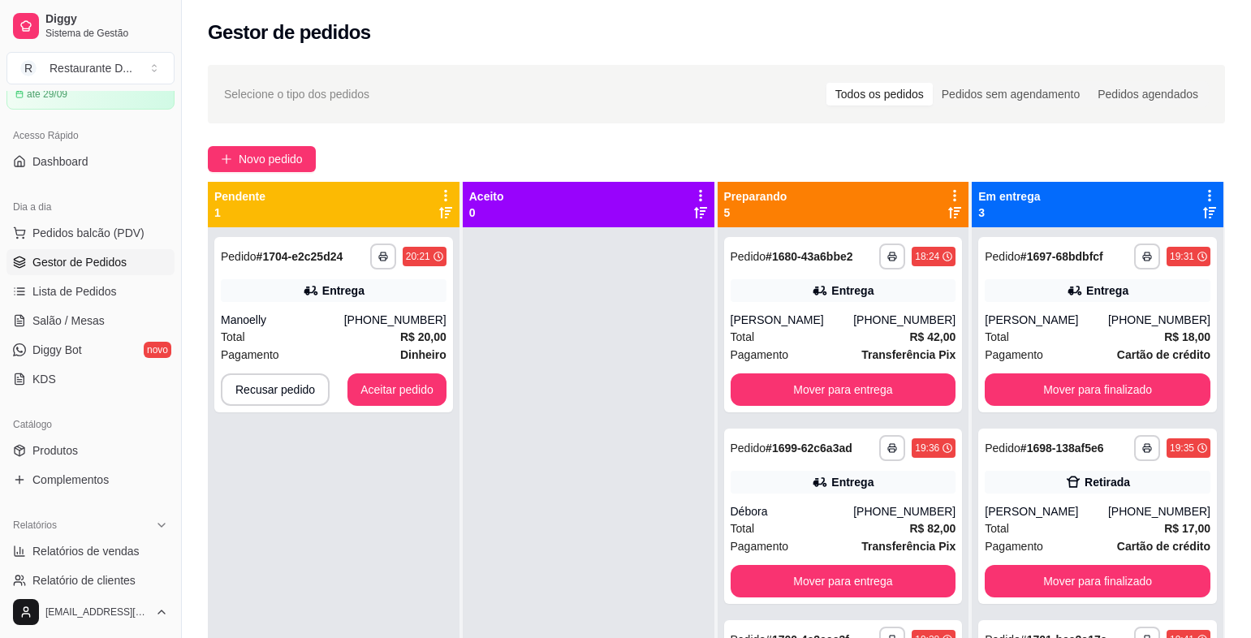
click at [87, 465] on ul "Produtos Complementos" at bounding box center [90, 465] width 168 height 55
click at [83, 477] on span "Complementos" at bounding box center [70, 480] width 76 height 16
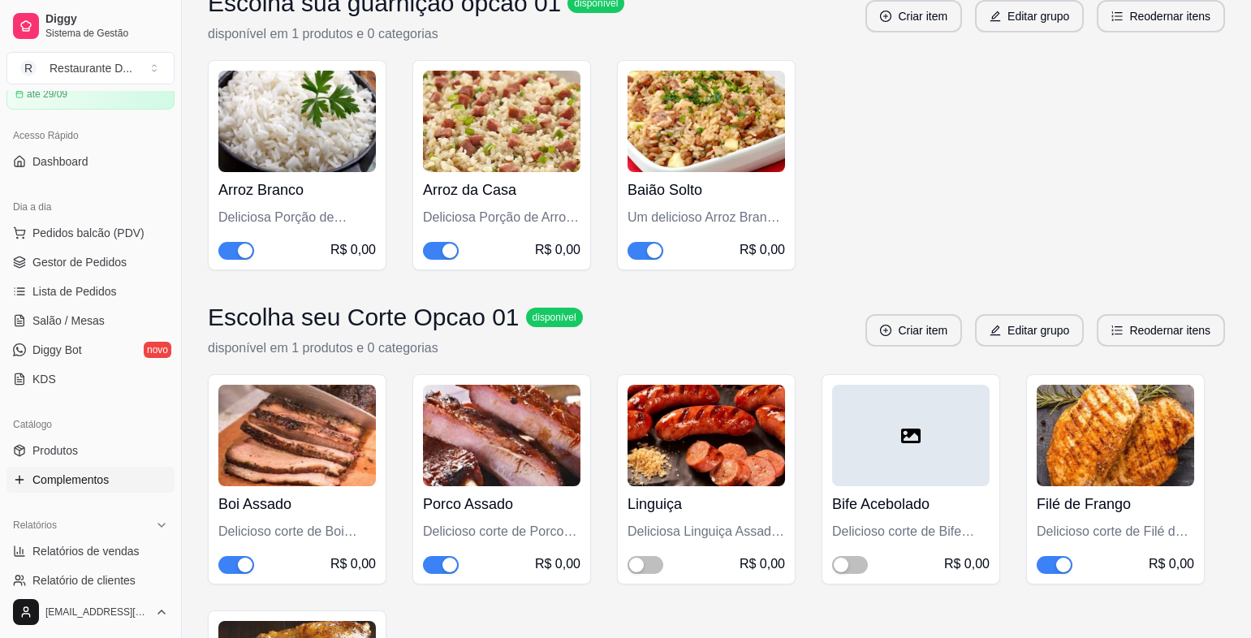
scroll to position [9987, 0]
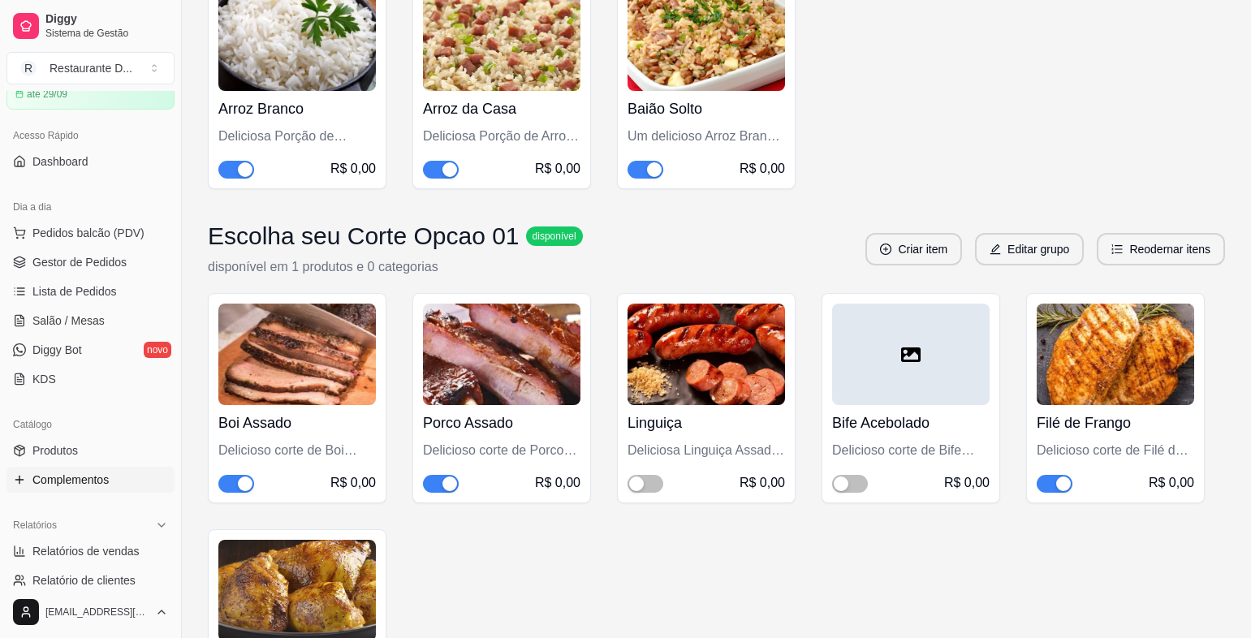
click at [649, 430] on div "Linguiça Deliciosa Linguiça Assada na Brasa R$ 0,00" at bounding box center [707, 449] width 158 height 88
click at [654, 475] on span "button" at bounding box center [646, 484] width 36 height 18
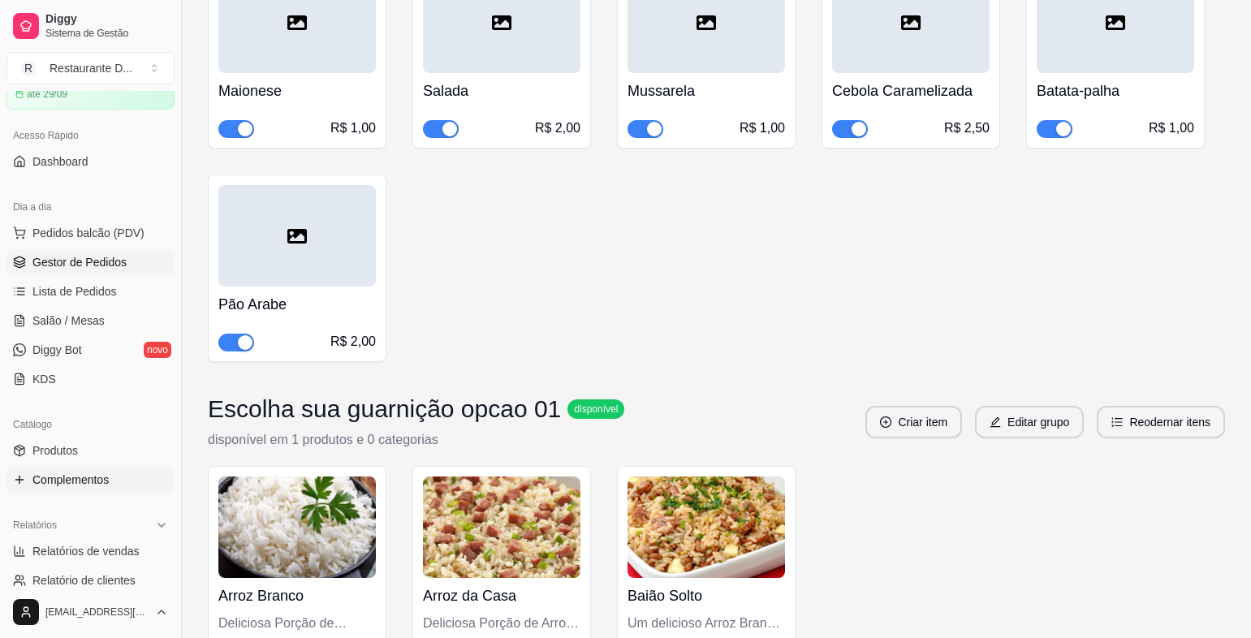
click at [54, 253] on link "Gestor de Pedidos" at bounding box center [90, 262] width 168 height 26
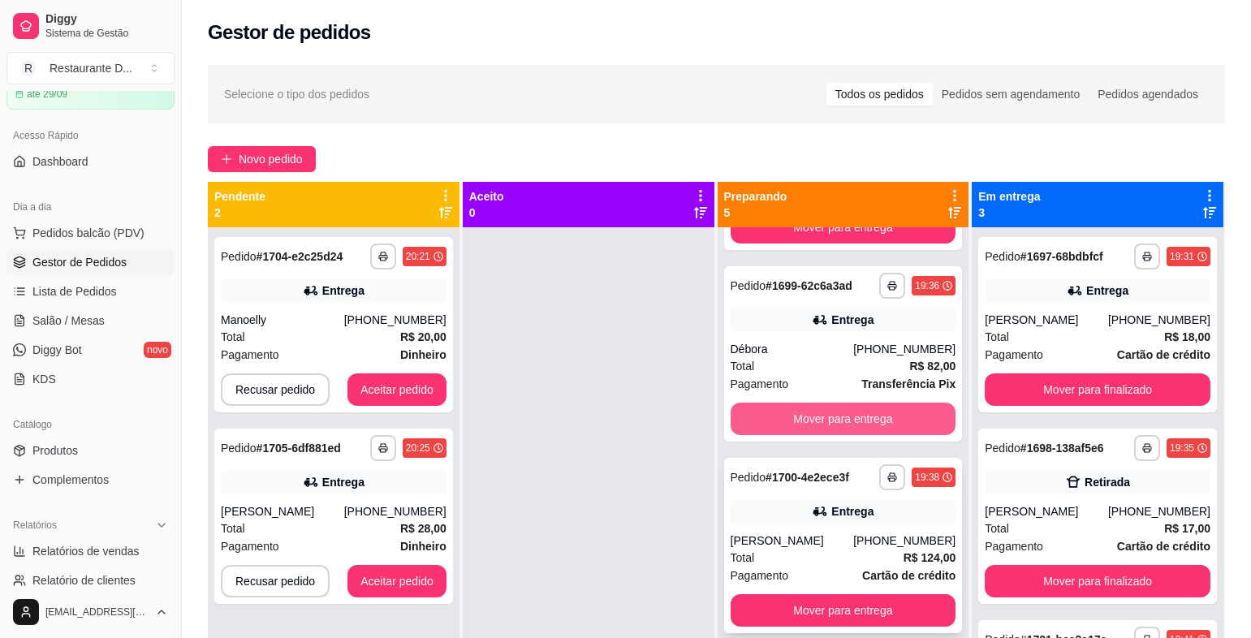
scroll to position [244, 0]
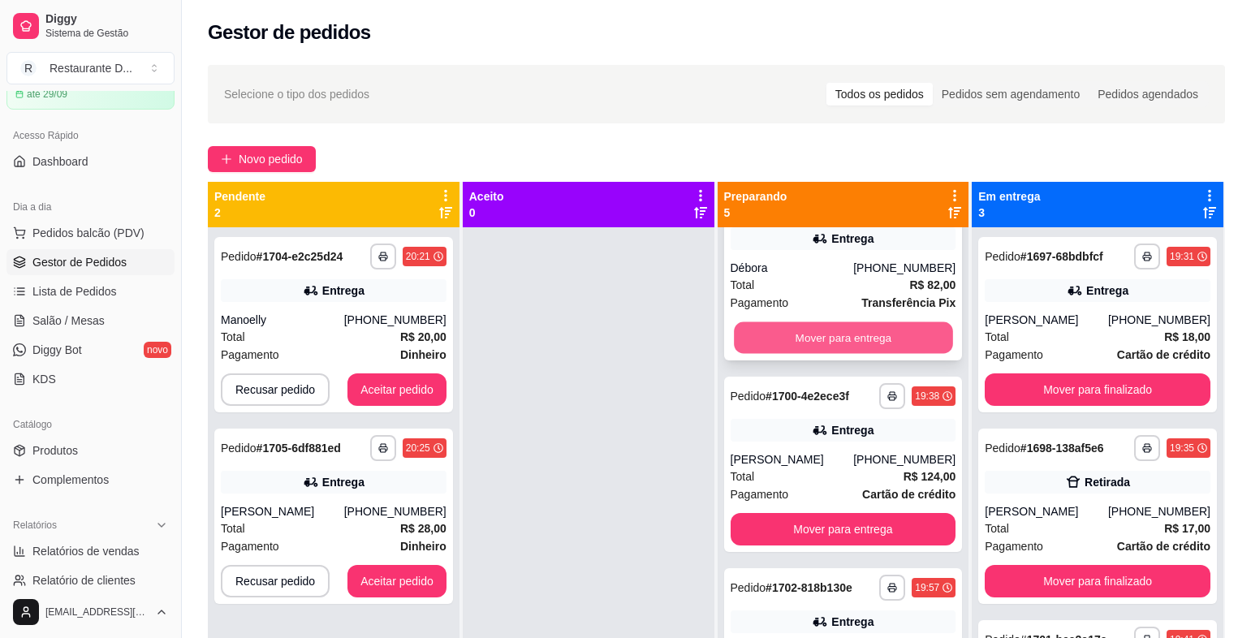
click at [861, 336] on button "Mover para entrega" at bounding box center [843, 338] width 218 height 32
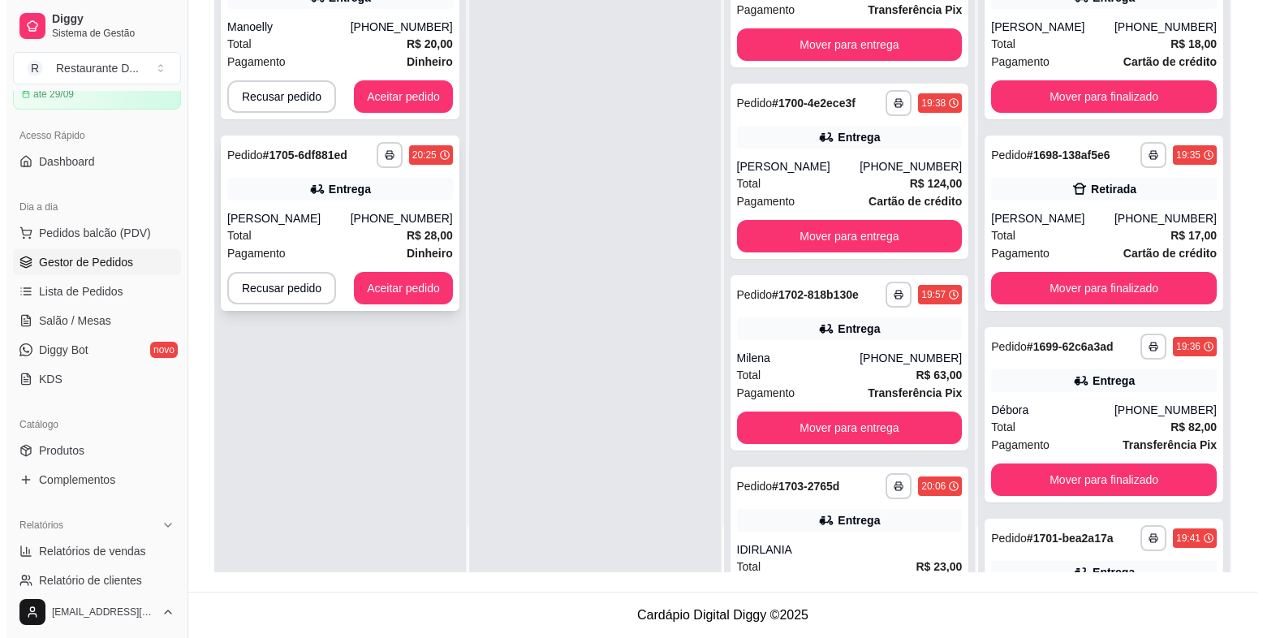
scroll to position [0, 0]
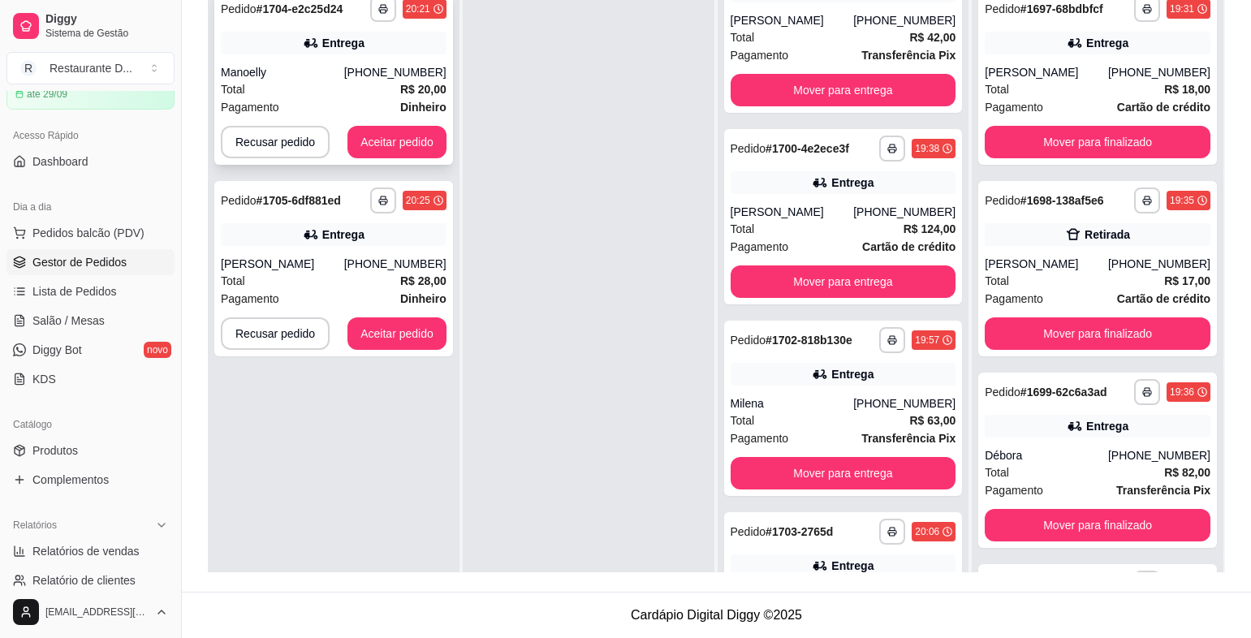
click at [344, 67] on div "Manoelly" at bounding box center [282, 72] width 123 height 16
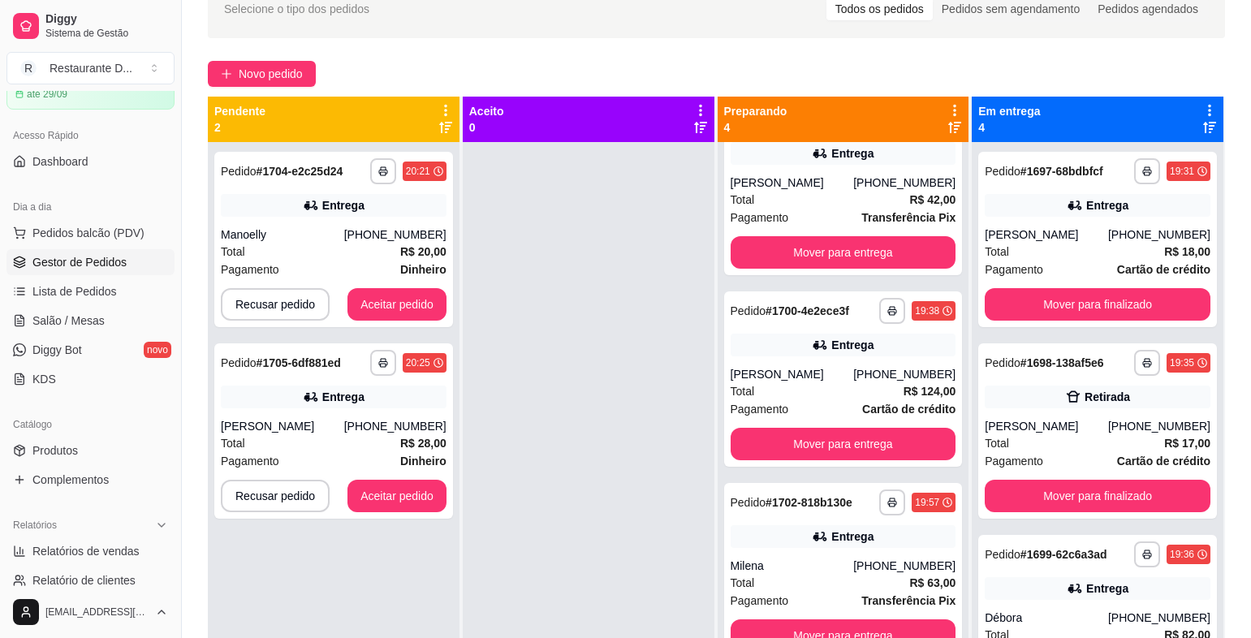
scroll to position [4, 0]
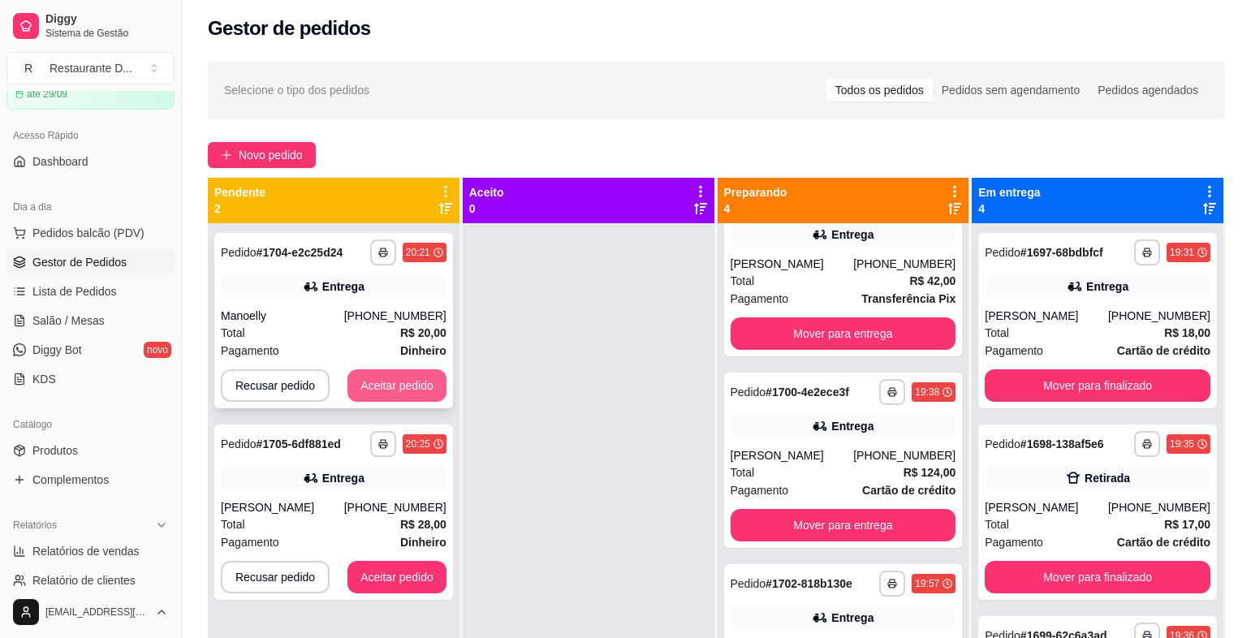
click at [388, 395] on button "Aceitar pedido" at bounding box center [397, 385] width 99 height 32
click at [388, 395] on div "Recusar pedido Aceitar pedido" at bounding box center [334, 385] width 226 height 32
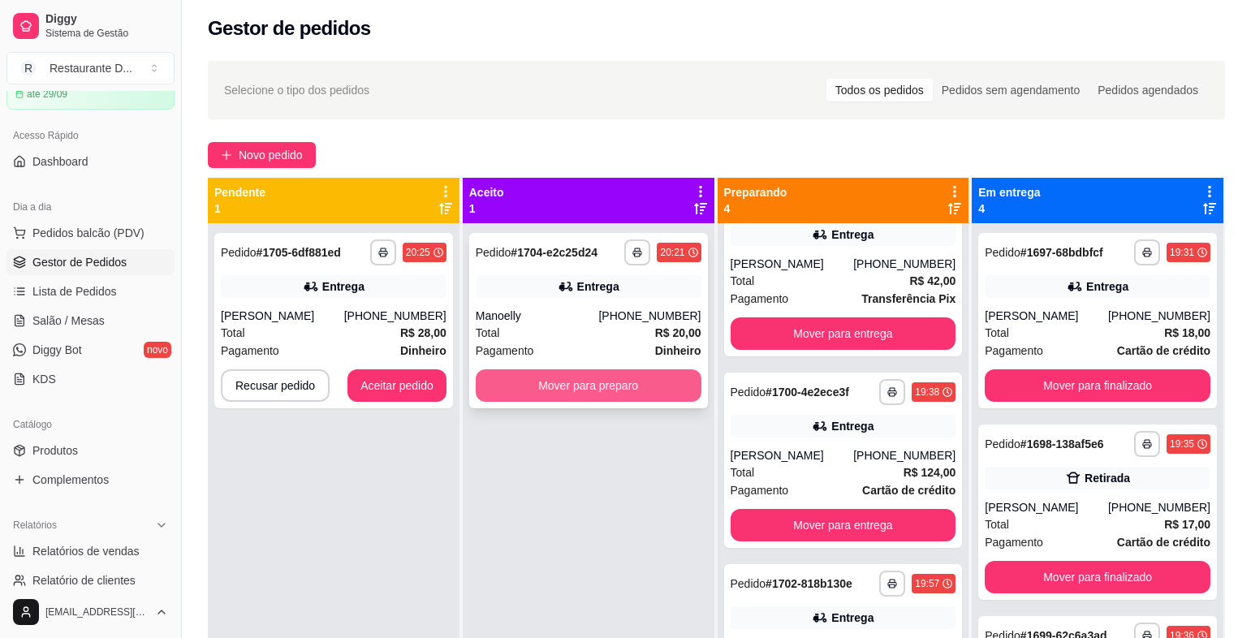
click at [553, 384] on button "Mover para preparo" at bounding box center [589, 385] width 226 height 32
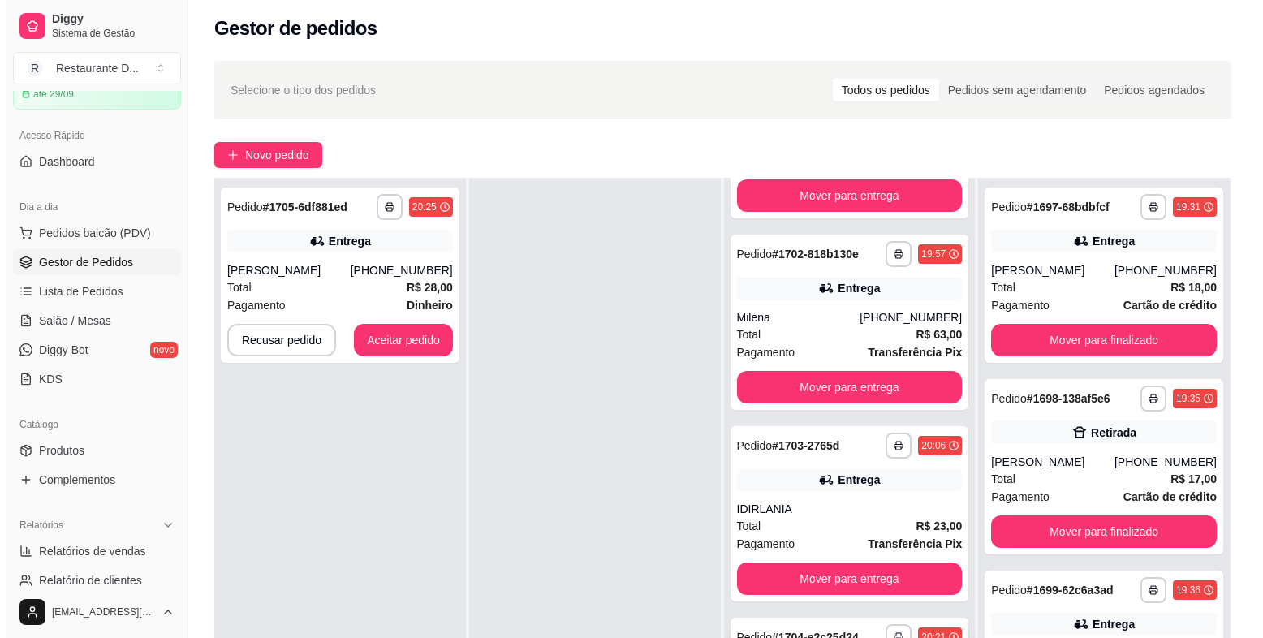
scroll to position [248, 0]
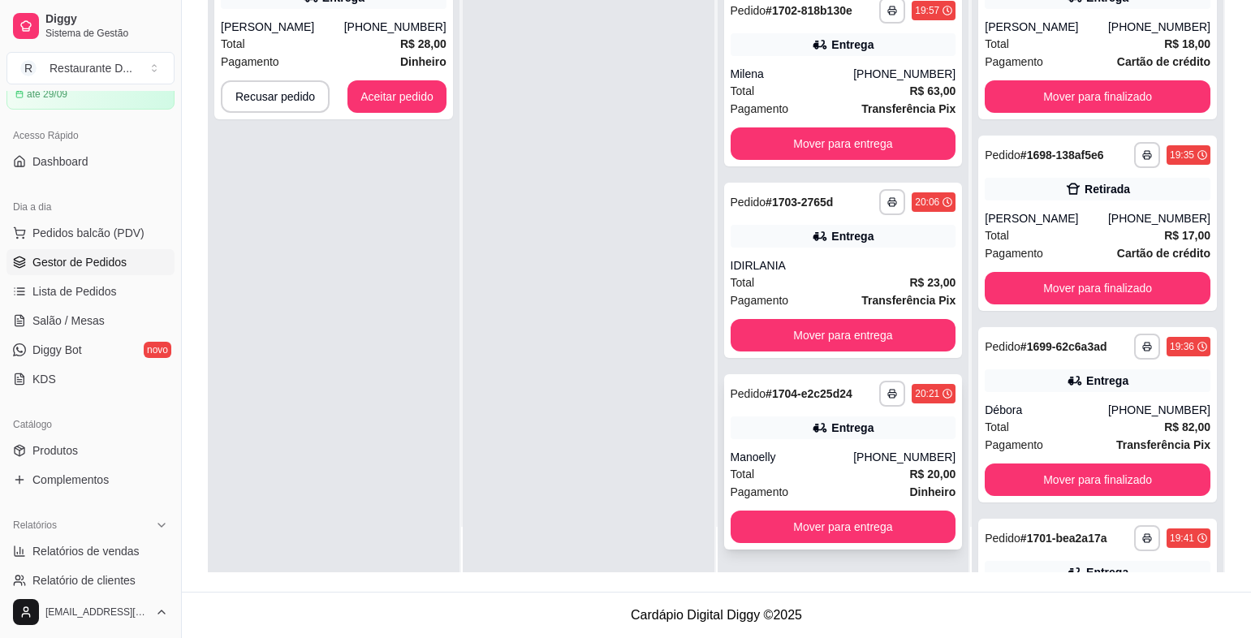
click at [792, 455] on div "Manoelly" at bounding box center [792, 457] width 123 height 16
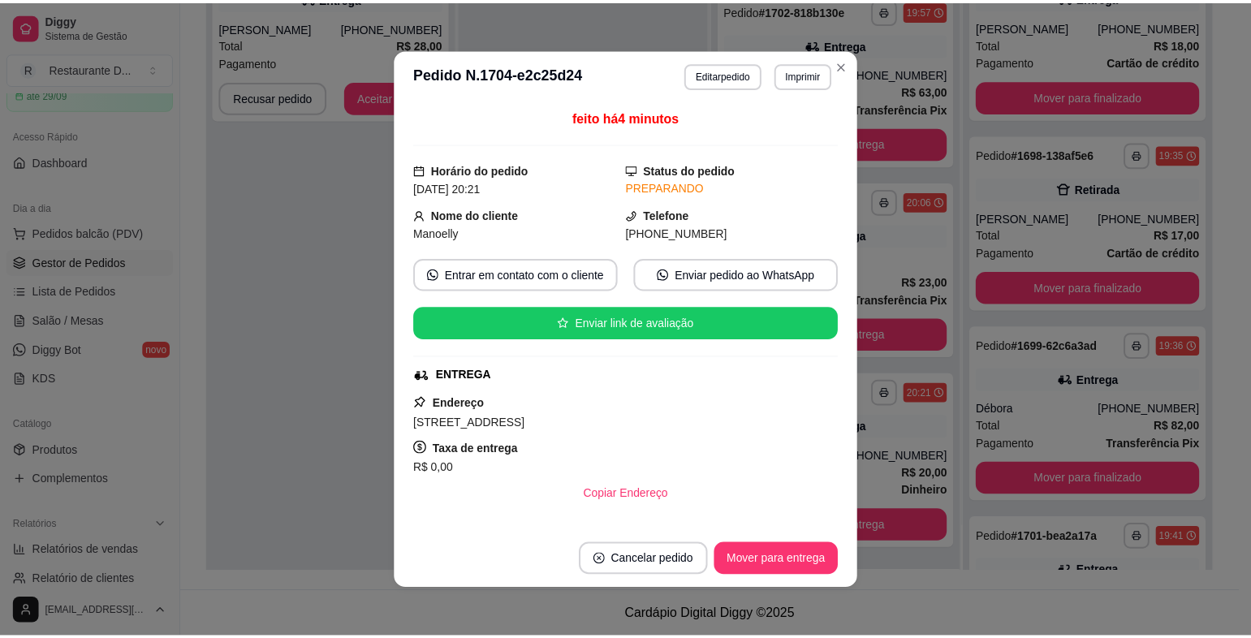
scroll to position [162, 0]
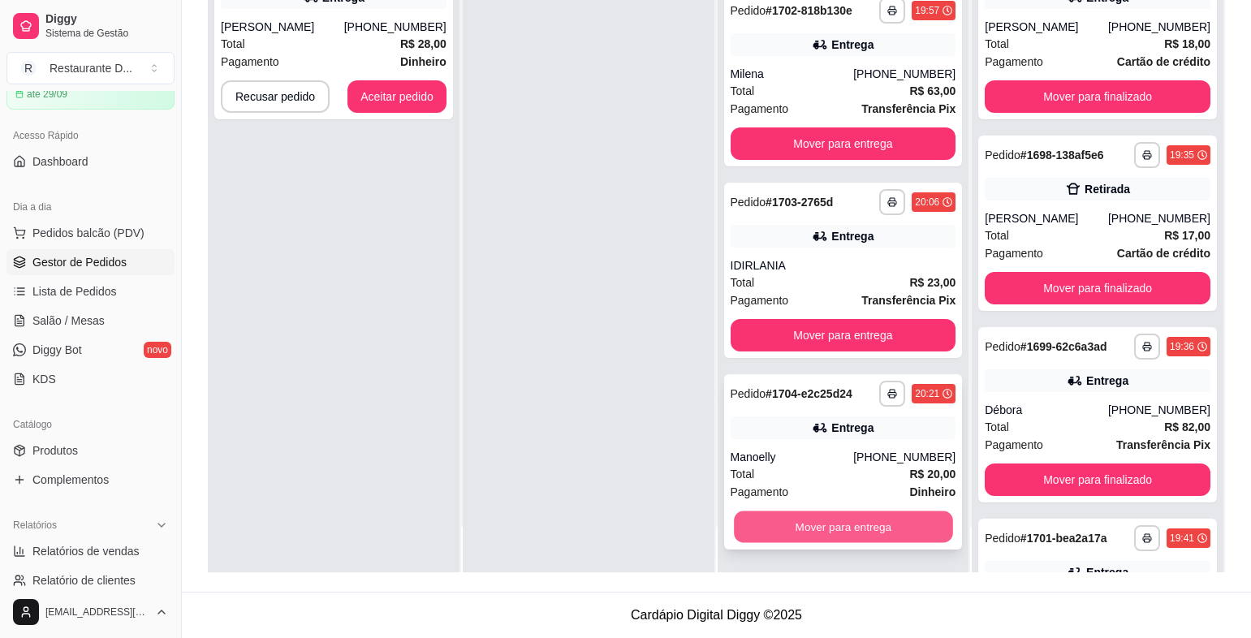
click at [895, 529] on button "Mover para entrega" at bounding box center [843, 528] width 218 height 32
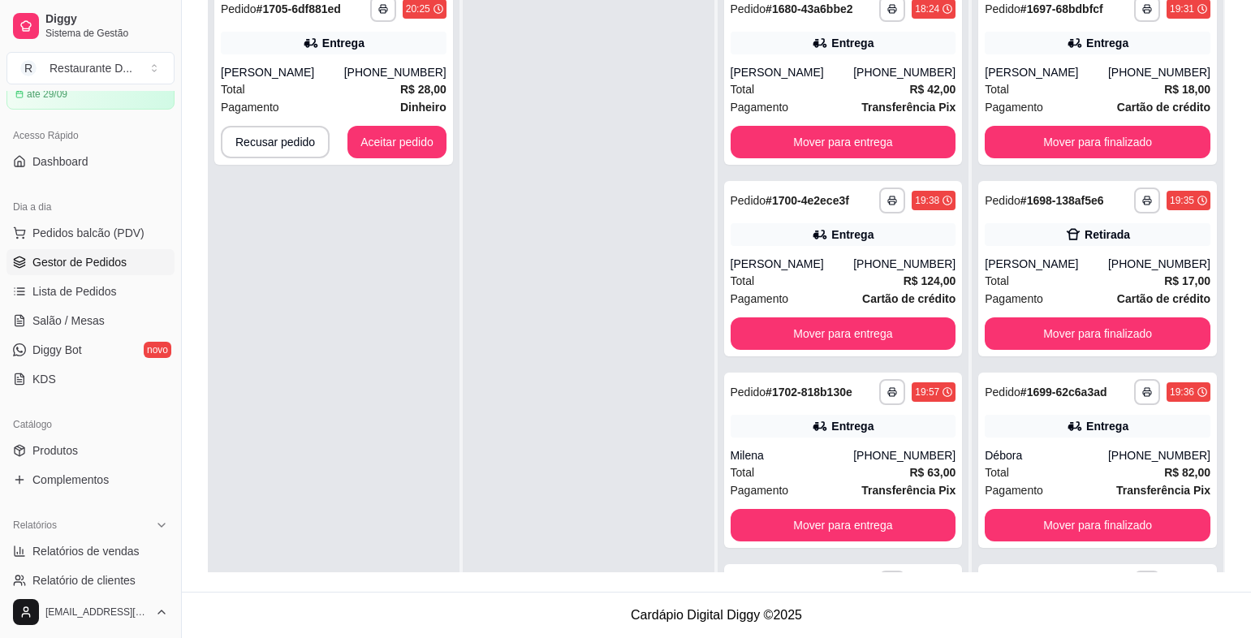
scroll to position [4, 0]
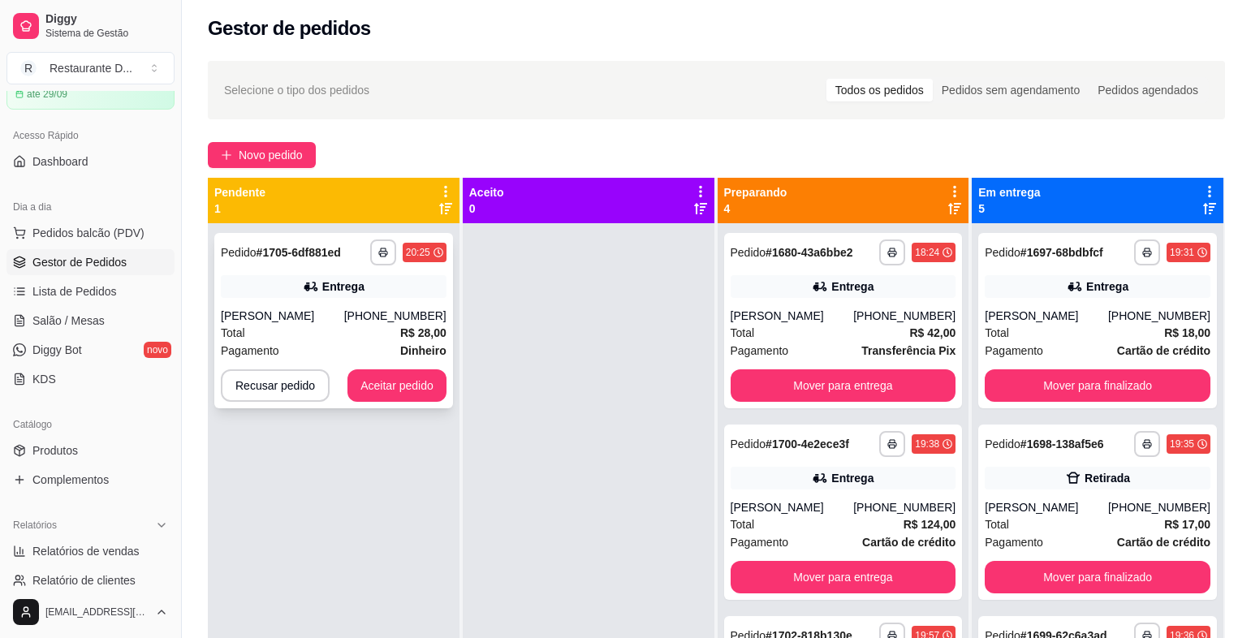
click at [406, 395] on button "Aceitar pedido" at bounding box center [397, 385] width 99 height 32
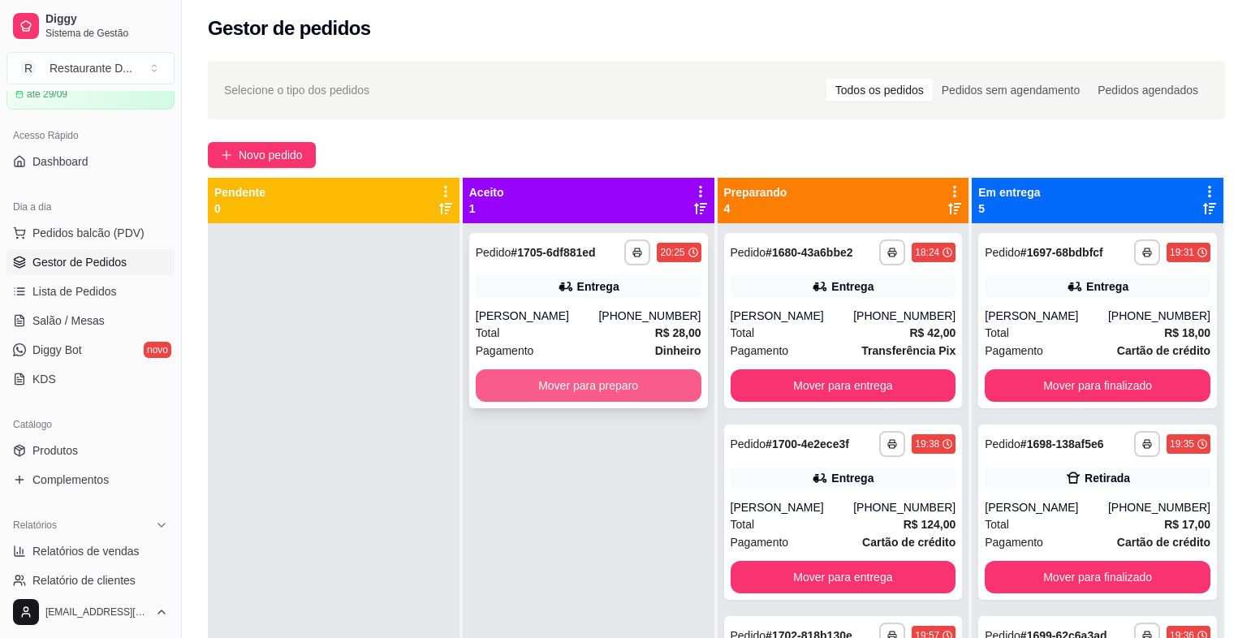
click at [537, 383] on button "Mover para preparo" at bounding box center [589, 385] width 226 height 32
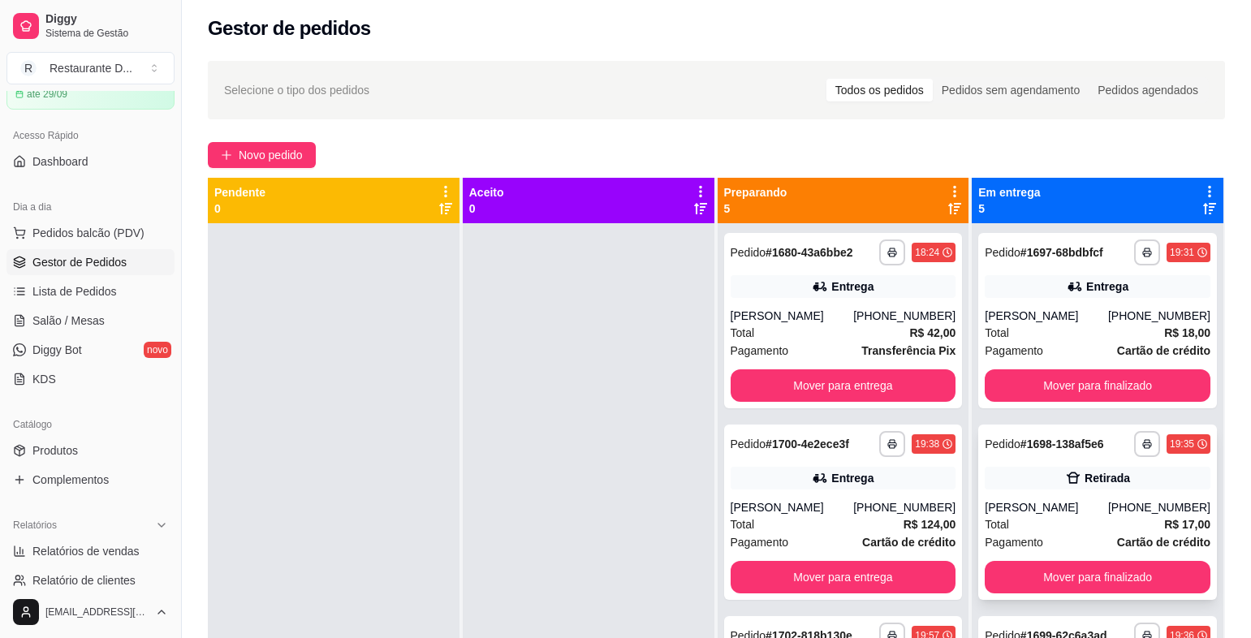
scroll to position [162, 0]
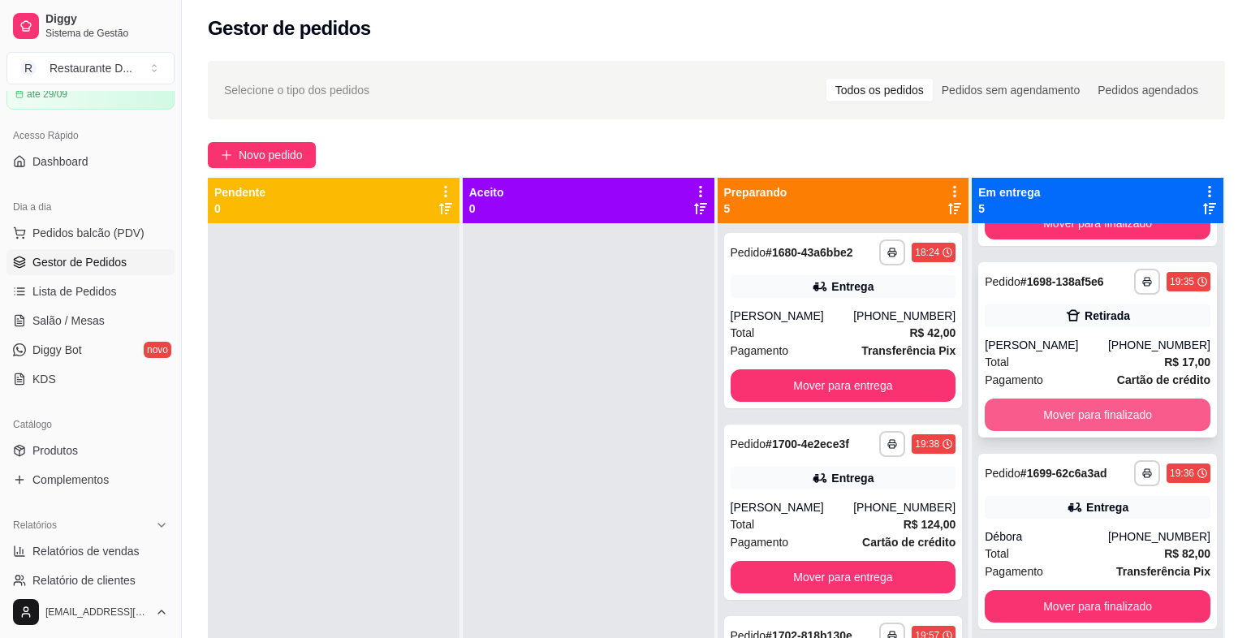
click at [1052, 428] on button "Mover para finalizado" at bounding box center [1098, 415] width 226 height 32
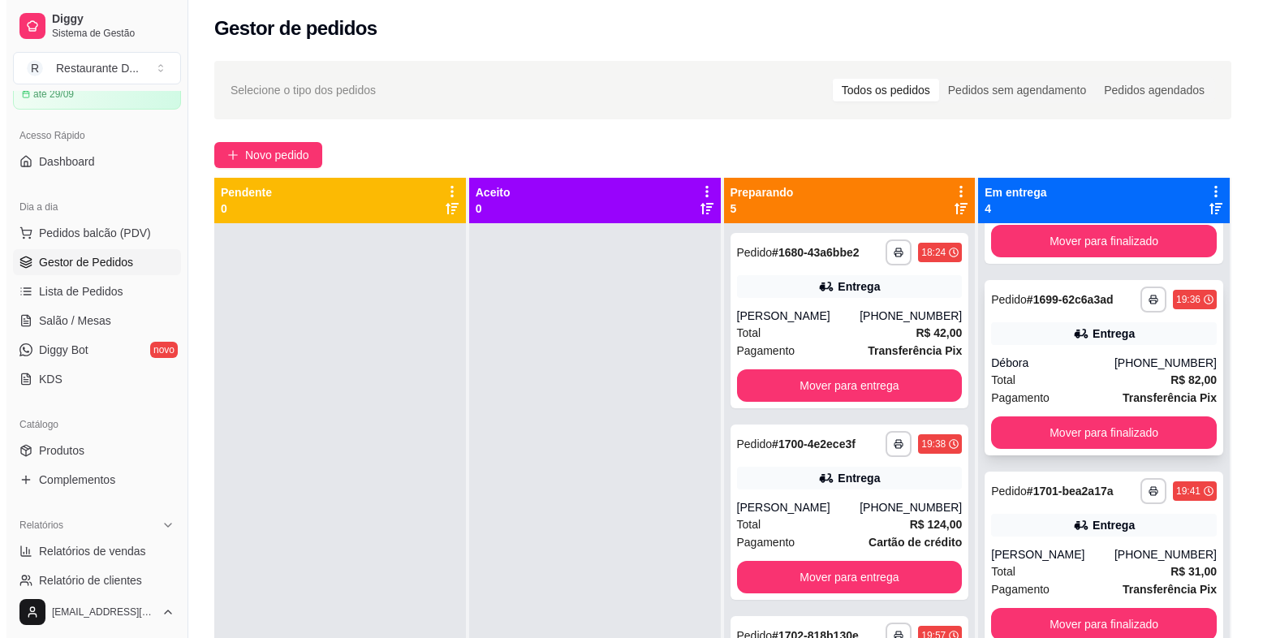
scroll to position [0, 0]
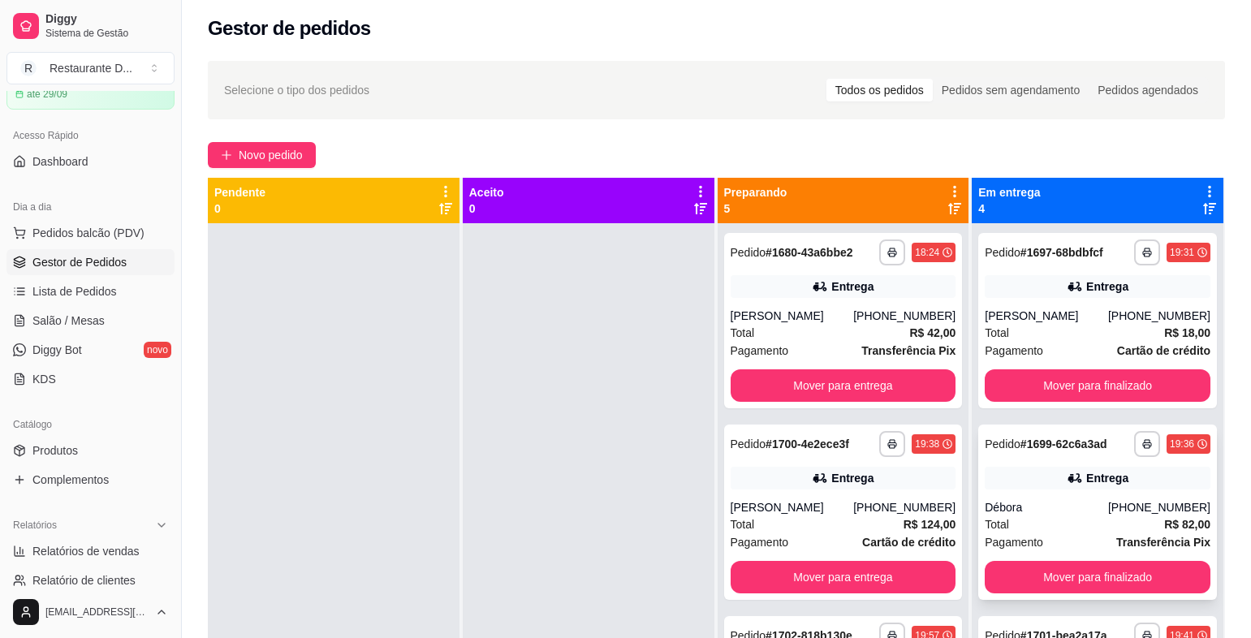
click at [1043, 562] on button "Mover para finalizado" at bounding box center [1098, 577] width 226 height 32
click at [261, 158] on span "Novo pedido" at bounding box center [271, 155] width 64 height 18
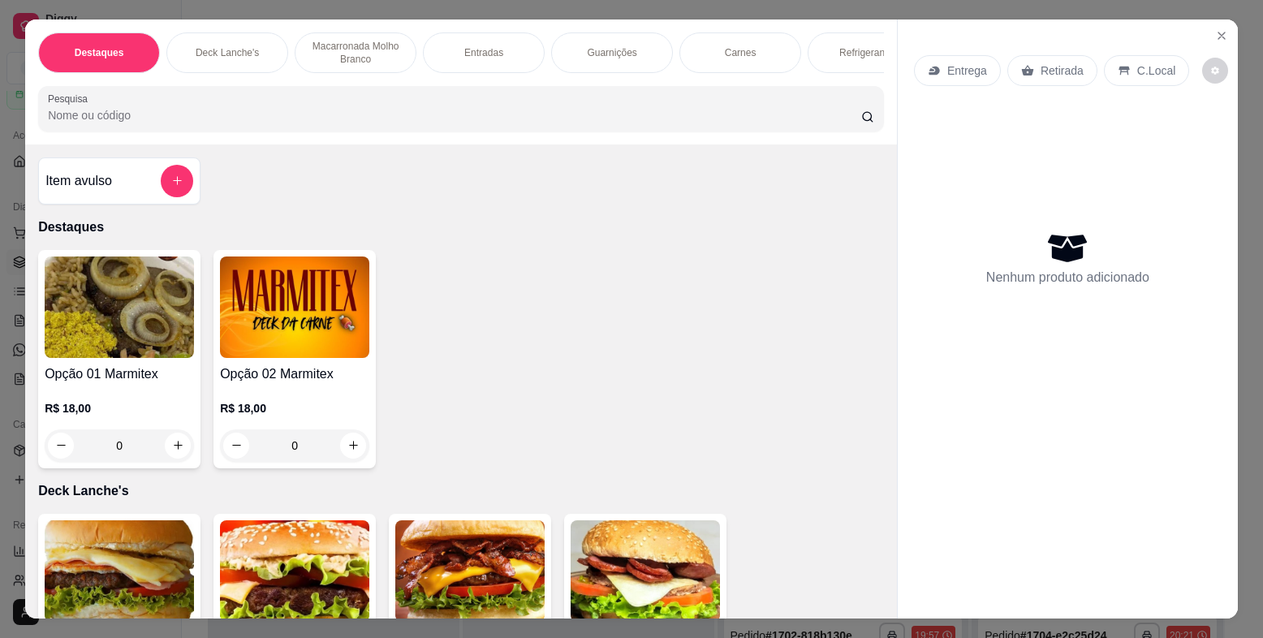
click at [127, 331] on img at bounding box center [119, 307] width 149 height 101
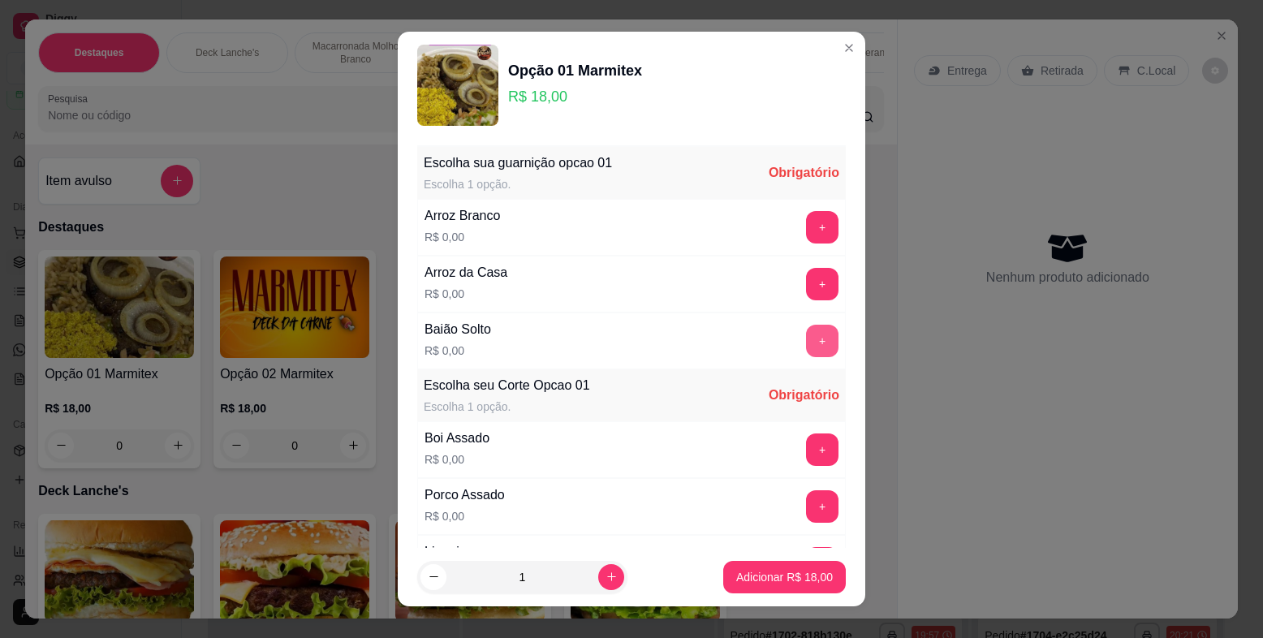
click at [806, 343] on button "+" at bounding box center [822, 341] width 32 height 32
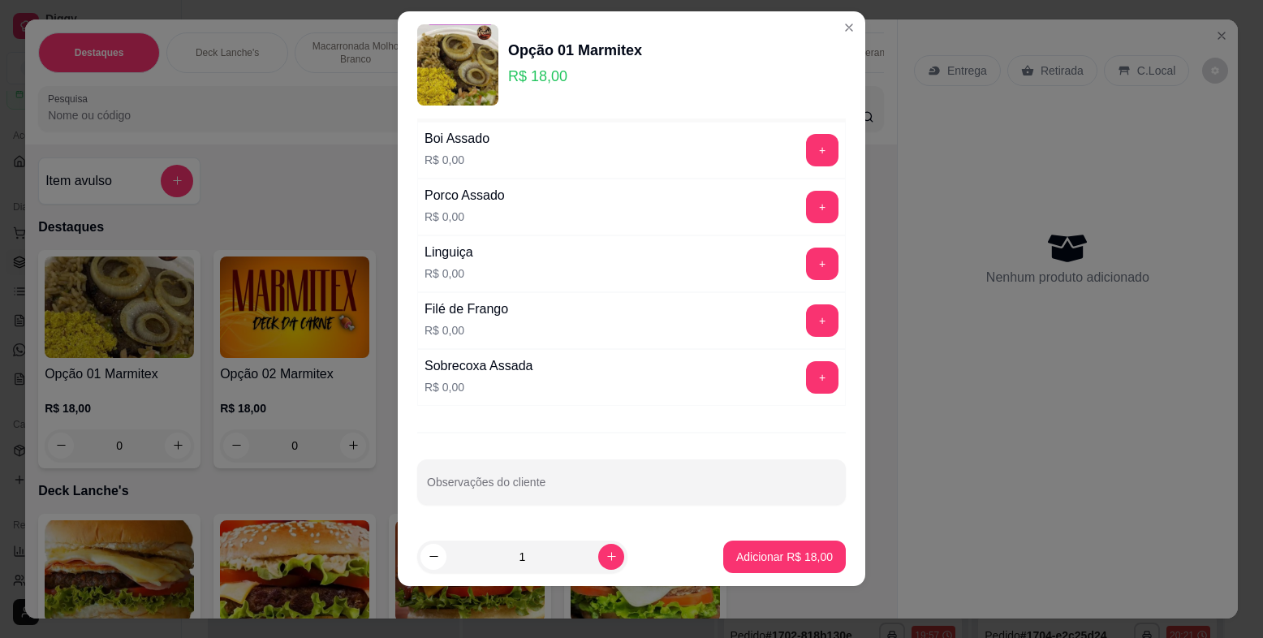
scroll to position [117, 0]
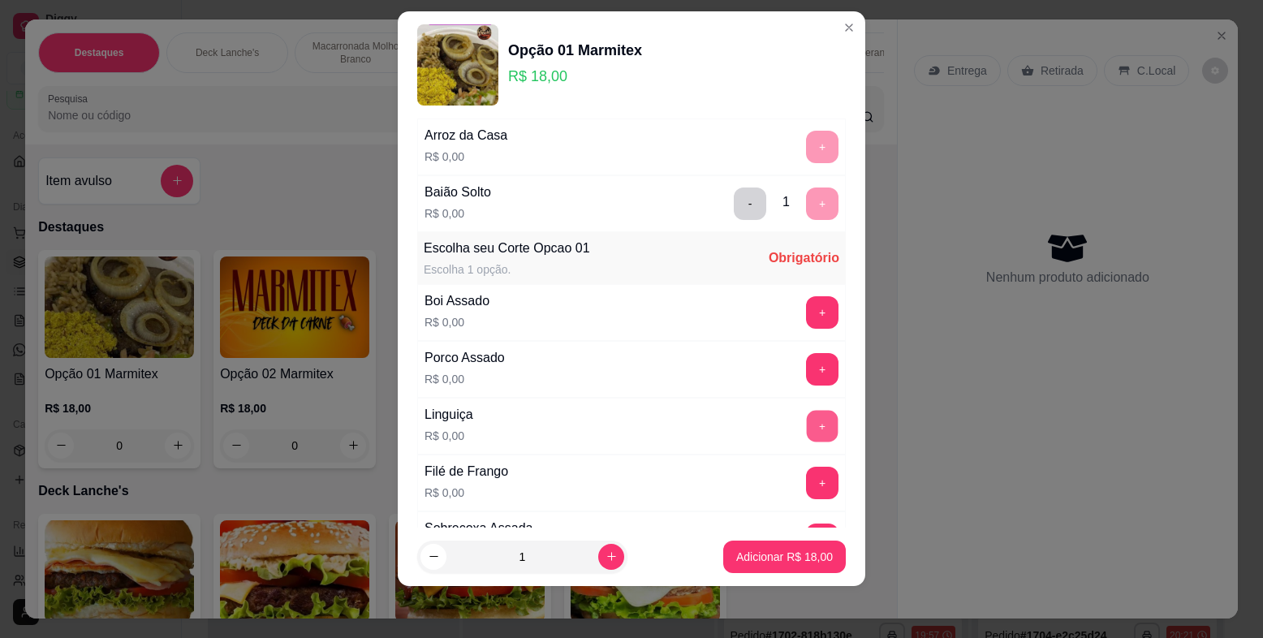
click at [807, 428] on button "+" at bounding box center [823, 427] width 32 height 32
click at [806, 369] on button "+" at bounding box center [822, 369] width 32 height 32
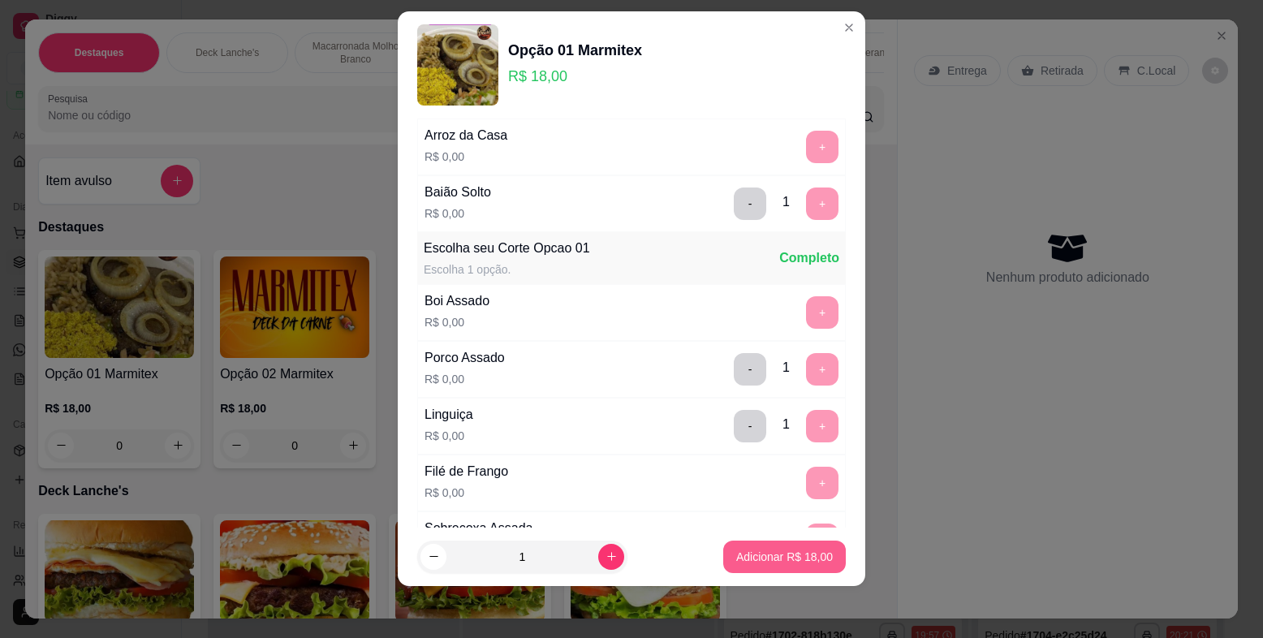
click at [778, 567] on button "Adicionar R$ 18,00" at bounding box center [784, 557] width 123 height 32
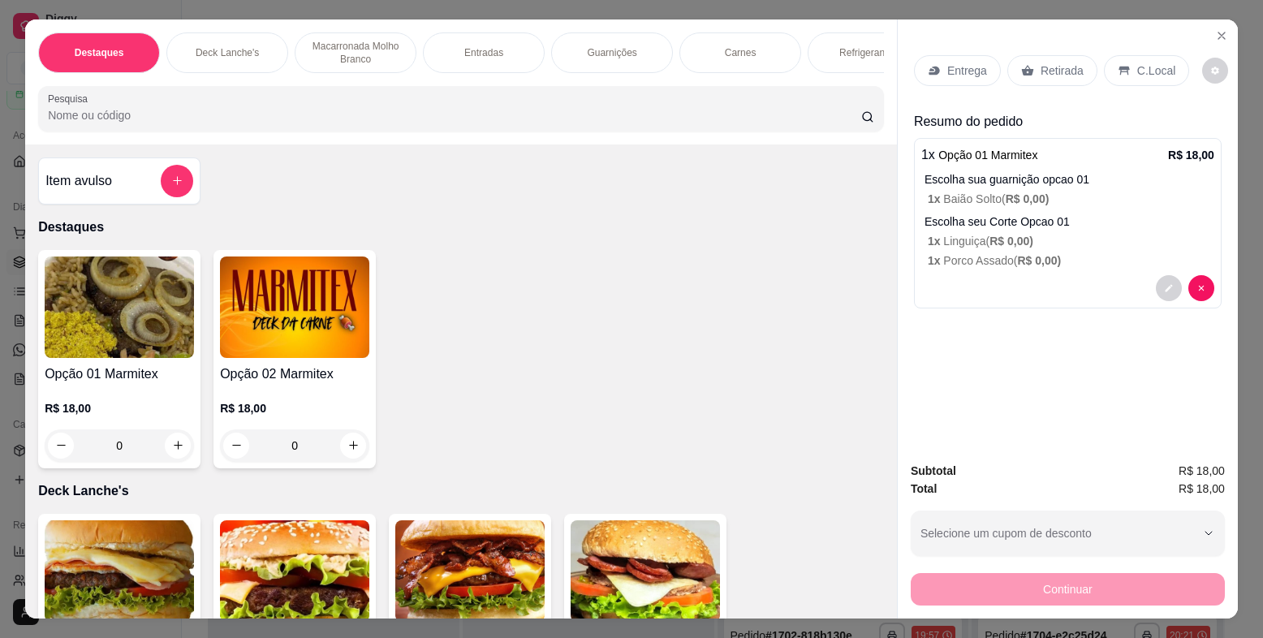
click at [905, 69] on div "Entrega Retirada C.Local Resumo do pedido 1 x Opção 01 Marmitex R$ 18,00 Escolh…" at bounding box center [1068, 234] width 340 height 430
click at [919, 71] on div "Entrega" at bounding box center [957, 70] width 87 height 31
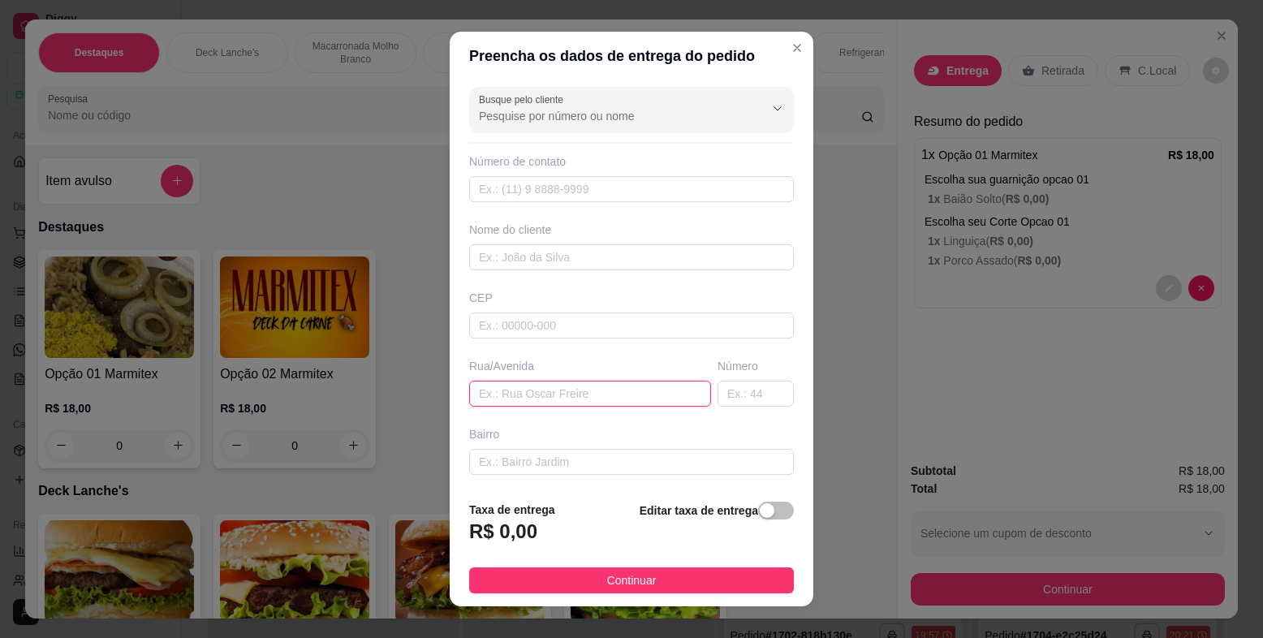
click at [571, 393] on input "text" at bounding box center [590, 394] width 242 height 26
type input "[PERSON_NAME]"
click at [764, 408] on div "Busque pelo cliente Número de contato Nome do cliente CEP Rua/[GEOGRAPHIC_DATA]" at bounding box center [632, 283] width 364 height 407
click at [756, 399] on input "text" at bounding box center [756, 394] width 76 height 26
type input "200"
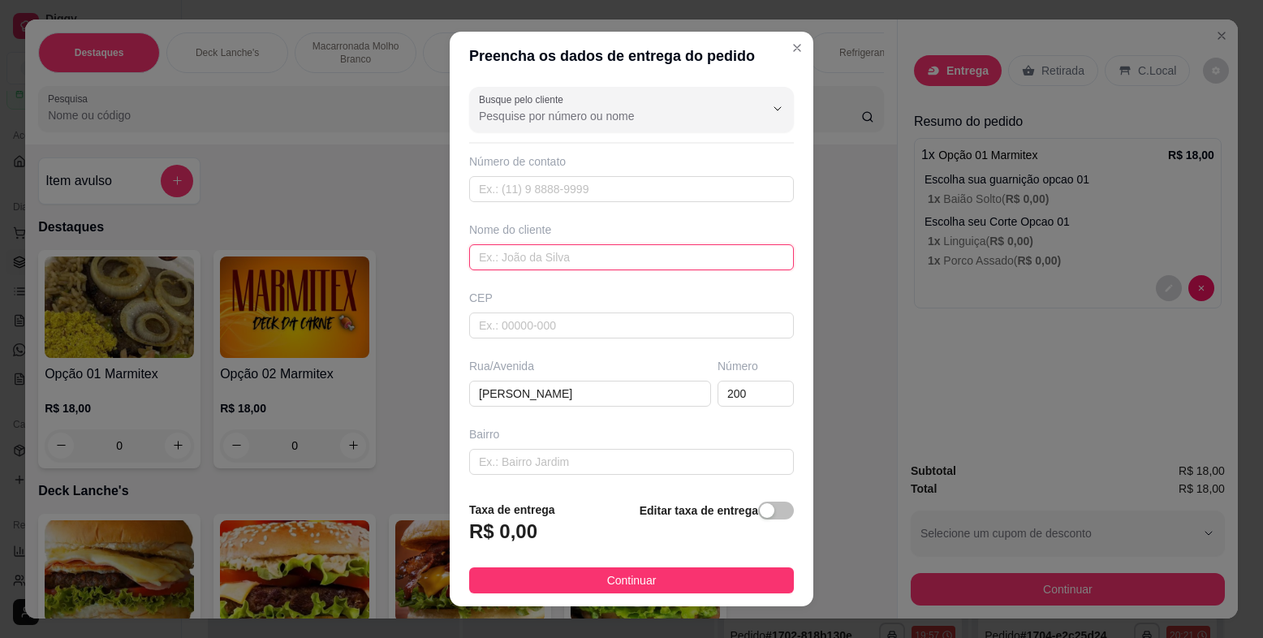
click at [535, 257] on input "text" at bounding box center [631, 257] width 325 height 26
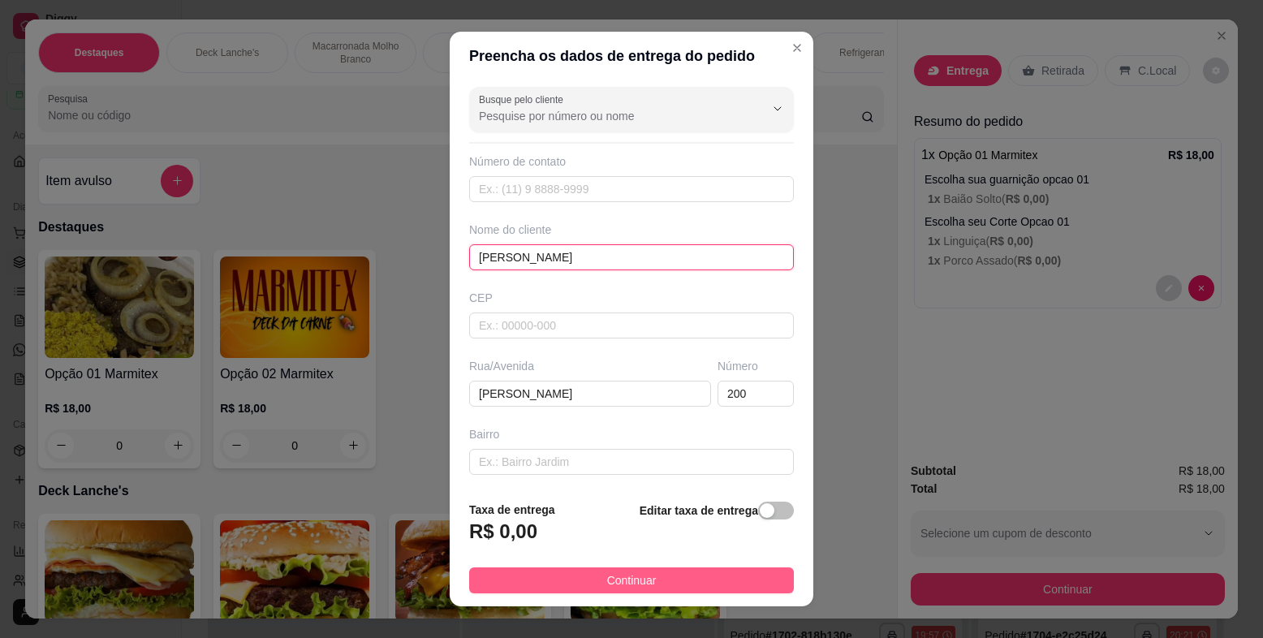
type input "[PERSON_NAME]"
click at [566, 572] on button "Continuar" at bounding box center [631, 581] width 325 height 26
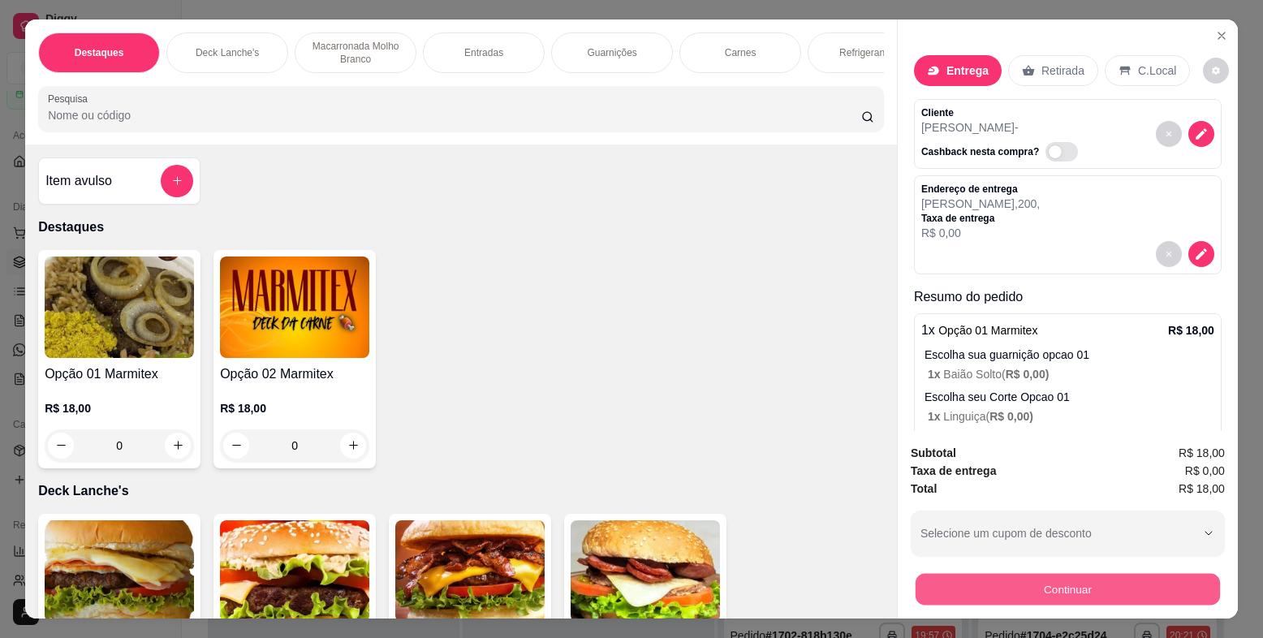
click at [1111, 586] on button "Continuar" at bounding box center [1068, 590] width 304 height 32
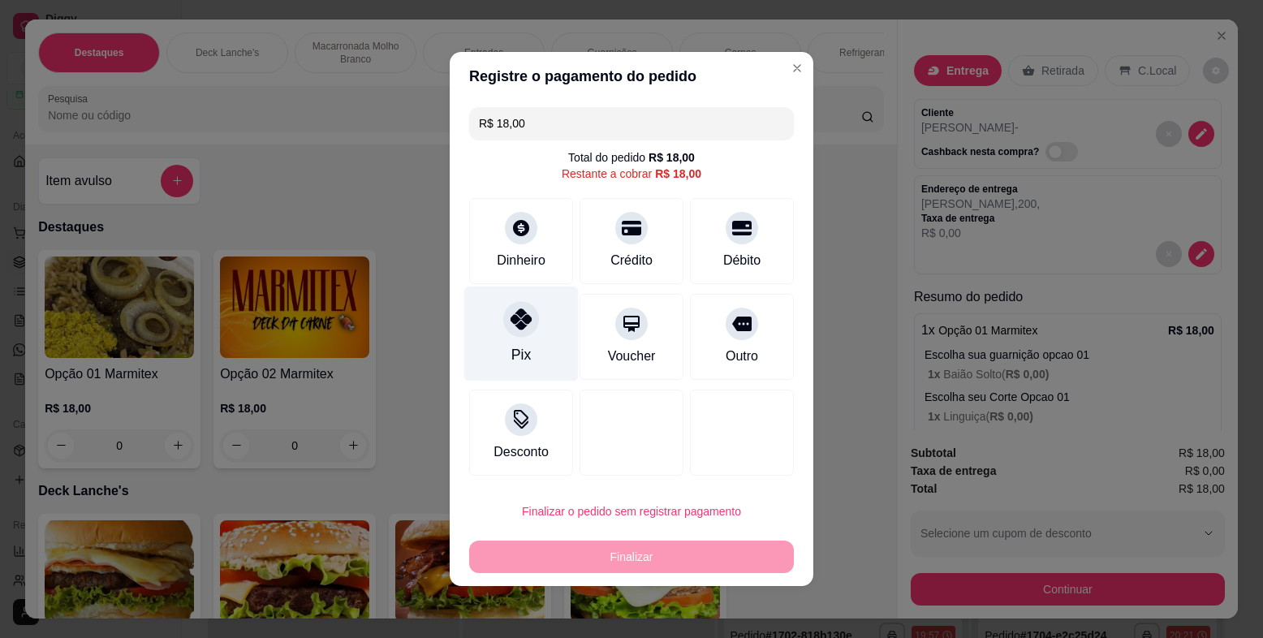
click at [512, 335] on div at bounding box center [521, 319] width 36 height 36
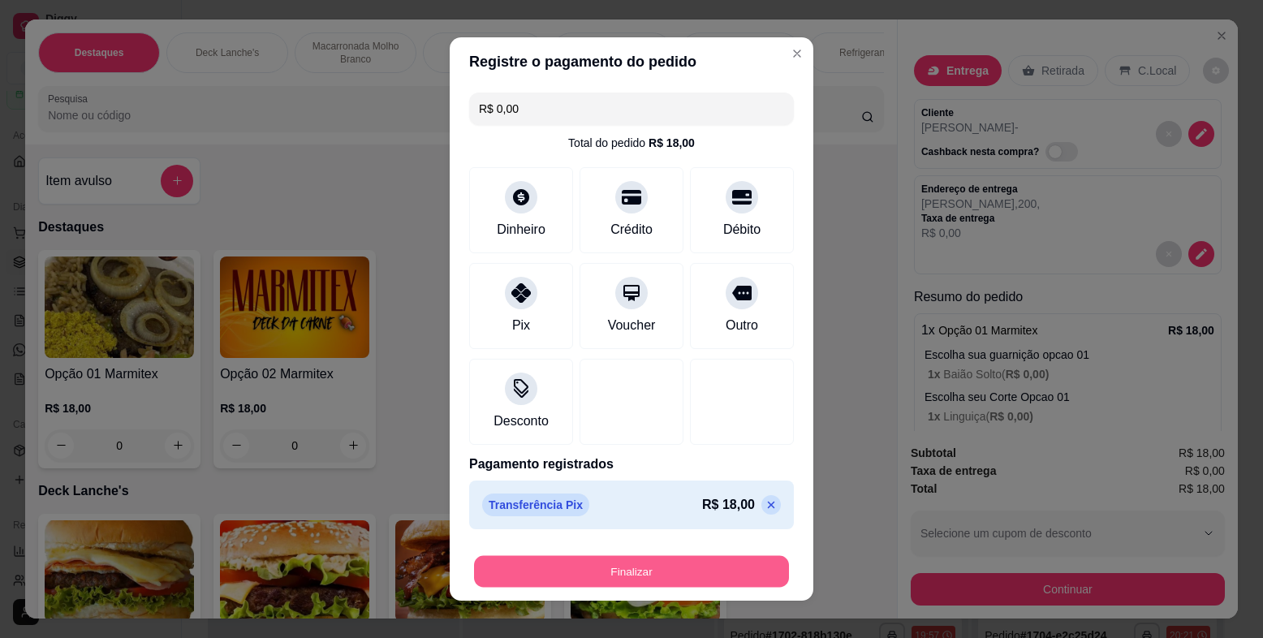
click at [677, 574] on button "Finalizar" at bounding box center [631, 572] width 315 height 32
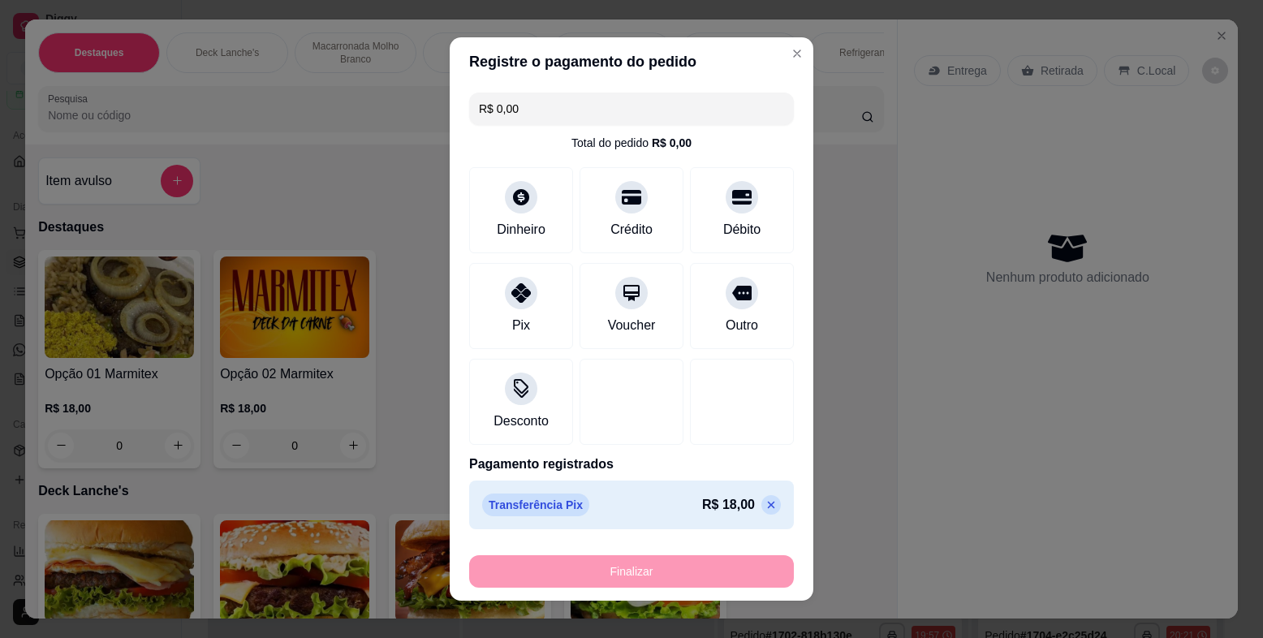
type input "-R$ 18,00"
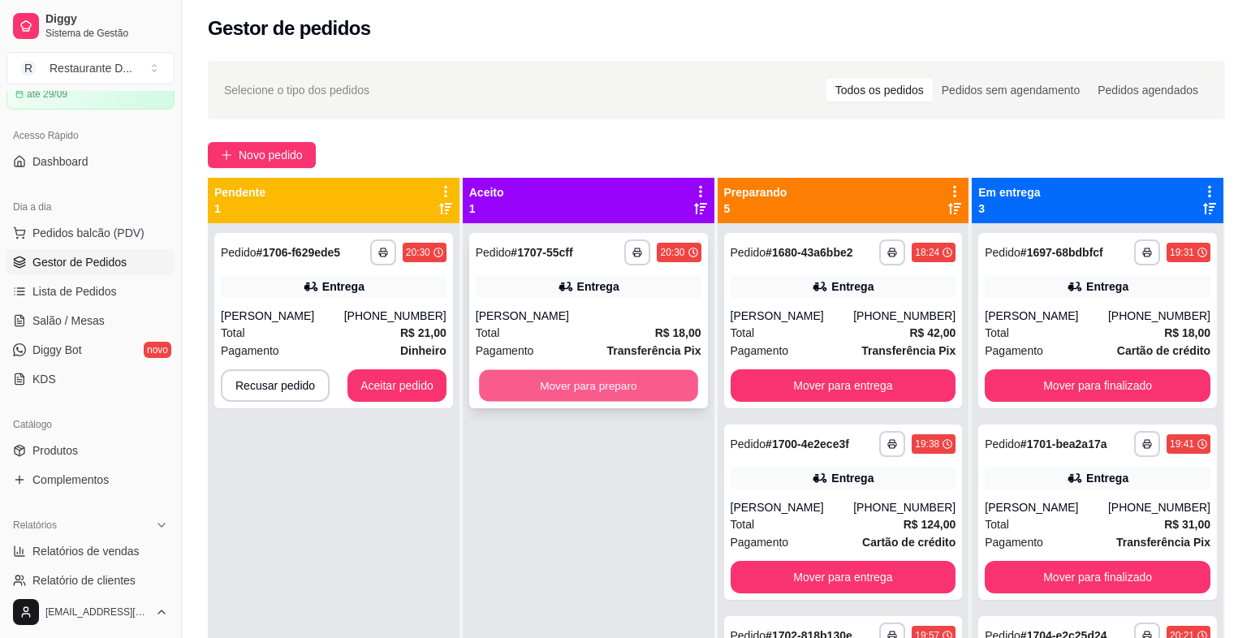
click at [548, 379] on button "Mover para preparo" at bounding box center [588, 386] width 218 height 32
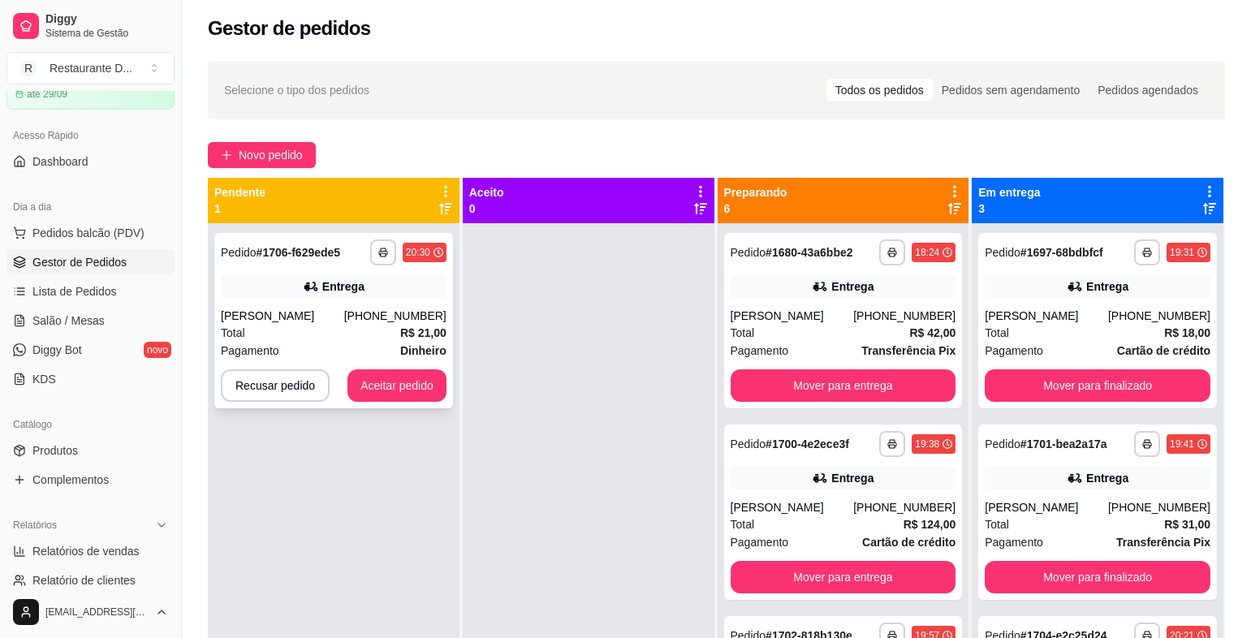
click at [356, 338] on div "Total R$ 21,00" at bounding box center [334, 333] width 226 height 18
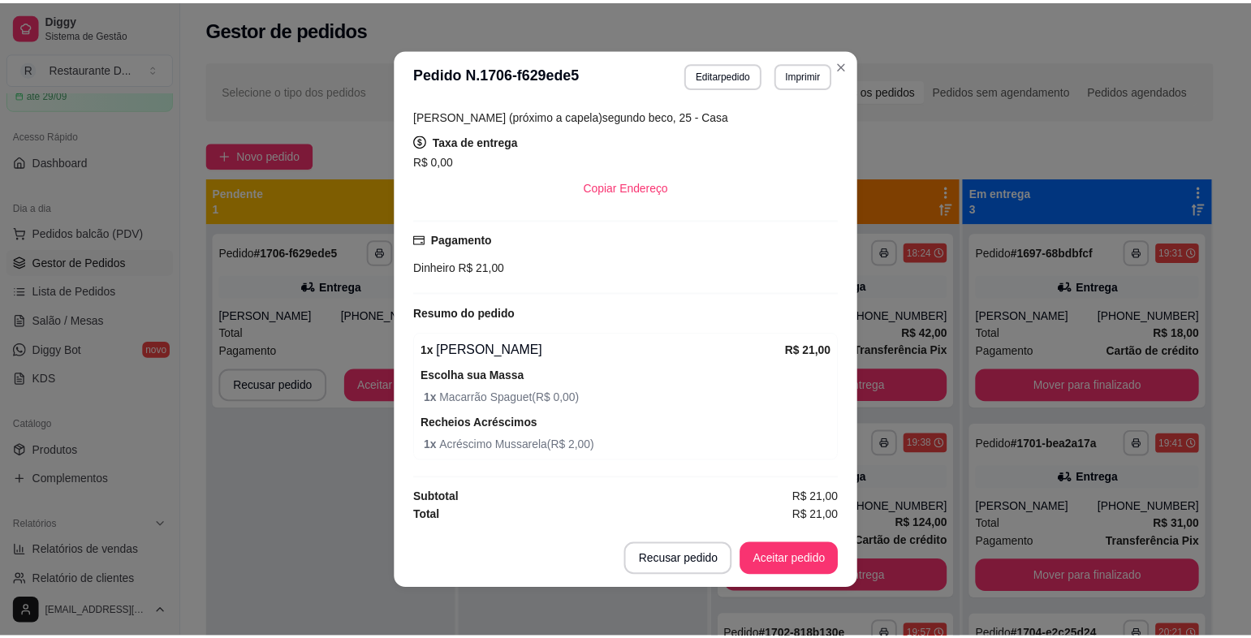
scroll to position [3, 0]
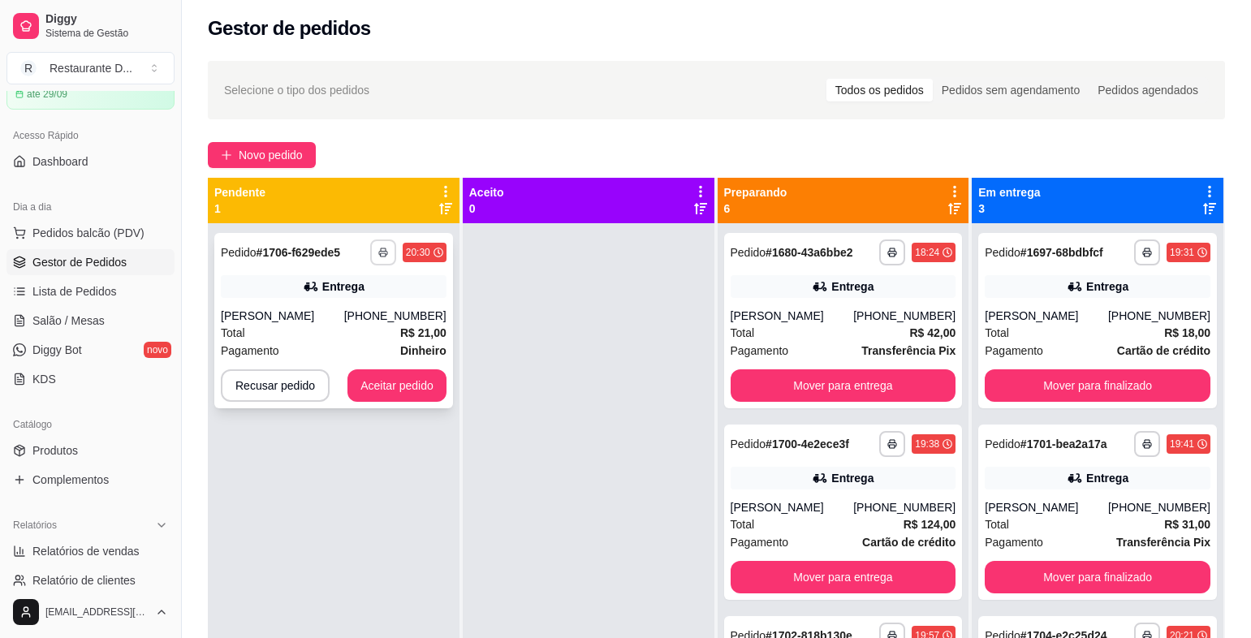
click at [384, 252] on icon "button" at bounding box center [383, 254] width 8 height 4
click at [368, 309] on button "IMPRESSORA" at bounding box center [341, 309] width 118 height 26
click at [370, 378] on button "Aceitar pedido" at bounding box center [397, 385] width 99 height 32
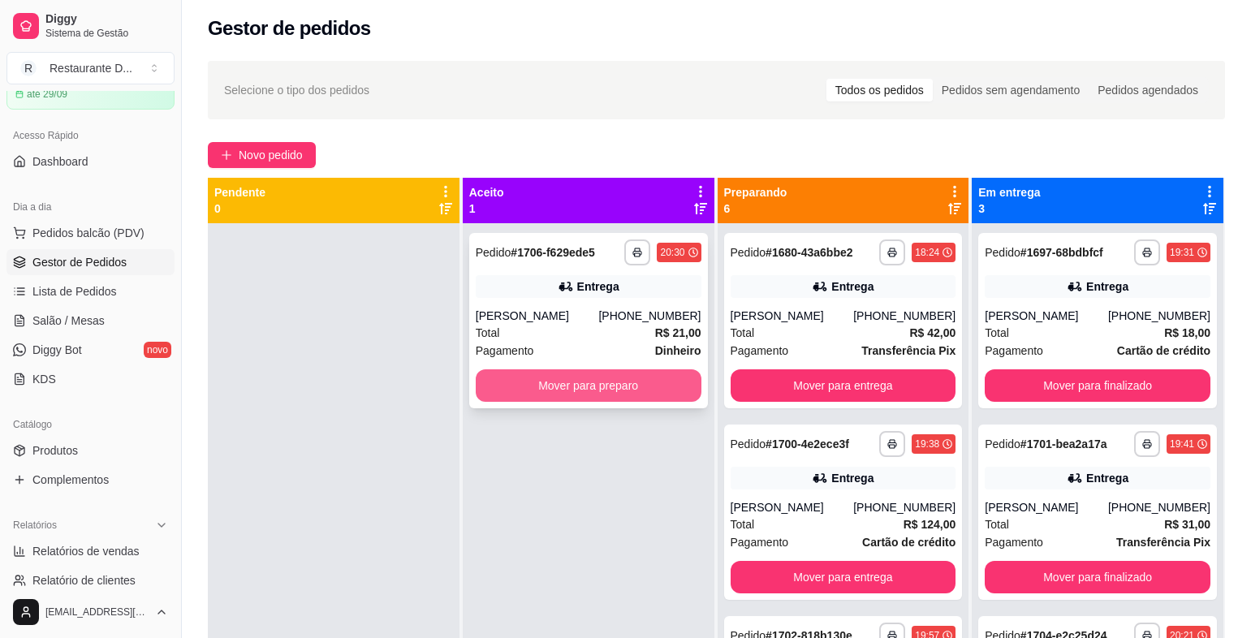
click at [515, 381] on button "Mover para preparo" at bounding box center [589, 385] width 226 height 32
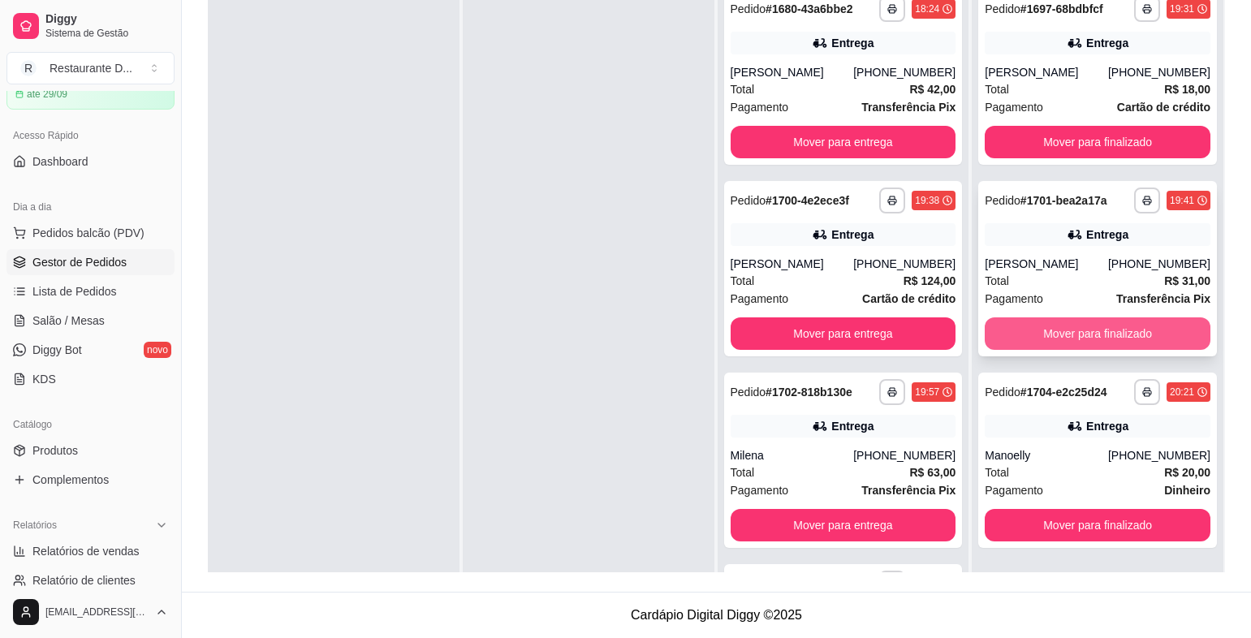
scroll to position [0, 0]
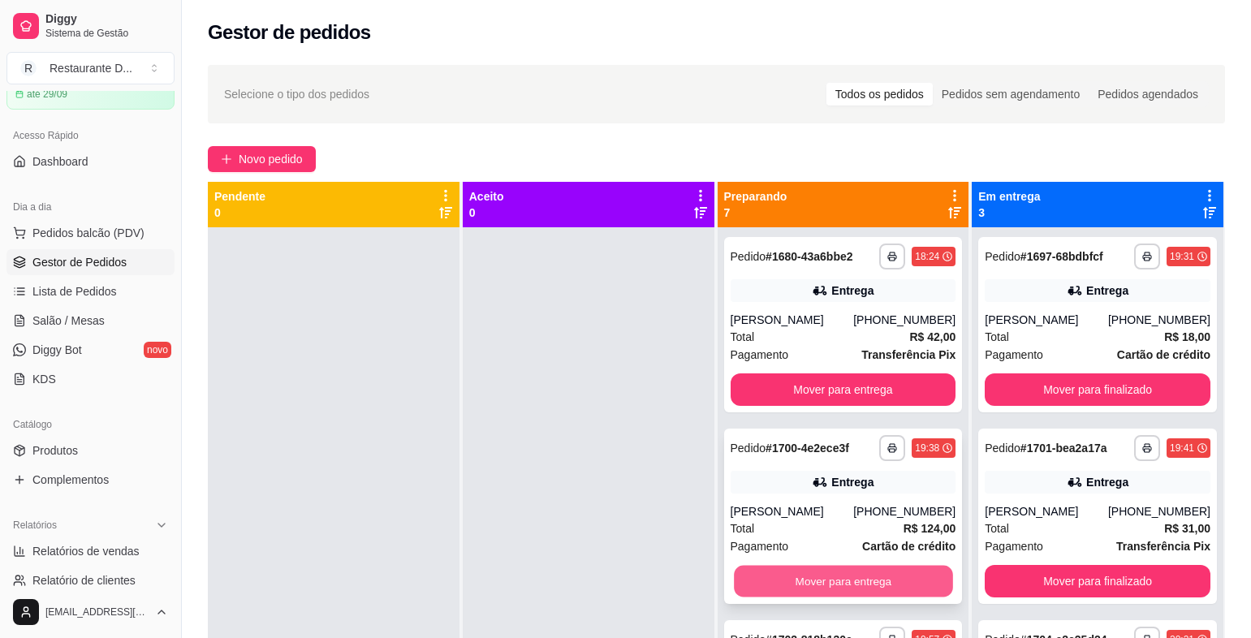
click at [819, 576] on button "Mover para entrega" at bounding box center [843, 582] width 218 height 32
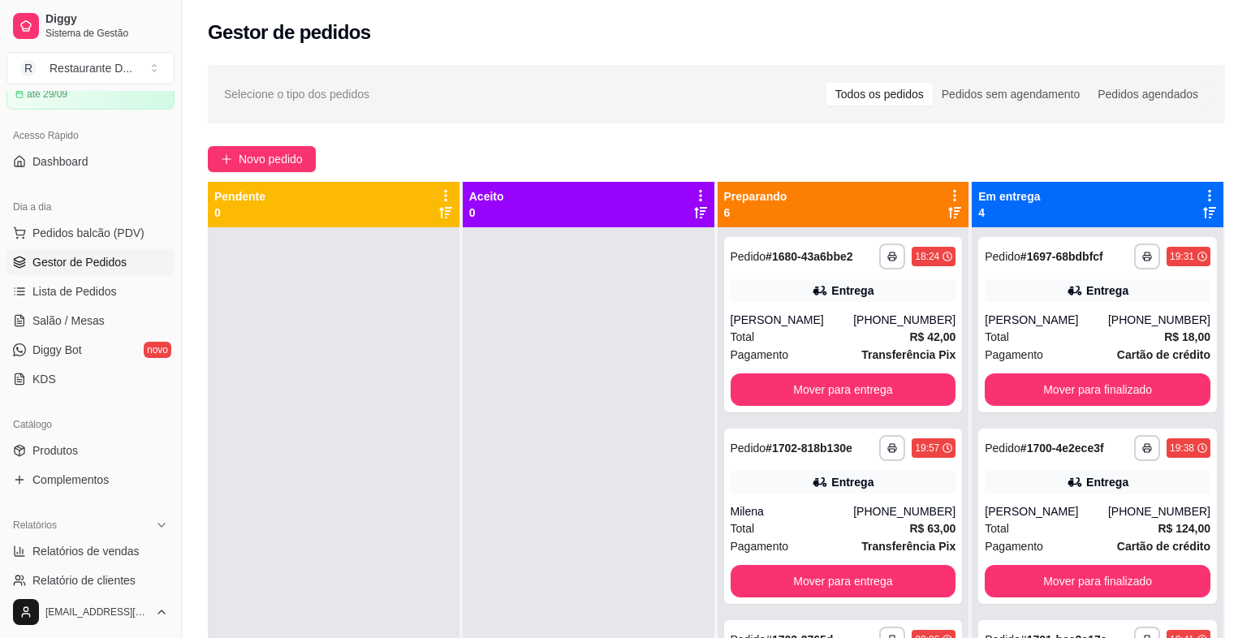
scroll to position [162, 0]
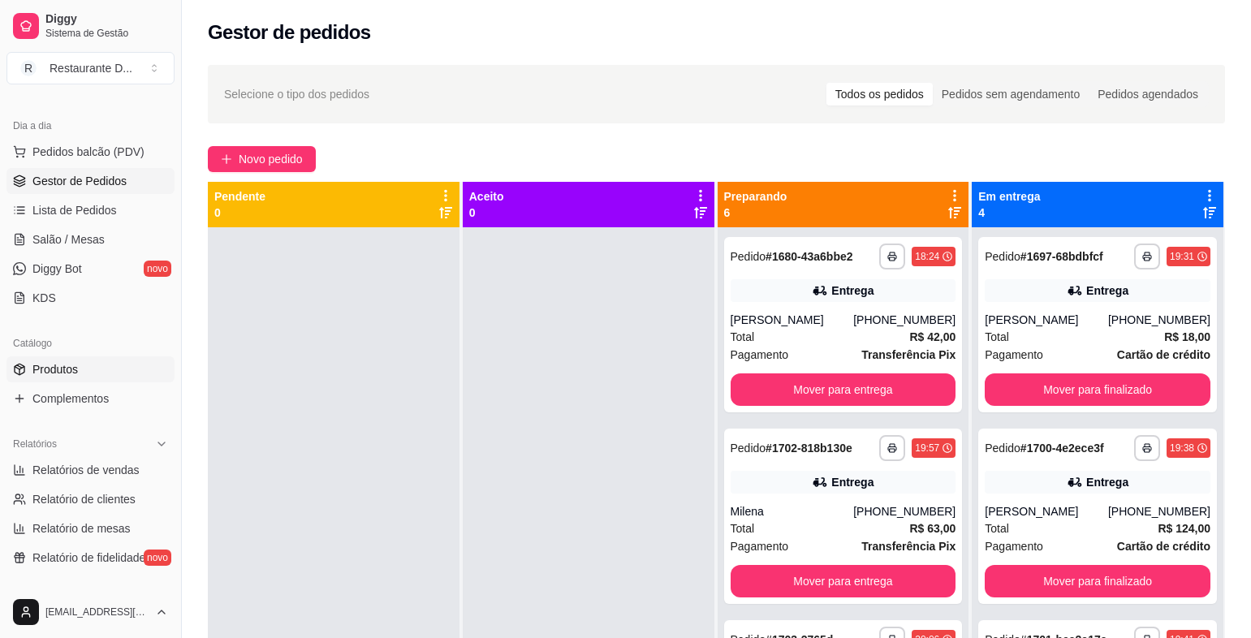
click at [83, 360] on link "Produtos" at bounding box center [90, 369] width 168 height 26
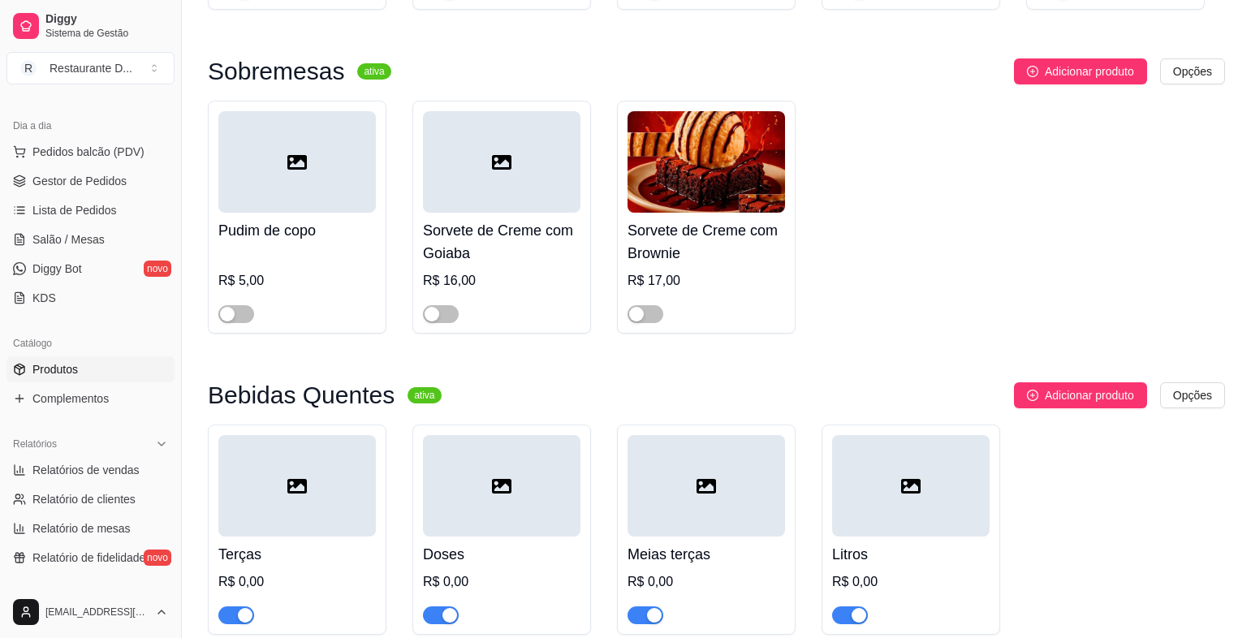
scroll to position [6147, 0]
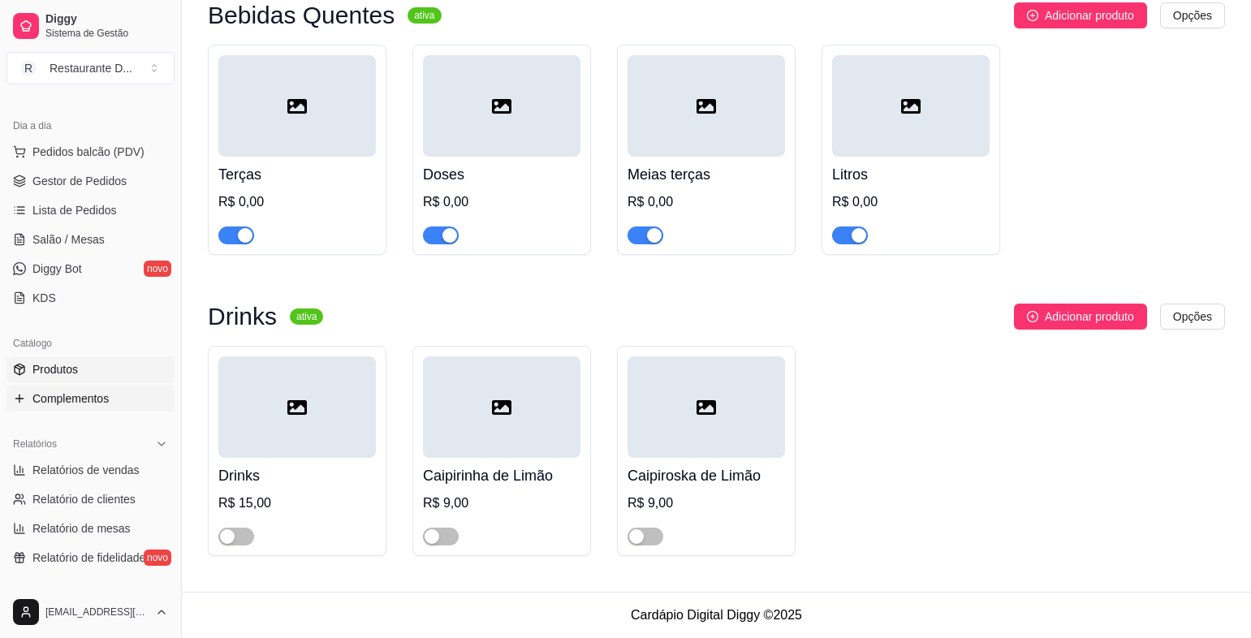
click at [127, 396] on link "Complementos" at bounding box center [90, 399] width 168 height 26
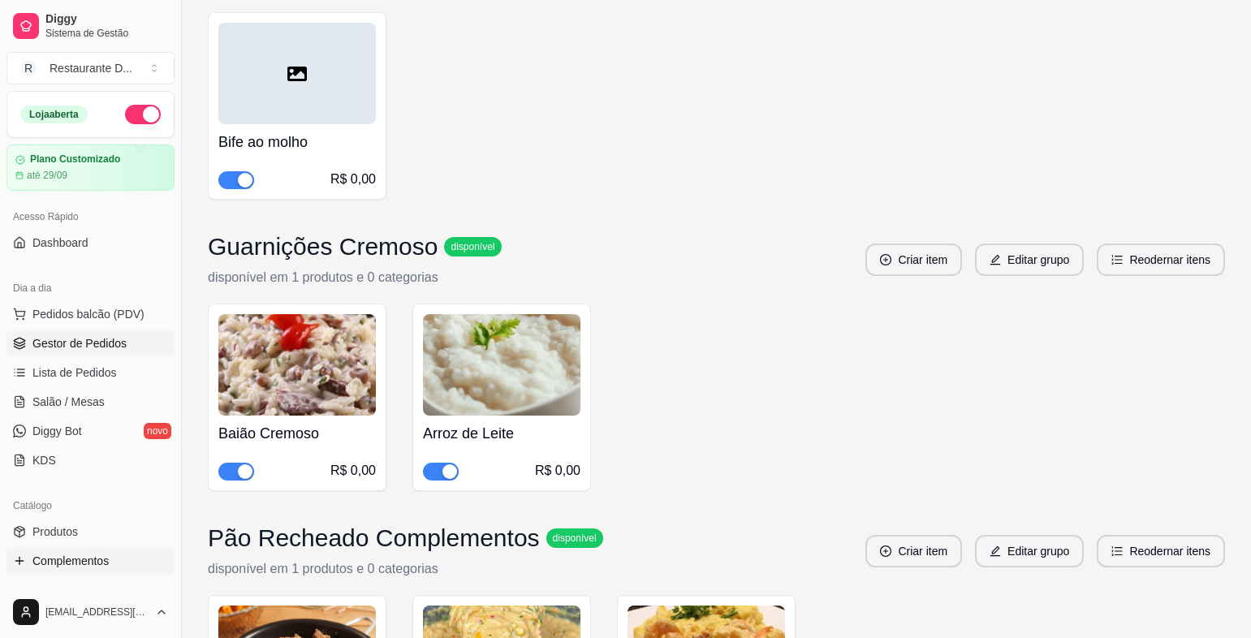
click at [63, 343] on span "Gestor de Pedidos" at bounding box center [79, 343] width 94 height 16
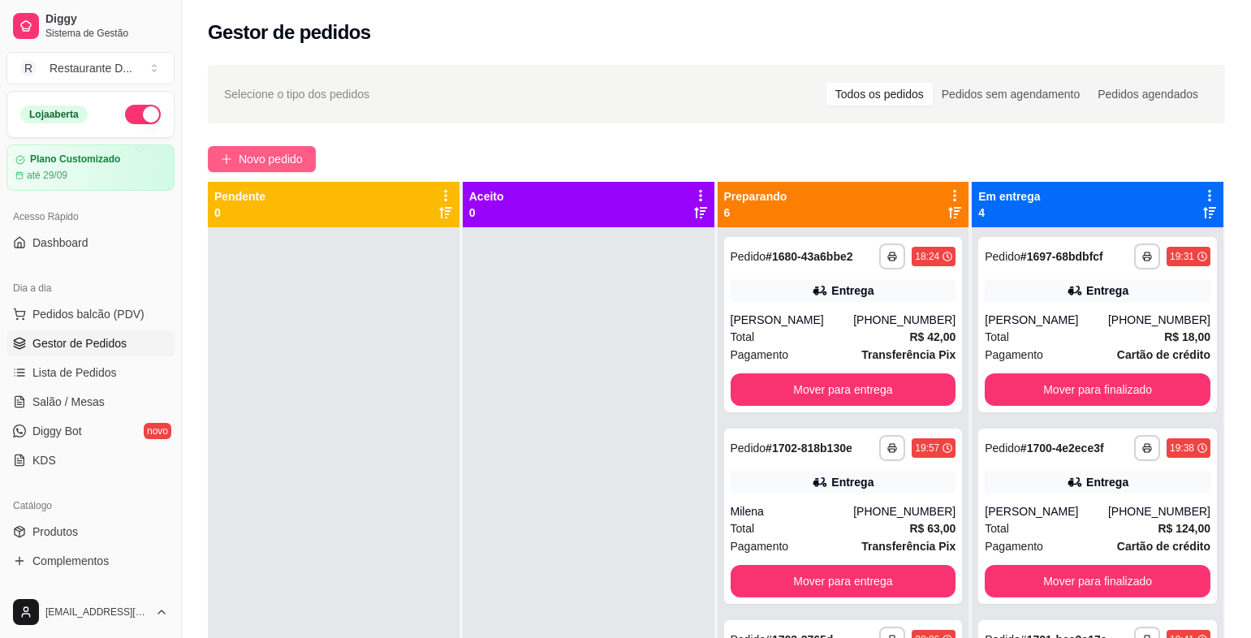
click at [252, 162] on span "Novo pedido" at bounding box center [271, 159] width 64 height 18
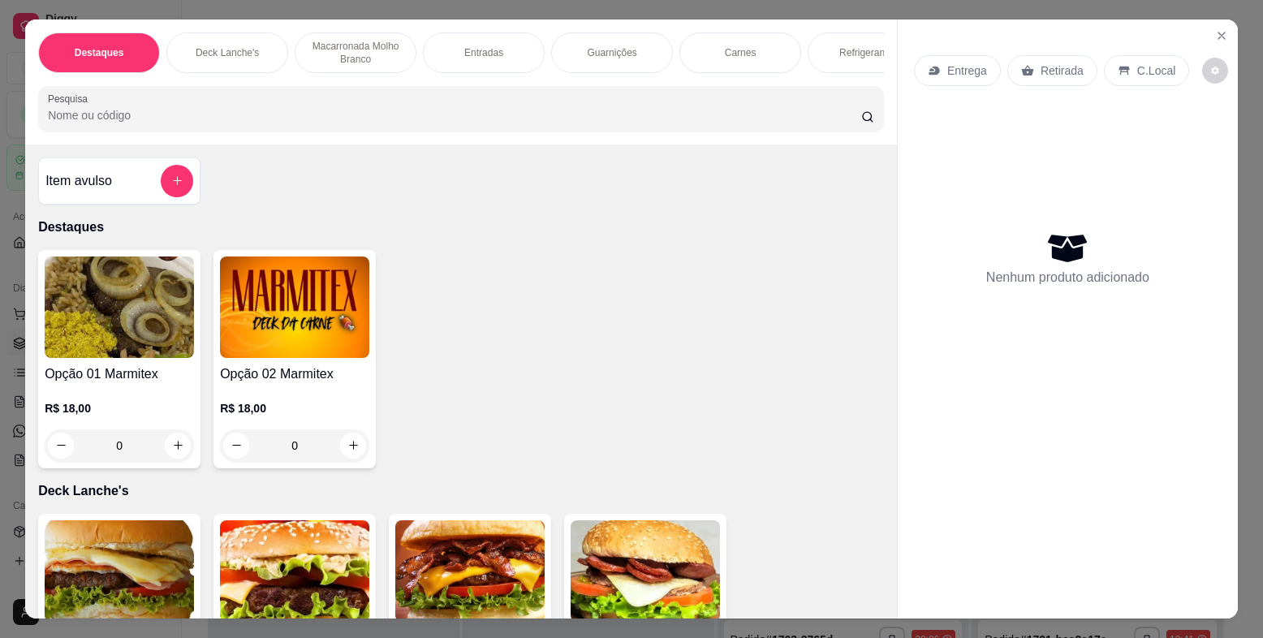
click at [320, 314] on img at bounding box center [294, 307] width 149 height 101
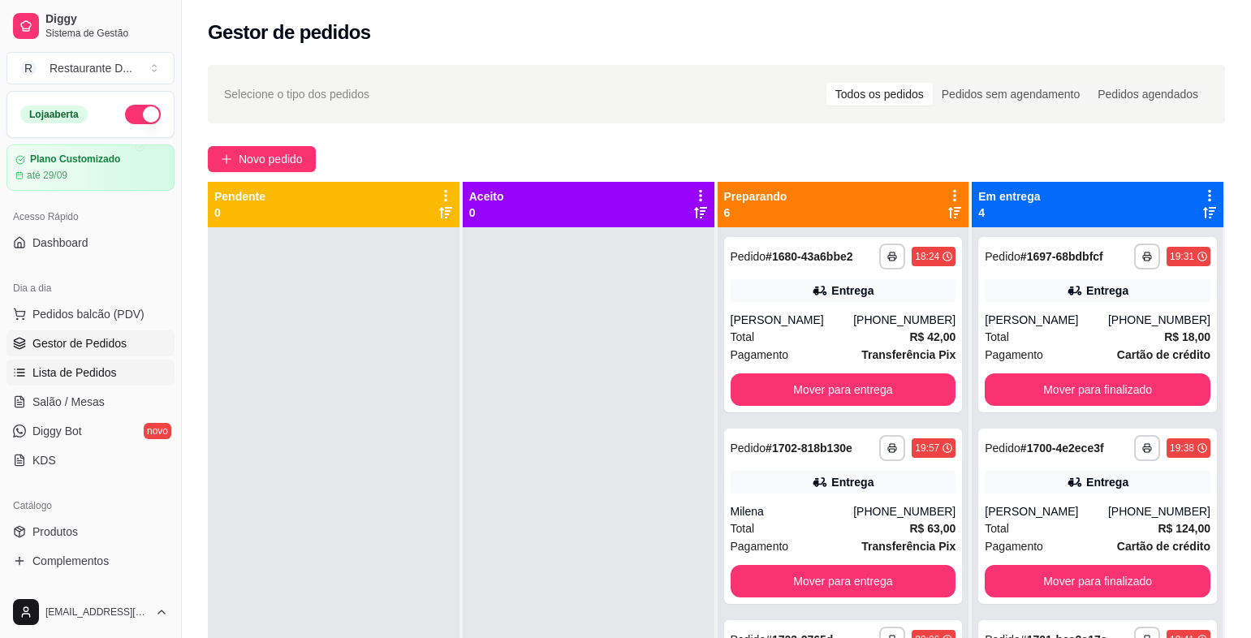
click at [119, 377] on link "Lista de Pedidos" at bounding box center [90, 373] width 168 height 26
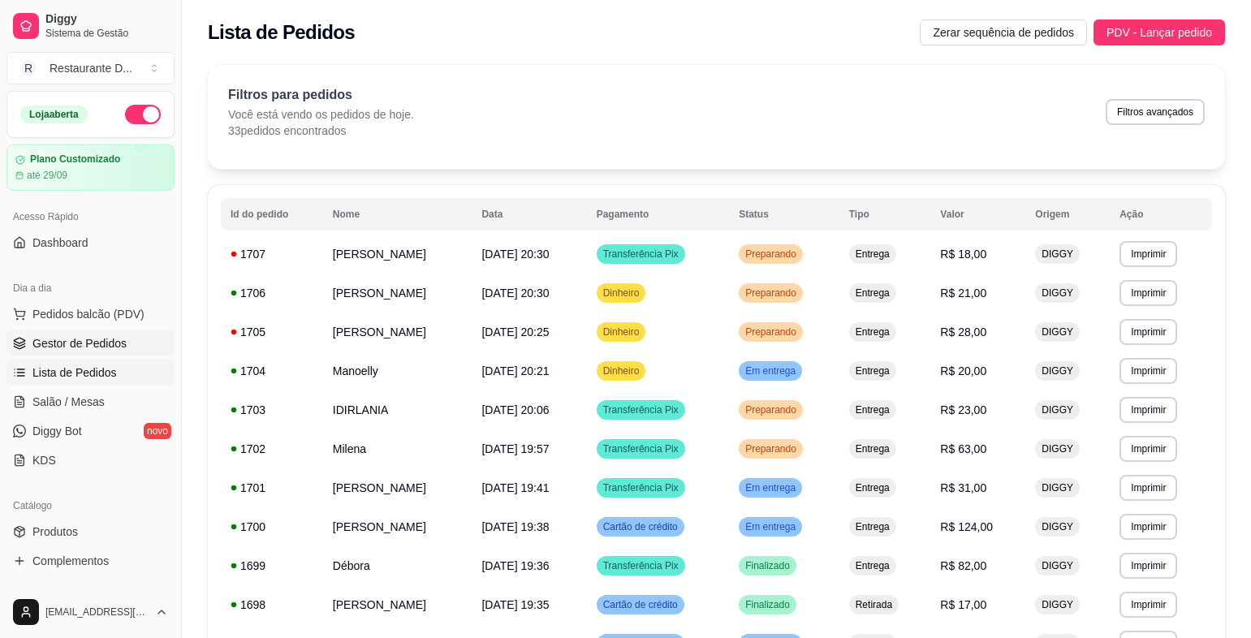
click at [107, 332] on link "Gestor de Pedidos" at bounding box center [90, 343] width 168 height 26
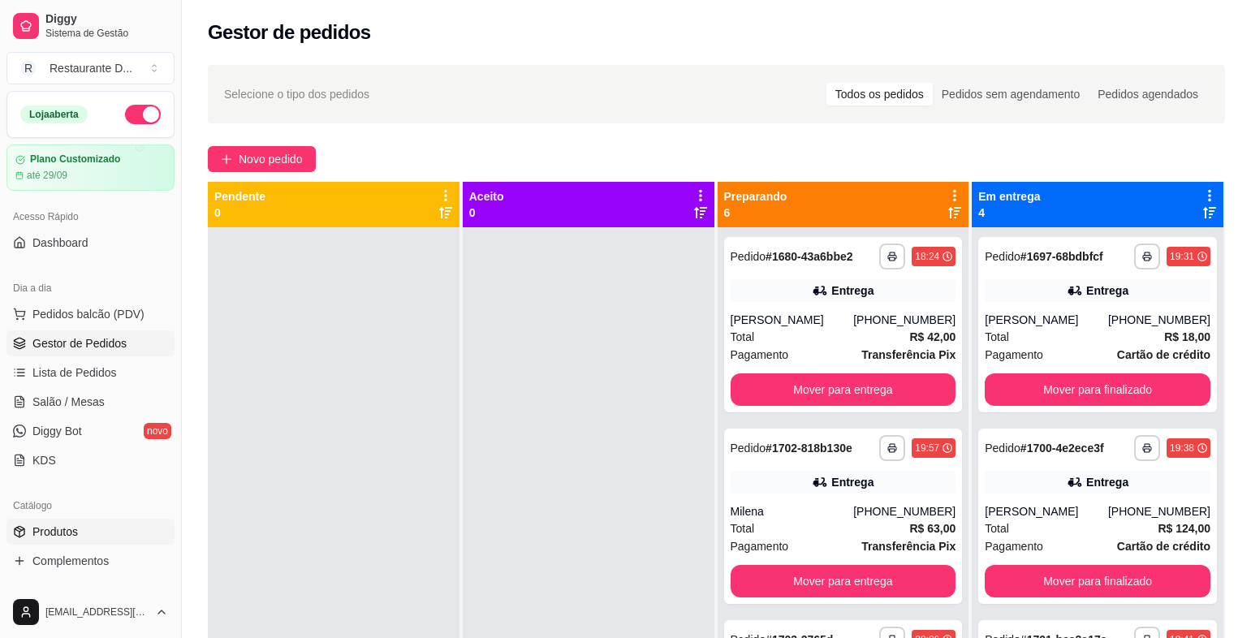
click at [60, 537] on span "Produtos" at bounding box center [54, 532] width 45 height 16
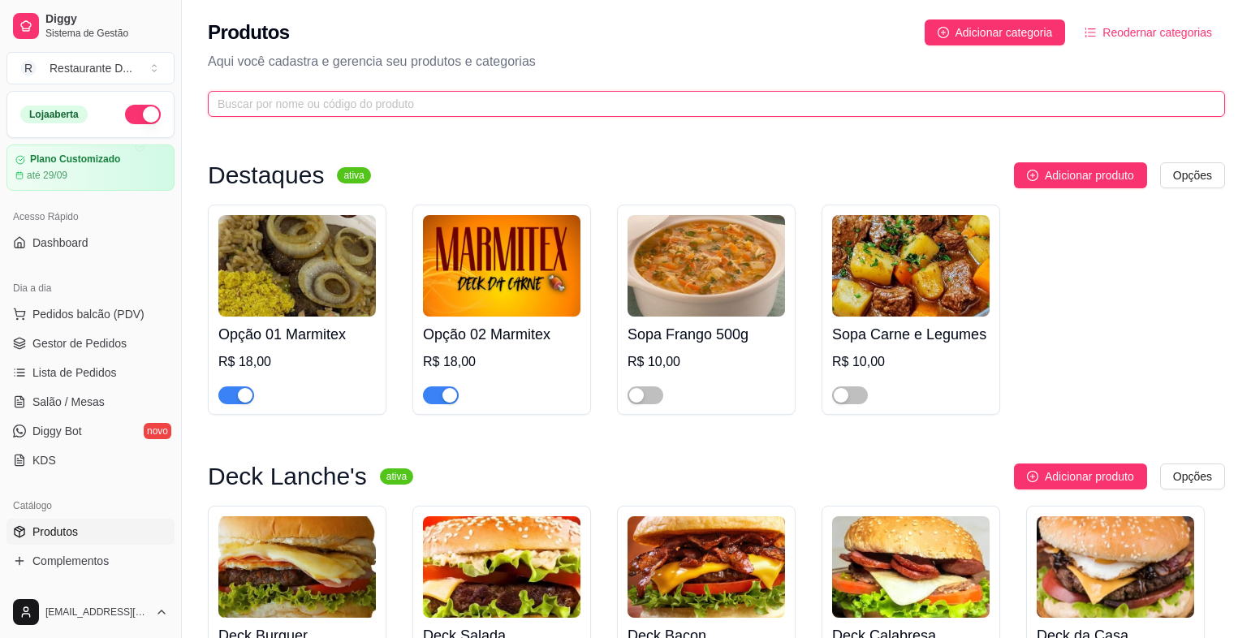
click at [450, 98] on input "text" at bounding box center [710, 104] width 985 height 18
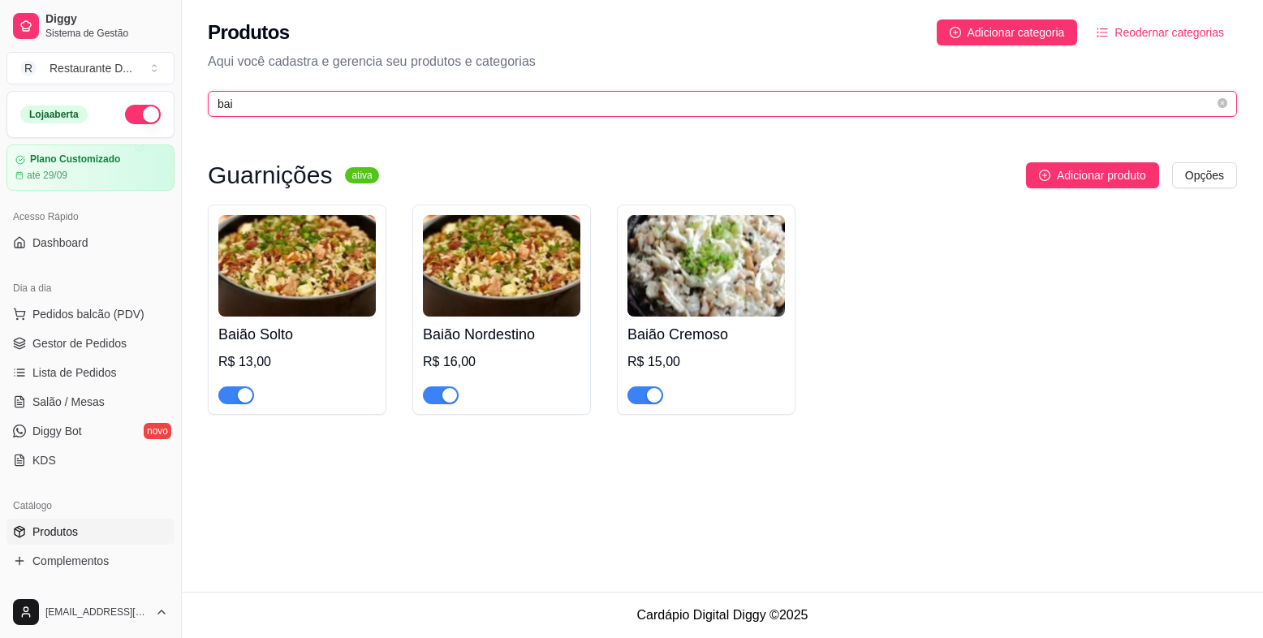
type input "bai"
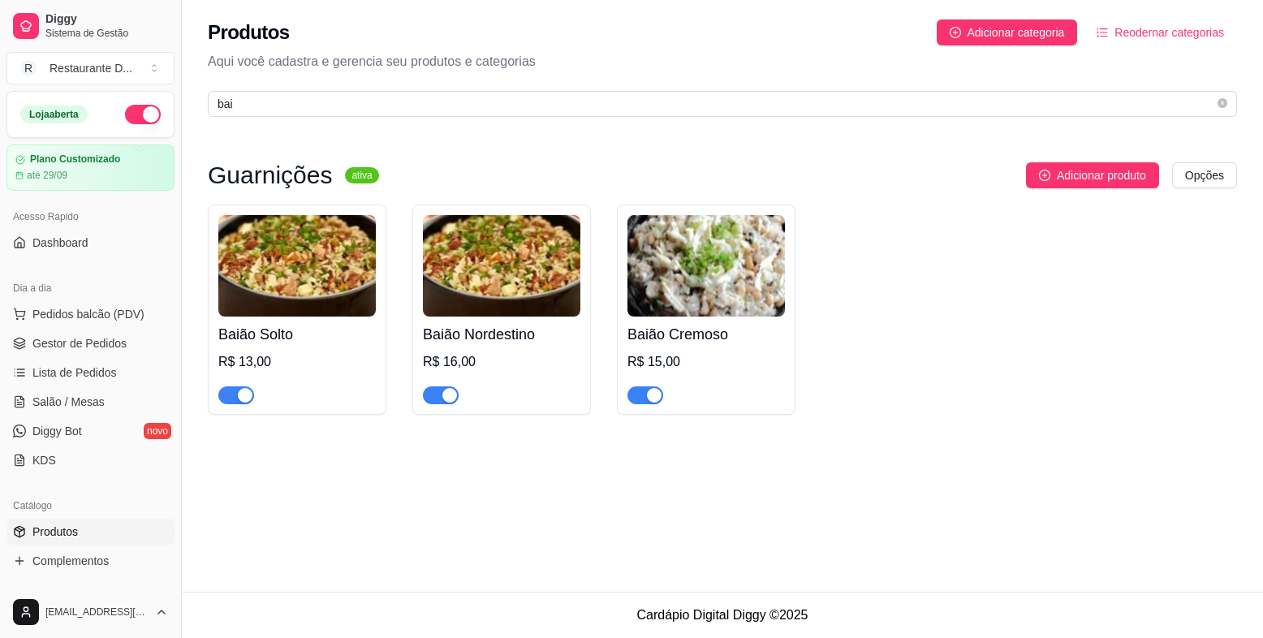
click at [650, 386] on div at bounding box center [646, 394] width 36 height 19
click at [628, 395] on span "button" at bounding box center [646, 395] width 36 height 18
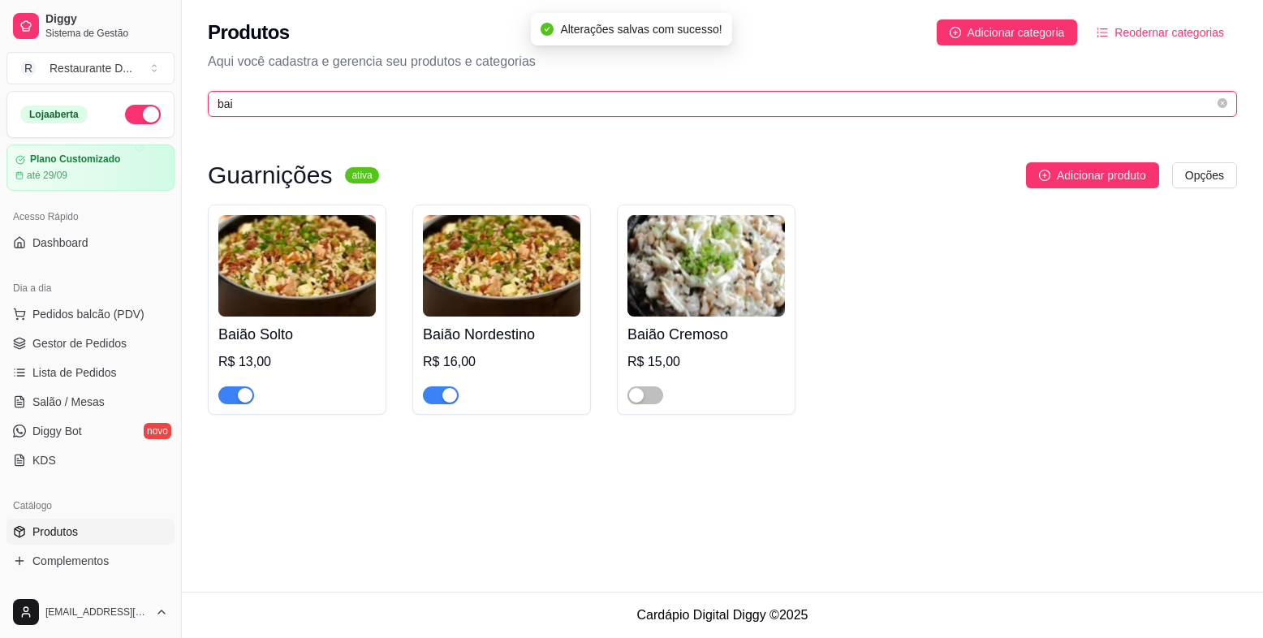
click at [417, 100] on input "bai" at bounding box center [716, 104] width 997 height 18
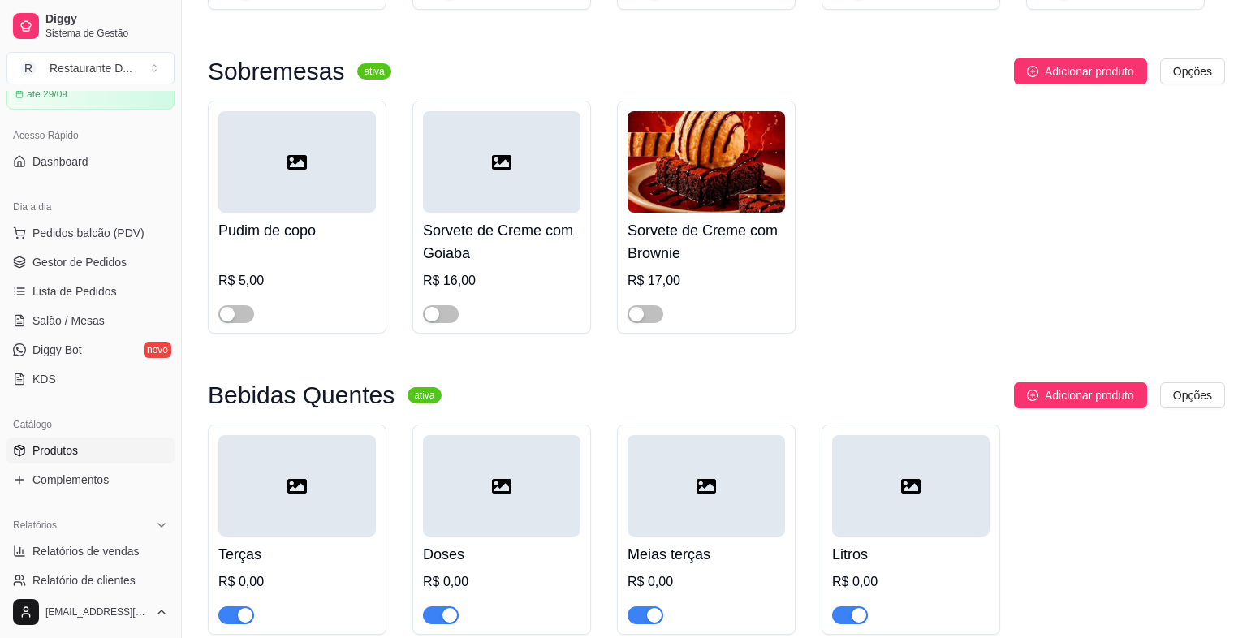
scroll to position [6147, 0]
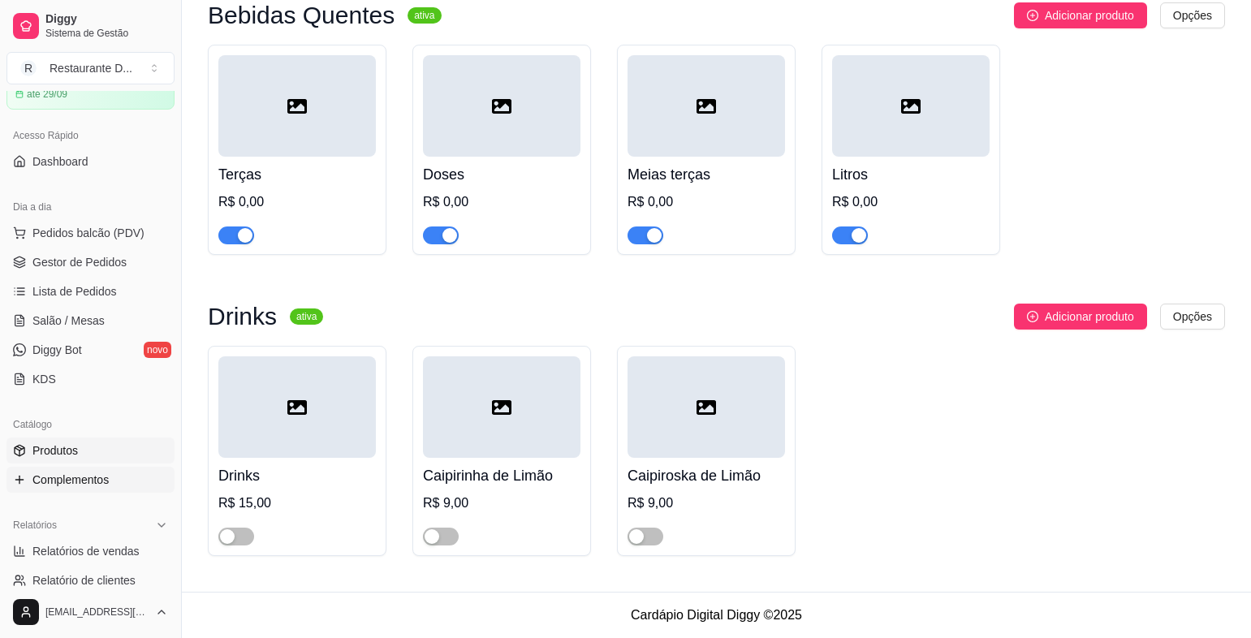
click at [121, 475] on link "Complementos" at bounding box center [90, 480] width 168 height 26
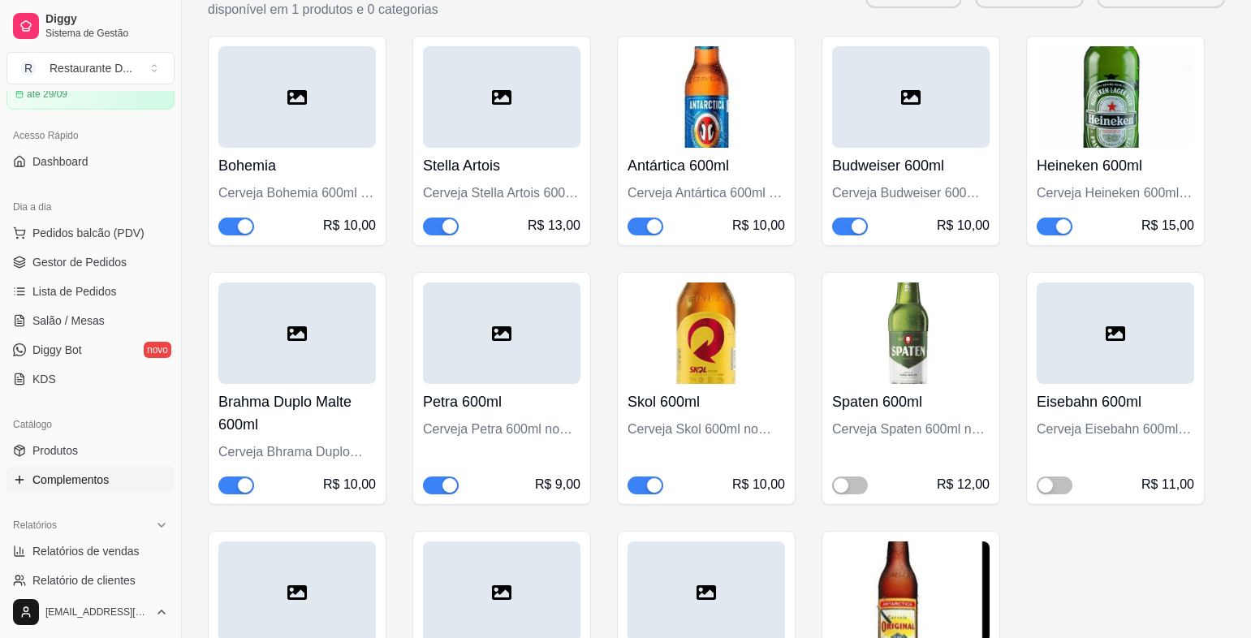
scroll to position [5115, 0]
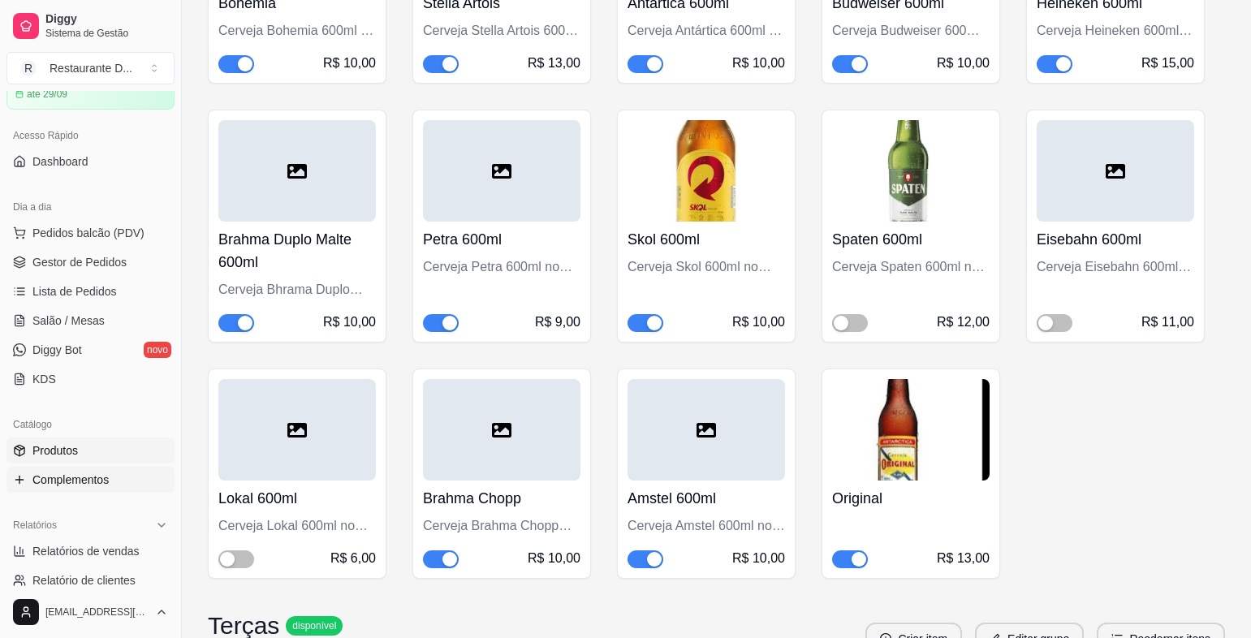
click at [36, 457] on span "Produtos" at bounding box center [54, 451] width 45 height 16
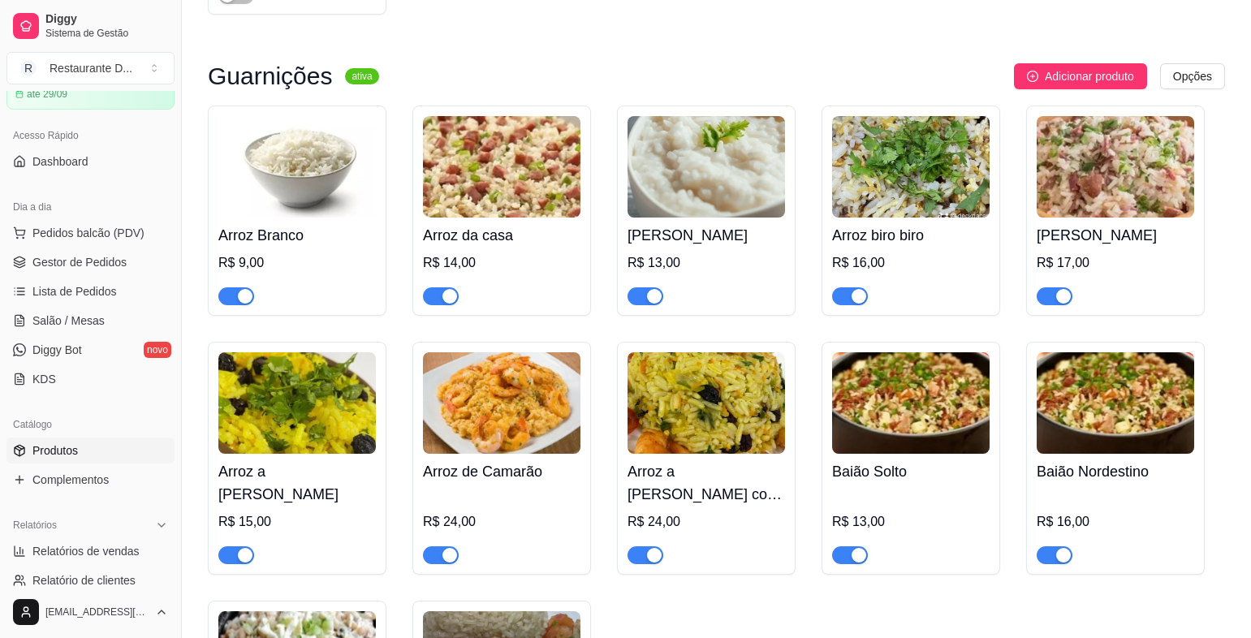
scroll to position [2761, 0]
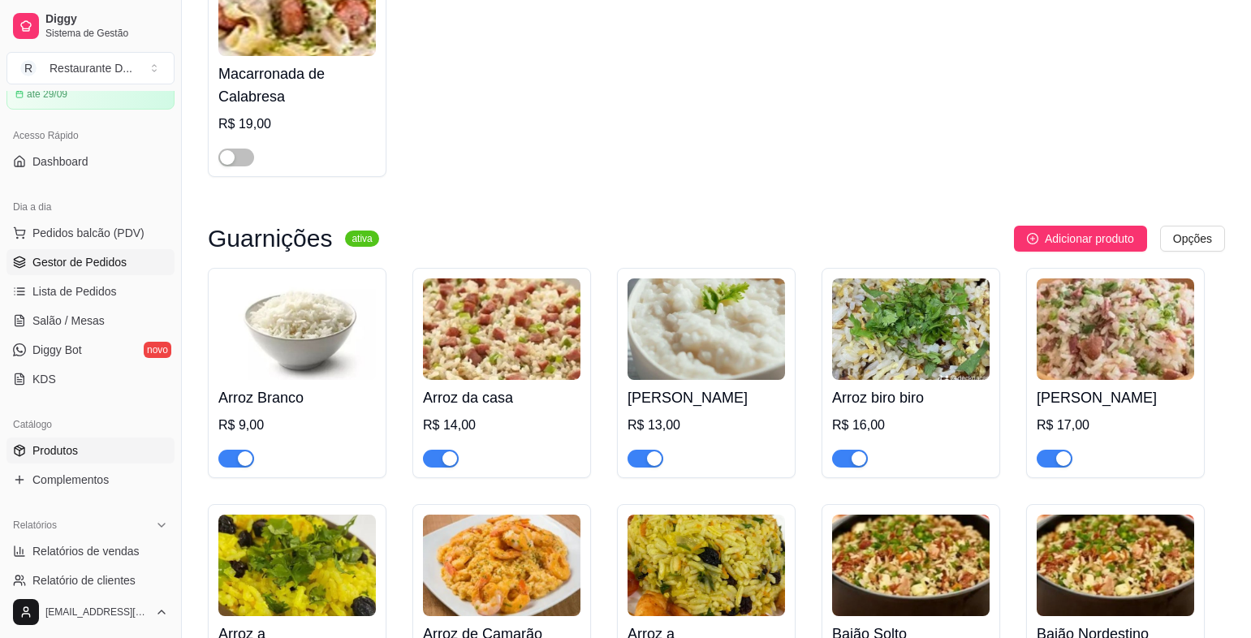
click at [72, 262] on span "Gestor de Pedidos" at bounding box center [79, 262] width 94 height 16
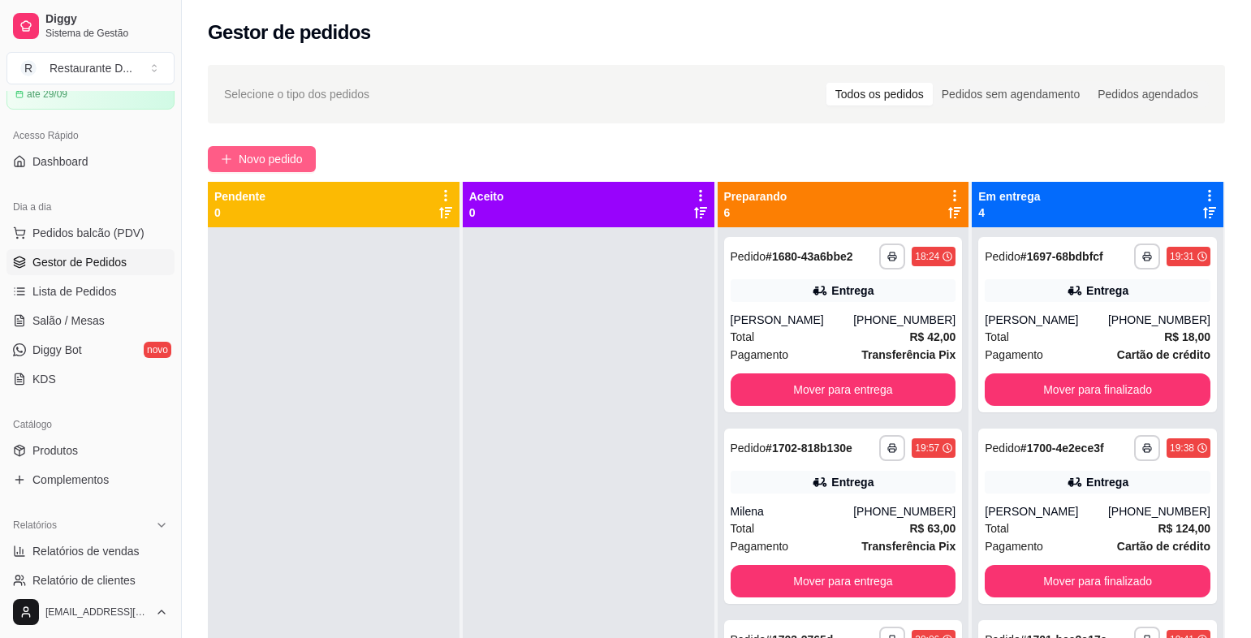
click at [274, 157] on span "Novo pedido" at bounding box center [271, 159] width 64 height 18
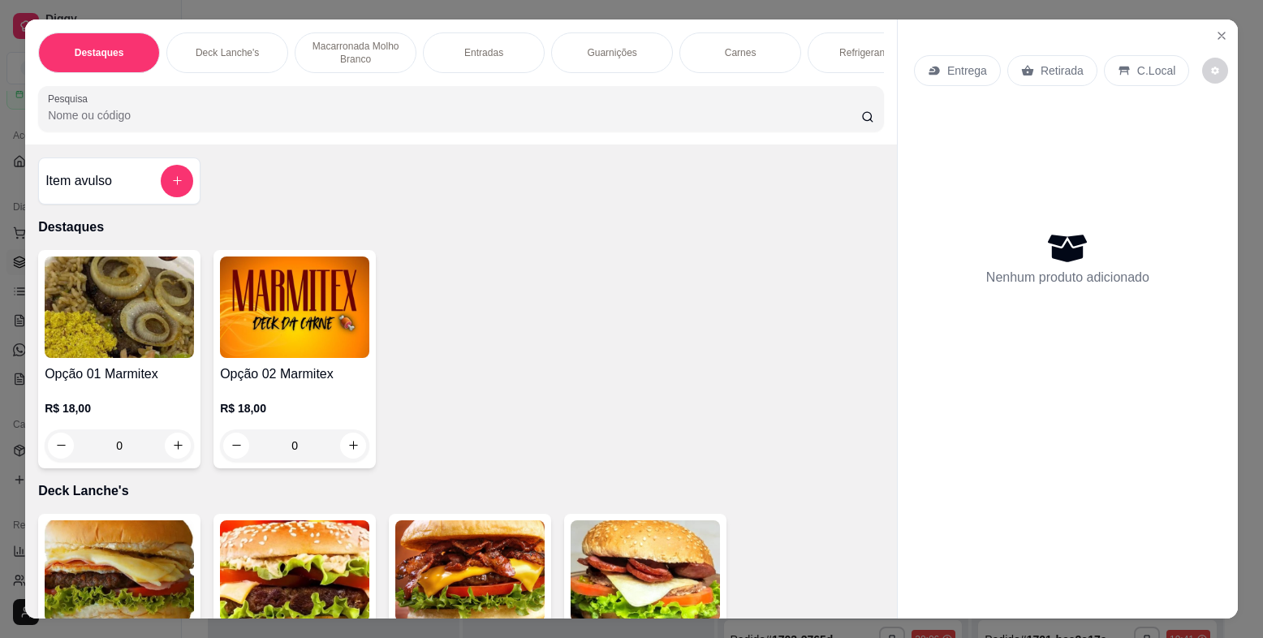
click at [233, 310] on img at bounding box center [294, 307] width 149 height 101
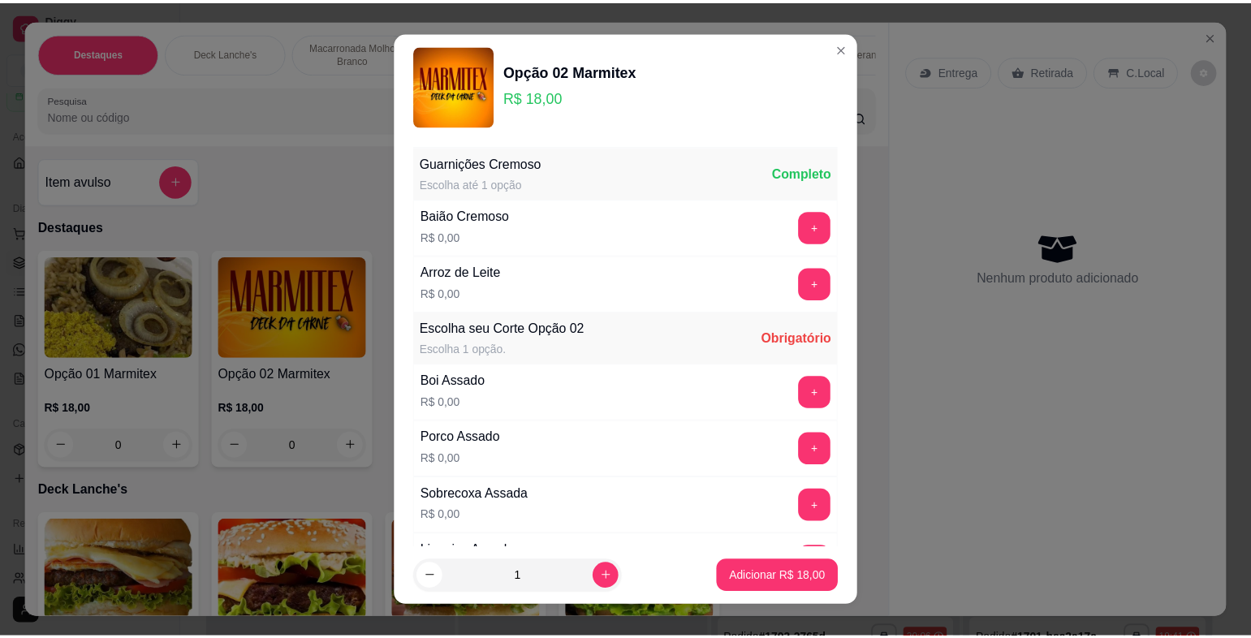
scroll to position [279, 0]
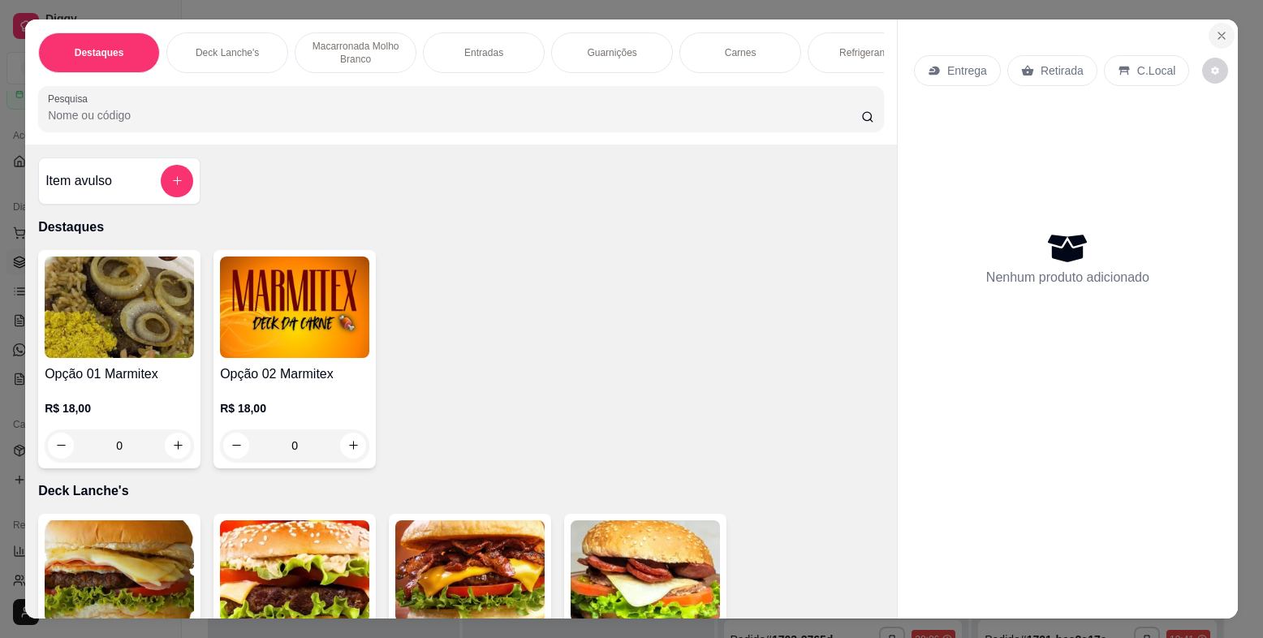
click at [1209, 38] on button "Close" at bounding box center [1222, 36] width 26 height 26
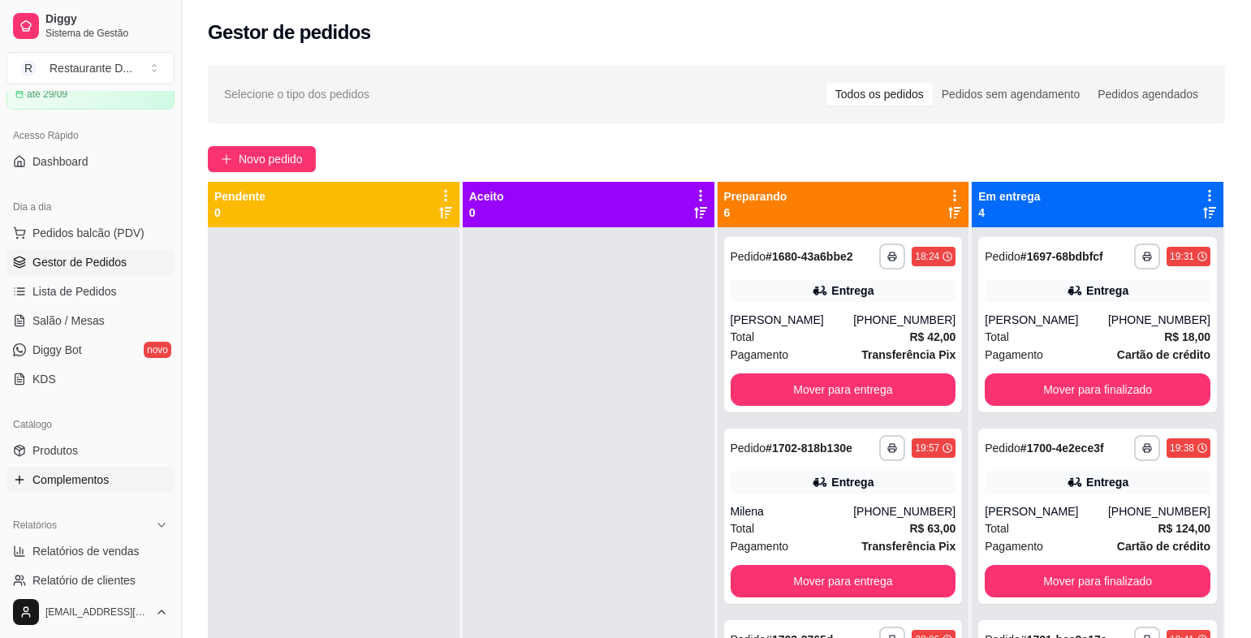
click at [28, 475] on link "Complementos" at bounding box center [90, 480] width 168 height 26
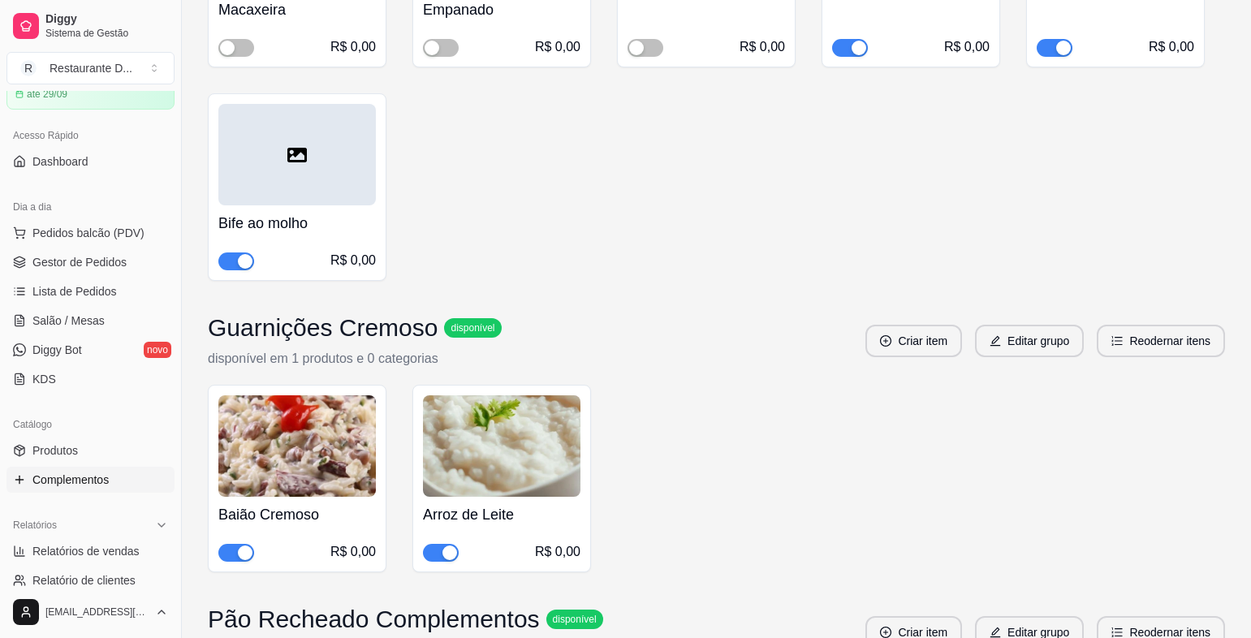
scroll to position [11773, 0]
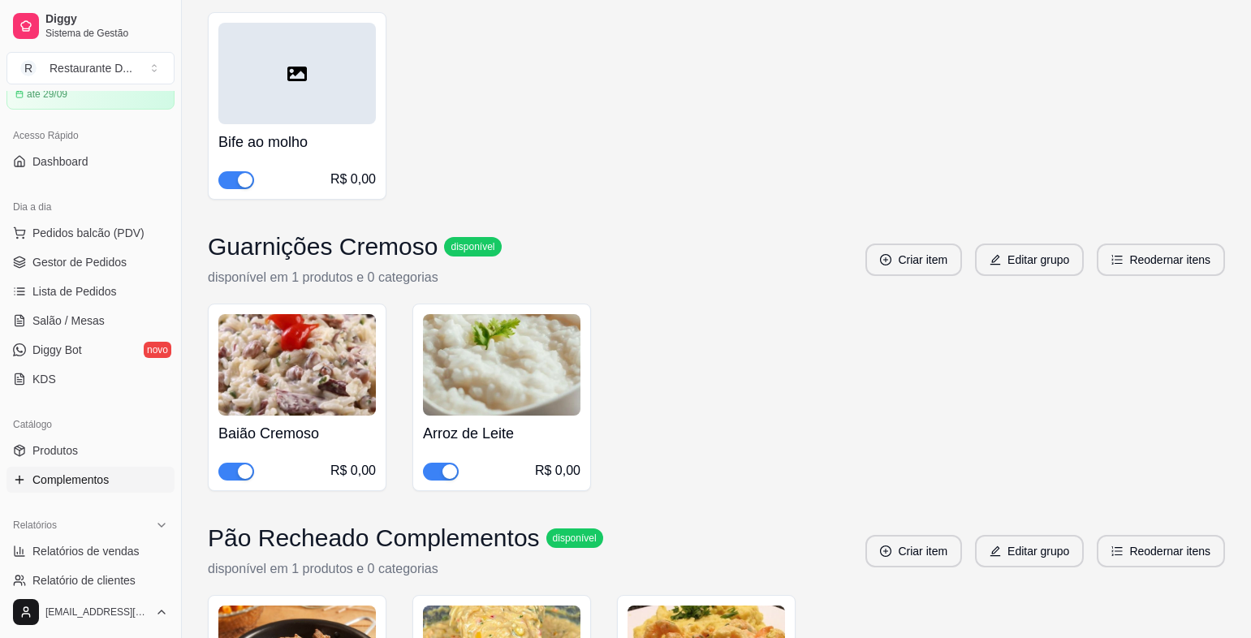
click at [236, 463] on span "button" at bounding box center [236, 472] width 36 height 18
click at [22, 272] on link "Gestor de Pedidos" at bounding box center [90, 262] width 168 height 26
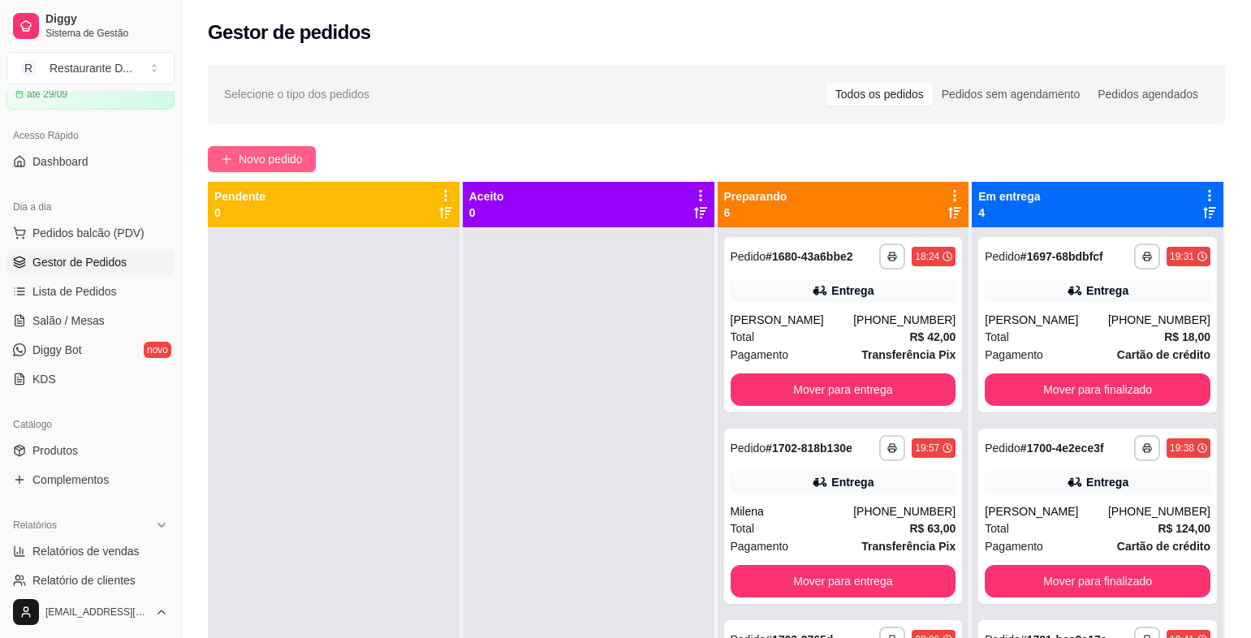
click at [269, 166] on span "Novo pedido" at bounding box center [271, 159] width 64 height 18
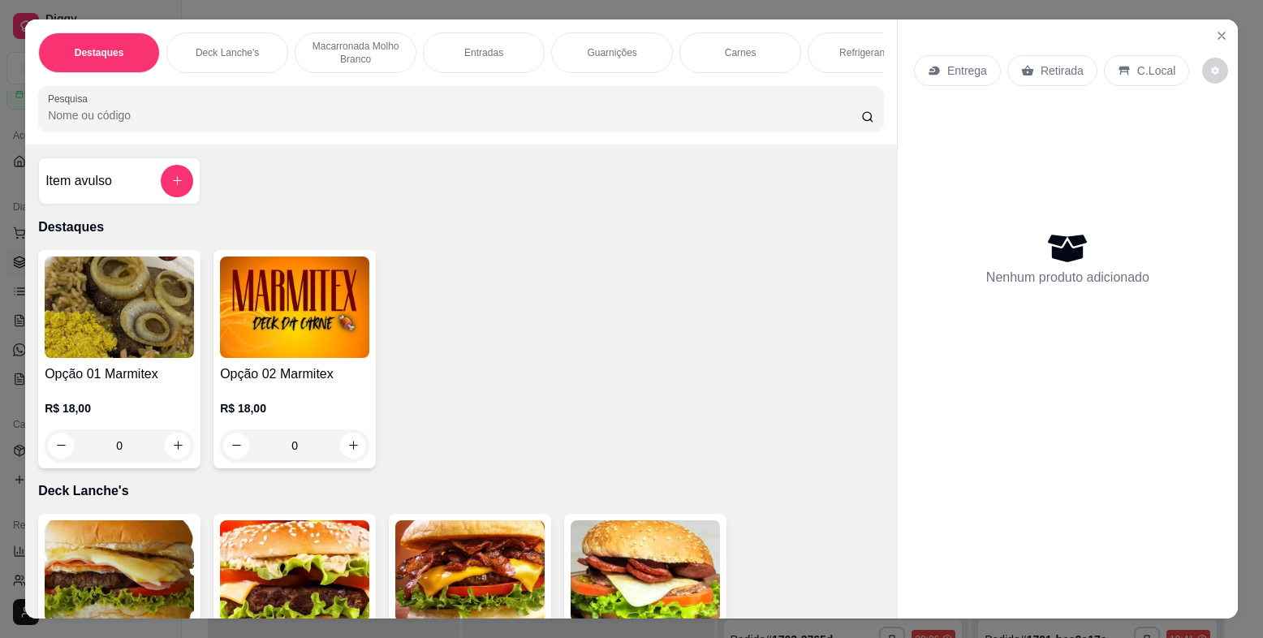
click at [362, 237] on p "Destaques" at bounding box center [461, 227] width 846 height 19
click at [335, 293] on img at bounding box center [294, 307] width 149 height 101
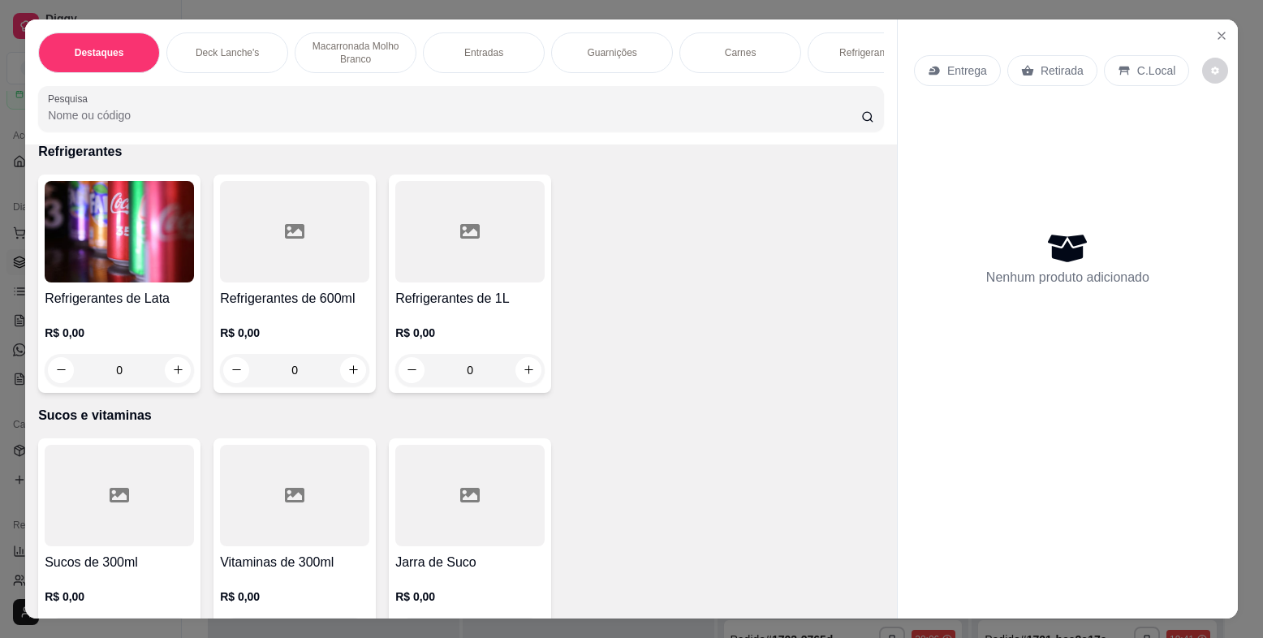
scroll to position [3978, 0]
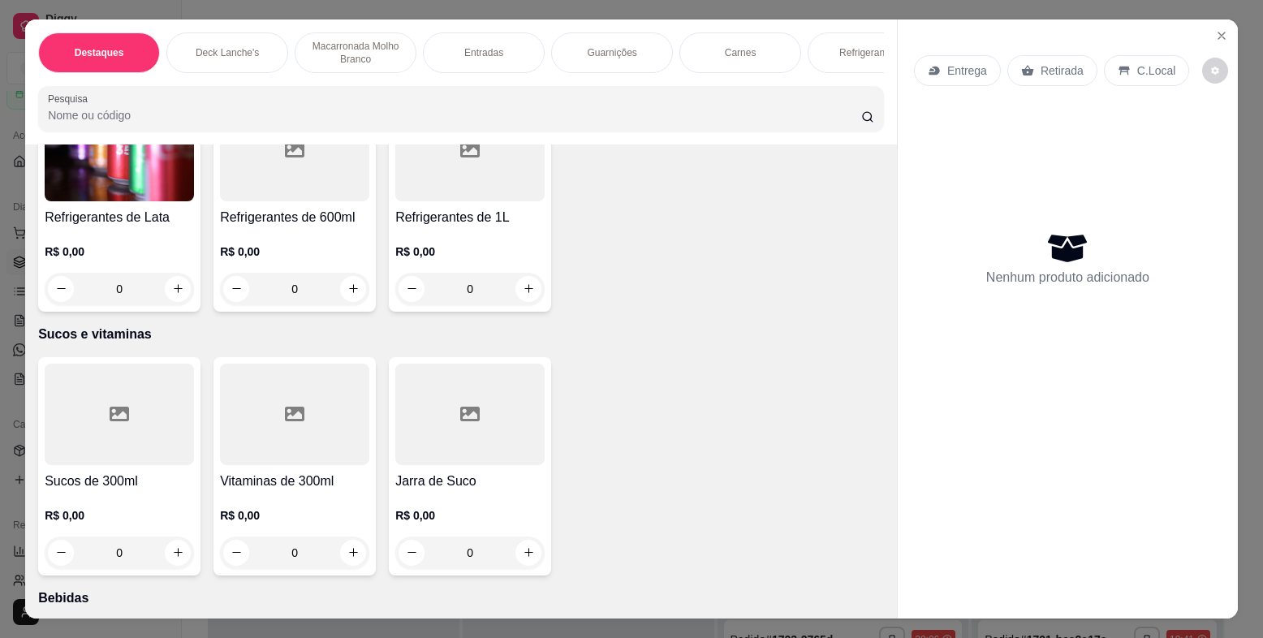
click at [162, 408] on div at bounding box center [119, 414] width 149 height 101
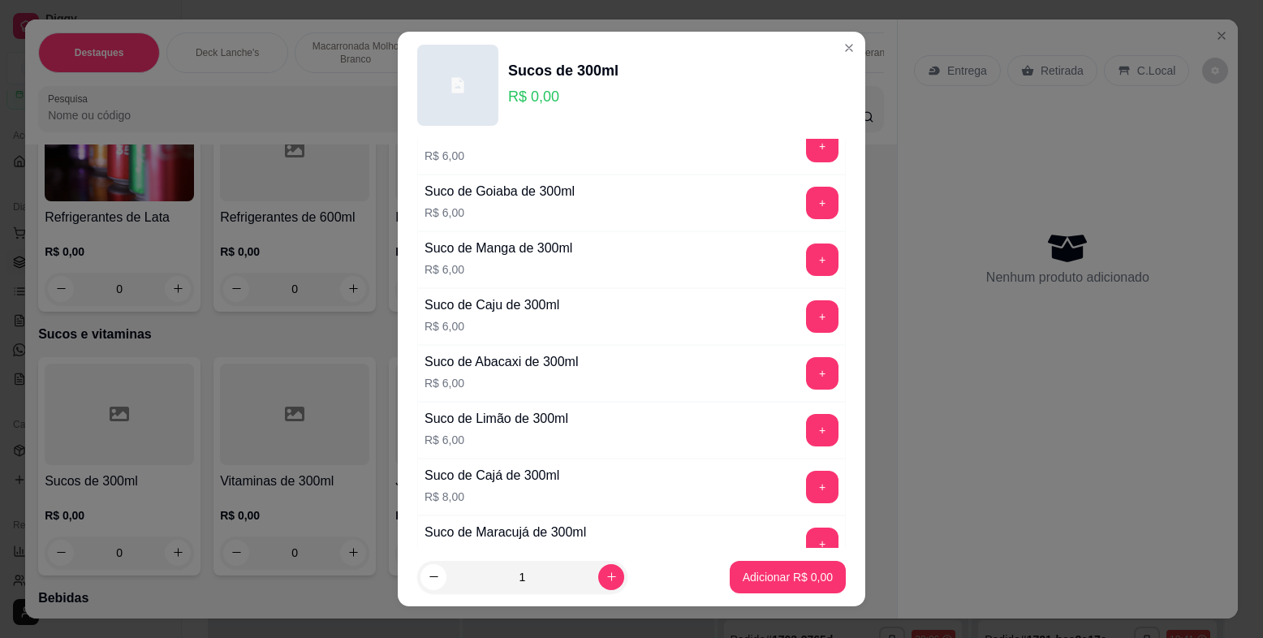
scroll to position [244, 0]
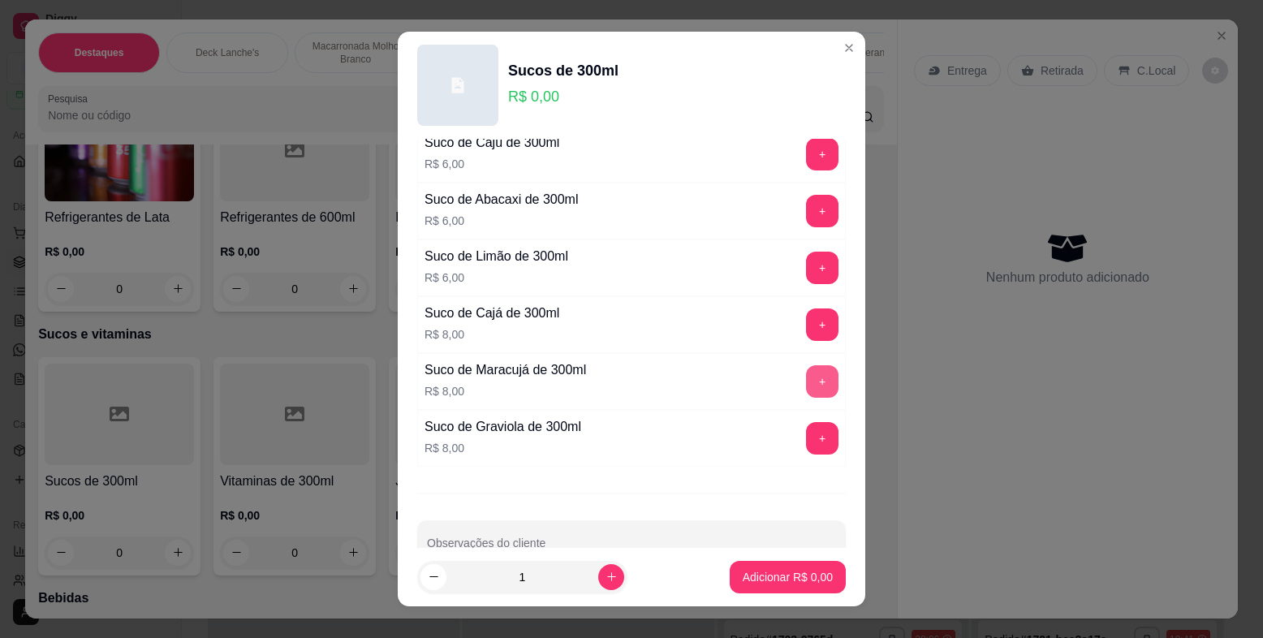
click at [806, 381] on button "+" at bounding box center [822, 381] width 32 height 32
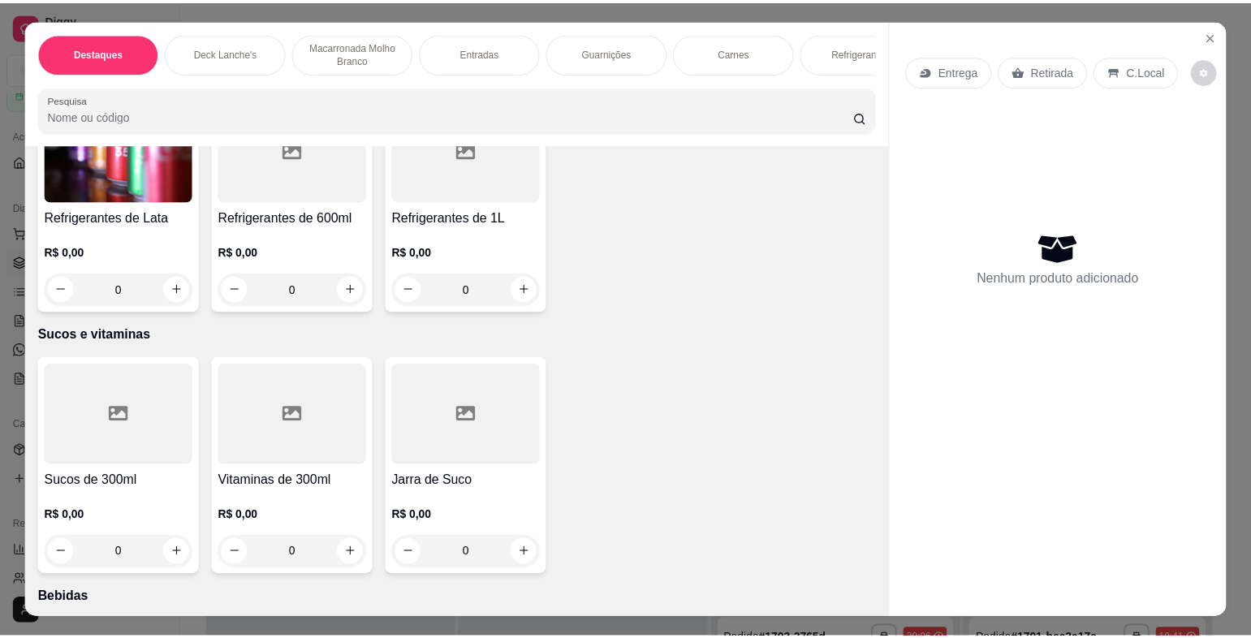
scroll to position [3572, 0]
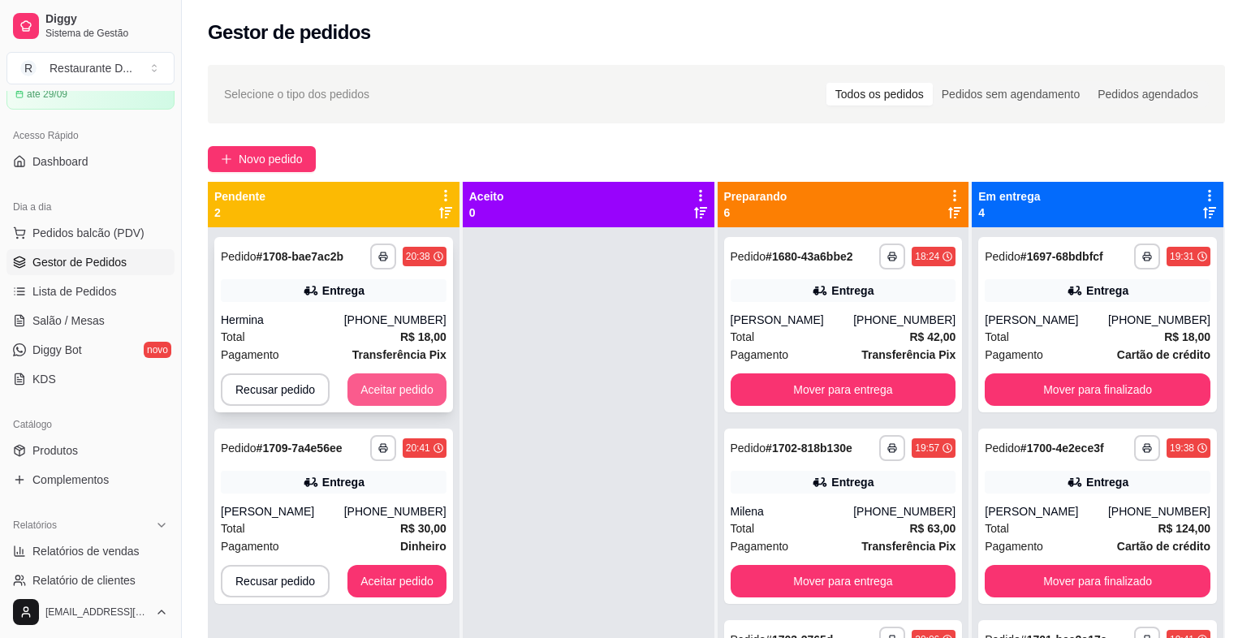
click at [418, 391] on button "Aceitar pedido" at bounding box center [397, 389] width 99 height 32
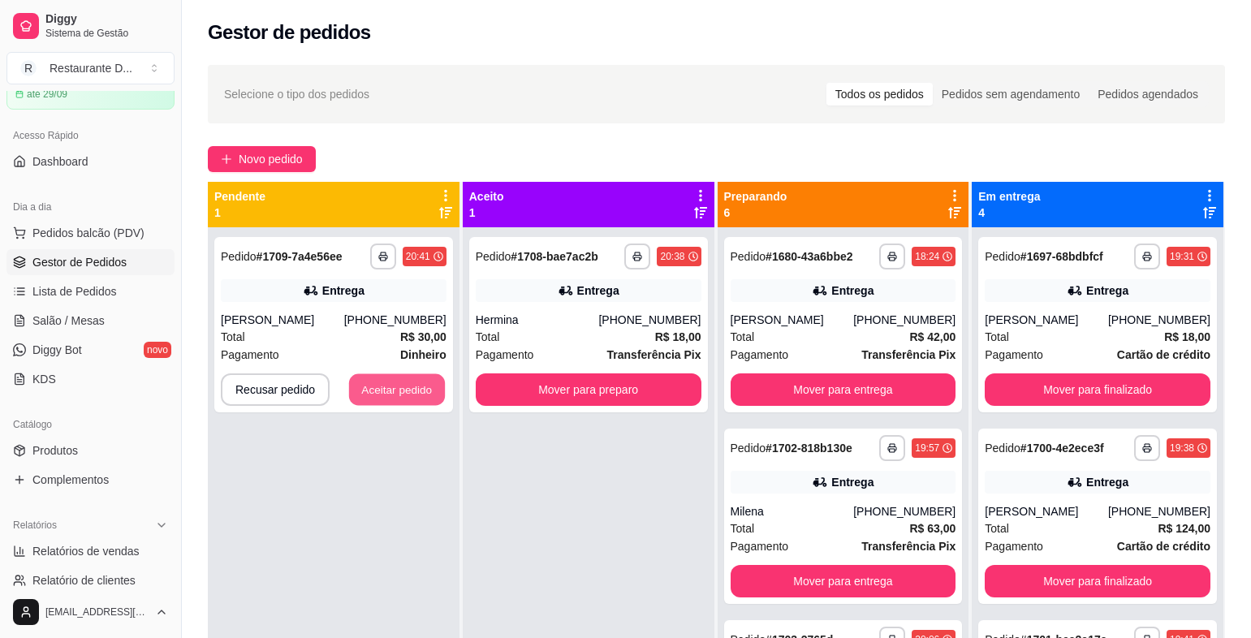
click at [418, 391] on button "Aceitar pedido" at bounding box center [397, 390] width 96 height 32
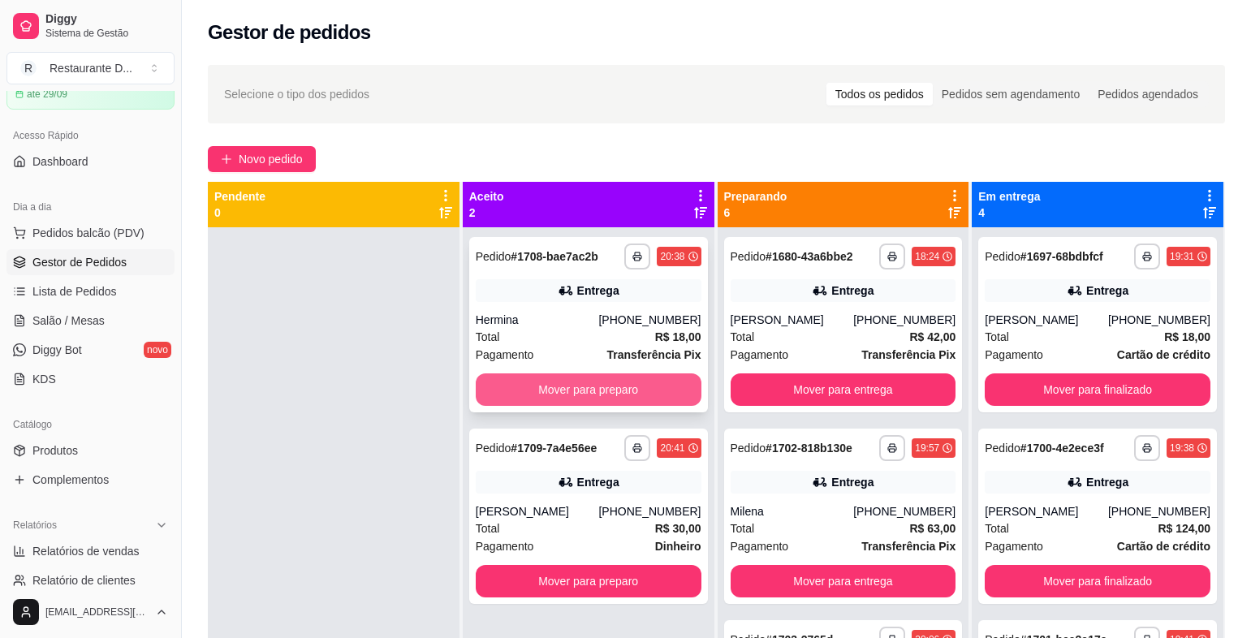
click at [504, 391] on button "Mover para preparo" at bounding box center [589, 389] width 226 height 32
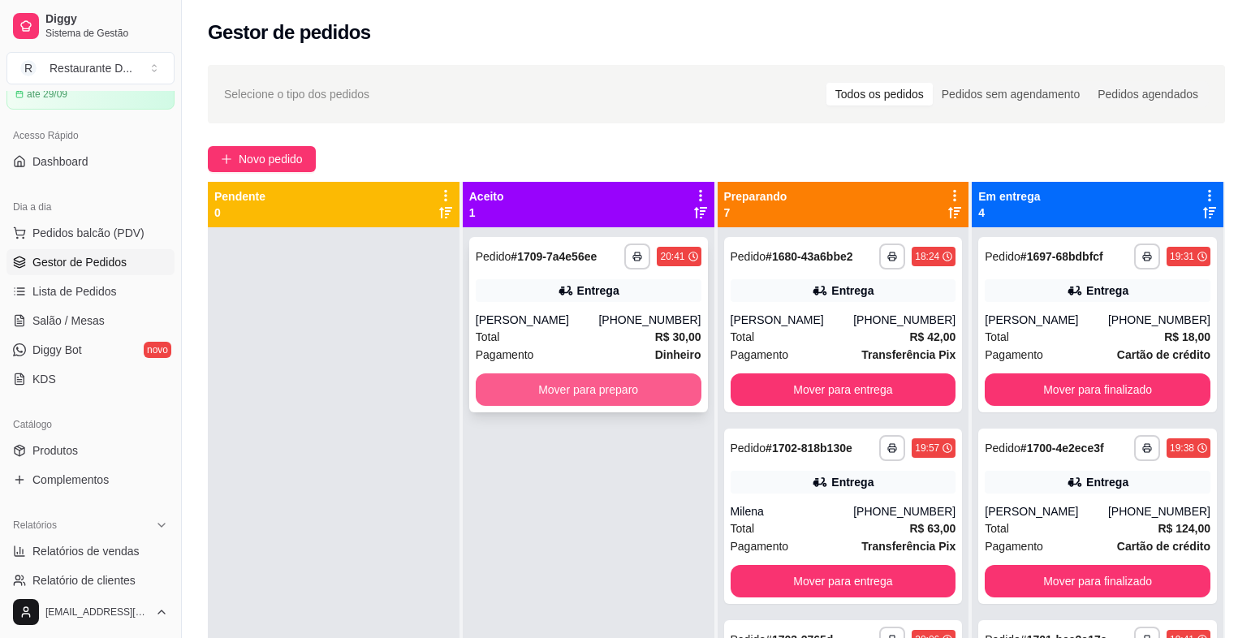
click at [504, 388] on button "Mover para preparo" at bounding box center [589, 389] width 226 height 32
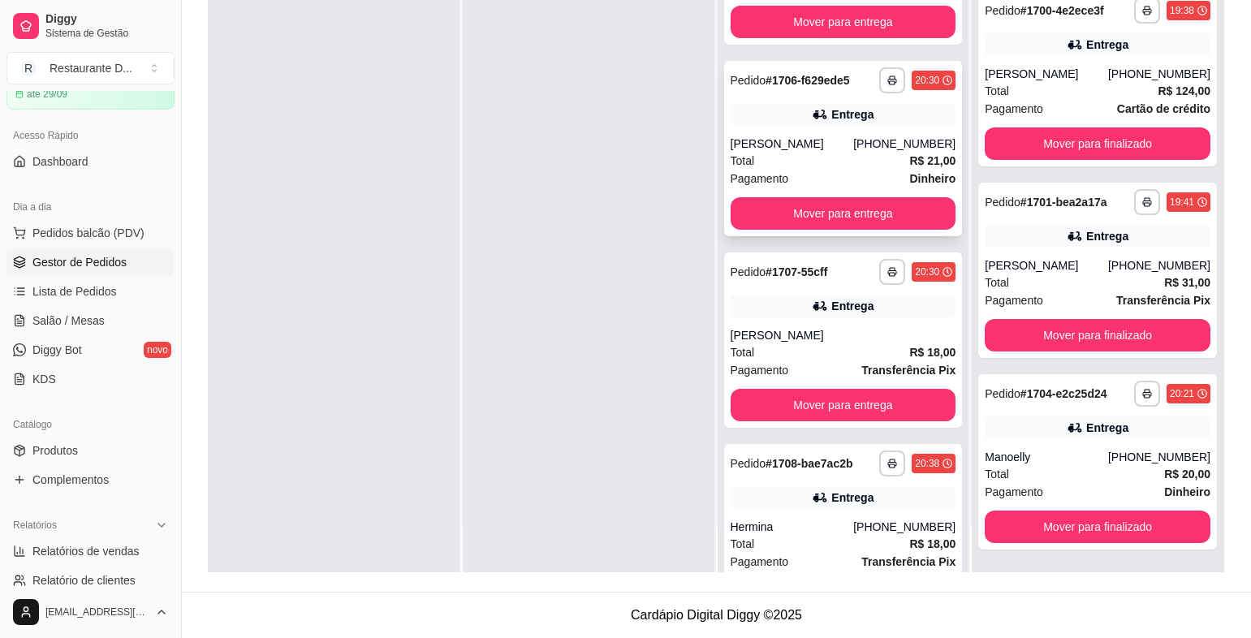
scroll to position [731, 0]
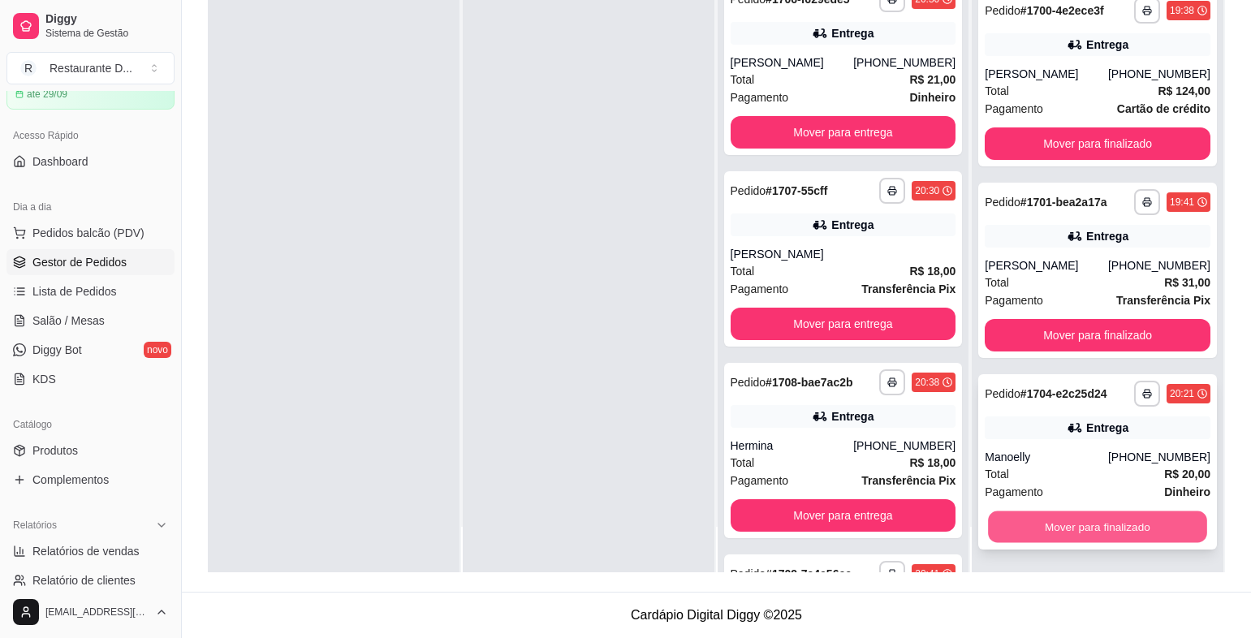
click at [1054, 528] on button "Mover para finalizado" at bounding box center [1097, 528] width 218 height 32
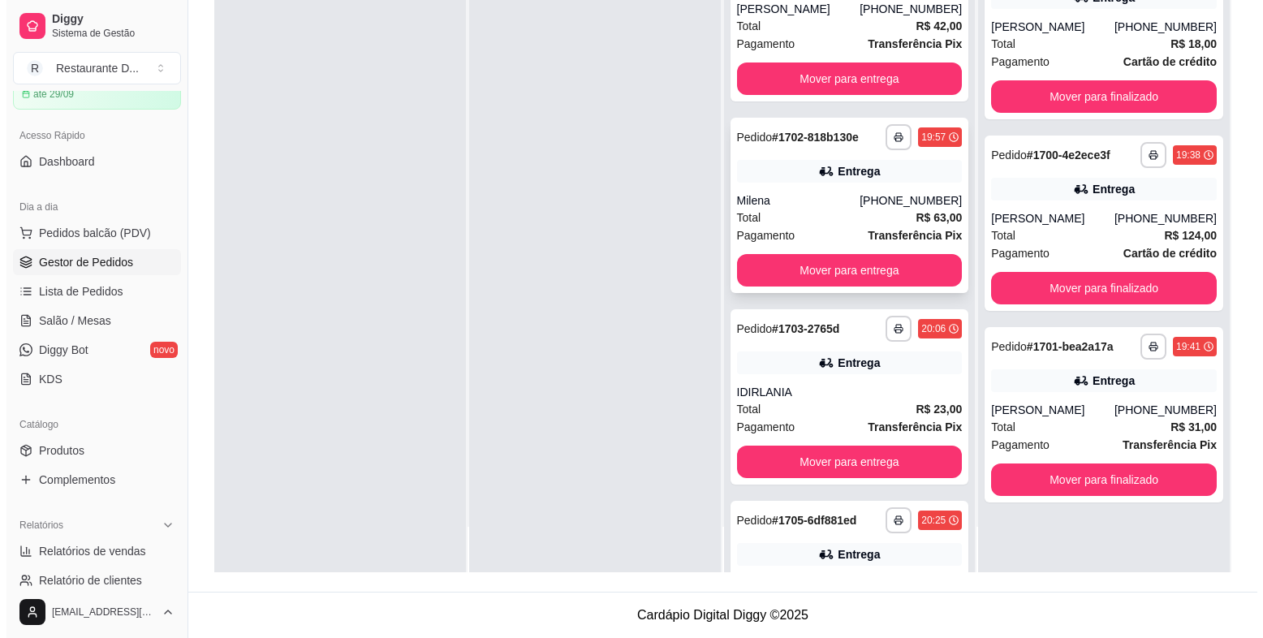
scroll to position [0, 0]
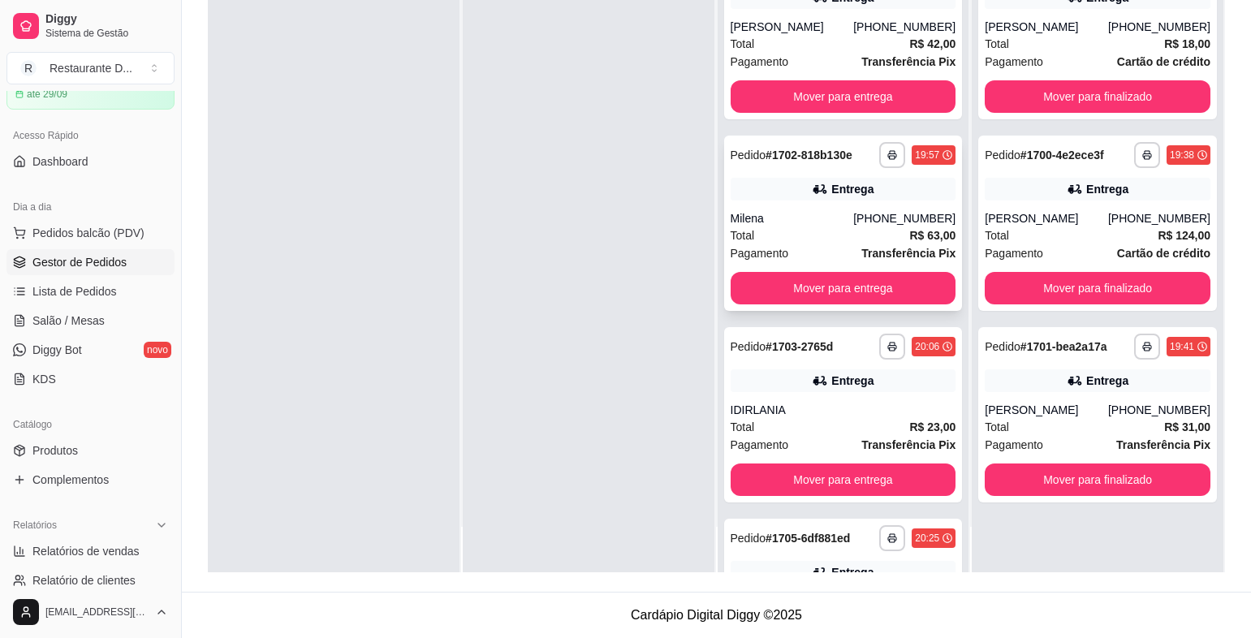
click at [813, 208] on div "**********" at bounding box center [843, 223] width 239 height 175
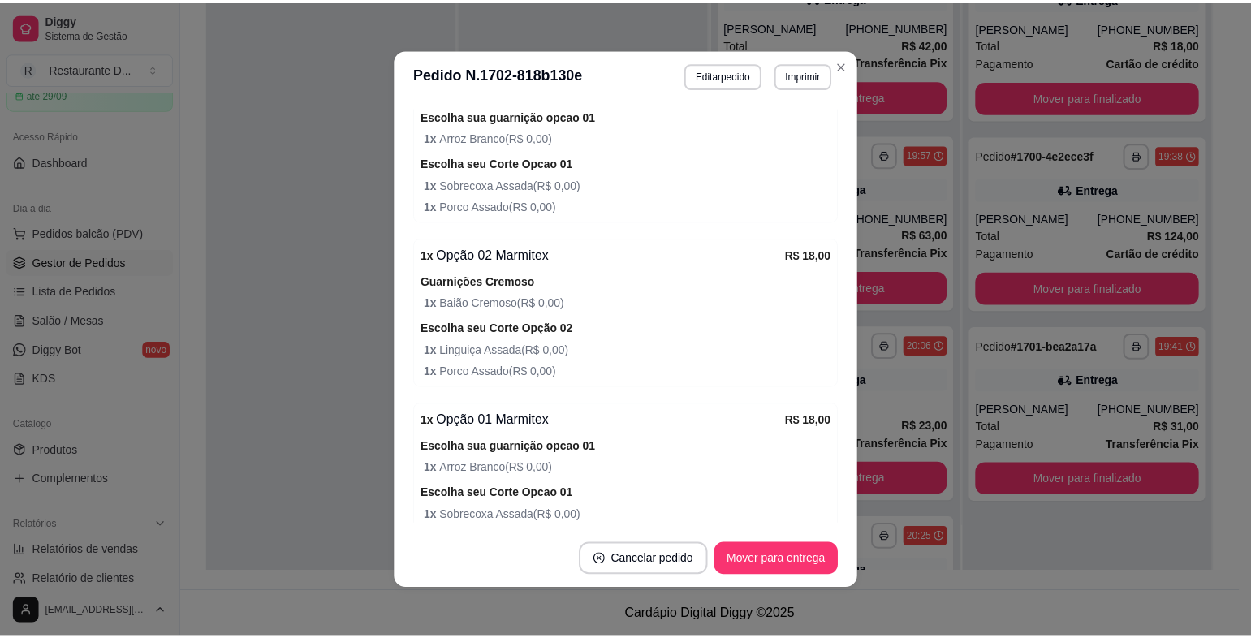
scroll to position [737, 0]
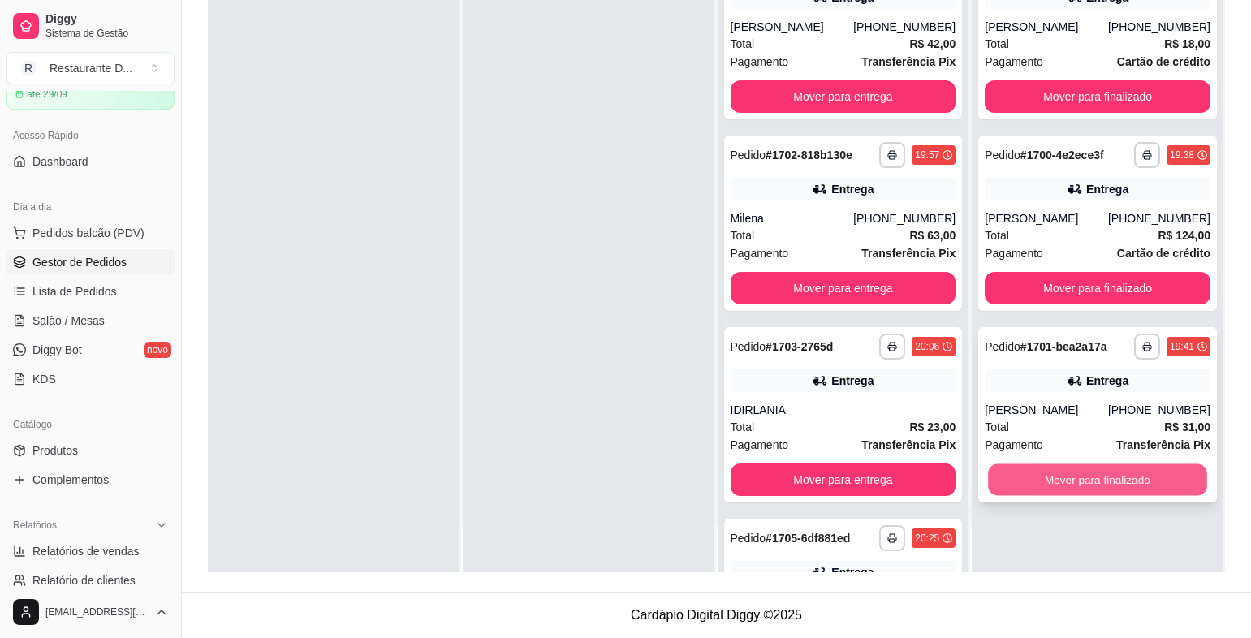
click at [1072, 485] on button "Mover para finalizado" at bounding box center [1097, 480] width 218 height 32
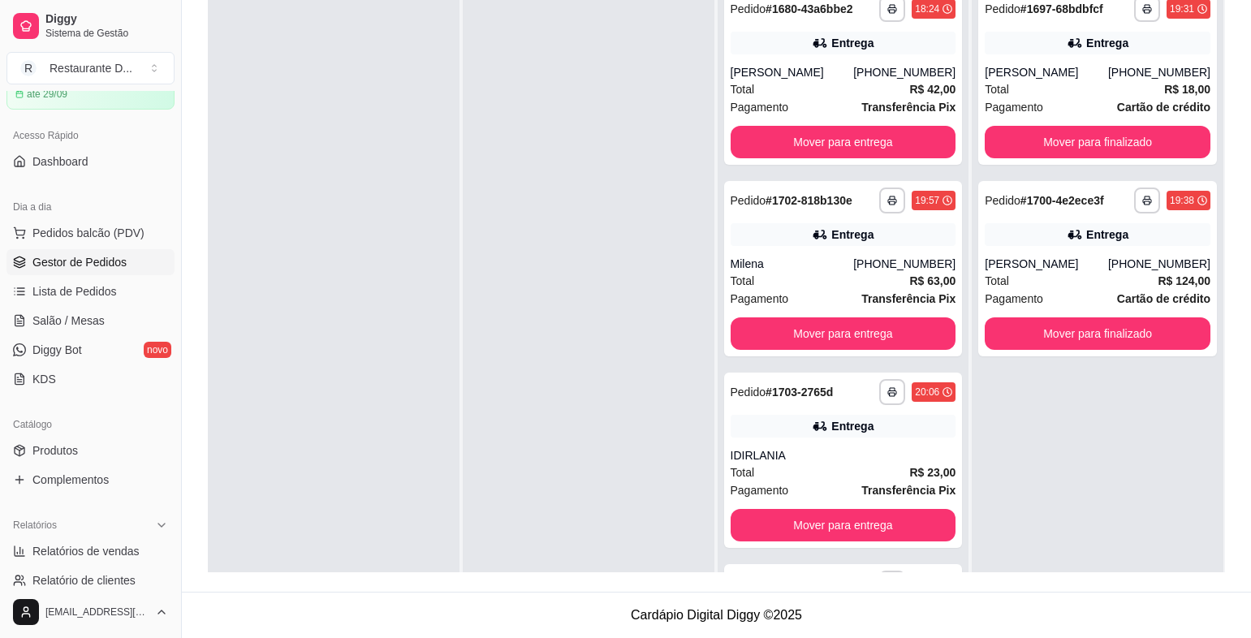
scroll to position [85, 0]
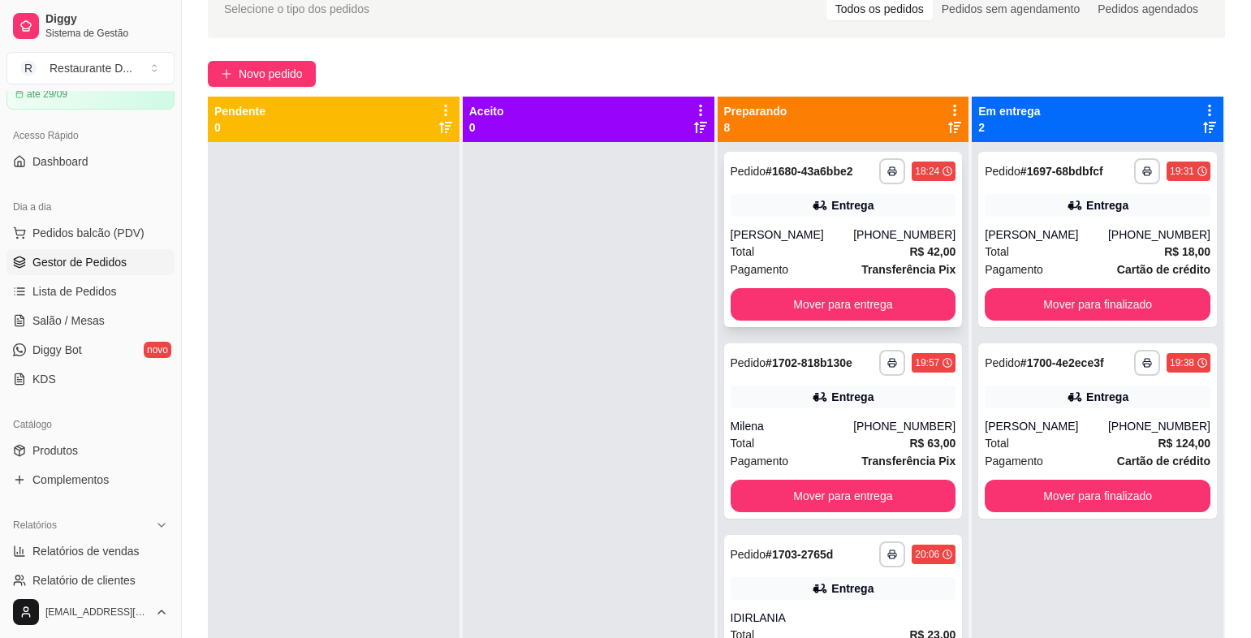
click at [839, 244] on div "Total R$ 42,00" at bounding box center [844, 252] width 226 height 18
click at [801, 306] on button "Mover para entrega" at bounding box center [844, 304] width 226 height 32
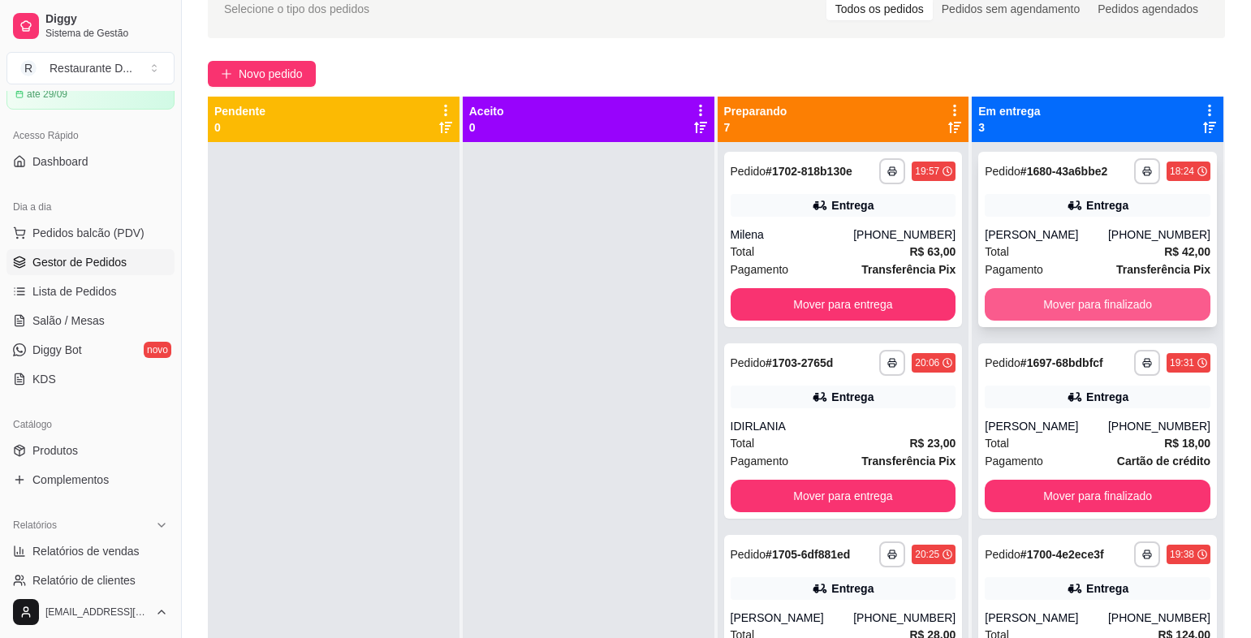
click at [1073, 304] on button "Mover para finalizado" at bounding box center [1098, 304] width 226 height 32
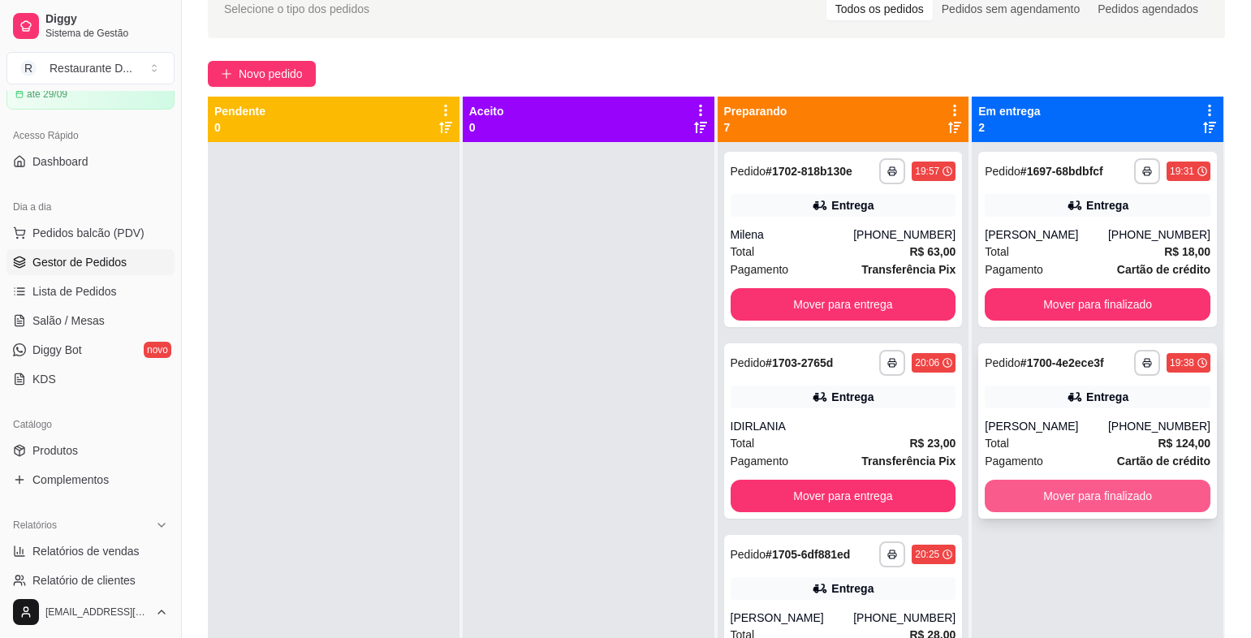
click at [1028, 499] on button "Mover para finalizado" at bounding box center [1098, 496] width 226 height 32
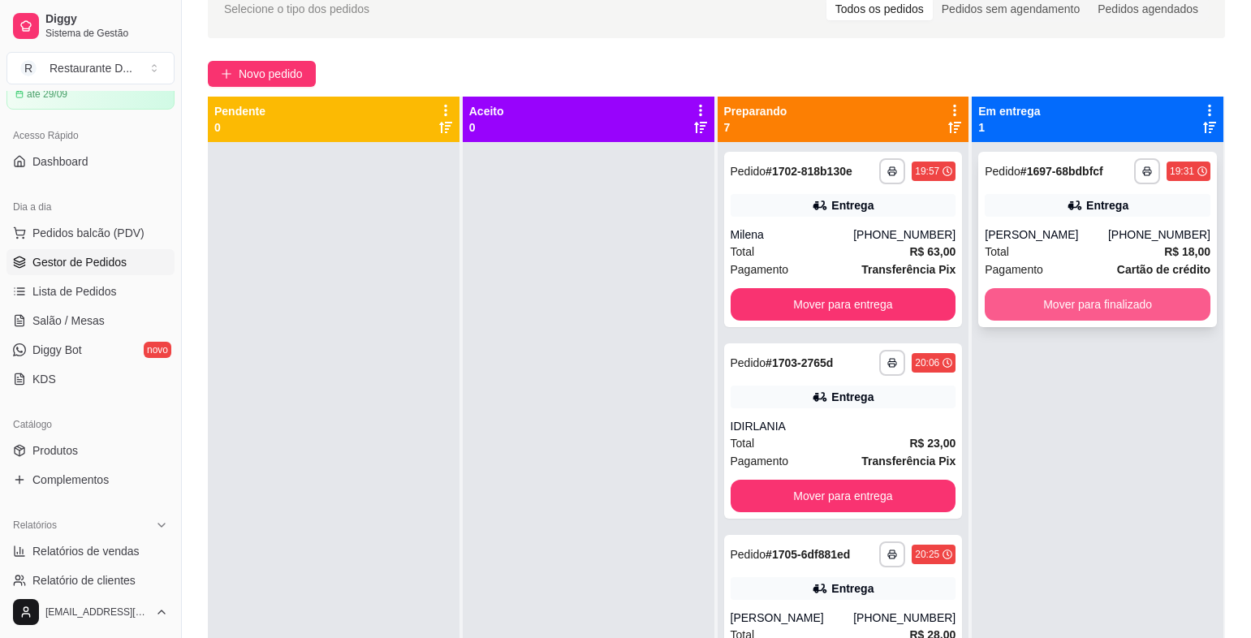
click at [1138, 300] on button "Mover para finalizado" at bounding box center [1098, 304] width 226 height 32
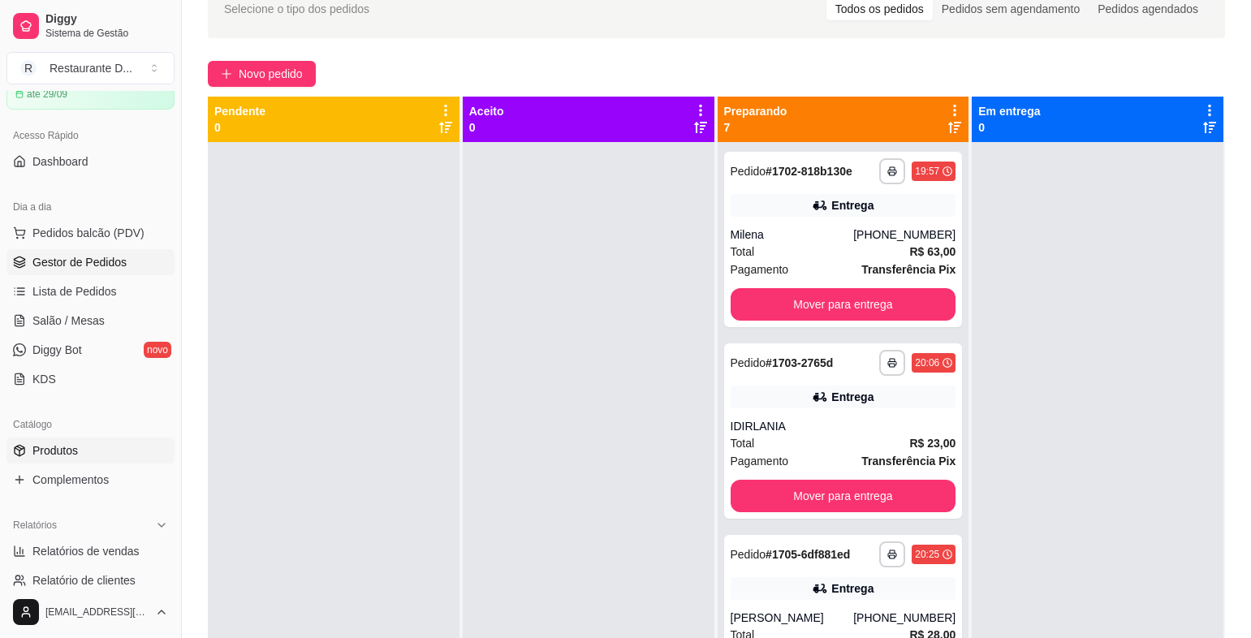
click at [91, 456] on link "Produtos" at bounding box center [90, 451] width 168 height 26
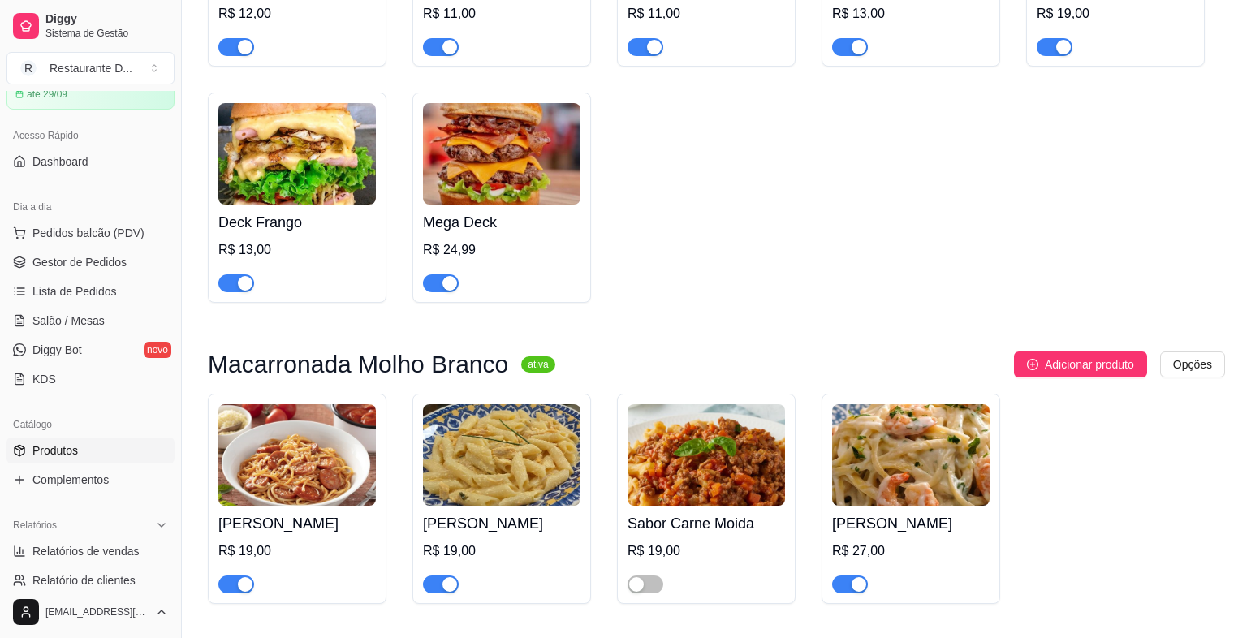
scroll to position [893, 0]
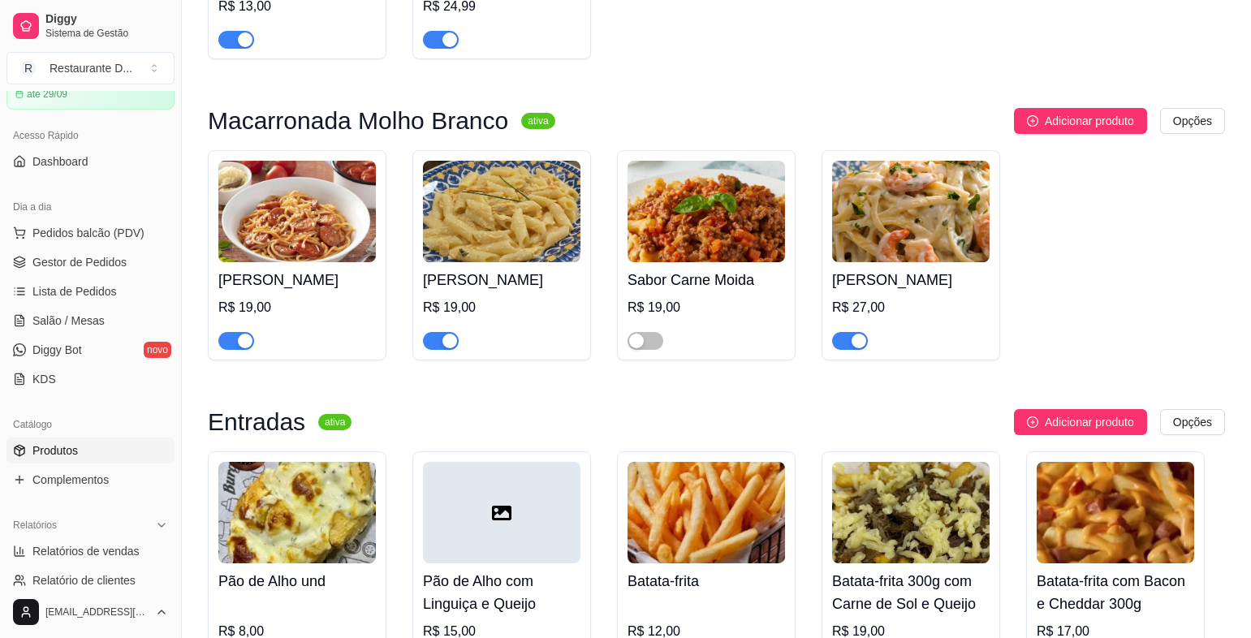
click at [436, 344] on span "button" at bounding box center [441, 341] width 36 height 18
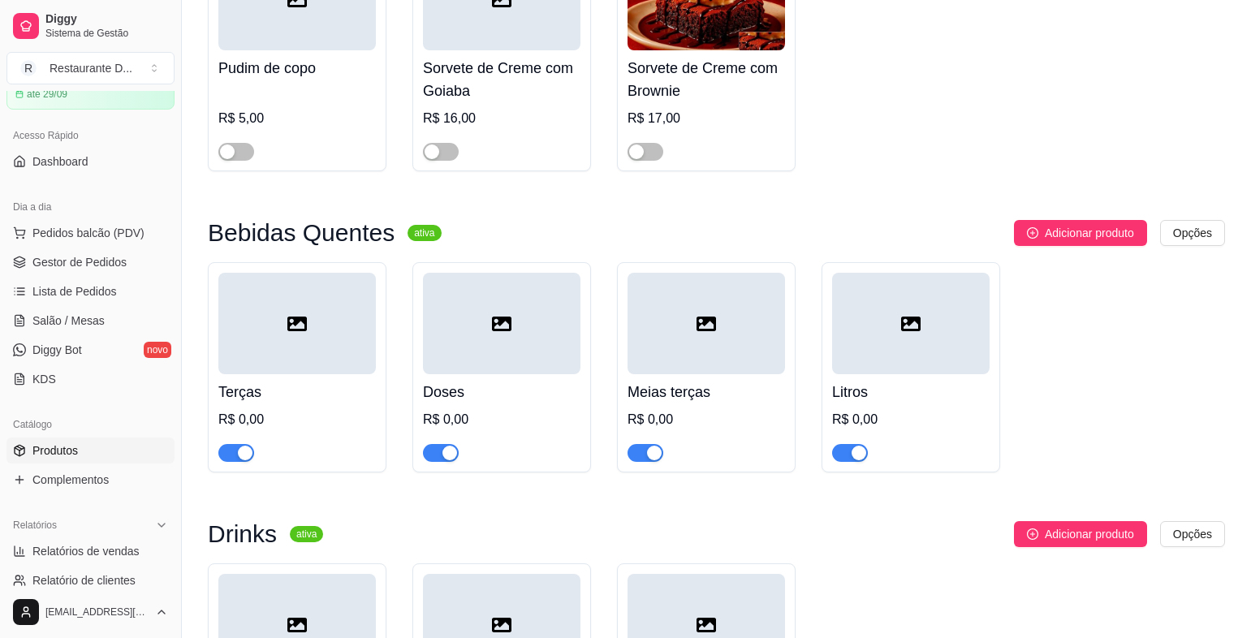
scroll to position [6147, 0]
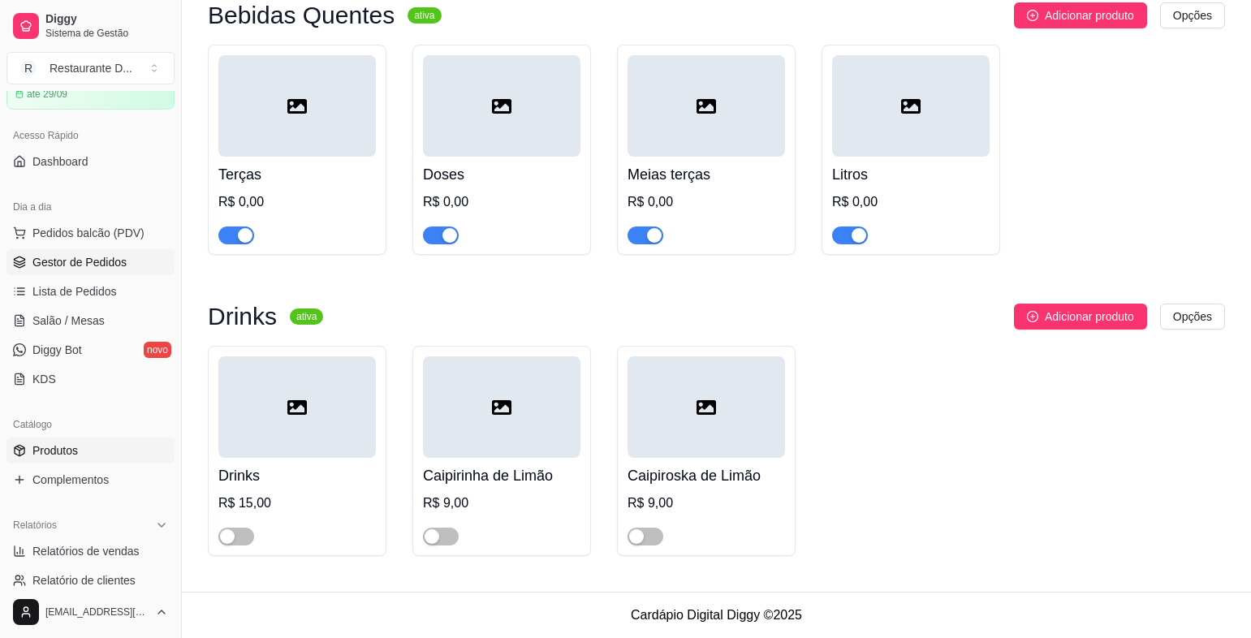
click at [42, 257] on span "Gestor de Pedidos" at bounding box center [79, 262] width 94 height 16
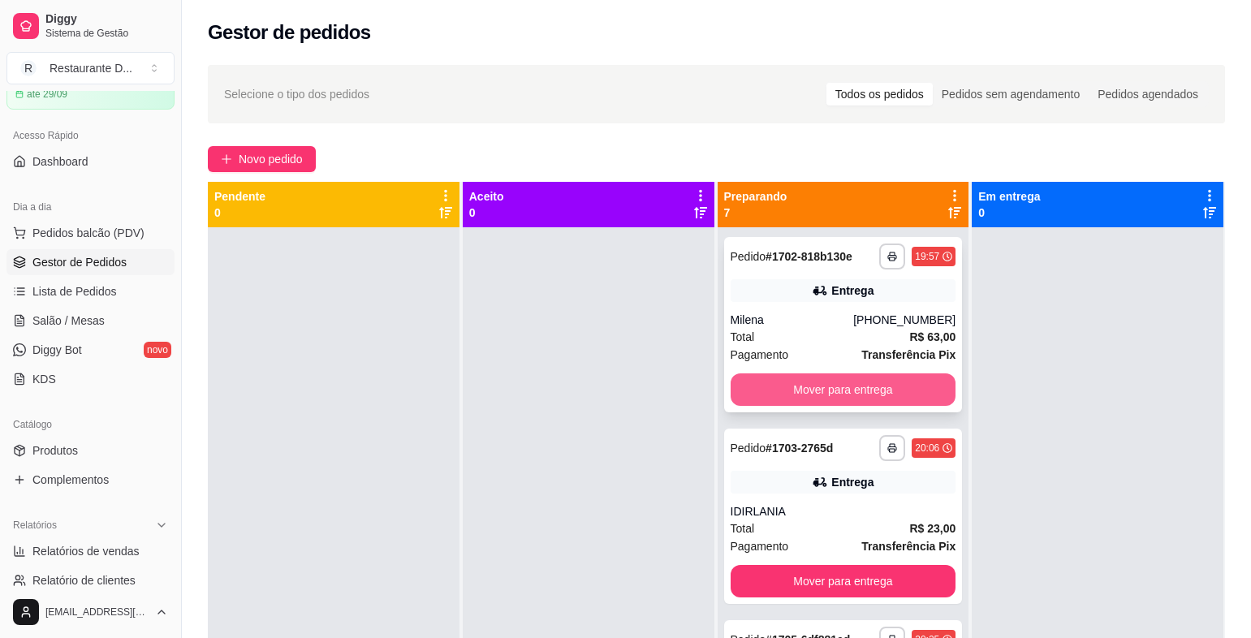
click at [844, 395] on button "Mover para entrega" at bounding box center [844, 389] width 226 height 32
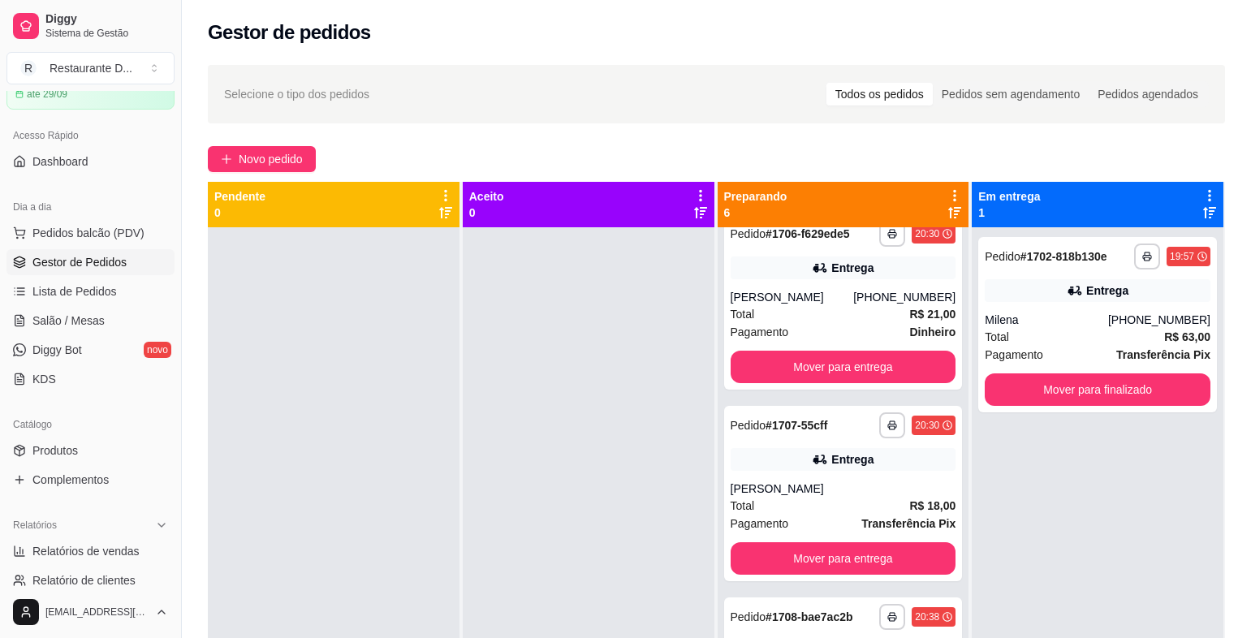
scroll to position [487, 0]
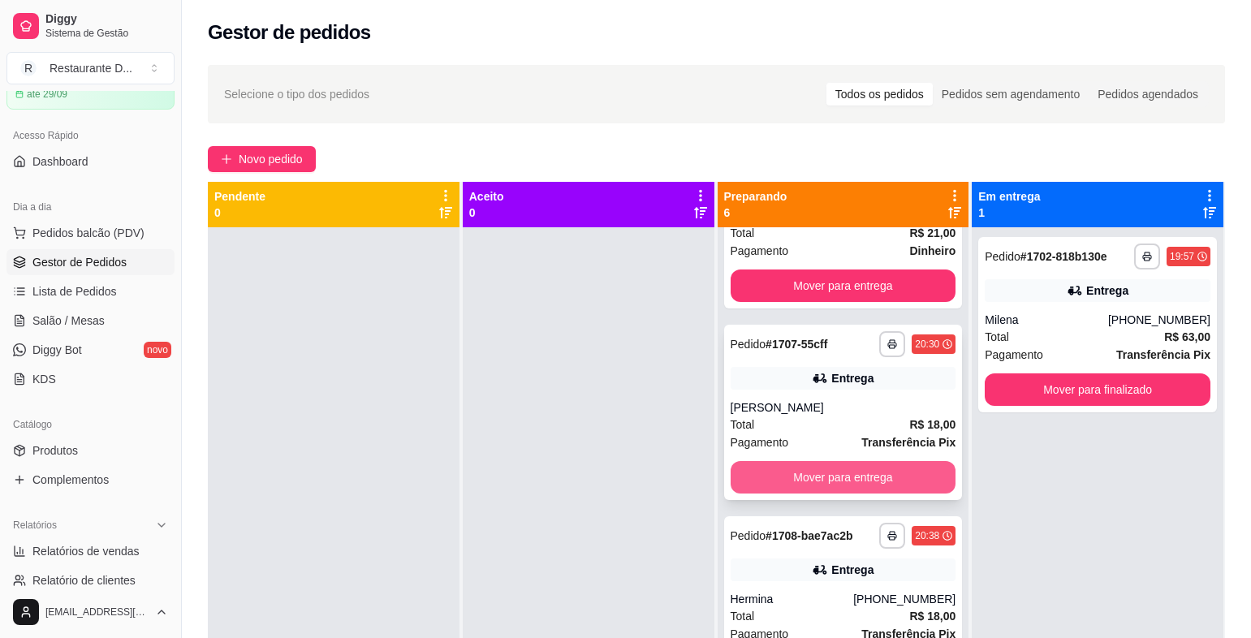
click at [747, 486] on button "Mover para entrega" at bounding box center [844, 477] width 226 height 32
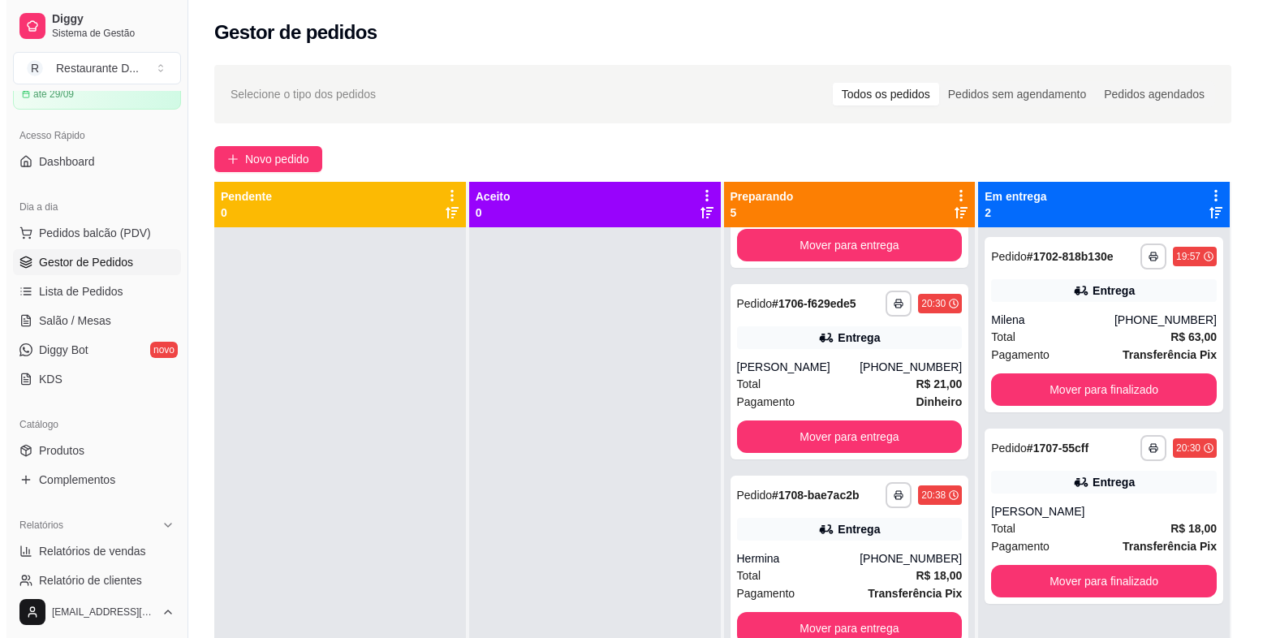
scroll to position [336, 0]
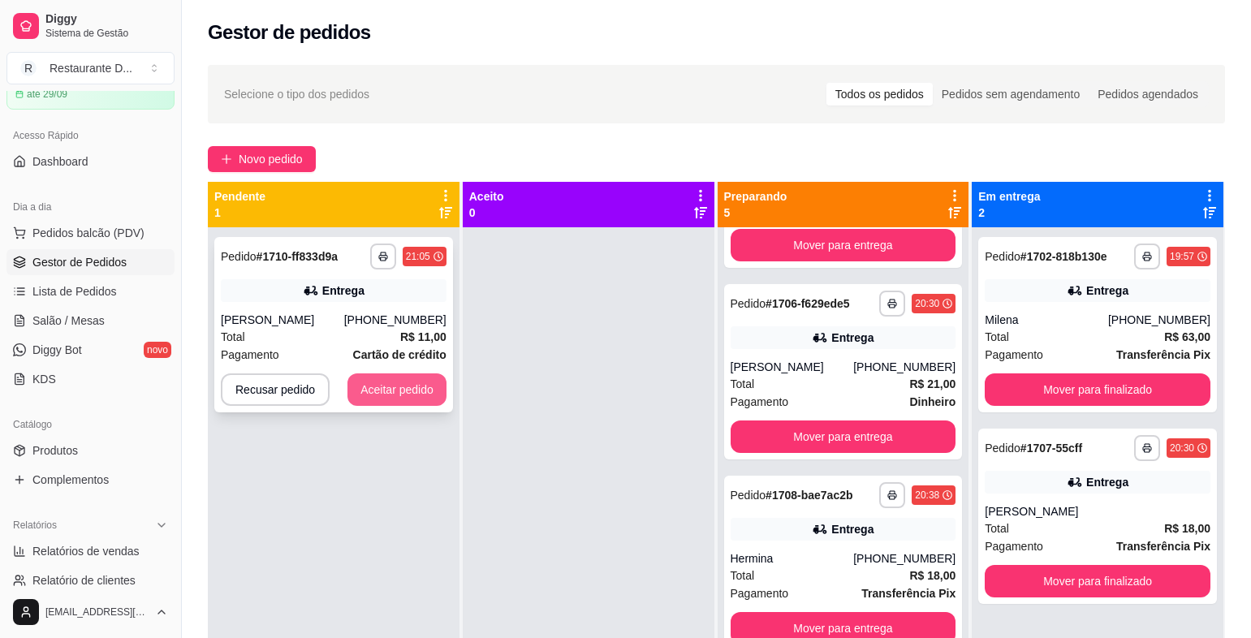
click at [391, 403] on button "Aceitar pedido" at bounding box center [397, 389] width 99 height 32
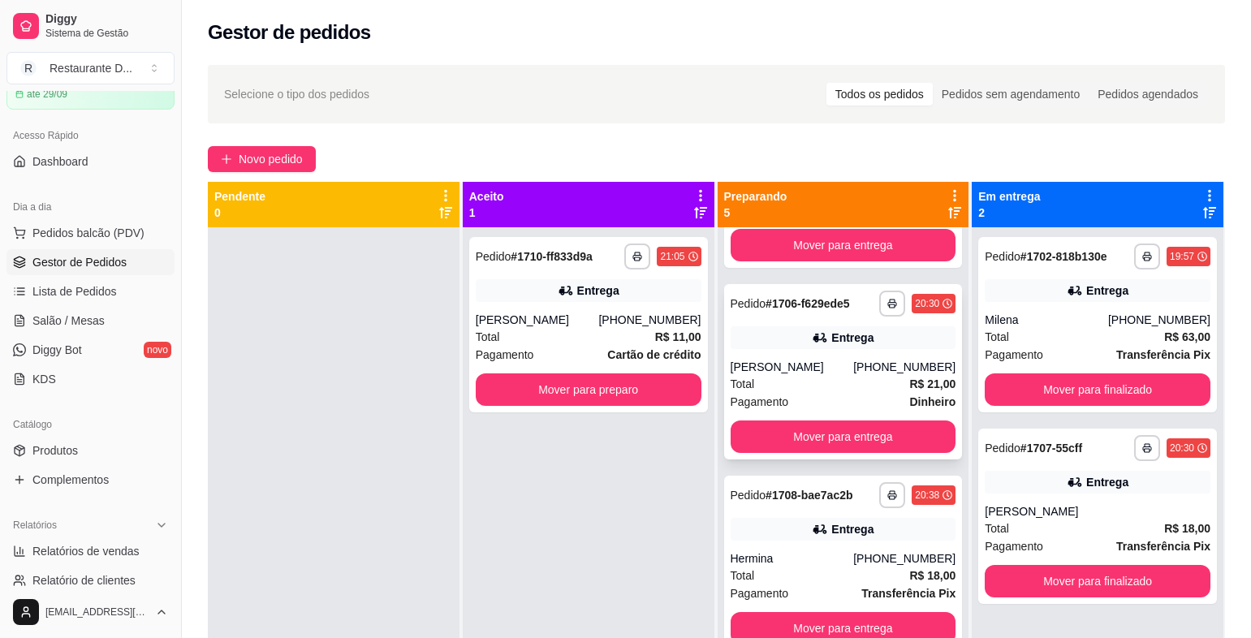
click at [863, 343] on div "Entrega" at bounding box center [844, 337] width 226 height 23
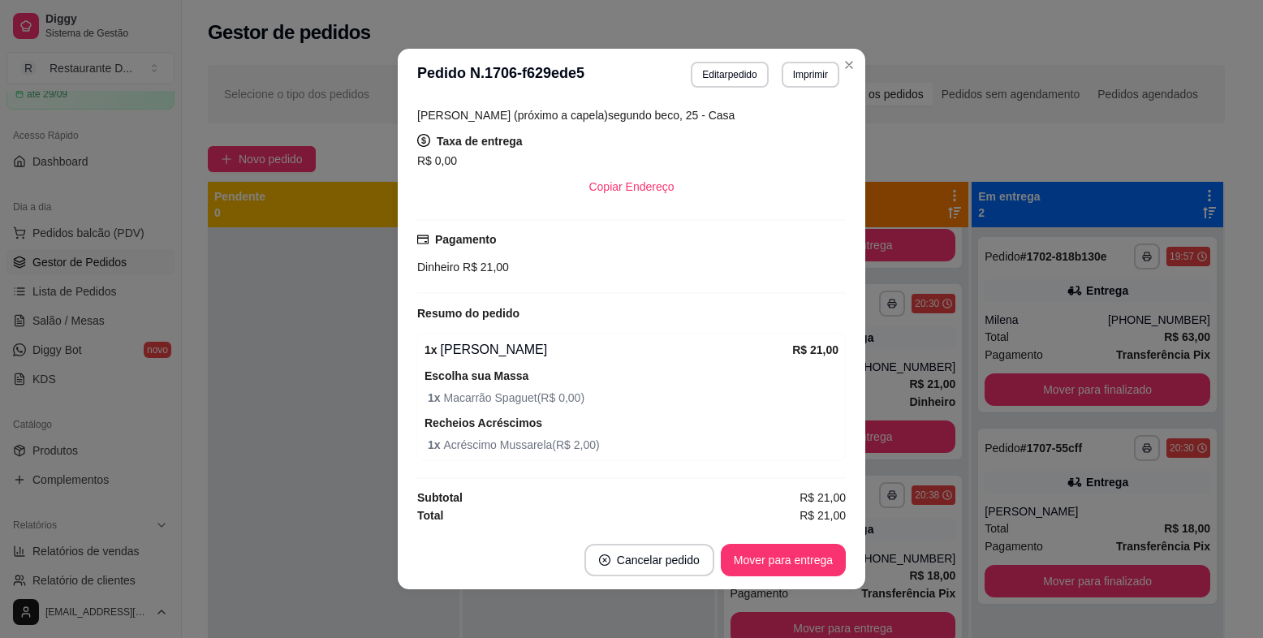
scroll to position [3, 0]
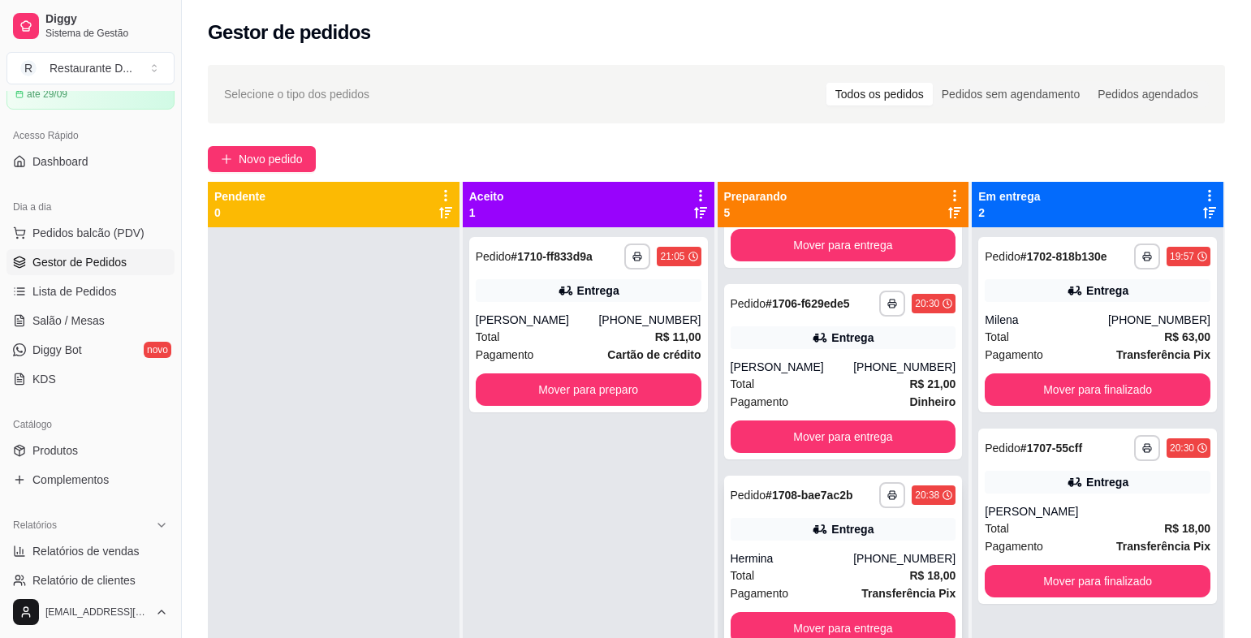
click at [783, 559] on div "Hermina" at bounding box center [792, 558] width 123 height 16
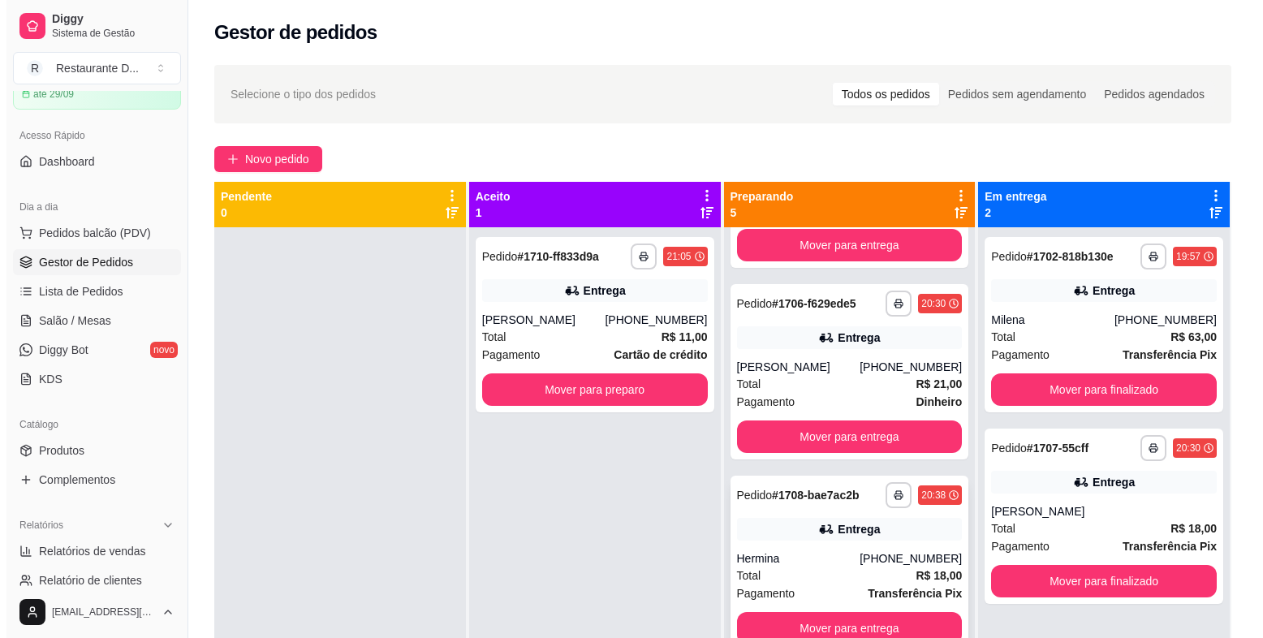
scroll to position [45, 0]
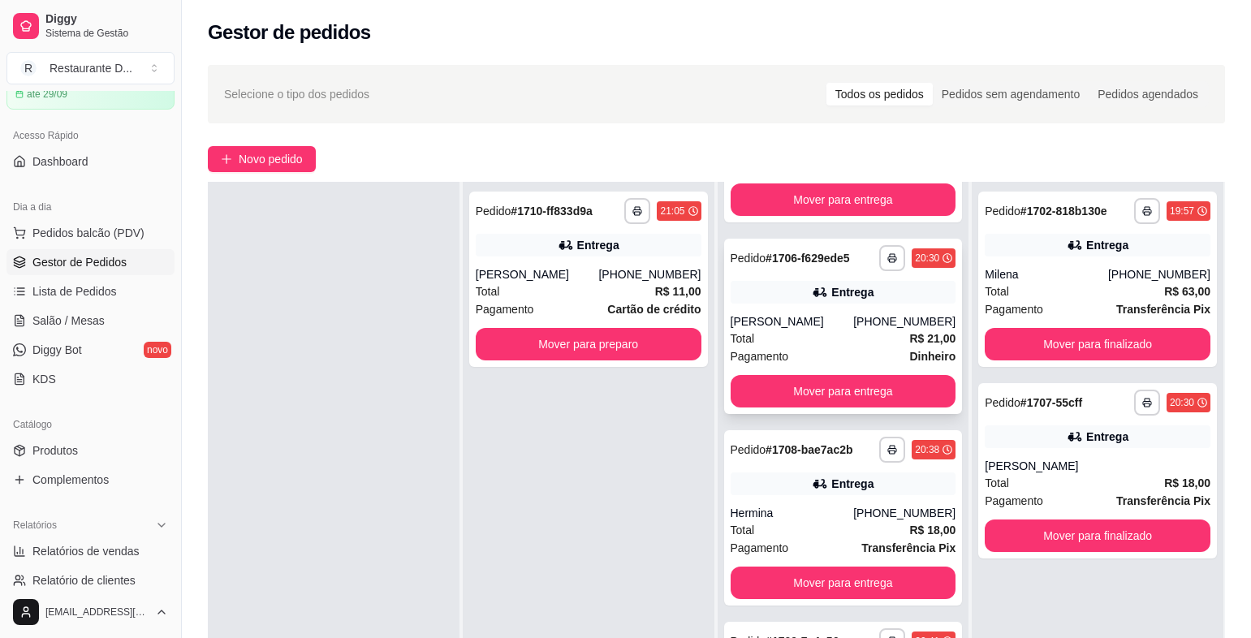
click at [836, 302] on div "Entrega" at bounding box center [844, 292] width 226 height 23
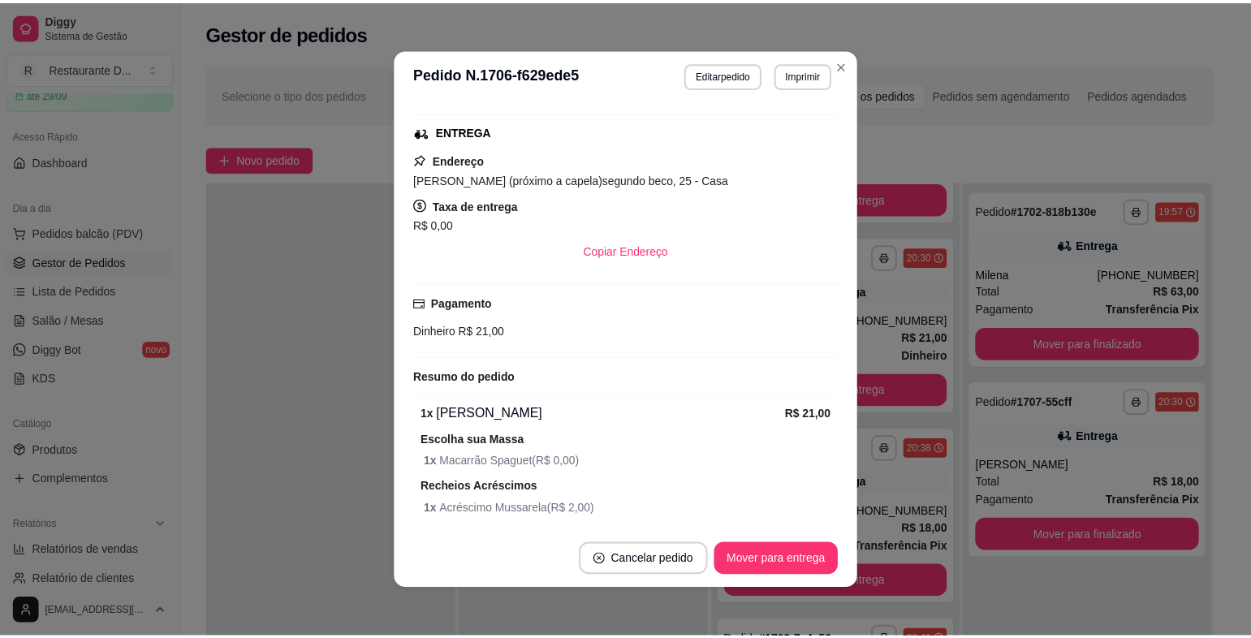
scroll to position [309, 0]
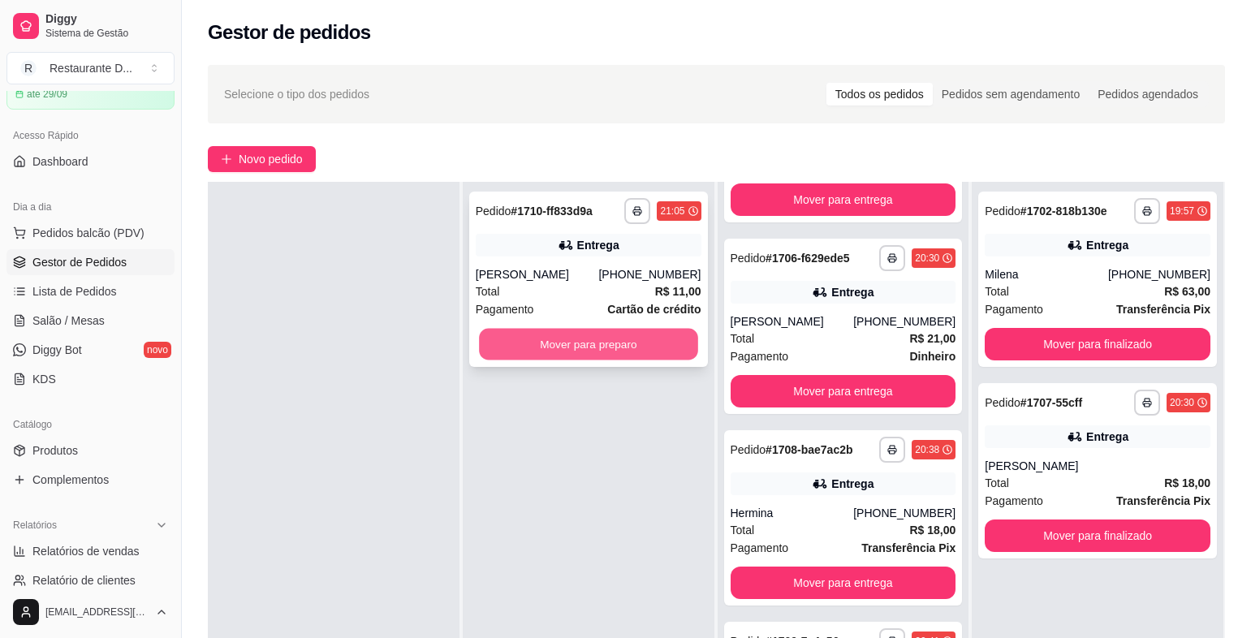
click at [492, 342] on button "Mover para preparo" at bounding box center [588, 345] width 218 height 32
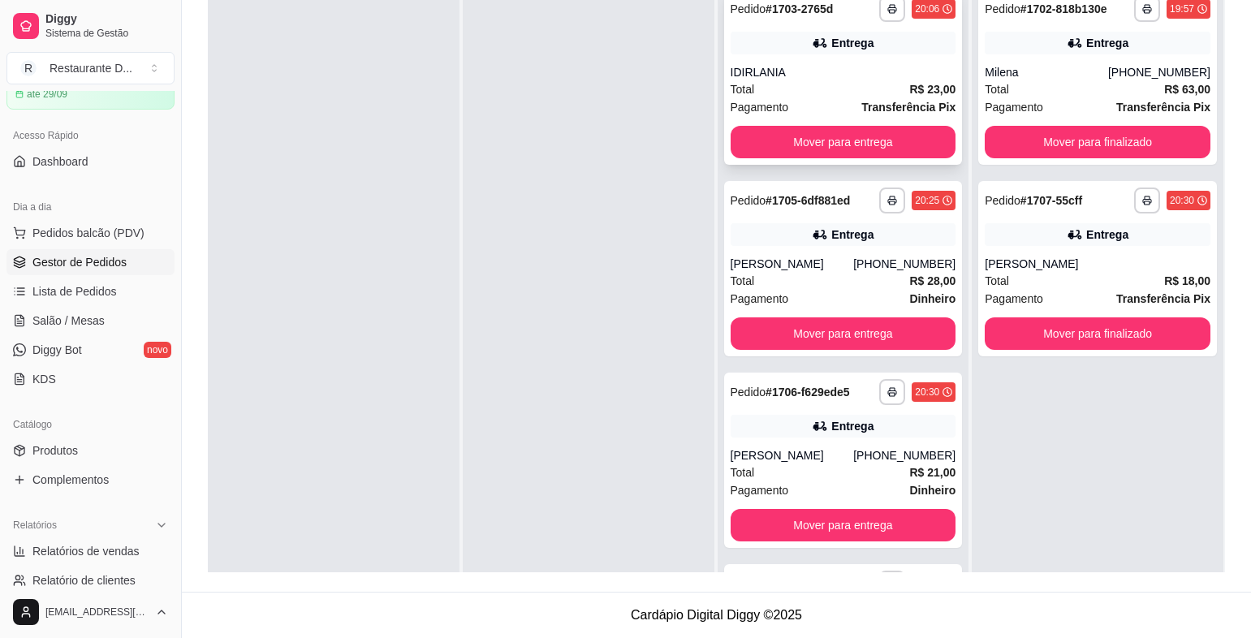
scroll to position [85, 0]
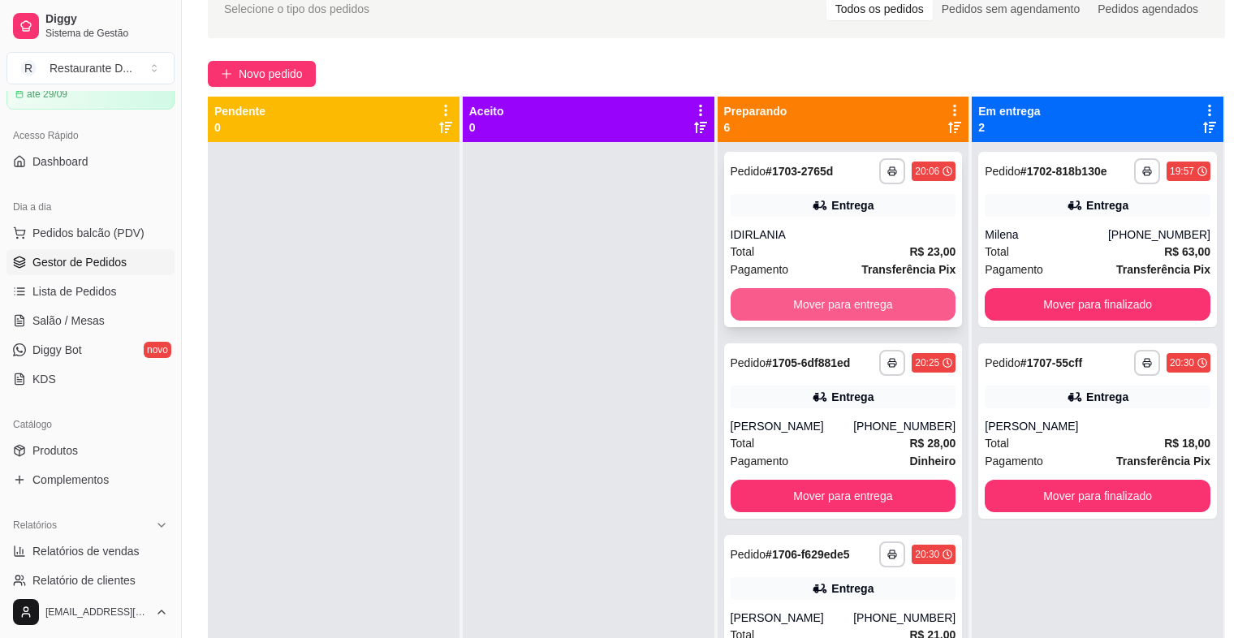
click at [813, 300] on button "Mover para entrega" at bounding box center [844, 304] width 226 height 32
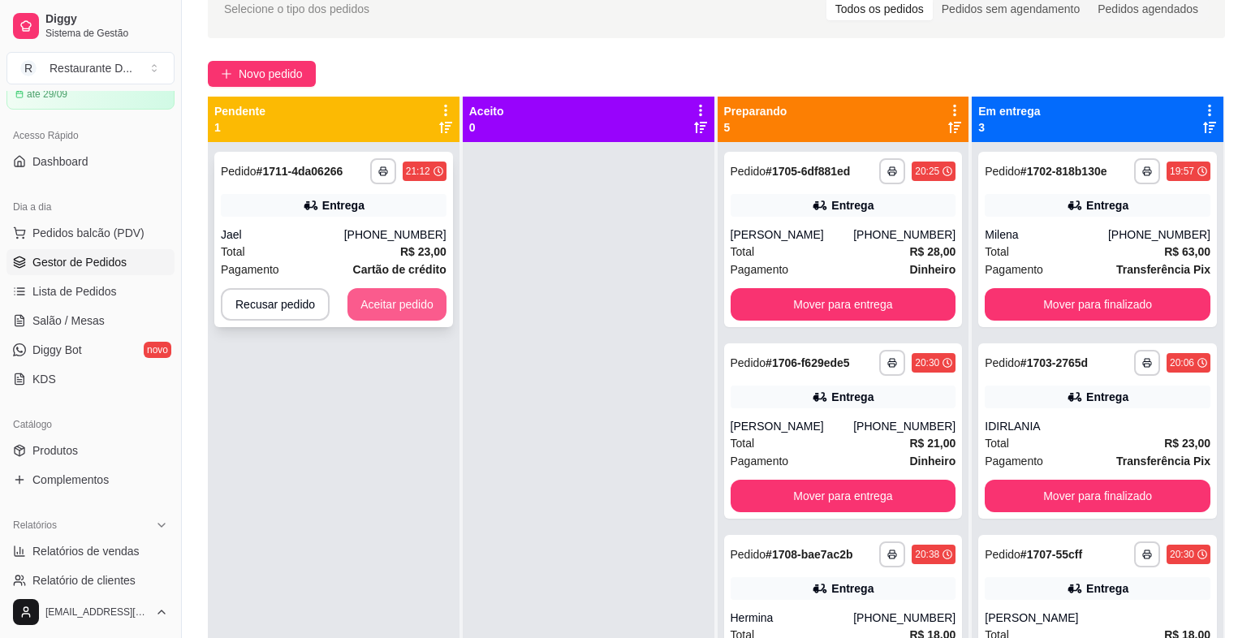
click at [374, 304] on button "Aceitar pedido" at bounding box center [397, 304] width 99 height 32
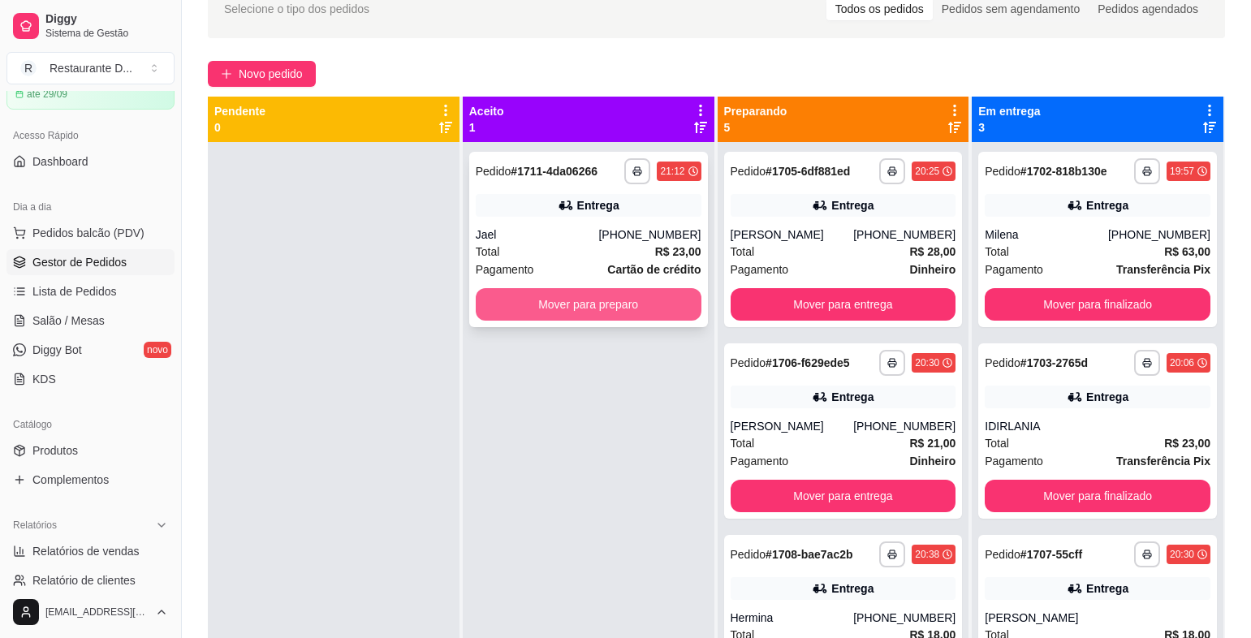
click at [579, 314] on button "Mover para preparo" at bounding box center [589, 304] width 226 height 32
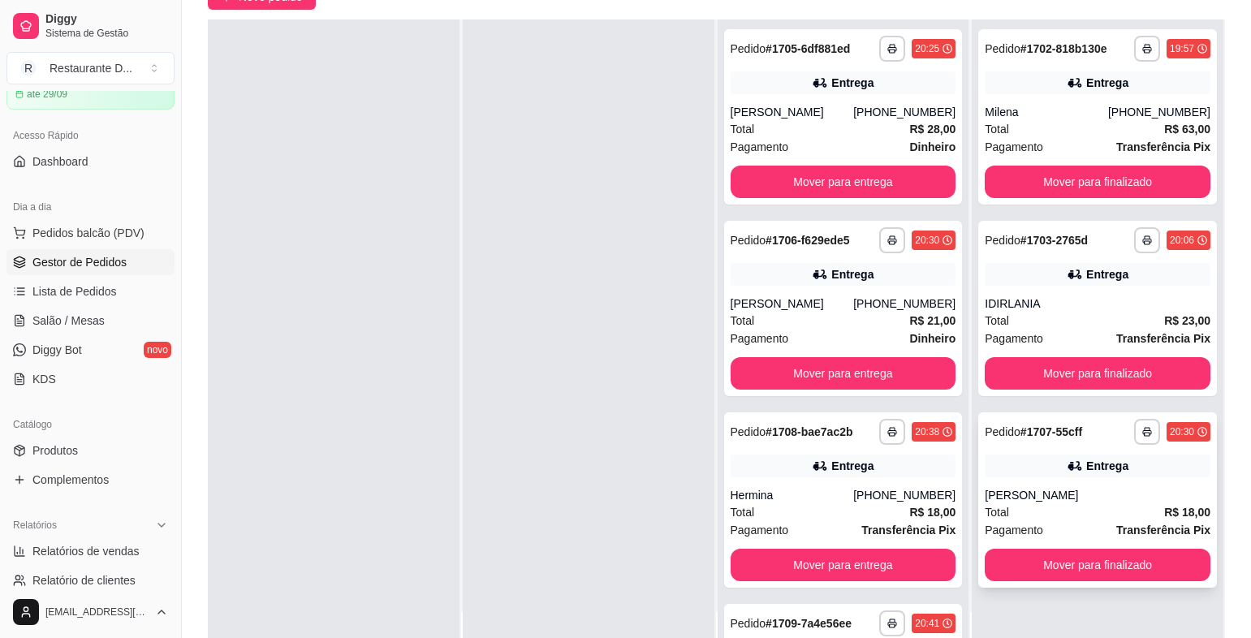
scroll to position [248, 0]
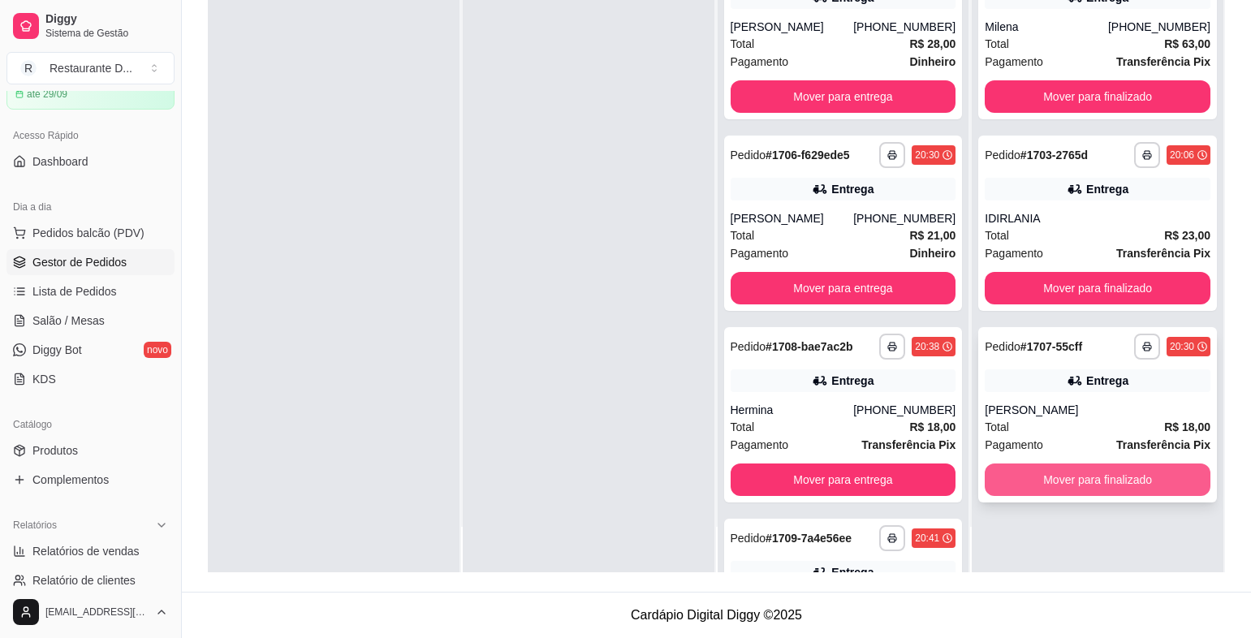
click at [1032, 471] on button "Mover para finalizado" at bounding box center [1098, 480] width 226 height 32
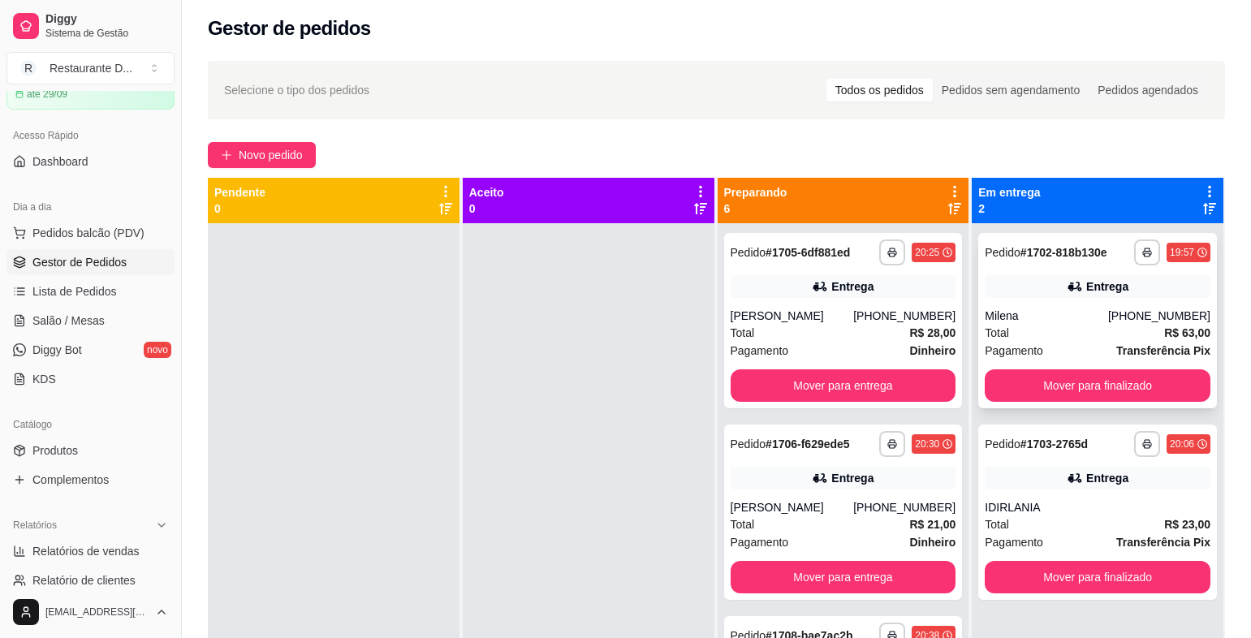
scroll to position [0, 0]
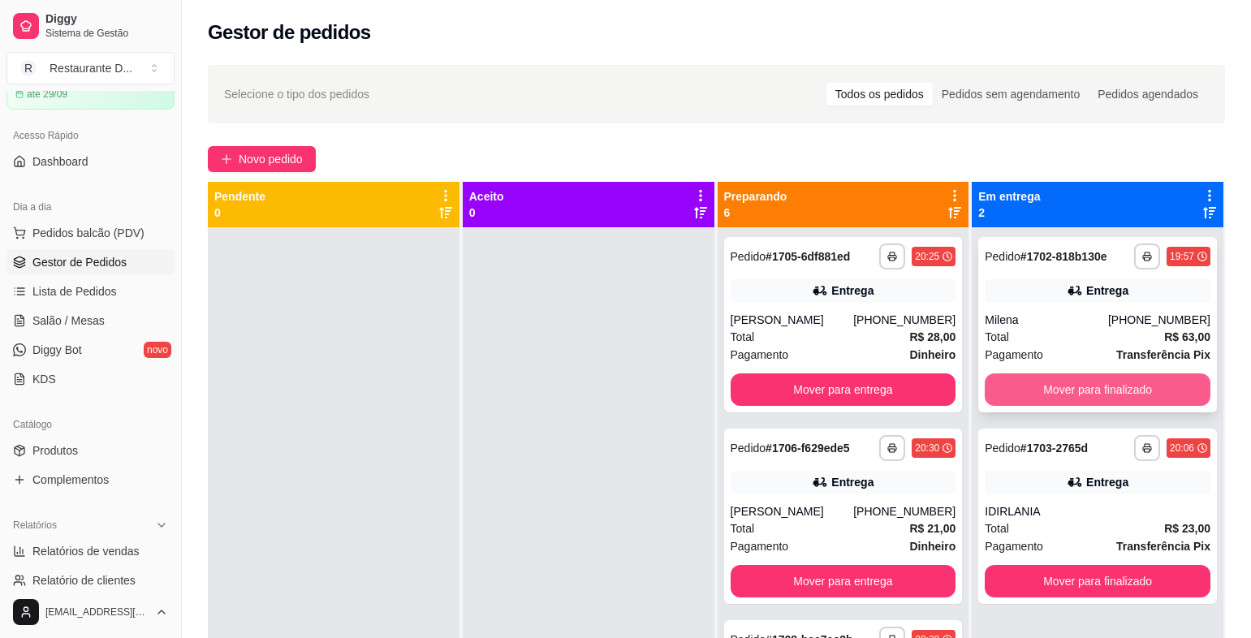
click at [1067, 387] on button "Mover para finalizado" at bounding box center [1098, 389] width 226 height 32
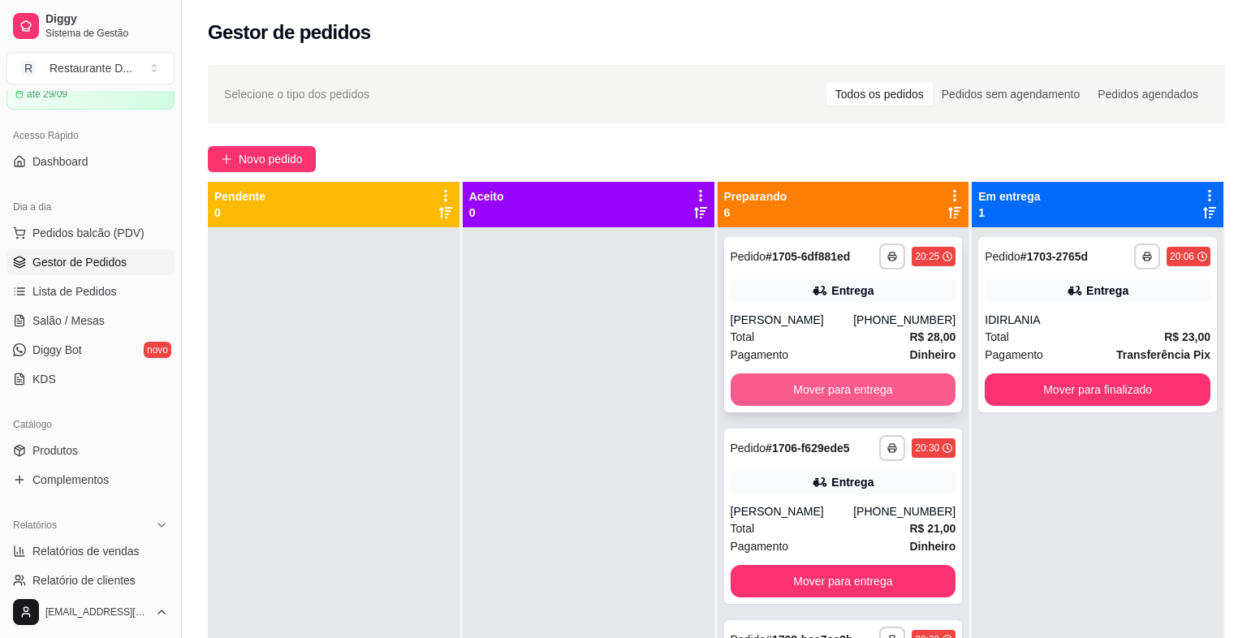
click at [834, 381] on button "Mover para entrega" at bounding box center [844, 389] width 226 height 32
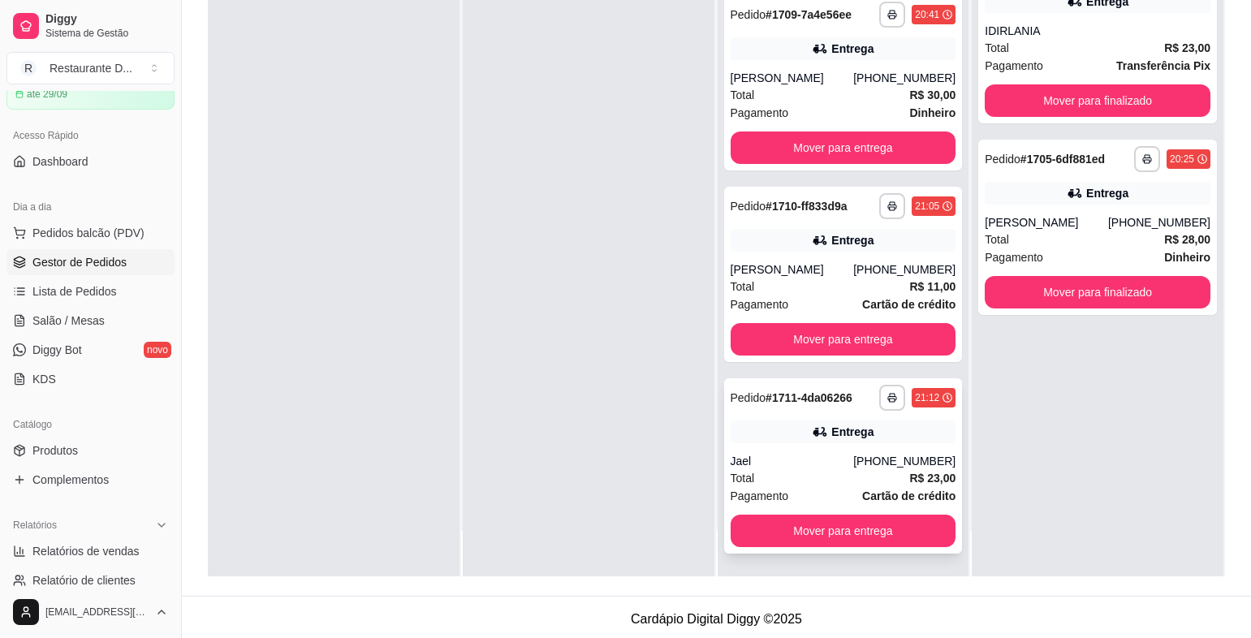
scroll to position [248, 0]
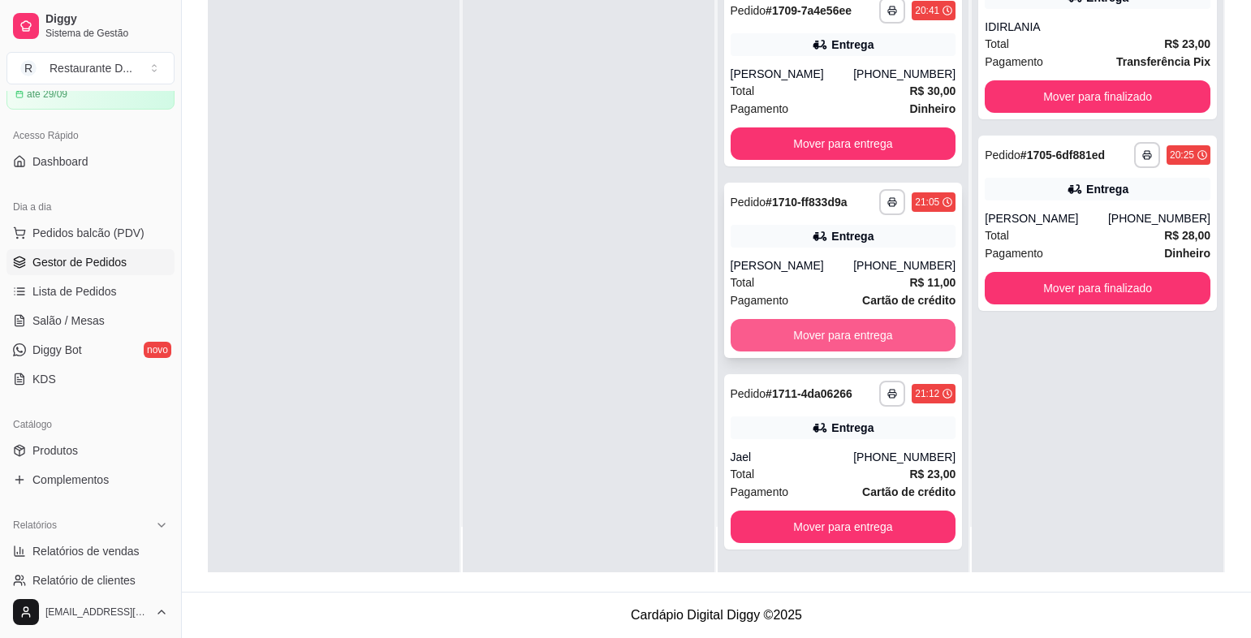
click at [887, 329] on button "Mover para entrega" at bounding box center [844, 335] width 226 height 32
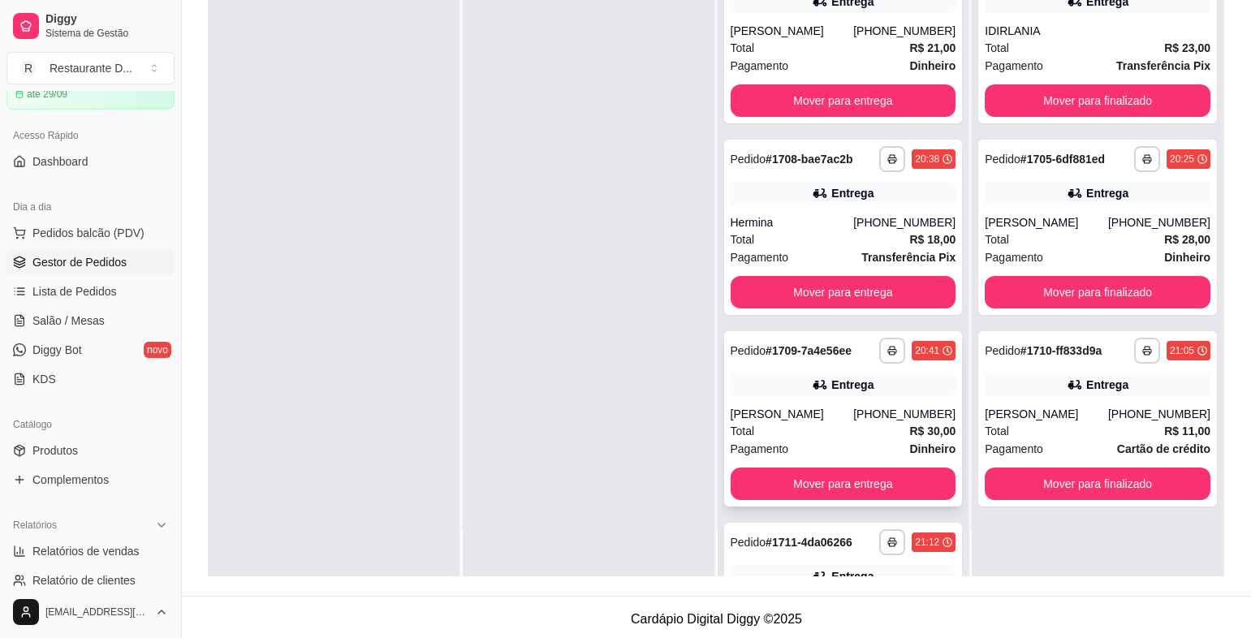
scroll to position [145, 0]
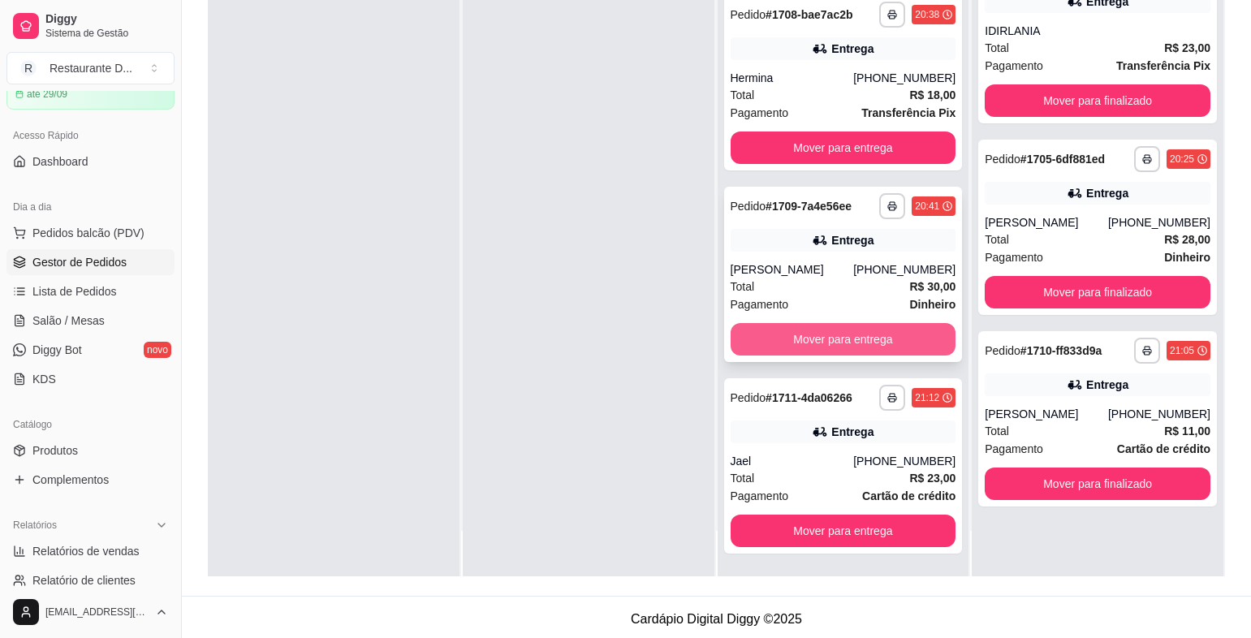
click at [825, 343] on button "Mover para entrega" at bounding box center [844, 339] width 226 height 32
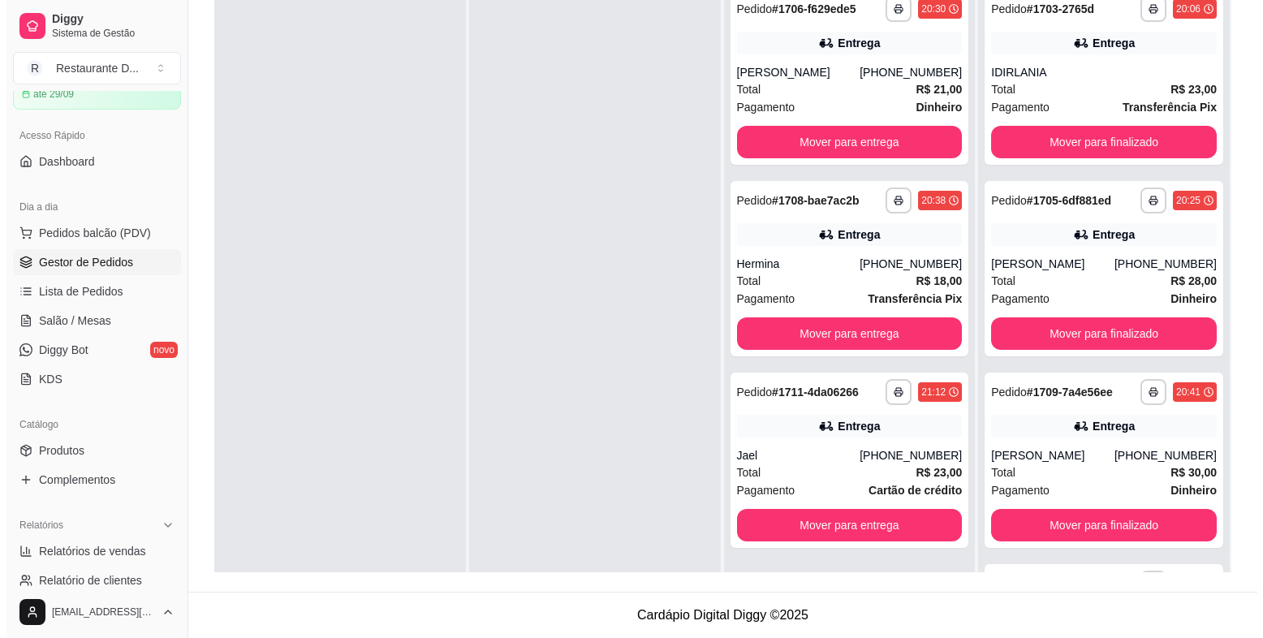
scroll to position [0, 0]
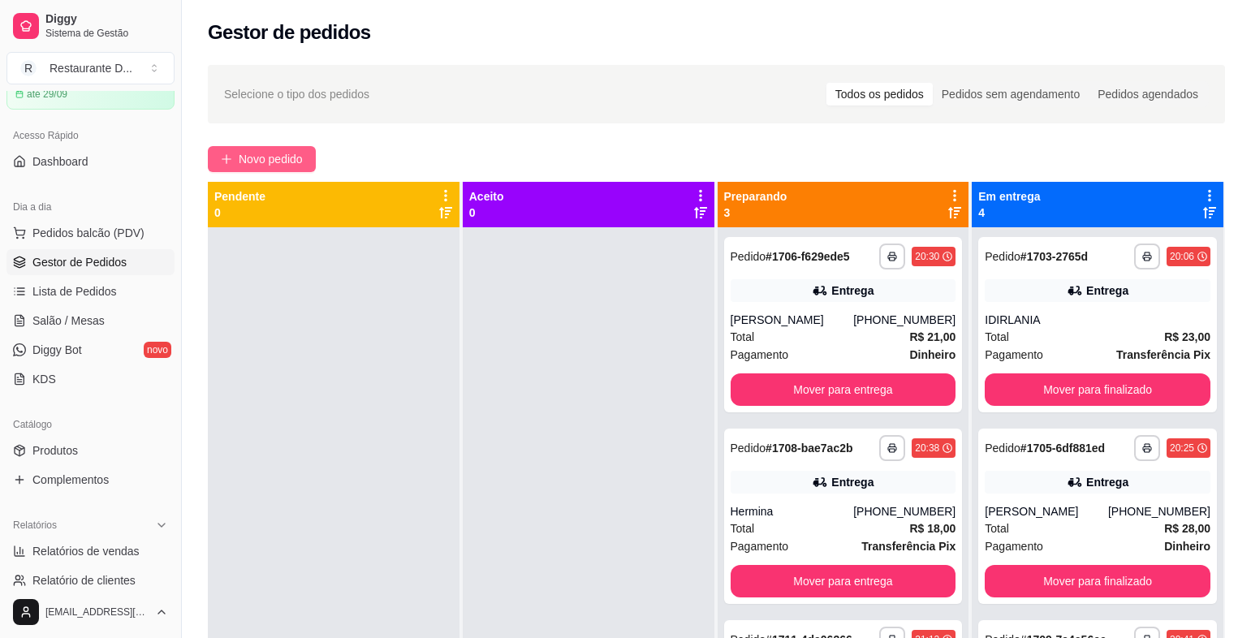
click at [312, 162] on button "Novo pedido" at bounding box center [262, 159] width 108 height 26
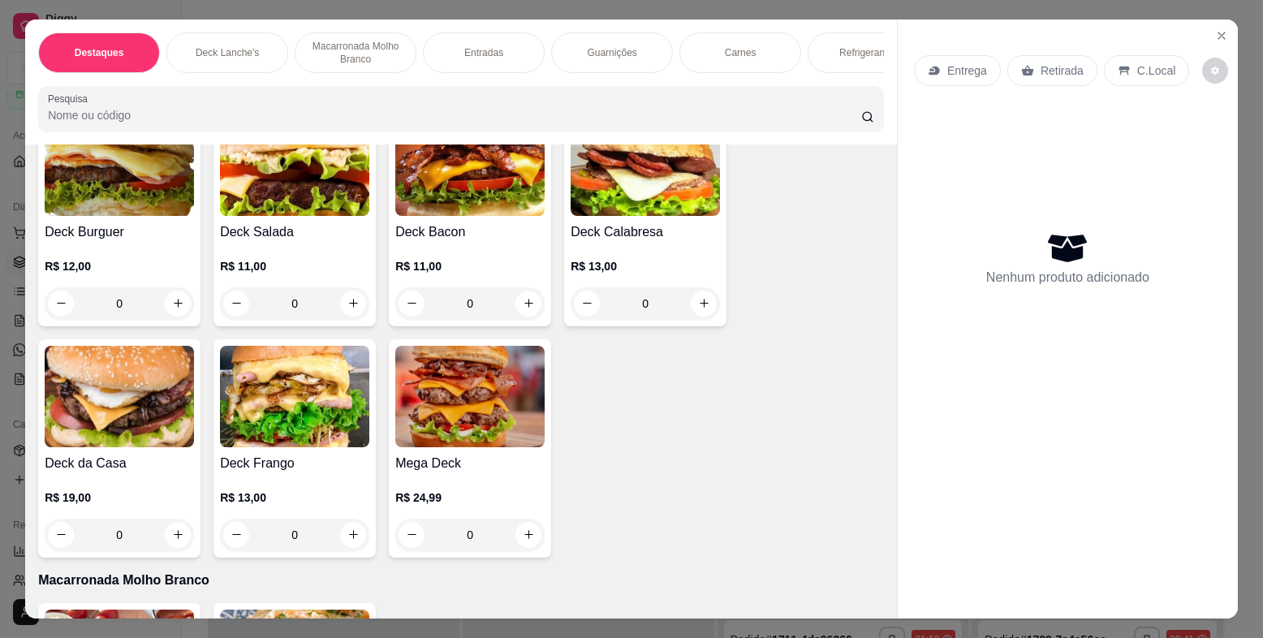
scroll to position [325, 0]
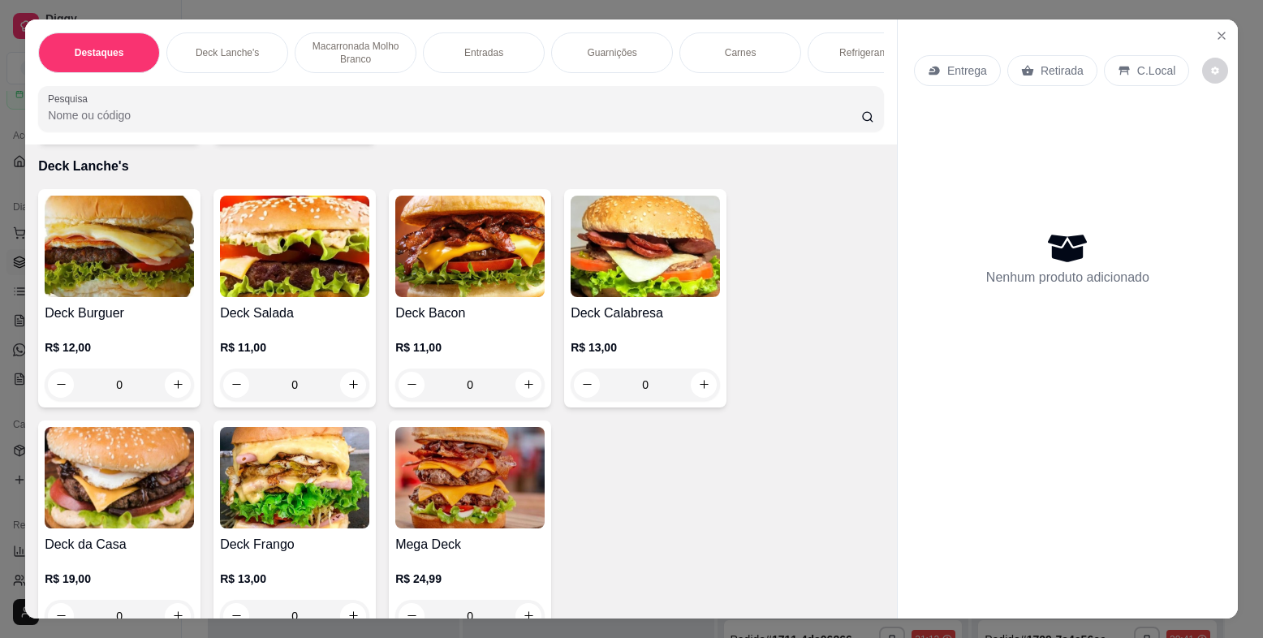
click at [299, 485] on img at bounding box center [294, 477] width 149 height 101
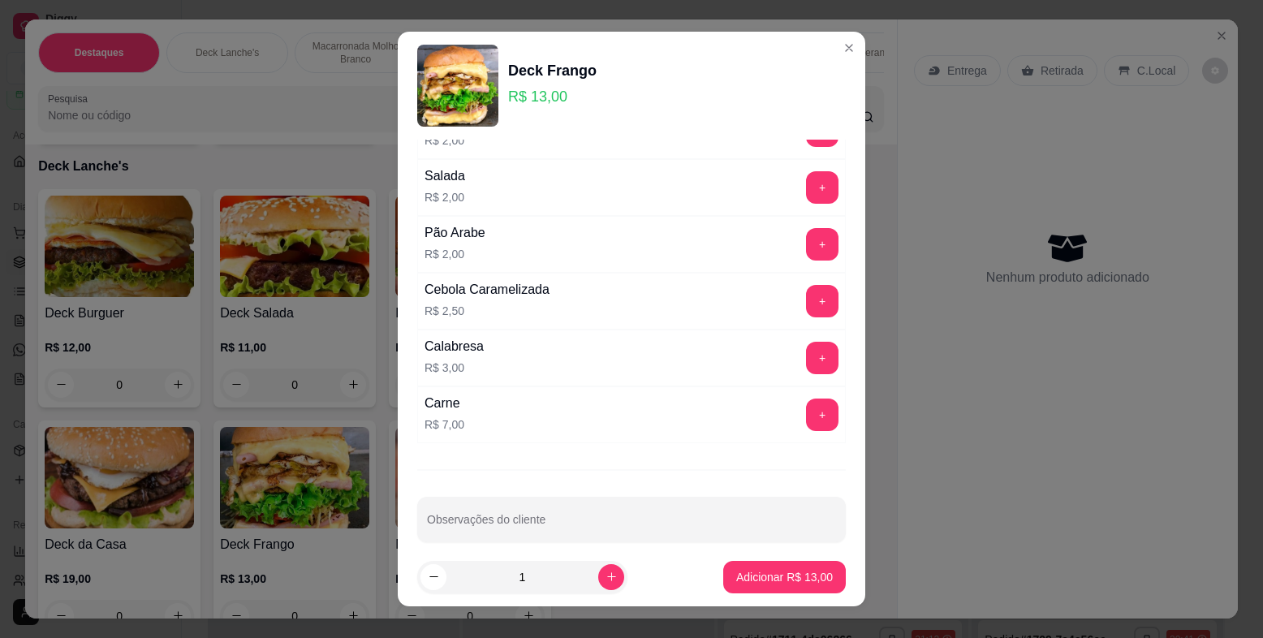
scroll to position [342, 0]
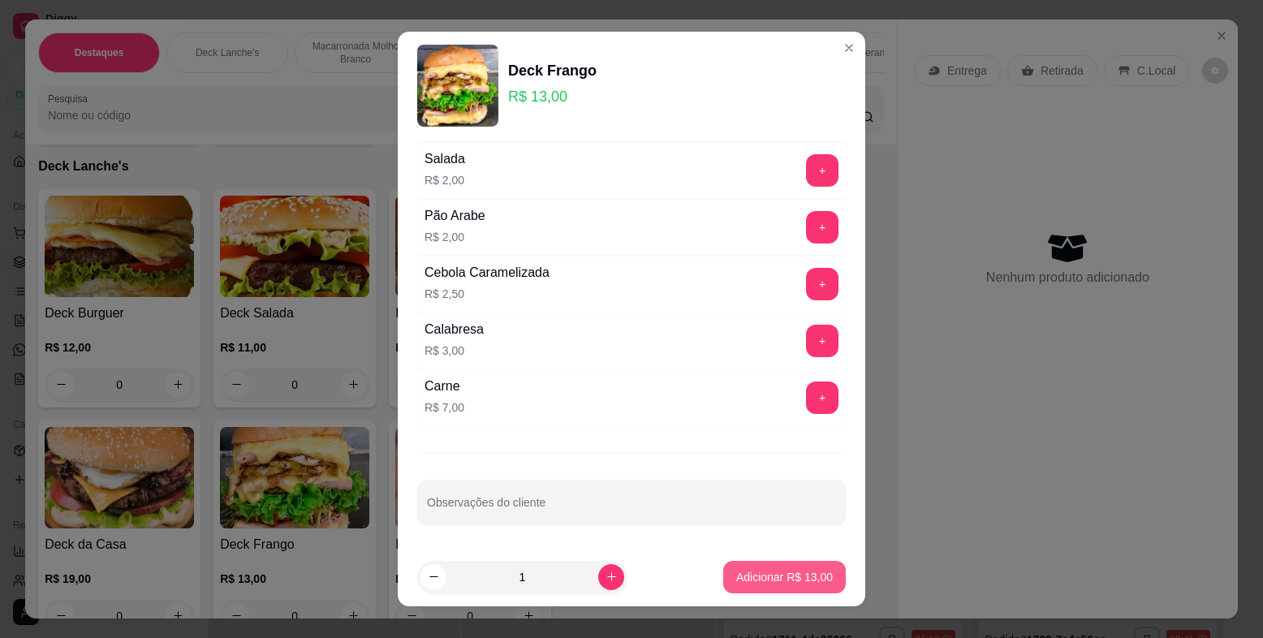
click at [746, 568] on button "Adicionar R$ 13,00" at bounding box center [784, 577] width 123 height 32
type input "1"
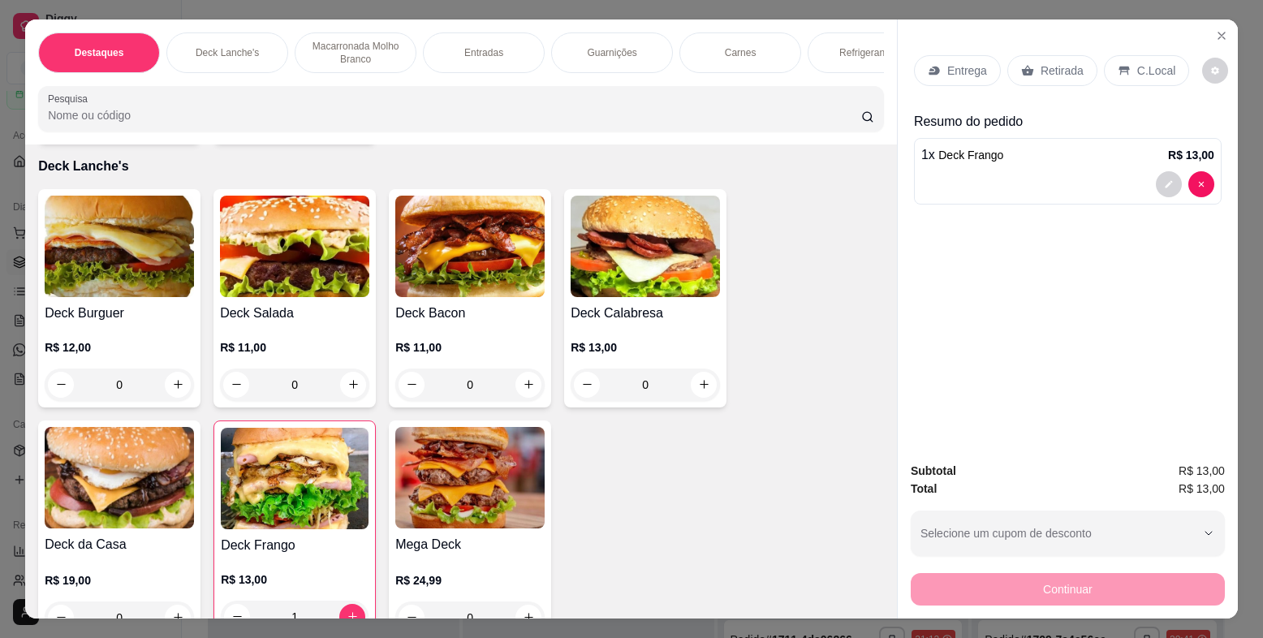
click at [939, 68] on div "Entrega" at bounding box center [957, 70] width 87 height 31
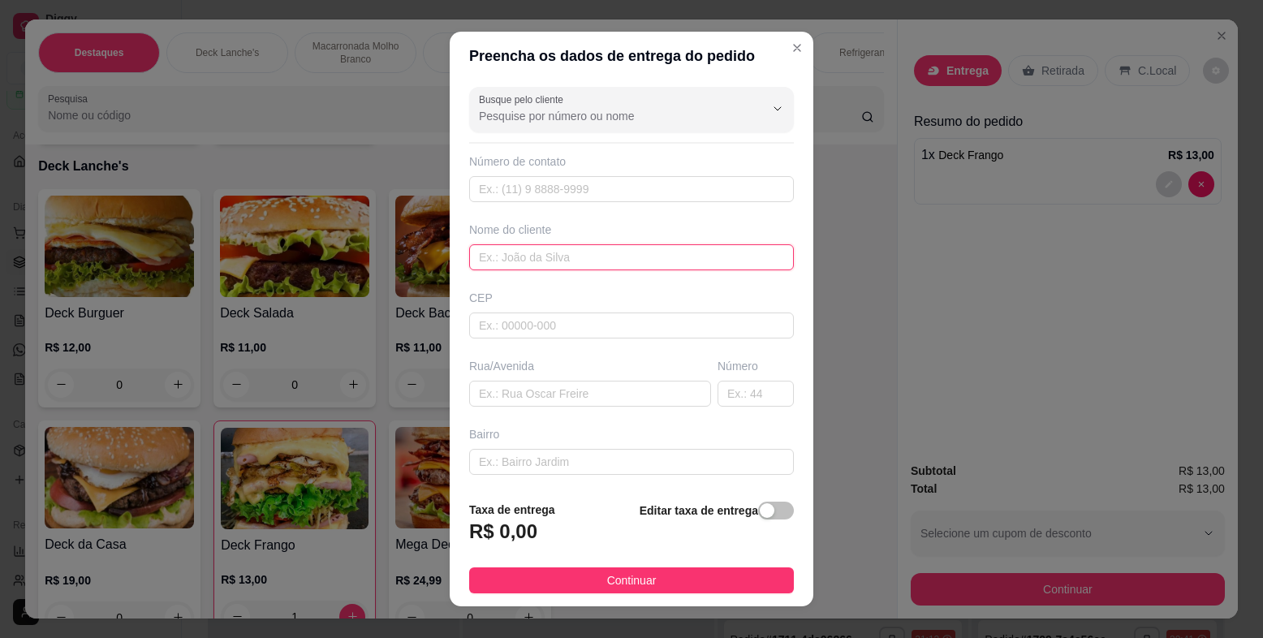
click at [587, 265] on input "text" at bounding box center [631, 257] width 325 height 26
type input "c"
type input "CICERA DA [PERSON_NAME] BIJU"
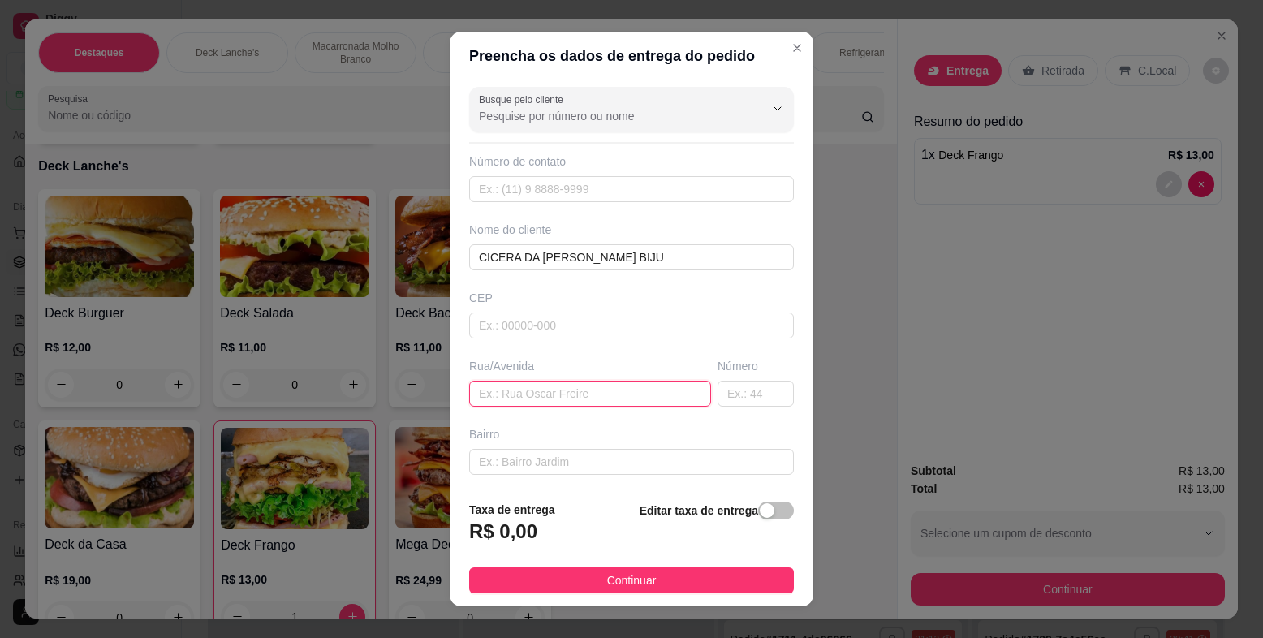
click at [559, 407] on input "text" at bounding box center [590, 394] width 242 height 26
type input "[PERSON_NAME]"
click at [720, 401] on input "text" at bounding box center [756, 394] width 76 height 26
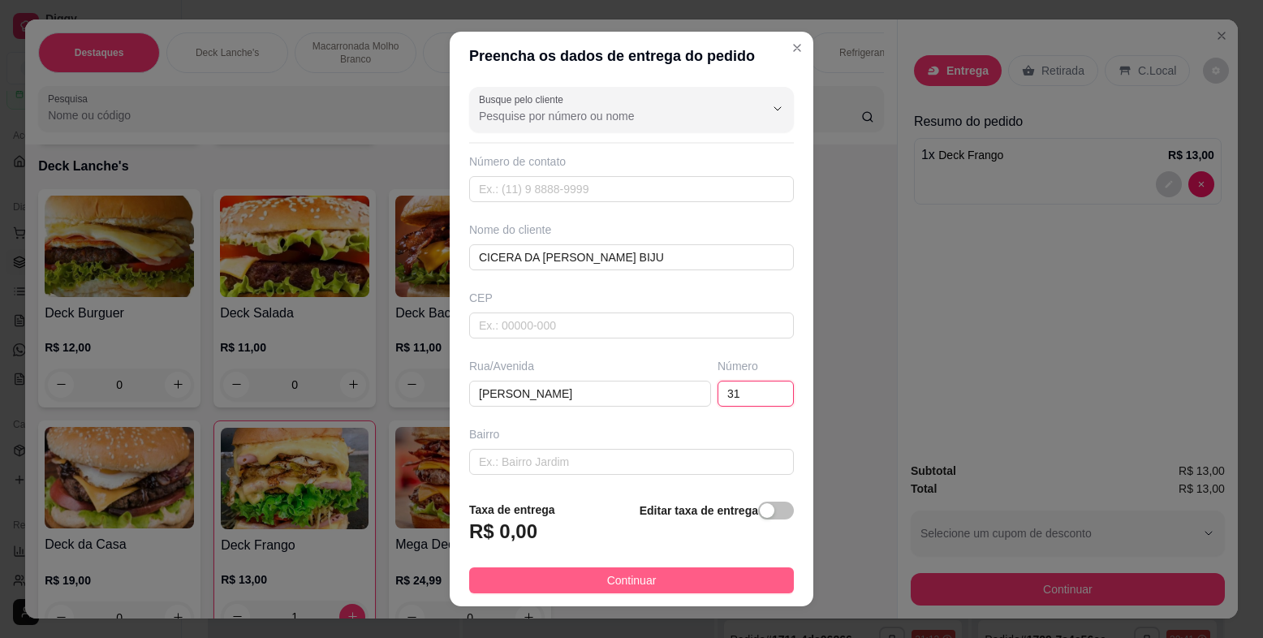
type input "31"
click at [714, 578] on button "Continuar" at bounding box center [631, 581] width 325 height 26
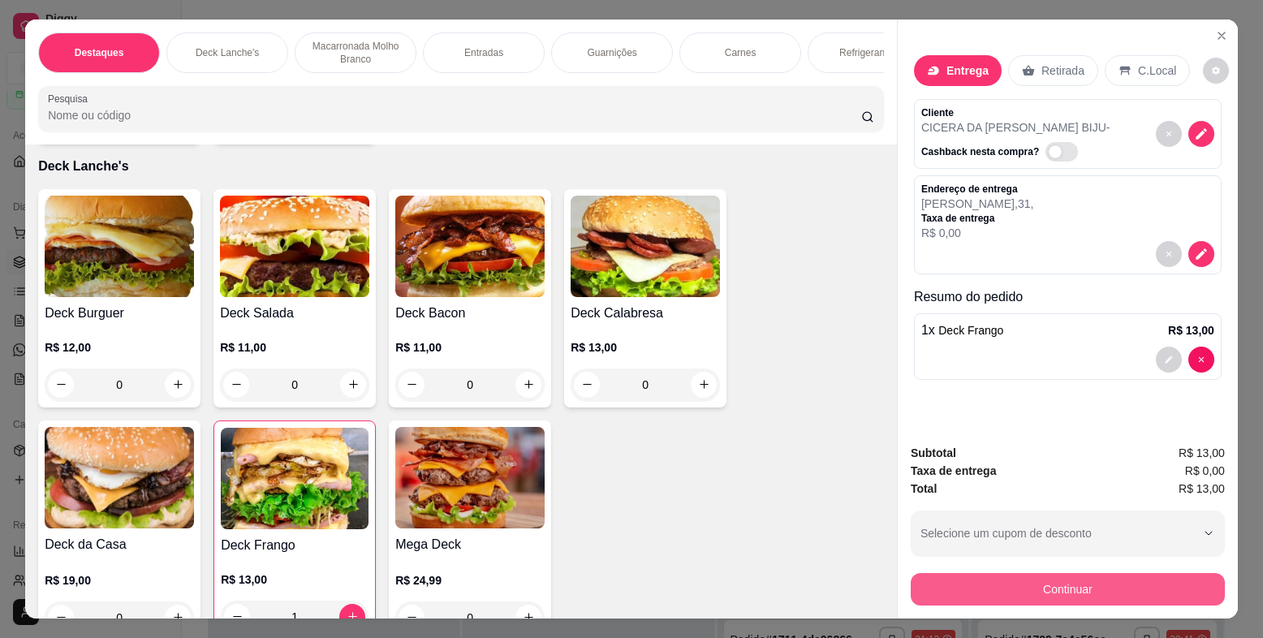
click at [1097, 581] on button "Continuar" at bounding box center [1068, 589] width 314 height 32
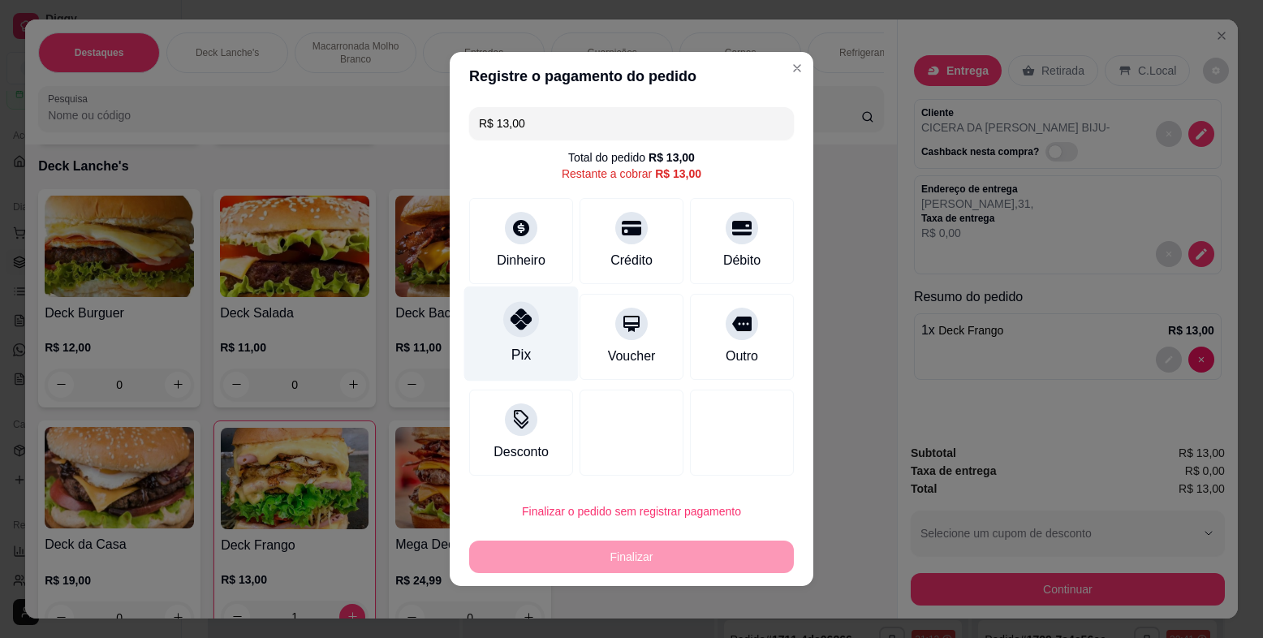
click at [524, 315] on icon at bounding box center [521, 319] width 21 height 21
type input "R$ 0,00"
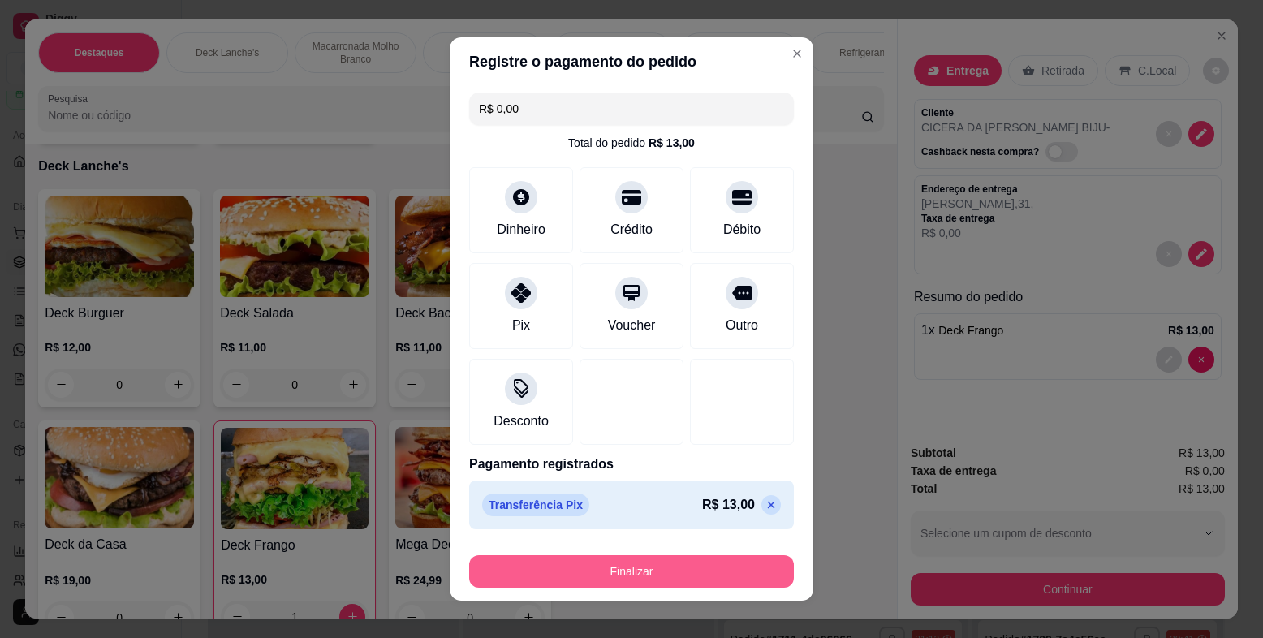
click at [628, 570] on button "Finalizar" at bounding box center [631, 571] width 325 height 32
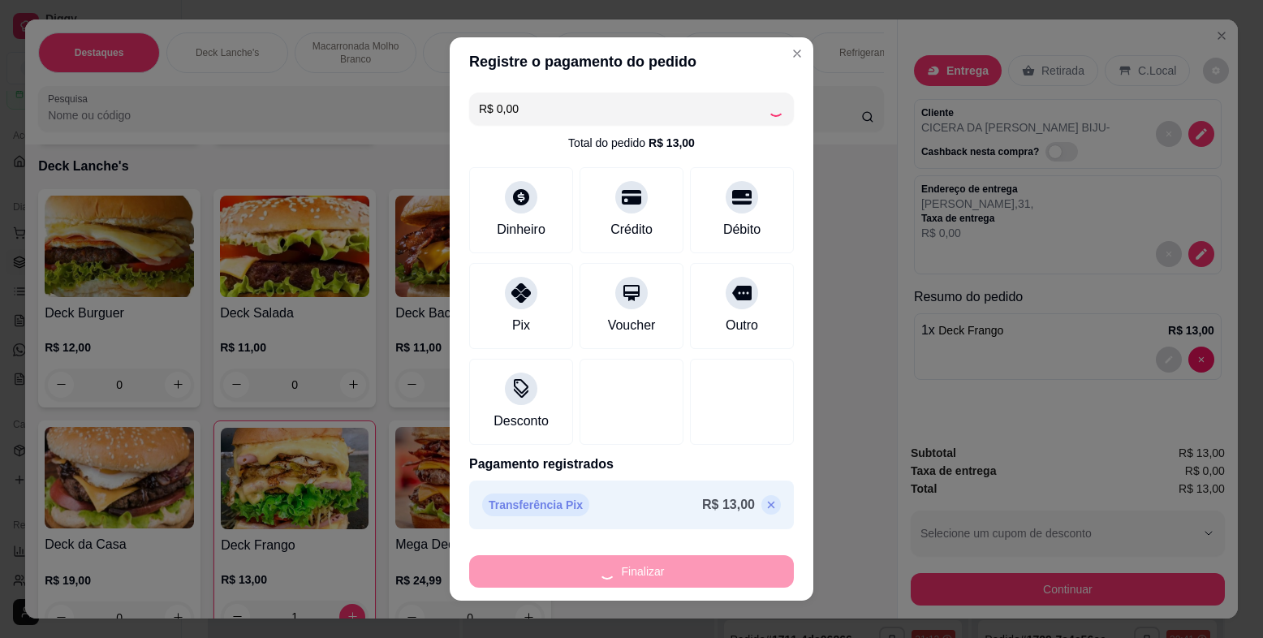
type input "0"
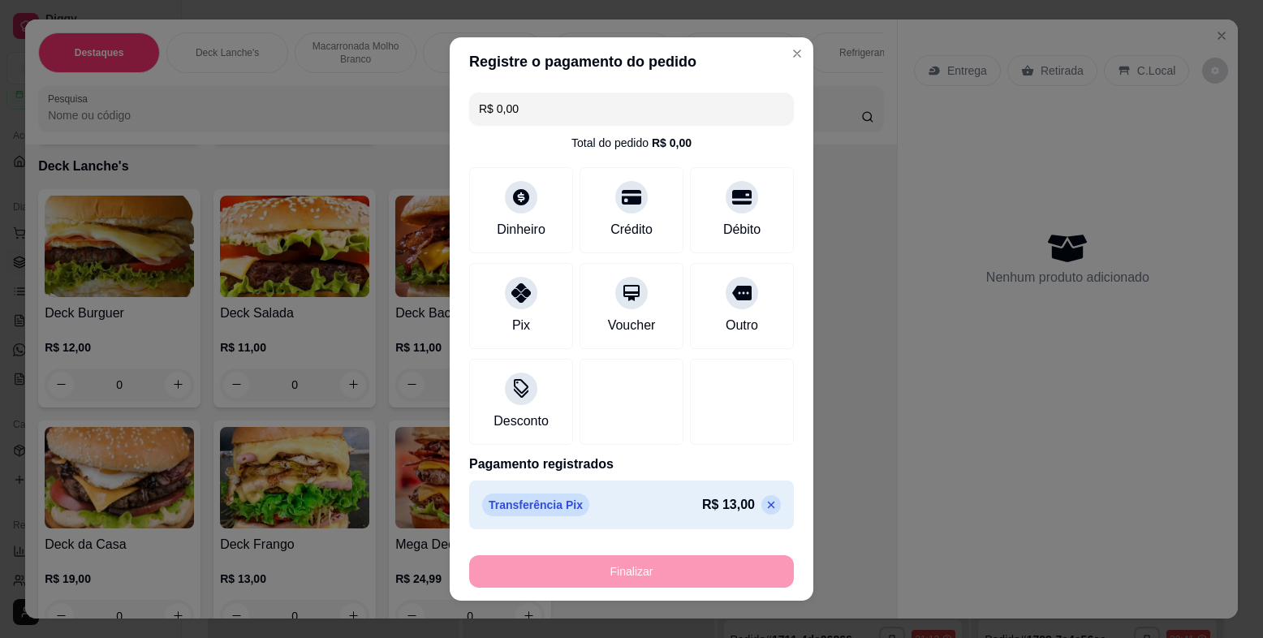
type input "-R$ 13,00"
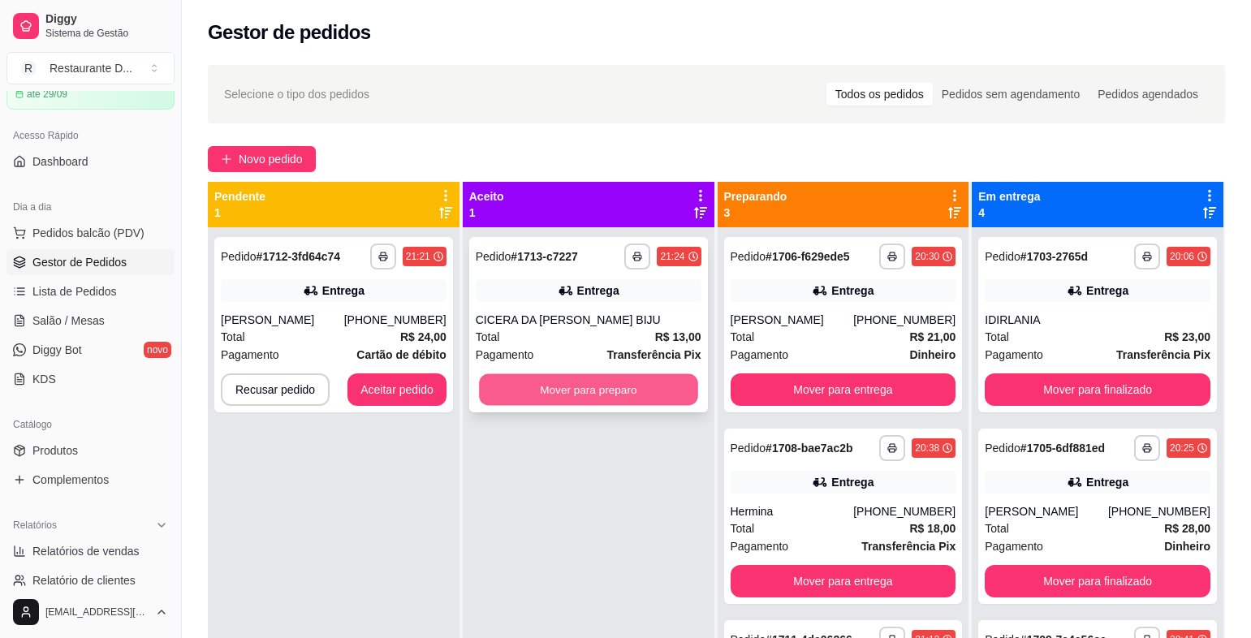
click at [522, 386] on button "Mover para preparo" at bounding box center [588, 390] width 218 height 32
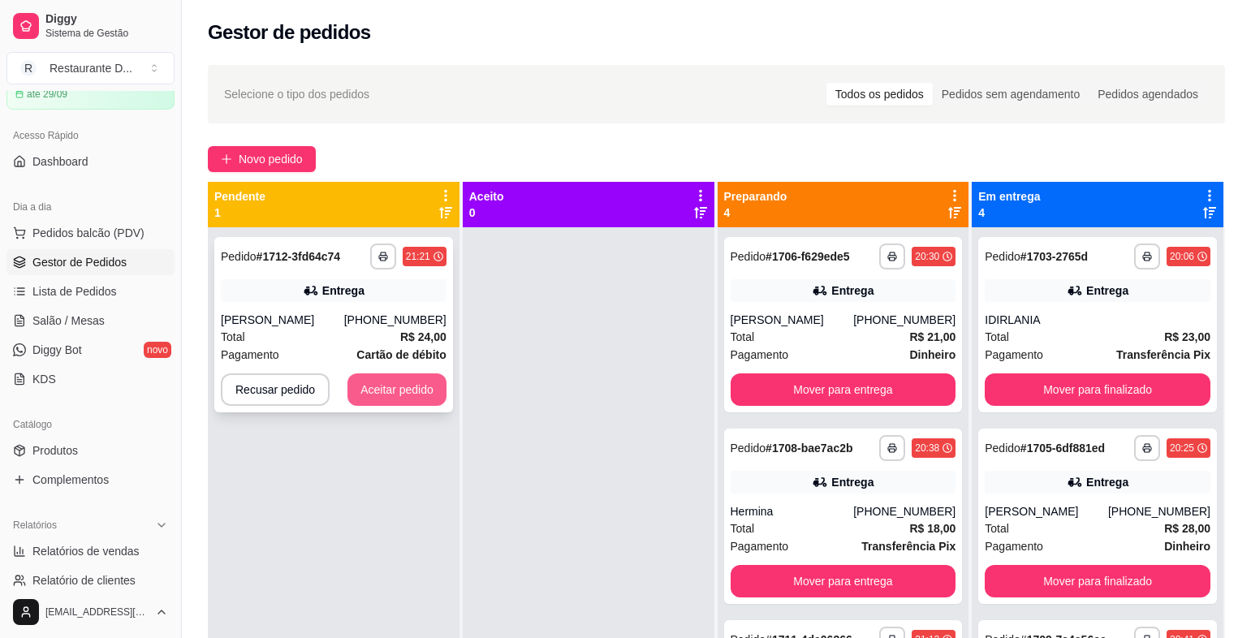
click at [380, 395] on button "Aceitar pedido" at bounding box center [397, 389] width 99 height 32
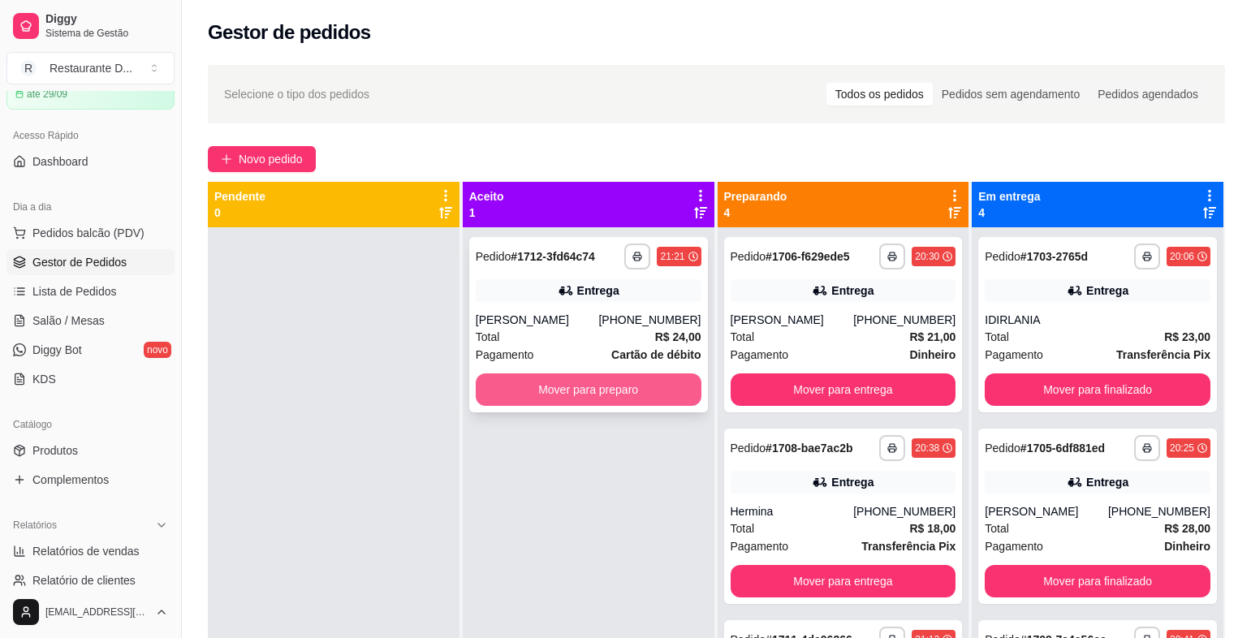
click at [477, 394] on button "Mover para preparo" at bounding box center [589, 389] width 226 height 32
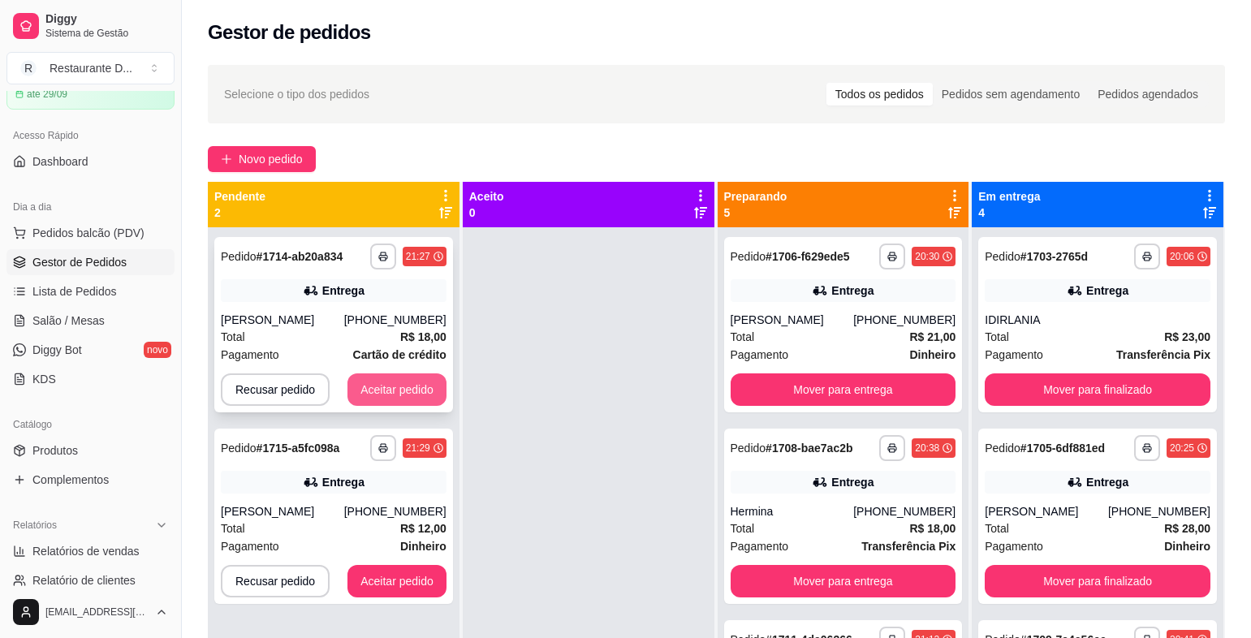
click at [391, 386] on button "Aceitar pedido" at bounding box center [397, 389] width 99 height 32
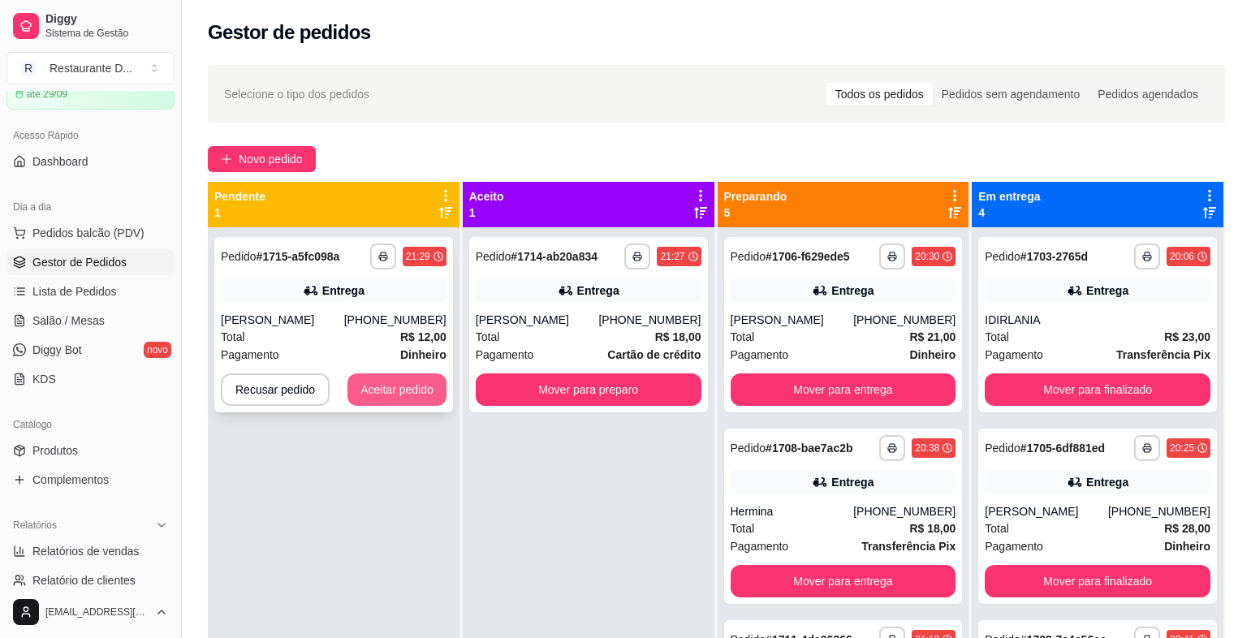
click at [425, 383] on button "Aceitar pedido" at bounding box center [397, 389] width 99 height 32
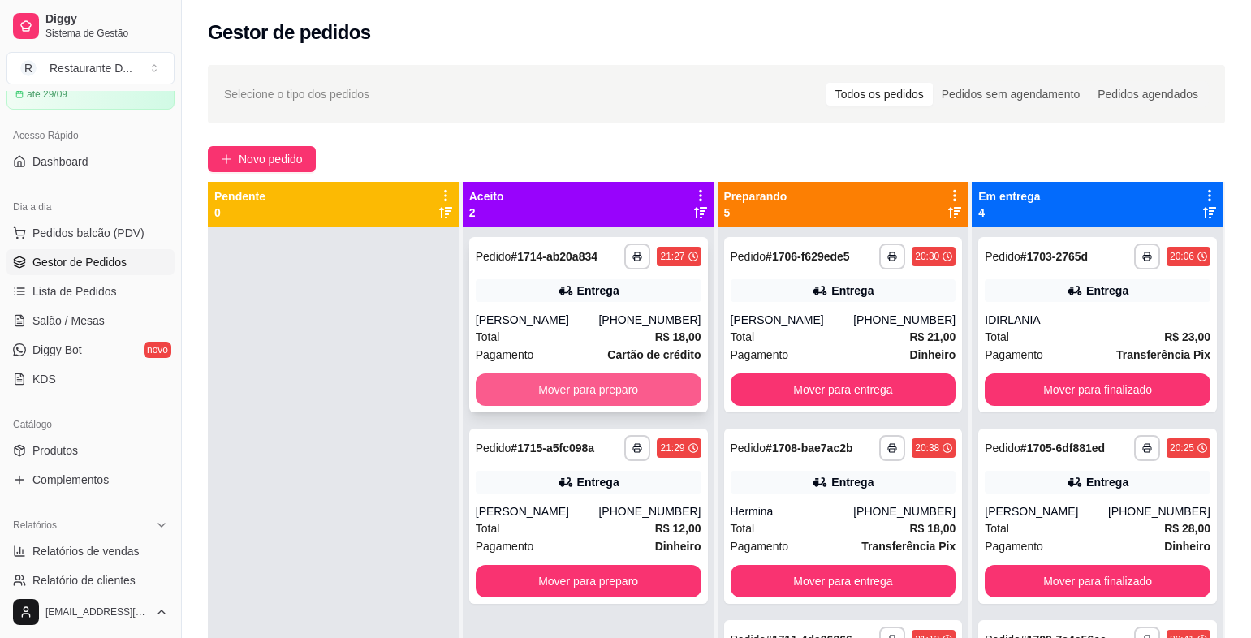
click at [504, 382] on button "Mover para preparo" at bounding box center [589, 389] width 226 height 32
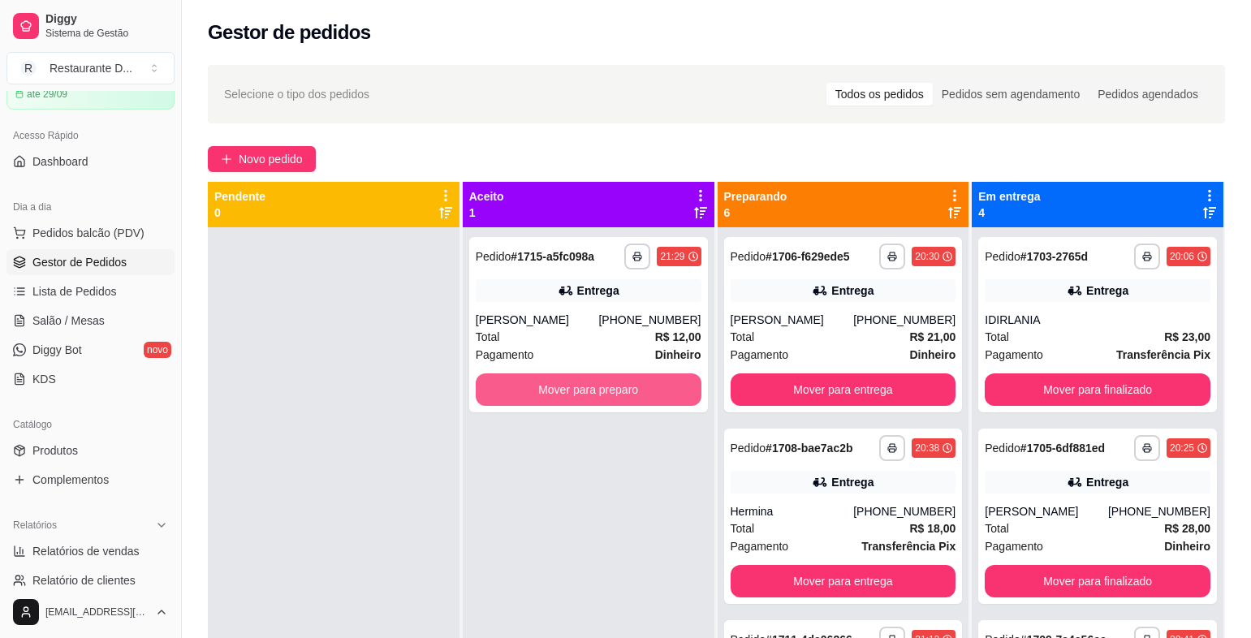
click at [504, 382] on button "Mover para preparo" at bounding box center [589, 389] width 226 height 32
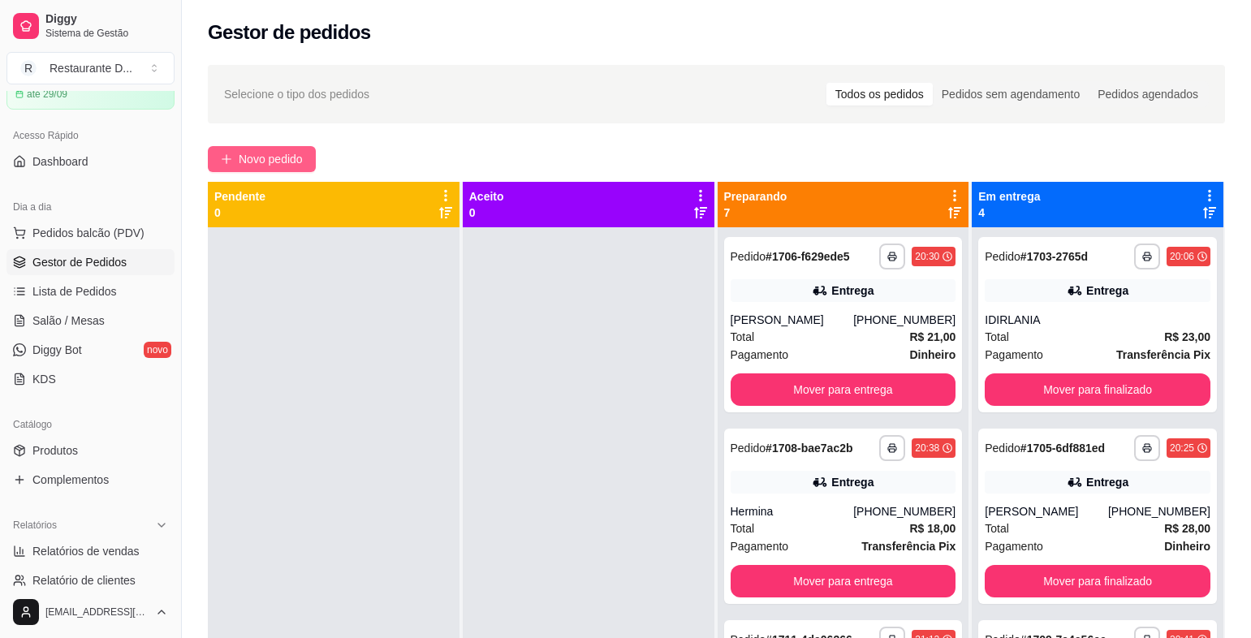
click at [283, 156] on span "Novo pedido" at bounding box center [271, 159] width 64 height 18
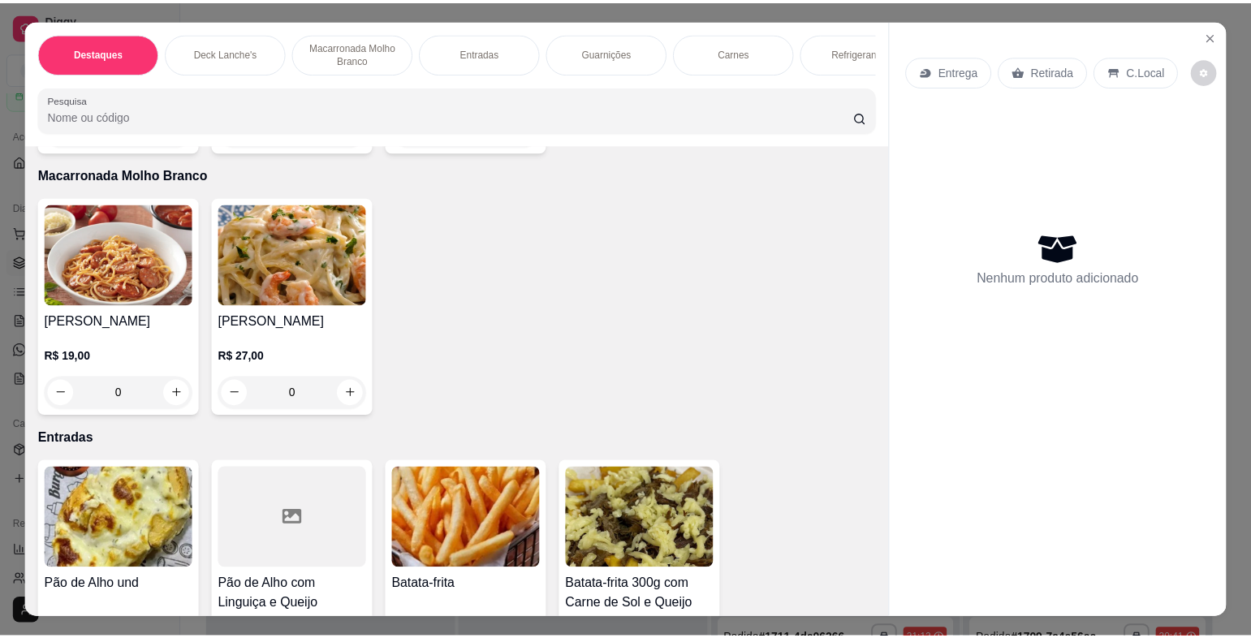
scroll to position [974, 0]
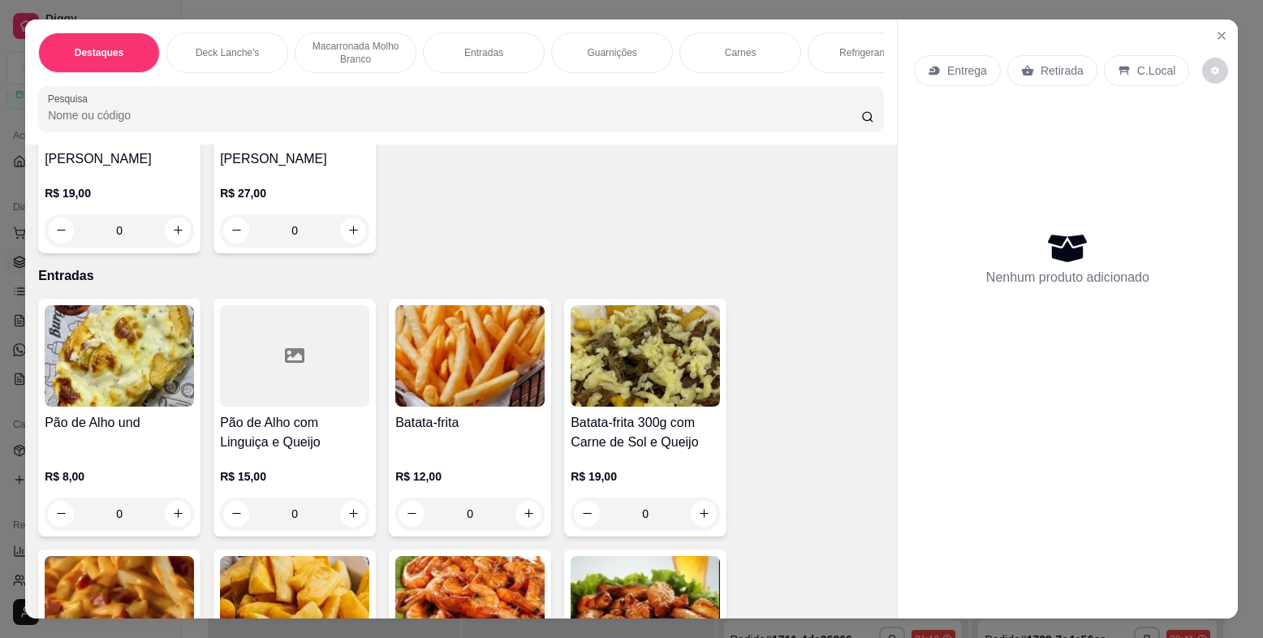
click at [128, 405] on img at bounding box center [119, 355] width 149 height 101
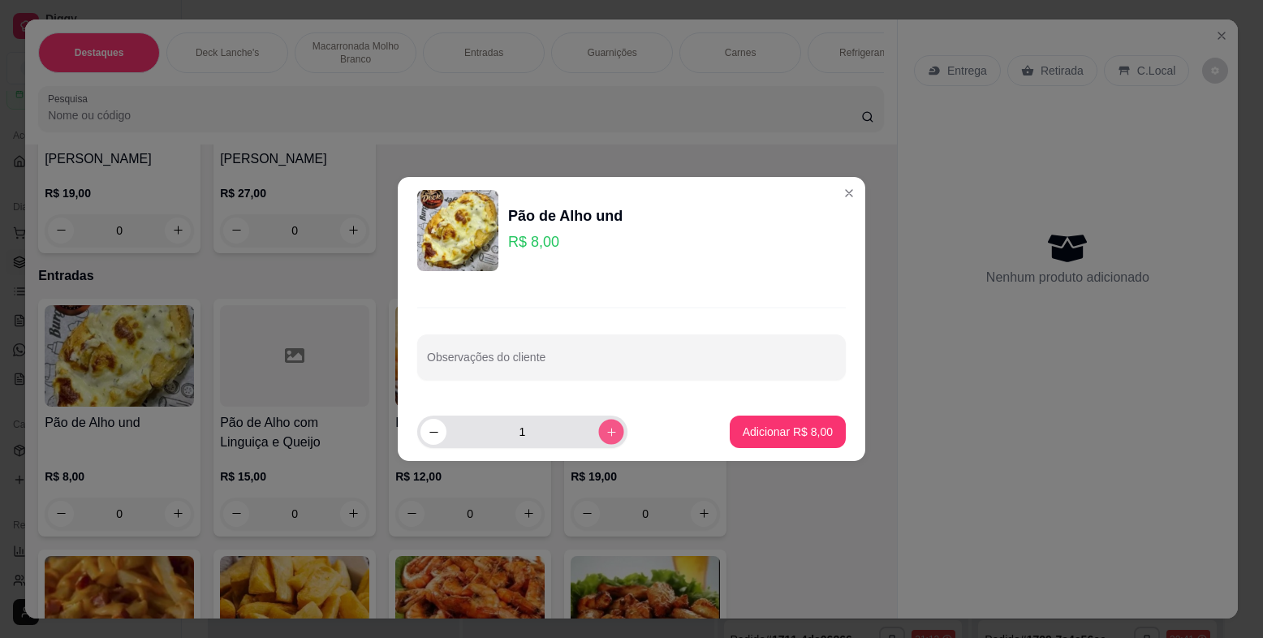
click at [606, 437] on icon "increase-product-quantity" at bounding box center [612, 432] width 12 height 12
type input "2"
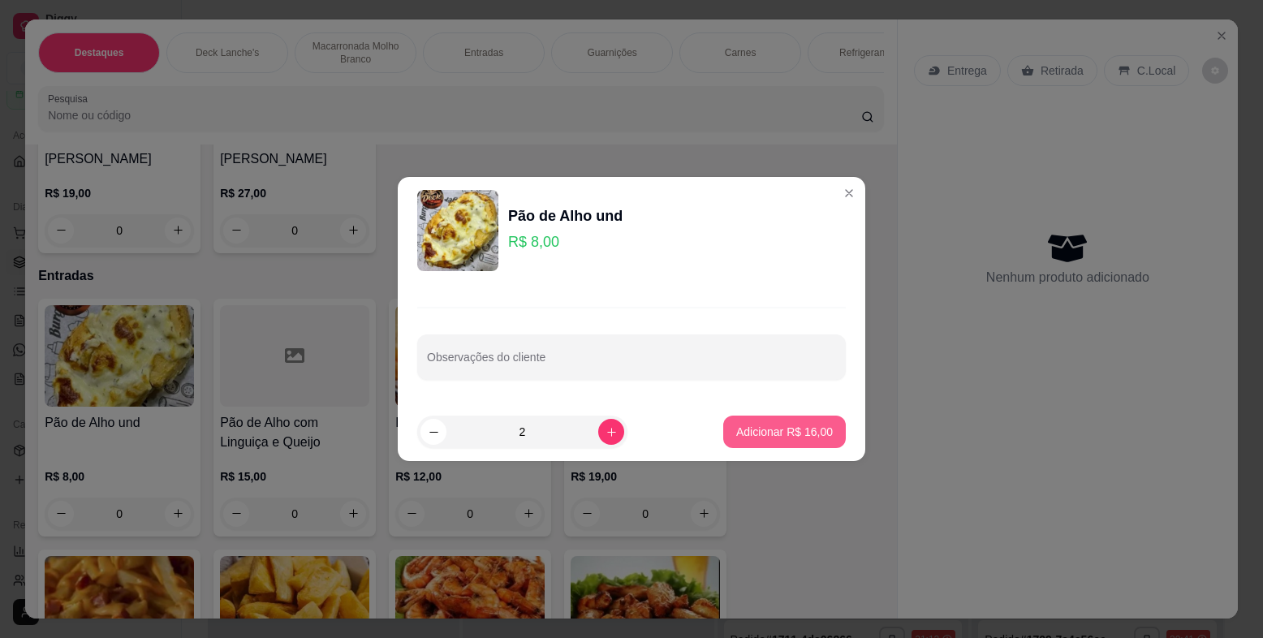
click at [824, 433] on button "Adicionar R$ 16,00" at bounding box center [784, 432] width 123 height 32
type input "2"
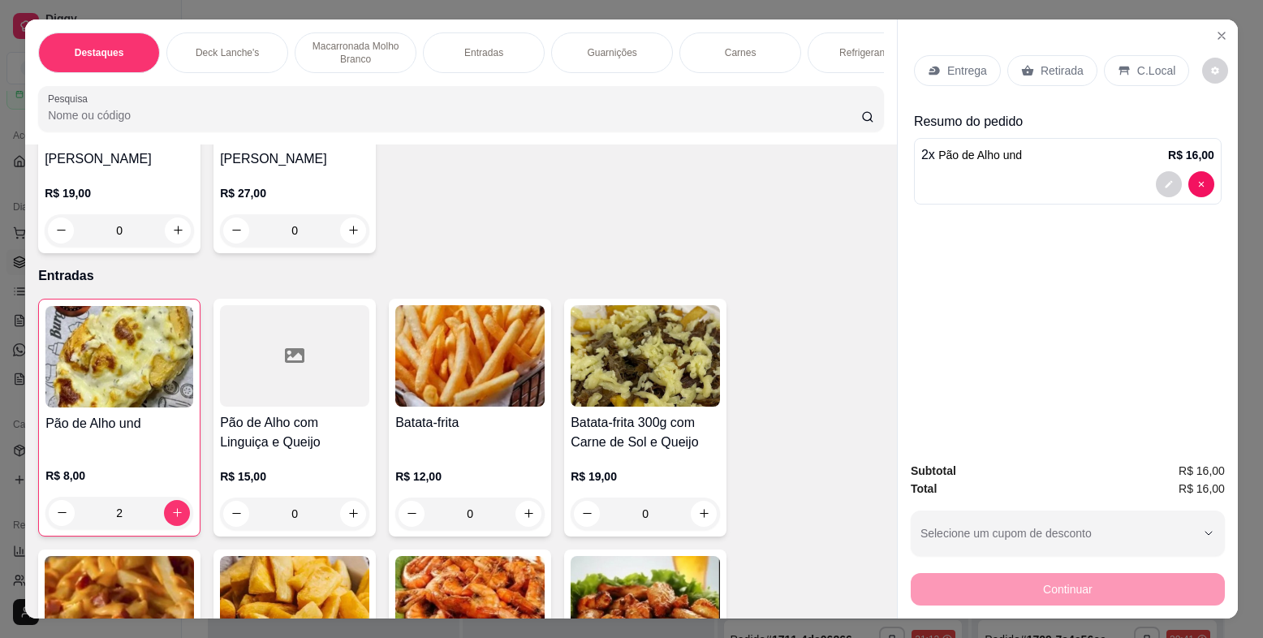
click at [958, 58] on div "Entrega" at bounding box center [957, 70] width 87 height 31
click at [936, 73] on div "Entrega" at bounding box center [957, 70] width 87 height 31
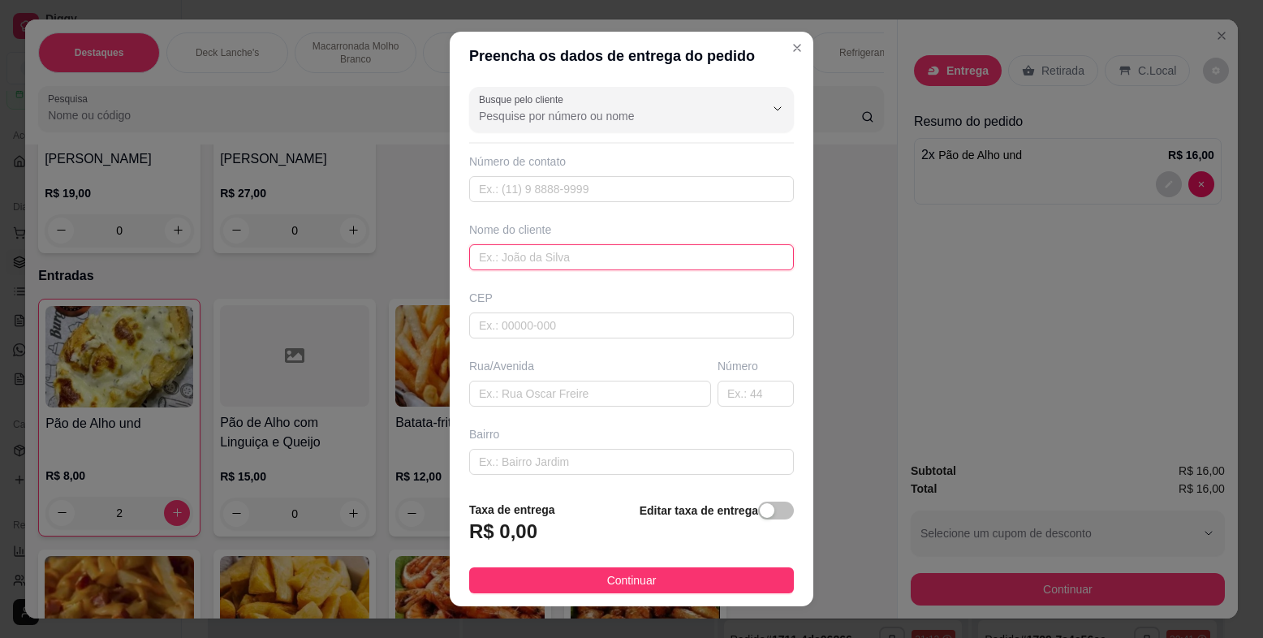
click at [724, 259] on input "text" at bounding box center [631, 257] width 325 height 26
type input "ALICE"
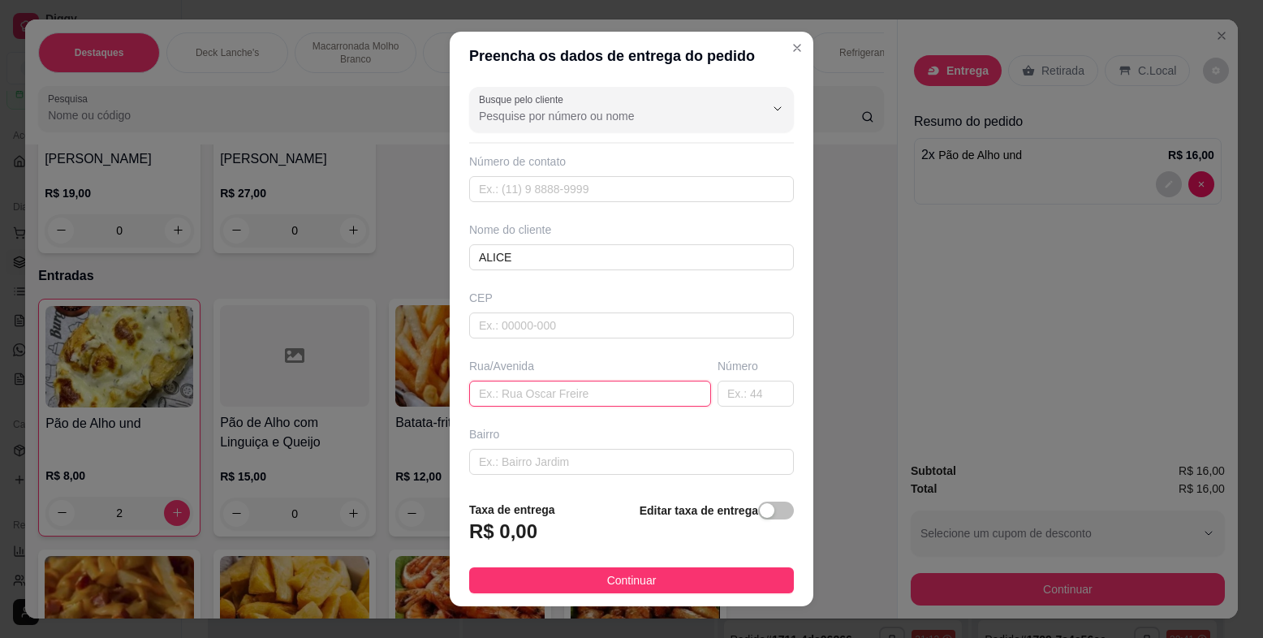
click at [658, 398] on input "text" at bounding box center [590, 394] width 242 height 26
type input "[PERSON_NAME]"
click at [525, 460] on input "text" at bounding box center [631, 462] width 325 height 26
type input "ESTA NAS MESAS"
click at [578, 560] on footer "Taxa de entrega R$ 0,00 Editar taxa de entrega Continuar" at bounding box center [632, 547] width 364 height 119
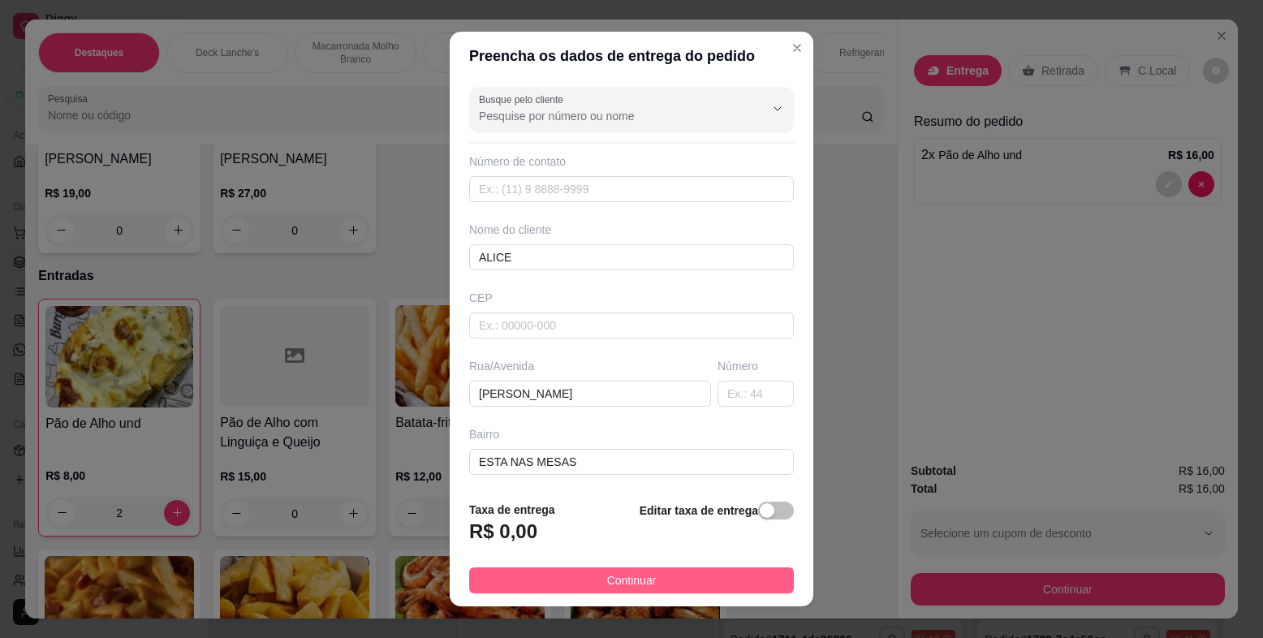
click at [576, 575] on button "Continuar" at bounding box center [631, 581] width 325 height 26
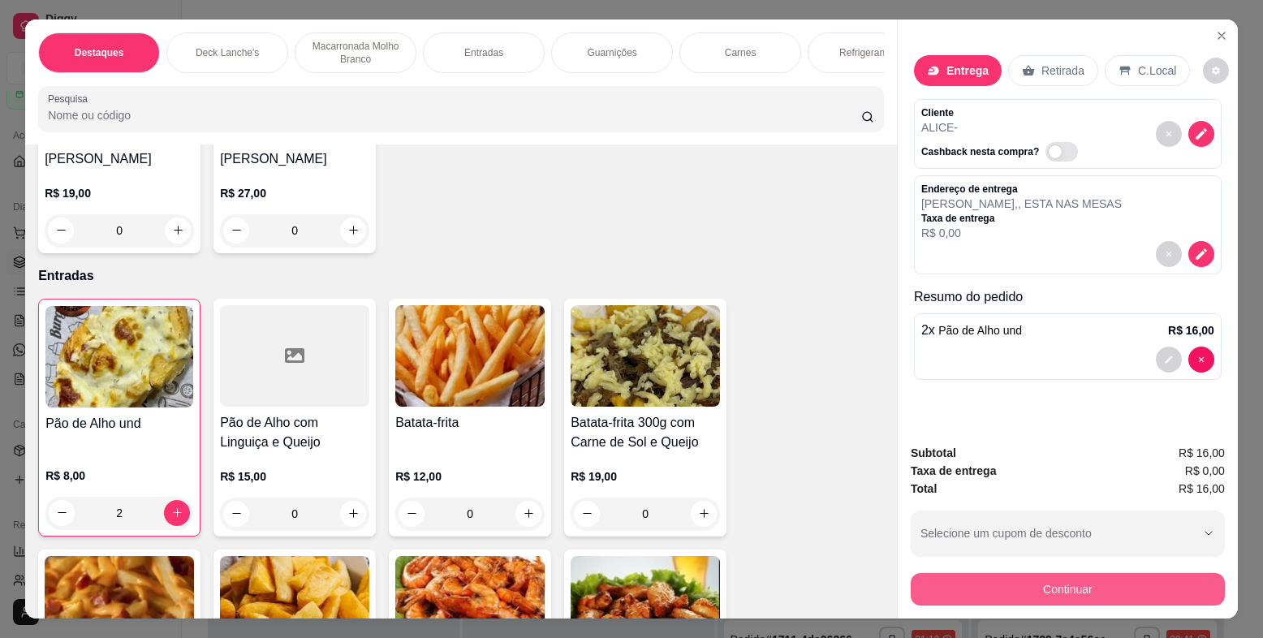
click at [983, 592] on button "Continuar" at bounding box center [1068, 589] width 314 height 32
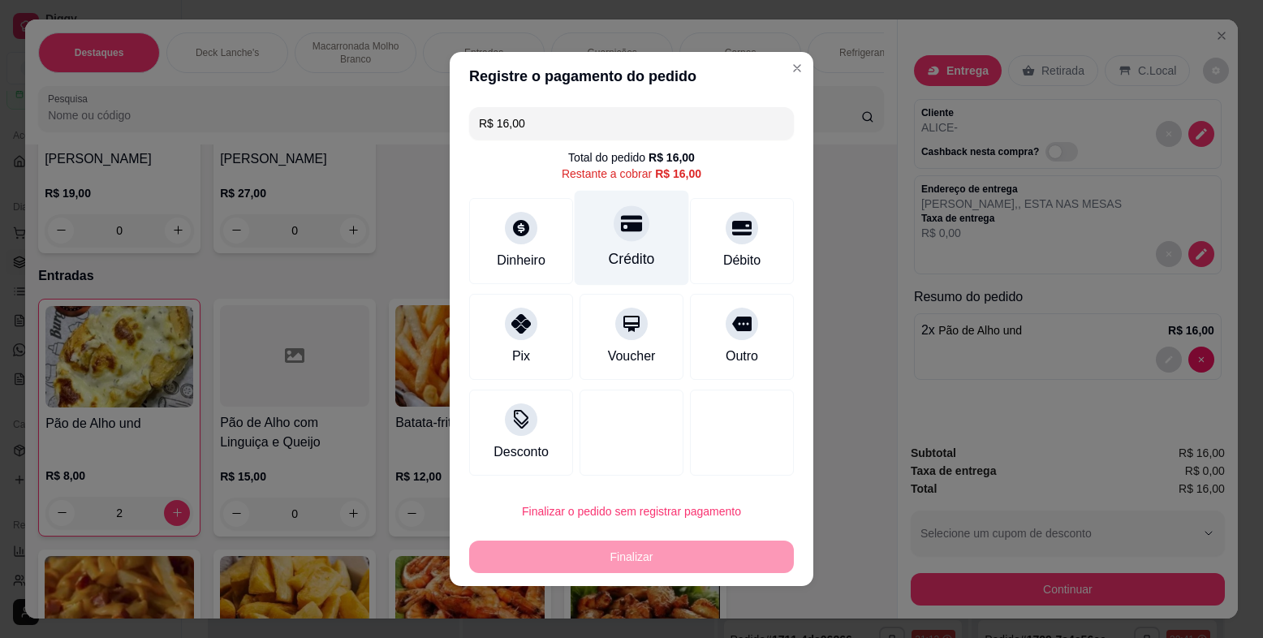
drag, startPoint x: 621, startPoint y: 224, endPoint x: 624, endPoint y: 235, distance: 11.8
click at [621, 225] on icon at bounding box center [631, 224] width 21 height 16
type input "R$ 0,00"
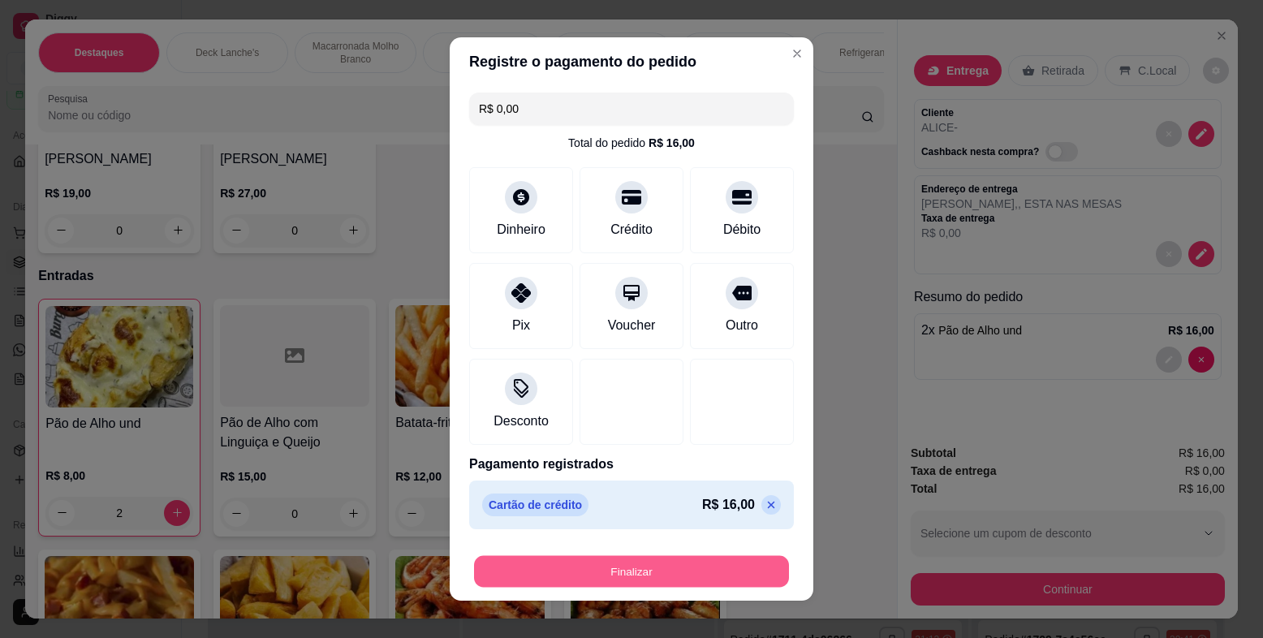
click at [676, 576] on button "Finalizar" at bounding box center [631, 572] width 315 height 32
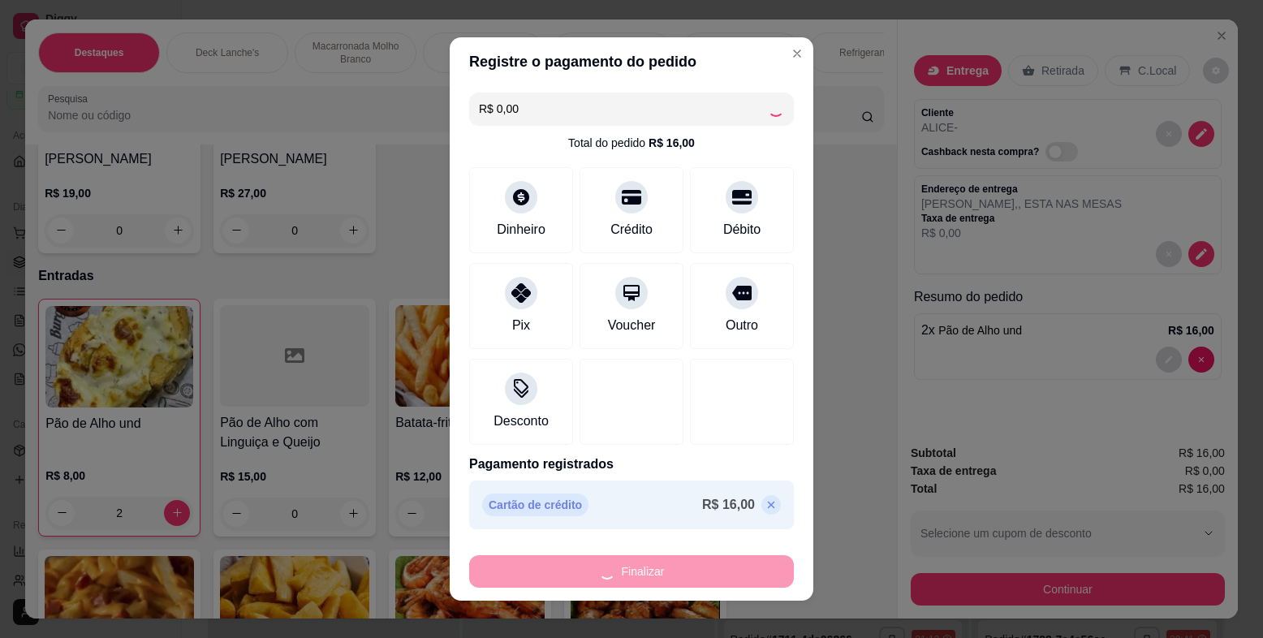
type input "0"
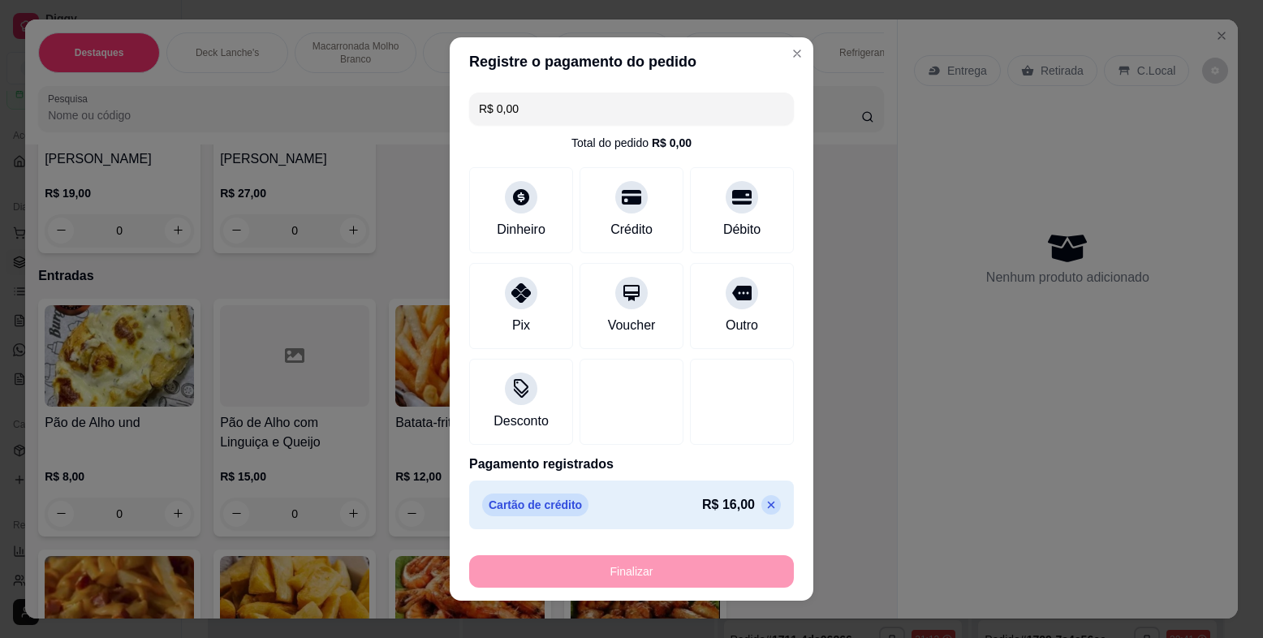
type input "-R$ 16,00"
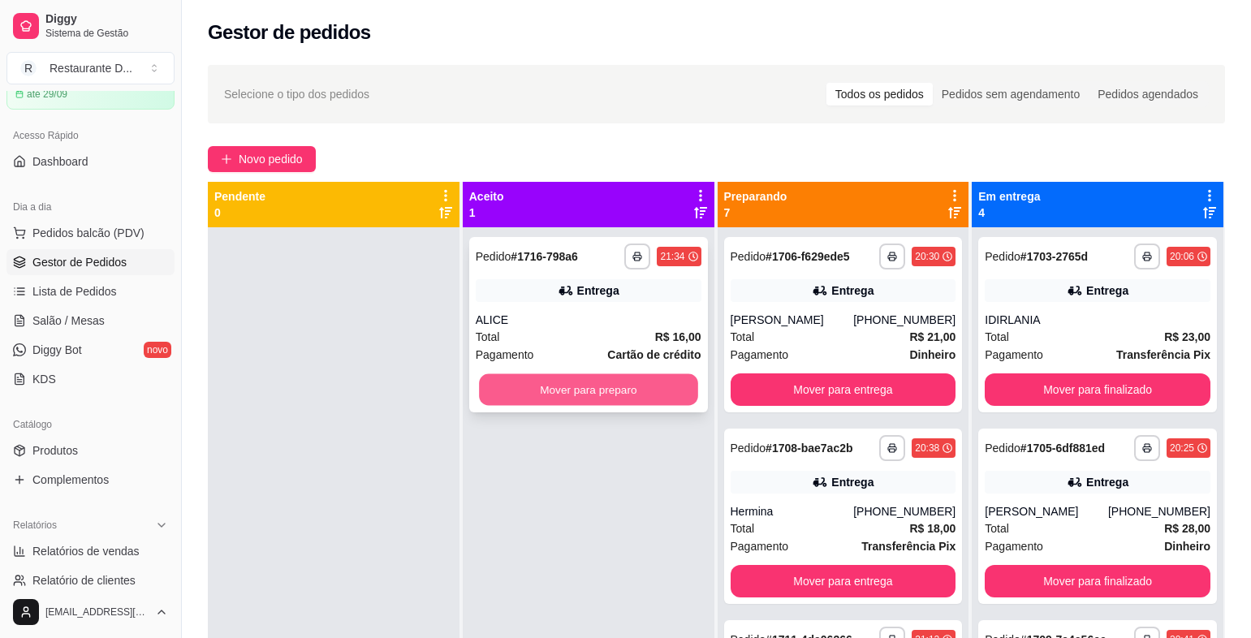
click at [615, 384] on button "Mover para preparo" at bounding box center [588, 390] width 218 height 32
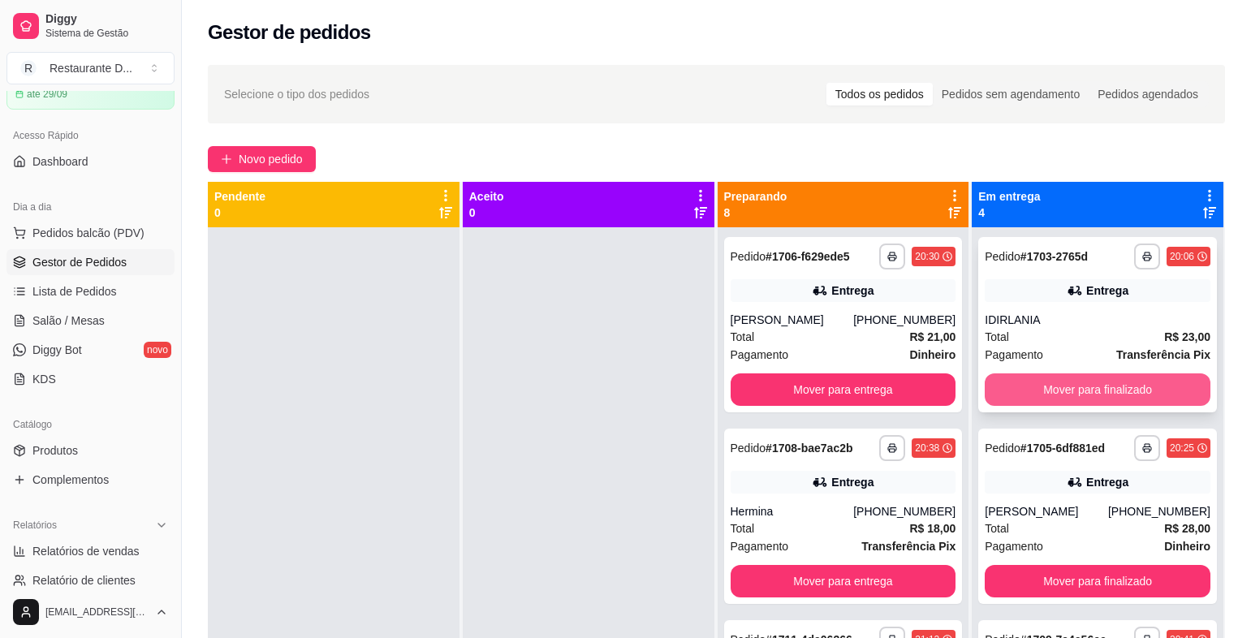
click at [1116, 378] on button "Mover para finalizado" at bounding box center [1098, 389] width 226 height 32
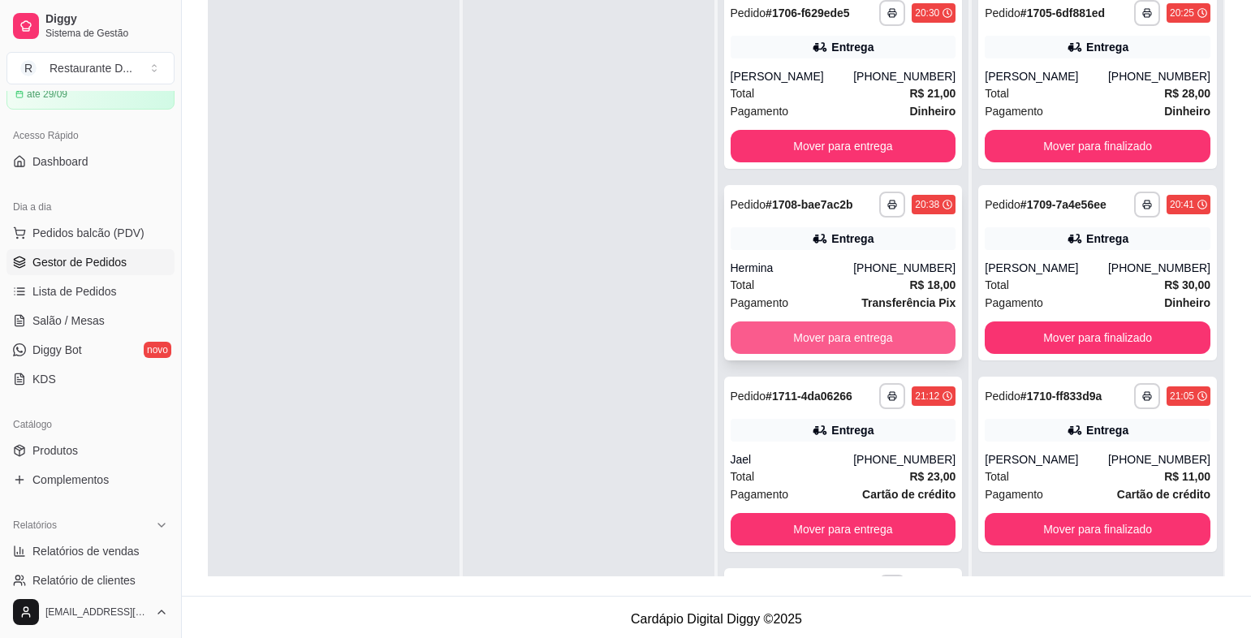
click at [874, 327] on button "Mover para entrega" at bounding box center [844, 338] width 226 height 32
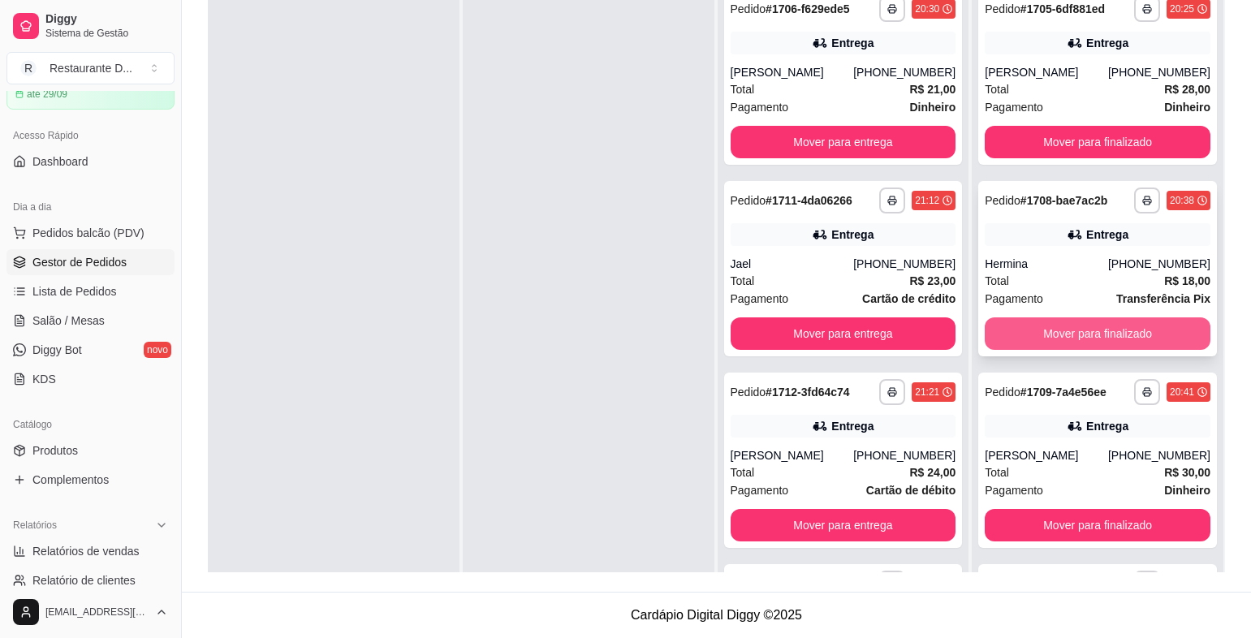
click at [1074, 337] on button "Mover para finalizado" at bounding box center [1098, 333] width 226 height 32
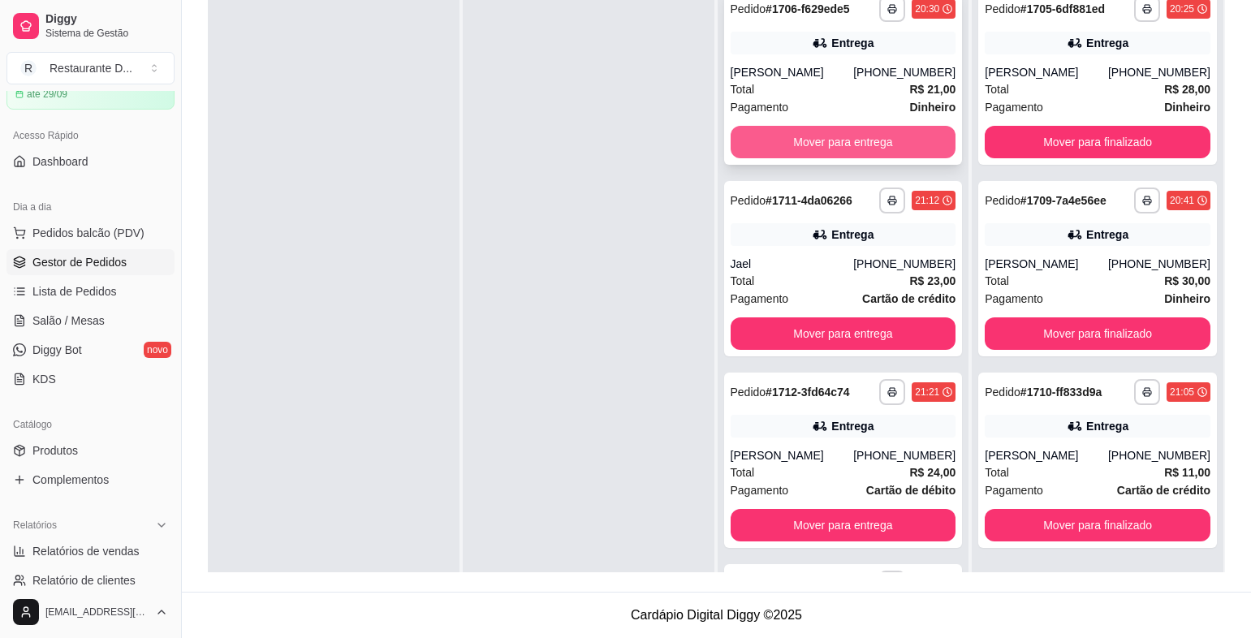
click at [862, 149] on button "Mover para entrega" at bounding box center [844, 142] width 226 height 32
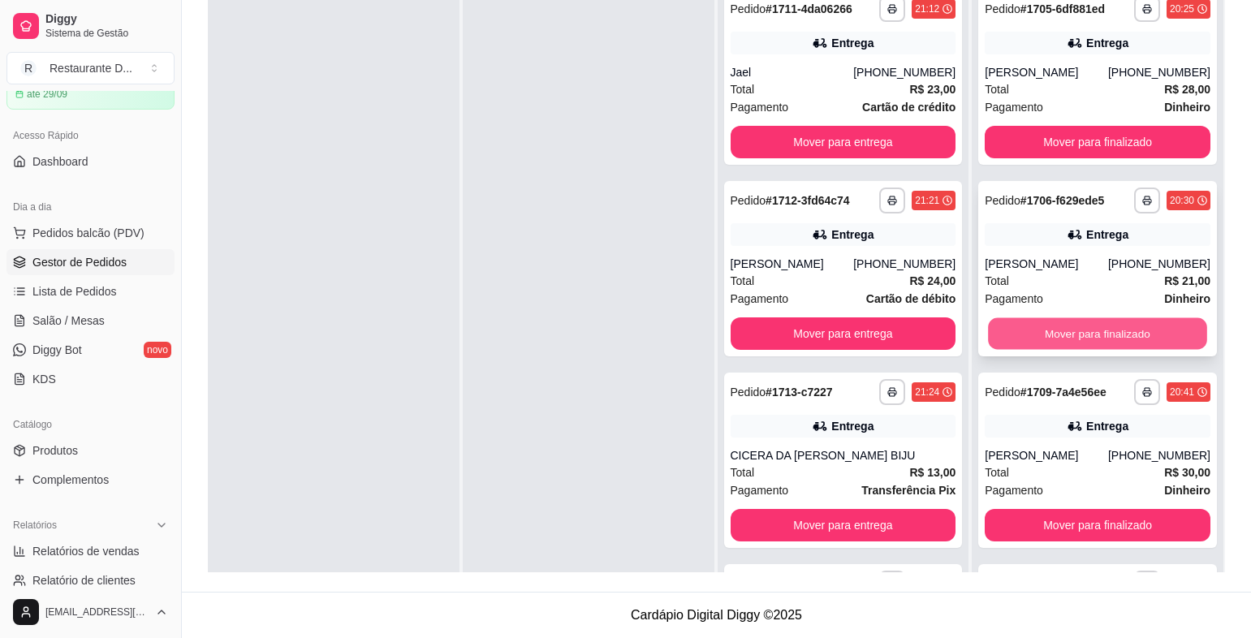
click at [1039, 335] on button "Mover para finalizado" at bounding box center [1097, 334] width 218 height 32
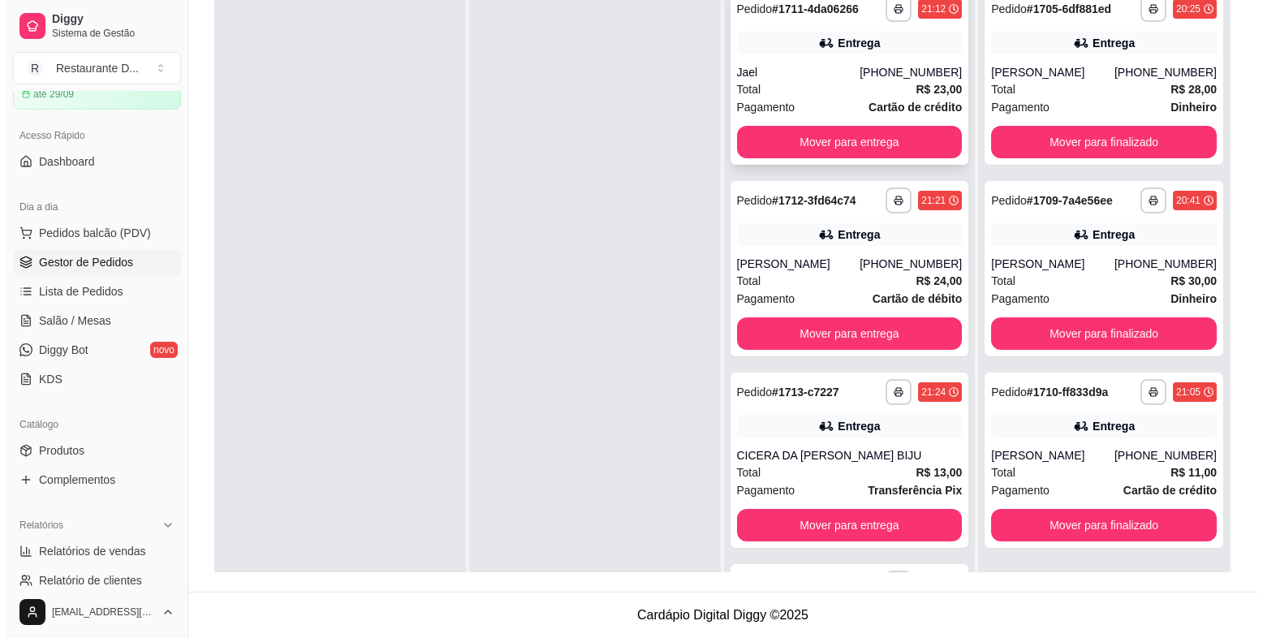
scroll to position [166, 0]
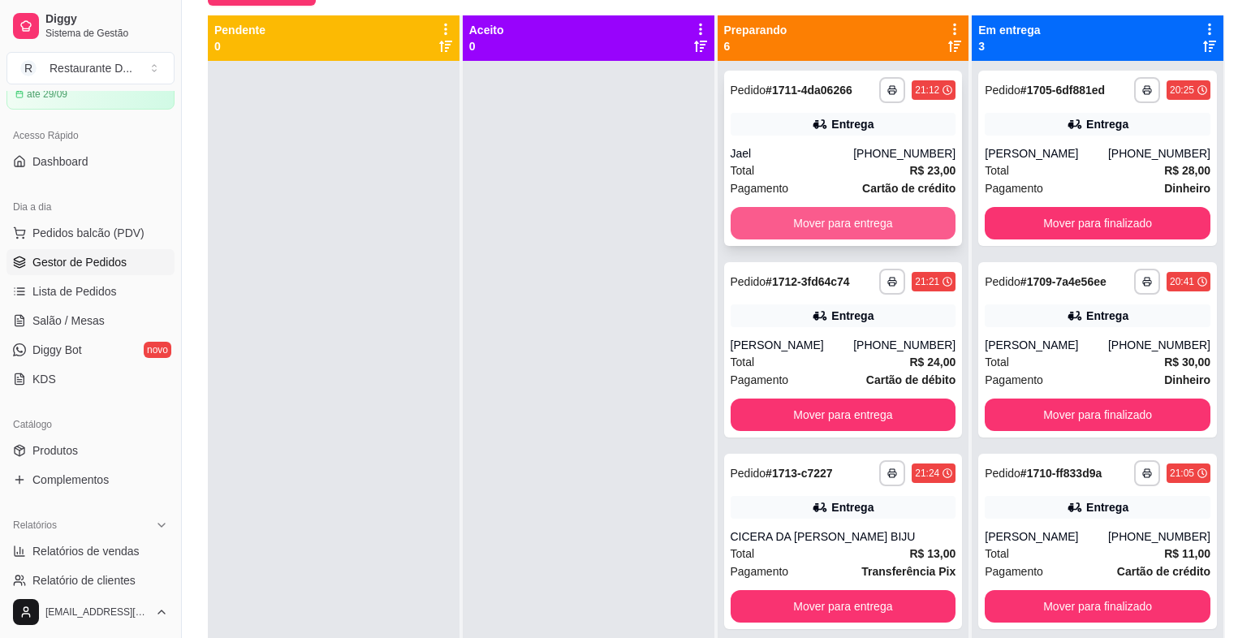
click at [825, 231] on button "Mover para entrega" at bounding box center [844, 223] width 226 height 32
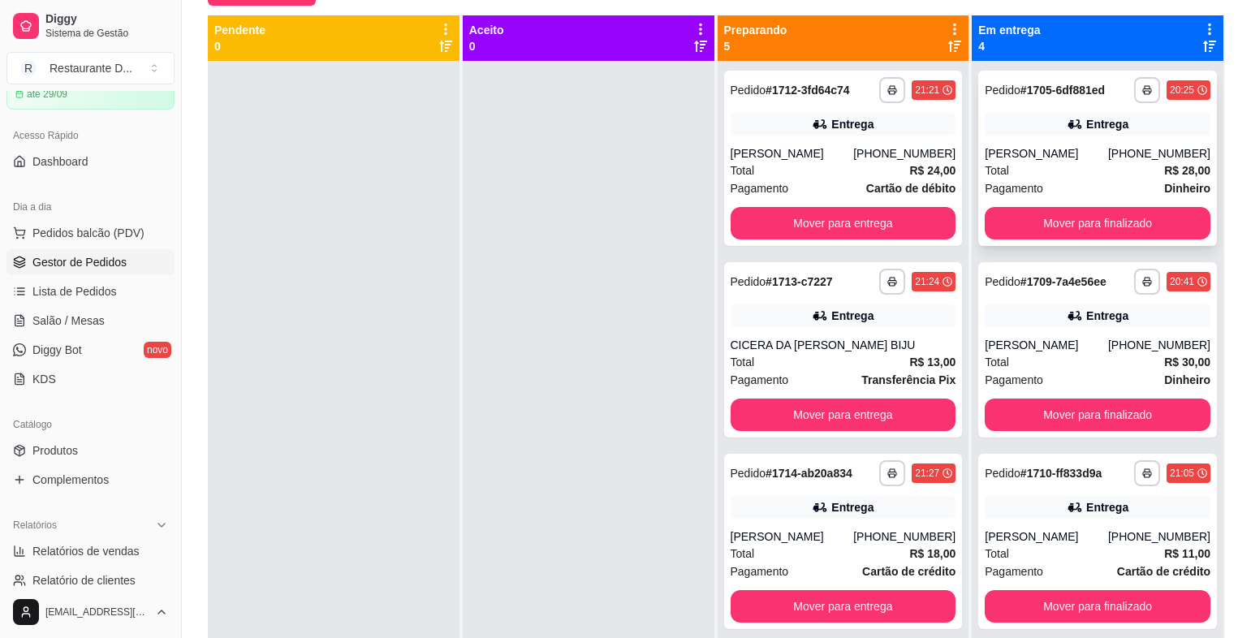
click at [1102, 179] on div "Pagamento Dinheiro" at bounding box center [1098, 188] width 226 height 18
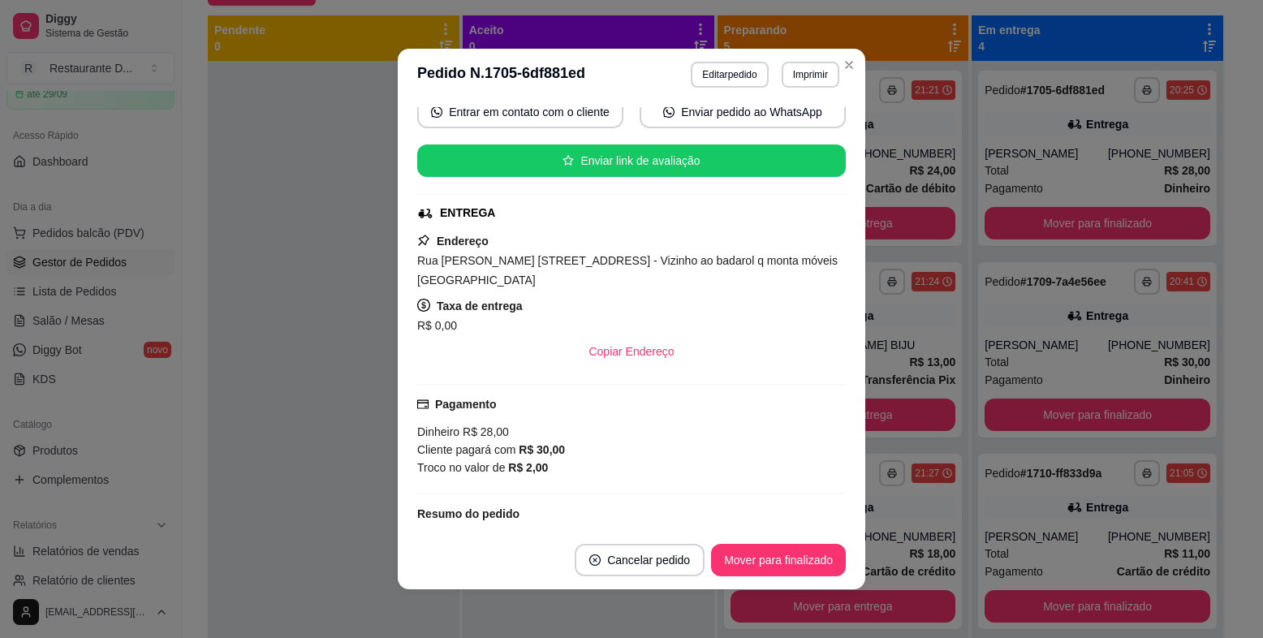
scroll to position [244, 0]
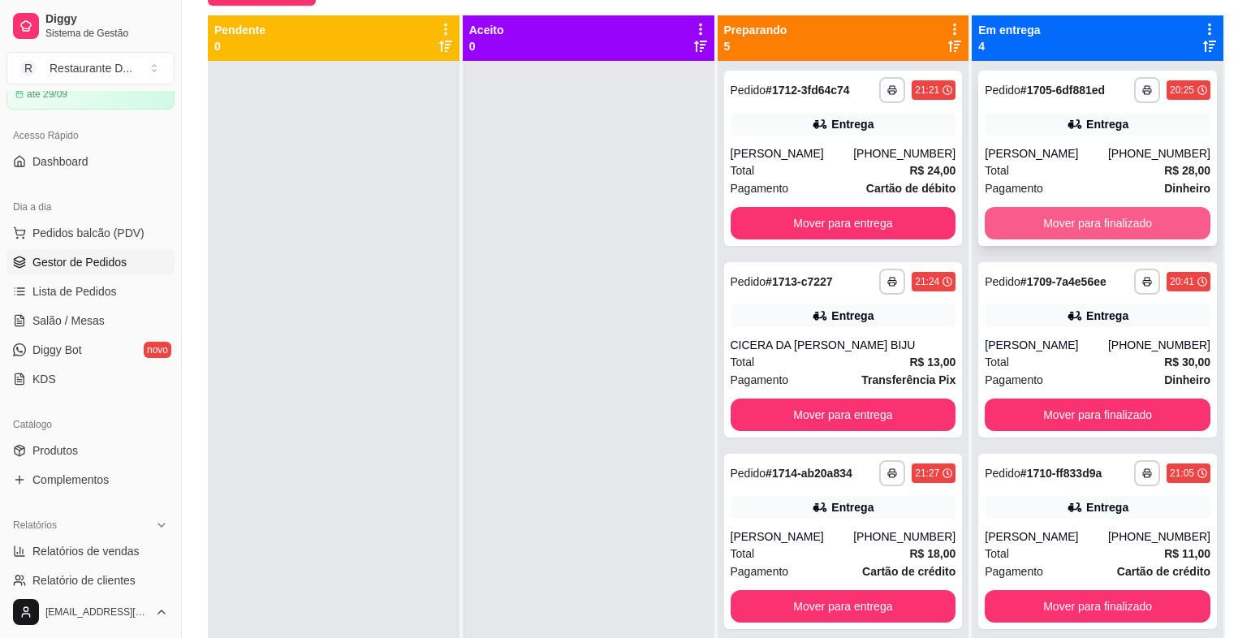
click at [985, 213] on button "Mover para finalizado" at bounding box center [1098, 223] width 226 height 32
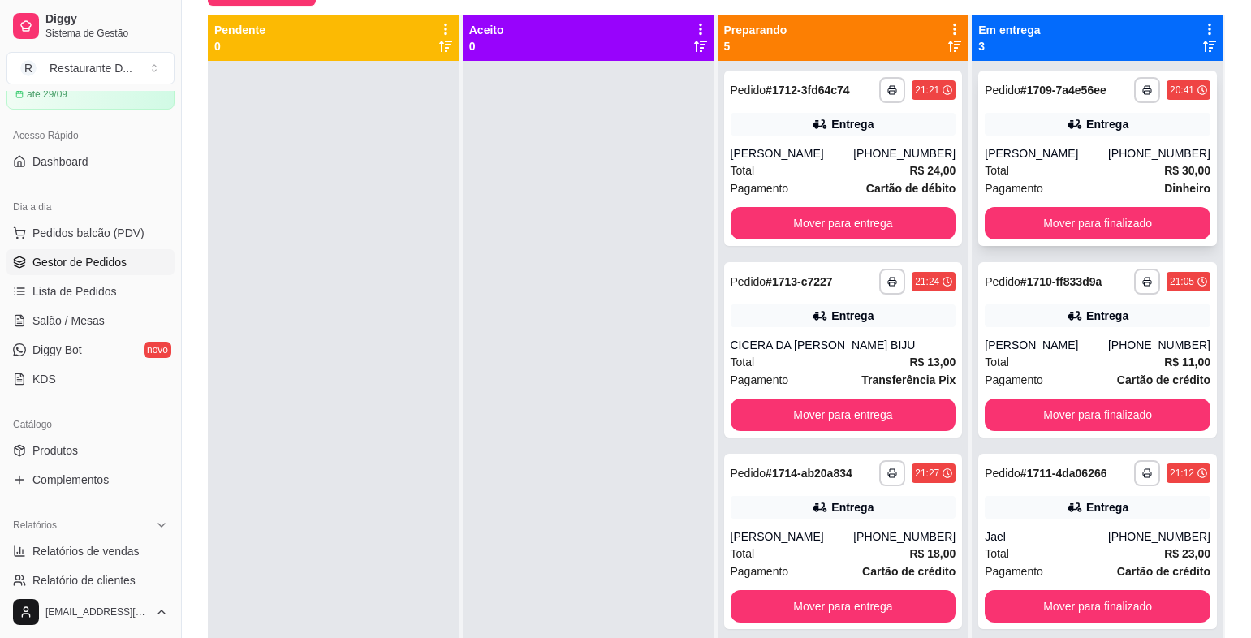
click at [1054, 139] on div "**********" at bounding box center [1097, 158] width 239 height 175
click at [1152, 231] on button "Mover para finalizado" at bounding box center [1098, 223] width 226 height 32
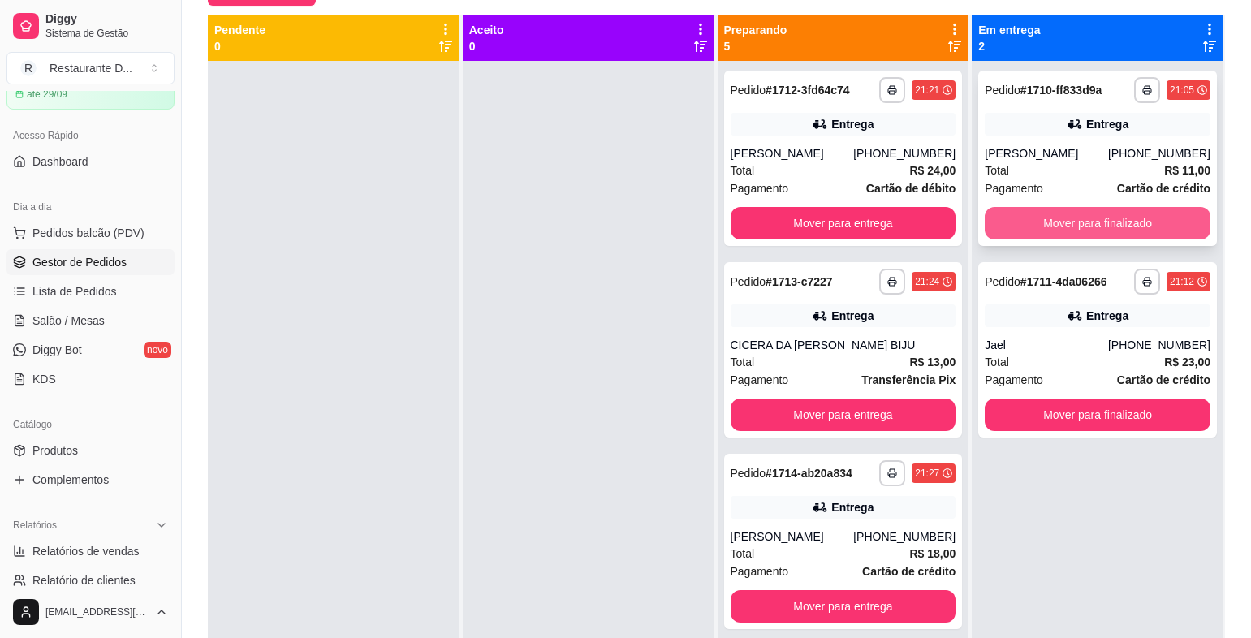
click at [1091, 231] on button "Mover para finalizado" at bounding box center [1098, 223] width 226 height 32
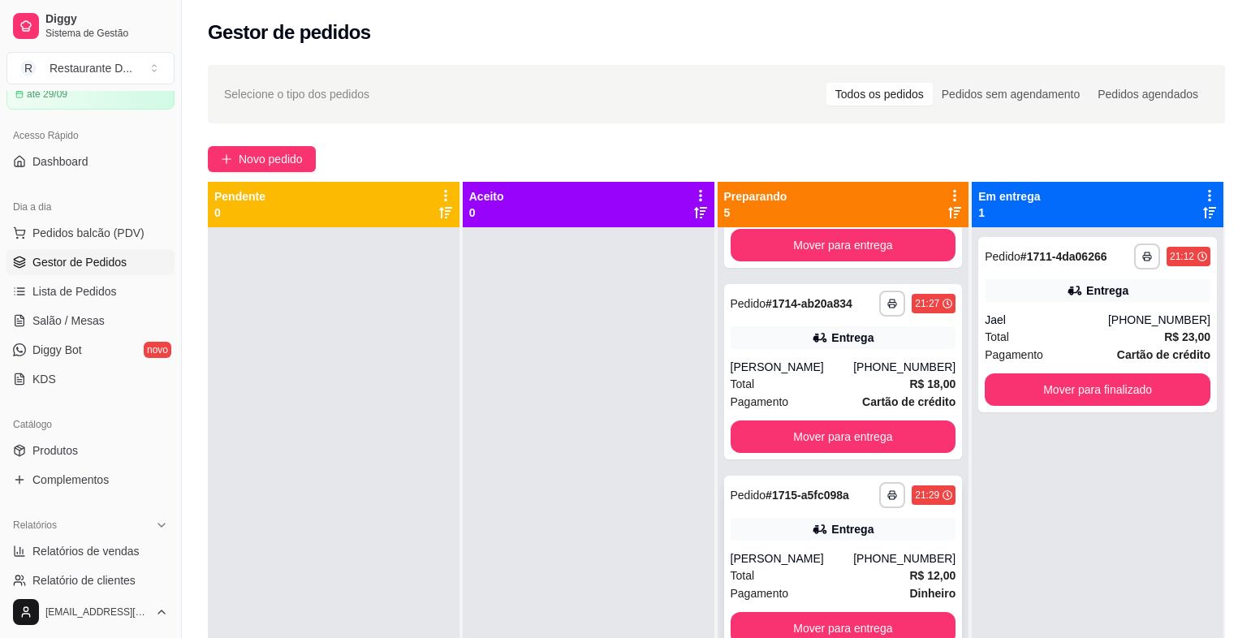
scroll to position [45, 0]
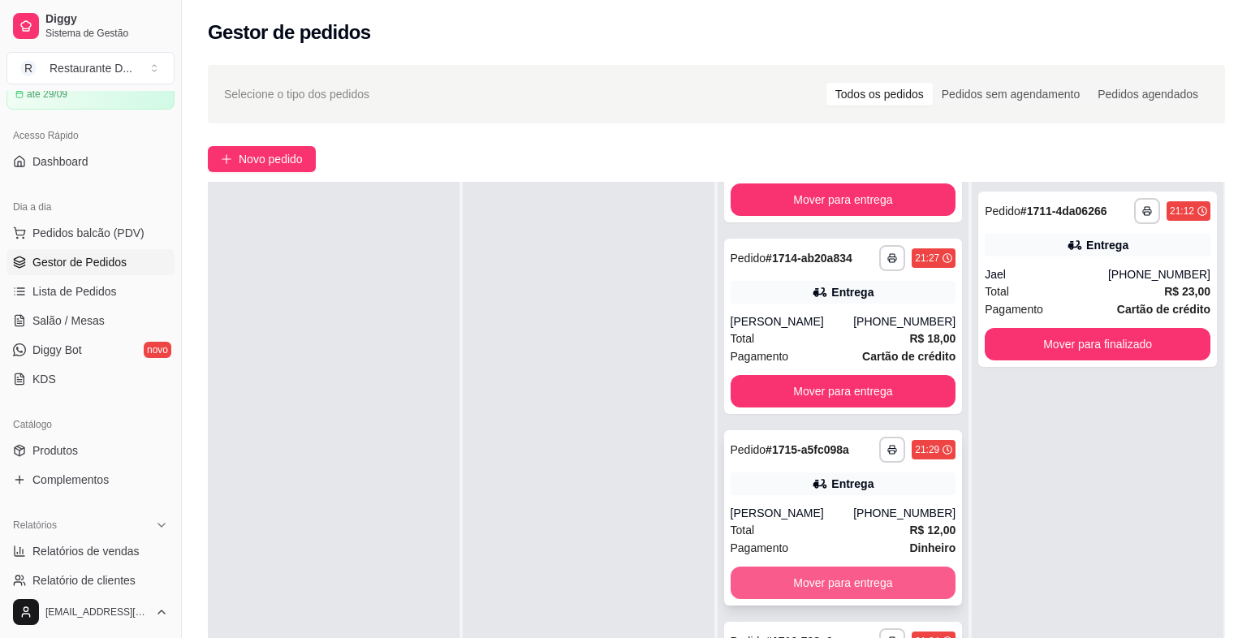
click at [830, 581] on button "Mover para entrega" at bounding box center [844, 583] width 226 height 32
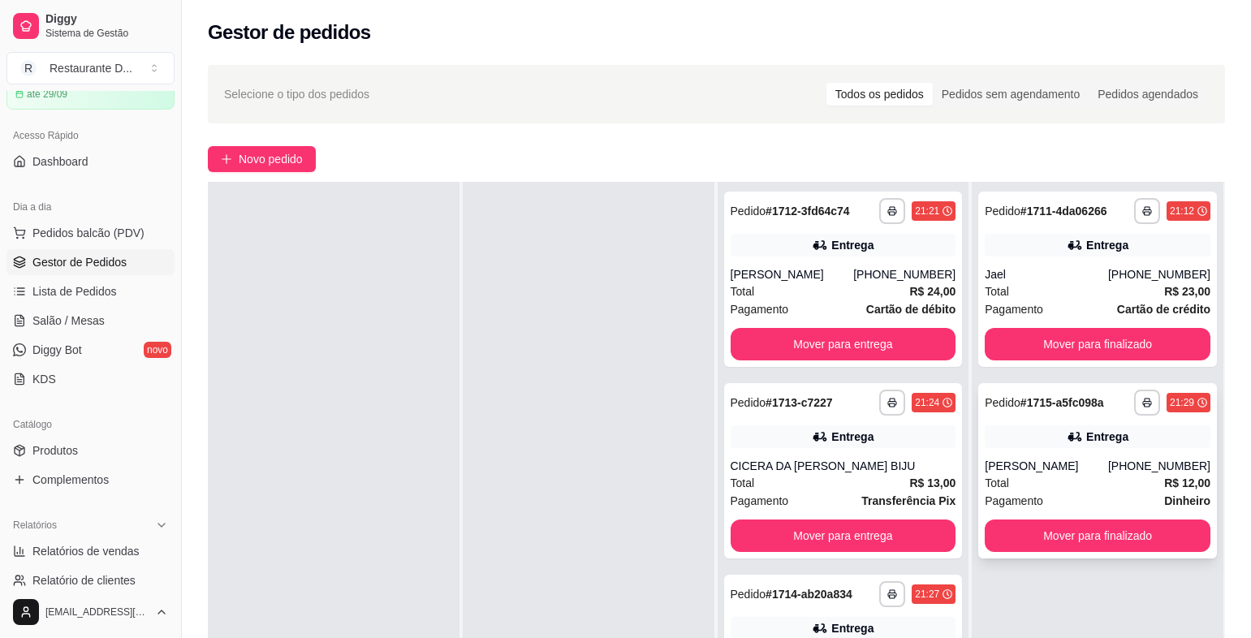
scroll to position [81, 0]
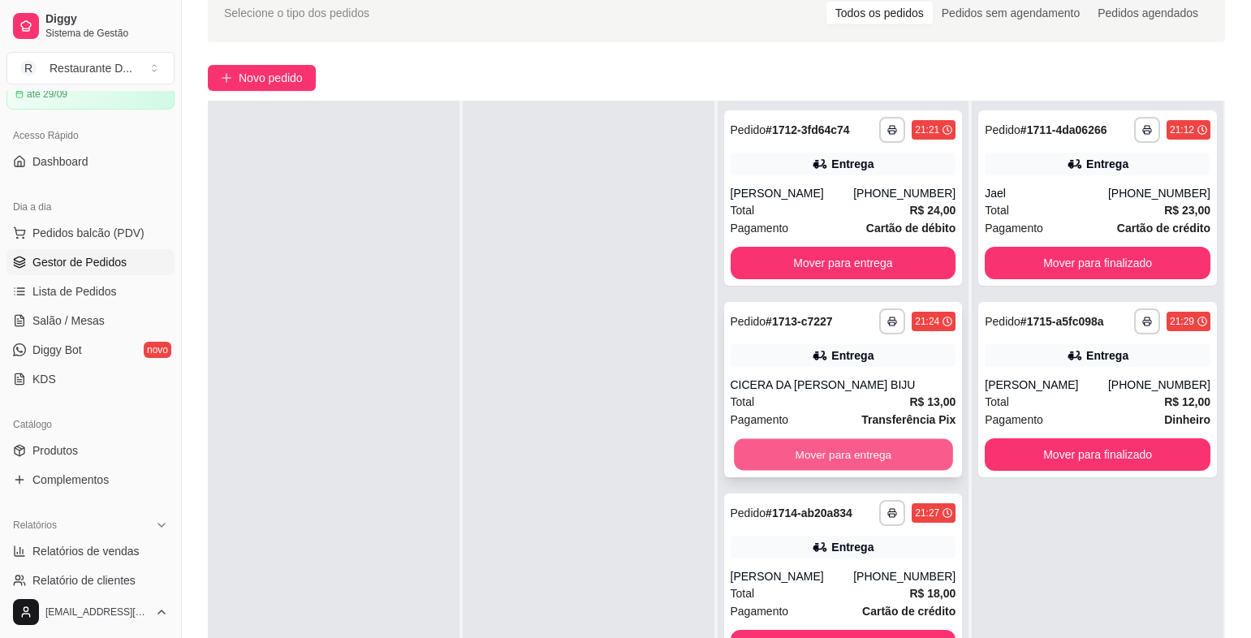
click at [775, 449] on button "Mover para entrega" at bounding box center [843, 455] width 218 height 32
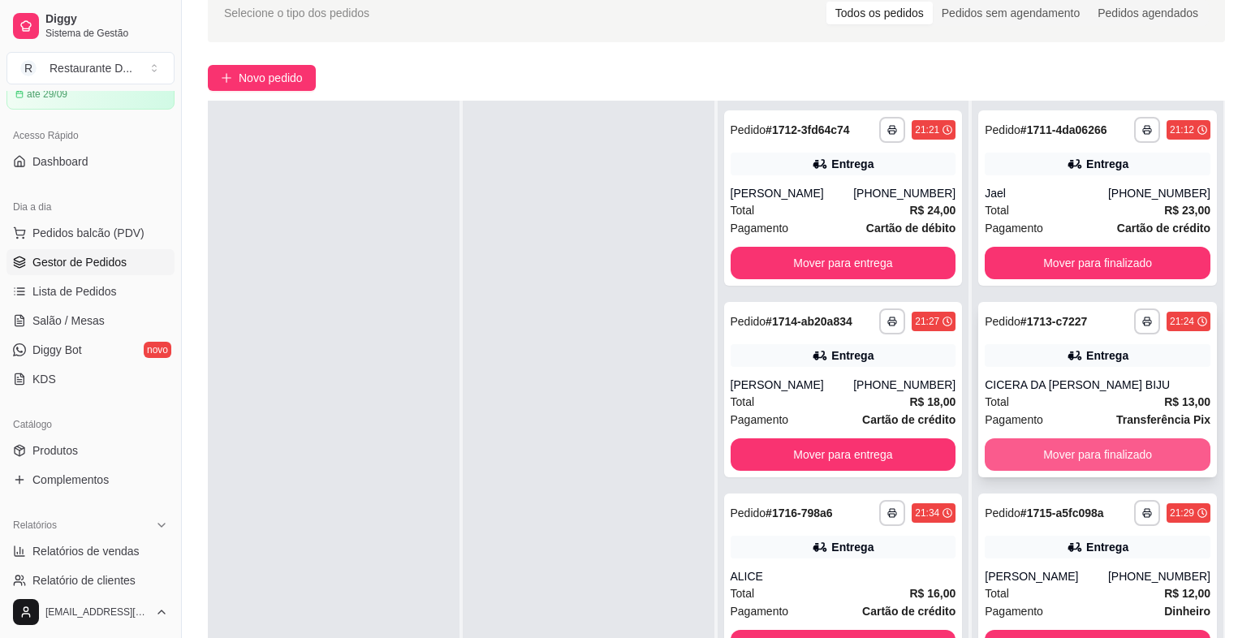
click at [1069, 449] on button "Mover para finalizado" at bounding box center [1098, 454] width 226 height 32
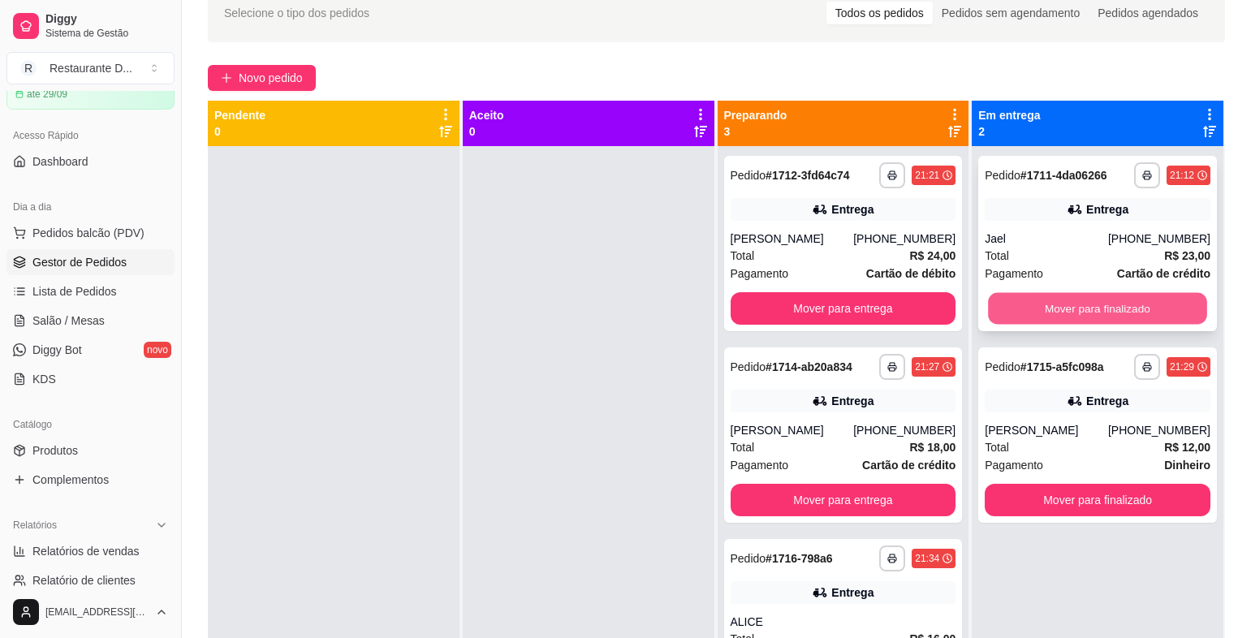
click at [1116, 296] on button "Mover para finalizado" at bounding box center [1097, 309] width 218 height 32
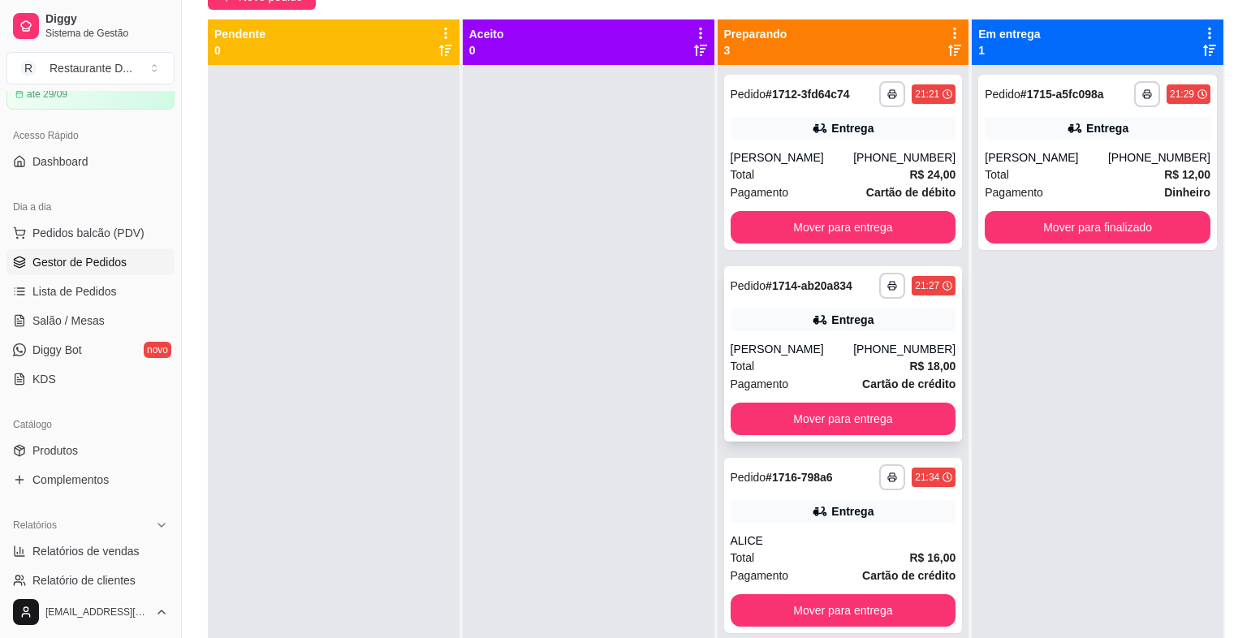
scroll to position [45, 0]
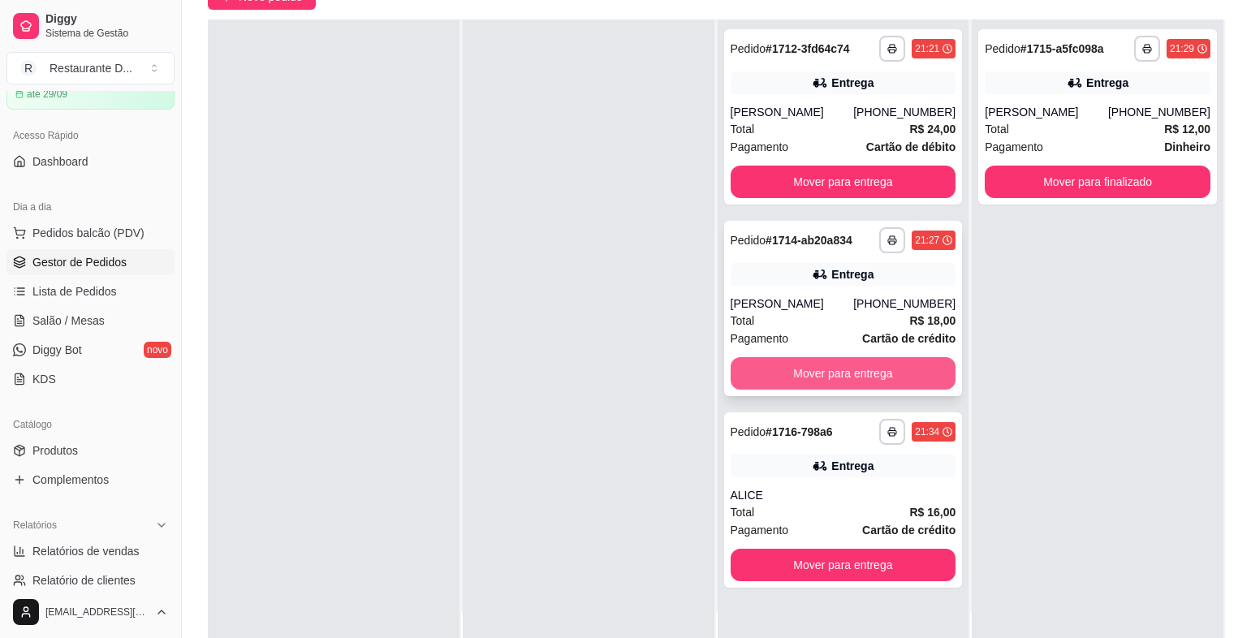
click at [830, 378] on button "Mover para entrega" at bounding box center [844, 373] width 226 height 32
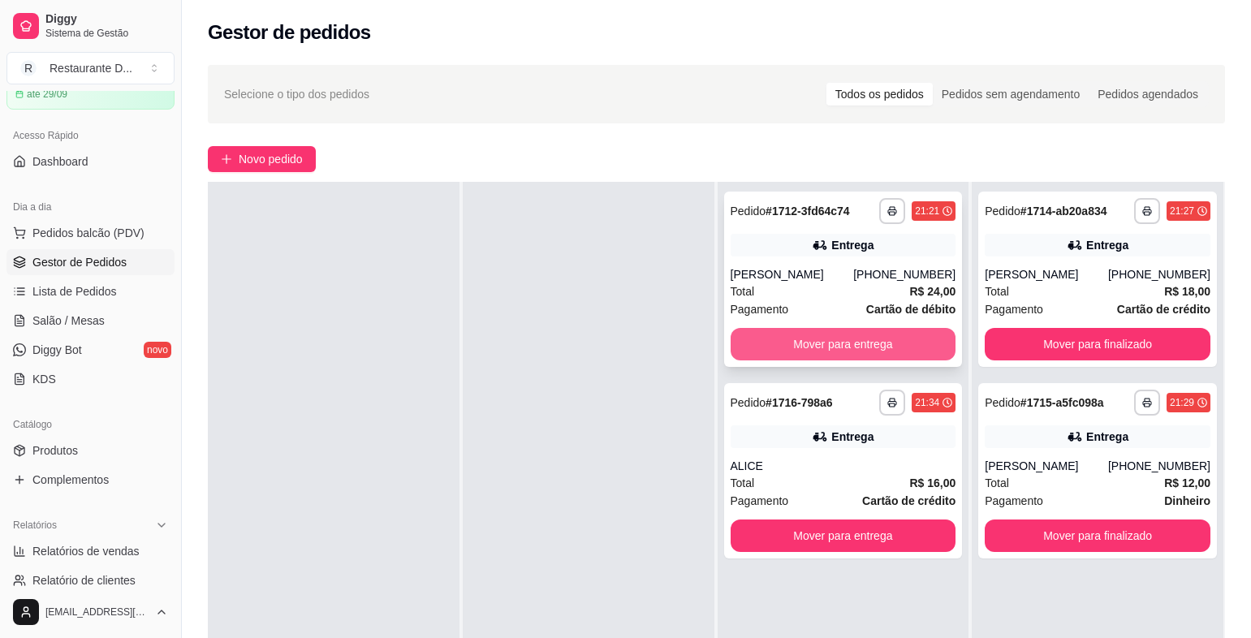
scroll to position [0, 0]
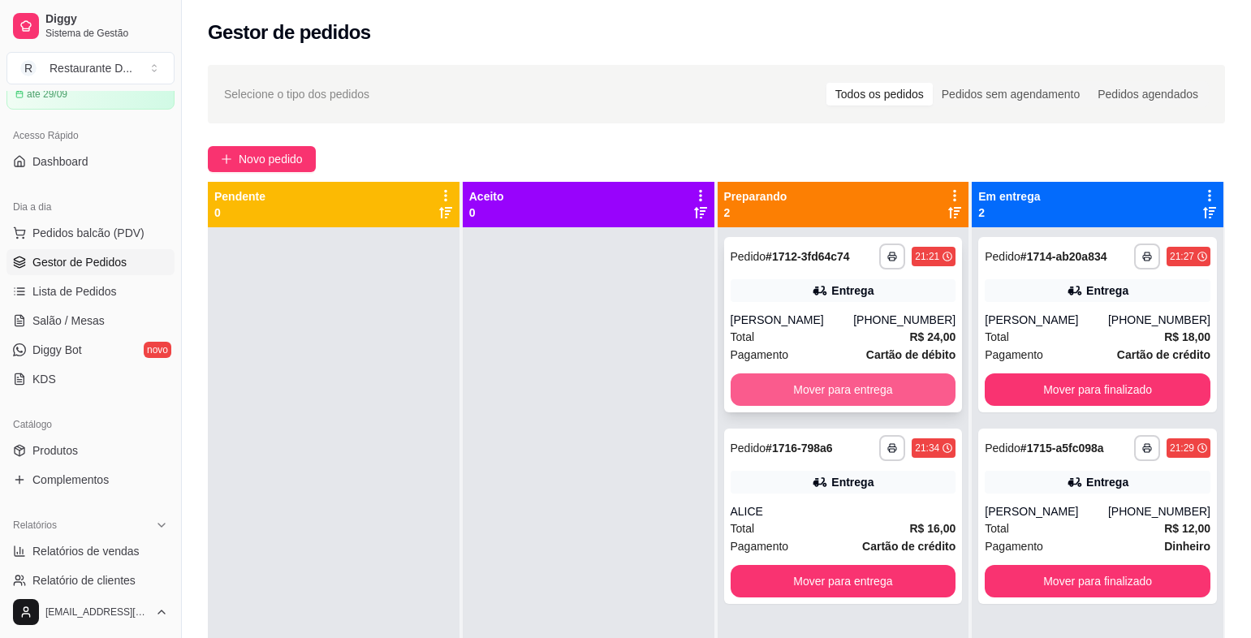
click at [832, 395] on button "Mover para entrega" at bounding box center [844, 389] width 226 height 32
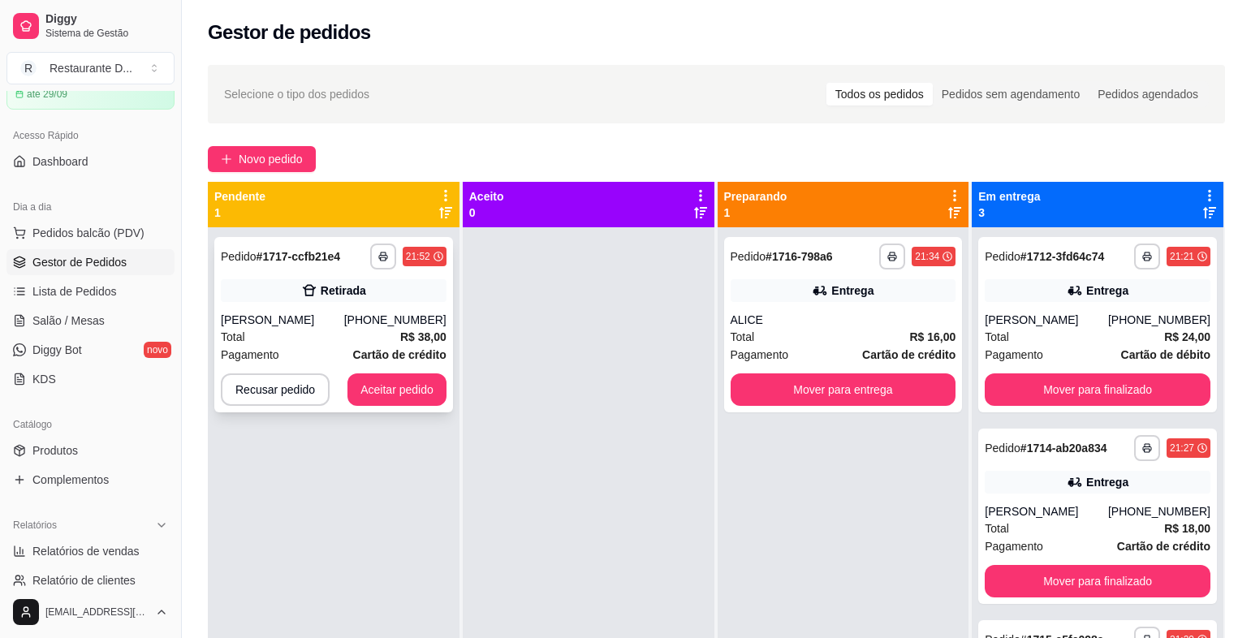
click at [359, 406] on div "**********" at bounding box center [333, 324] width 239 height 175
click at [373, 382] on button "Aceitar pedido" at bounding box center [397, 390] width 96 height 32
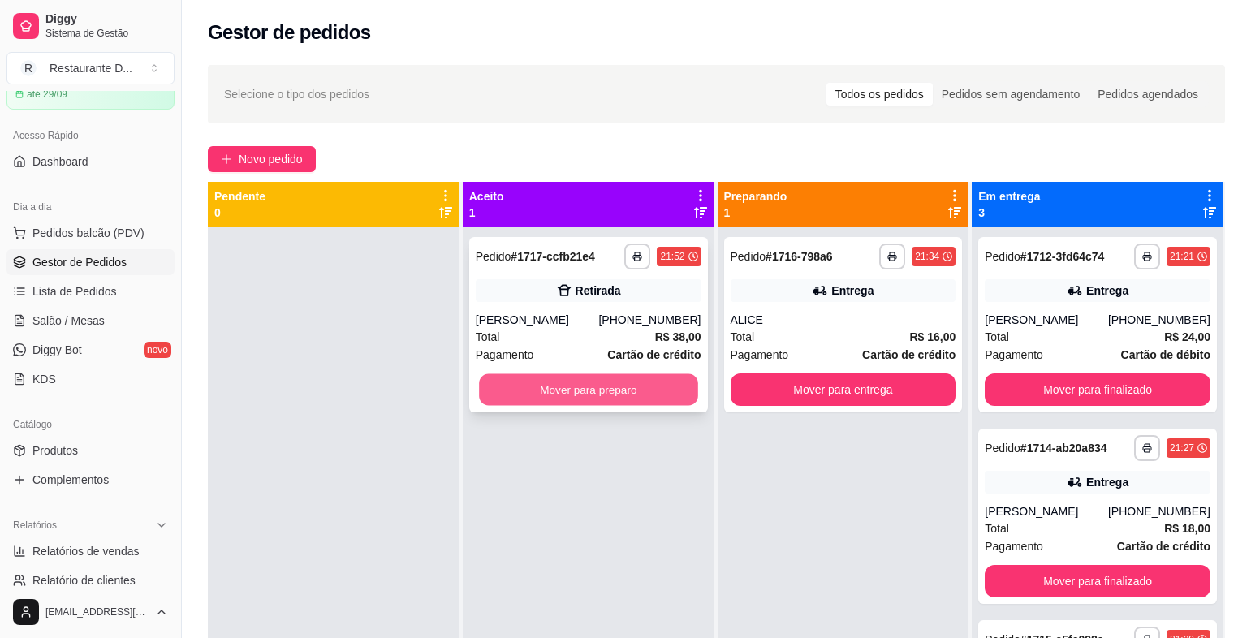
click at [574, 382] on button "Mover para preparo" at bounding box center [588, 390] width 218 height 32
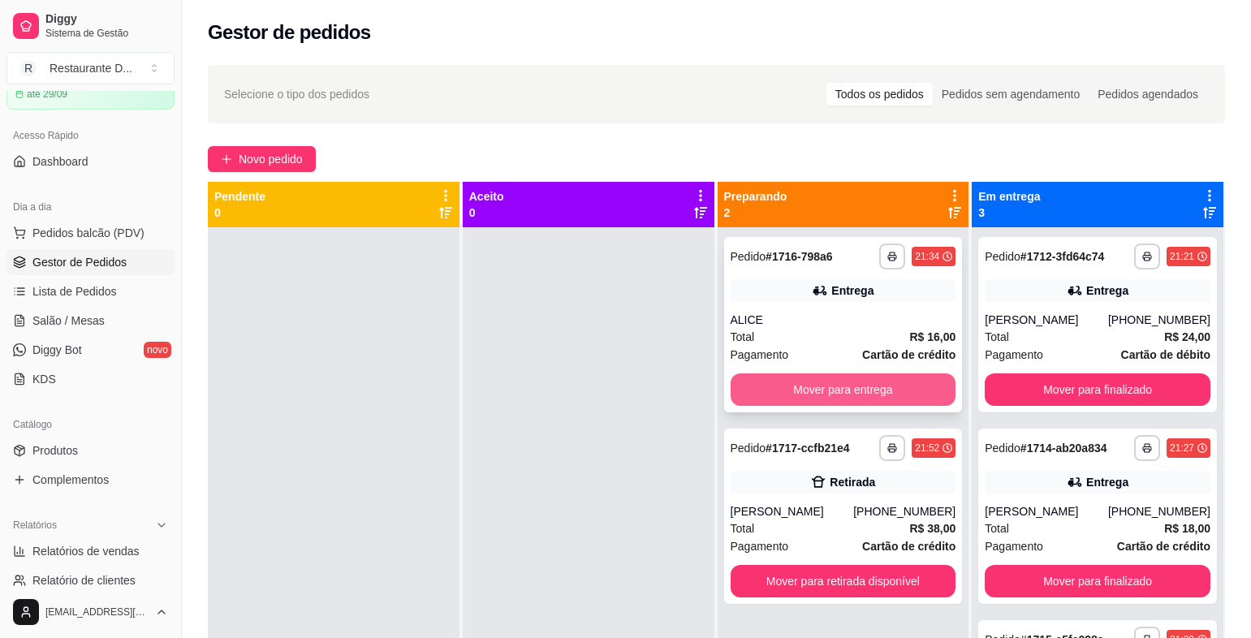
click at [761, 398] on button "Mover para entrega" at bounding box center [844, 389] width 226 height 32
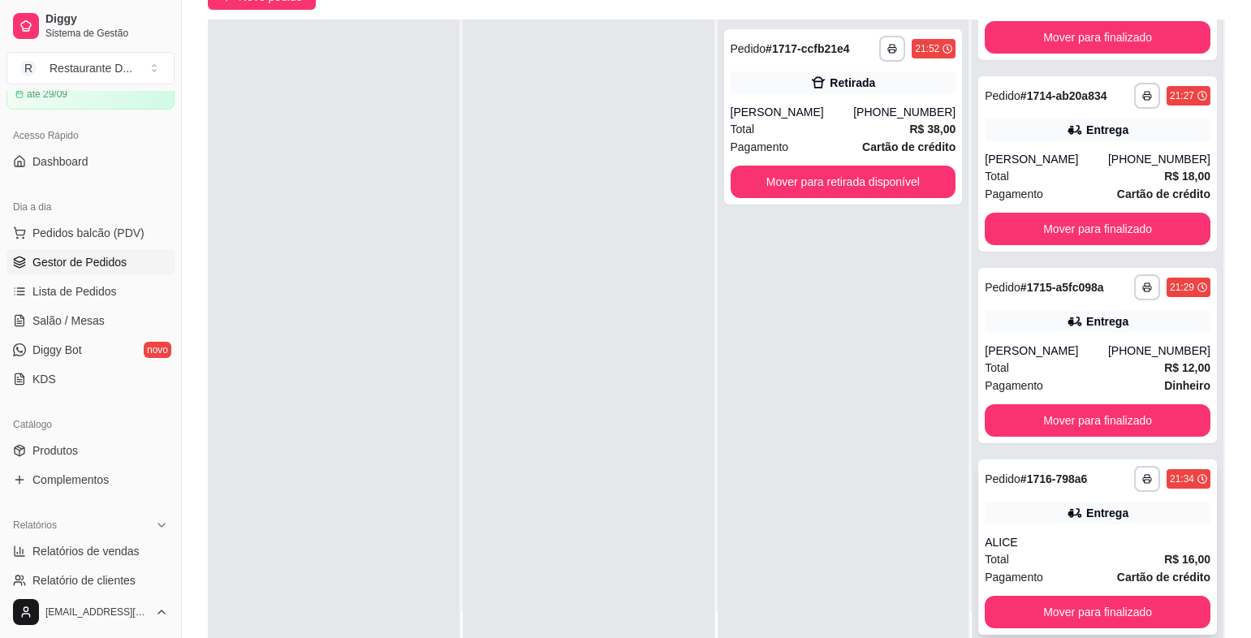
scroll to position [244, 0]
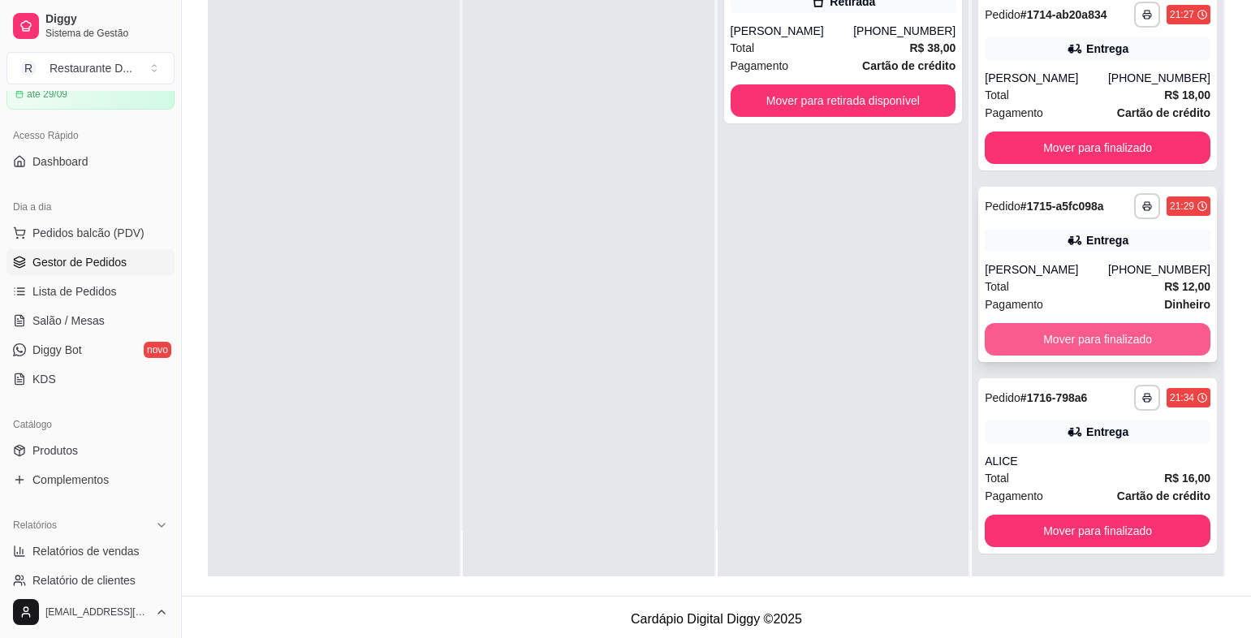
click at [1050, 345] on button "Mover para finalizado" at bounding box center [1098, 339] width 226 height 32
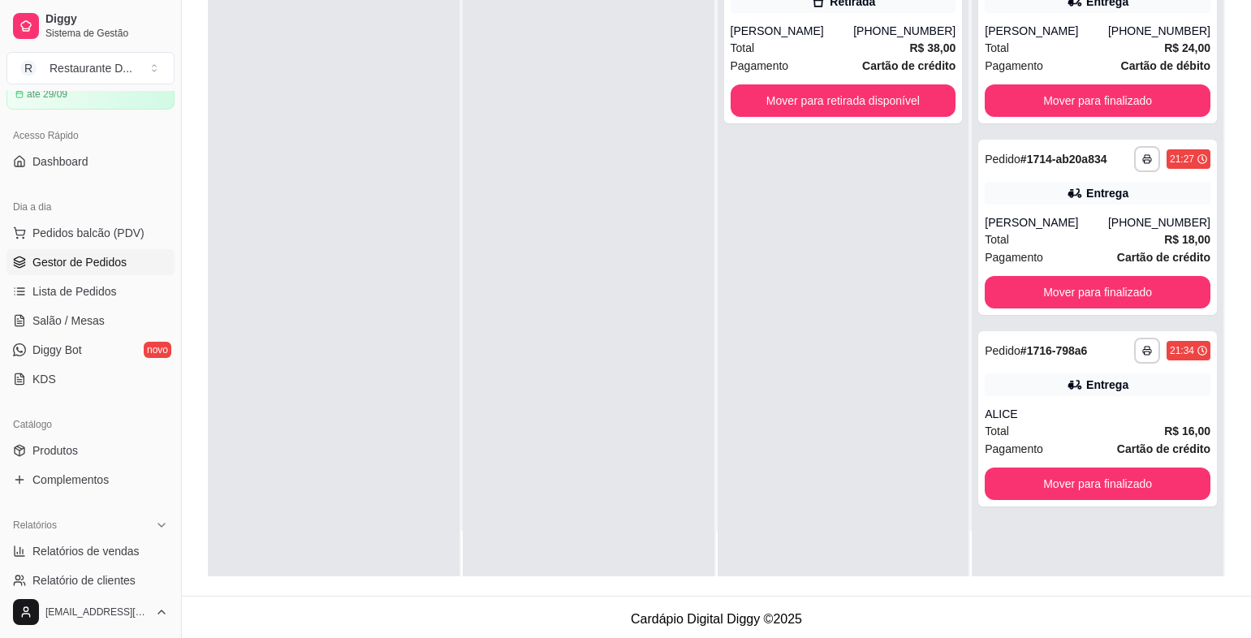
scroll to position [0, 0]
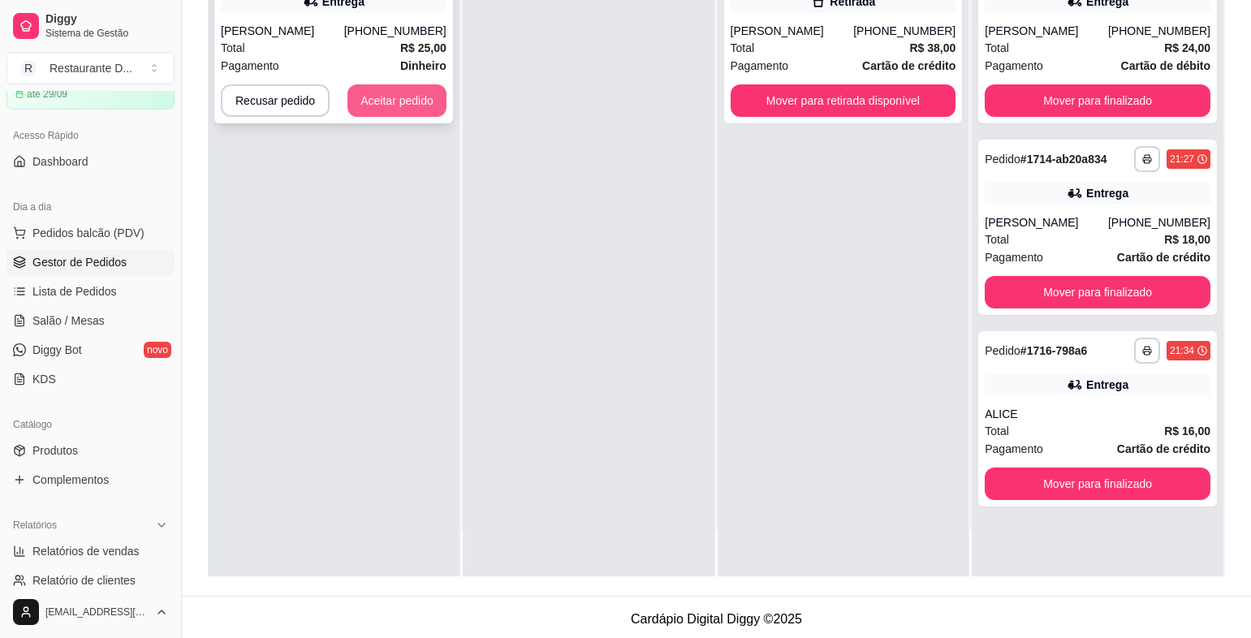
click at [384, 113] on button "Aceitar pedido" at bounding box center [397, 100] width 99 height 32
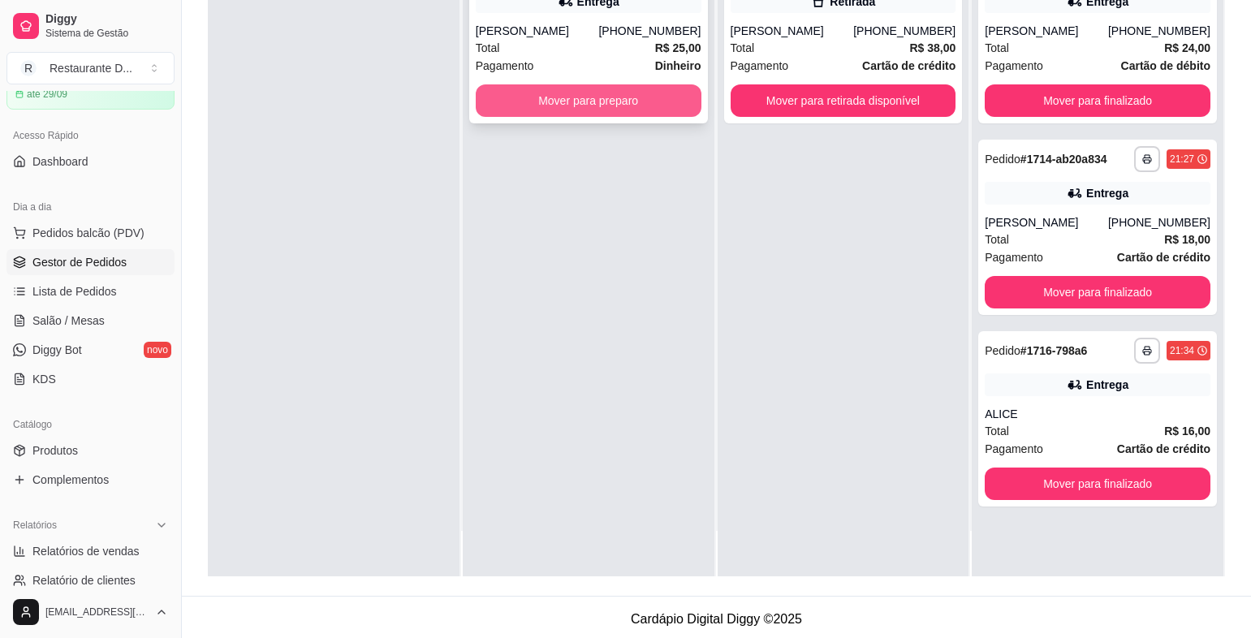
click at [555, 111] on button "Mover para preparo" at bounding box center [589, 100] width 226 height 32
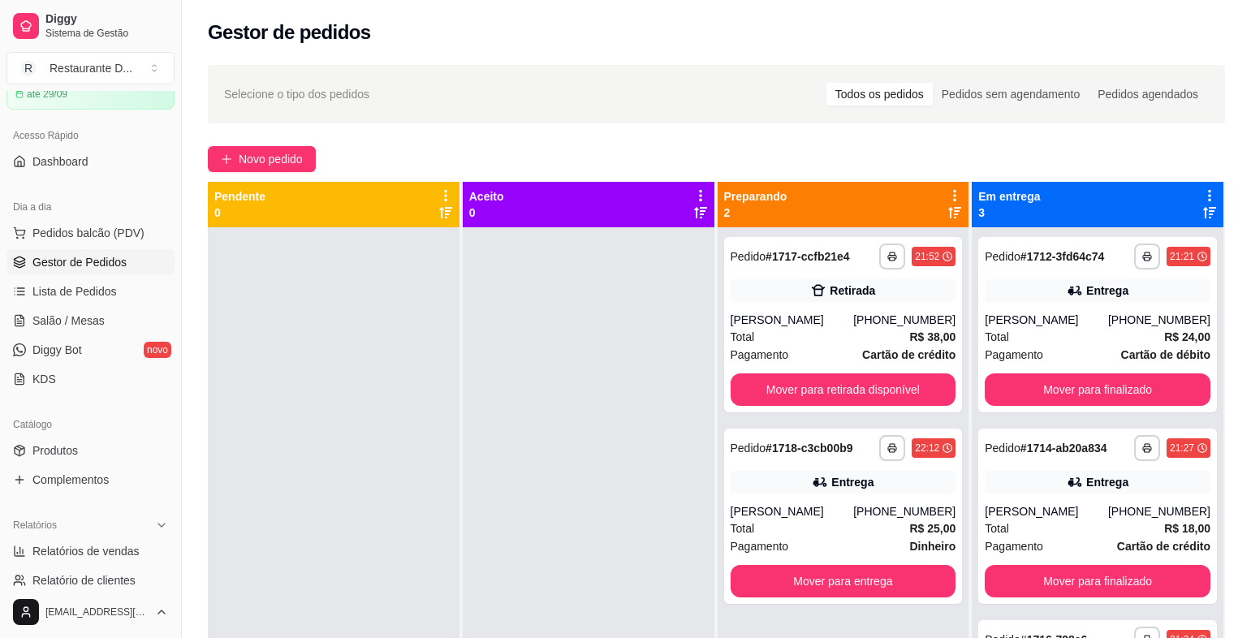
click at [863, 417] on div "**********" at bounding box center [844, 546] width 252 height 638
click at [863, 404] on button "Mover para retirada disponível" at bounding box center [844, 389] width 226 height 32
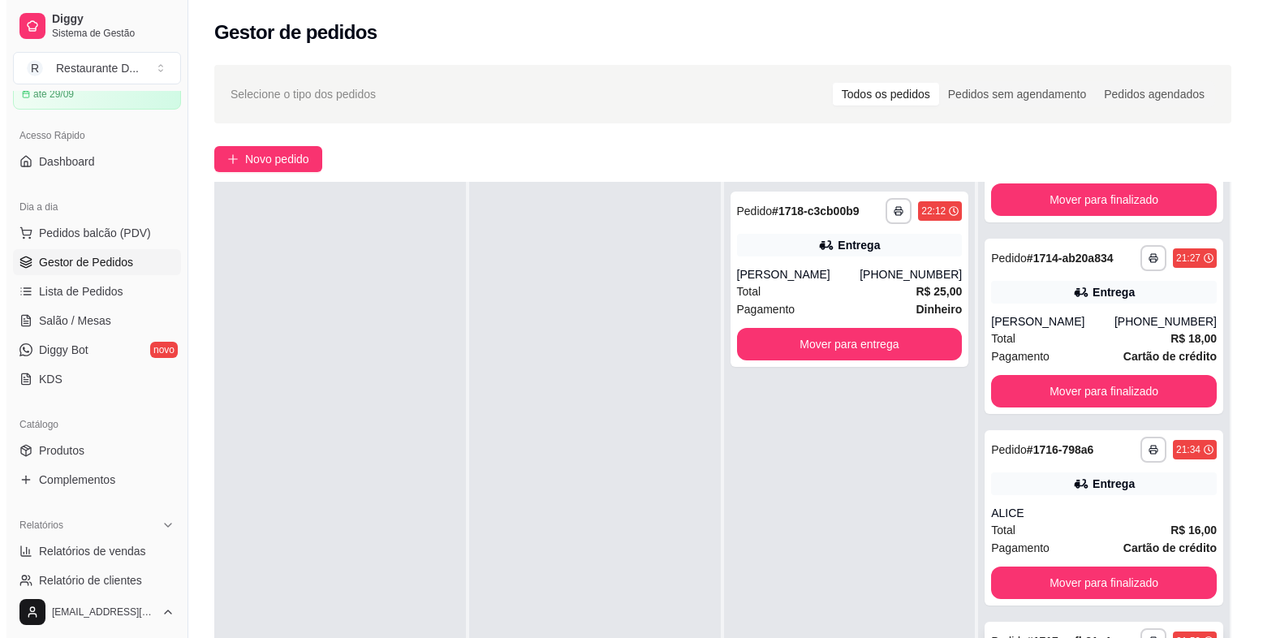
scroll to position [248, 0]
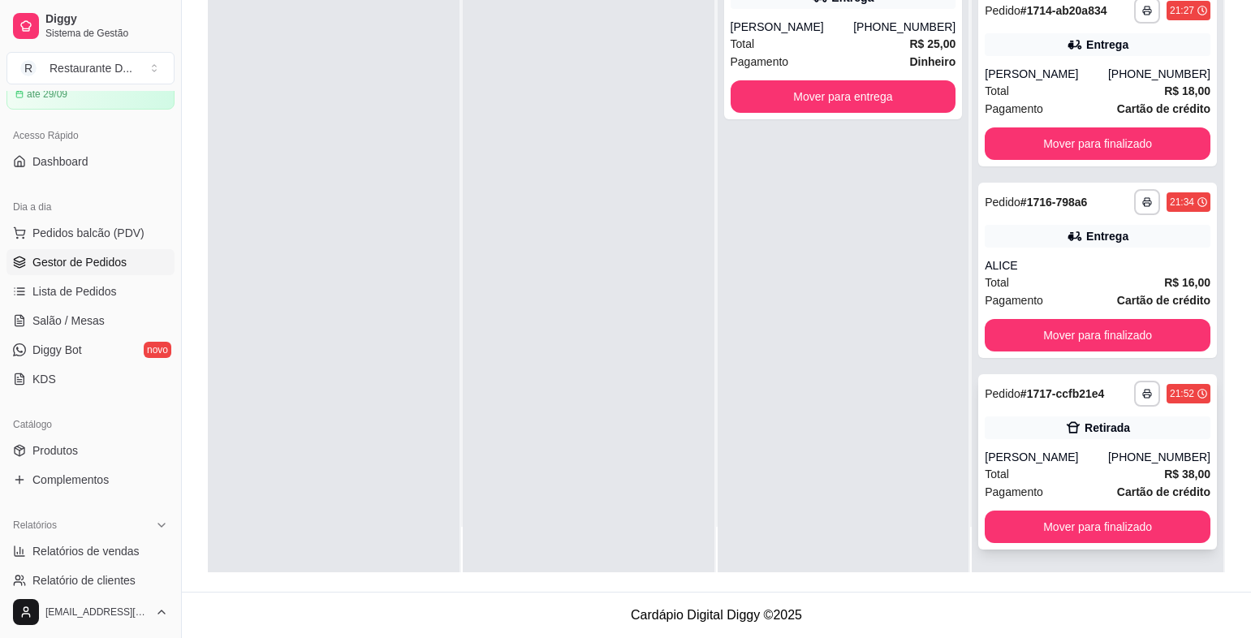
click at [1020, 470] on div "Total R$ 38,00" at bounding box center [1098, 474] width 226 height 18
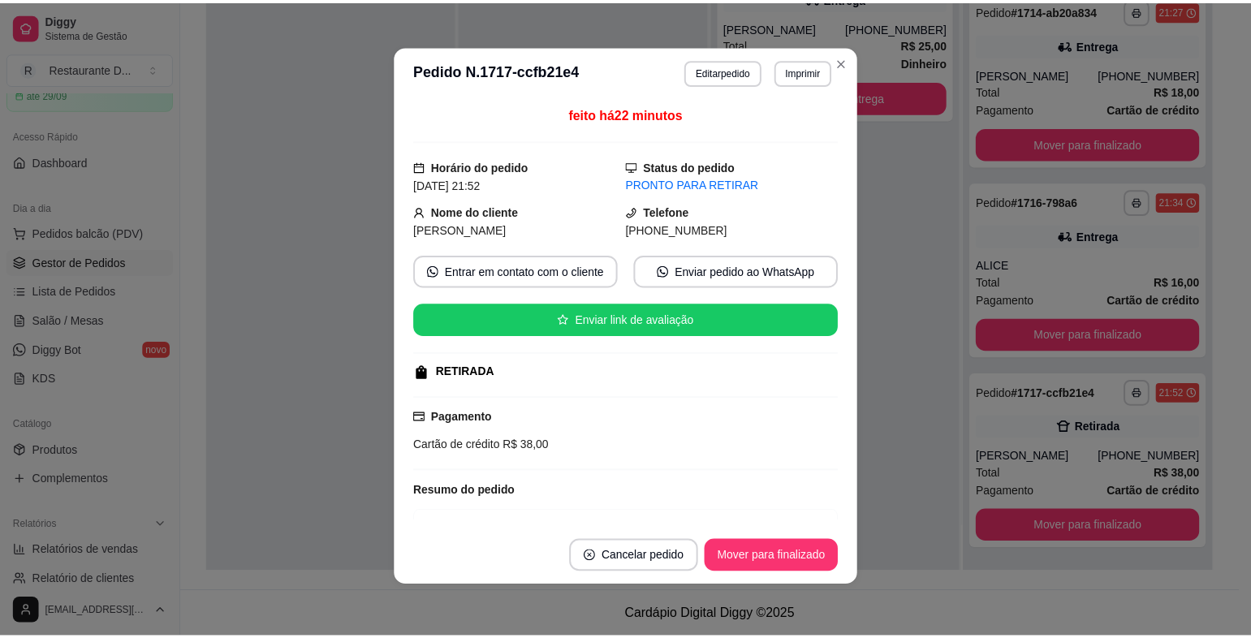
scroll to position [0, 0]
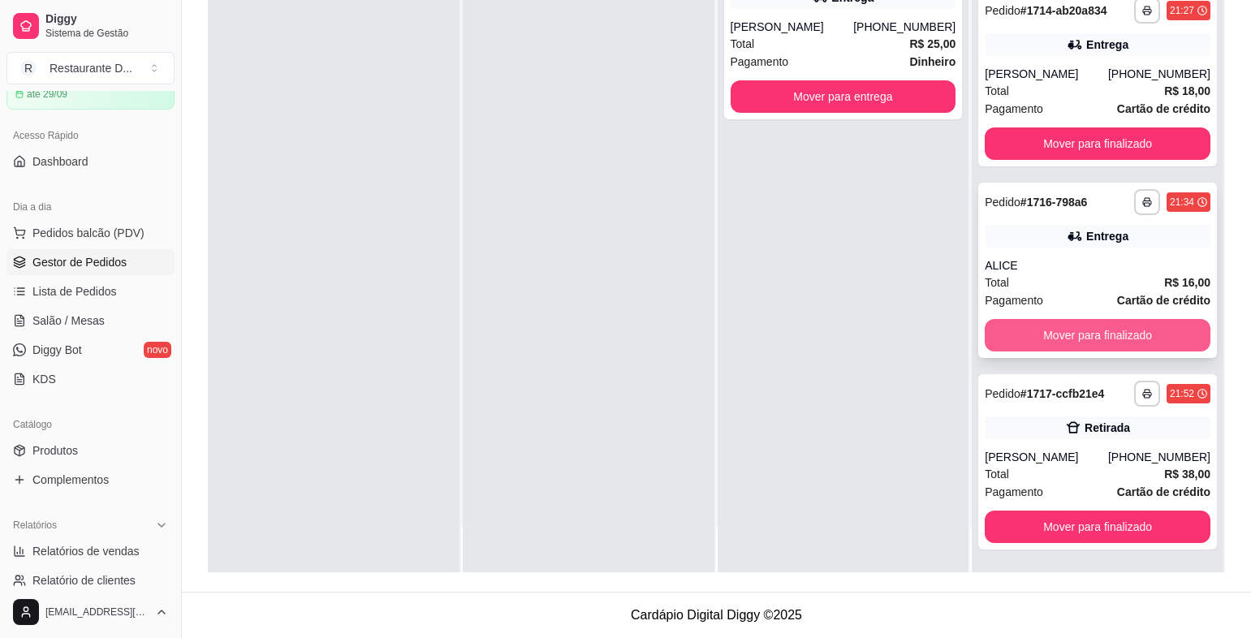
click at [1103, 325] on button "Mover para finalizado" at bounding box center [1098, 335] width 226 height 32
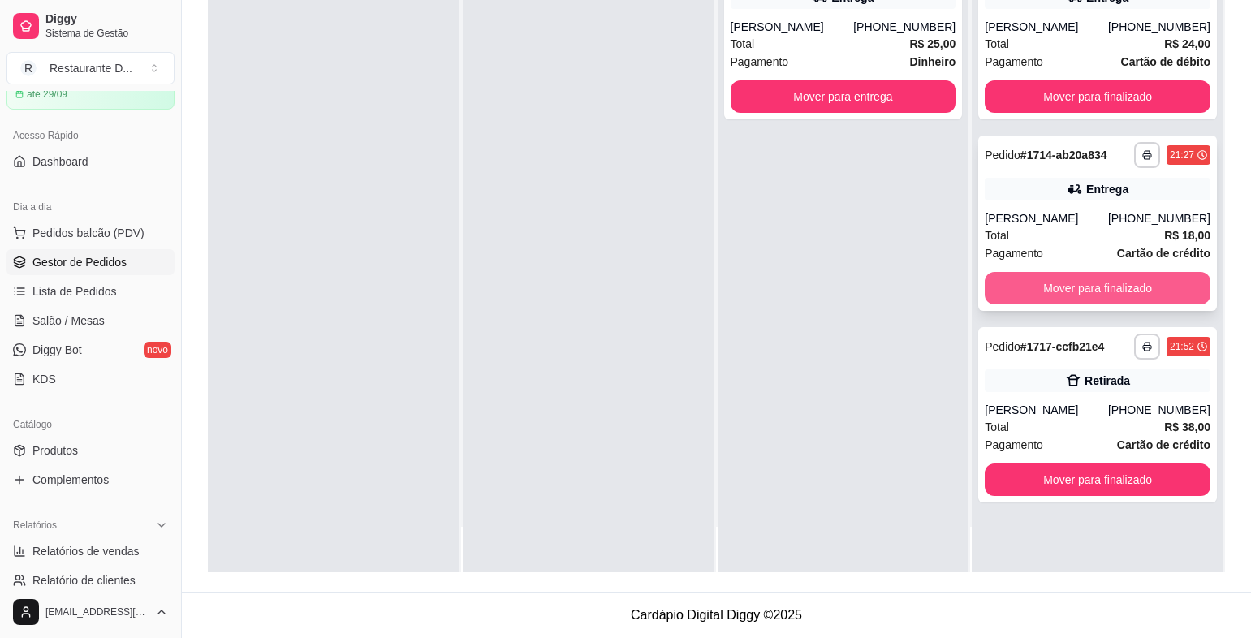
click at [1189, 288] on button "Mover para finalizado" at bounding box center [1098, 288] width 226 height 32
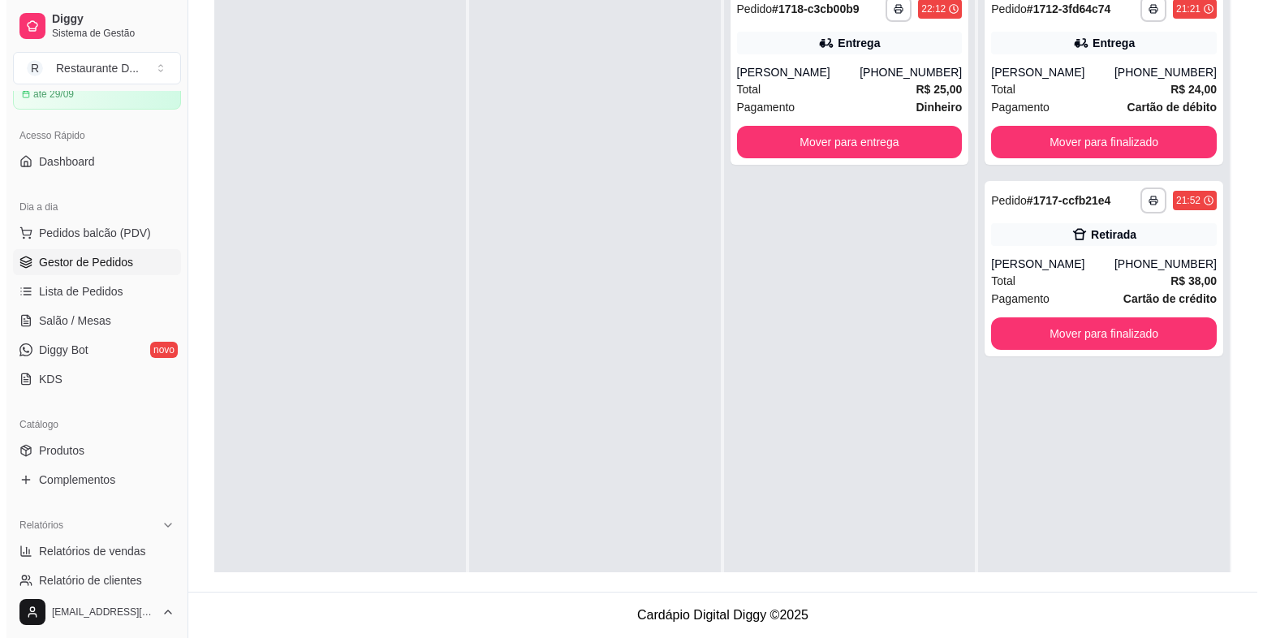
scroll to position [85, 0]
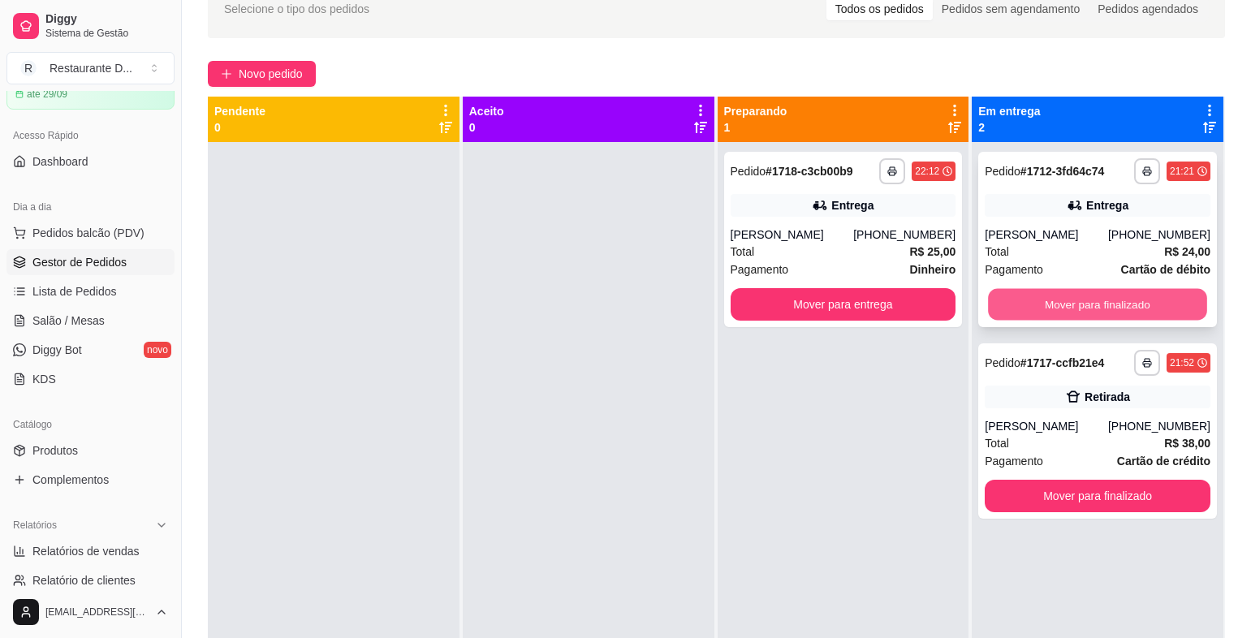
click at [1120, 291] on button "Mover para finalizado" at bounding box center [1097, 305] width 218 height 32
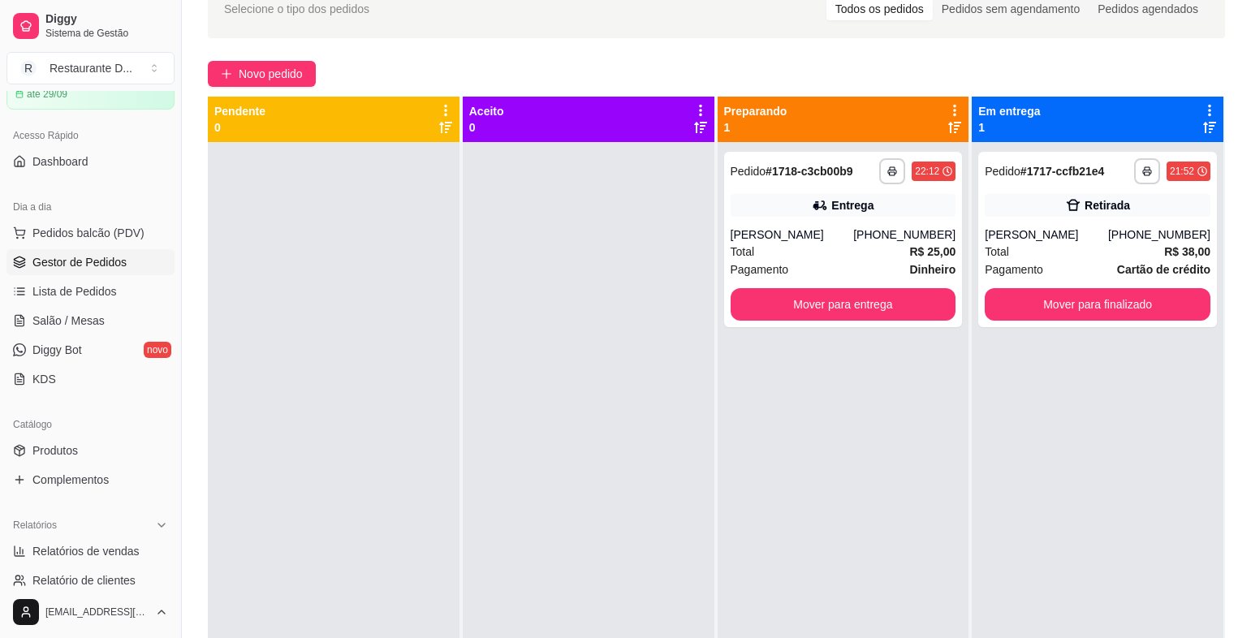
click at [305, 87] on div "**********" at bounding box center [716, 362] width 1069 height 784
click at [302, 84] on button "Novo pedido" at bounding box center [262, 74] width 108 height 26
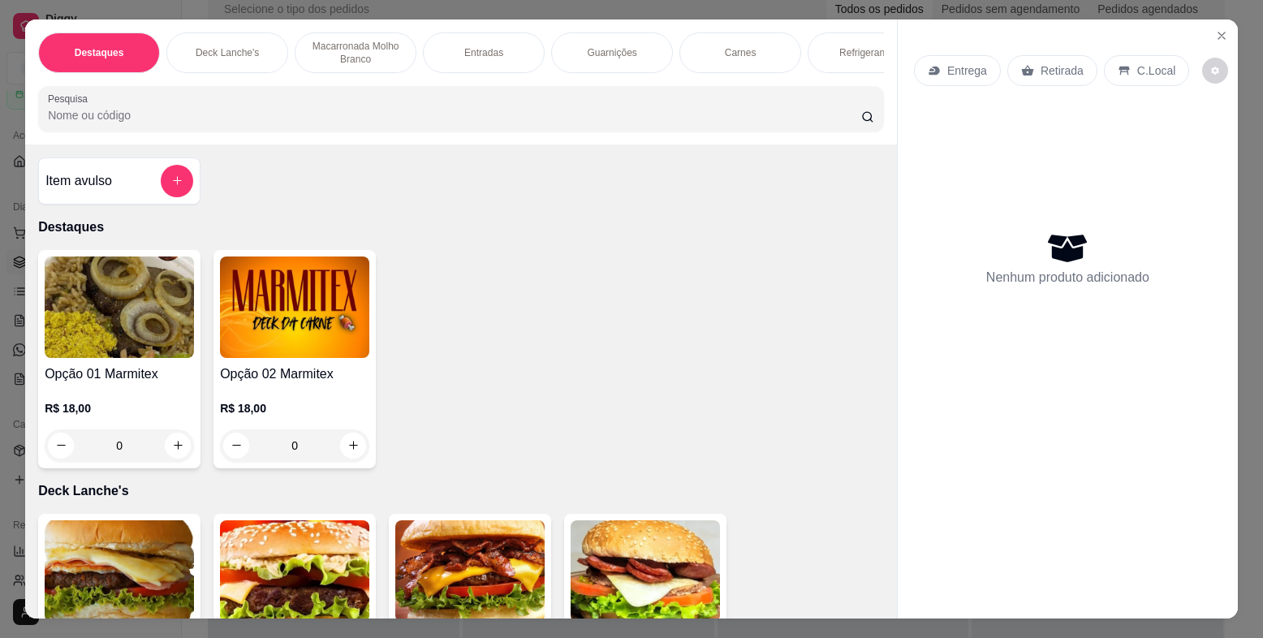
click at [99, 318] on img at bounding box center [119, 307] width 149 height 101
click at [110, 302] on img at bounding box center [119, 307] width 149 height 101
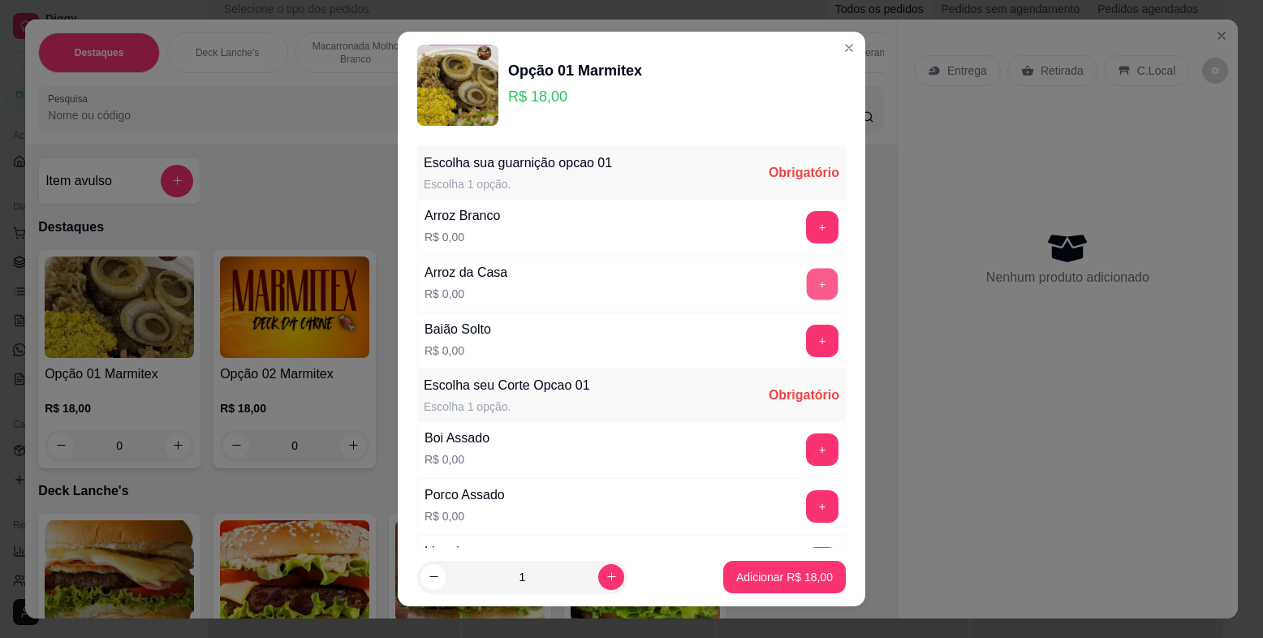
click at [807, 276] on button "+" at bounding box center [823, 285] width 32 height 32
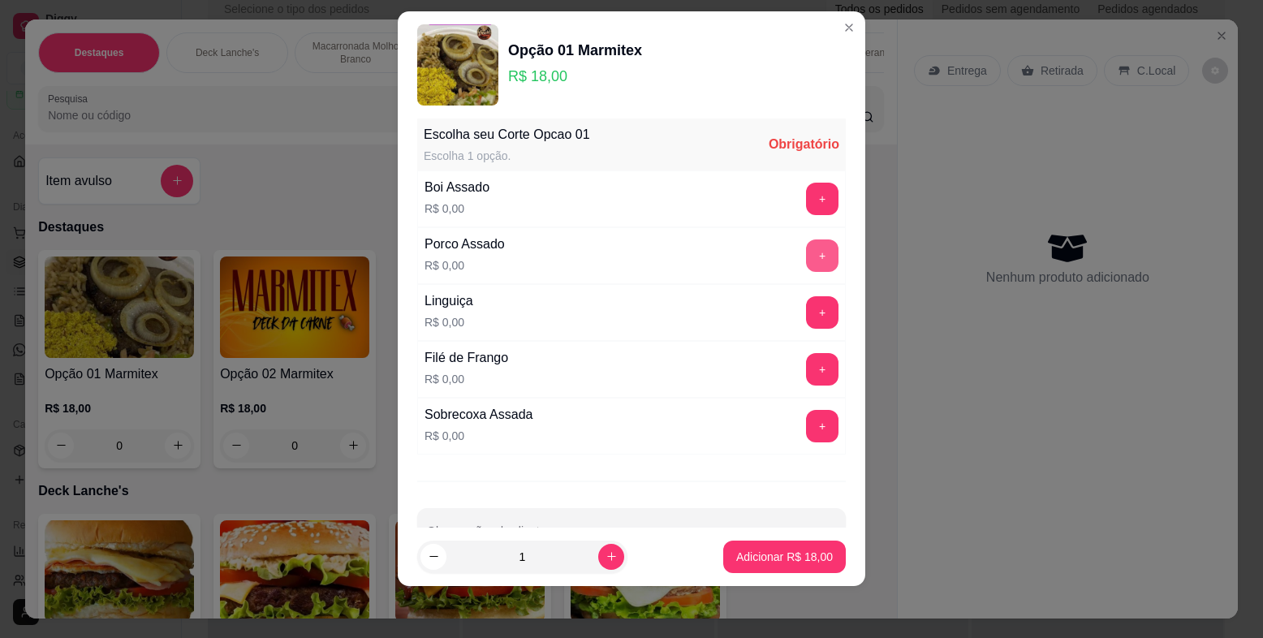
click at [806, 260] on button "+" at bounding box center [822, 256] width 32 height 32
click at [807, 367] on button "+" at bounding box center [823, 370] width 32 height 32
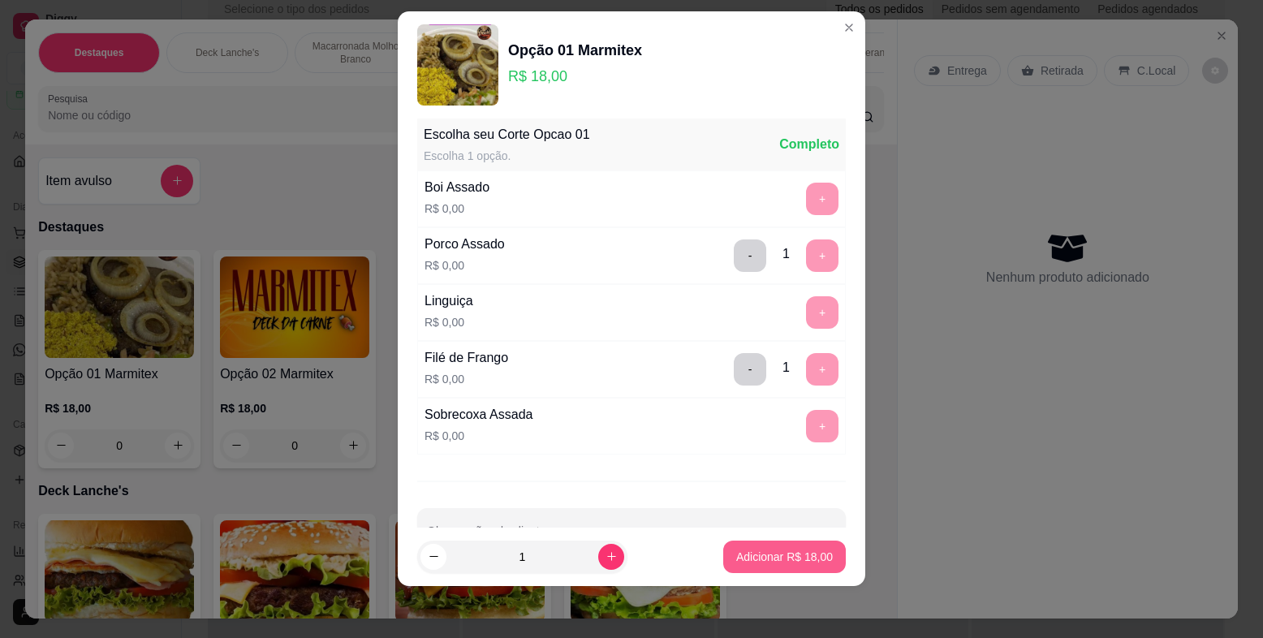
click at [782, 546] on button "Adicionar R$ 18,00" at bounding box center [784, 557] width 123 height 32
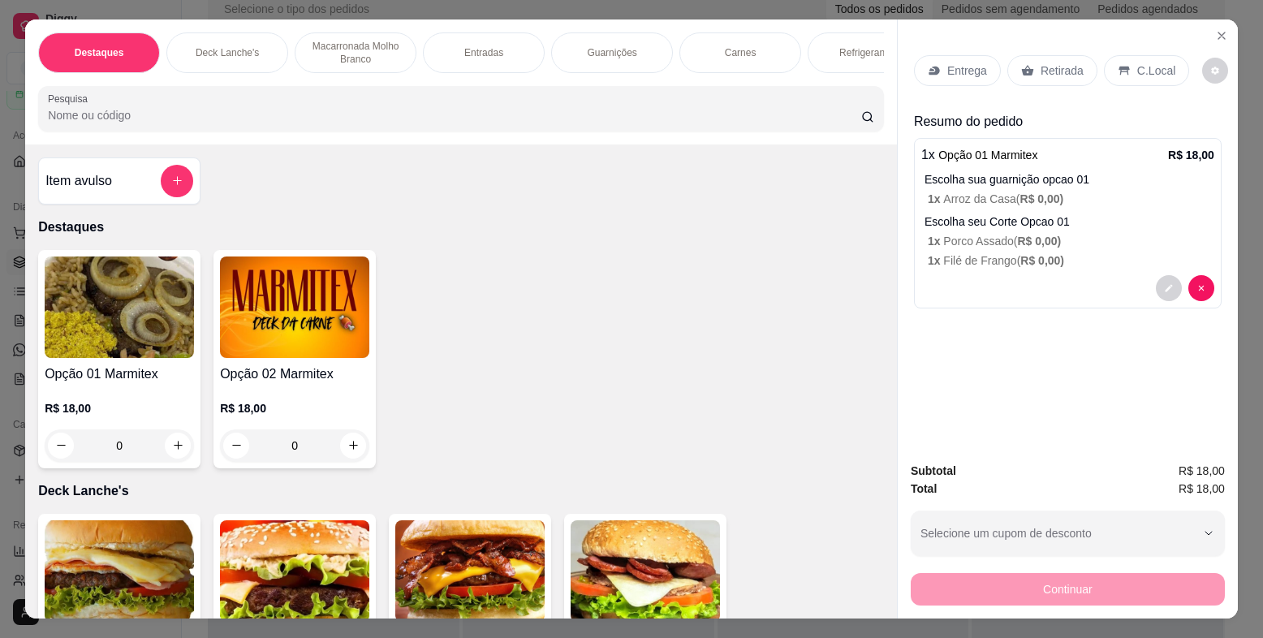
click at [963, 71] on p "Entrega" at bounding box center [968, 71] width 40 height 16
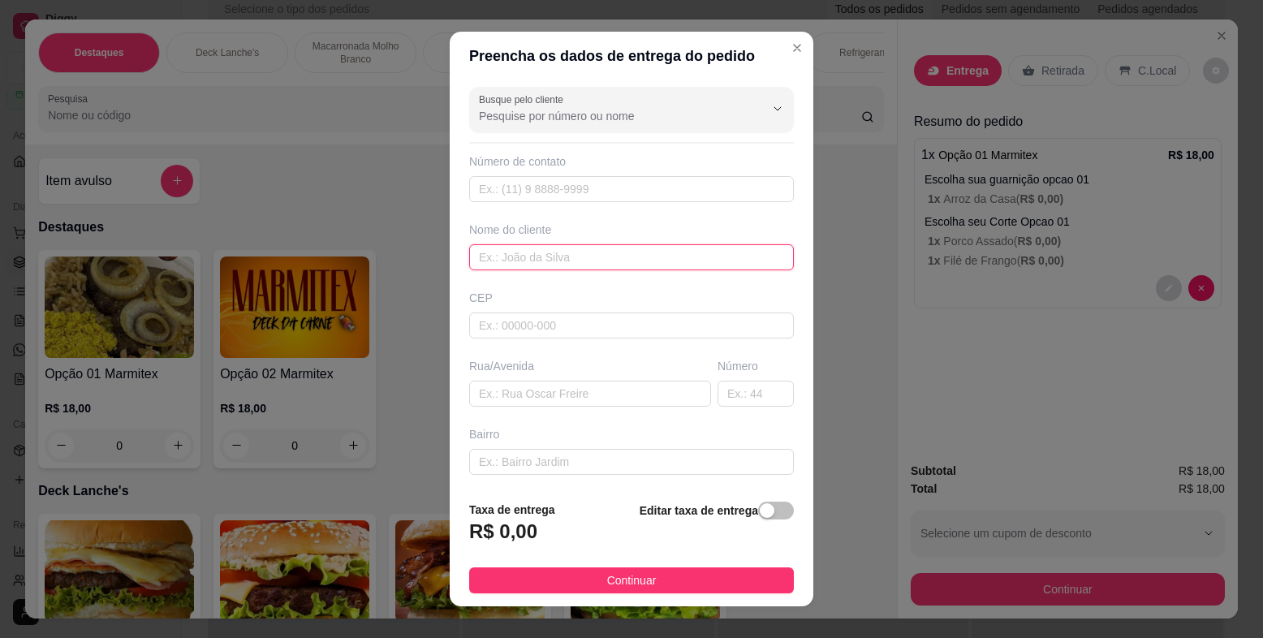
click at [600, 257] on input "text" at bounding box center [631, 257] width 325 height 26
type input "jackeline"
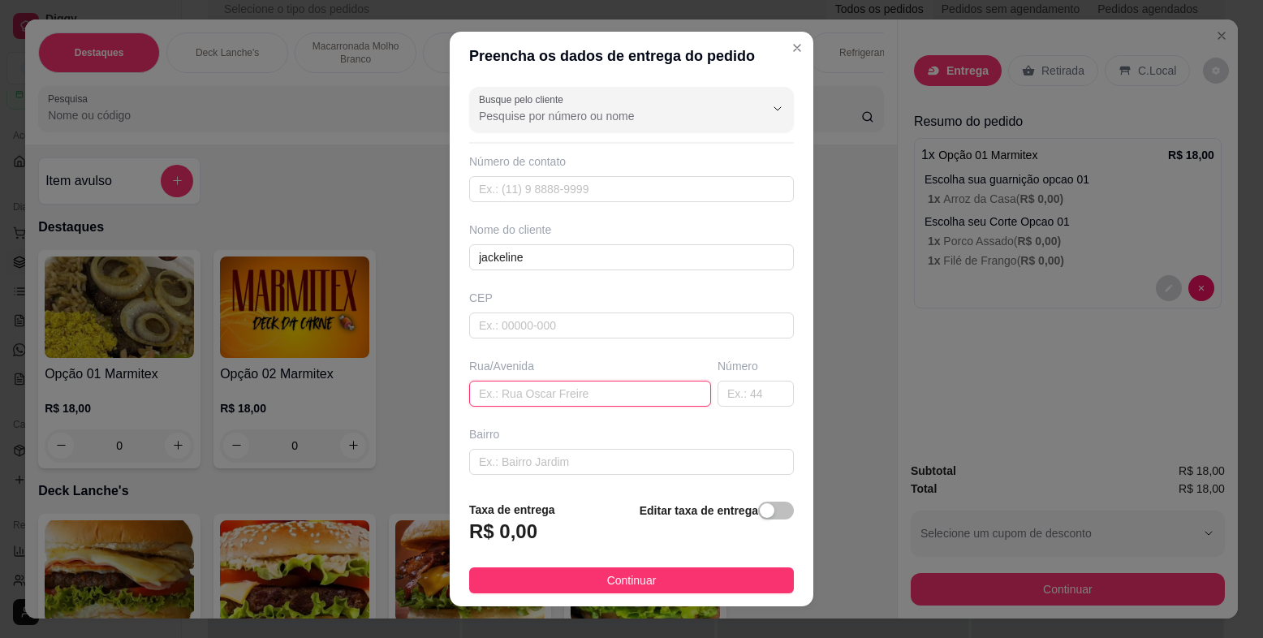
click at [644, 394] on input "text" at bounding box center [590, 394] width 242 height 26
paste input "[PERSON_NAME]"
type input "[PERSON_NAME]"
click at [733, 382] on input "text" at bounding box center [756, 394] width 76 height 26
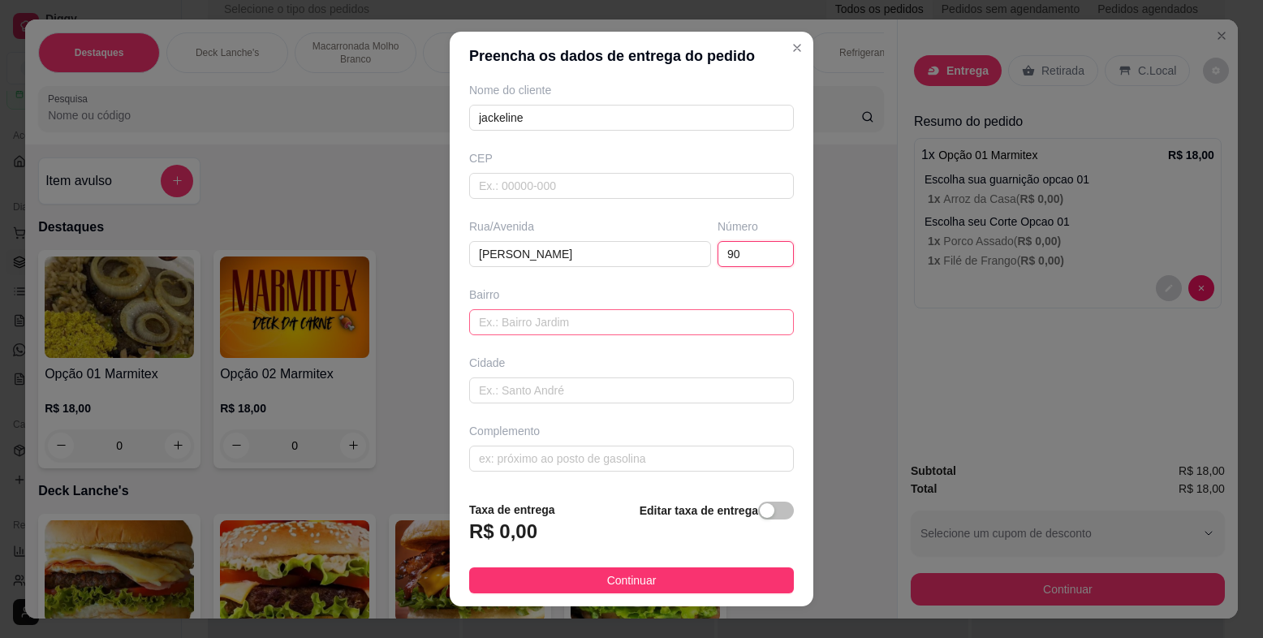
type input "90"
drag, startPoint x: 555, startPoint y: 313, endPoint x: 546, endPoint y: 324, distance: 14.4
click at [555, 314] on input "text" at bounding box center [631, 322] width 325 height 26
paste input "No beco de moto do ze canção"
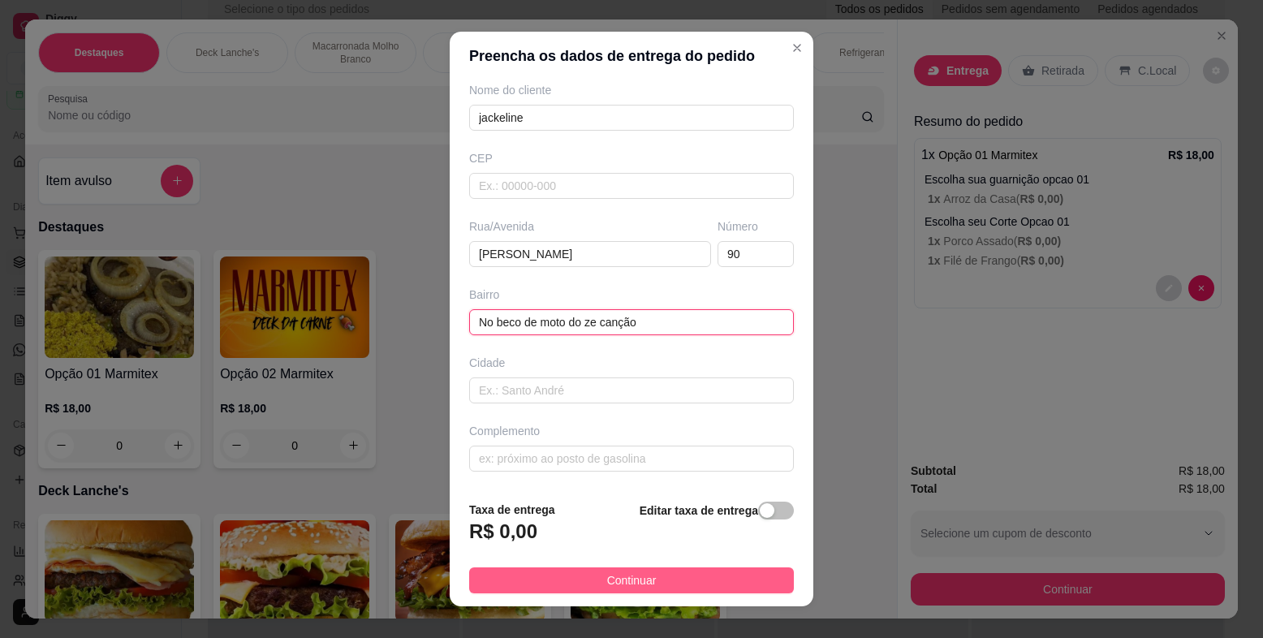
type input "No beco de moto do ze canção"
click at [721, 589] on button "Continuar" at bounding box center [631, 581] width 325 height 26
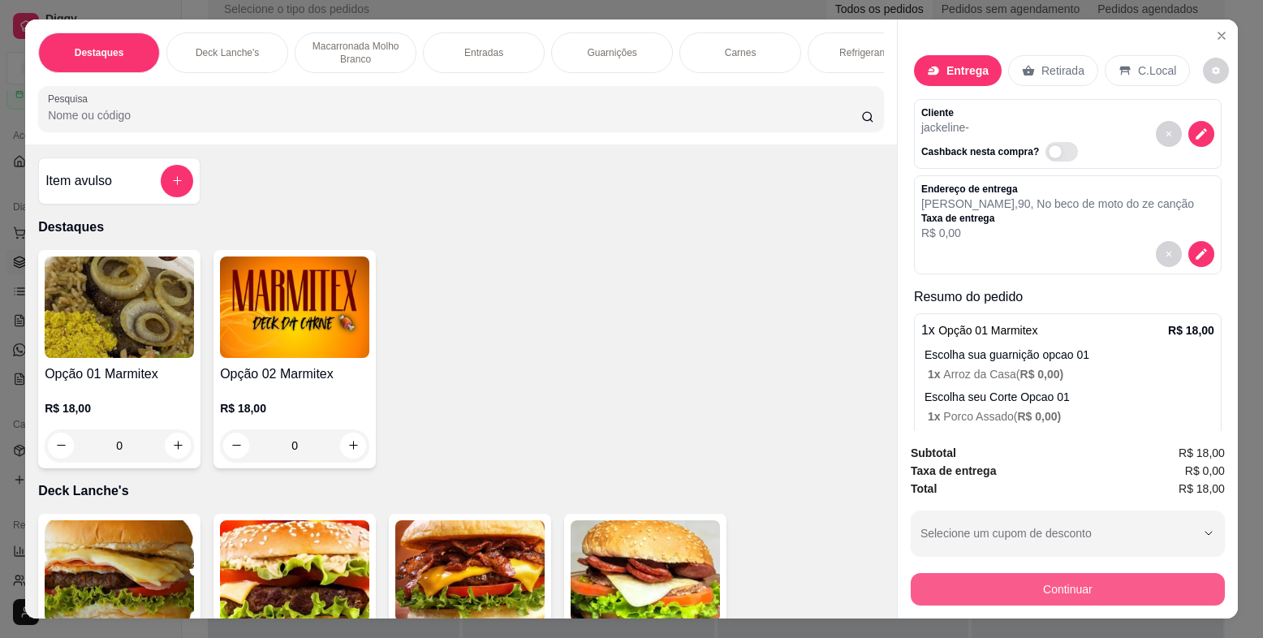
click at [1015, 591] on button "Continuar" at bounding box center [1068, 589] width 314 height 32
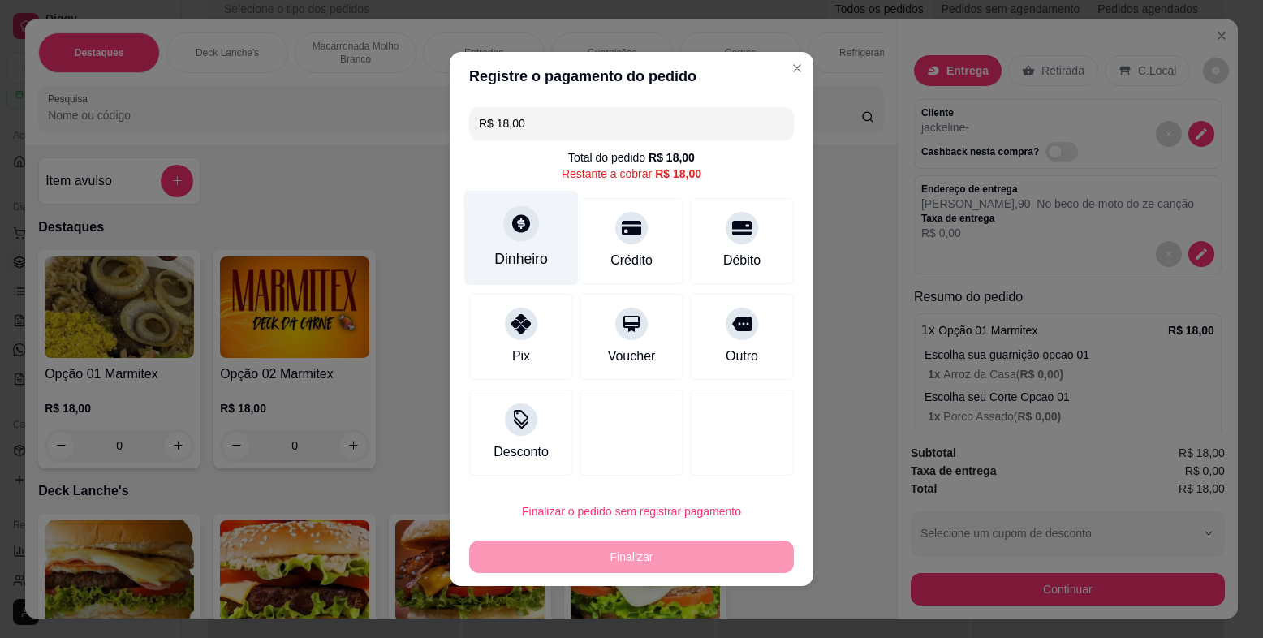
click at [517, 233] on icon at bounding box center [521, 223] width 21 height 21
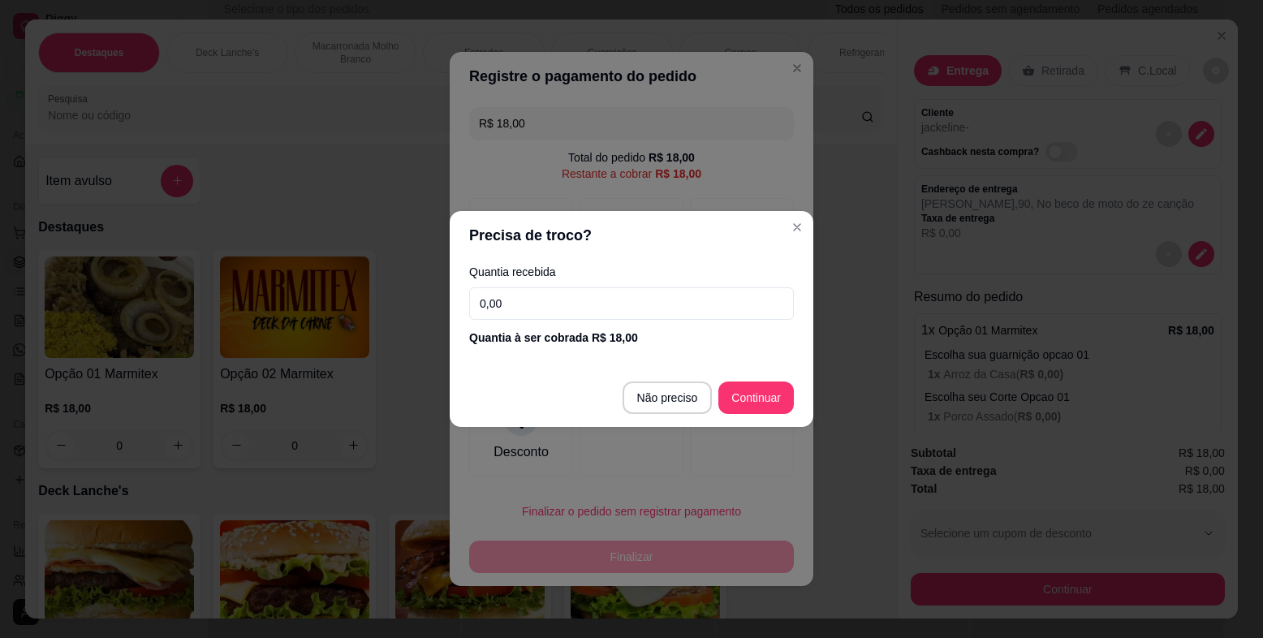
click at [641, 299] on input "0,00" at bounding box center [631, 303] width 325 height 32
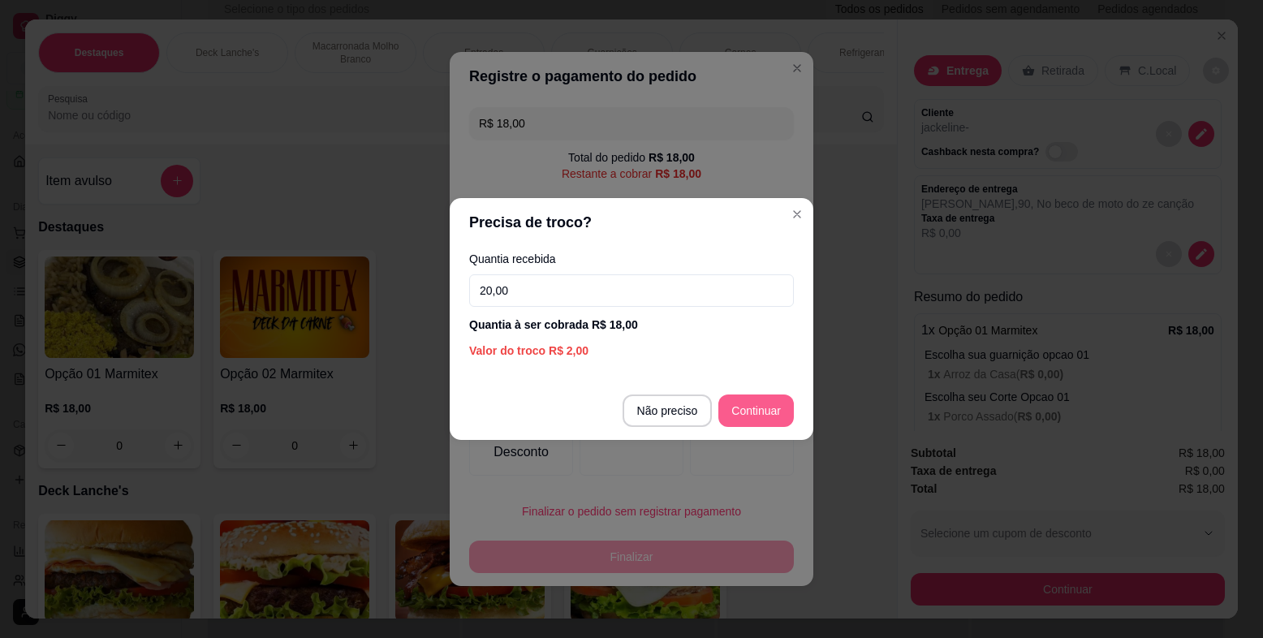
type input "20,00"
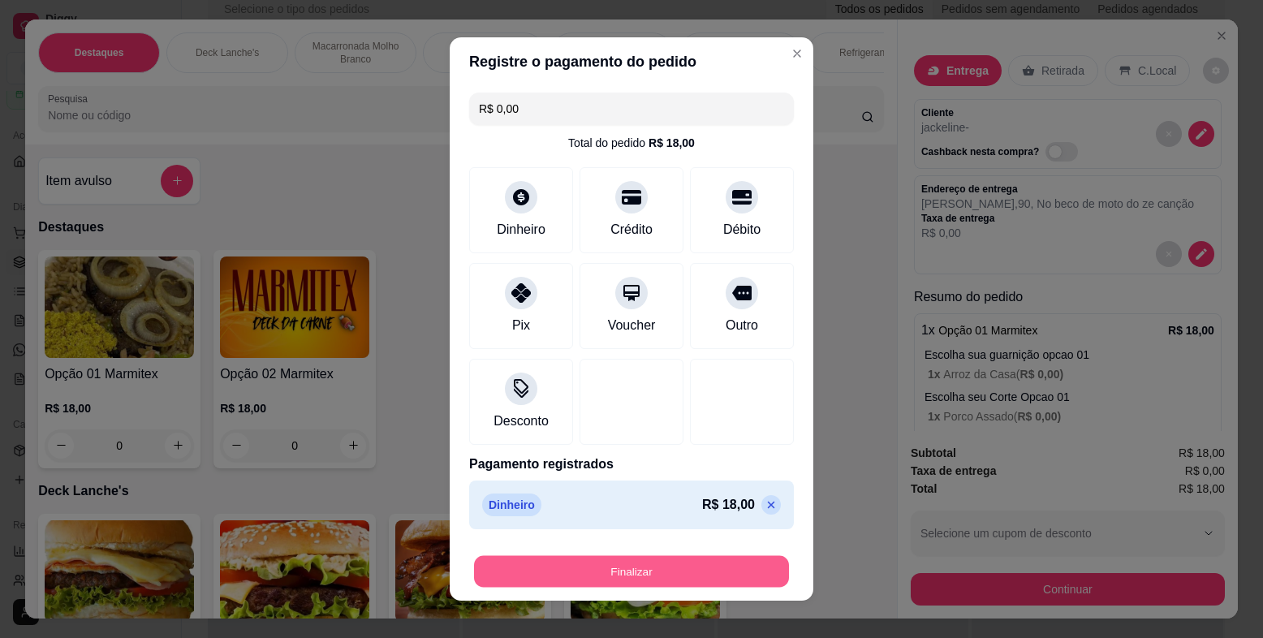
click at [719, 563] on button "Finalizar" at bounding box center [631, 572] width 315 height 32
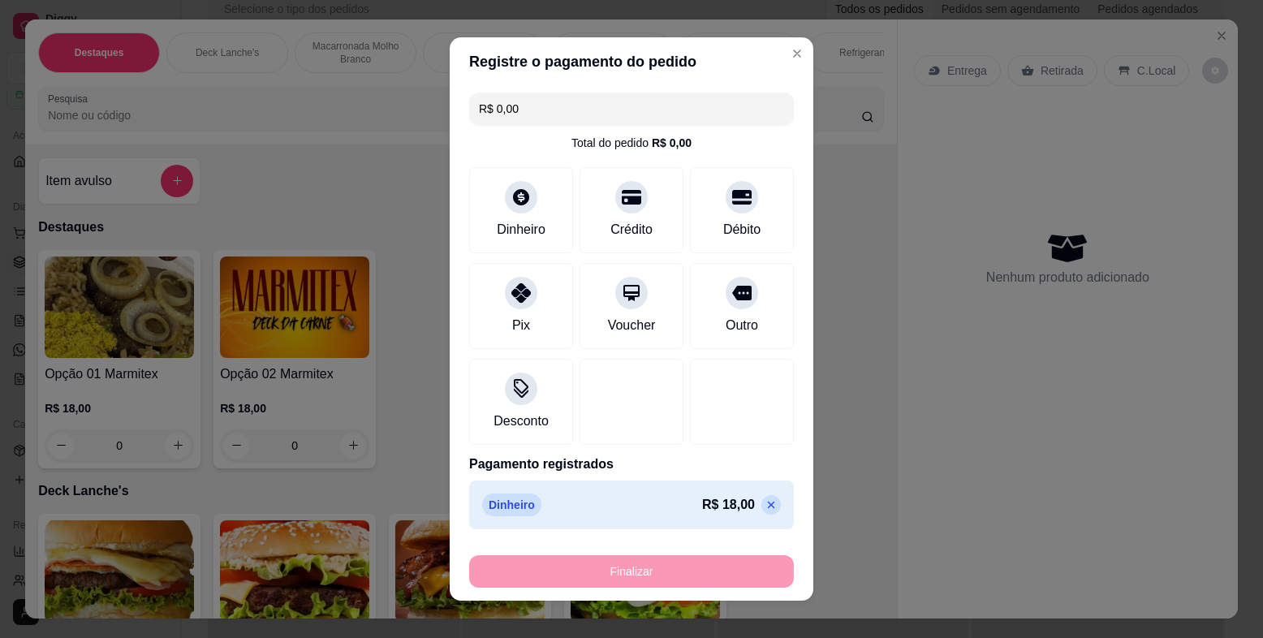
type input "-R$ 18,00"
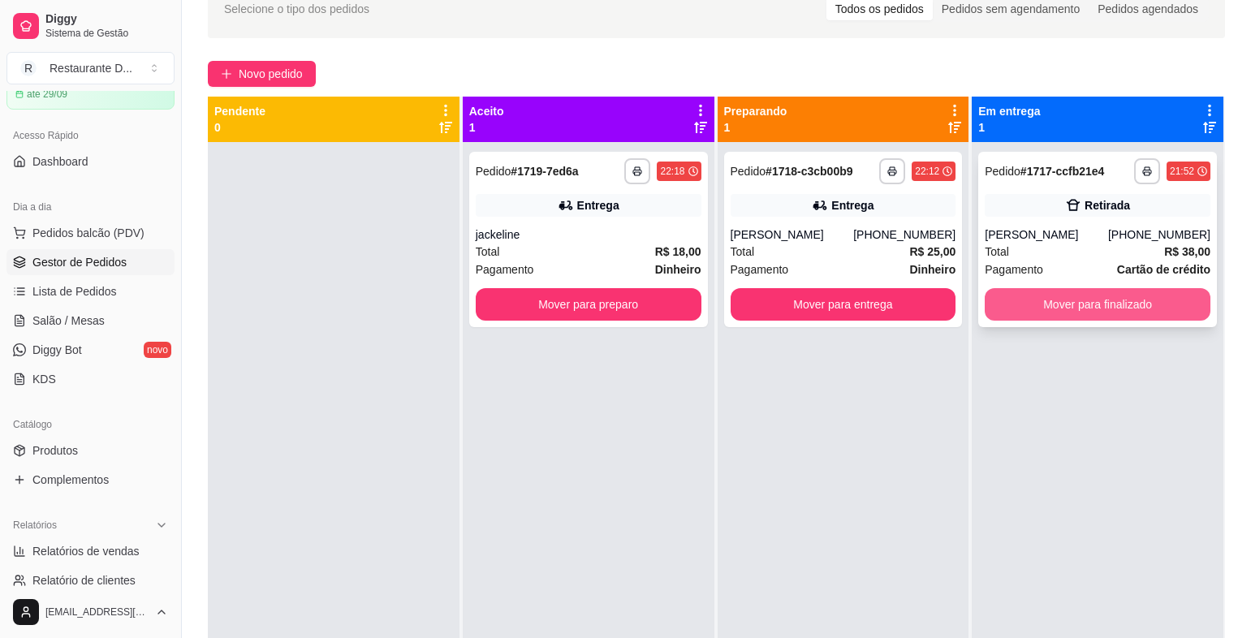
click at [1086, 309] on button "Mover para finalizado" at bounding box center [1098, 304] width 226 height 32
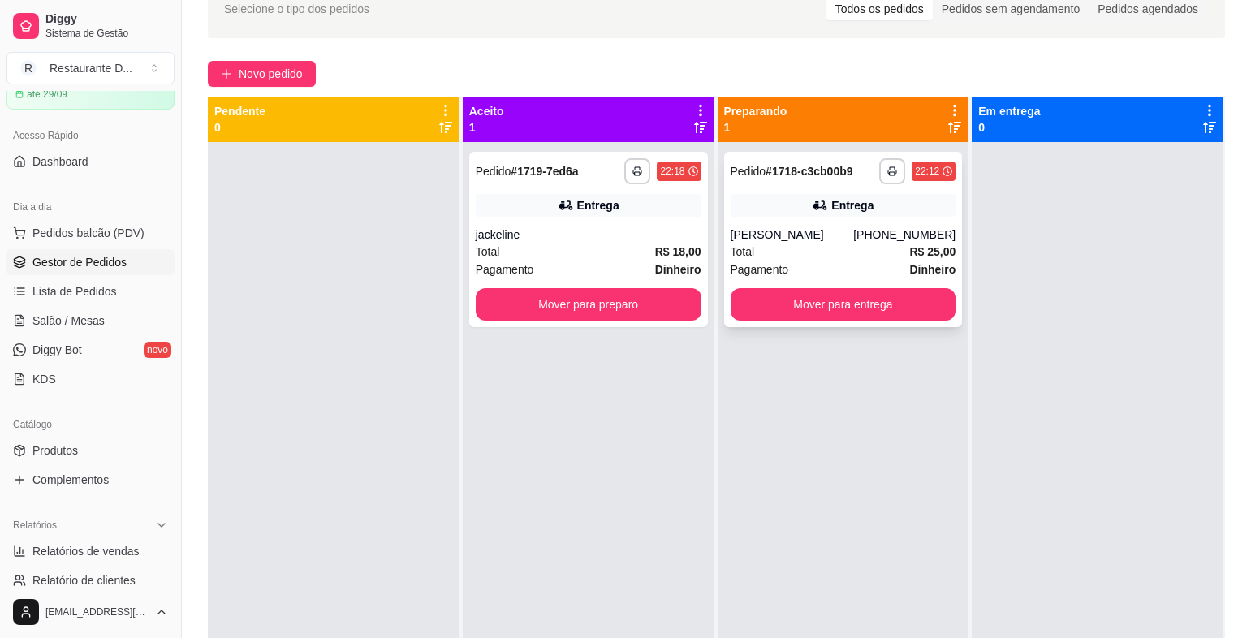
click at [928, 322] on div "**********" at bounding box center [843, 239] width 239 height 175
click at [762, 304] on button "Mover para entrega" at bounding box center [844, 304] width 226 height 32
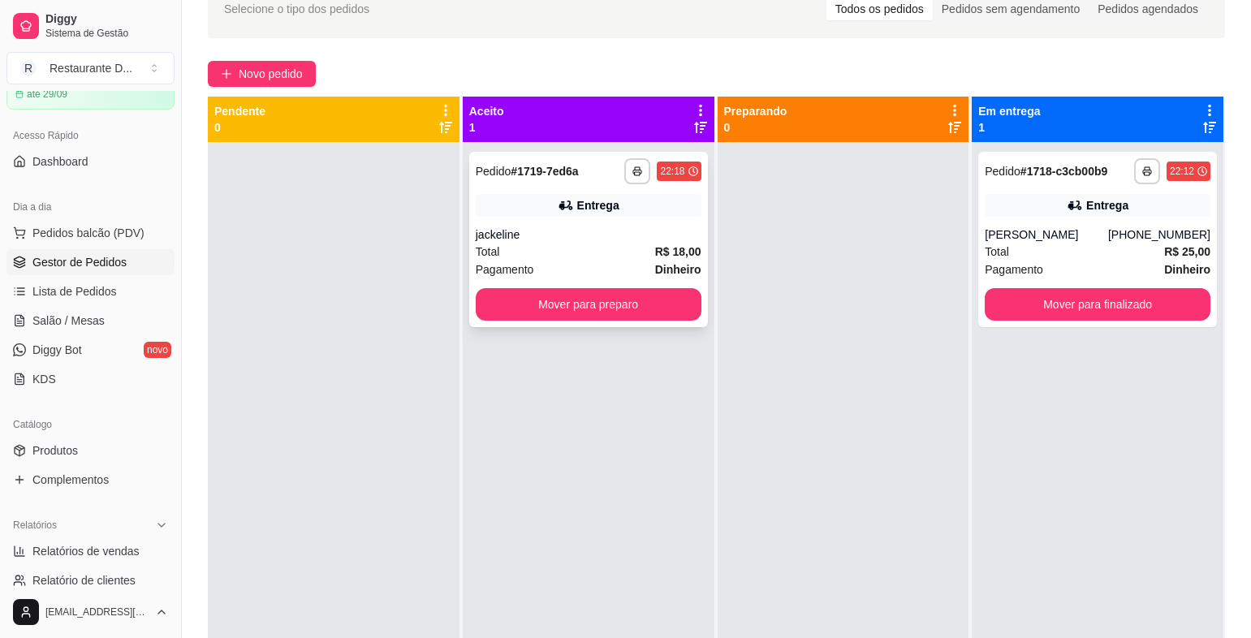
click at [573, 312] on button "Mover para preparo" at bounding box center [589, 304] width 226 height 32
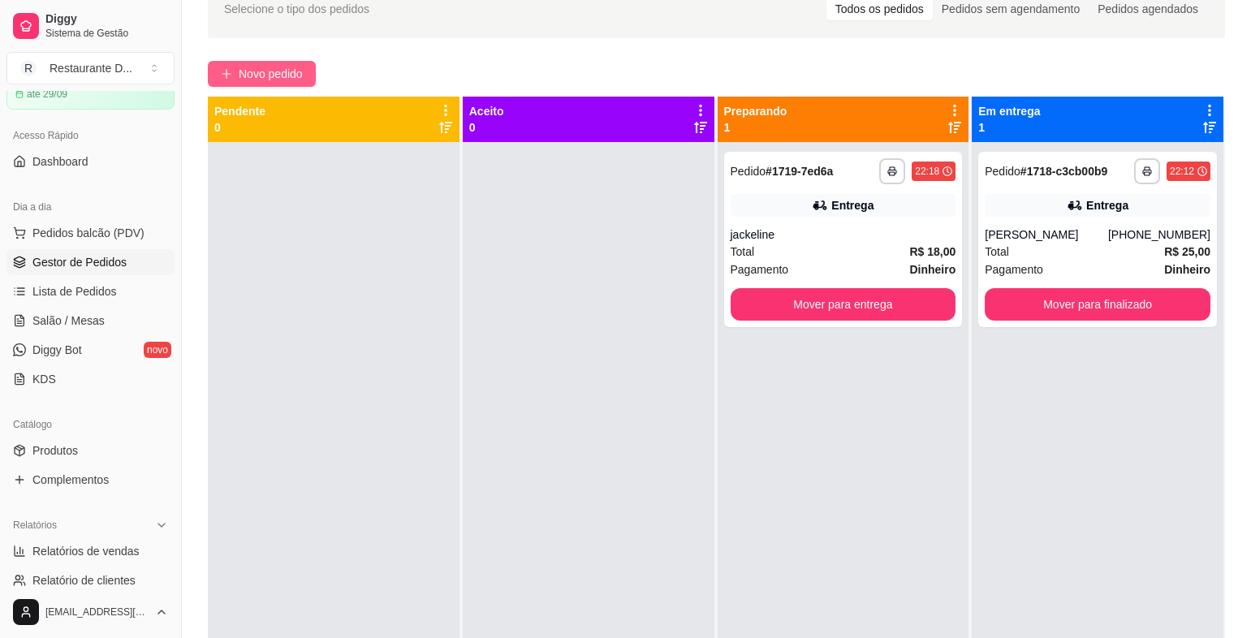
click at [276, 65] on span "Novo pedido" at bounding box center [271, 74] width 64 height 18
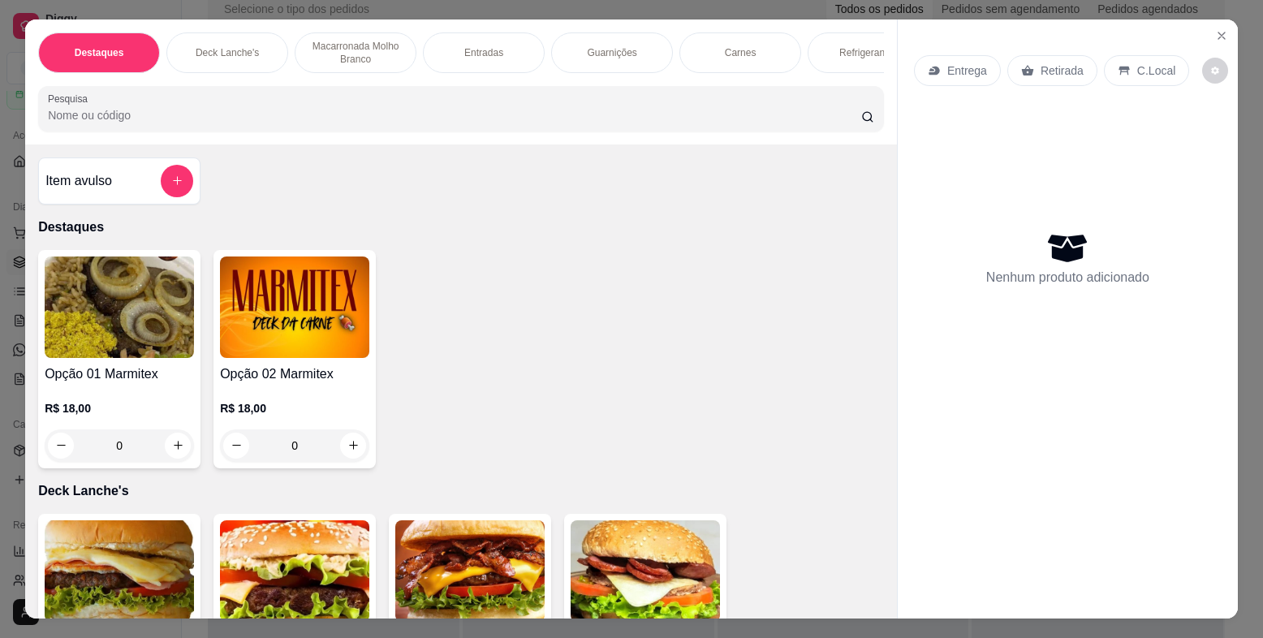
click at [105, 353] on img at bounding box center [119, 307] width 149 height 101
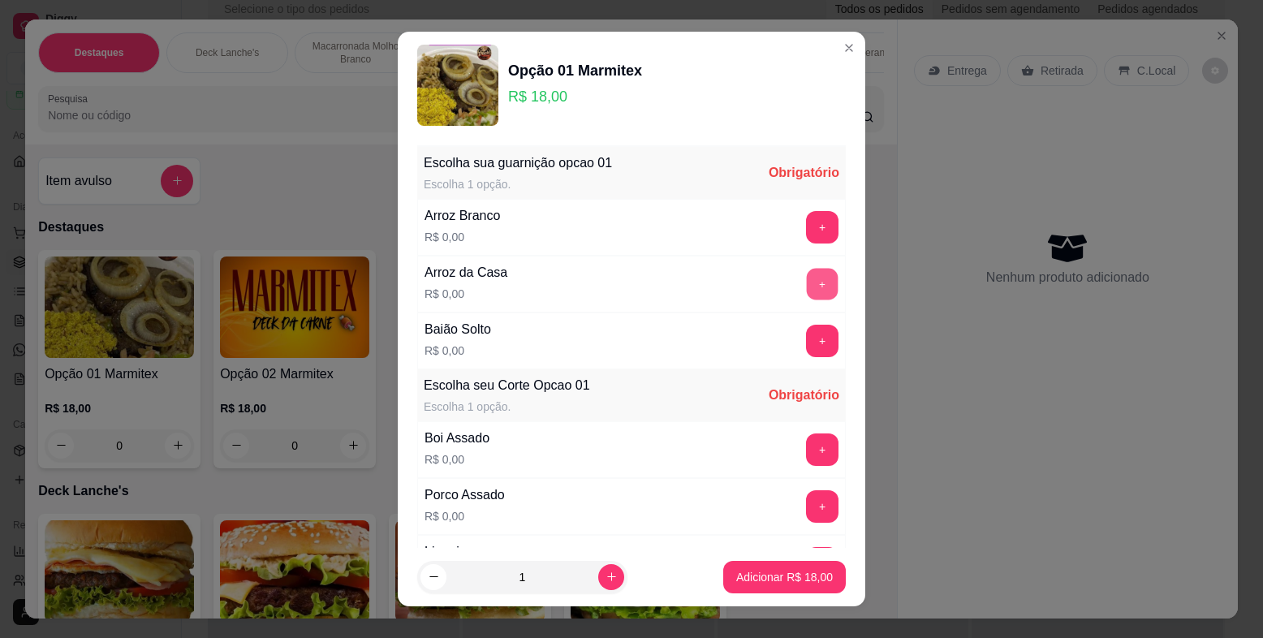
click at [807, 287] on button "+" at bounding box center [823, 285] width 32 height 32
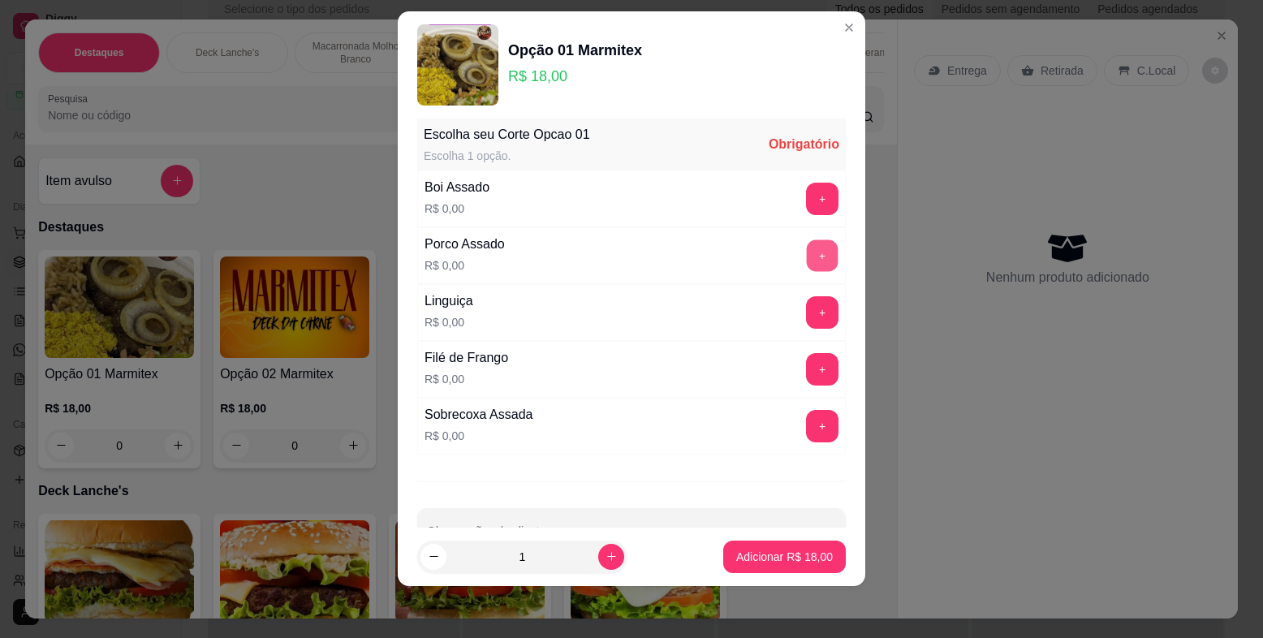
click at [807, 248] on button "+" at bounding box center [823, 256] width 32 height 32
click at [806, 300] on button "+" at bounding box center [822, 312] width 32 height 32
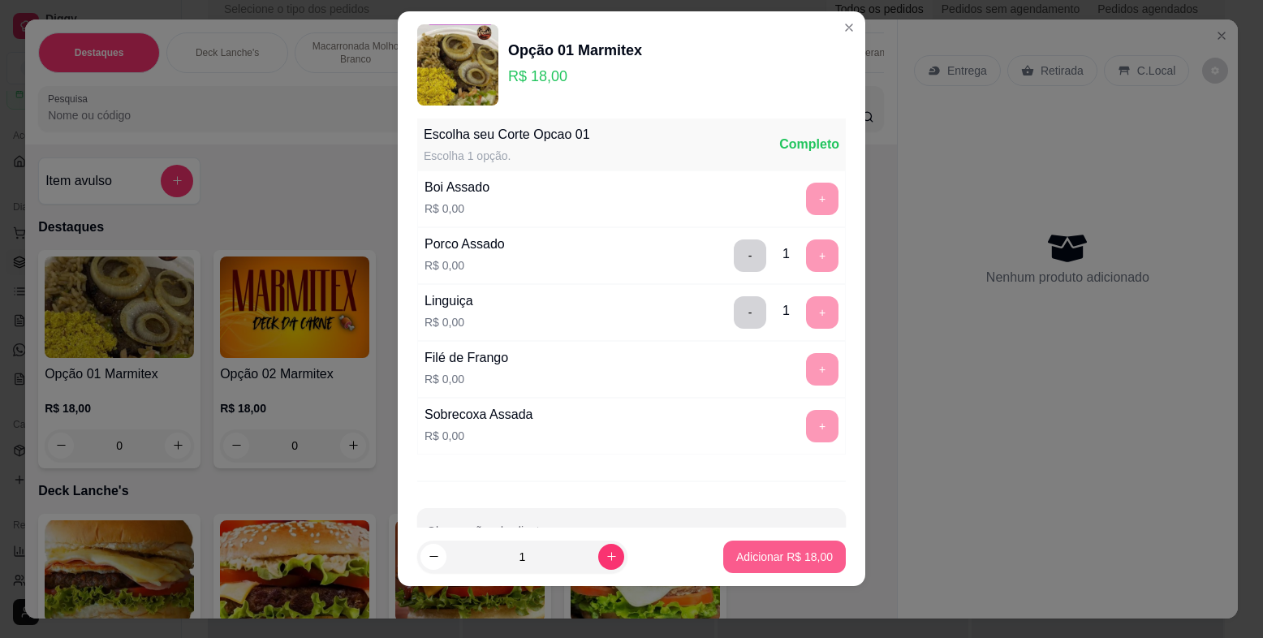
click at [768, 555] on p "Adicionar R$ 18,00" at bounding box center [784, 557] width 97 height 16
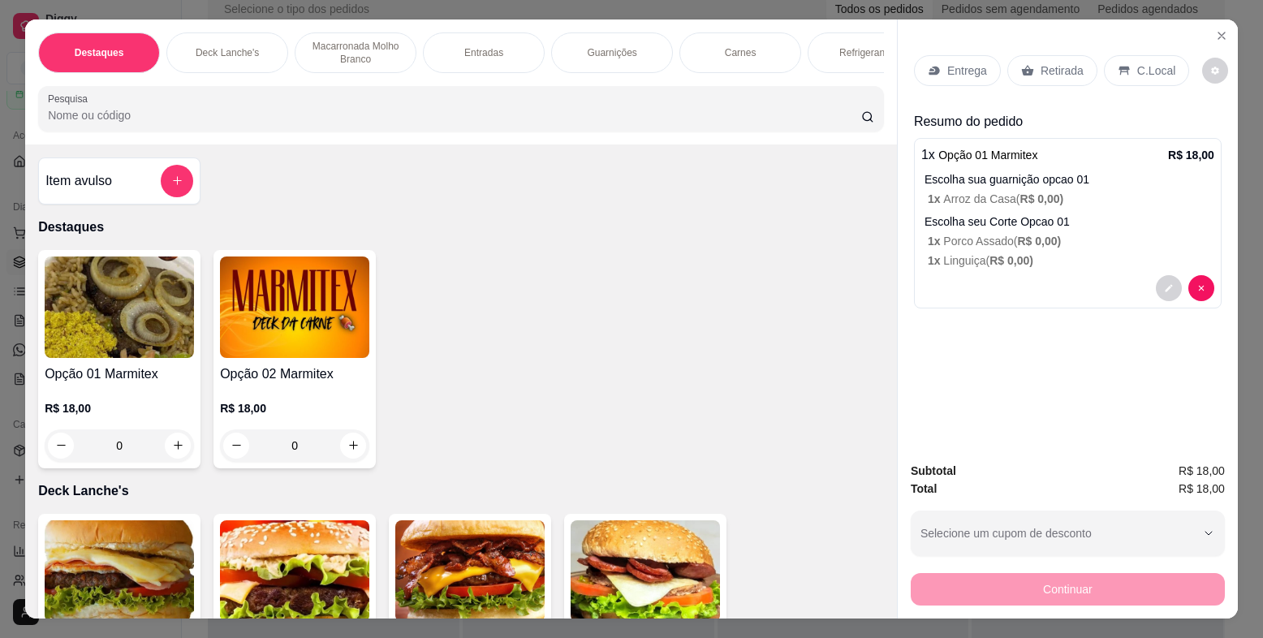
click at [947, 80] on div "Entrega" at bounding box center [957, 70] width 87 height 31
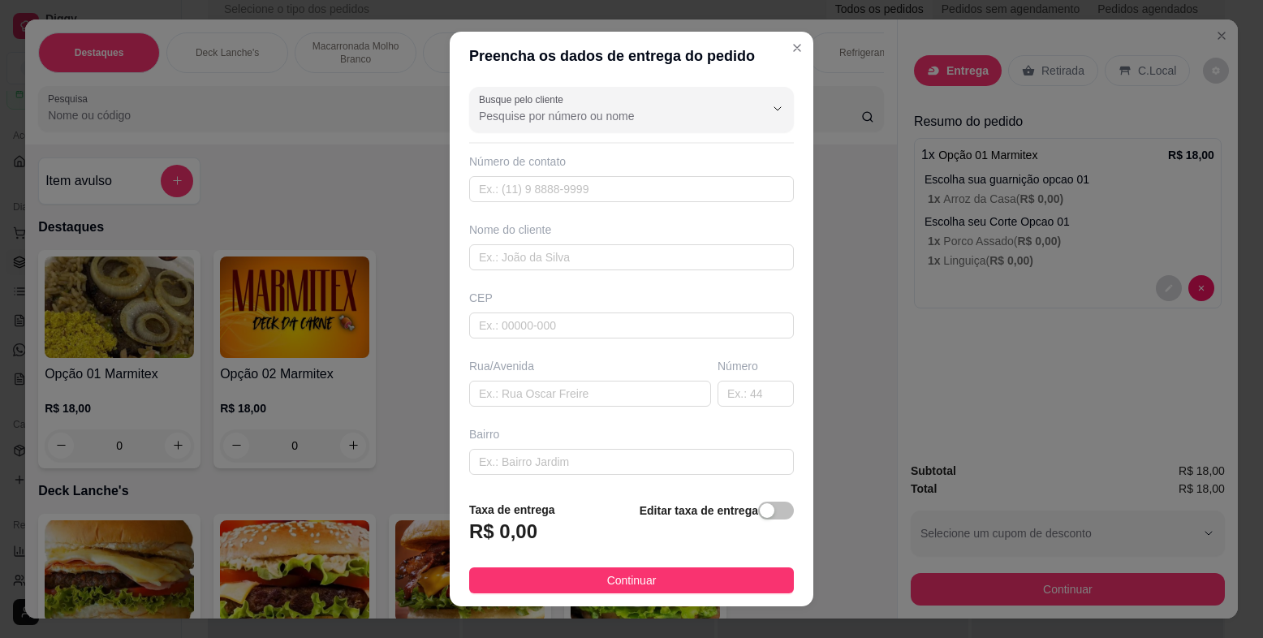
click at [624, 376] on div "Rua/Avenida" at bounding box center [590, 382] width 248 height 49
click at [624, 384] on input "text" at bounding box center [590, 394] width 242 height 26
type input "r"
type input "[PERSON_NAME]"
click at [718, 397] on input "text" at bounding box center [756, 394] width 76 height 26
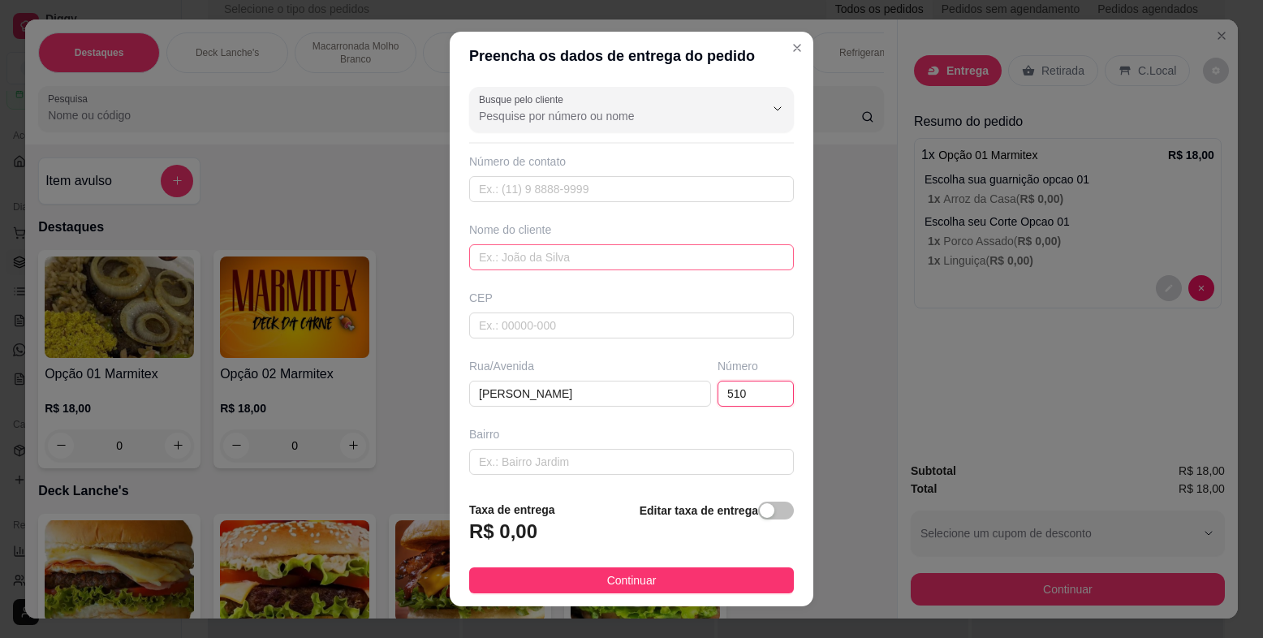
type input "510"
click at [640, 252] on input "text" at bounding box center [631, 257] width 325 height 26
type input "[PERSON_NAME]"
click at [578, 475] on input "text" at bounding box center [631, 462] width 325 height 26
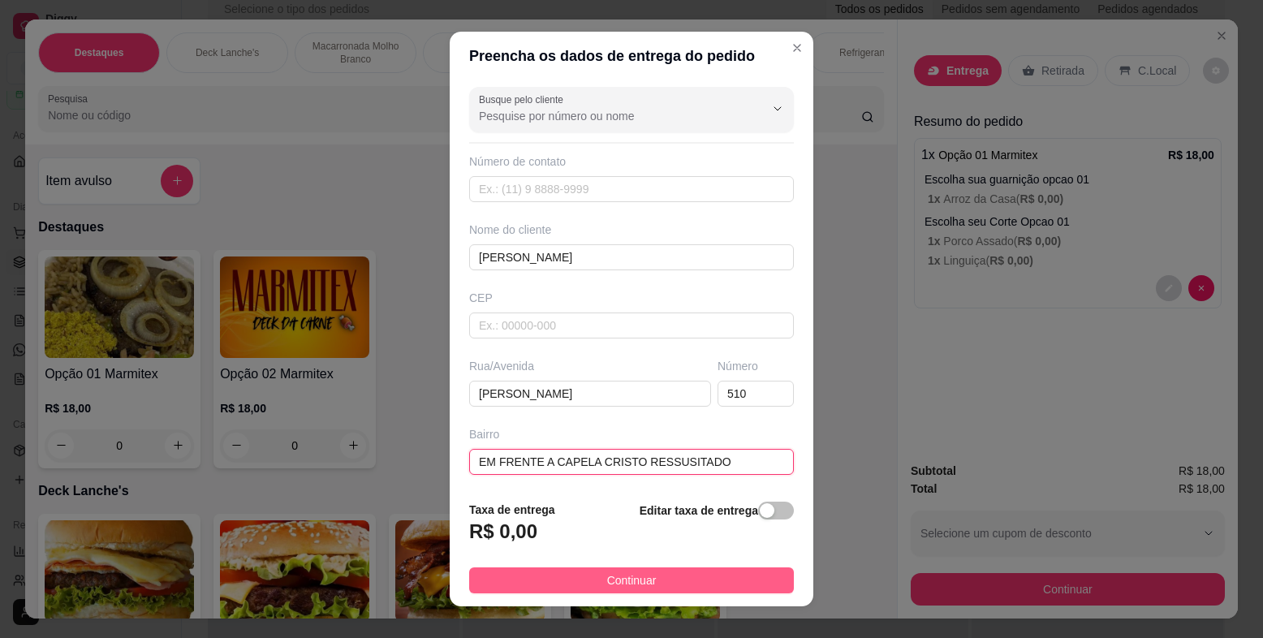
type input "EM FRENTE A CAPELA CRISTO RESSUSITADO"
click at [607, 575] on span "Continuar" at bounding box center [632, 581] width 50 height 18
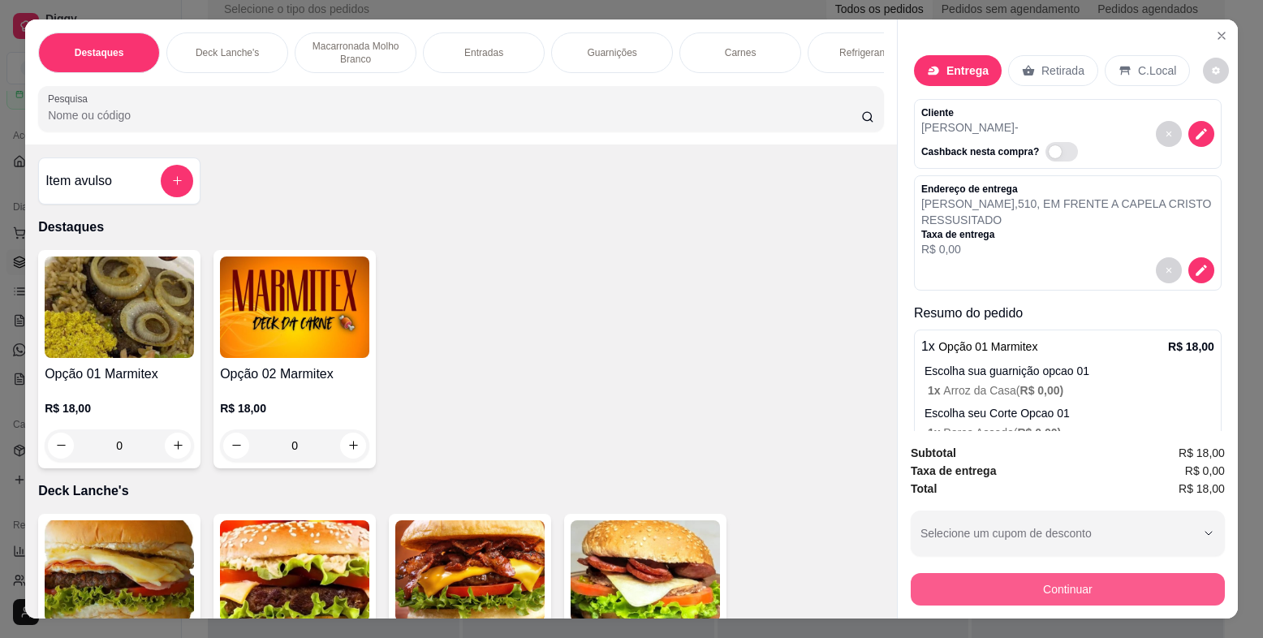
click at [1003, 592] on button "Continuar" at bounding box center [1068, 589] width 314 height 32
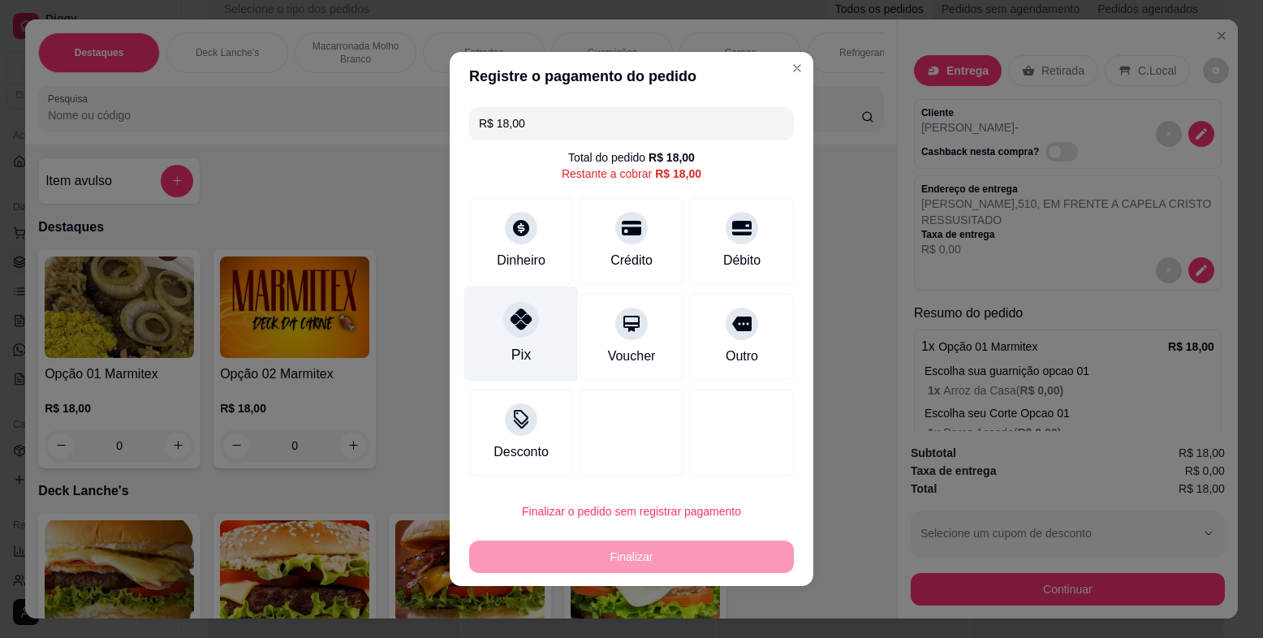
click at [524, 311] on icon at bounding box center [521, 319] width 21 height 21
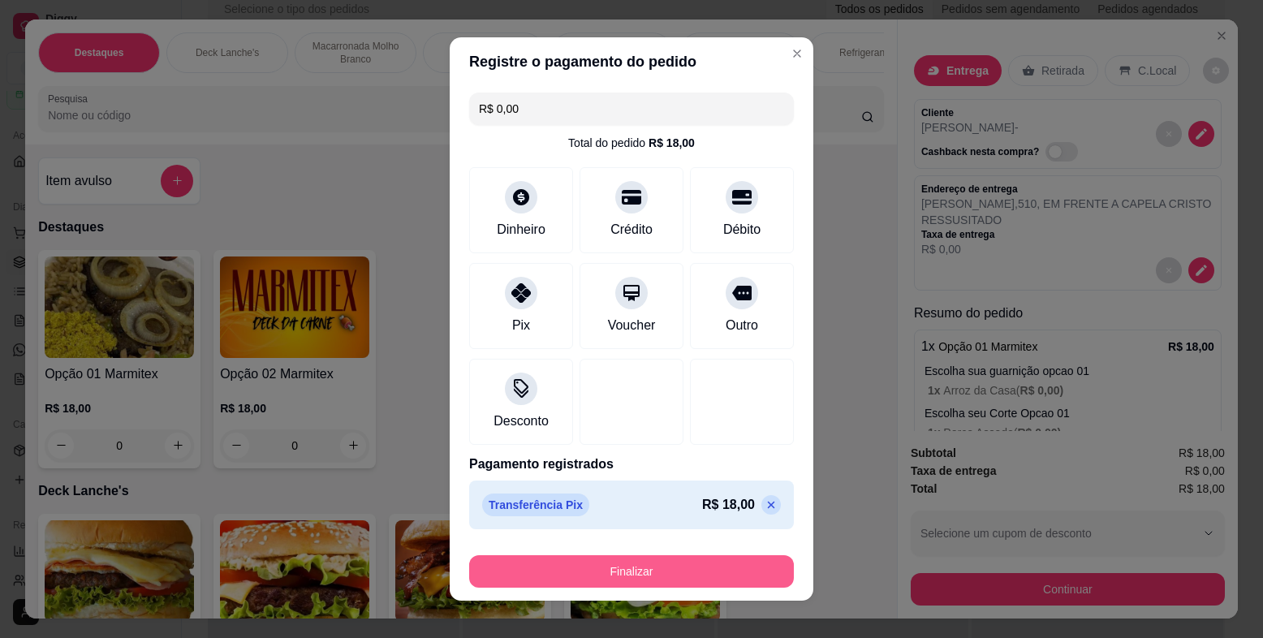
click at [583, 570] on button "Finalizar" at bounding box center [631, 571] width 325 height 32
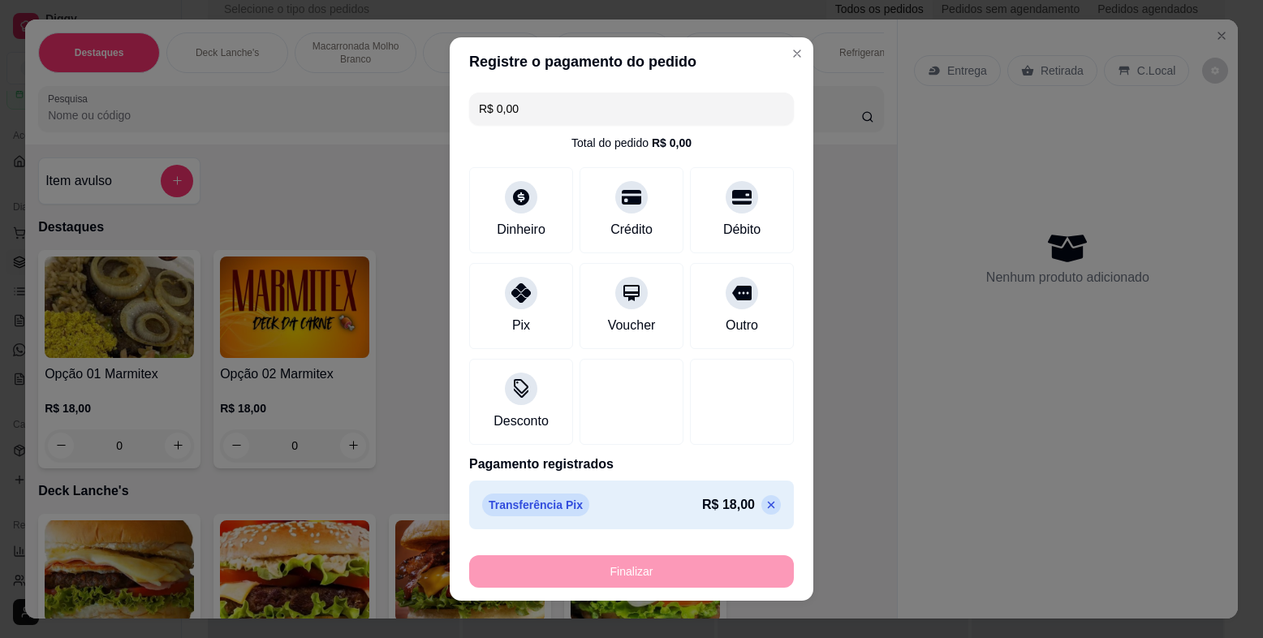
type input "-R$ 18,00"
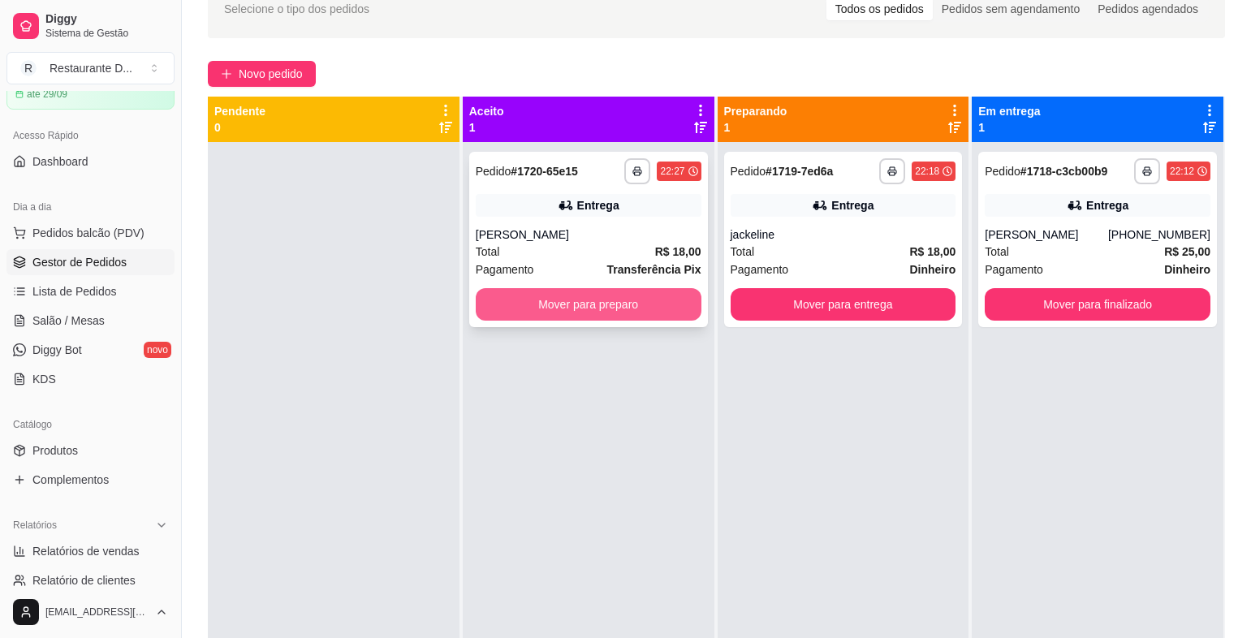
click at [663, 315] on button "Mover para preparo" at bounding box center [589, 304] width 226 height 32
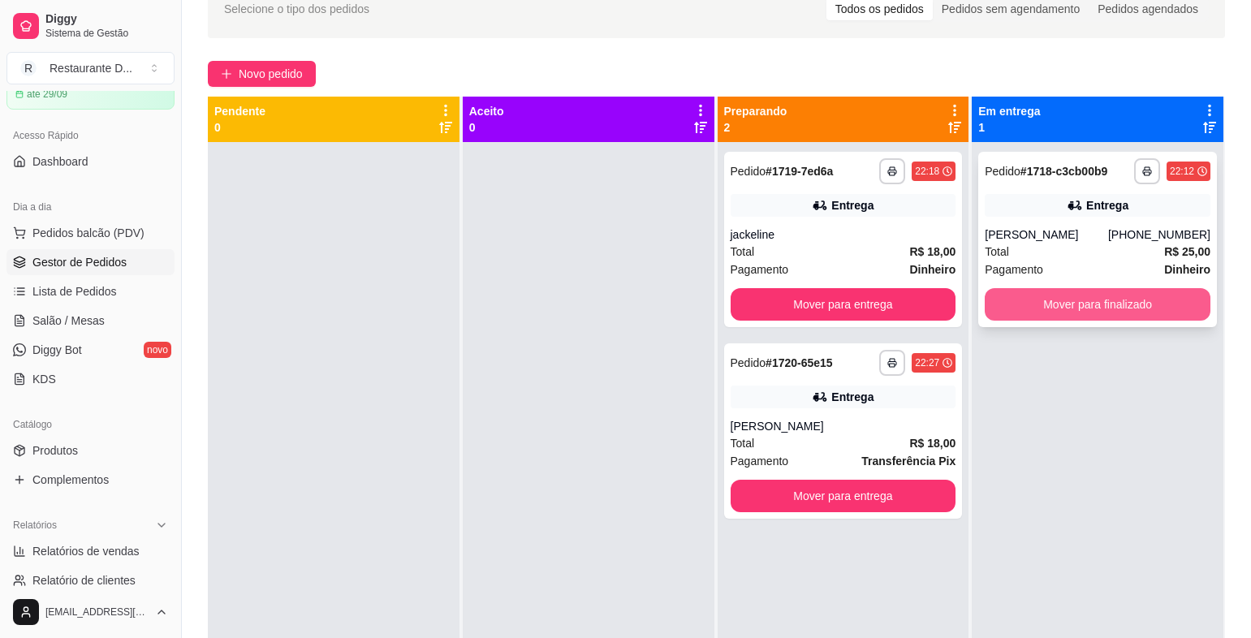
click at [1073, 302] on button "Mover para finalizado" at bounding box center [1098, 304] width 226 height 32
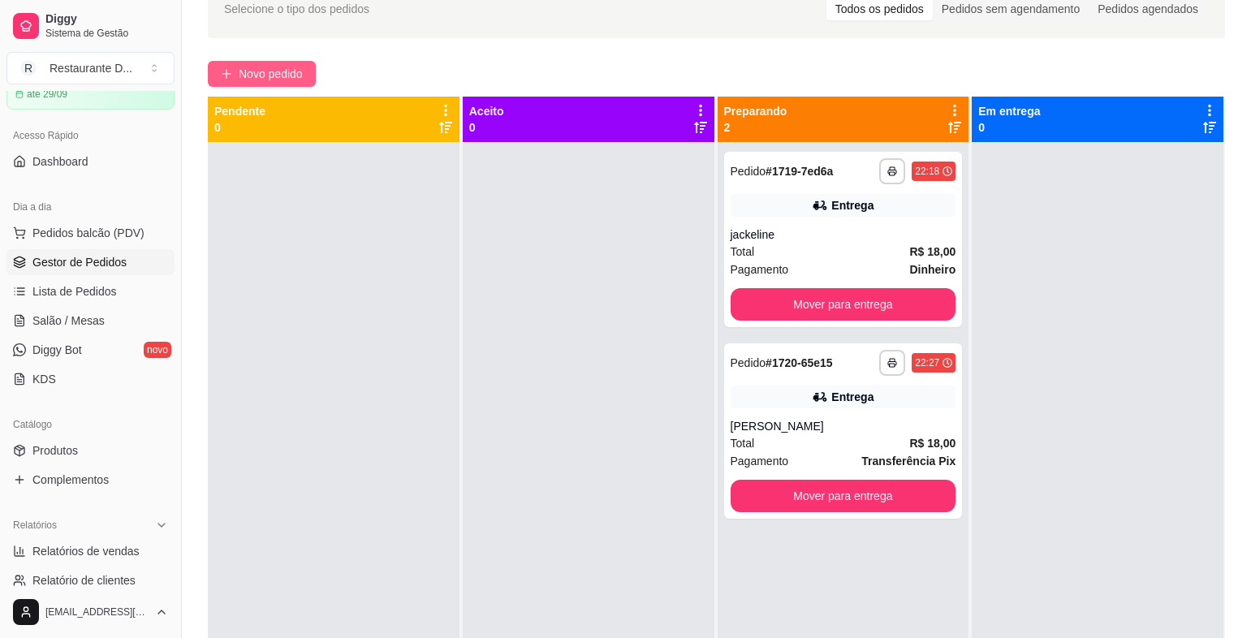
click at [268, 80] on span "Novo pedido" at bounding box center [271, 74] width 64 height 18
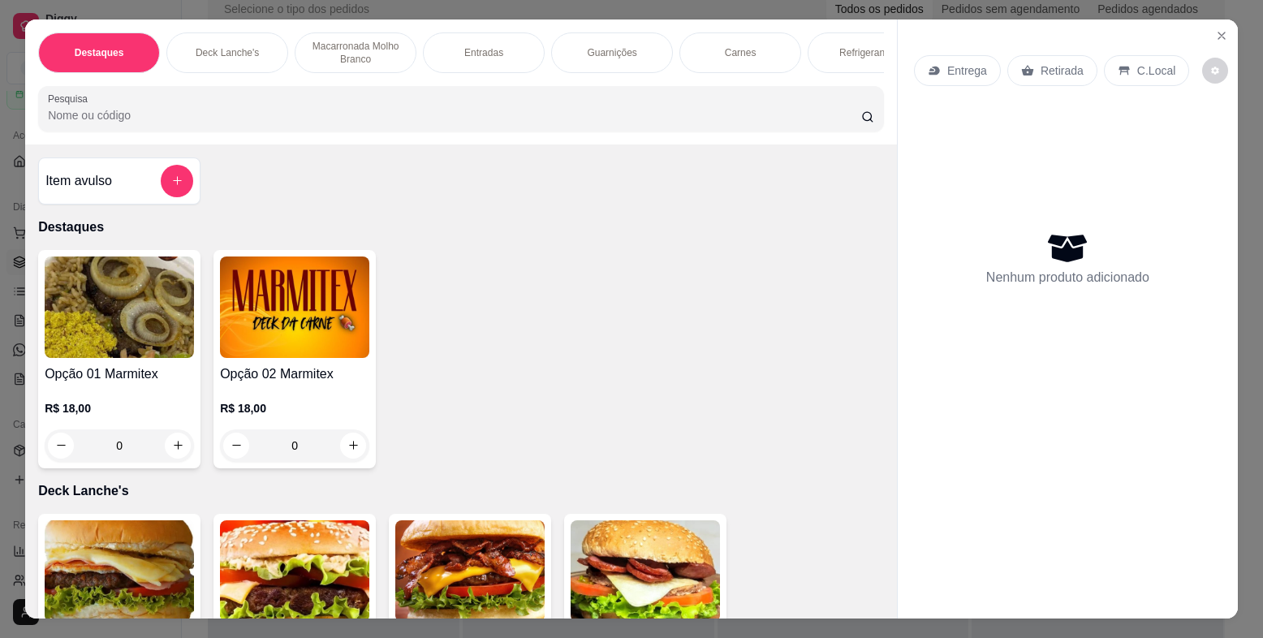
scroll to position [244, 0]
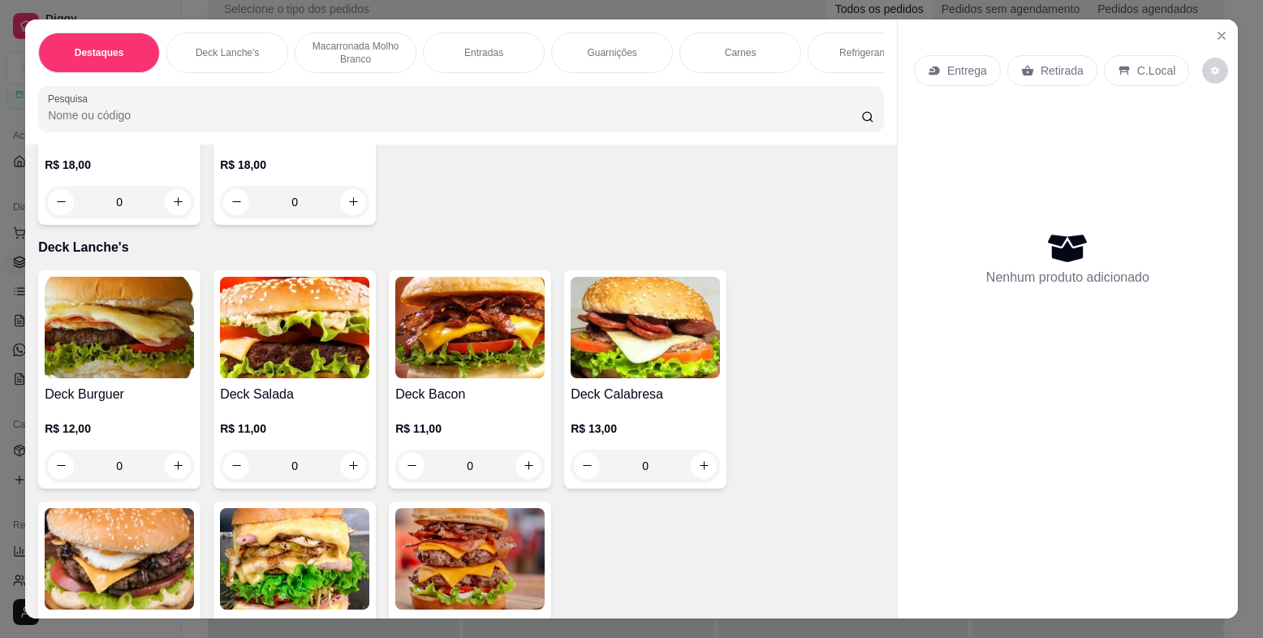
click at [408, 344] on img at bounding box center [469, 327] width 149 height 101
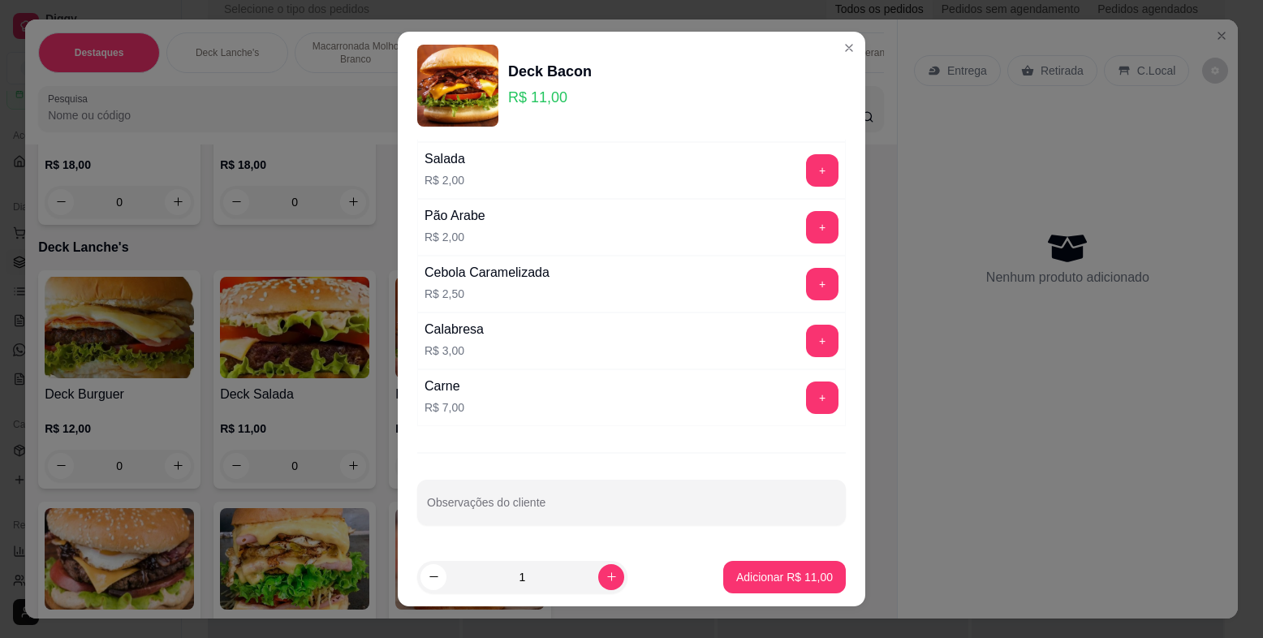
scroll to position [20, 0]
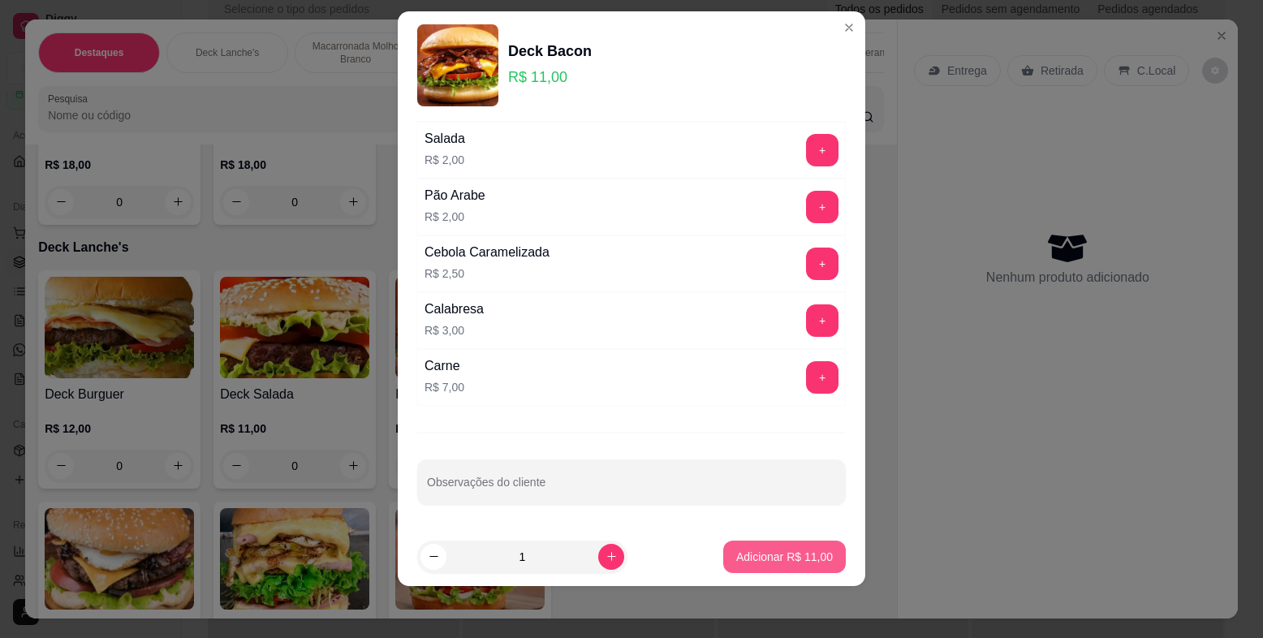
click at [760, 548] on button "Adicionar R$ 11,00" at bounding box center [784, 557] width 123 height 32
type input "1"
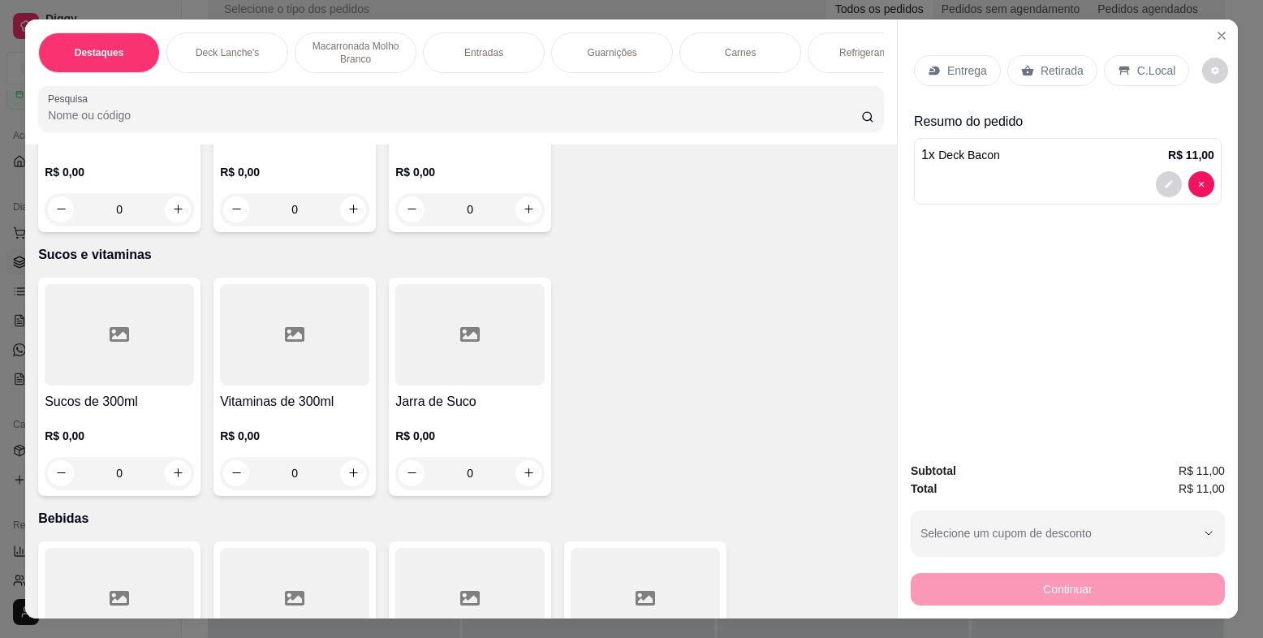
scroll to position [3978, 0]
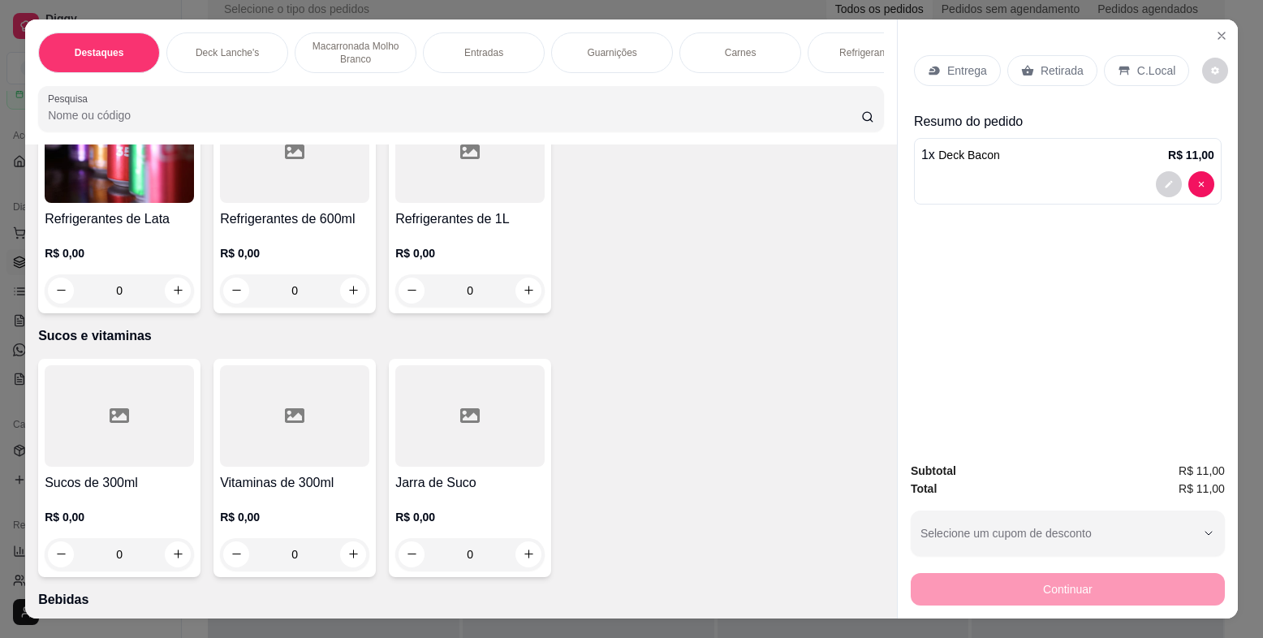
click at [151, 186] on img at bounding box center [119, 151] width 149 height 101
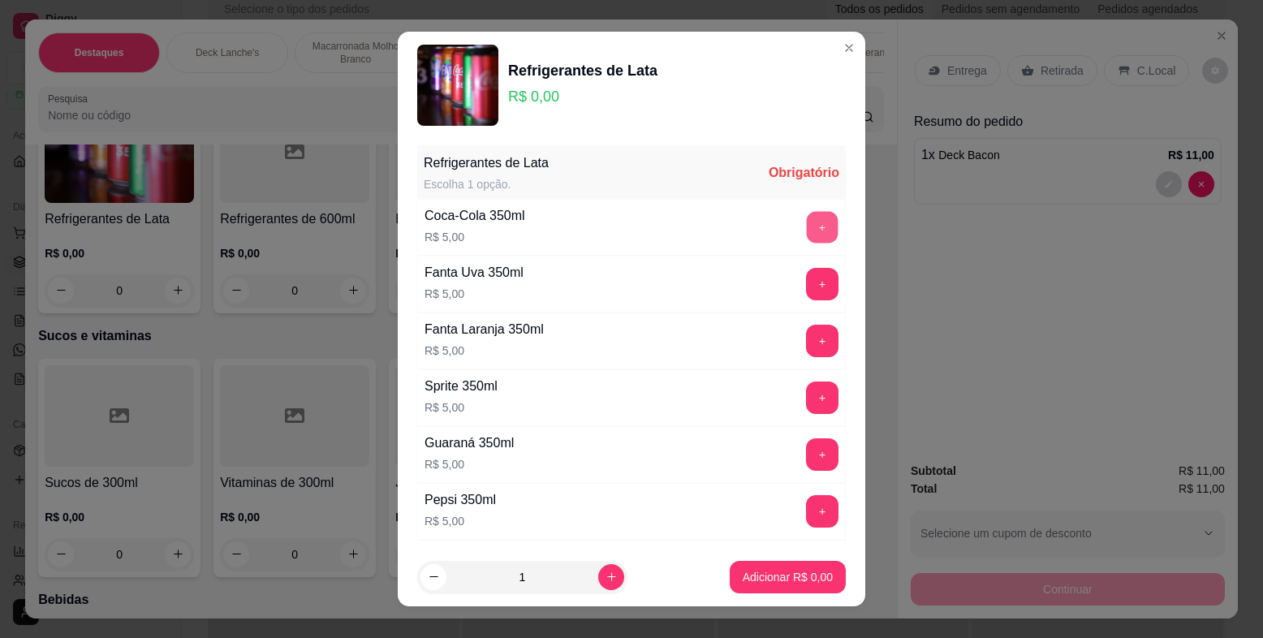
click at [807, 214] on button "+" at bounding box center [823, 228] width 32 height 32
click at [778, 576] on p "Adicionar R$ 5,00" at bounding box center [788, 577] width 90 height 16
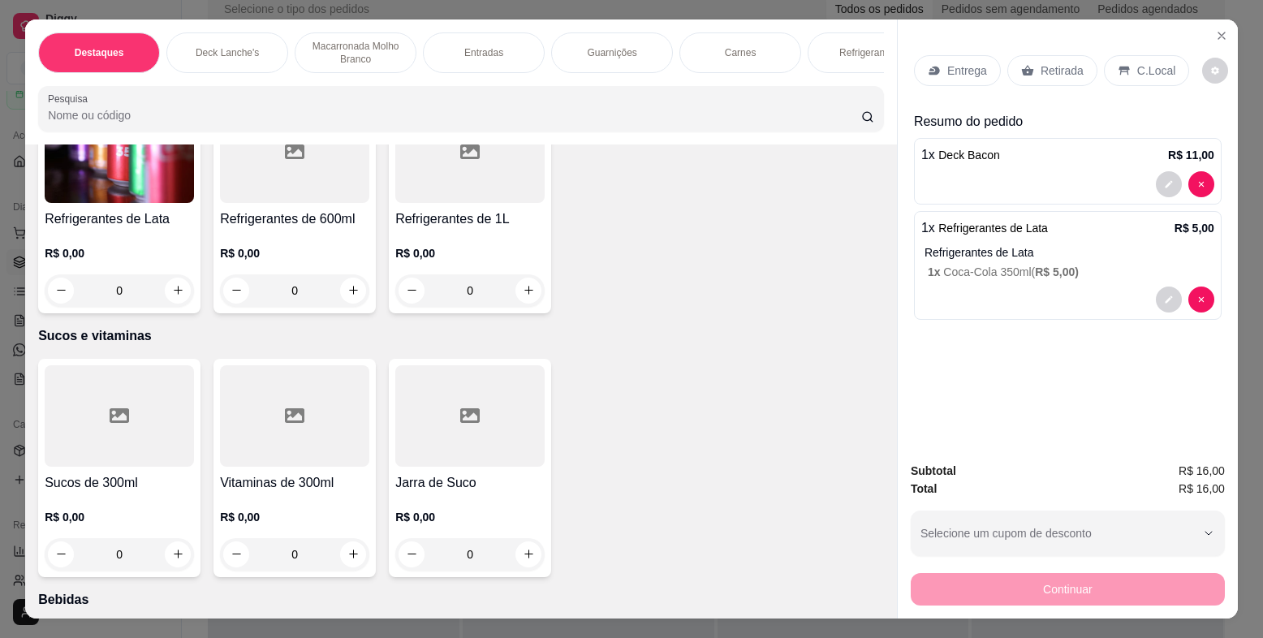
click at [948, 74] on p "Entrega" at bounding box center [968, 71] width 40 height 16
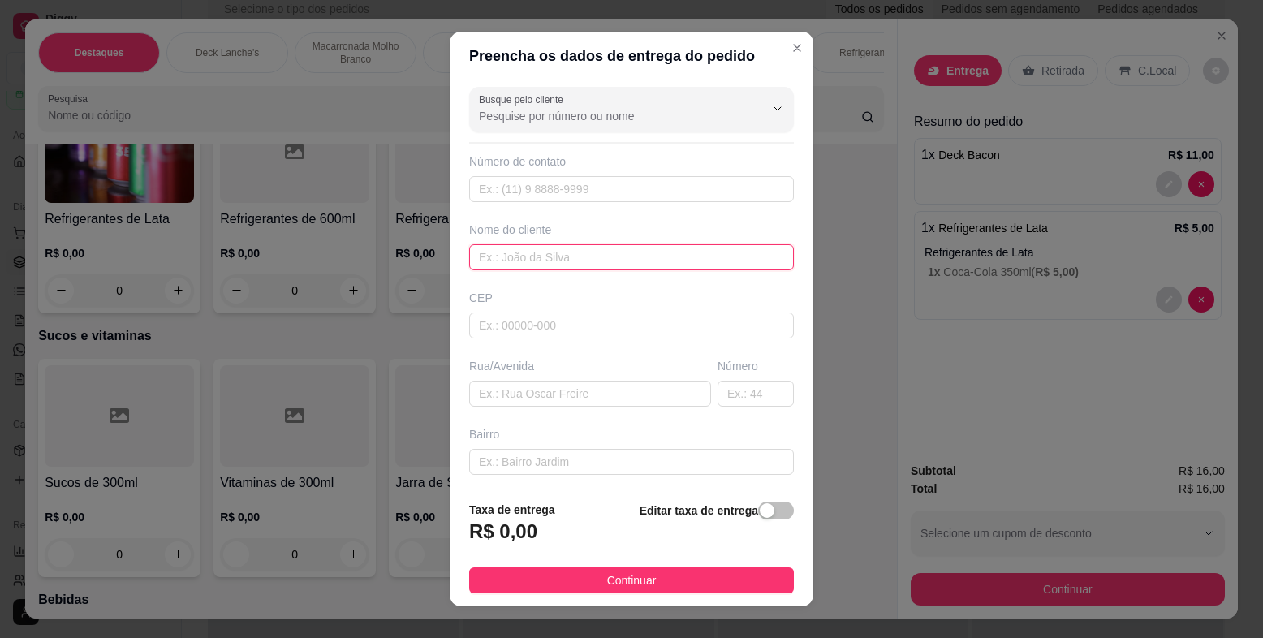
click at [572, 255] on input "text" at bounding box center [631, 257] width 325 height 26
type input "[PERSON_NAME]"
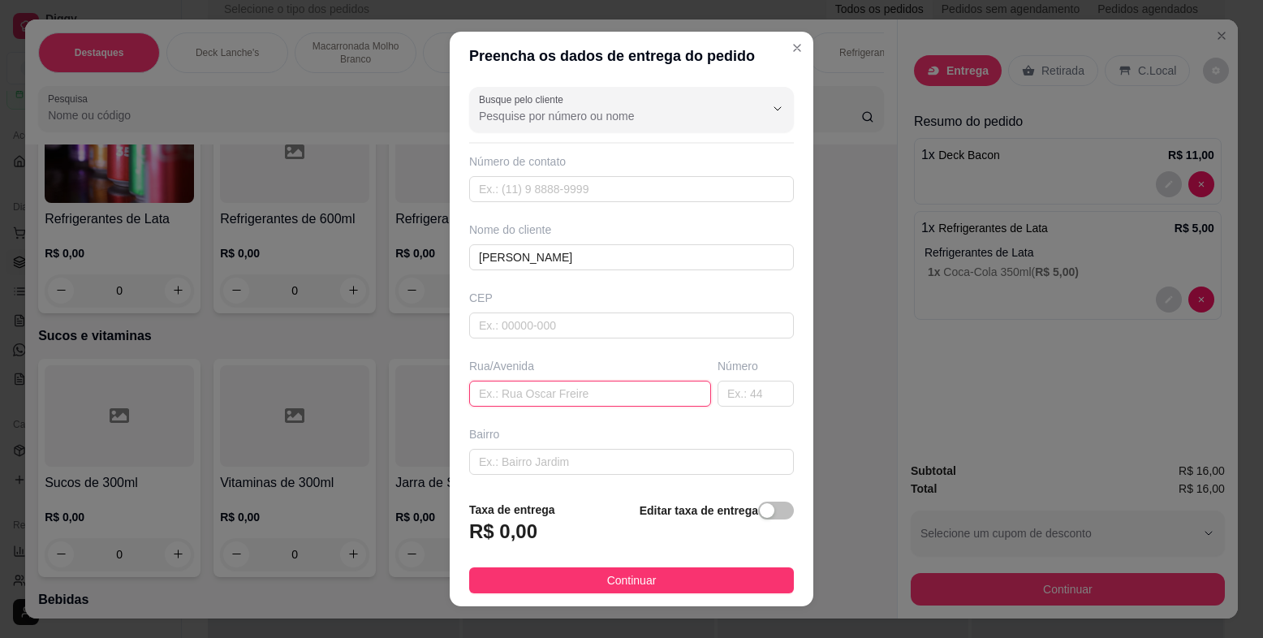
click at [536, 393] on input "text" at bounding box center [590, 394] width 242 height 26
type input "[PERSON_NAME]"
click at [736, 386] on input "text" at bounding box center [756, 394] width 76 height 26
type input "72"
click at [687, 460] on input "text" at bounding box center [631, 462] width 325 height 26
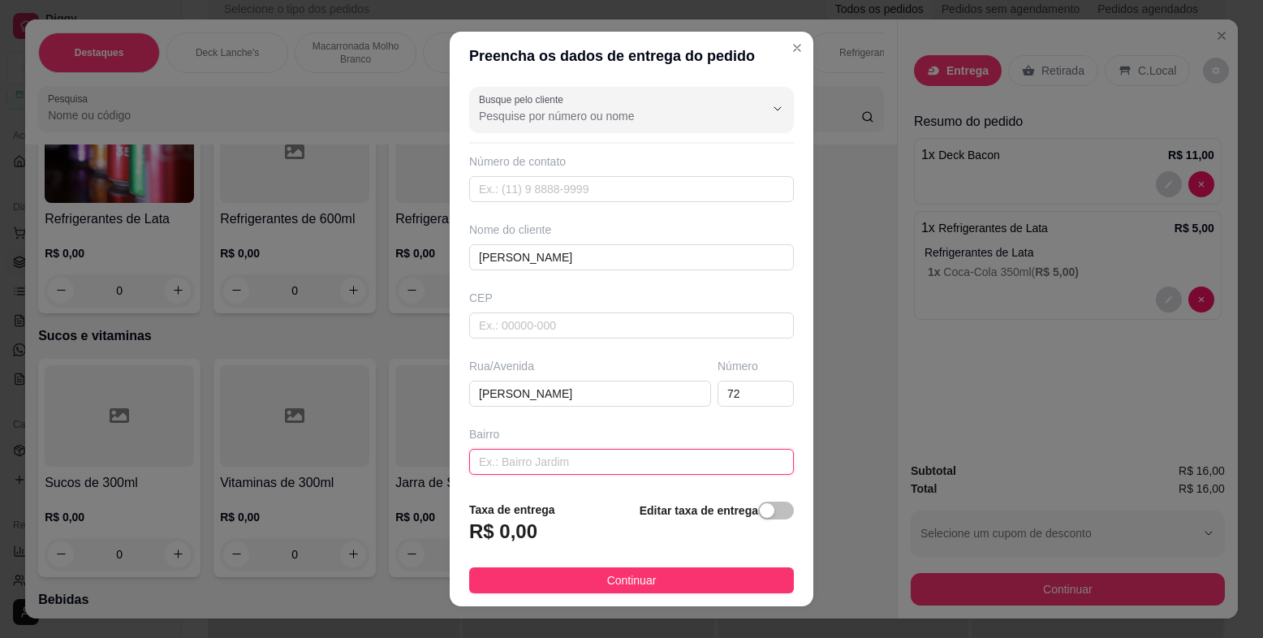
paste input "[22:34[DATE]] [PERSON_NAME]: [GEOGRAPHIC_DATA] esquina com a câmara municipal […"
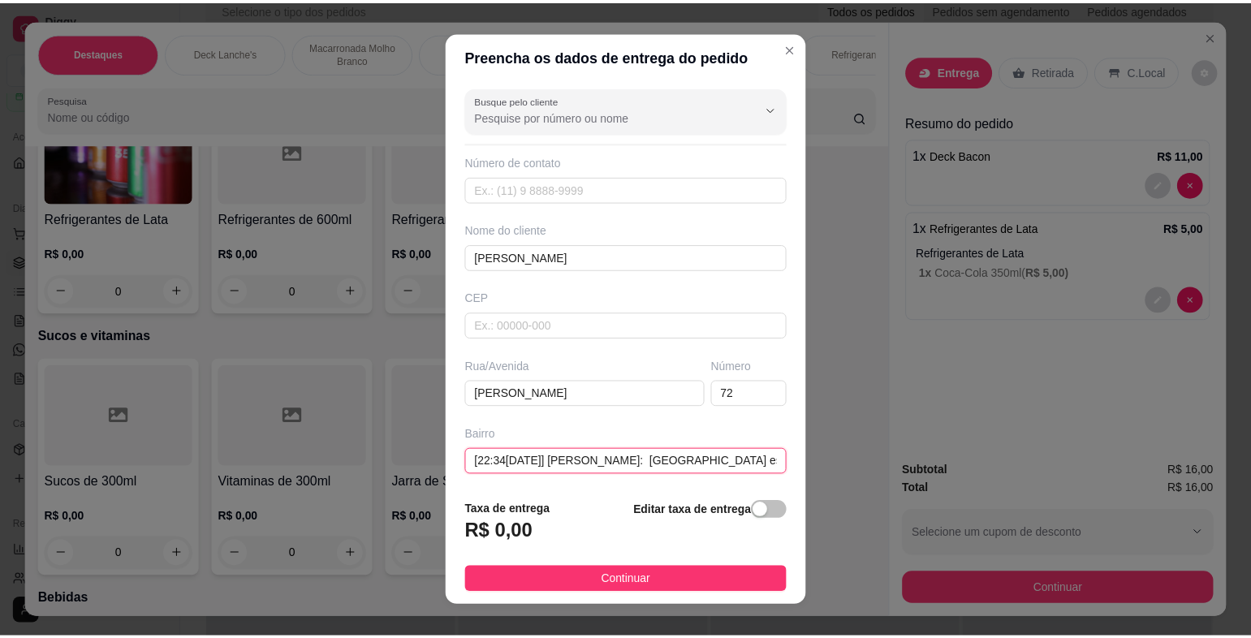
scroll to position [0, 374]
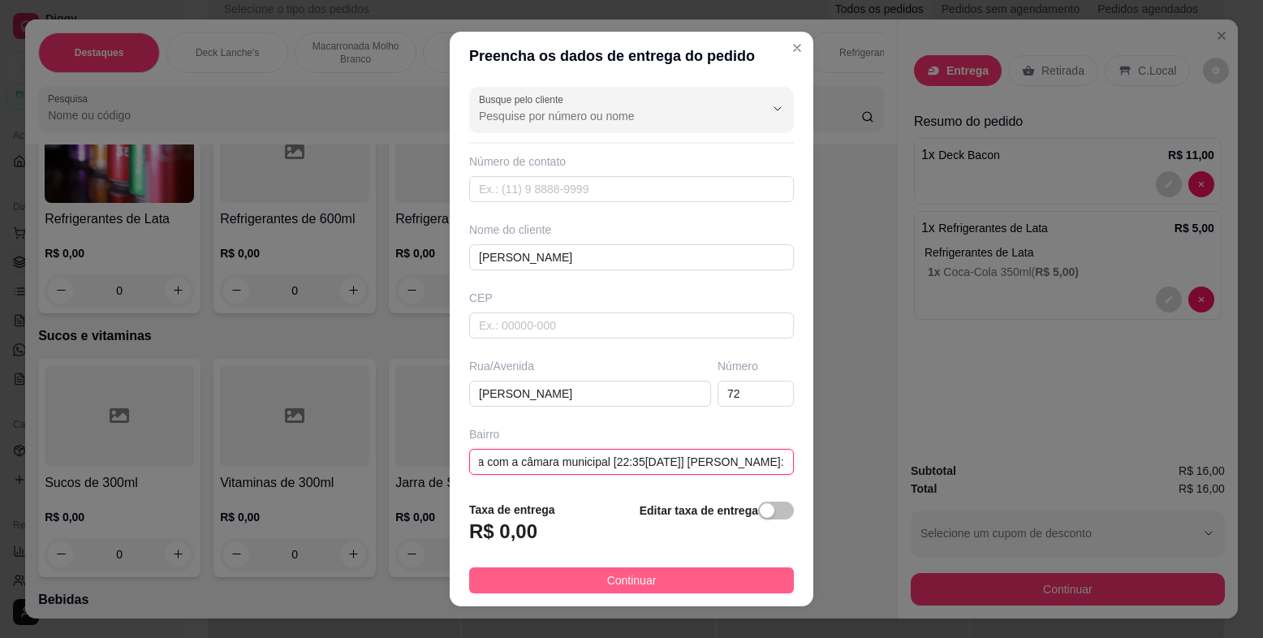
type input "[22:34[DATE]] [PERSON_NAME]: [GEOGRAPHIC_DATA] esquina com a câmara municipal […"
click at [708, 574] on button "Continuar" at bounding box center [631, 581] width 325 height 26
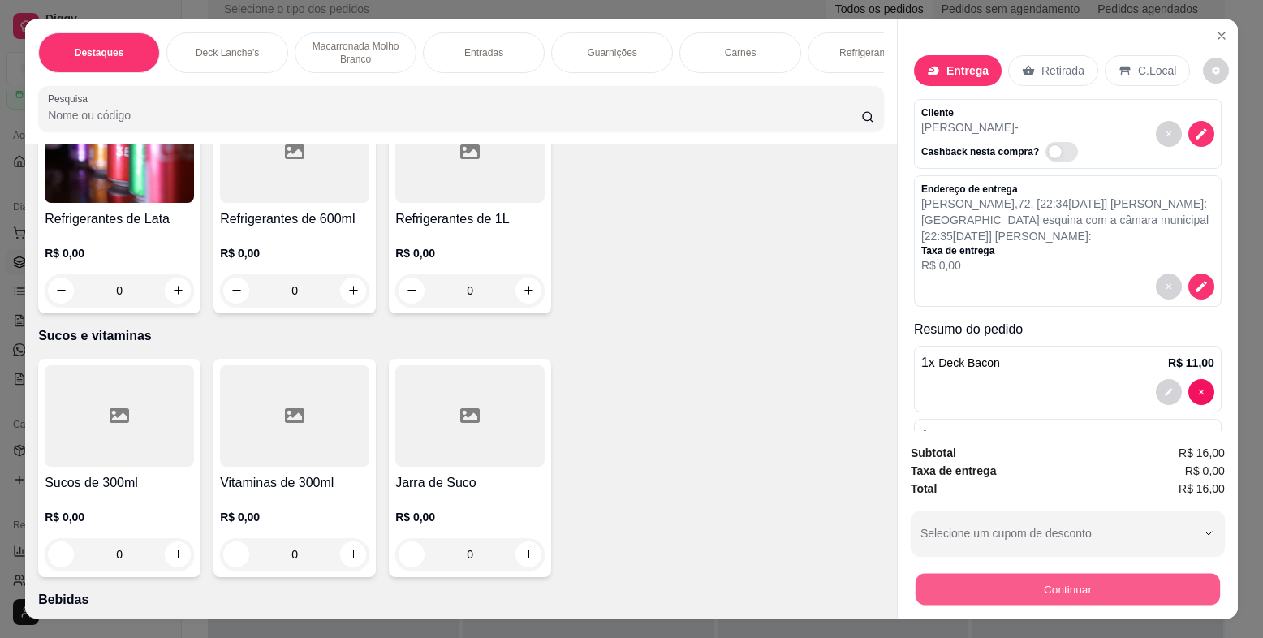
click at [1120, 583] on button "Continuar" at bounding box center [1068, 590] width 304 height 32
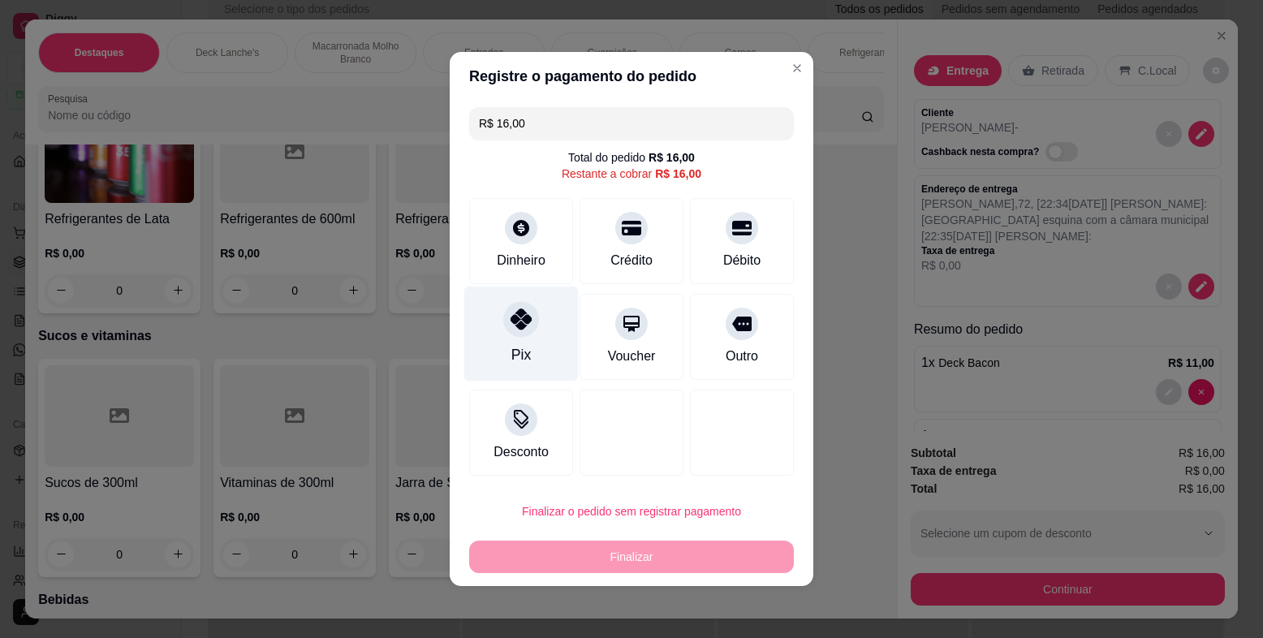
click at [527, 338] on div "Pix" at bounding box center [521, 334] width 114 height 95
type input "R$ 0,00"
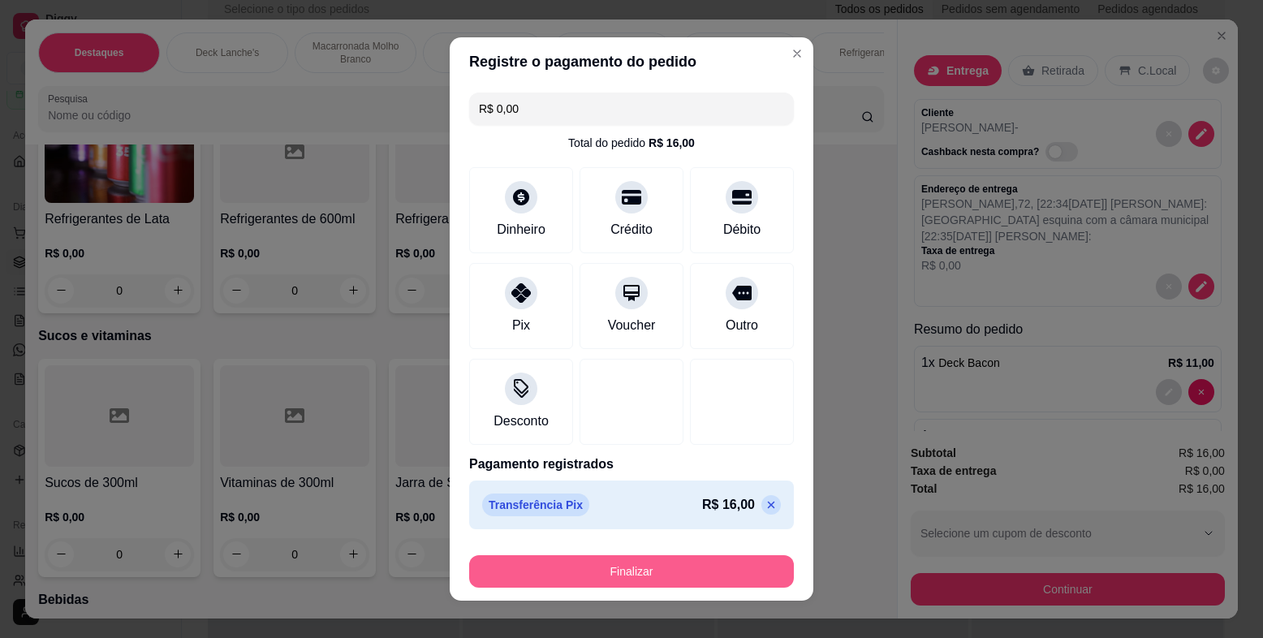
click at [612, 570] on button "Finalizar" at bounding box center [631, 571] width 325 height 32
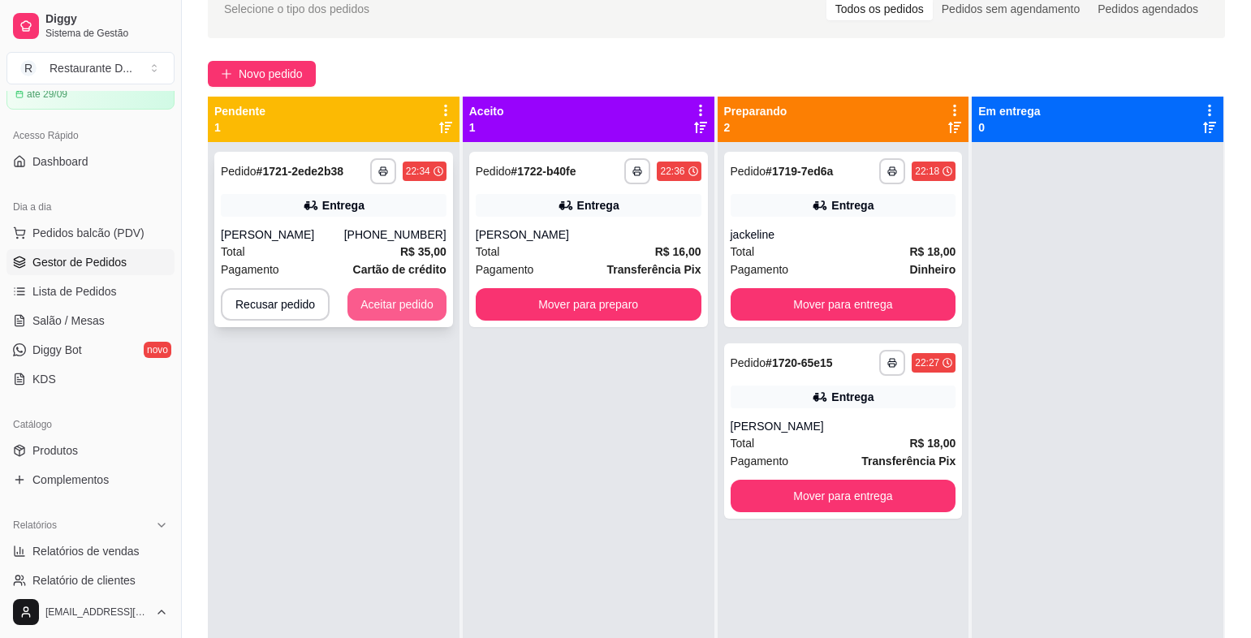
click at [373, 312] on button "Aceitar pedido" at bounding box center [397, 304] width 99 height 32
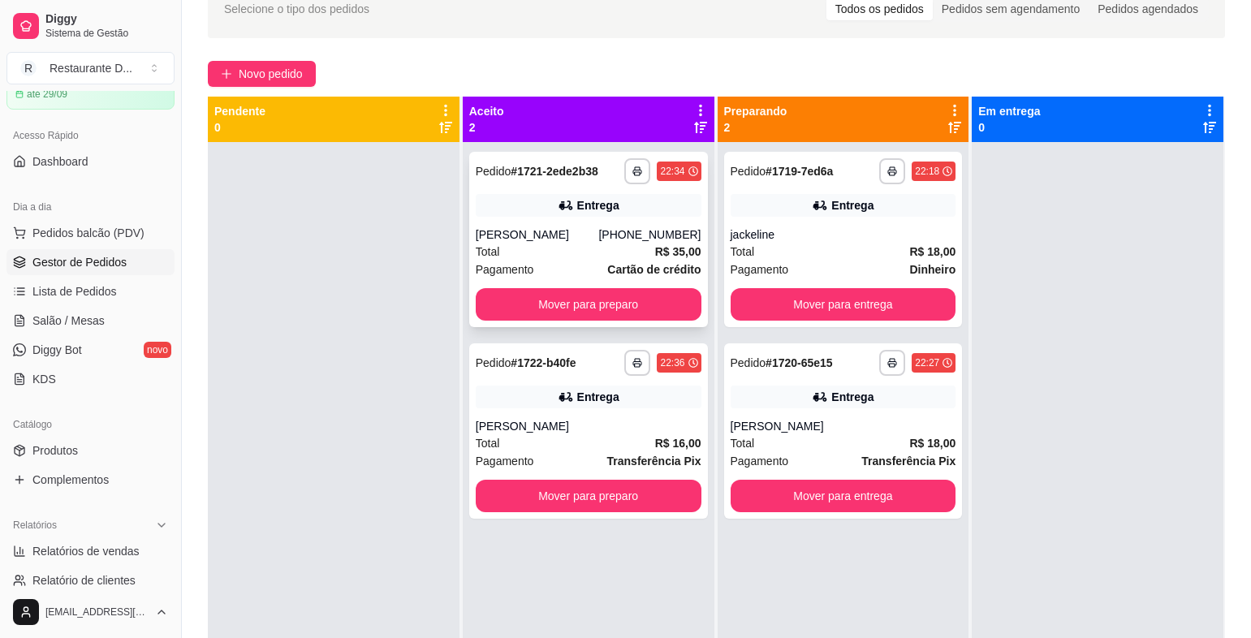
click at [512, 283] on div "**********" at bounding box center [588, 239] width 239 height 175
click at [621, 302] on button "Mover para preparo" at bounding box center [588, 305] width 218 height 32
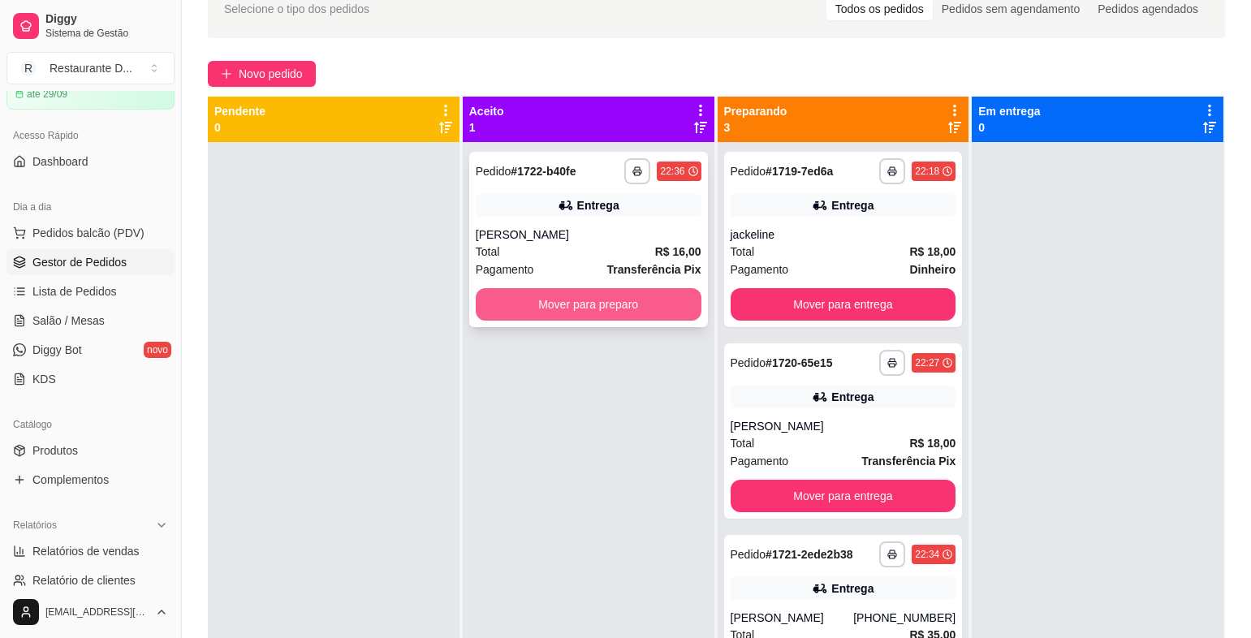
click at [621, 307] on button "Mover para preparo" at bounding box center [589, 304] width 226 height 32
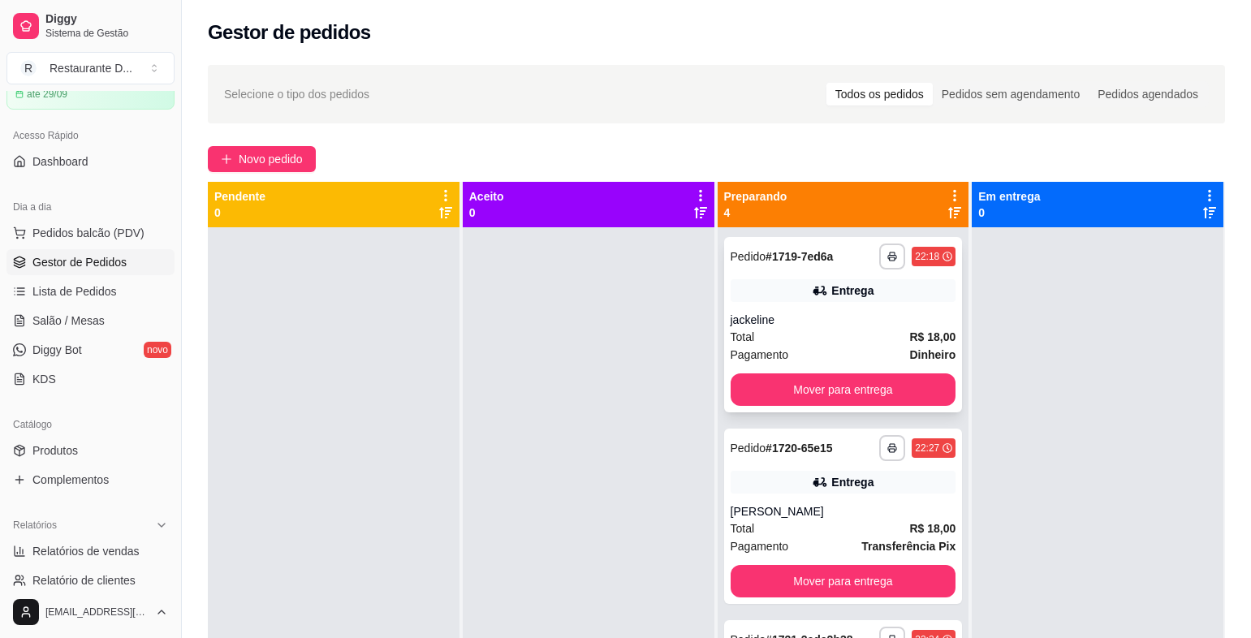
click at [808, 337] on div "Total R$ 18,00" at bounding box center [844, 337] width 226 height 18
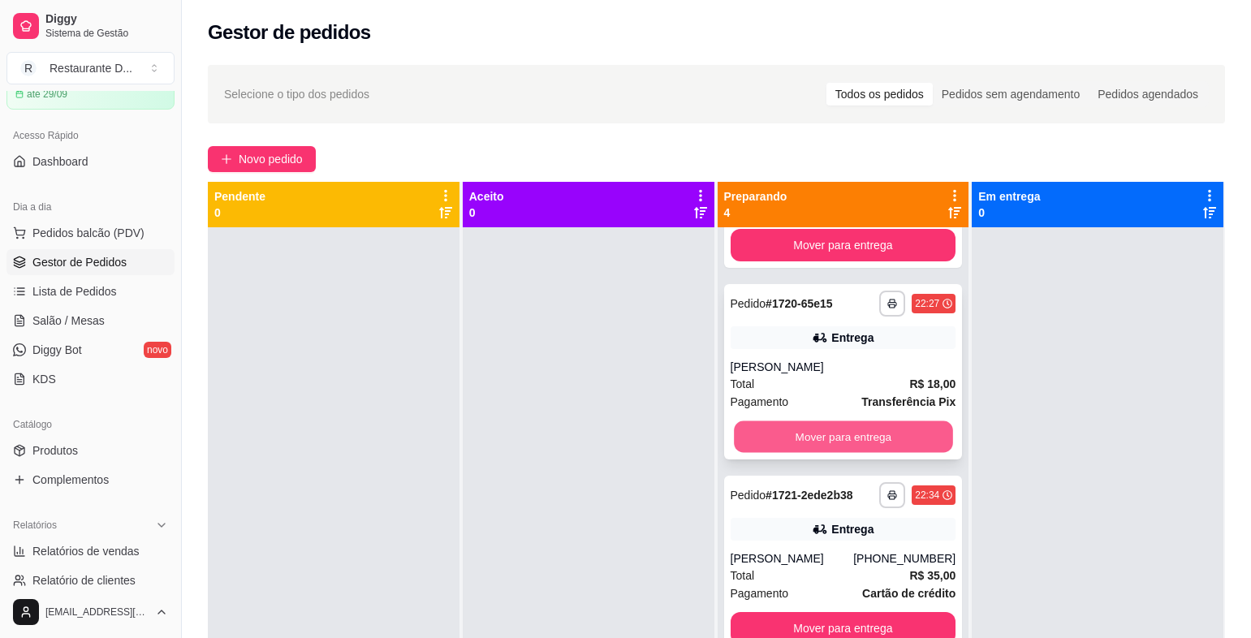
click at [868, 447] on button "Mover para entrega" at bounding box center [843, 437] width 218 height 32
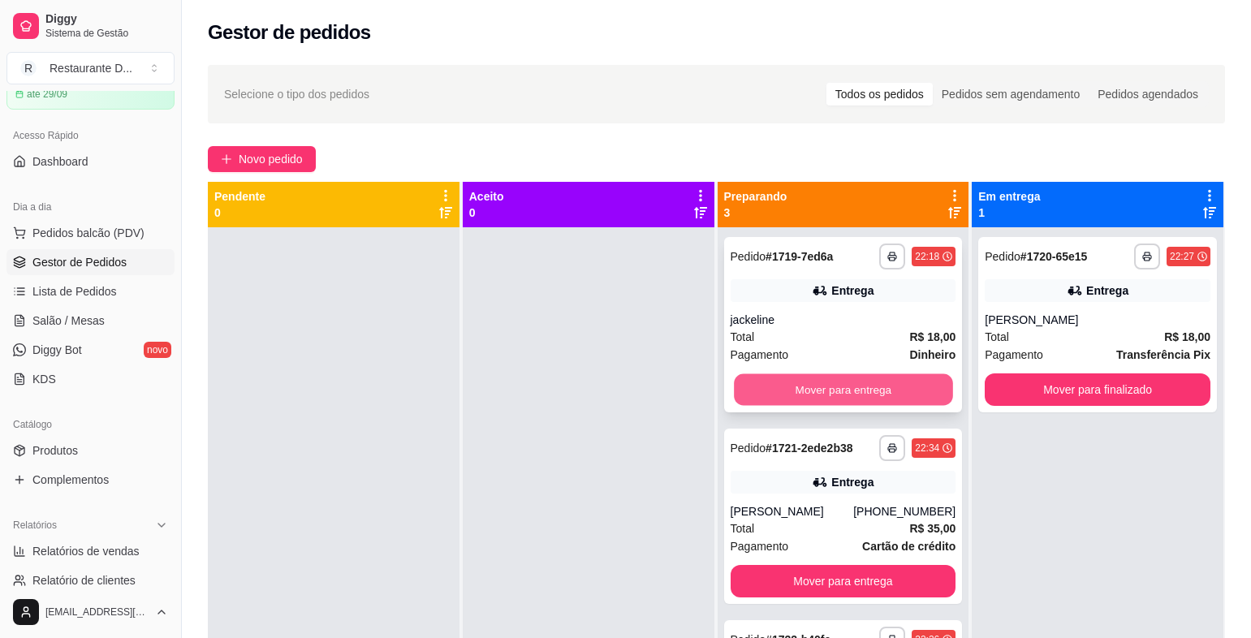
click at [894, 389] on button "Mover para entrega" at bounding box center [843, 390] width 218 height 32
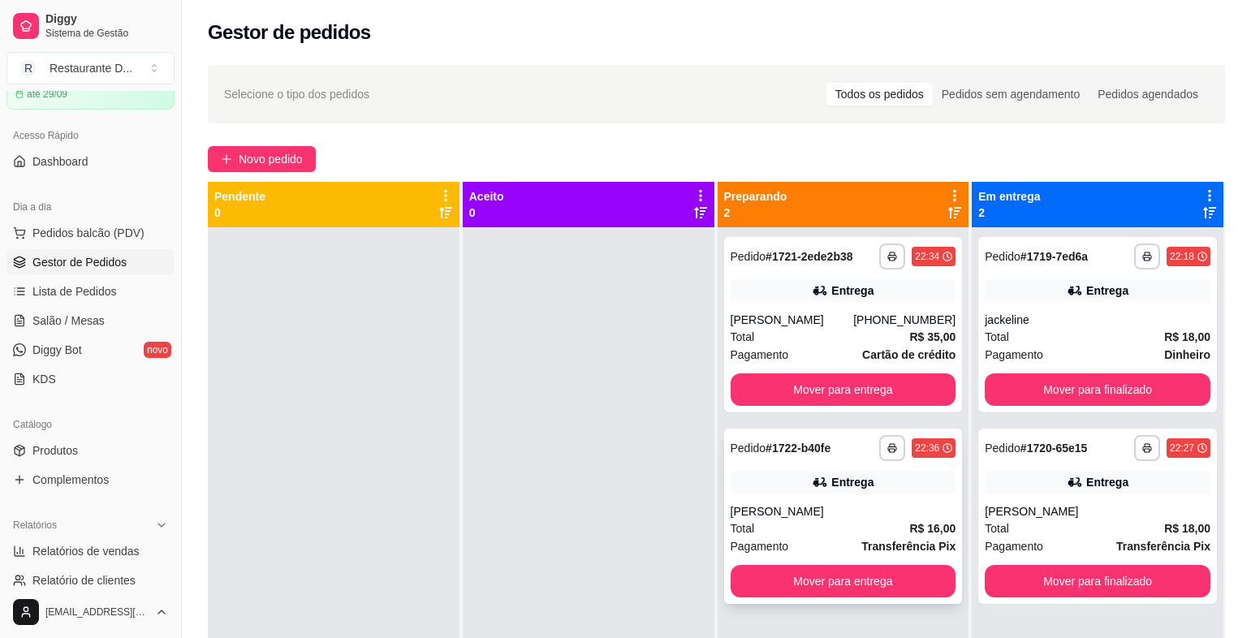
scroll to position [45, 0]
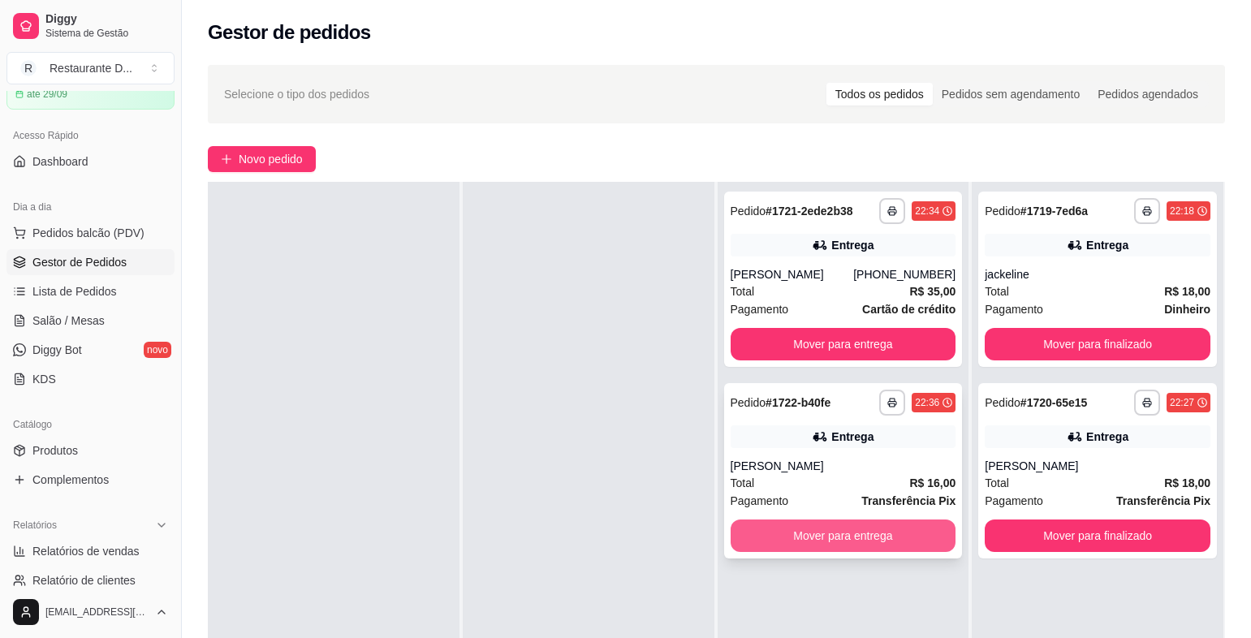
click at [833, 534] on button "Mover para entrega" at bounding box center [844, 536] width 226 height 32
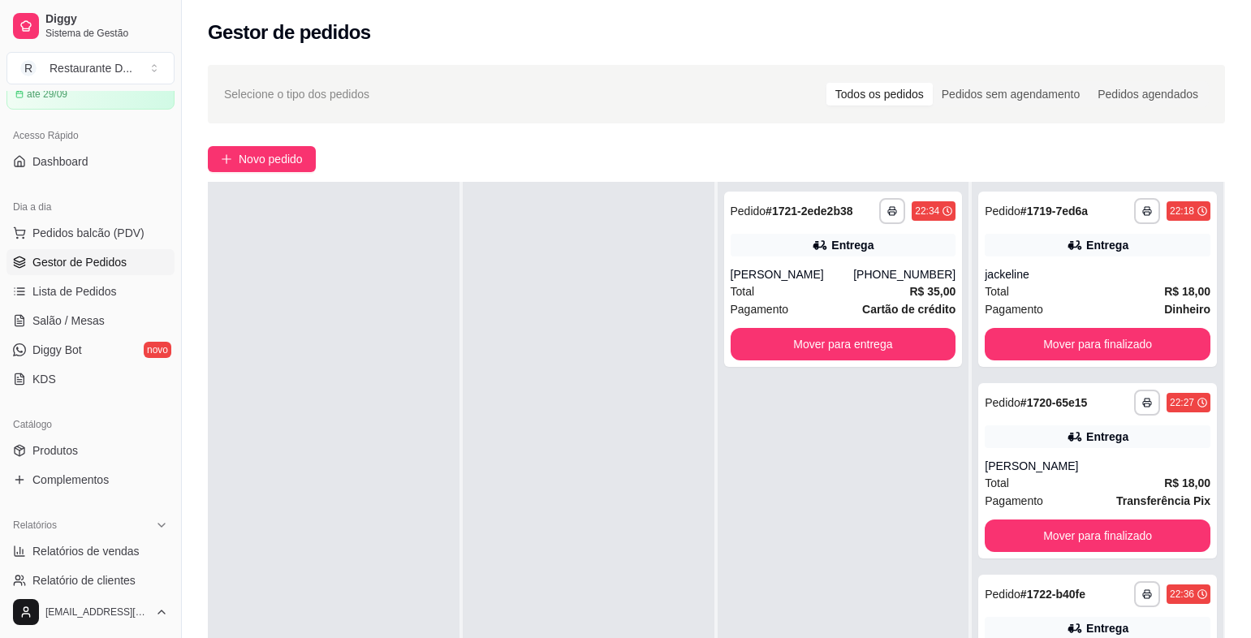
scroll to position [0, 0]
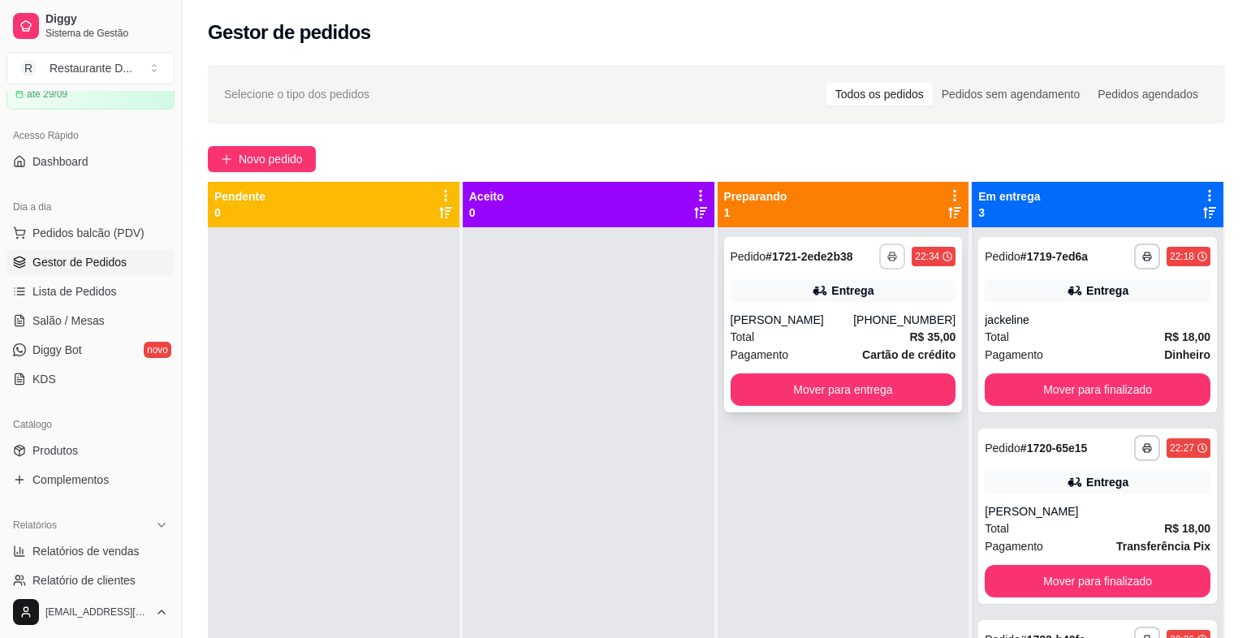
click at [888, 250] on button "button" at bounding box center [892, 257] width 26 height 26
click at [858, 301] on button "IMPRESSORA" at bounding box center [844, 313] width 118 height 26
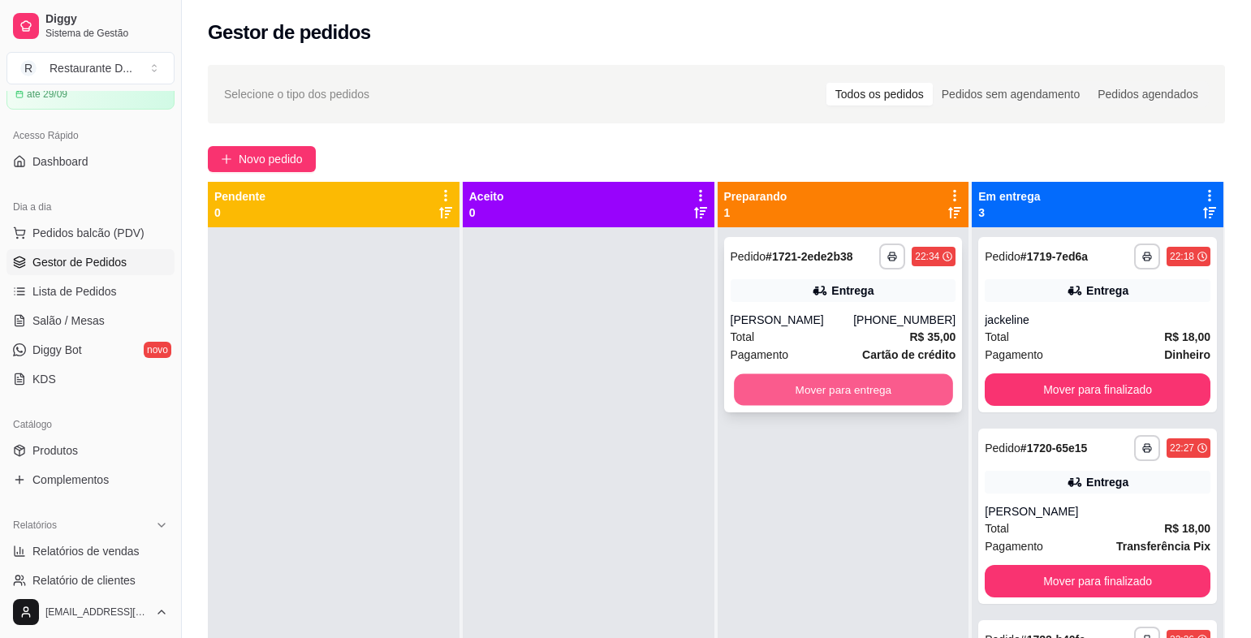
click at [871, 399] on button "Mover para entrega" at bounding box center [843, 390] width 218 height 32
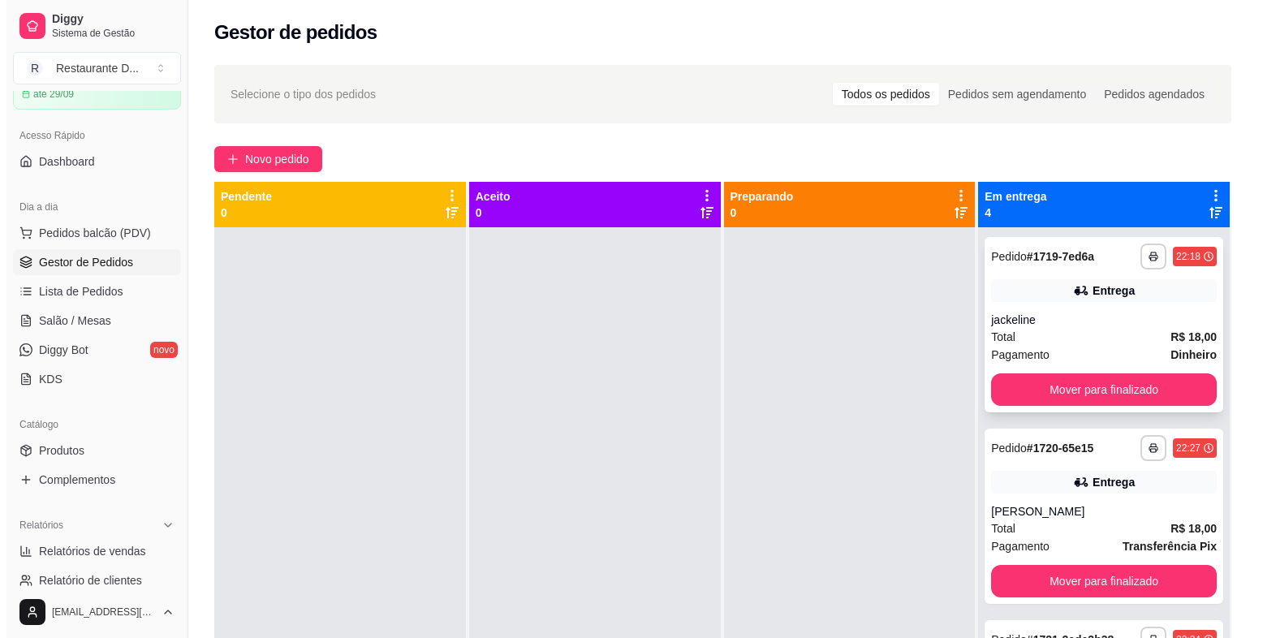
scroll to position [145, 0]
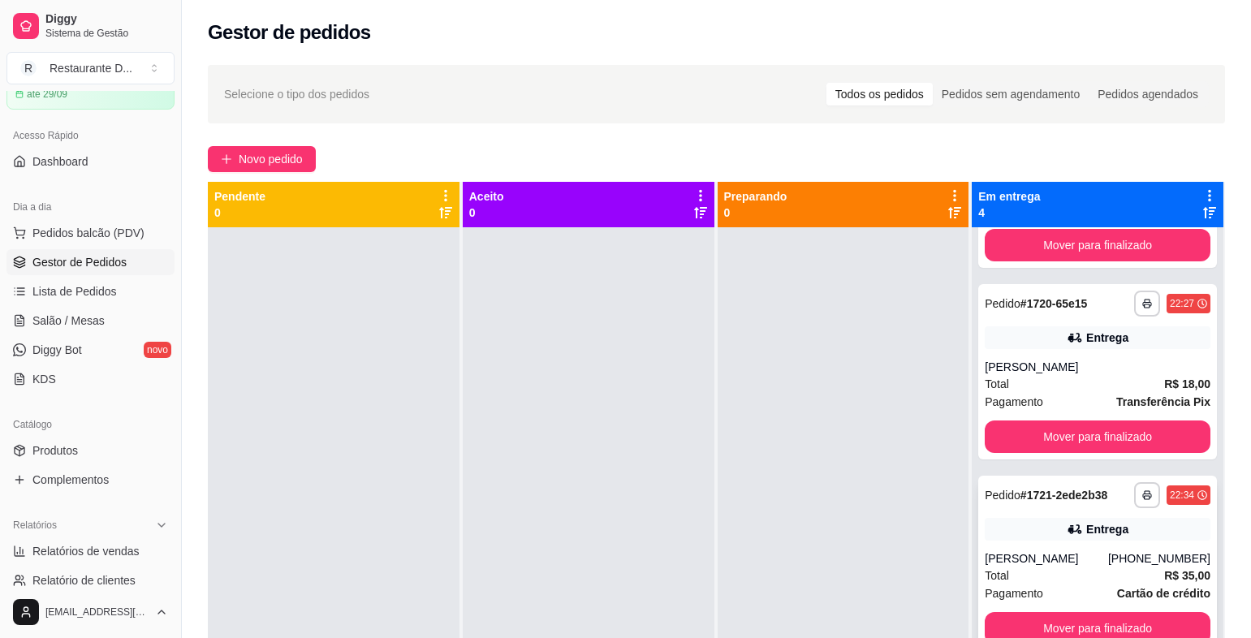
click at [1073, 548] on div "**********" at bounding box center [1097, 563] width 239 height 175
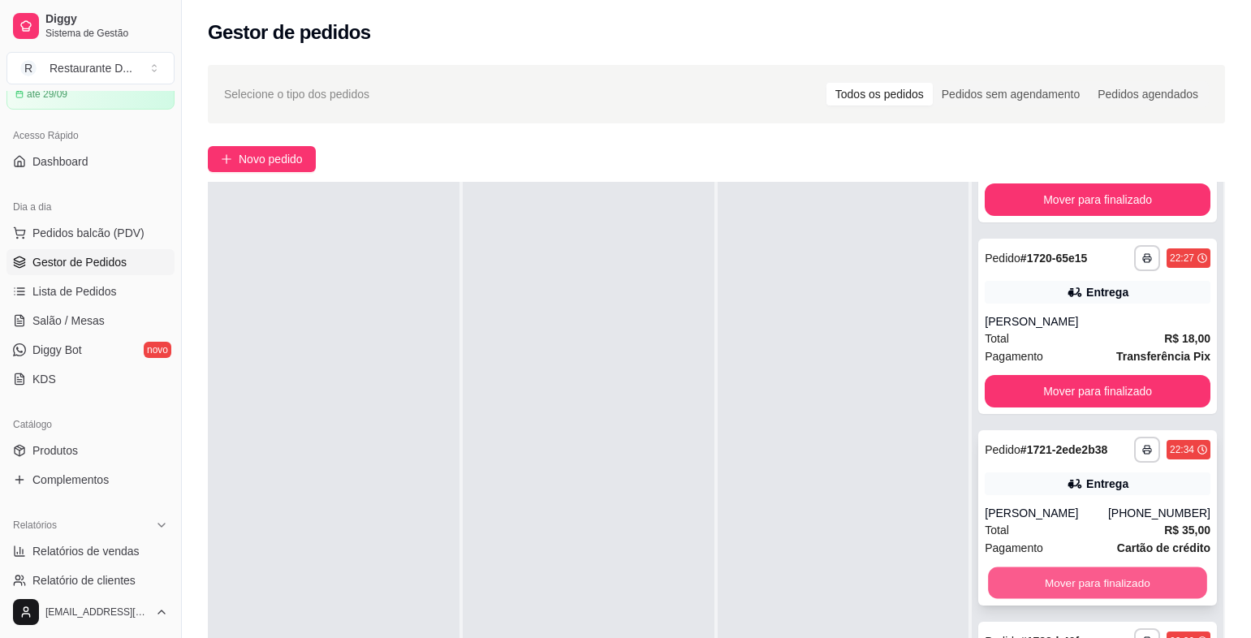
click at [1073, 575] on button "Mover para finalizado" at bounding box center [1097, 584] width 218 height 32
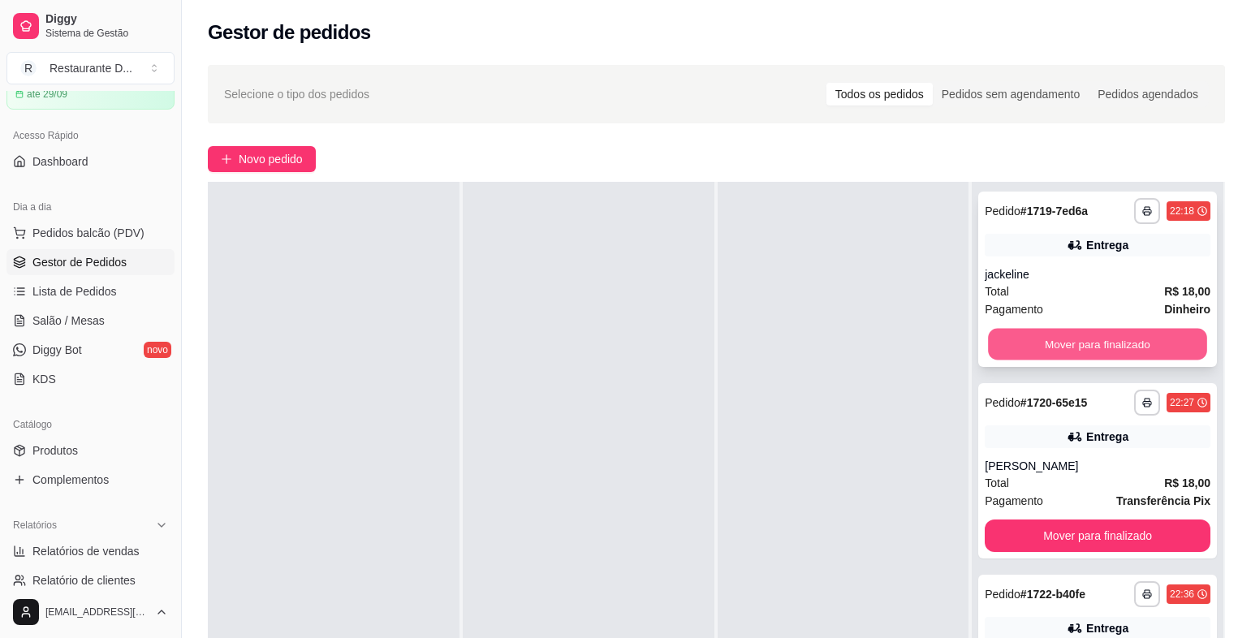
click at [1013, 335] on button "Mover para finalizado" at bounding box center [1097, 345] width 218 height 32
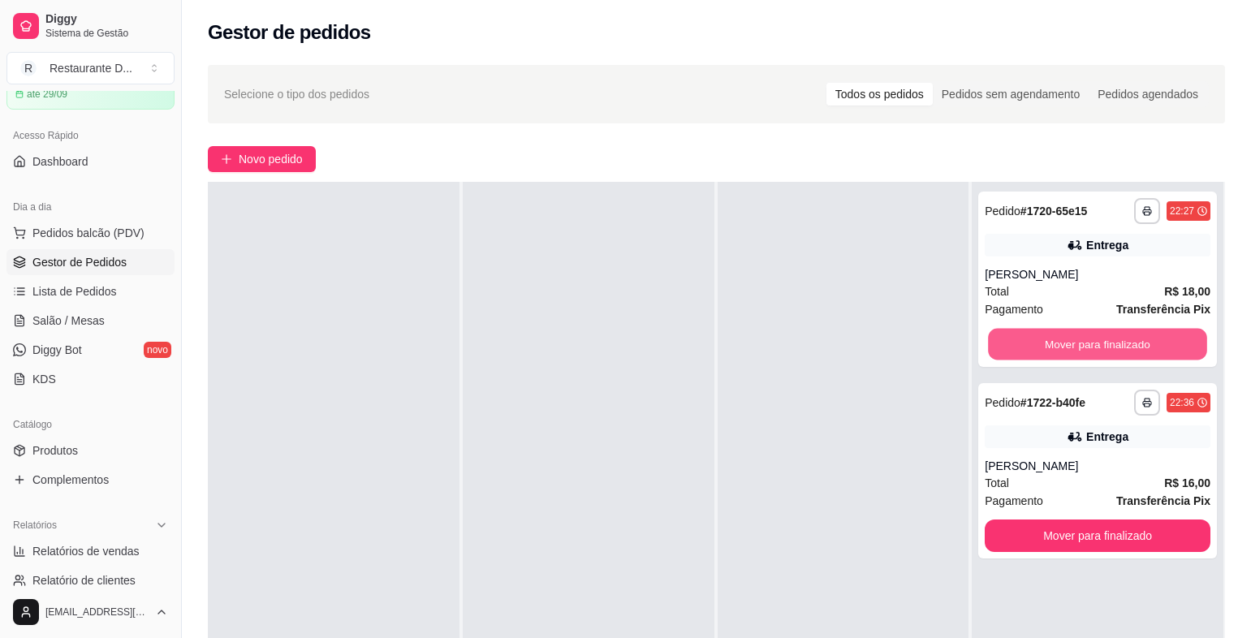
click at [1013, 335] on button "Mover para finalizado" at bounding box center [1097, 345] width 218 height 32
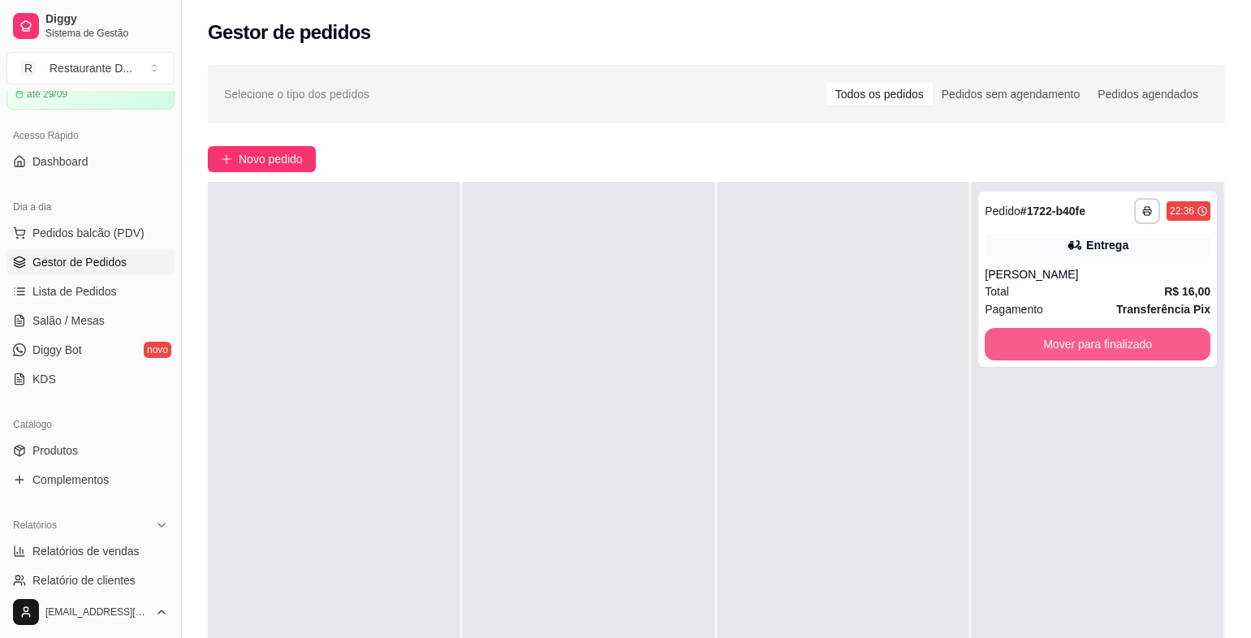
click at [1013, 335] on button "Mover para finalizado" at bounding box center [1098, 344] width 226 height 32
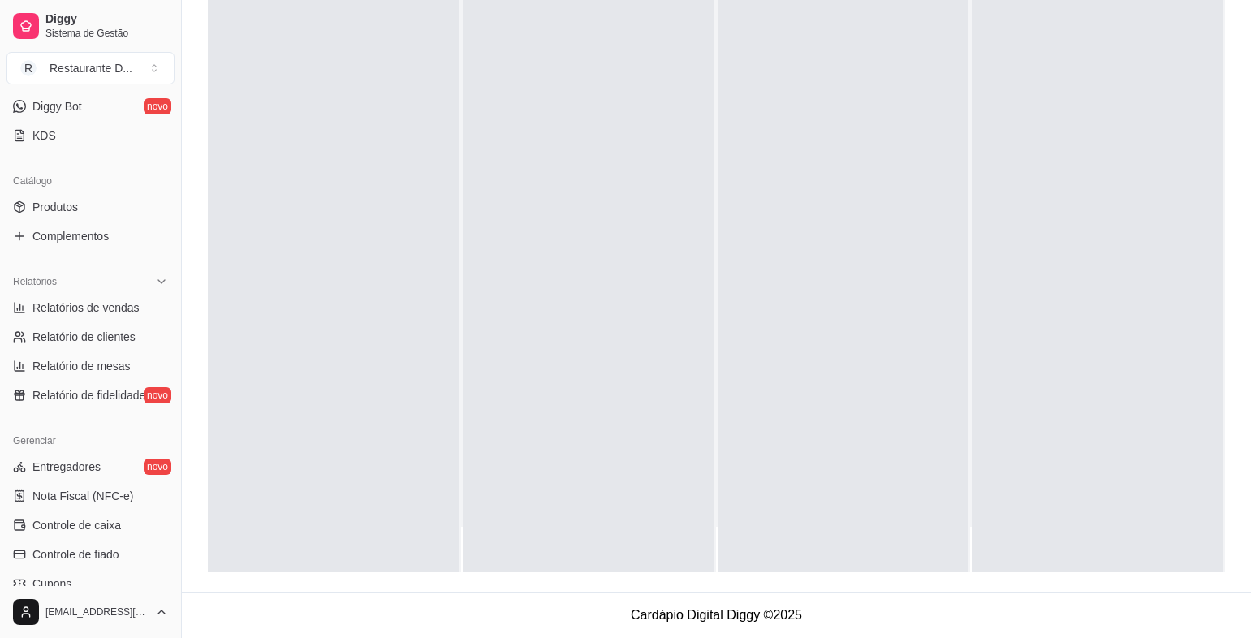
scroll to position [406, 0]
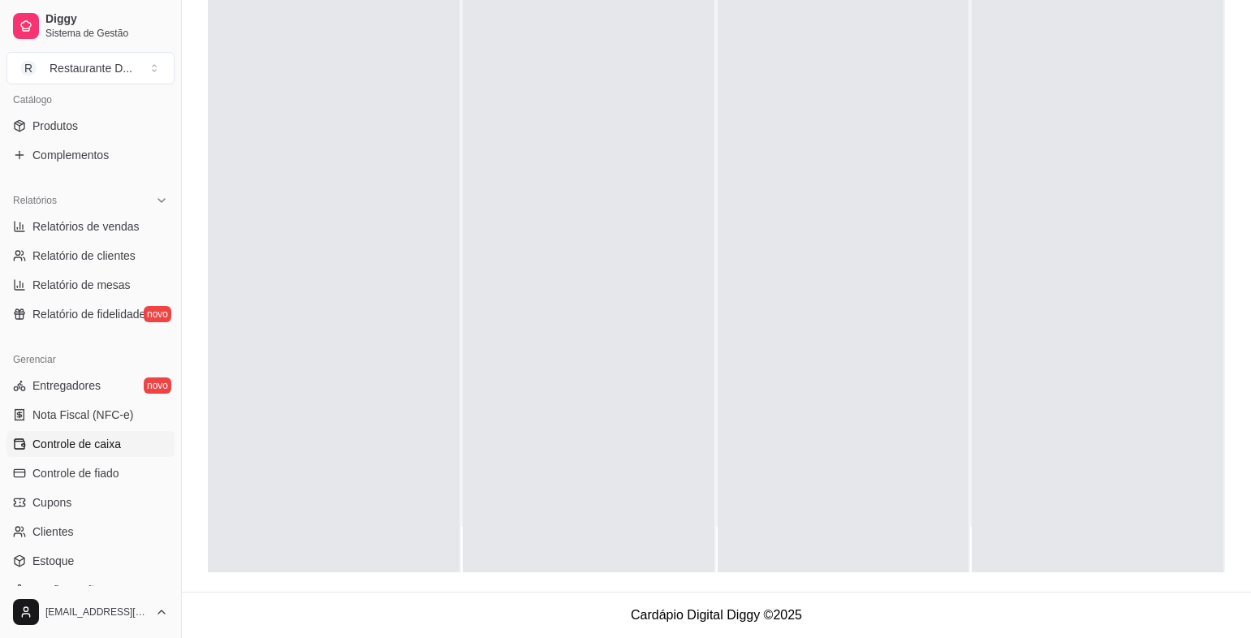
click at [90, 439] on span "Controle de caixa" at bounding box center [76, 444] width 89 height 16
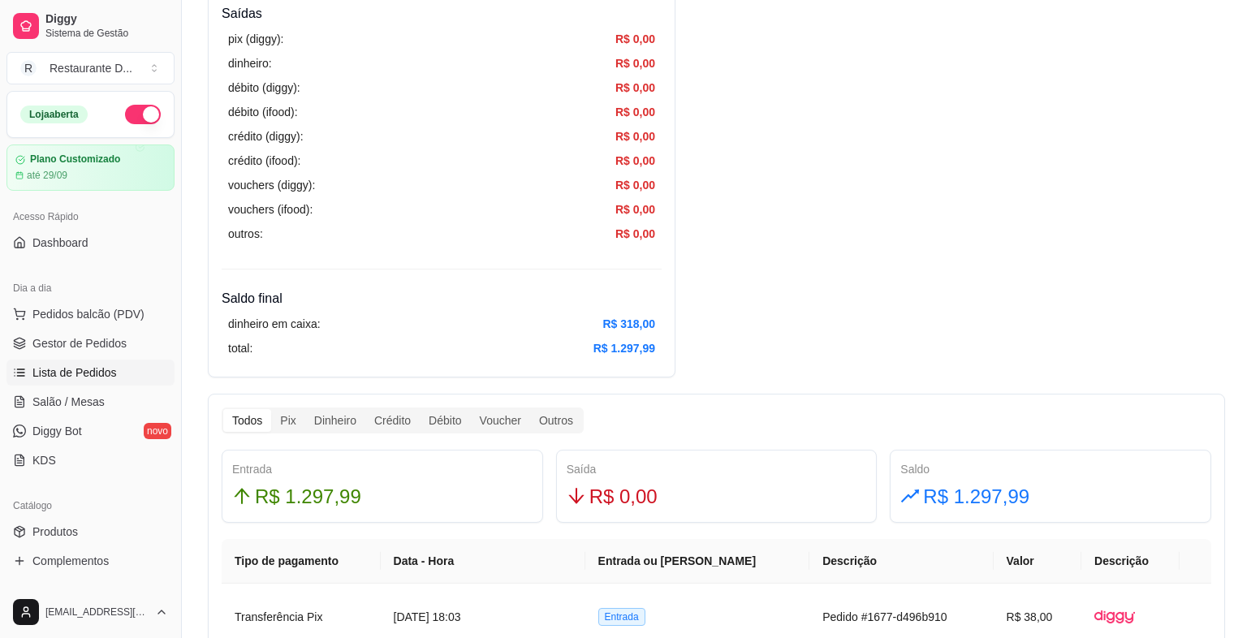
scroll to position [487, 0]
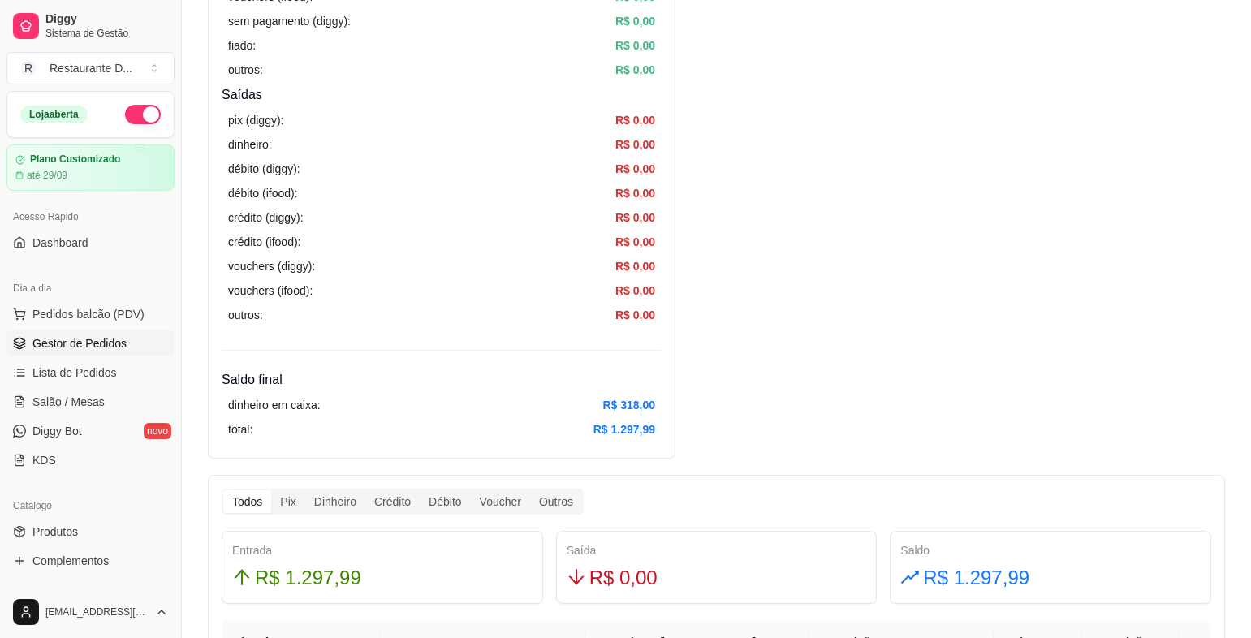
click at [68, 343] on span "Gestor de Pedidos" at bounding box center [79, 343] width 94 height 16
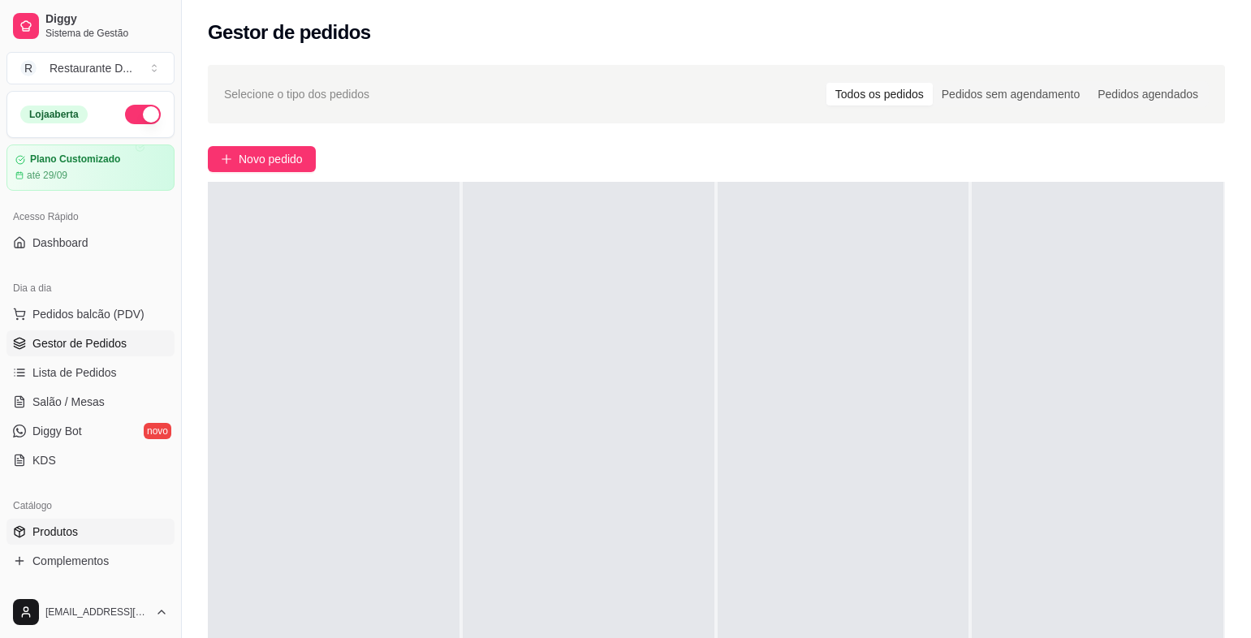
scroll to position [325, 0]
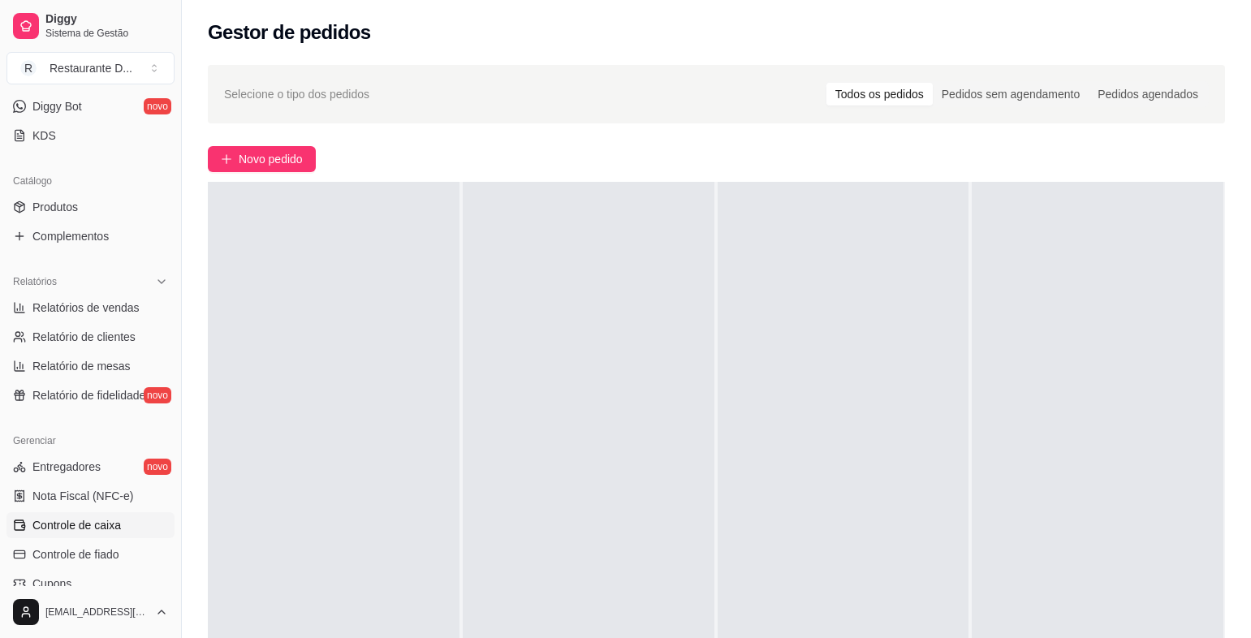
click at [106, 520] on span "Controle de caixa" at bounding box center [76, 525] width 89 height 16
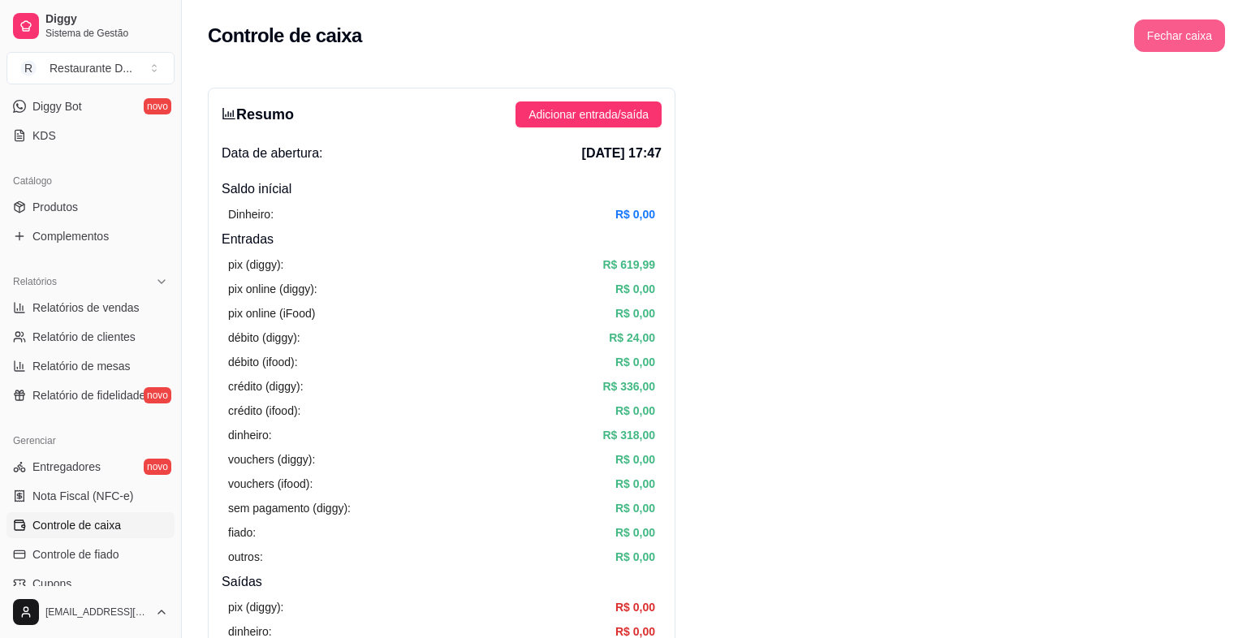
click at [1189, 28] on button "Fechar caixa" at bounding box center [1179, 35] width 91 height 32
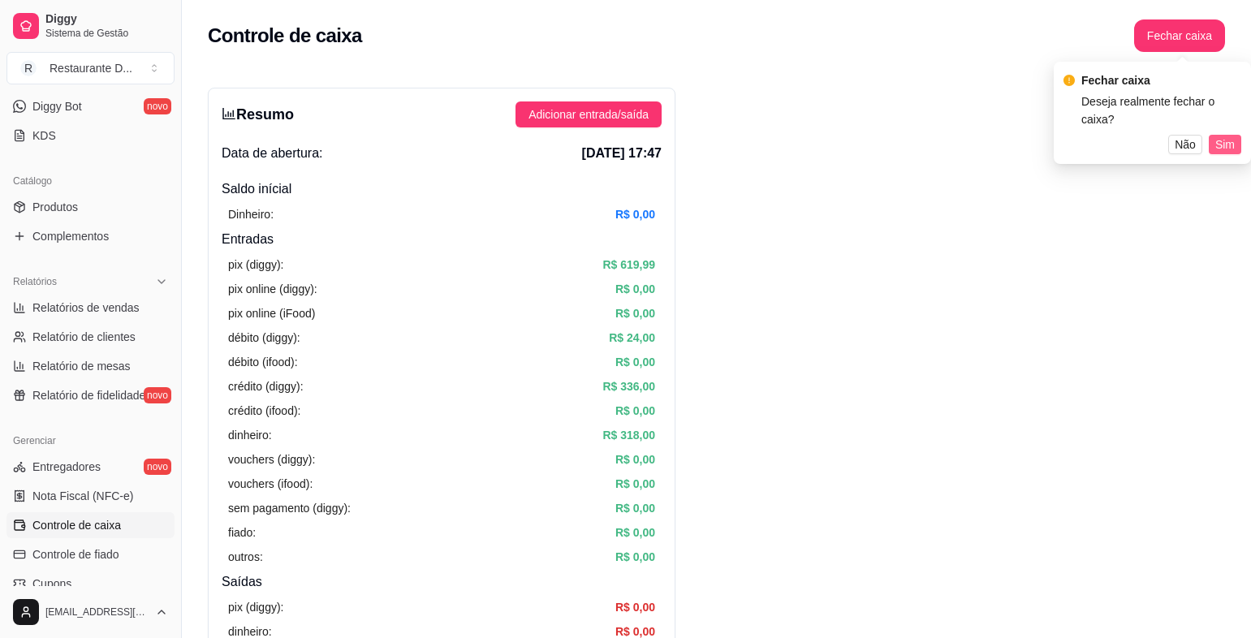
click at [1219, 136] on span "Sim" at bounding box center [1224, 145] width 19 height 18
